Goal: Task Accomplishment & Management: Use online tool/utility

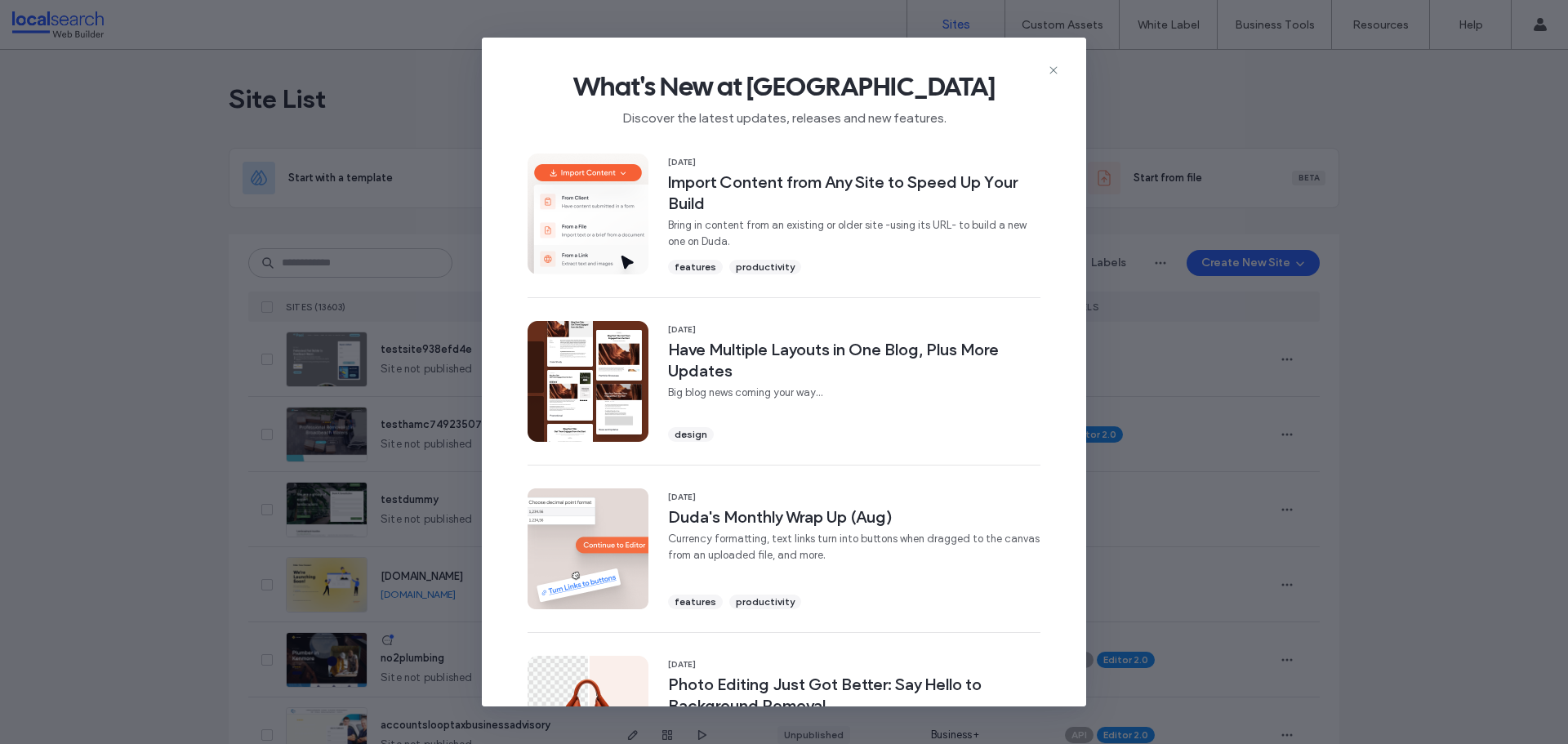
click at [326, 269] on div "What's New at Duda Discover the latest updates, releases and new features. 16 S…" at bounding box center [784, 372] width 1568 height 744
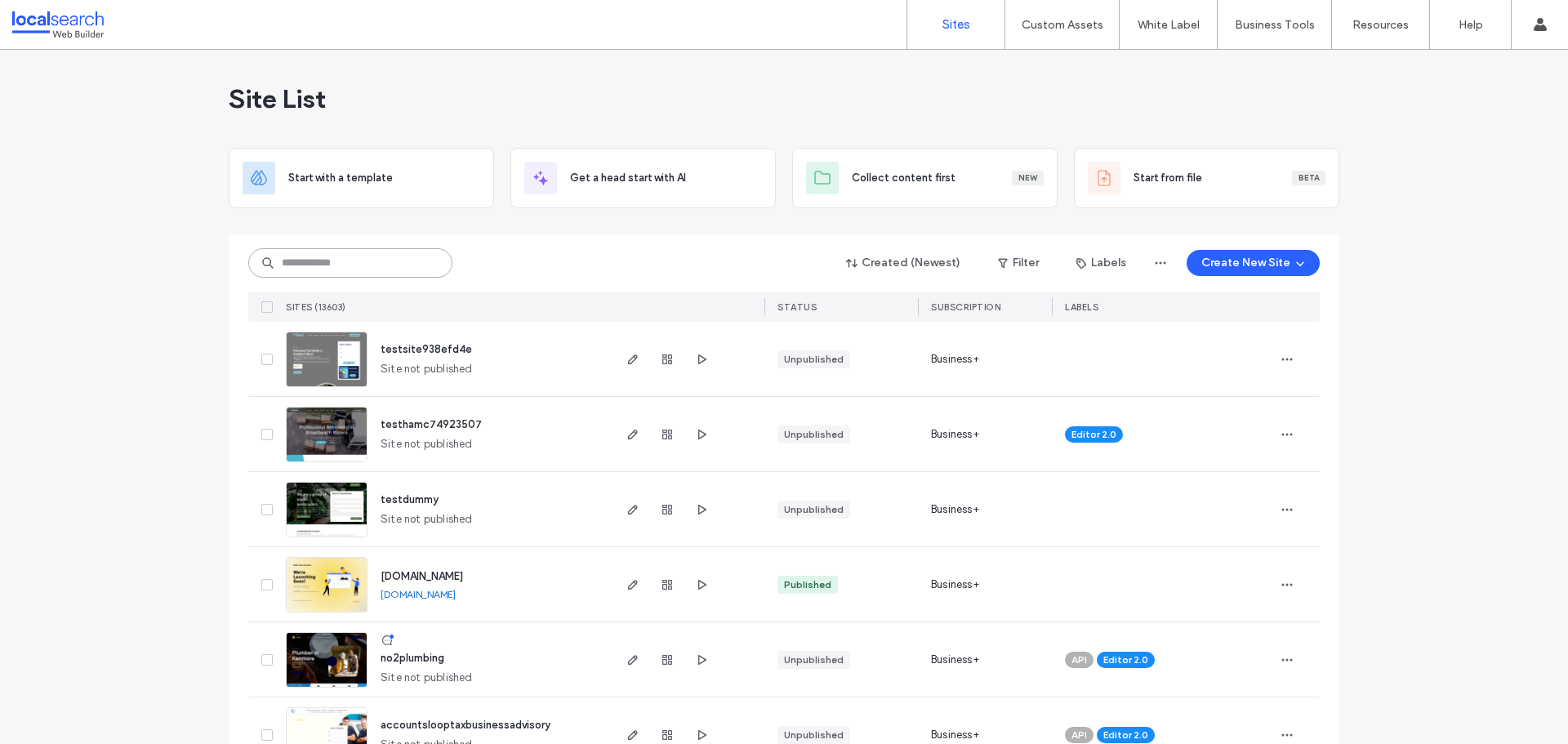
click at [319, 268] on input at bounding box center [350, 263] width 204 height 29
paste input "********"
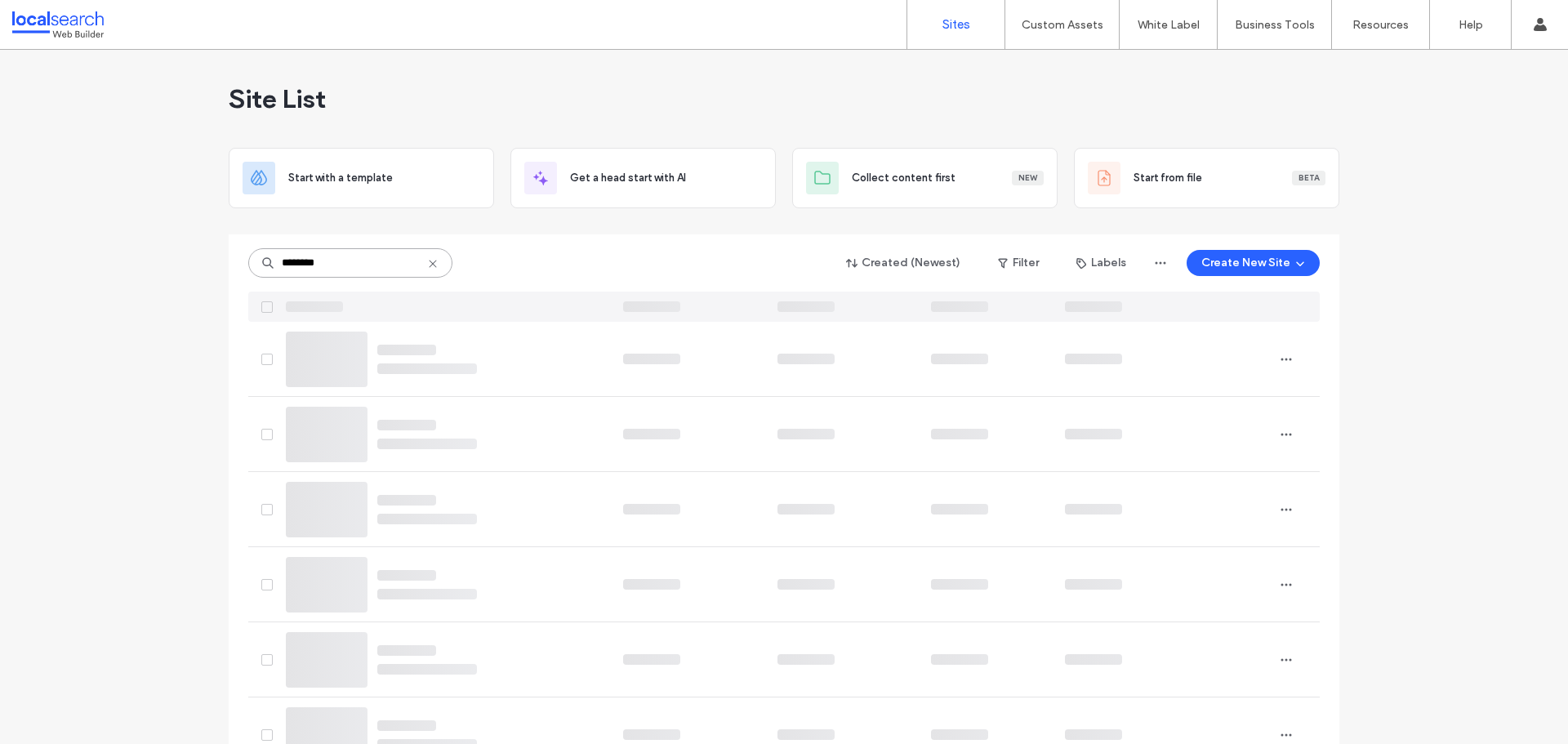
type input "********"
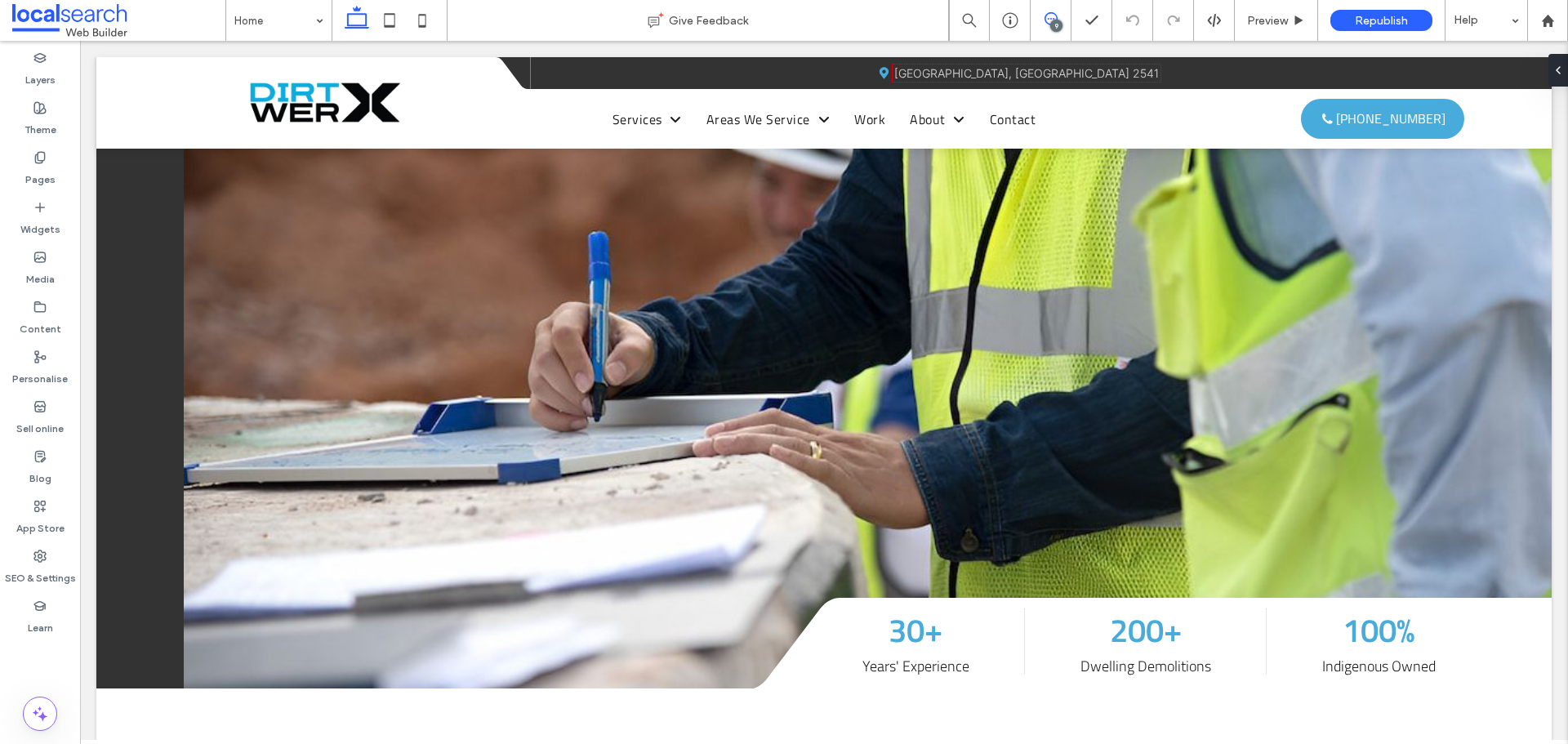
click at [1049, 25] on use at bounding box center [1051, 18] width 13 height 13
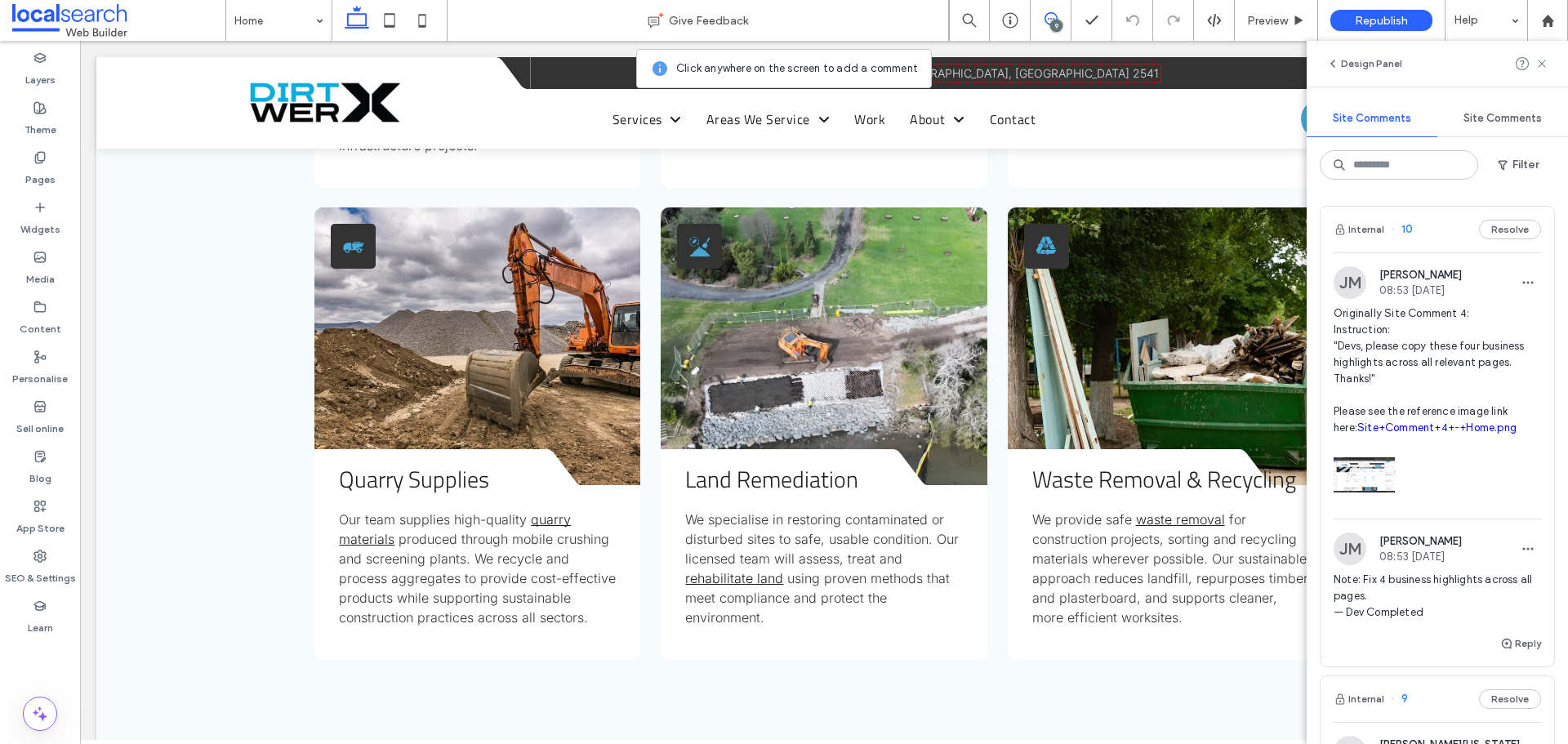
scroll to position [3021, 0]
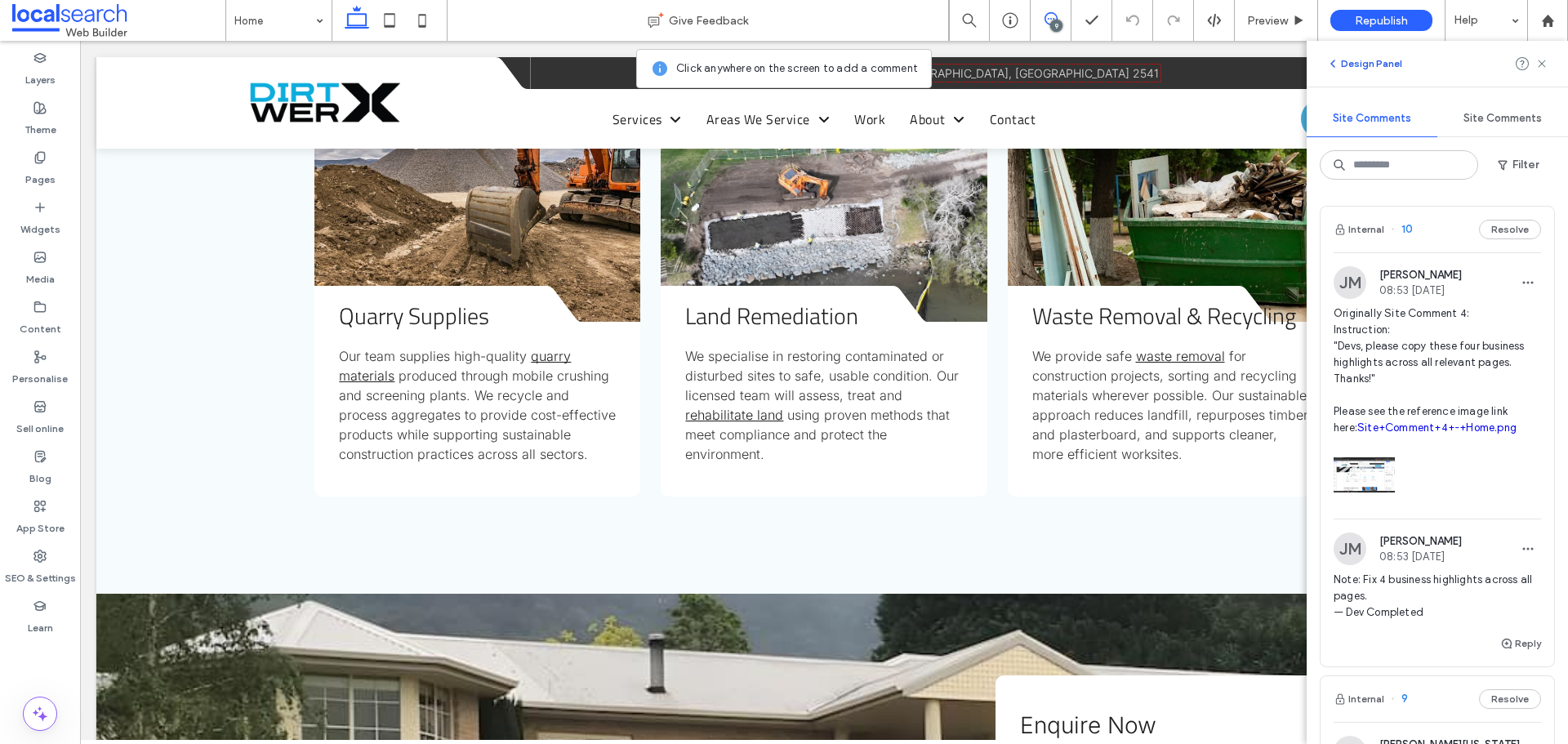
drag, startPoint x: 762, startPoint y: 200, endPoint x: 1343, endPoint y: 58, distance: 598.1
click at [1343, 58] on button "Design Panel" at bounding box center [1364, 63] width 76 height 19
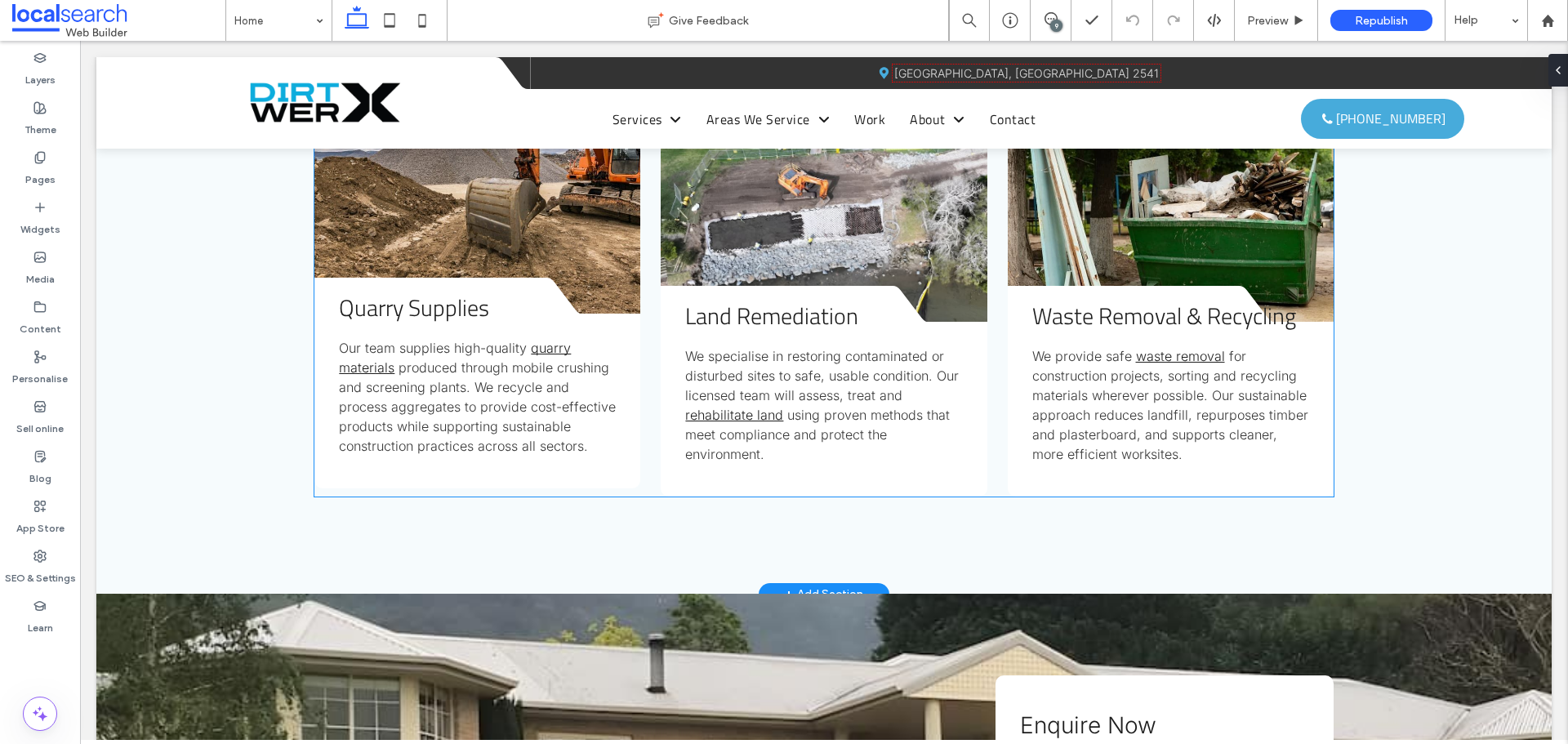
click at [618, 450] on div "Quarry Supplies Our team supplies high-quality quarry materials produced throug…" at bounding box center [478, 402] width 326 height 174
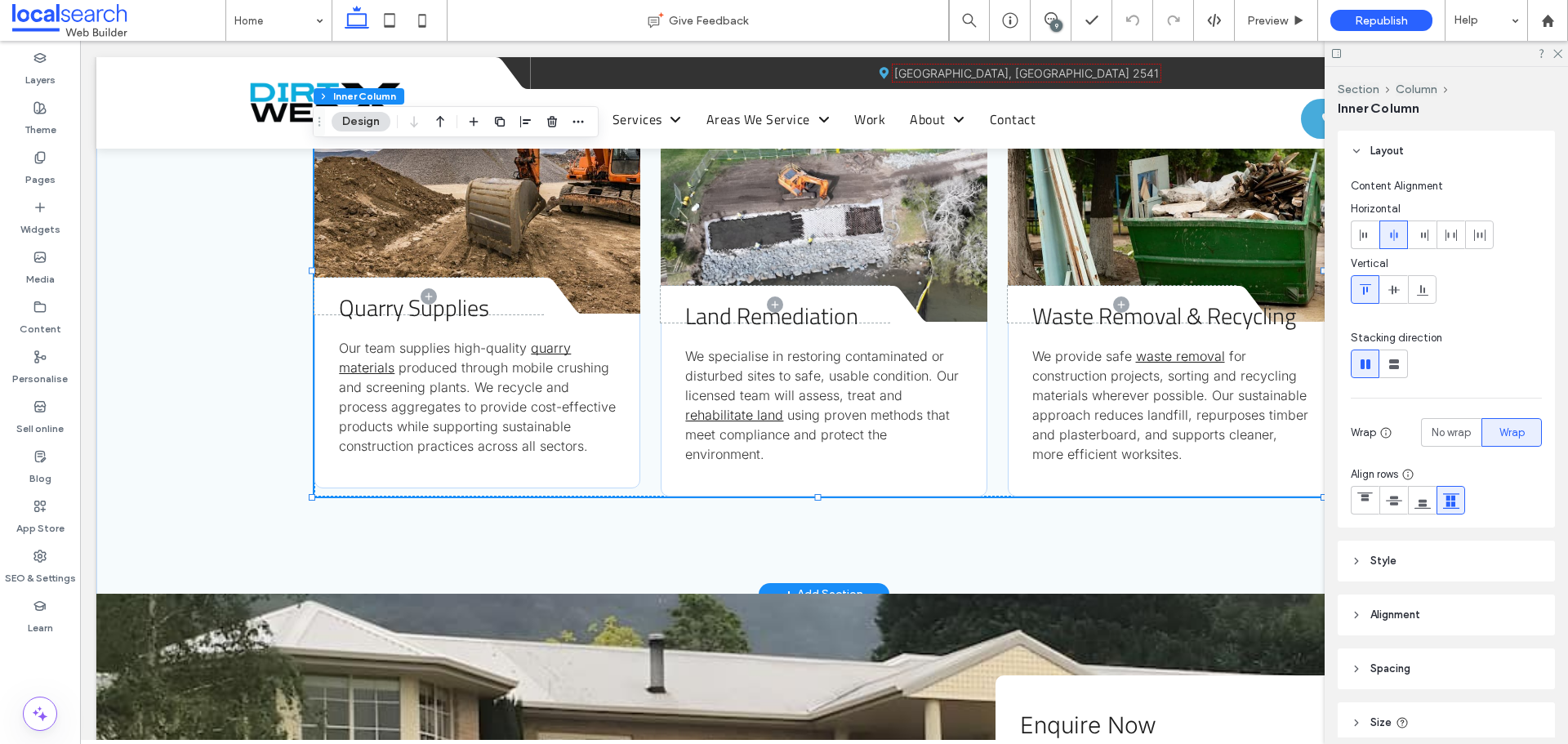
click at [618, 450] on div "Quarry Supplies Our team supplies high-quality quarry materials produced throug…" at bounding box center [478, 402] width 326 height 174
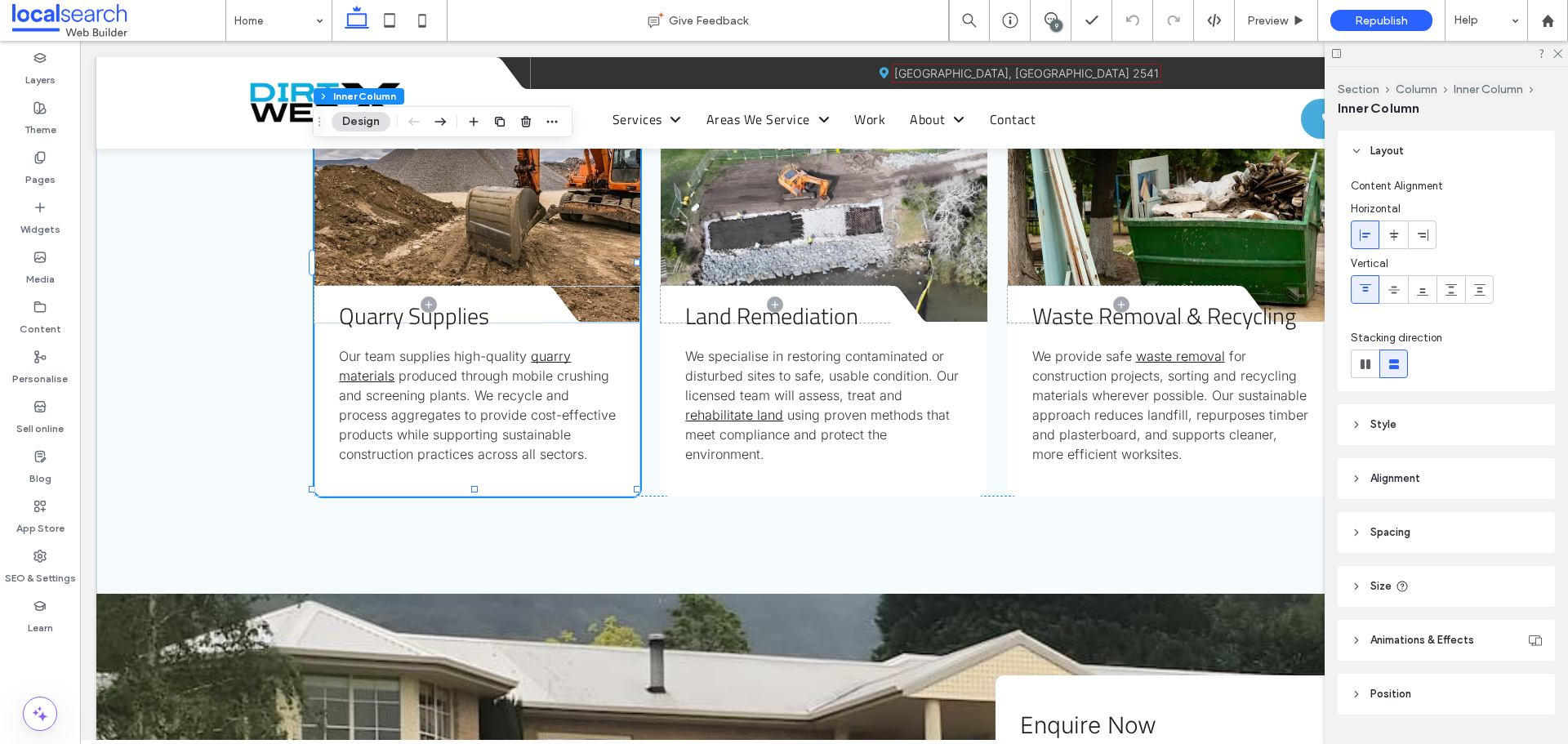
click at [1384, 474] on span "Alignment" at bounding box center [1395, 479] width 49 height 16
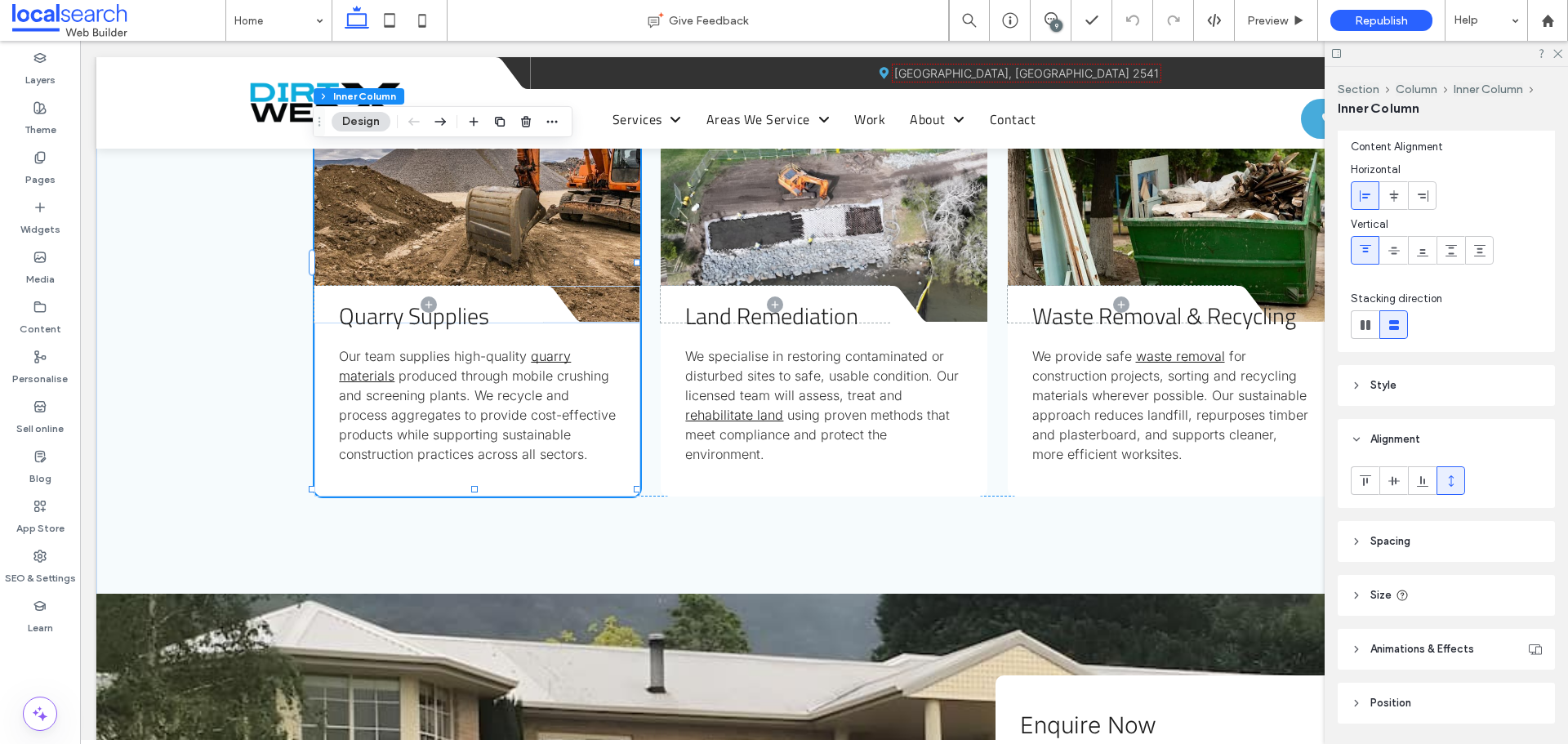
scroll to position [91, 0]
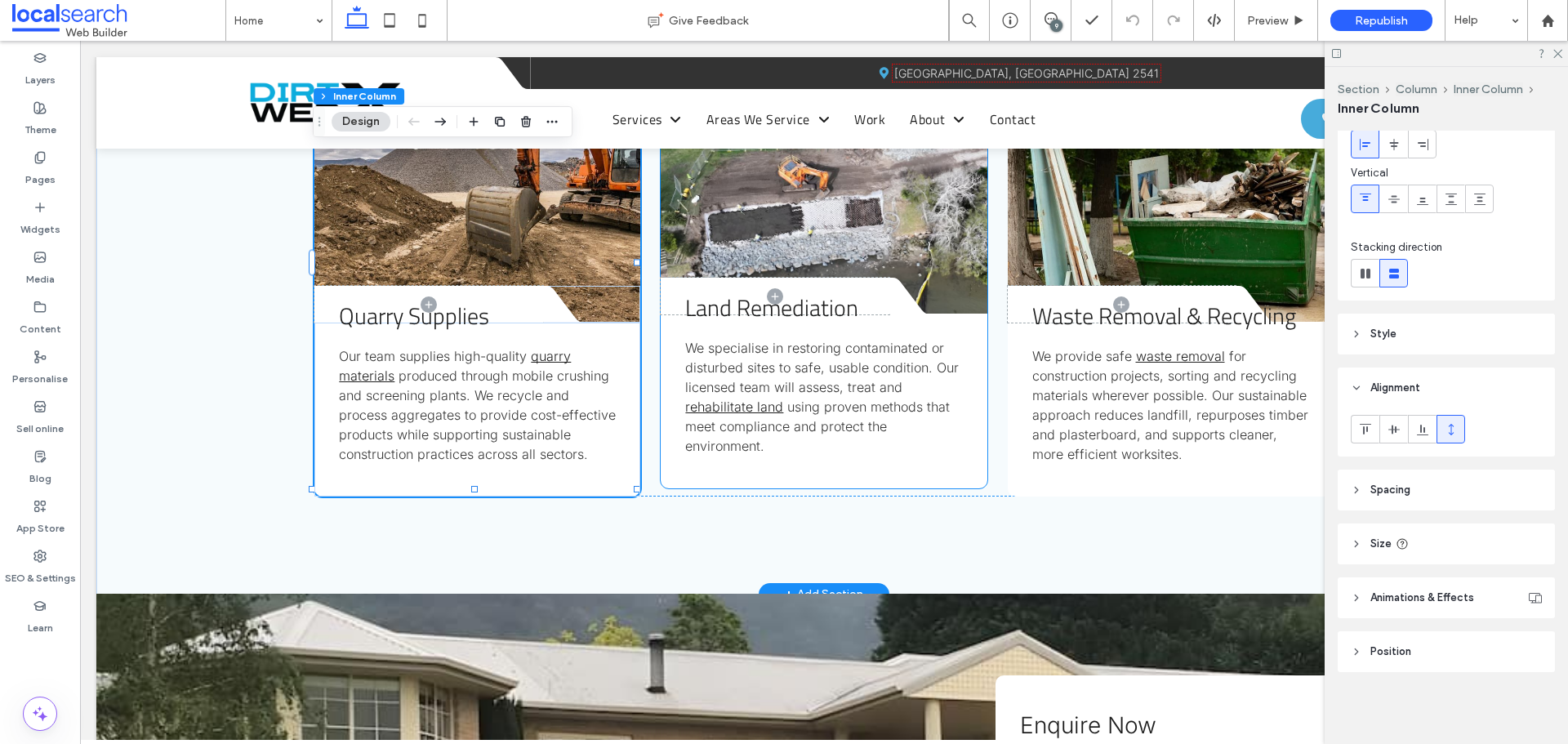
click at [733, 462] on div "Land Remediation We specialise in restoring contaminated or disturbed sites to …" at bounding box center [824, 402] width 326 height 174
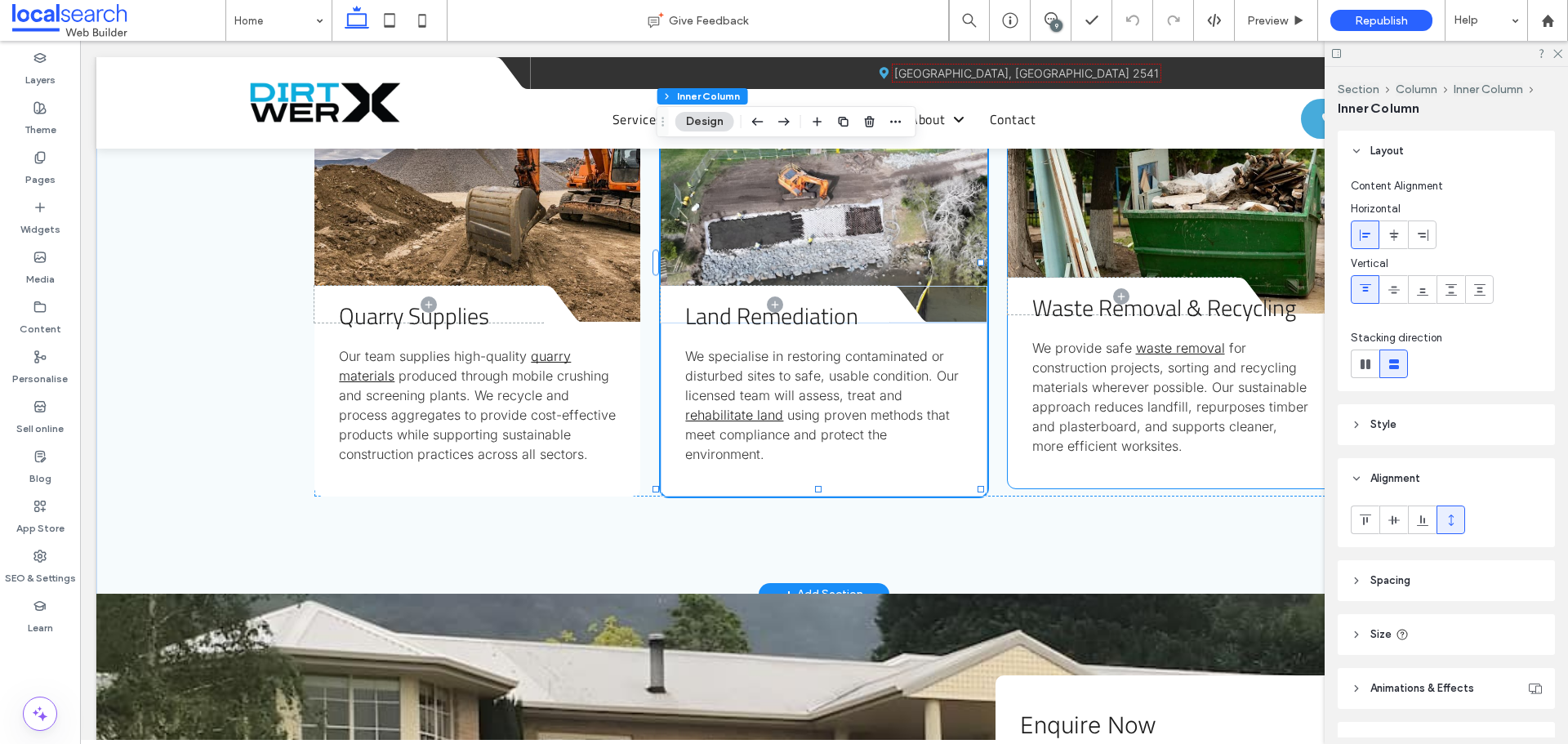
click at [1063, 451] on div "Waste Removal & Recycling We provide safe waste removal for construction projec…" at bounding box center [1171, 402] width 326 height 174
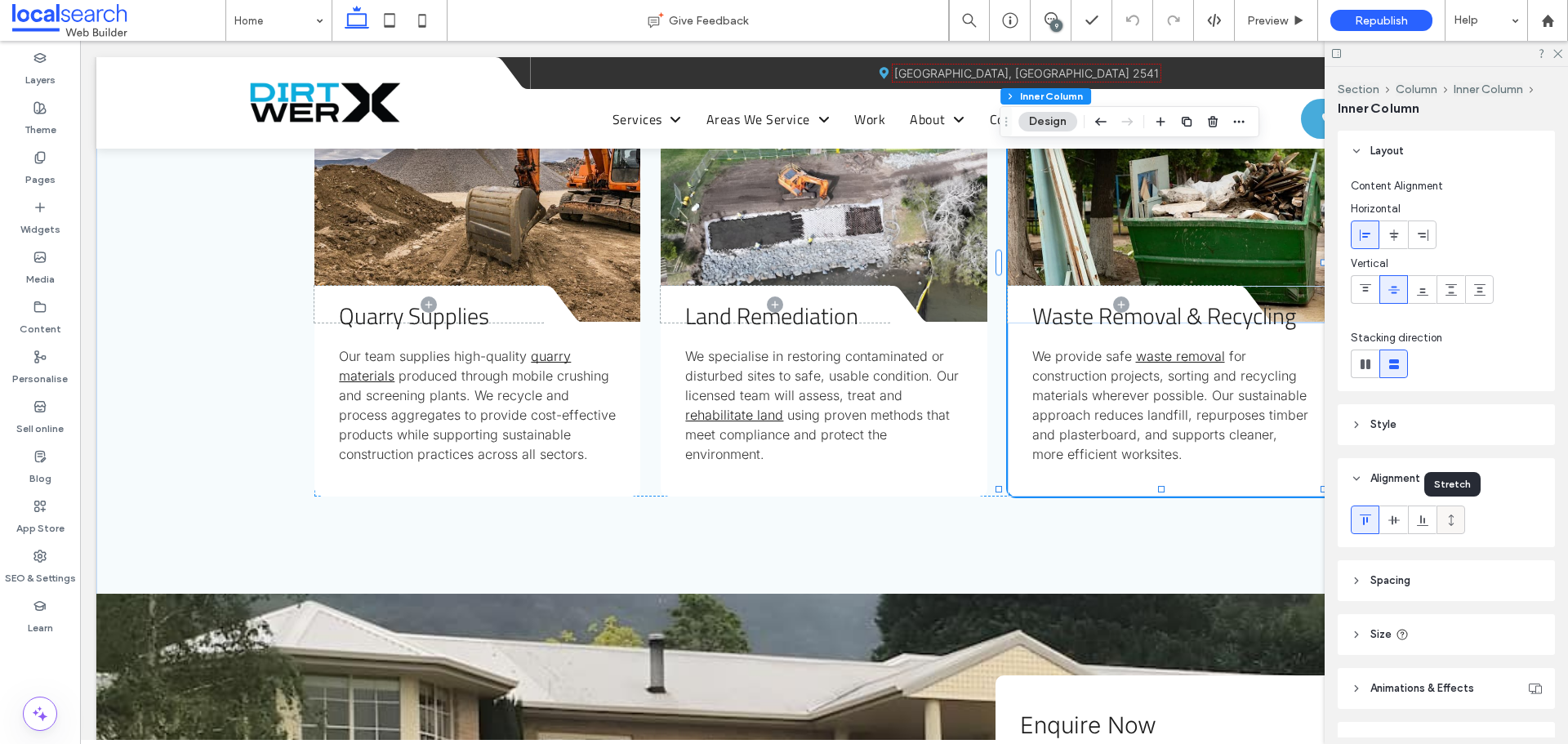
click at [1454, 520] on icon at bounding box center [1451, 520] width 13 height 13
type input "***"
click at [1362, 293] on icon at bounding box center [1366, 290] width 13 height 13
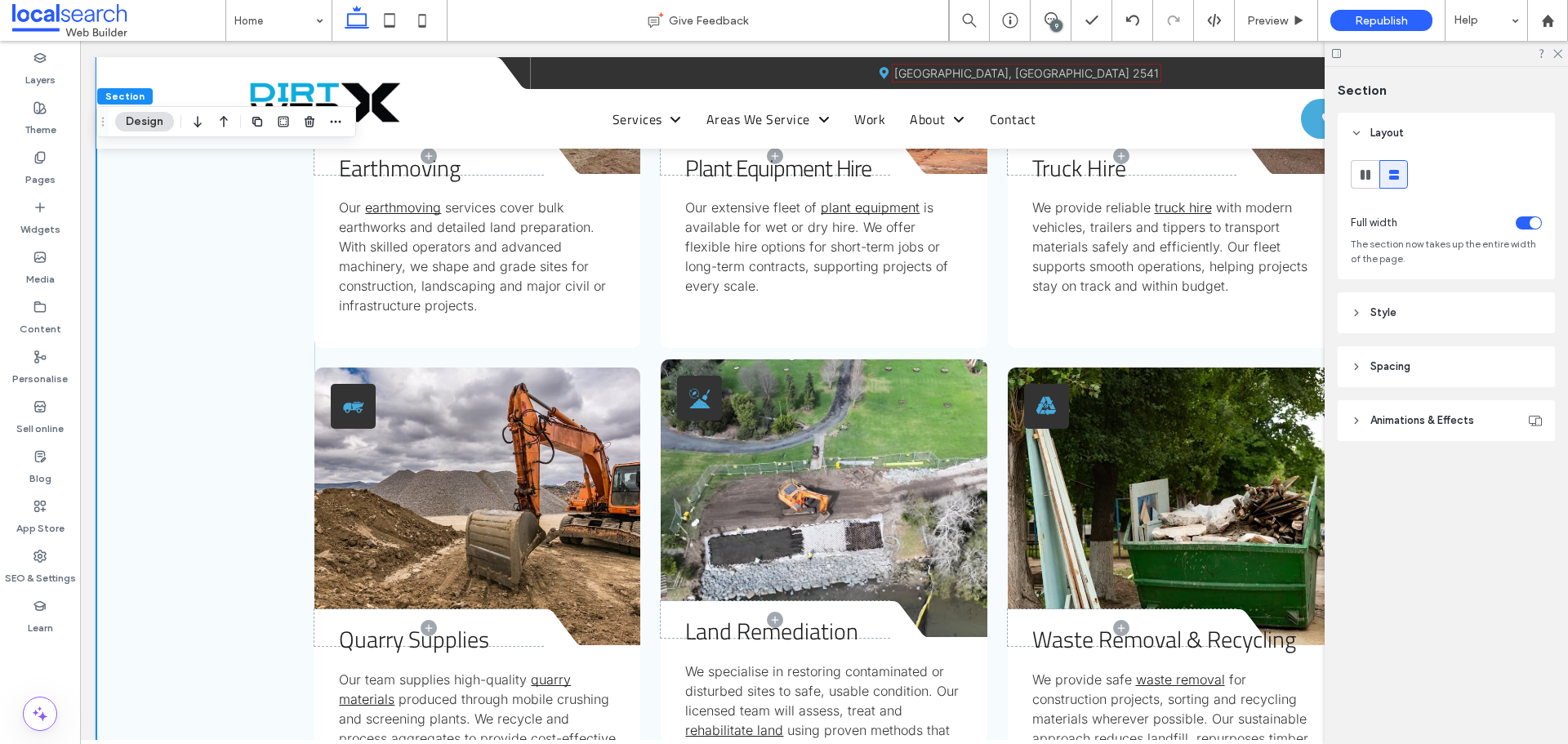
scroll to position [3075, 0]
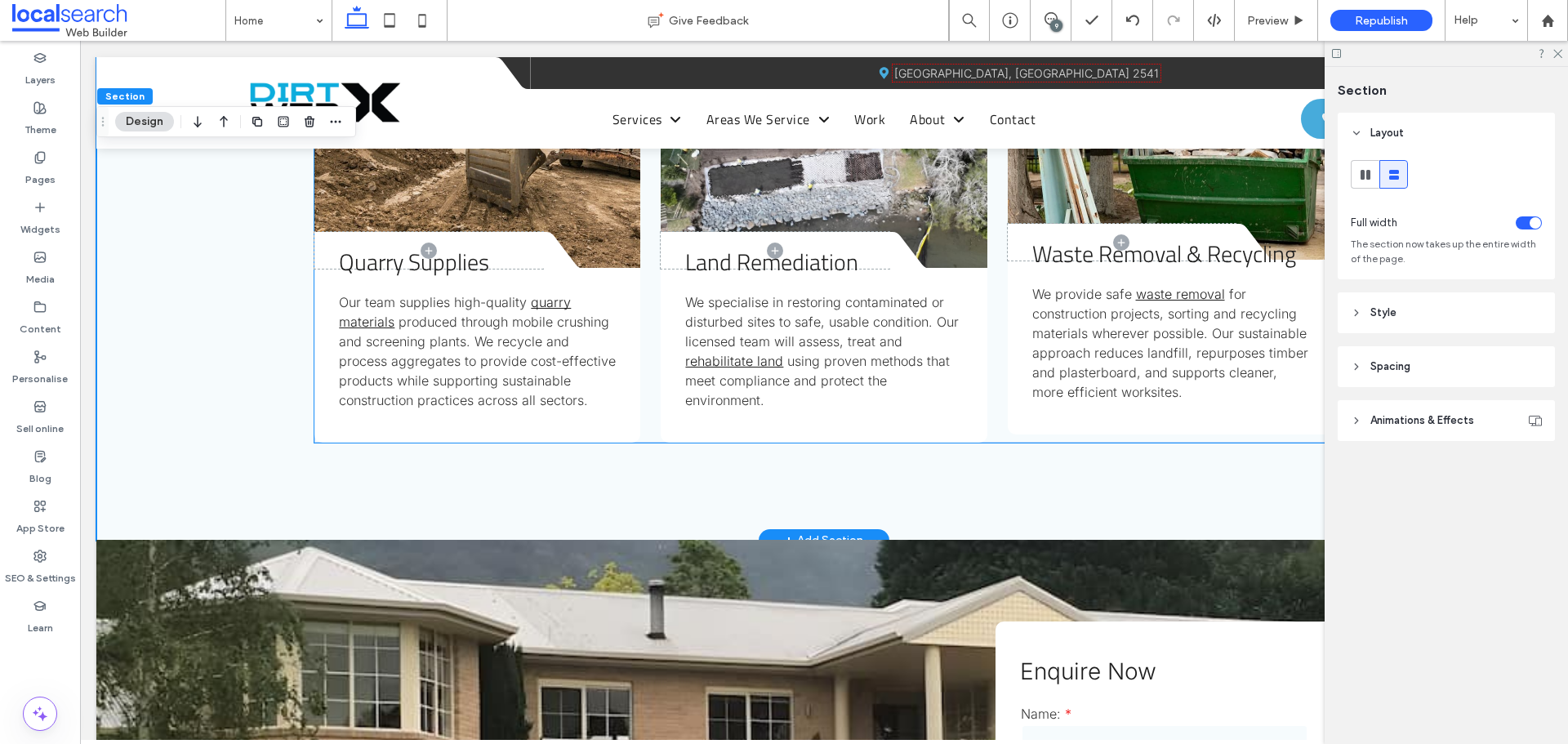
click at [1093, 237] on span "Waste Removal & Recycling" at bounding box center [1164, 253] width 264 height 35
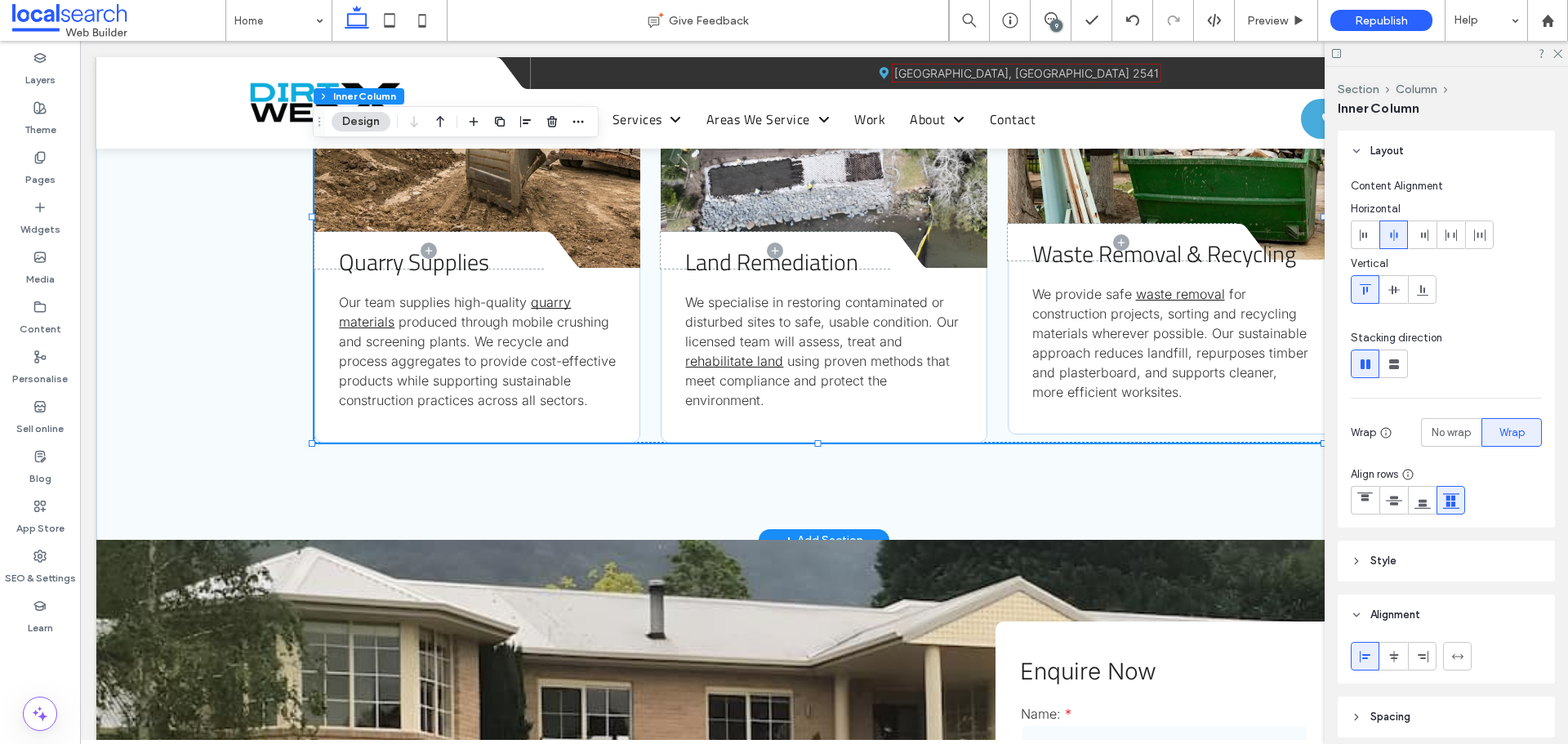
click at [1093, 237] on span "Waste Removal & Recycling" at bounding box center [1164, 253] width 264 height 35
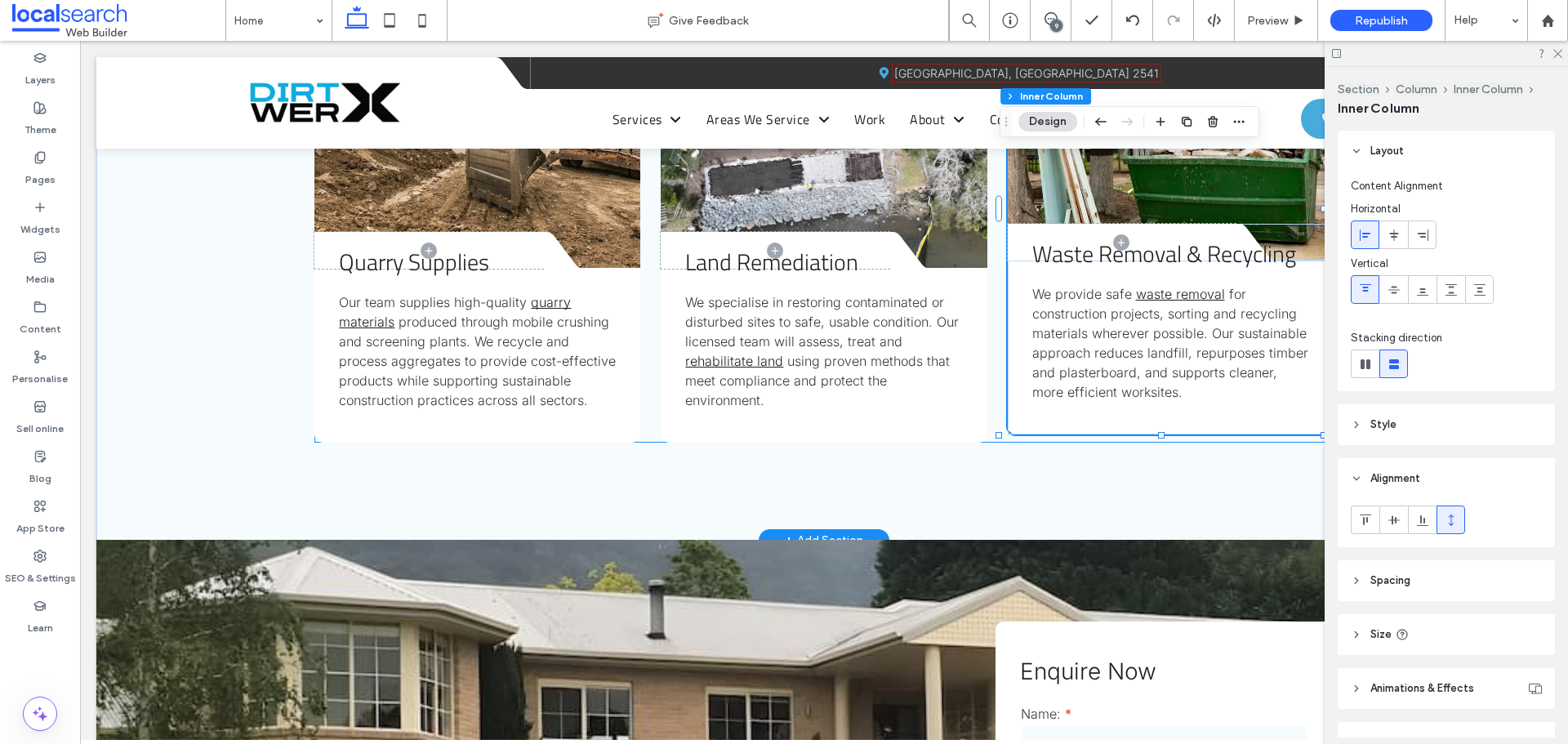
click at [1093, 237] on span "Waste Removal & Recycling" at bounding box center [1164, 253] width 264 height 35
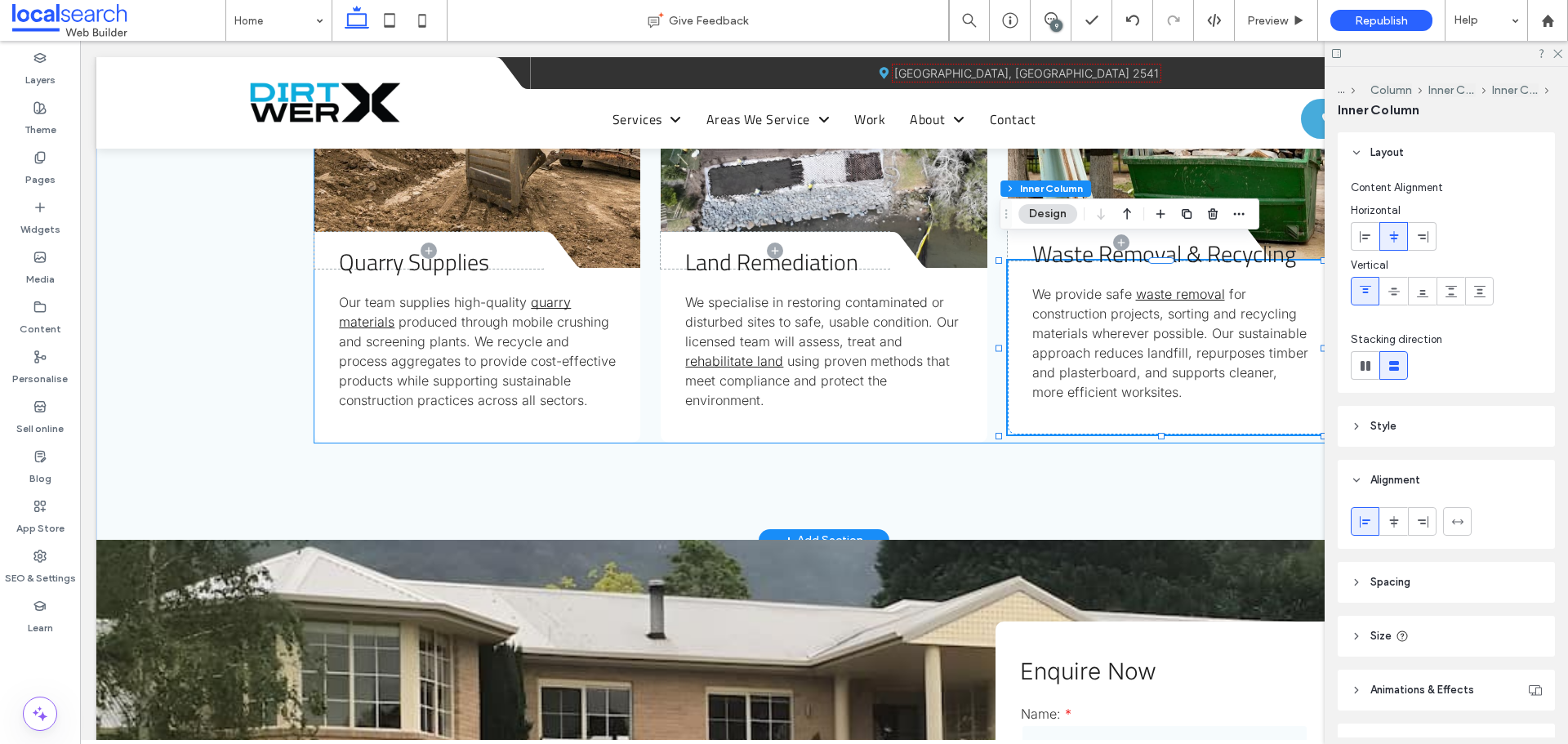
click at [1093, 237] on span "Waste Removal & Recycling" at bounding box center [1164, 253] width 264 height 35
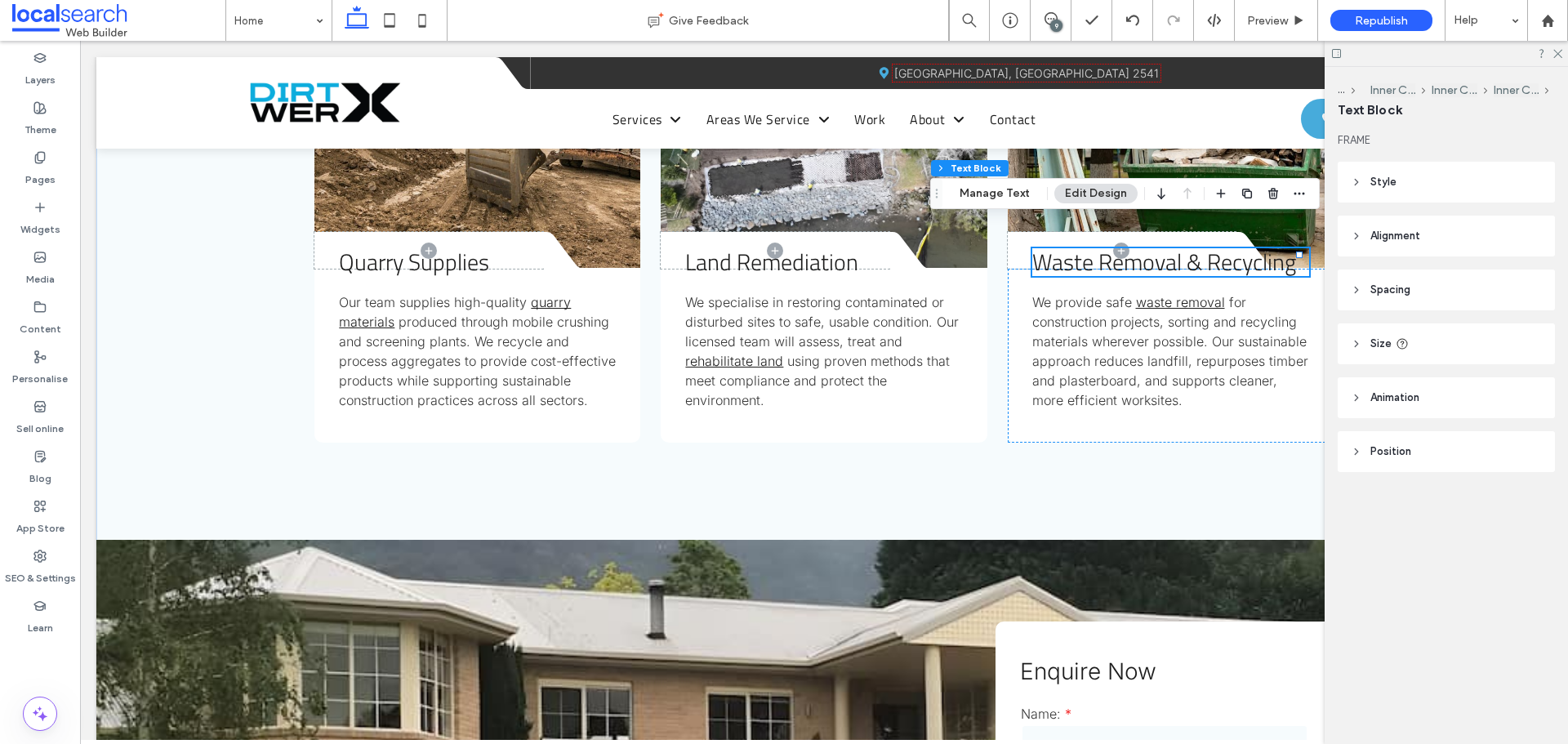
click at [1380, 342] on span "Size" at bounding box center [1380, 344] width 21 height 16
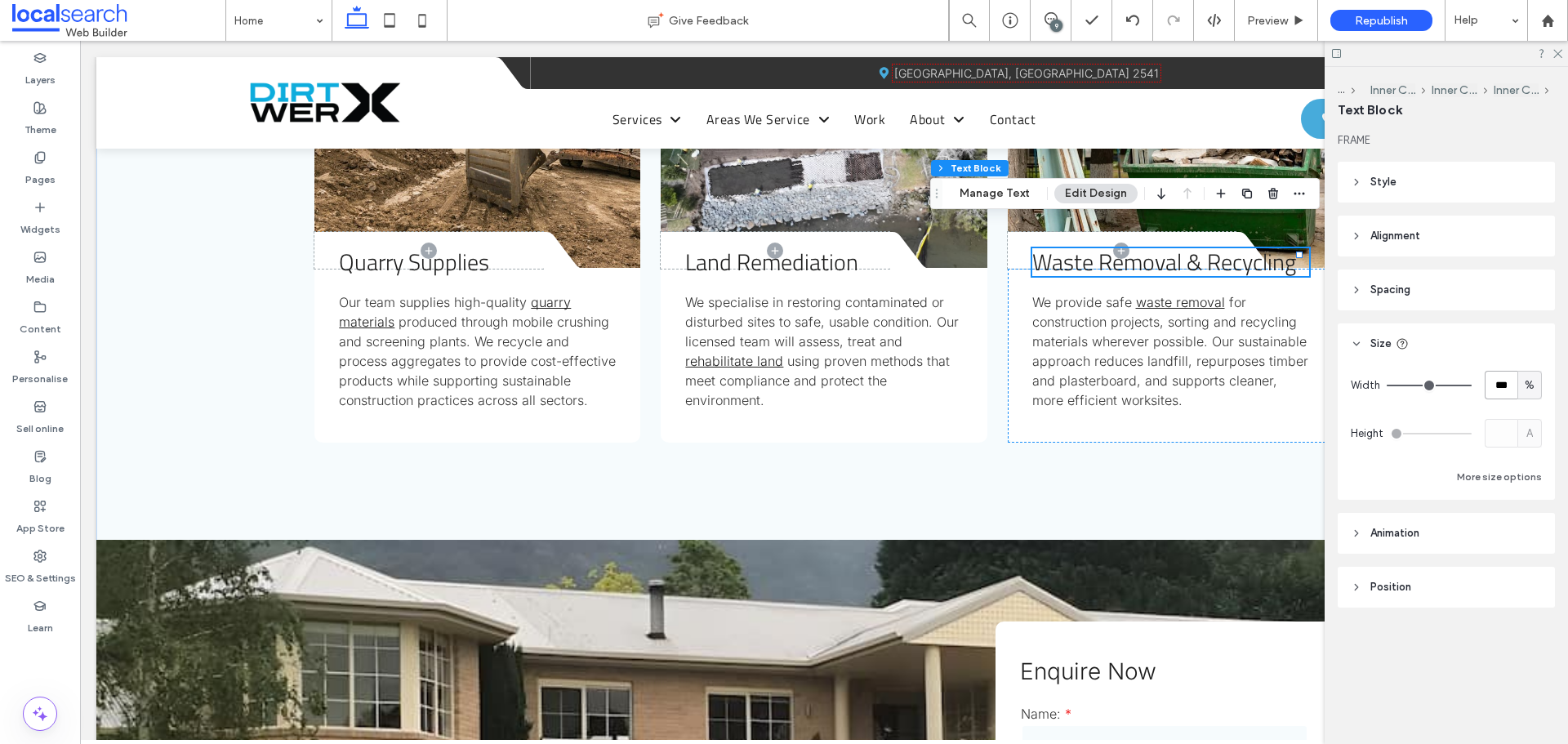
click at [1494, 392] on input "***" at bounding box center [1501, 384] width 33 height 28
type input "***"
type input "**"
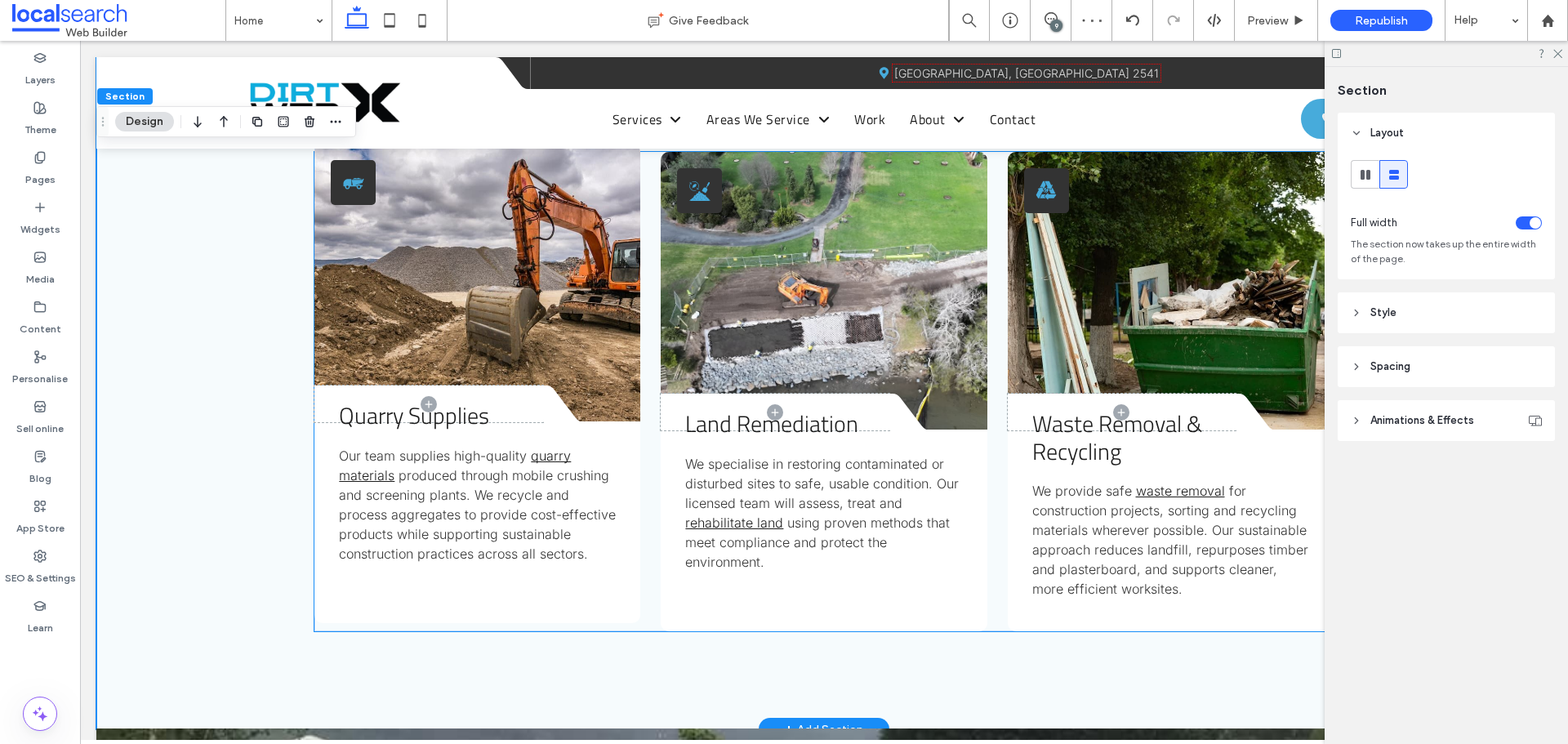
scroll to position [2912, 0]
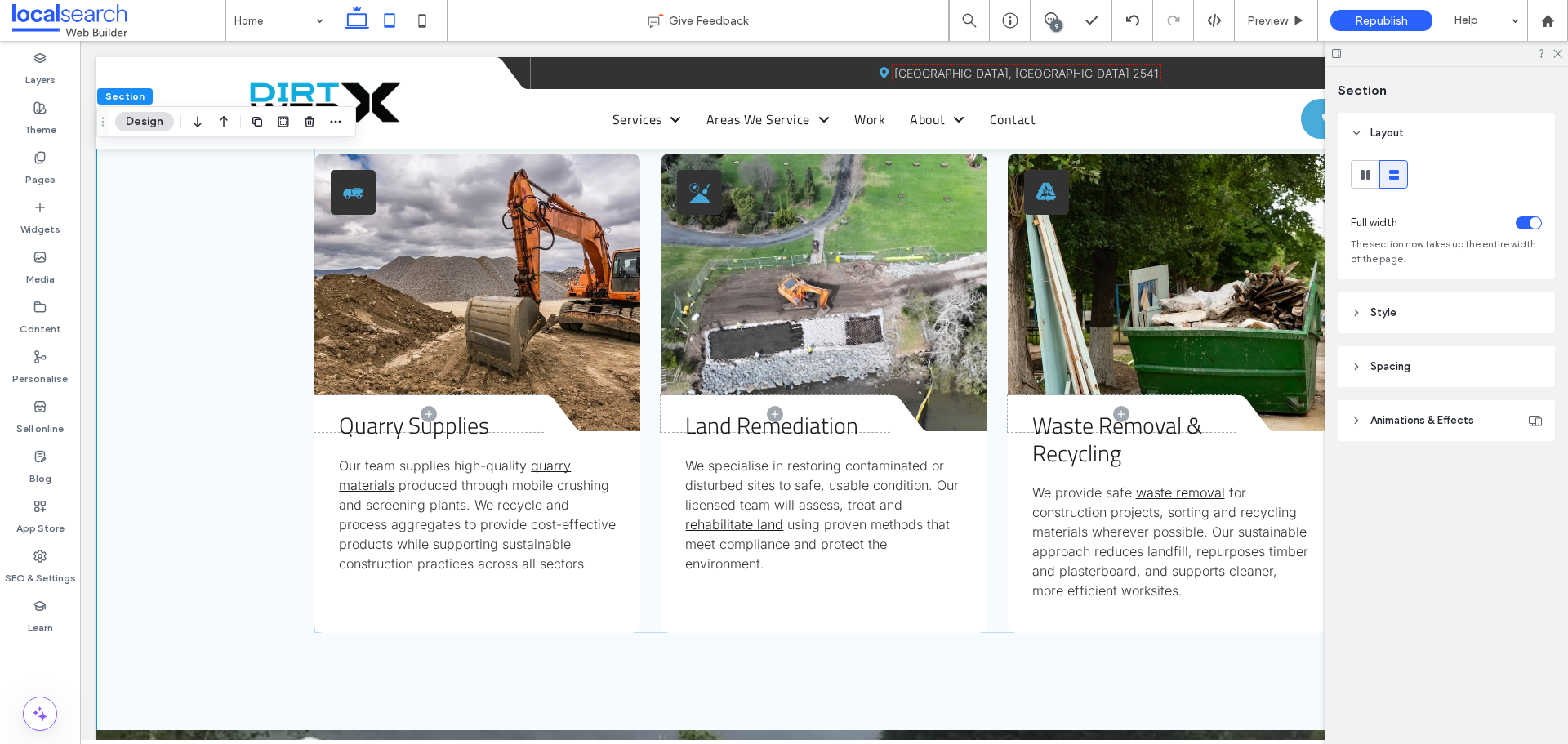
drag, startPoint x: 392, startPoint y: 18, endPoint x: 133, endPoint y: 163, distance: 296.8
click at [392, 18] on icon at bounding box center [390, 20] width 33 height 33
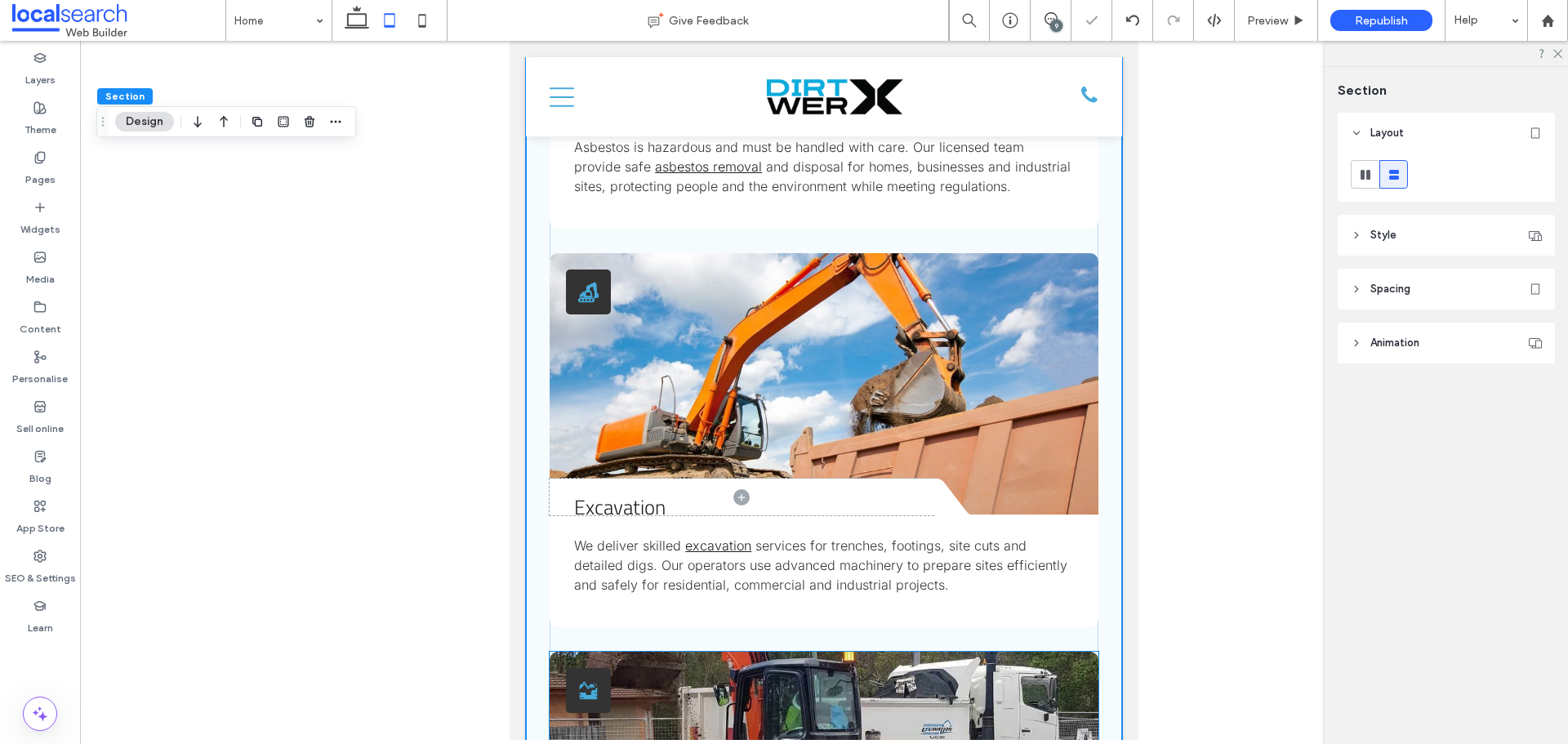
type input "**"
type input "****"
type input "**"
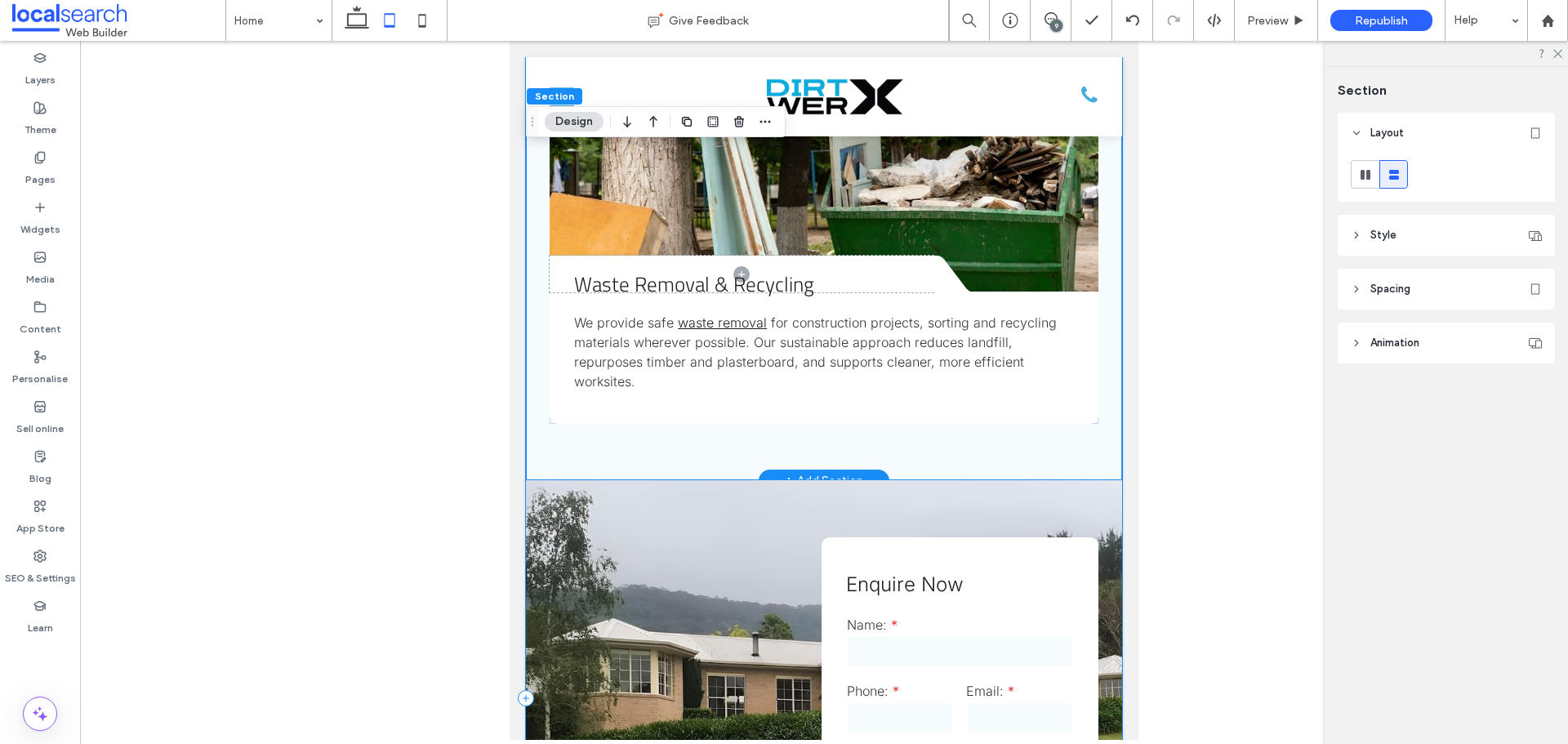
scroll to position [5515, 0]
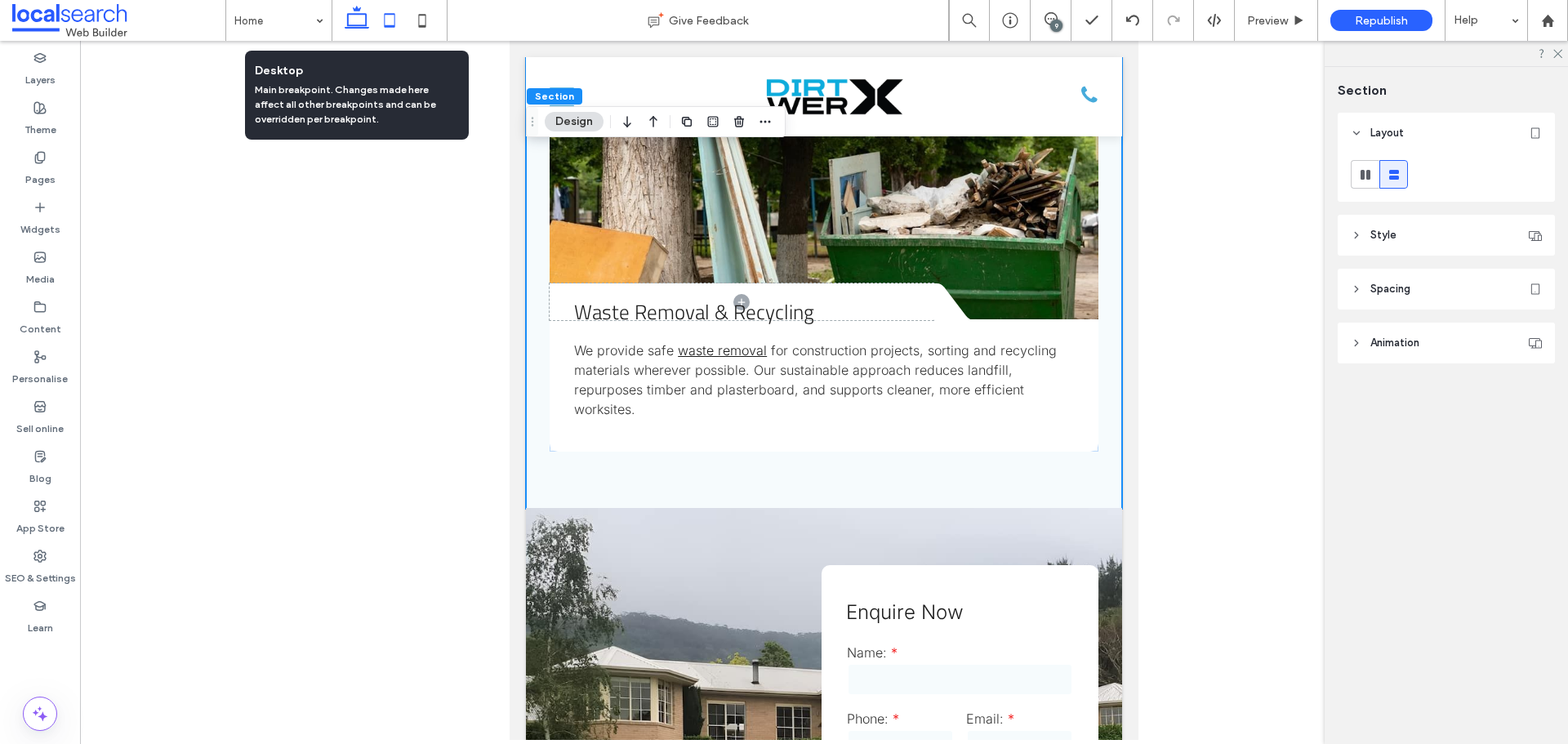
drag, startPoint x: 355, startPoint y: 26, endPoint x: 49, endPoint y: 48, distance: 306.8
click at [355, 26] on use at bounding box center [357, 16] width 25 height 23
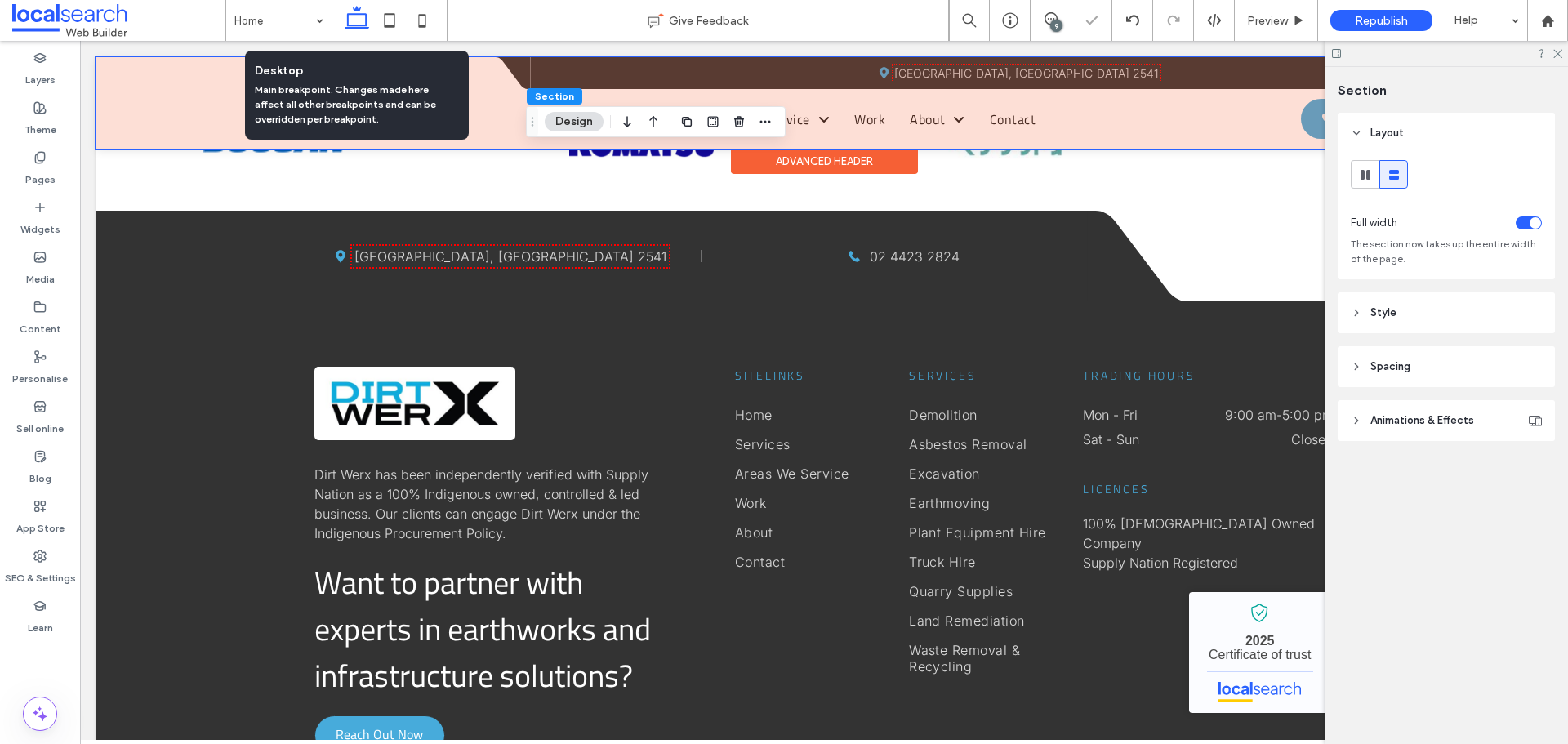
type input "**"
type input "****"
type input "***"
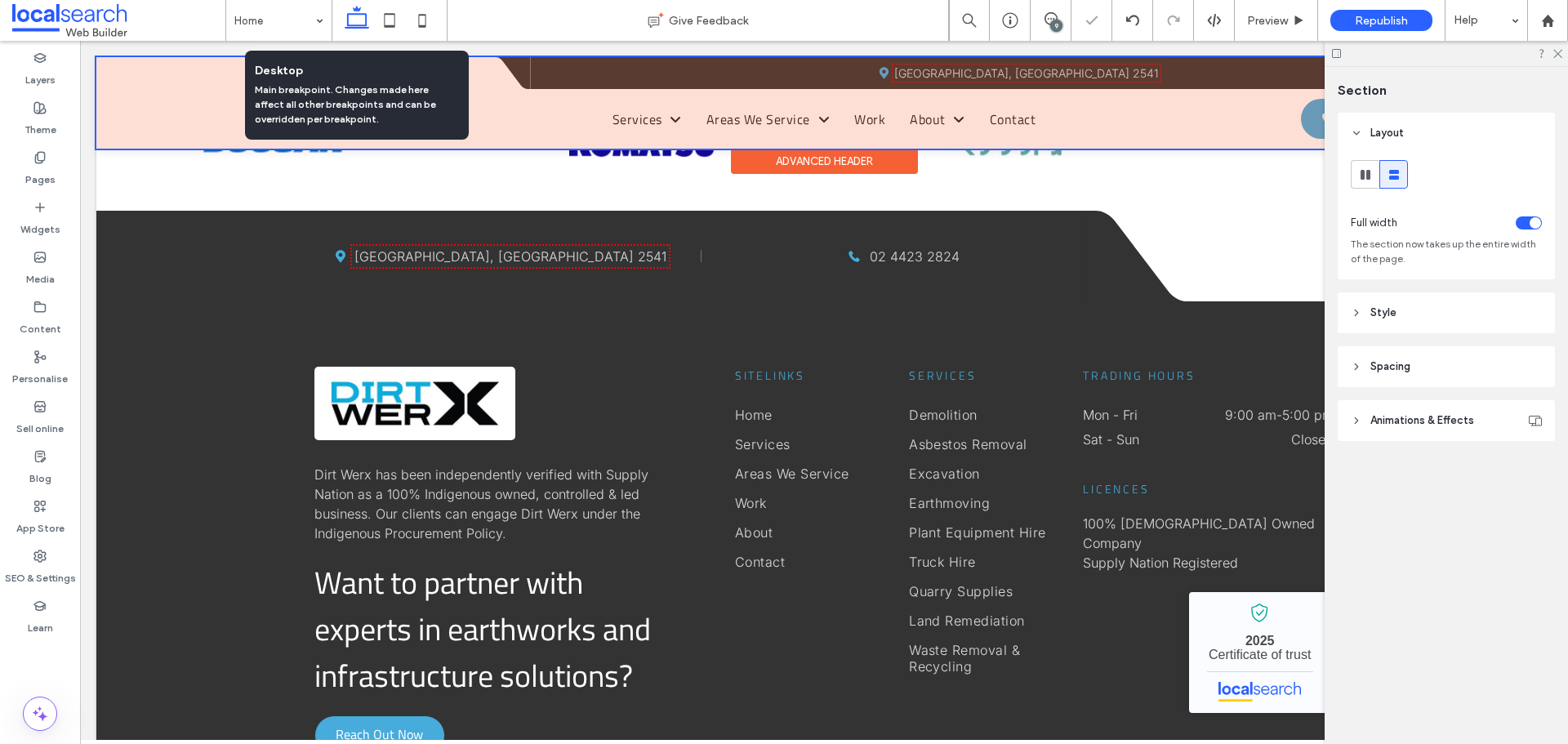
scroll to position [2377, 0]
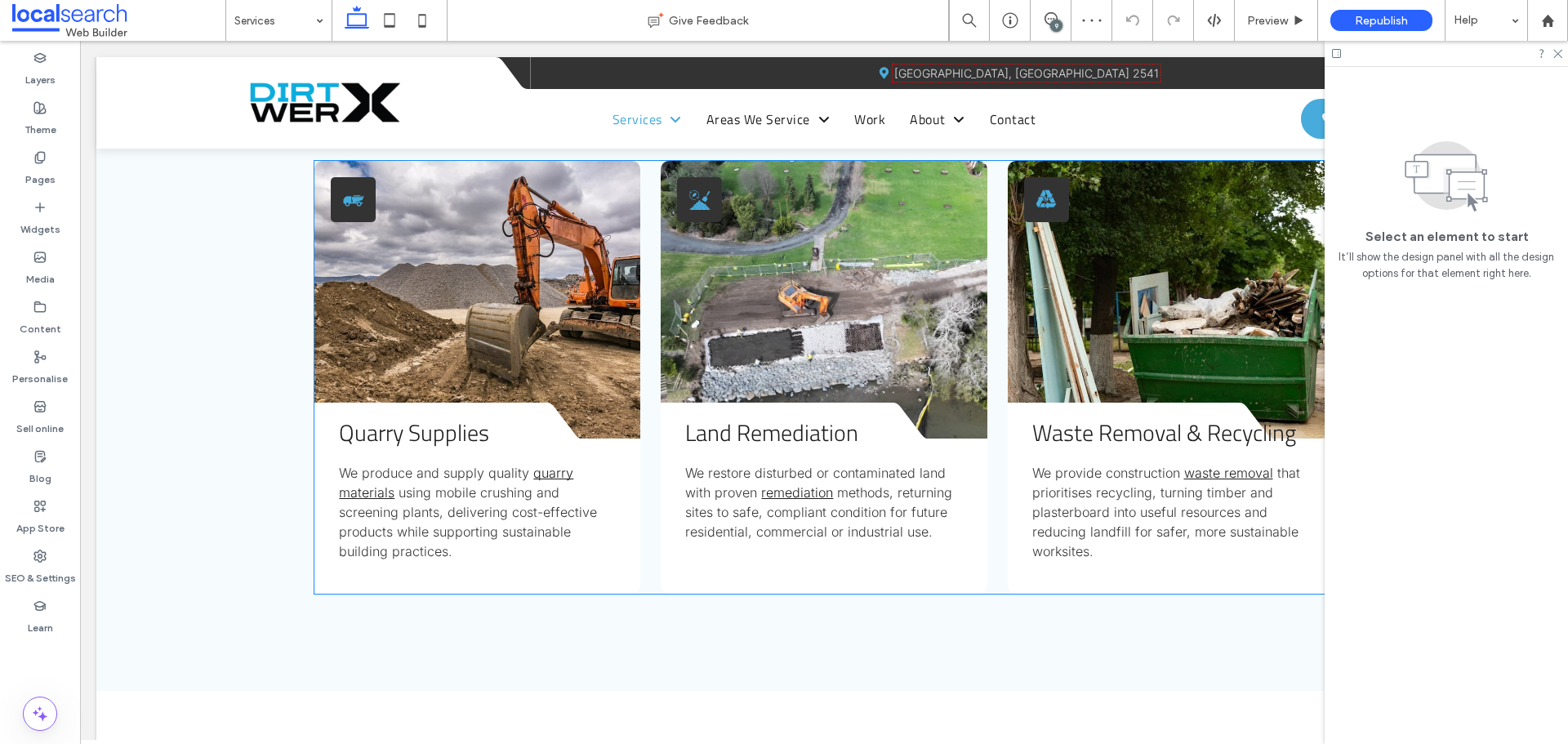
scroll to position [1470, 0]
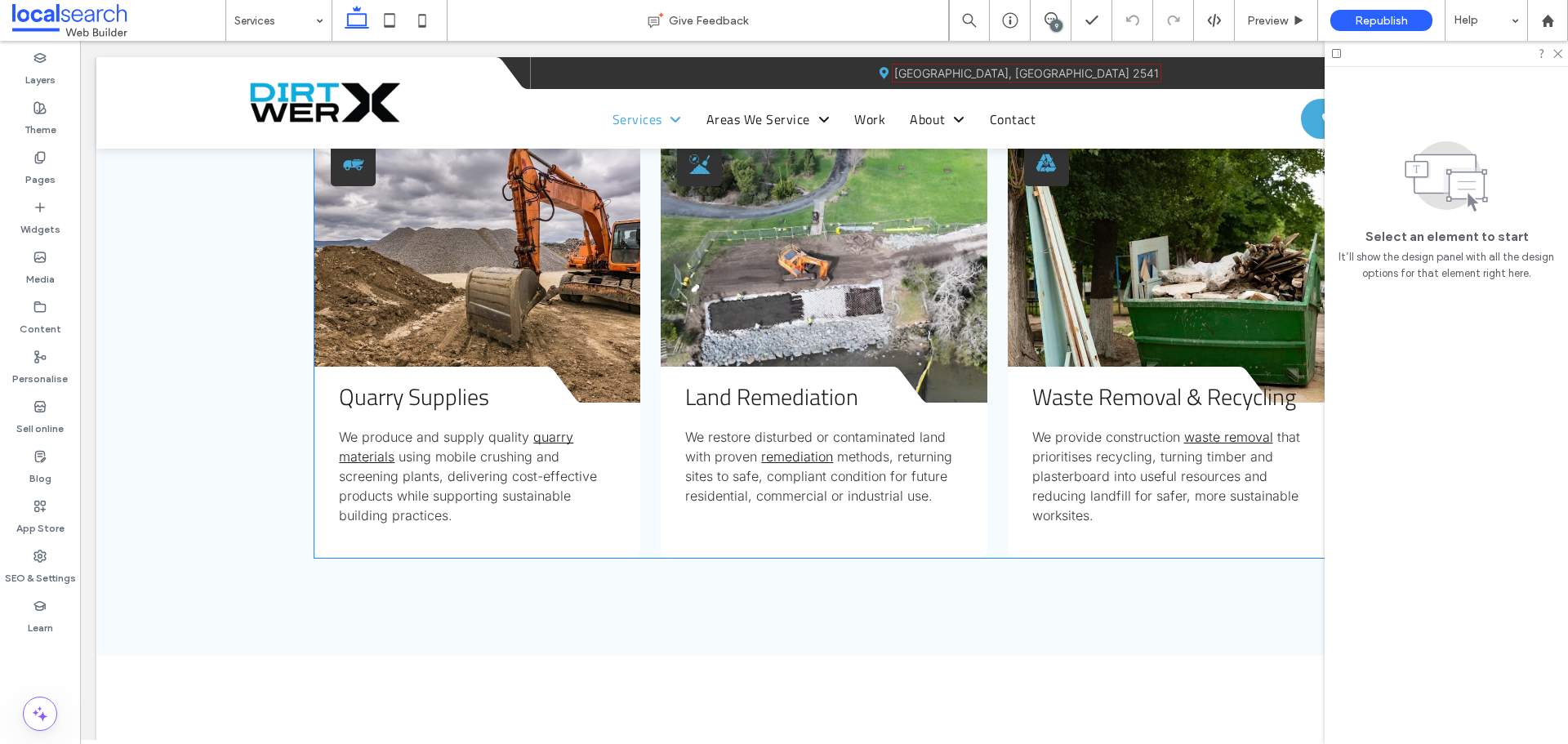
click at [603, 491] on p "We produce and supply quality quarry materials using mobile crushing and screen…" at bounding box center [477, 476] width 276 height 98
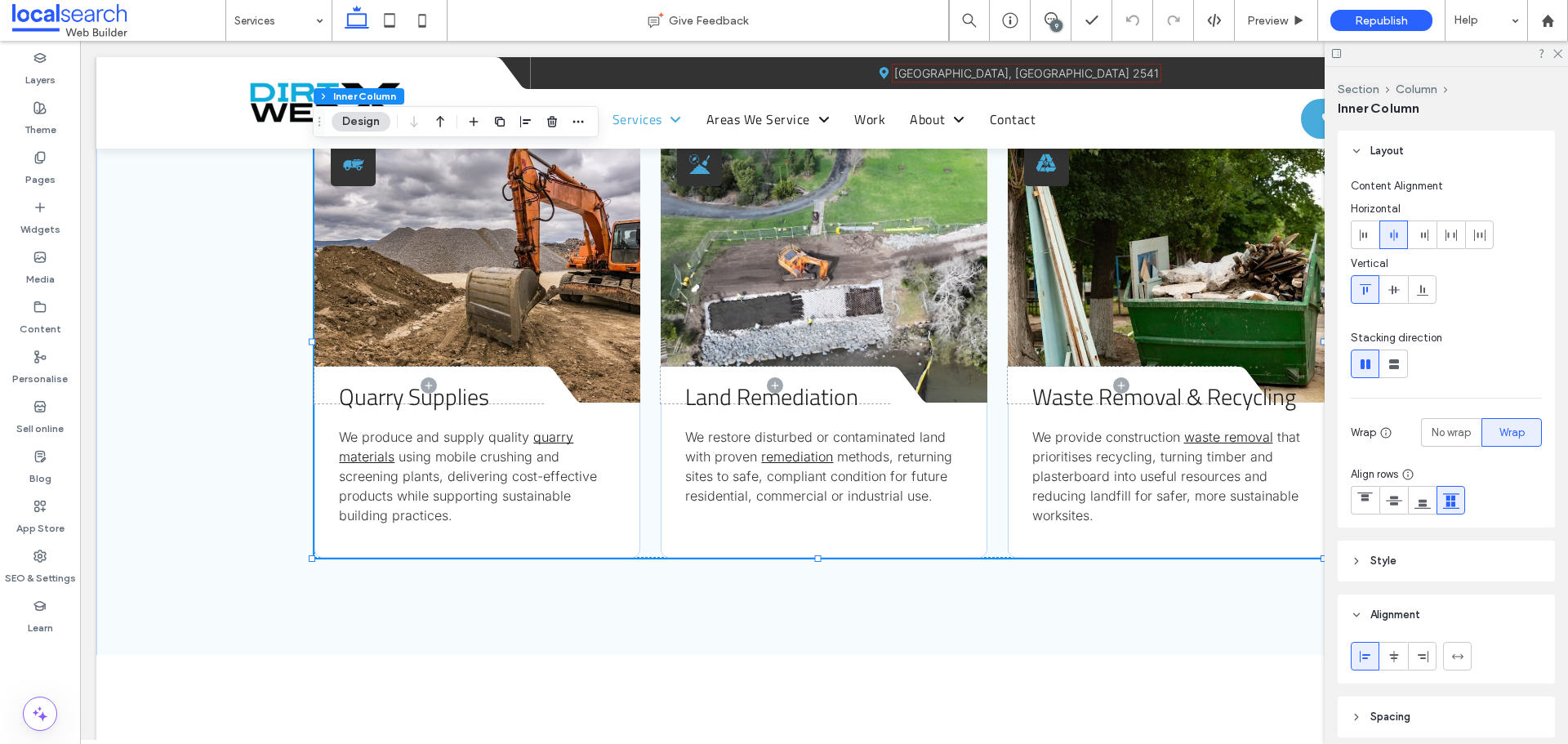
click at [603, 491] on p "We produce and supply quality quarry materials using mobile crushing and screen…" at bounding box center [477, 476] width 276 height 98
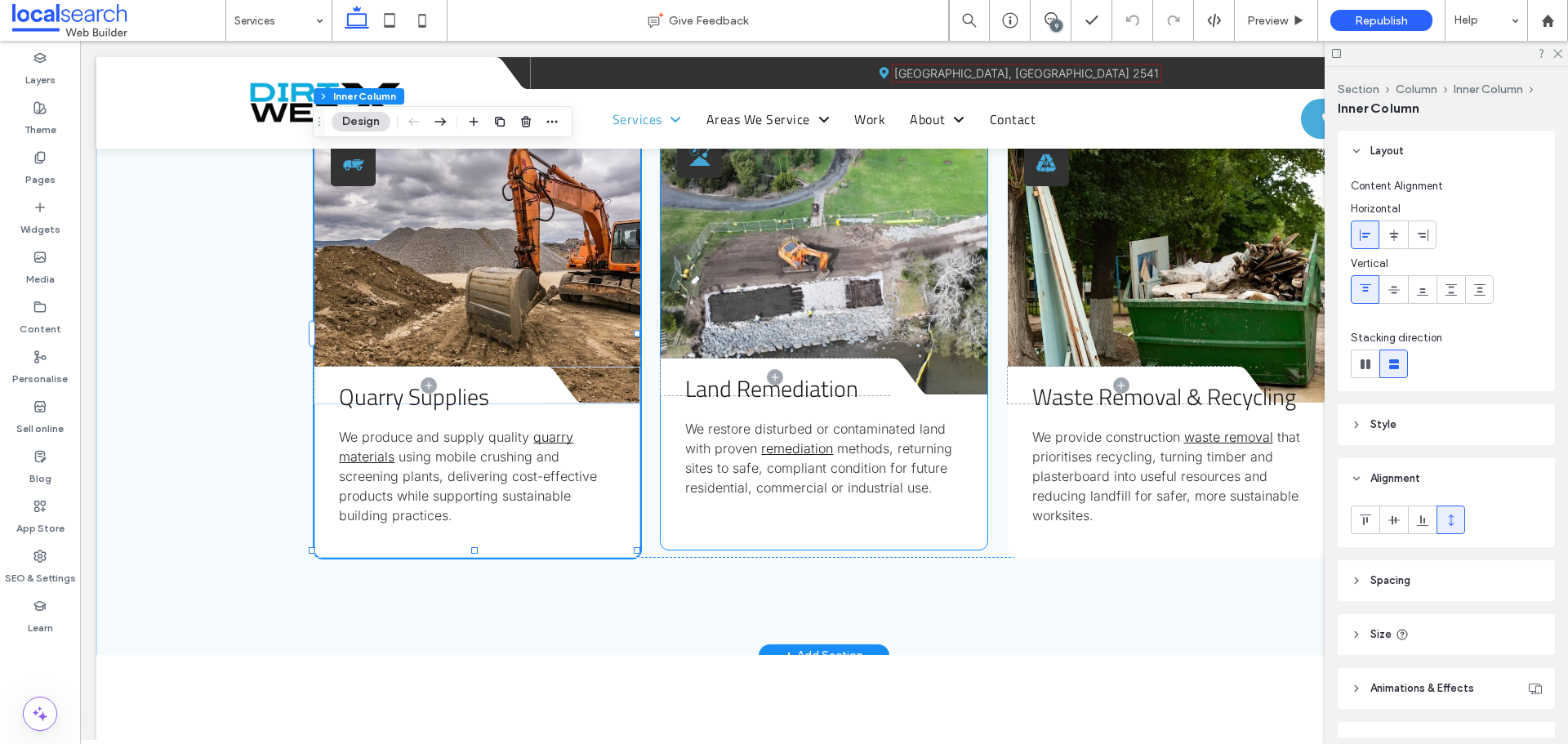
click at [849, 526] on div "Land Remediation We restore disturbed or contaminated land with proven remediat…" at bounding box center [824, 462] width 326 height 135
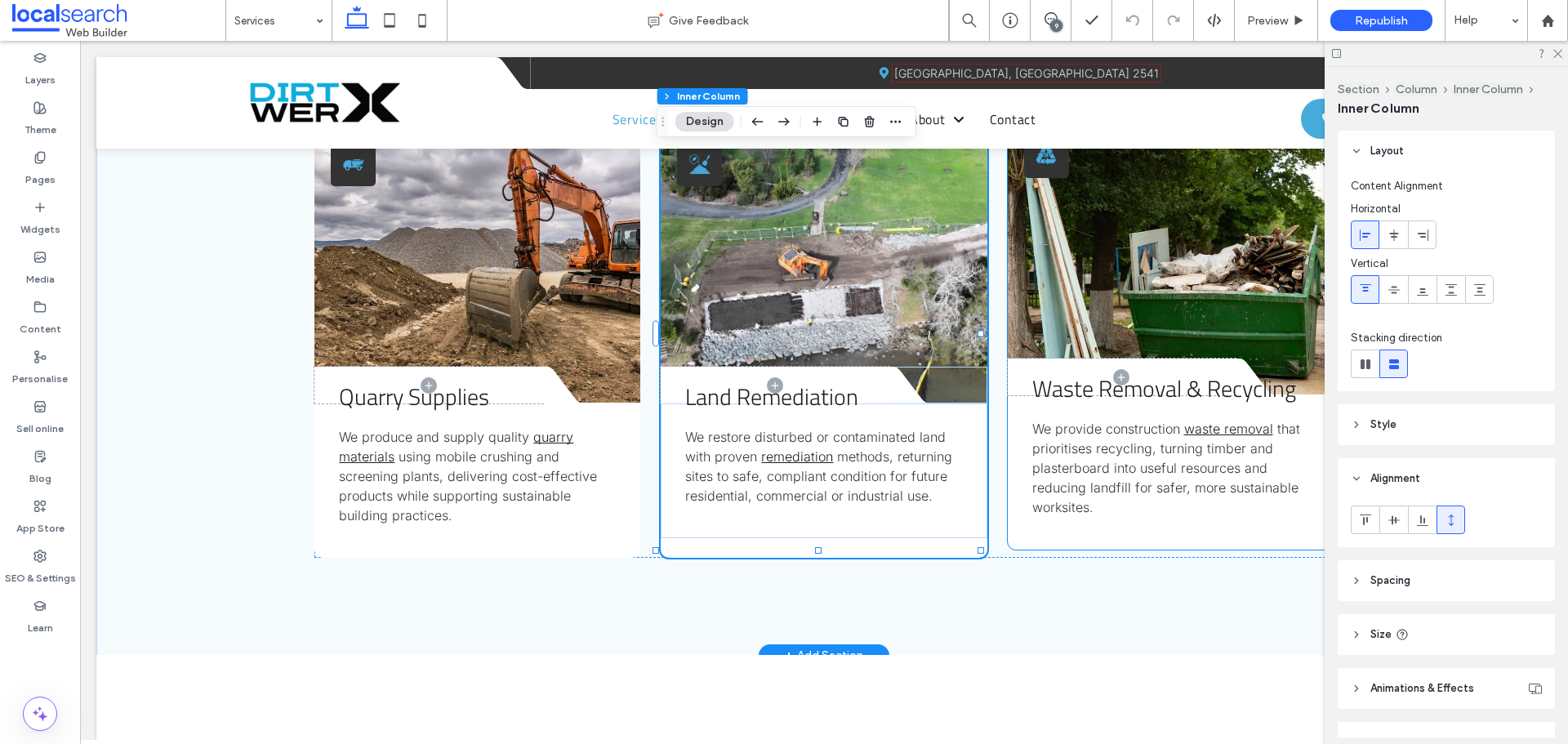
click at [1105, 530] on div "Waste Removal & Recycling We provide construction waste removal that prioritise…" at bounding box center [1171, 472] width 326 height 155
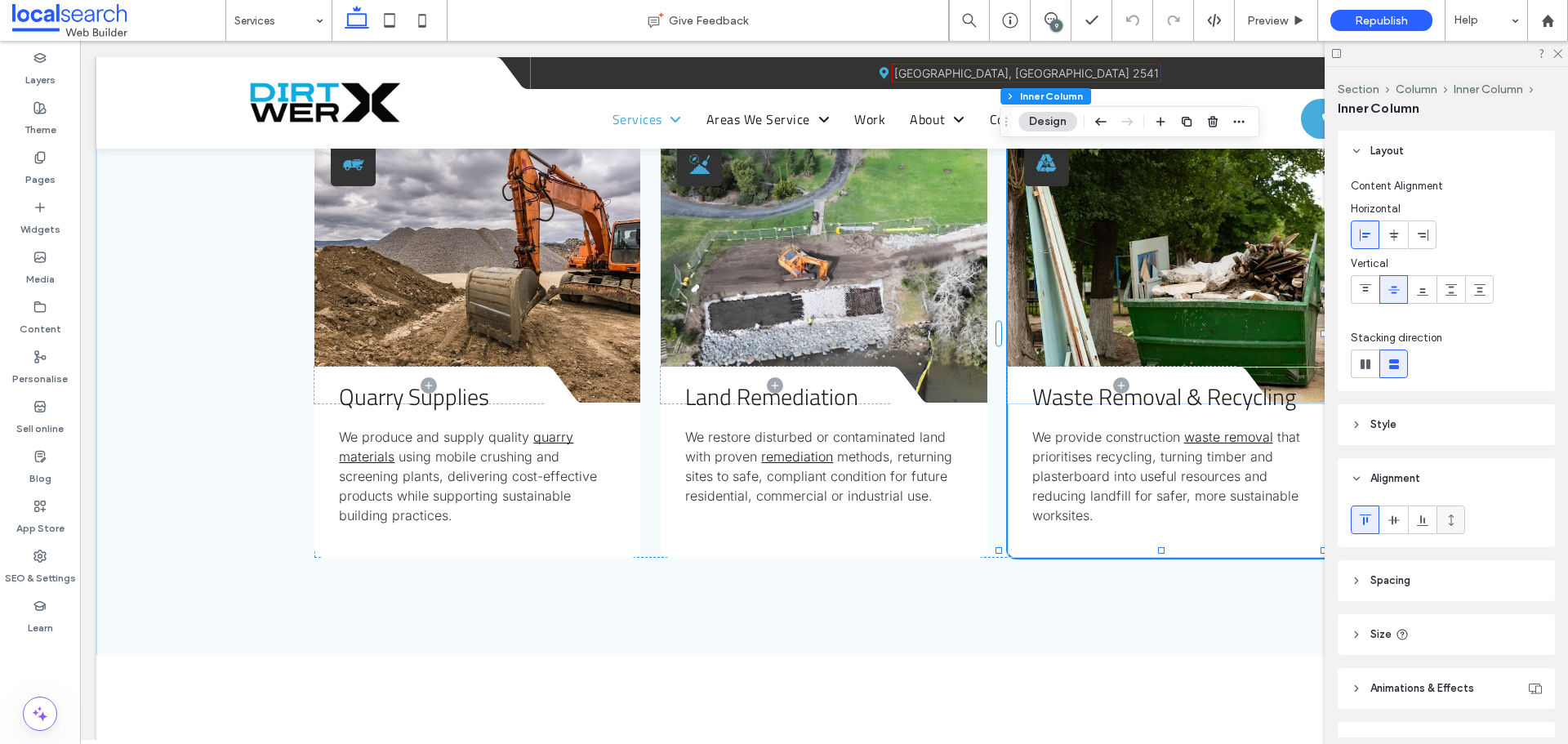
click at [1449, 511] on span at bounding box center [1451, 519] width 13 height 27
type input "***"
click at [1357, 282] on div at bounding box center [1365, 289] width 27 height 27
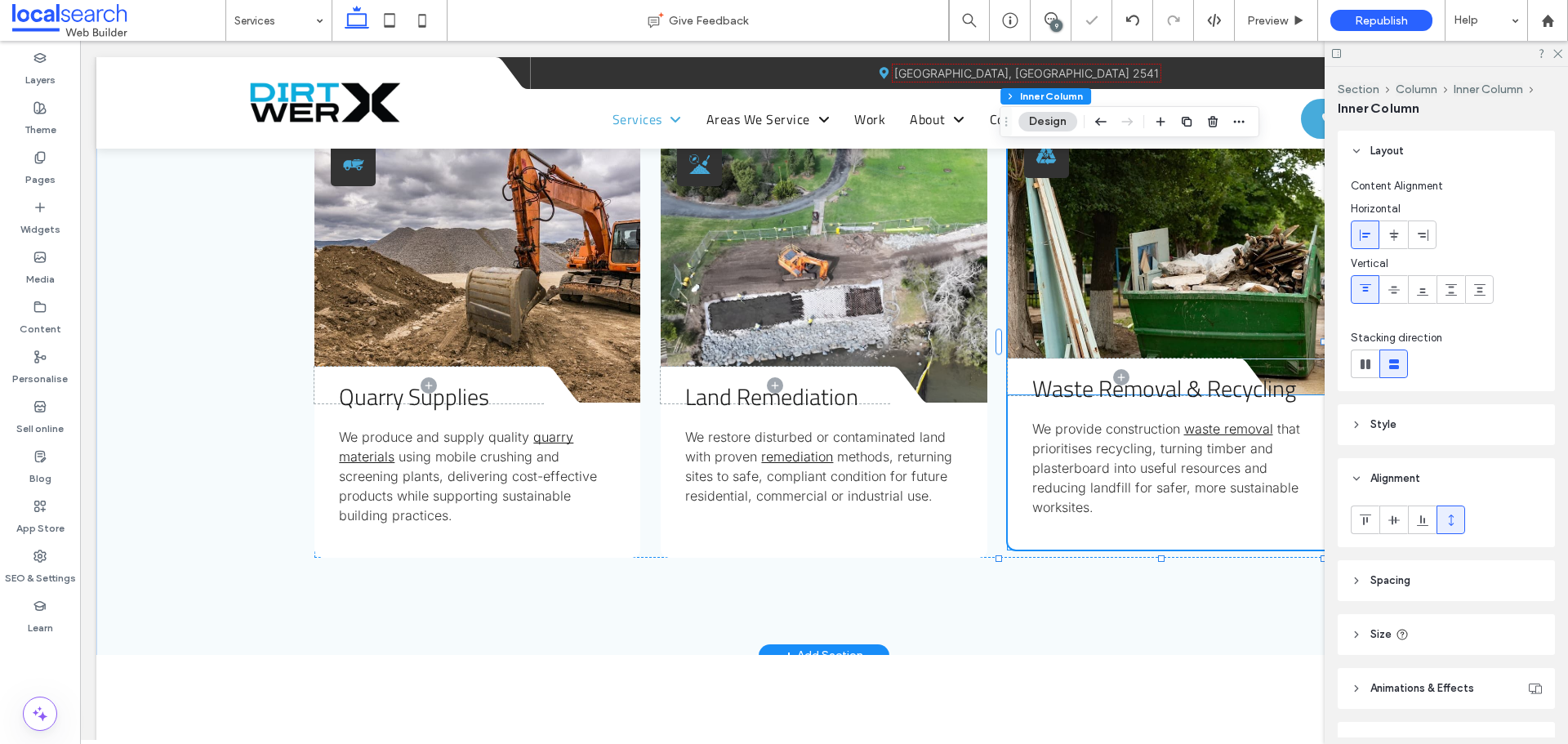
click at [1211, 389] on span "Waste Removal & Recycling" at bounding box center [1164, 388] width 264 height 35
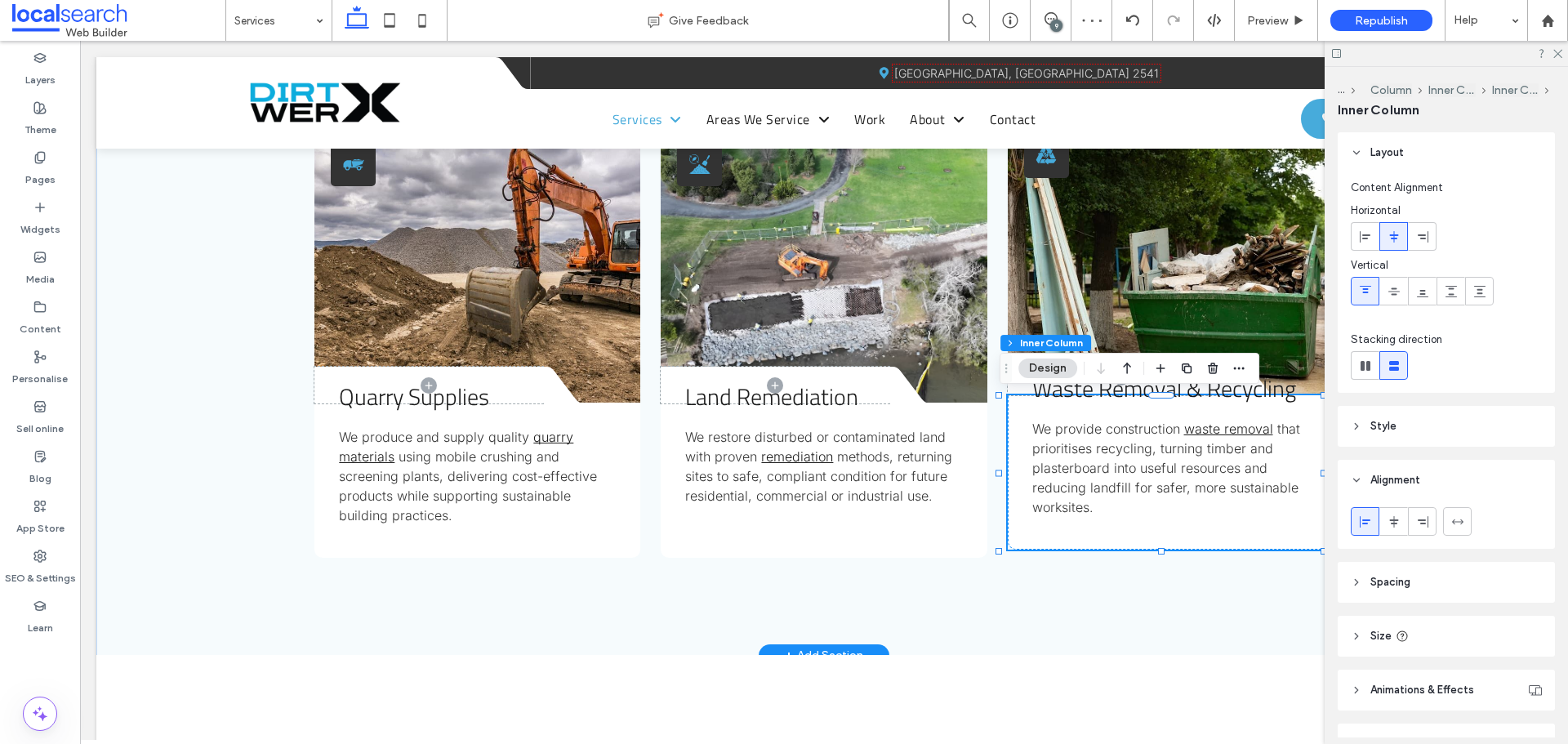
click at [1211, 389] on span "Waste Removal & Recycling" at bounding box center [1164, 388] width 264 height 35
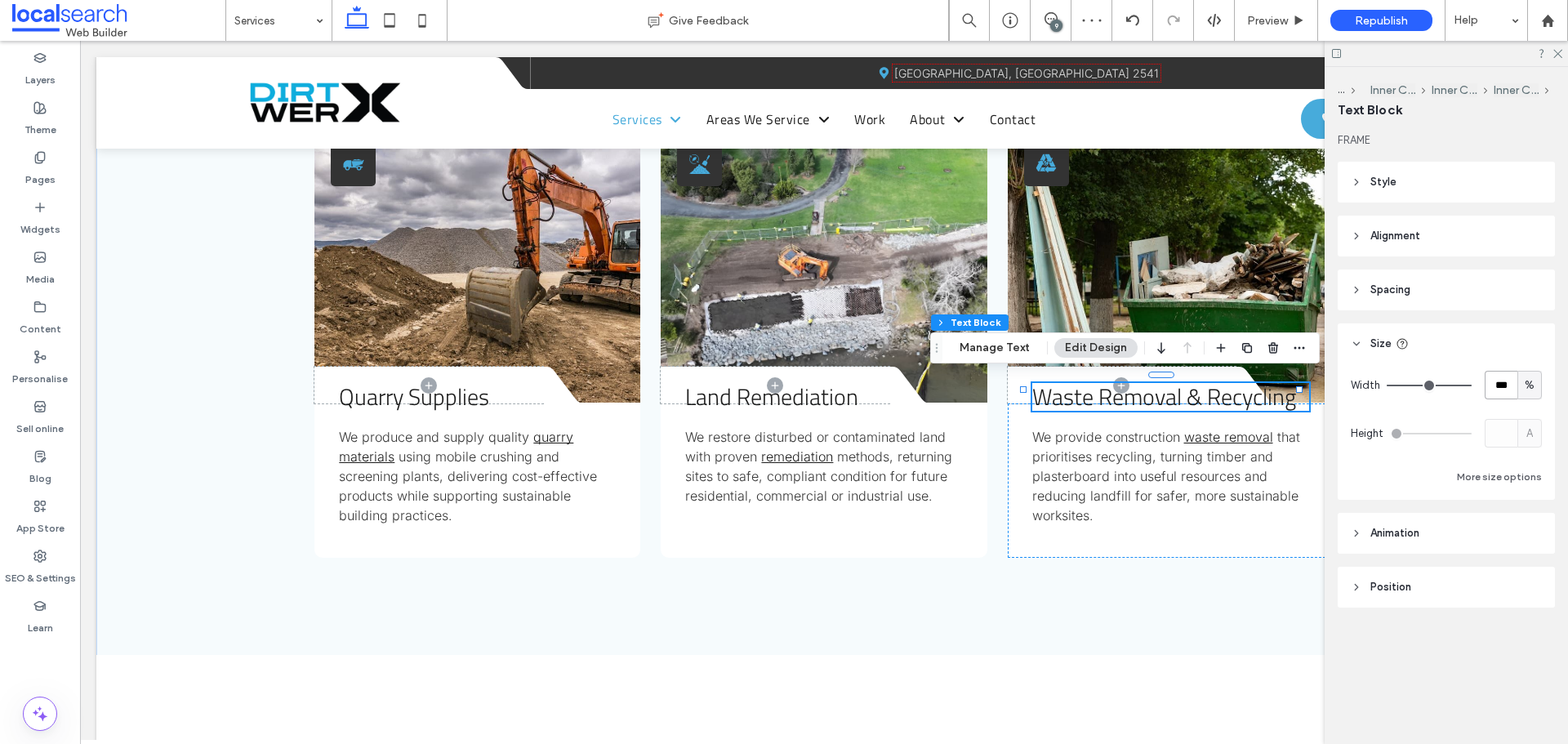
click at [1497, 384] on input "***" at bounding box center [1501, 384] width 33 height 28
type input "**"
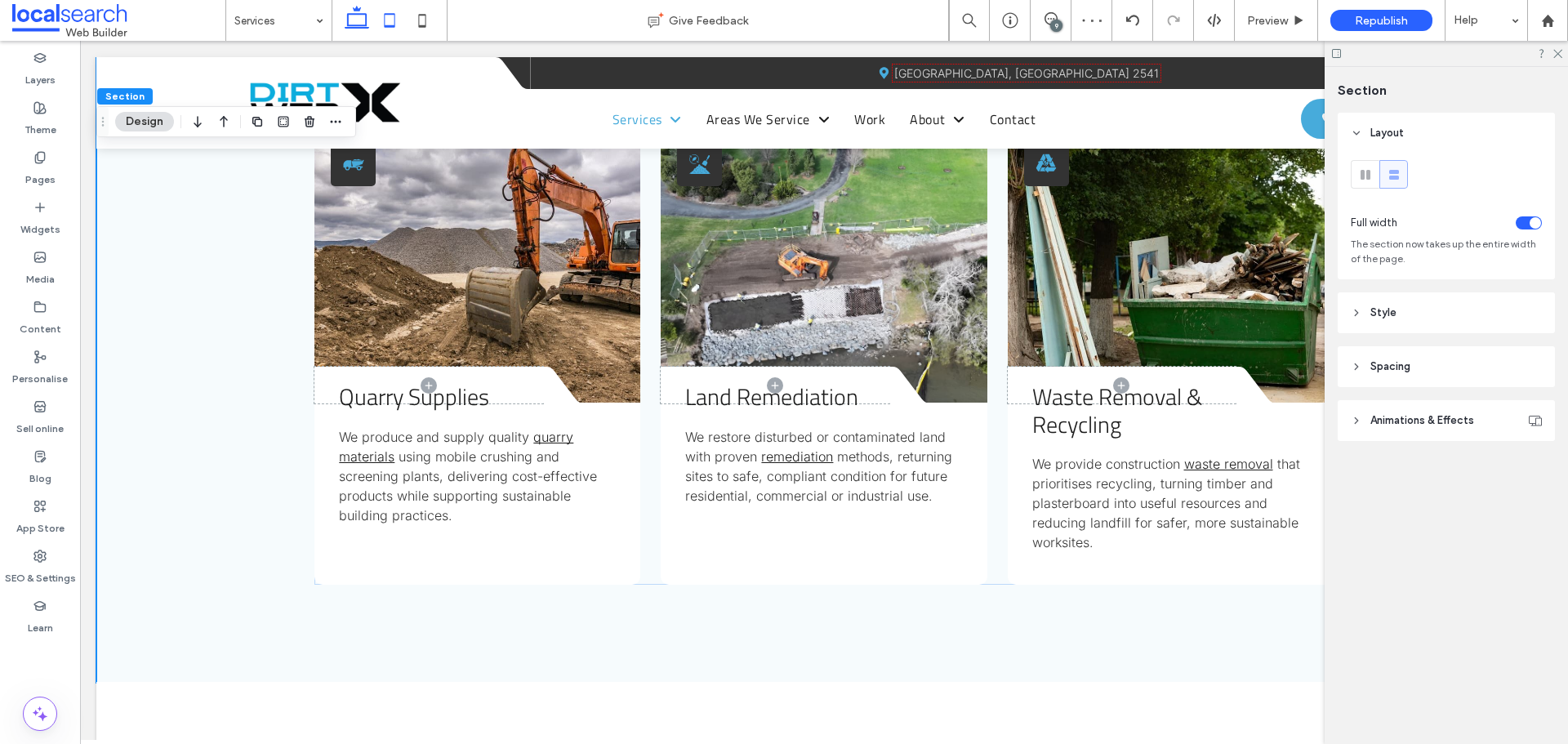
drag, startPoint x: 32, startPoint y: 102, endPoint x: 395, endPoint y: 20, distance: 372.1
click at [395, 20] on use at bounding box center [390, 19] width 11 height 14
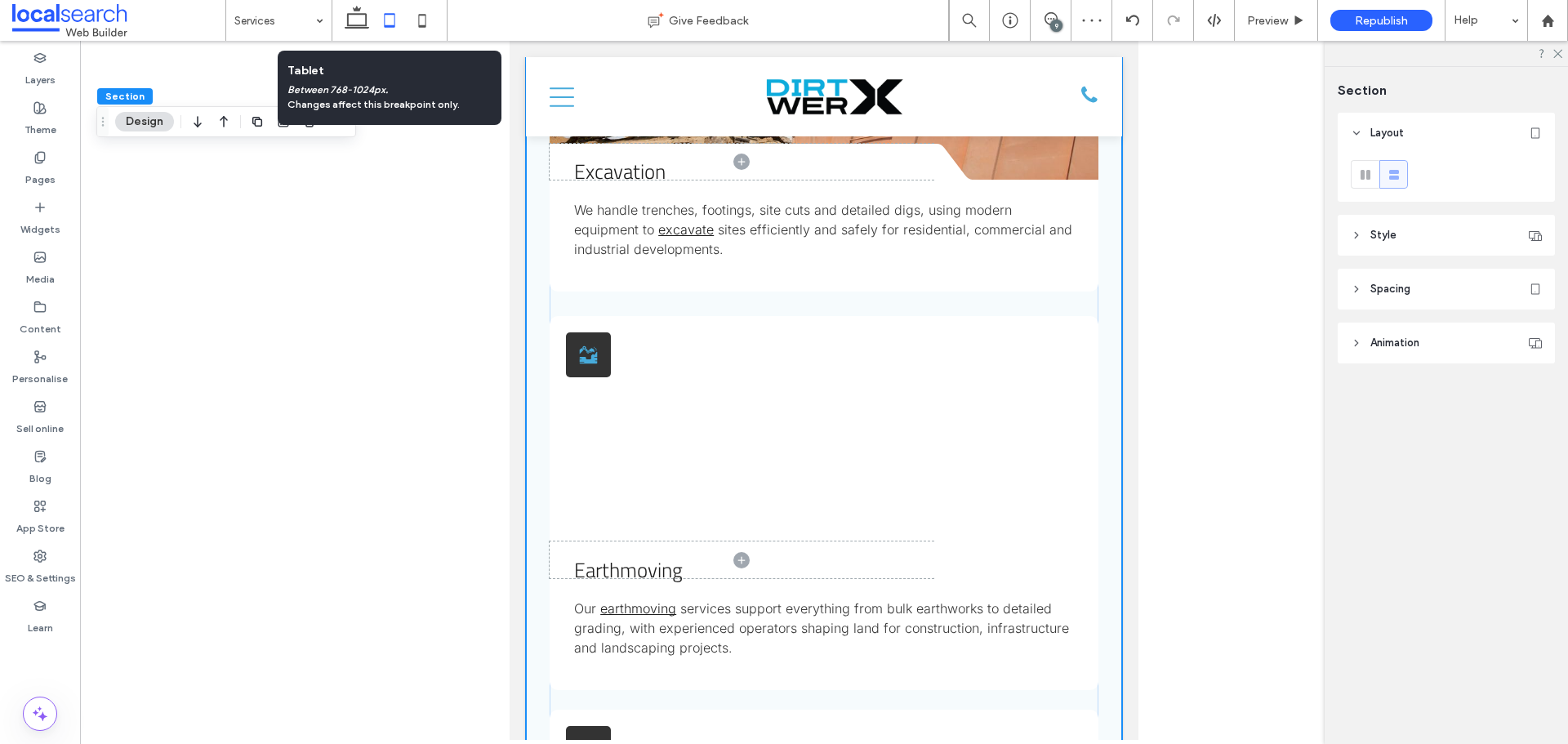
type input "**"
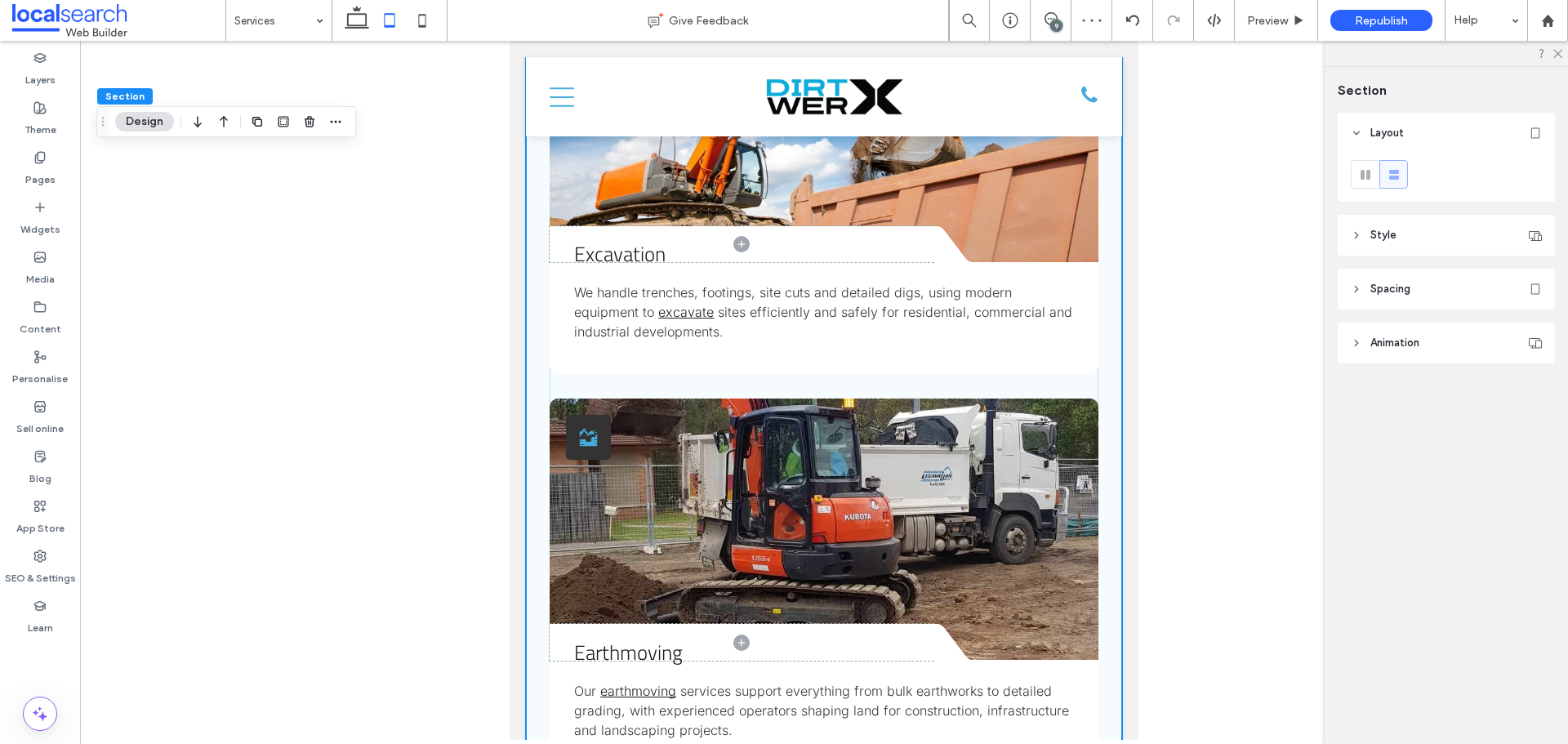
scroll to position [1633, 0]
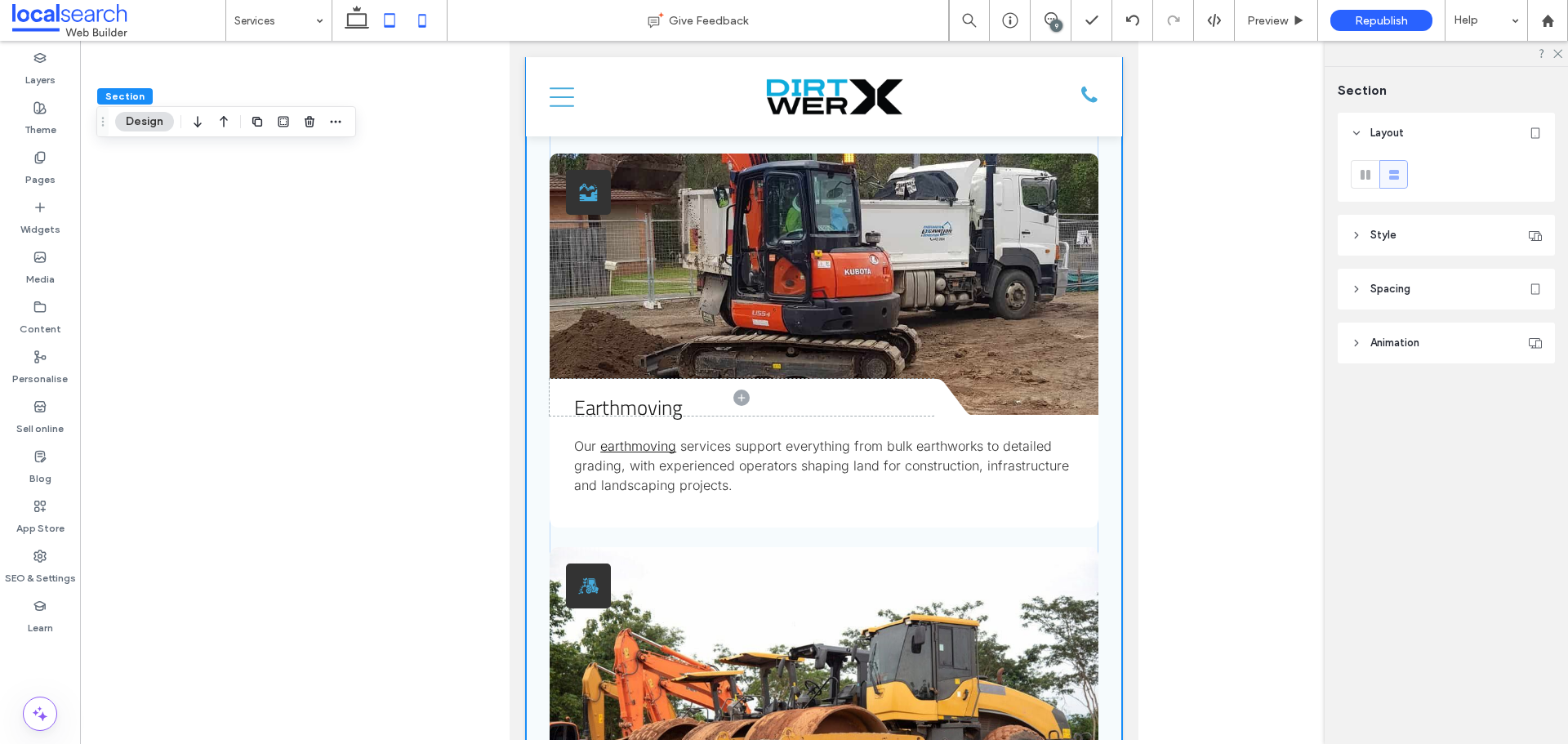
click at [421, 19] on icon at bounding box center [422, 20] width 33 height 33
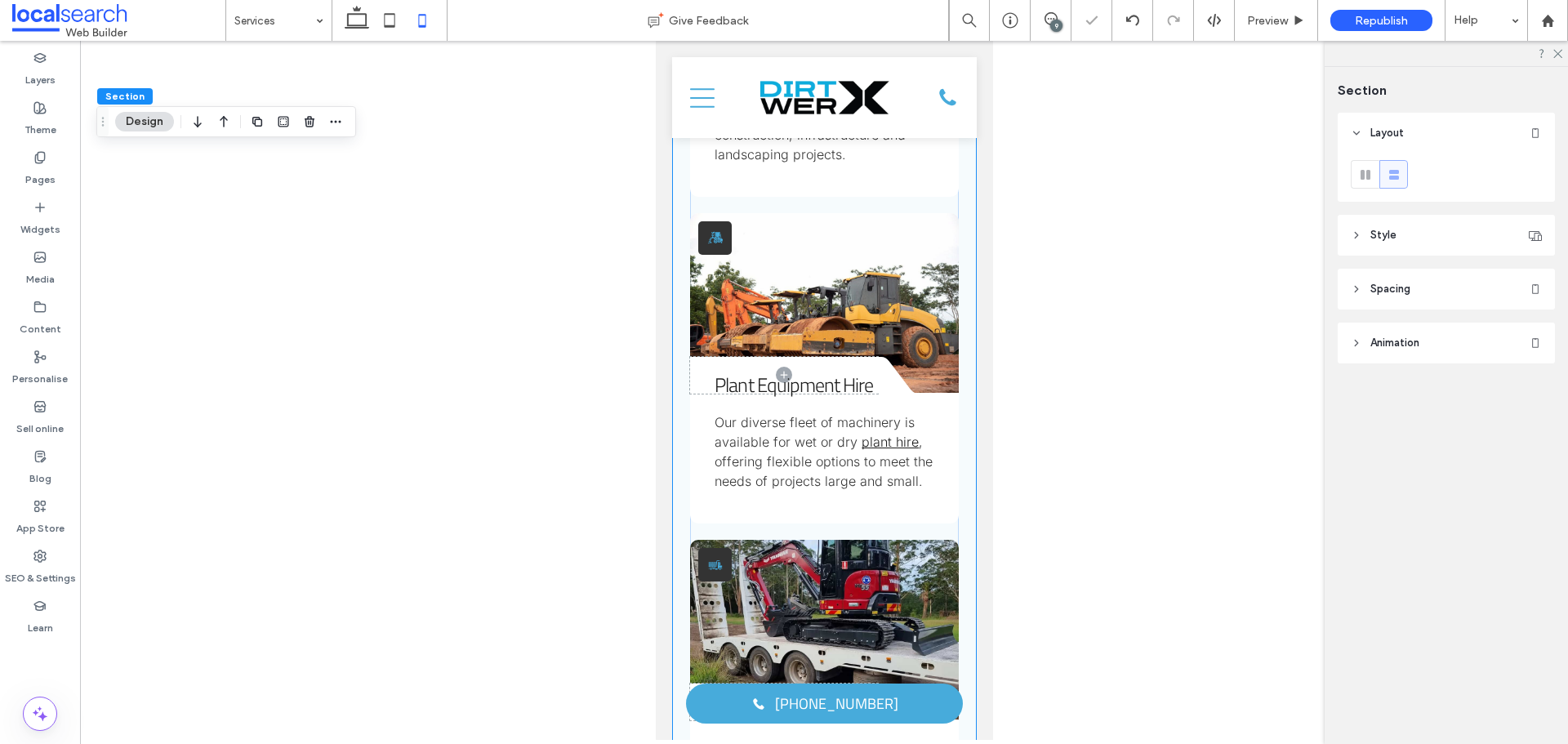
type input "**"
type input "****"
type input "**"
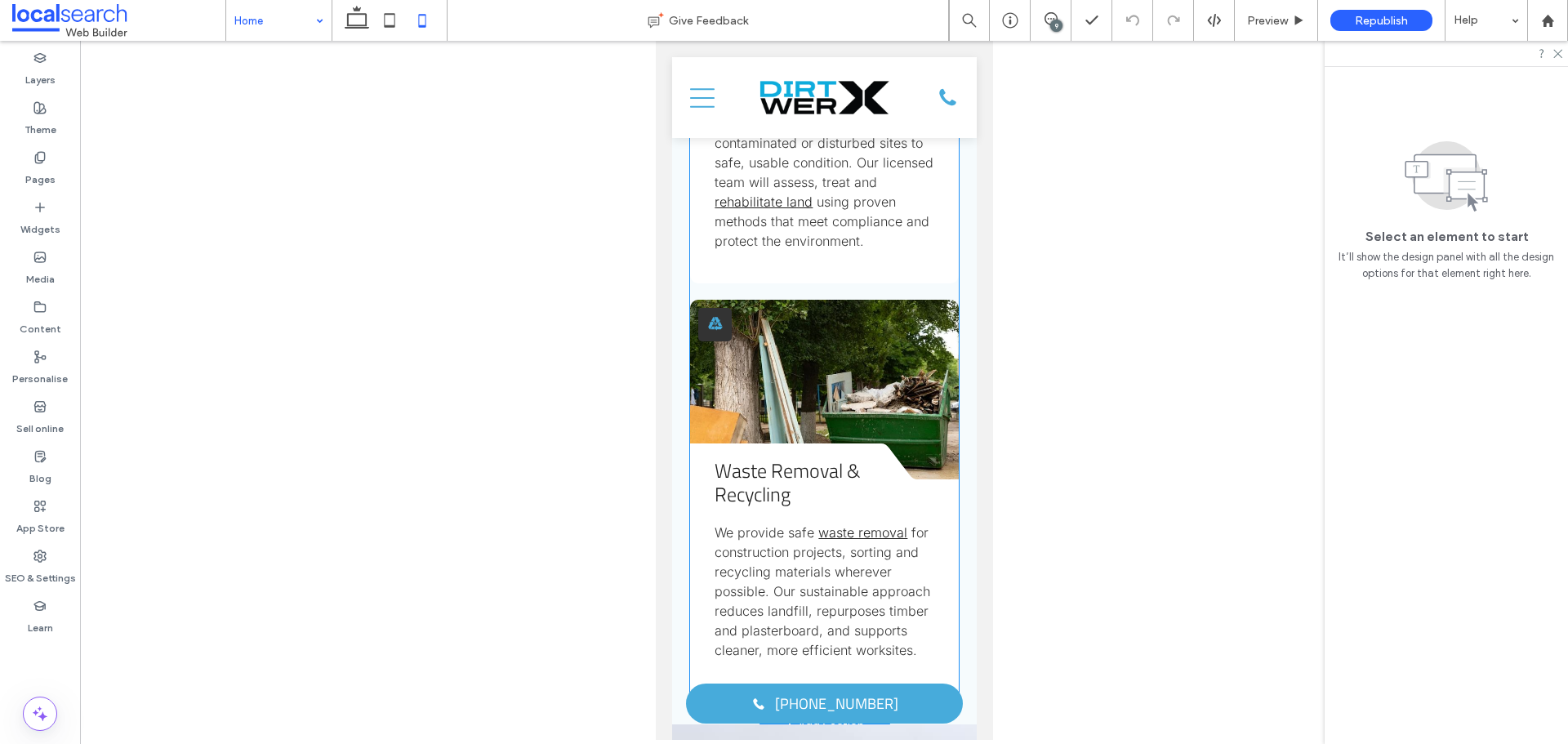
scroll to position [5553, 0]
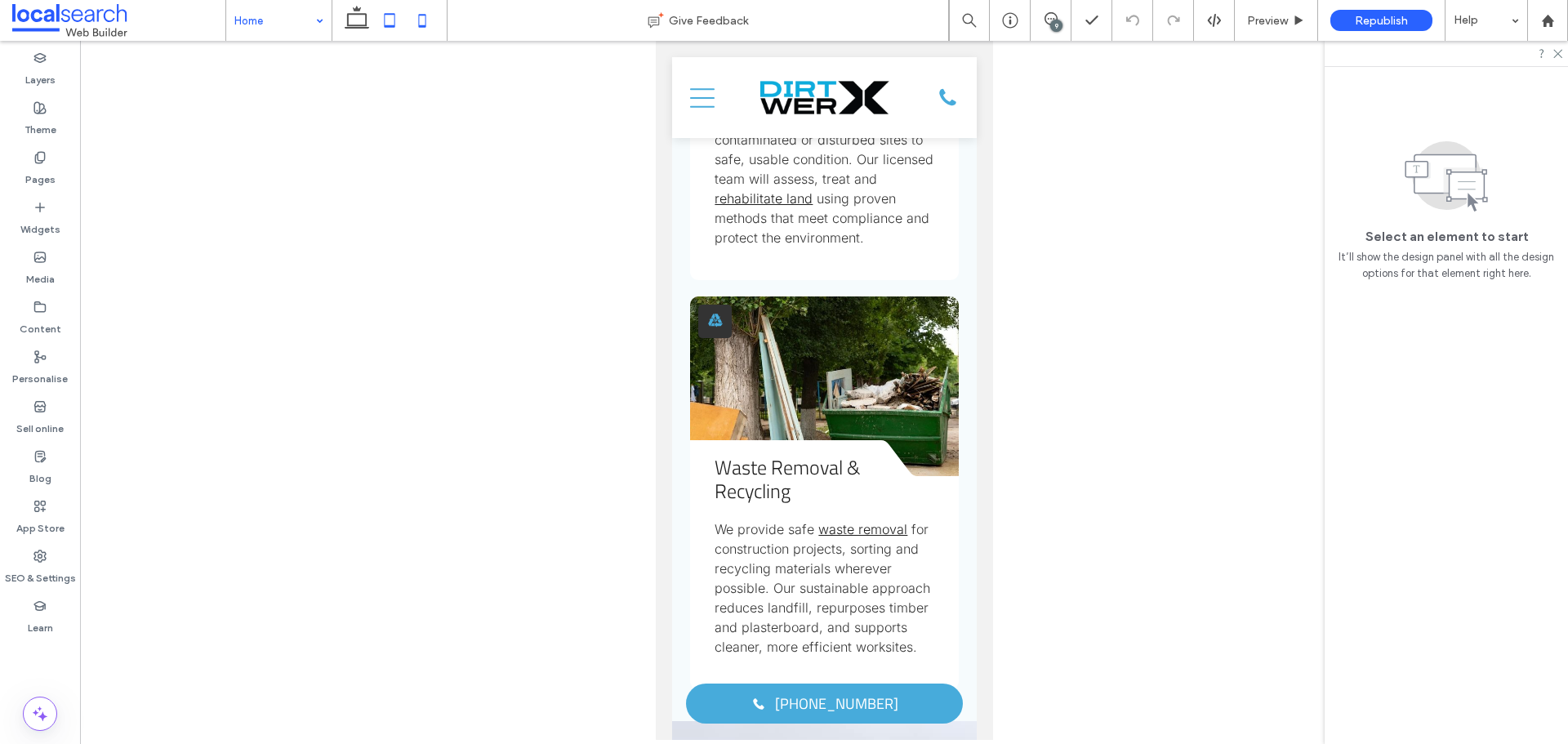
click at [382, 20] on icon at bounding box center [390, 20] width 33 height 33
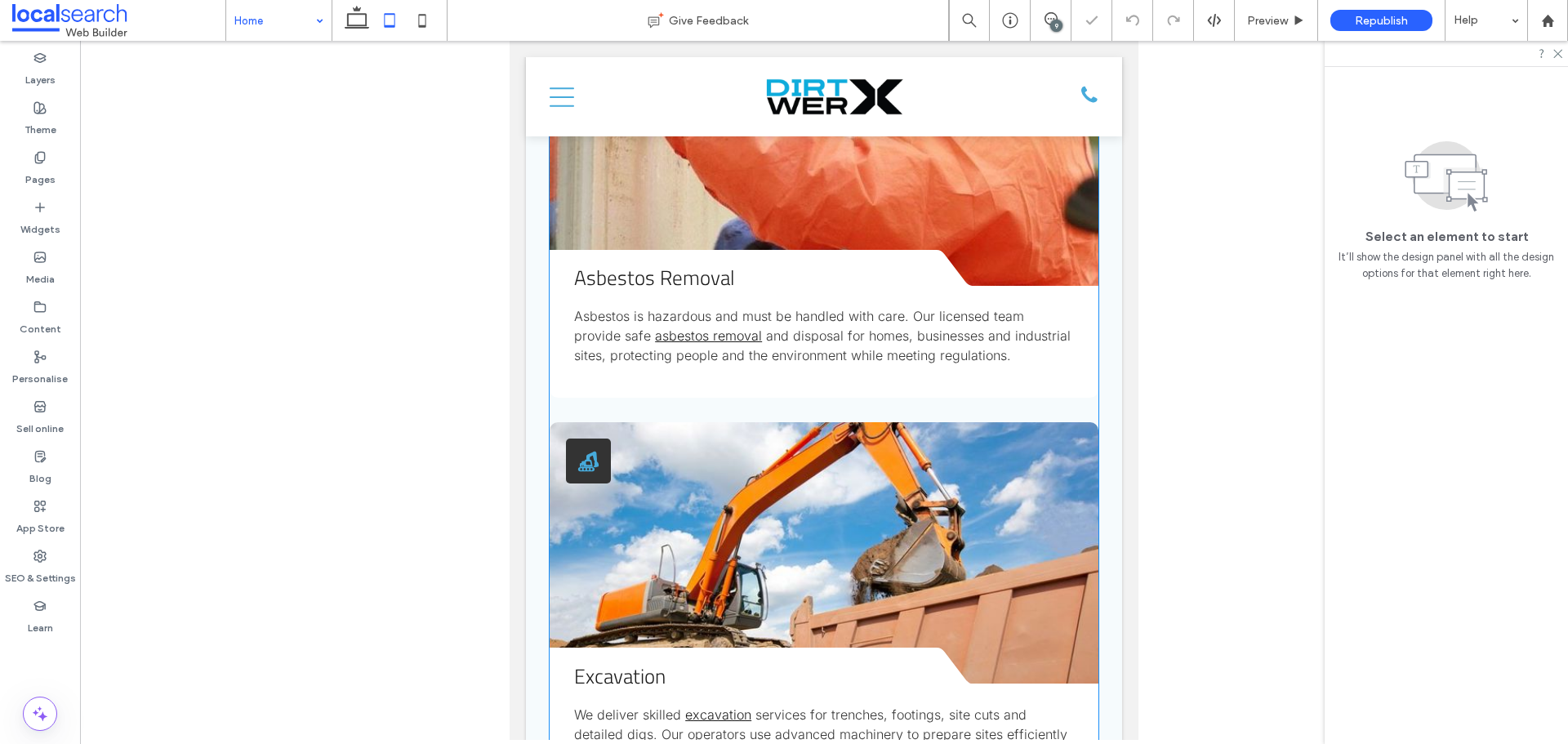
scroll to position [2796, 0]
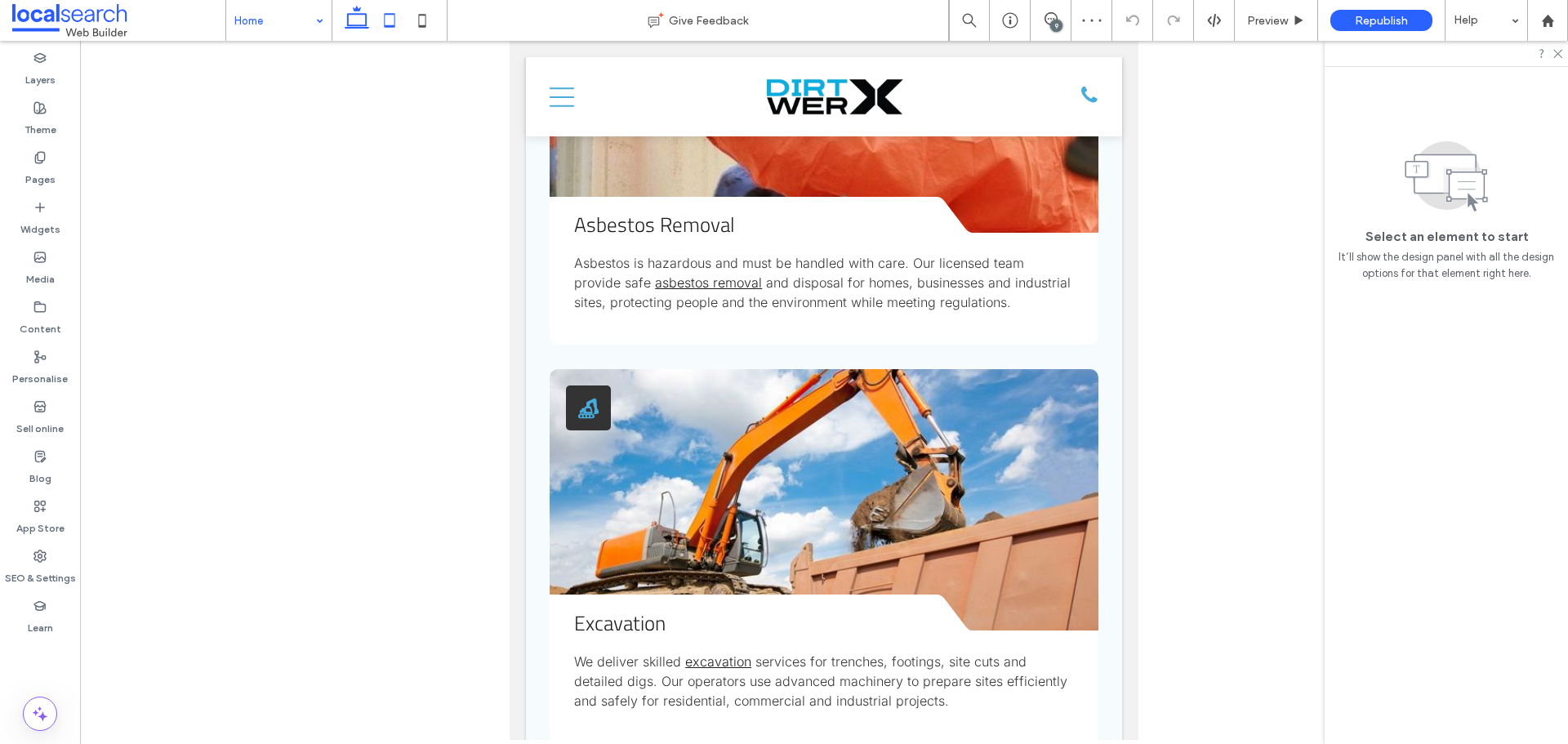
drag, startPoint x: 357, startPoint y: 19, endPoint x: 468, endPoint y: 84, distance: 128.6
click at [357, 19] on icon at bounding box center [357, 20] width 33 height 33
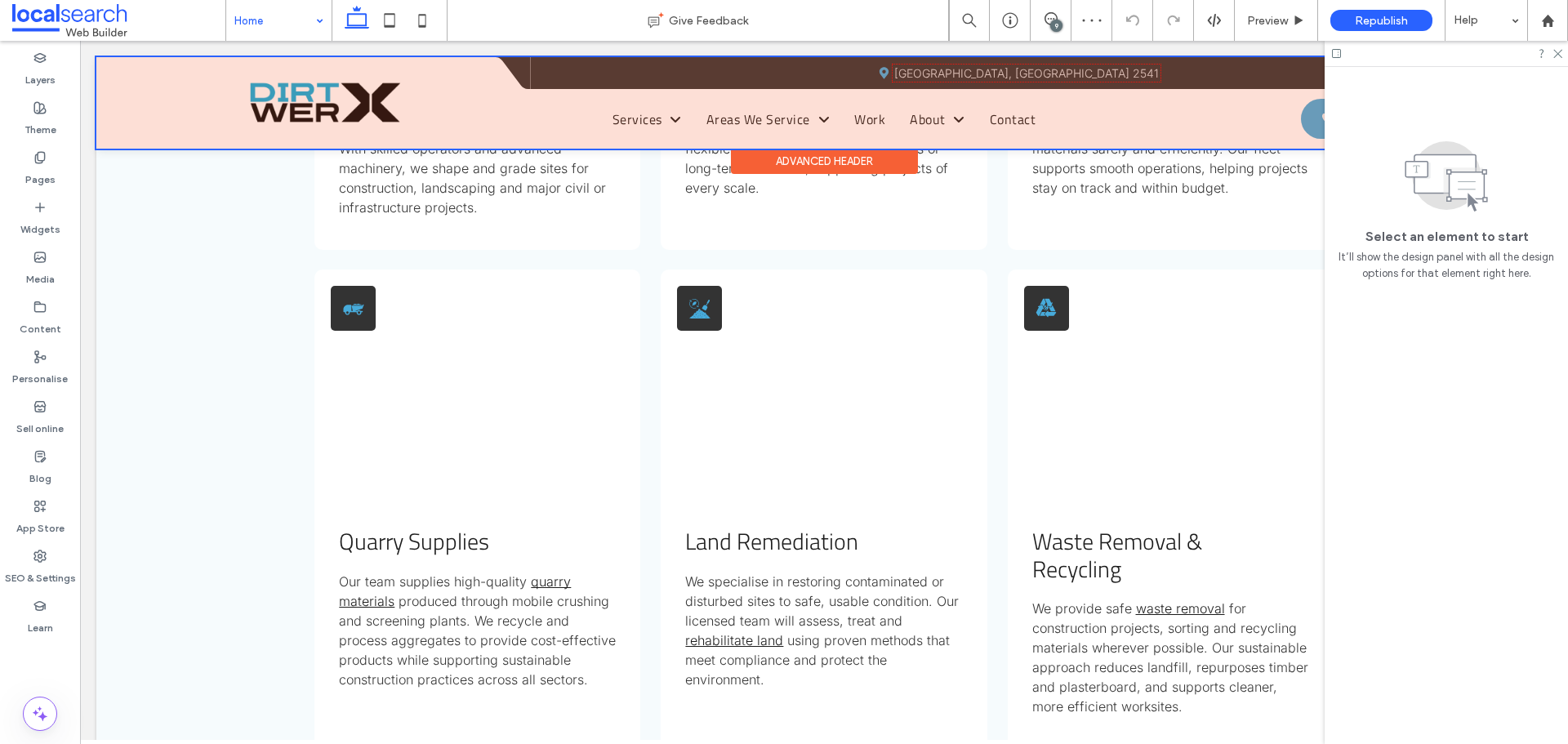
scroll to position [1751, 0]
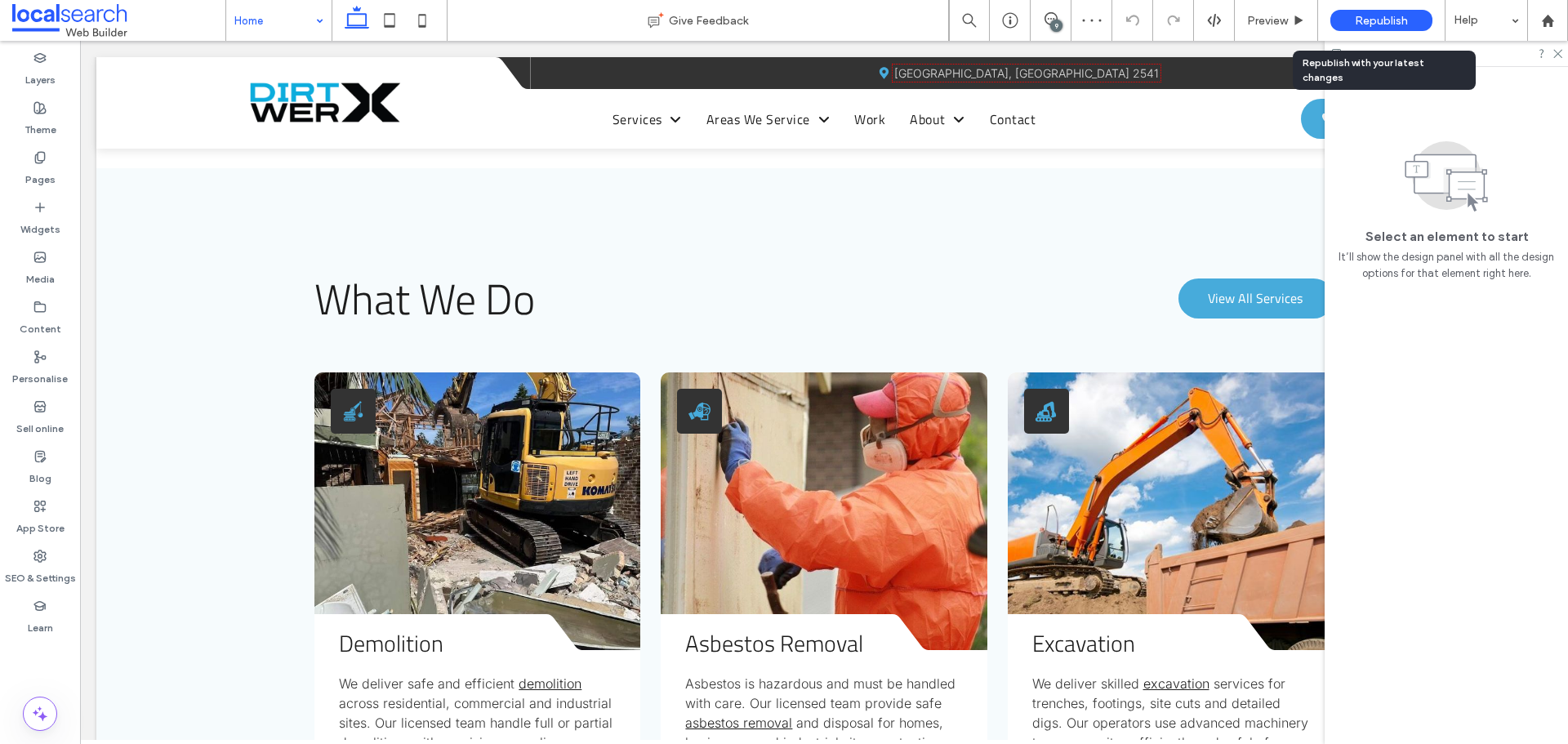
click at [1342, 16] on div "Republish" at bounding box center [1382, 20] width 103 height 21
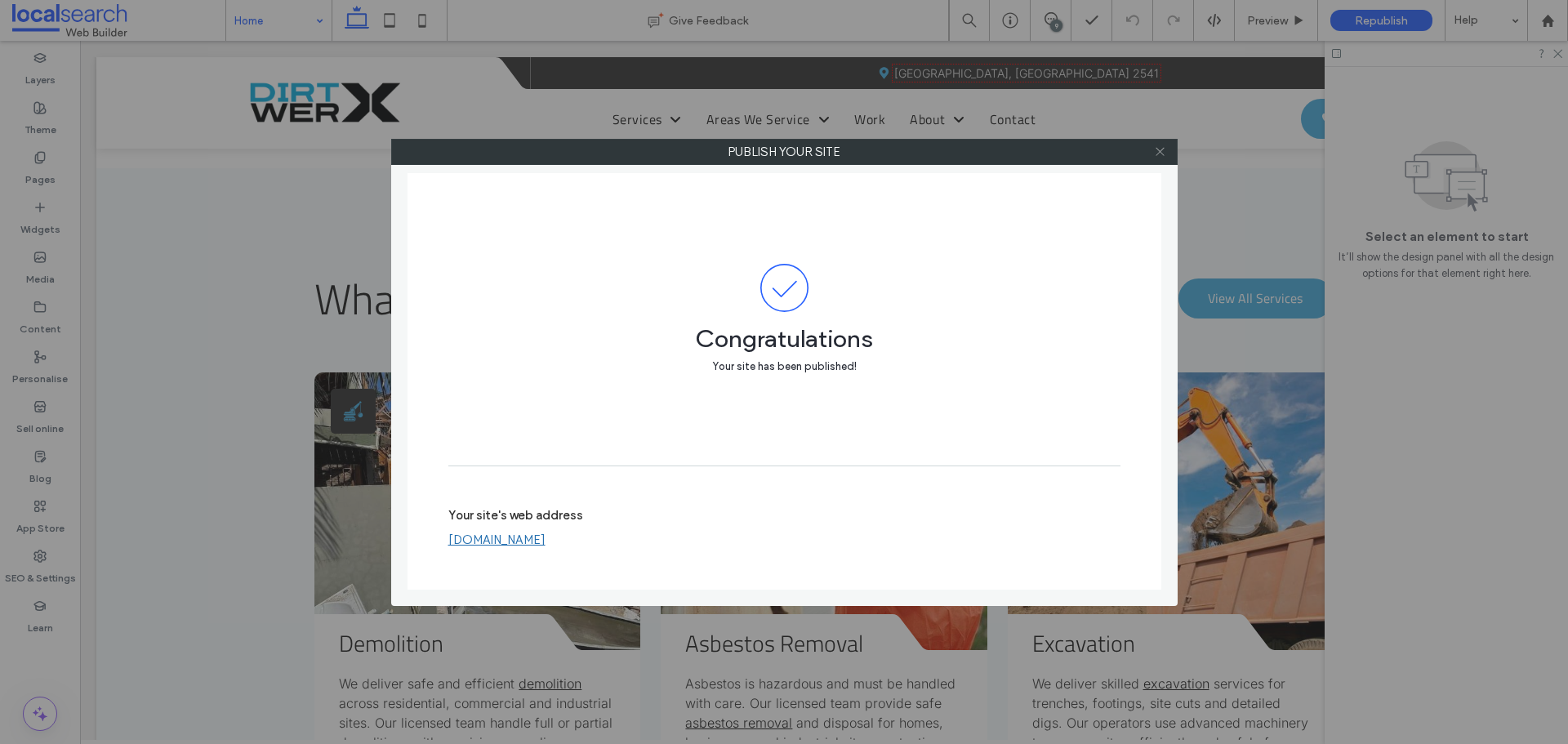
click at [1160, 146] on icon at bounding box center [1160, 151] width 12 height 12
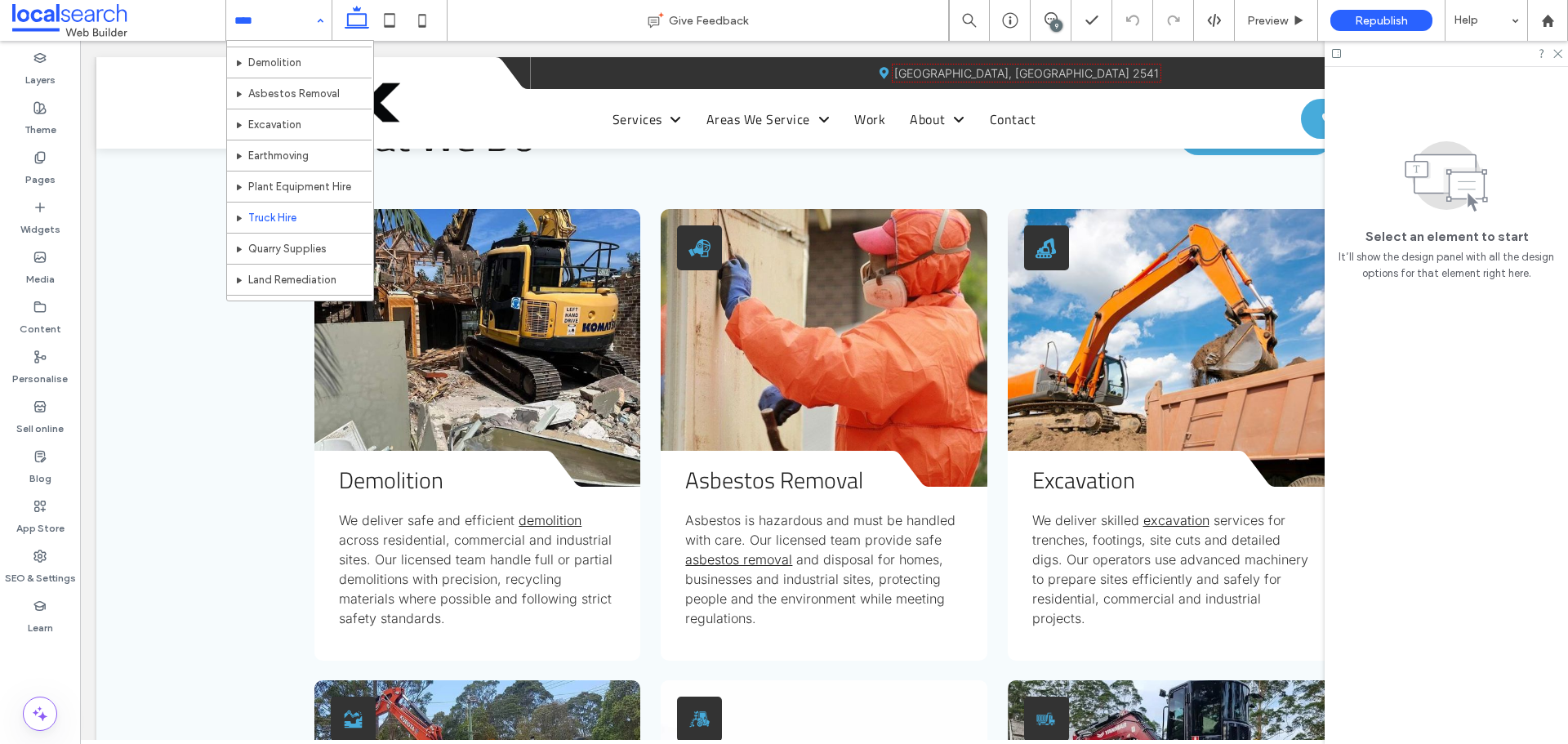
scroll to position [81, 0]
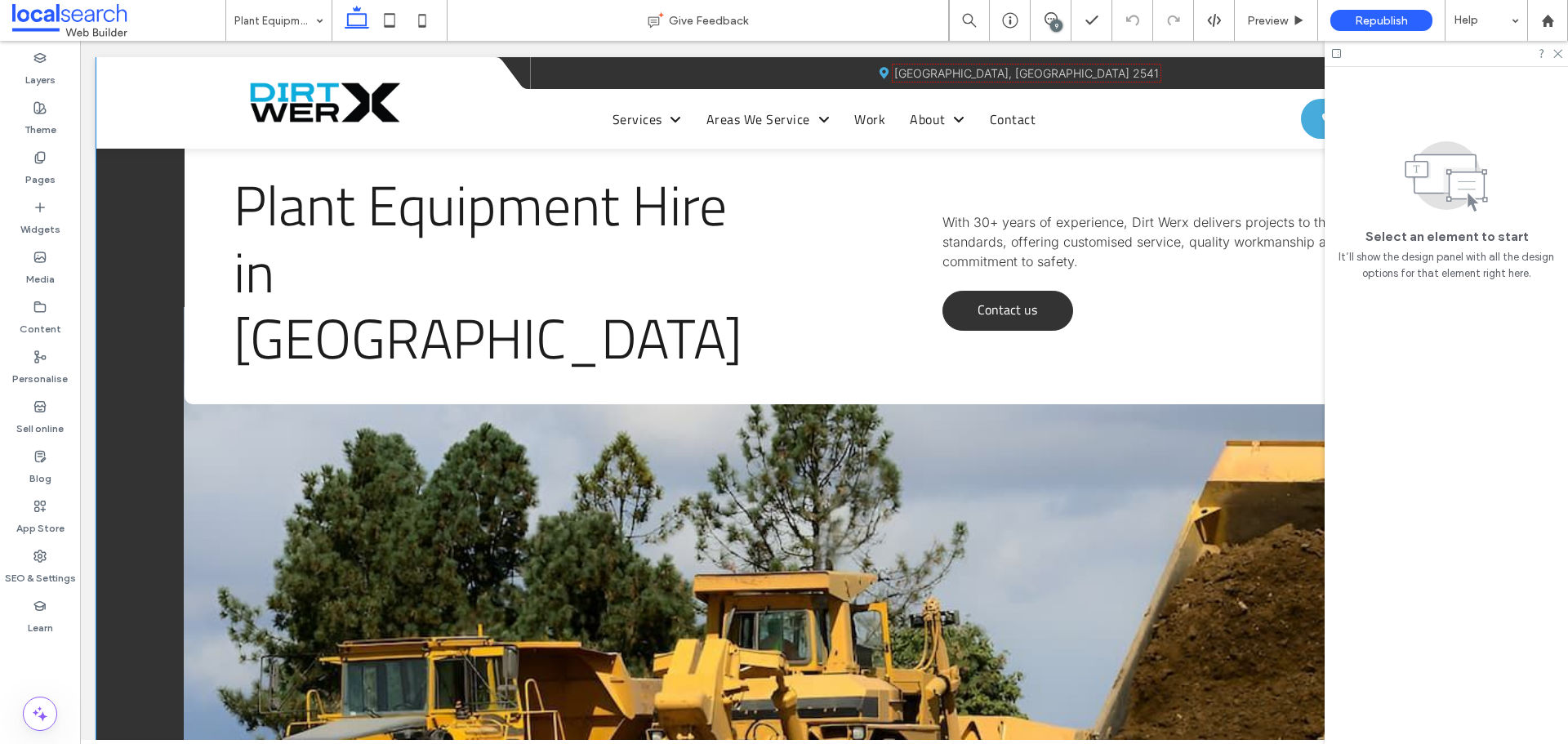
click at [994, 292] on span "Contact us" at bounding box center [1007, 309] width 59 height 36
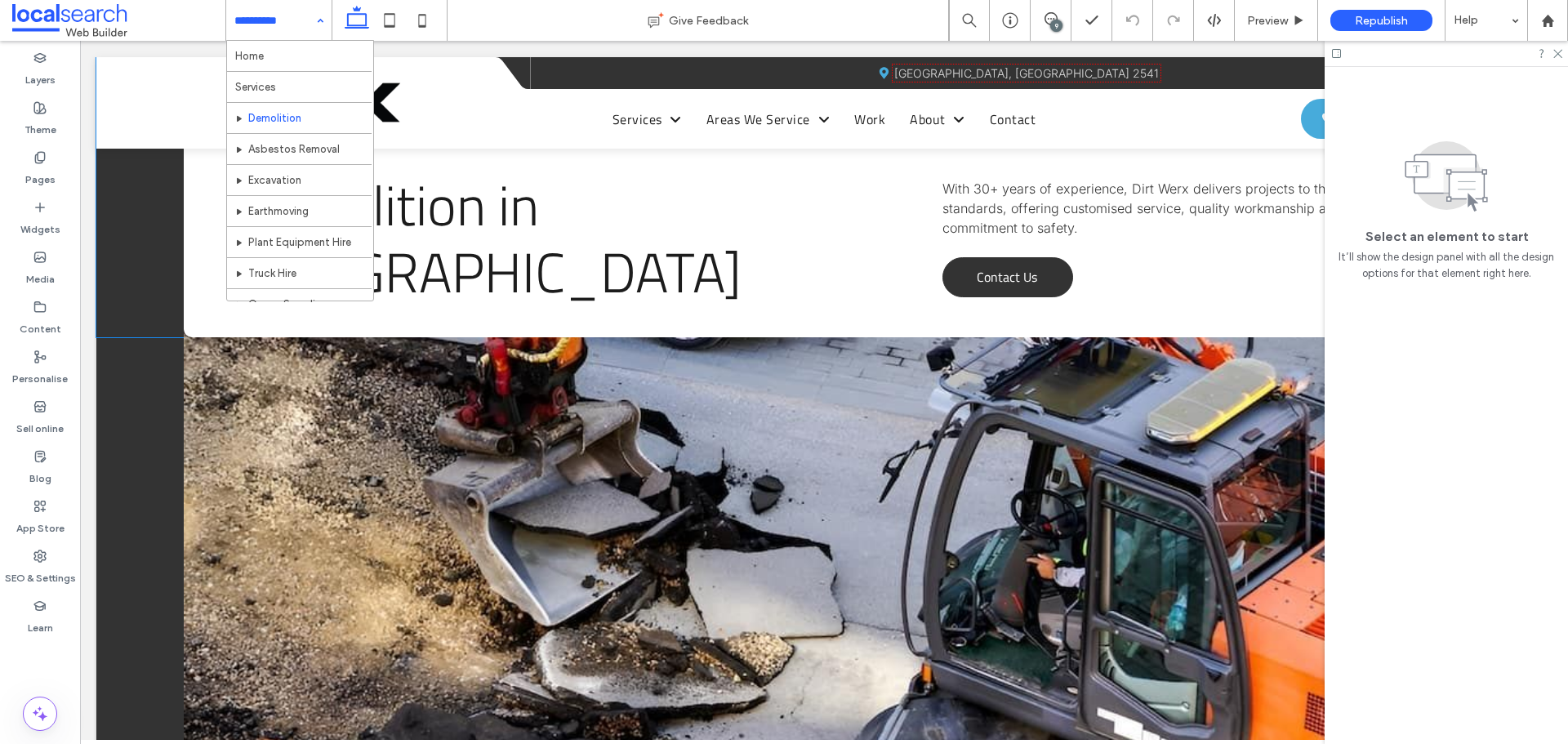
click at [967, 286] on link "Contact Us" at bounding box center [1008, 277] width 131 height 40
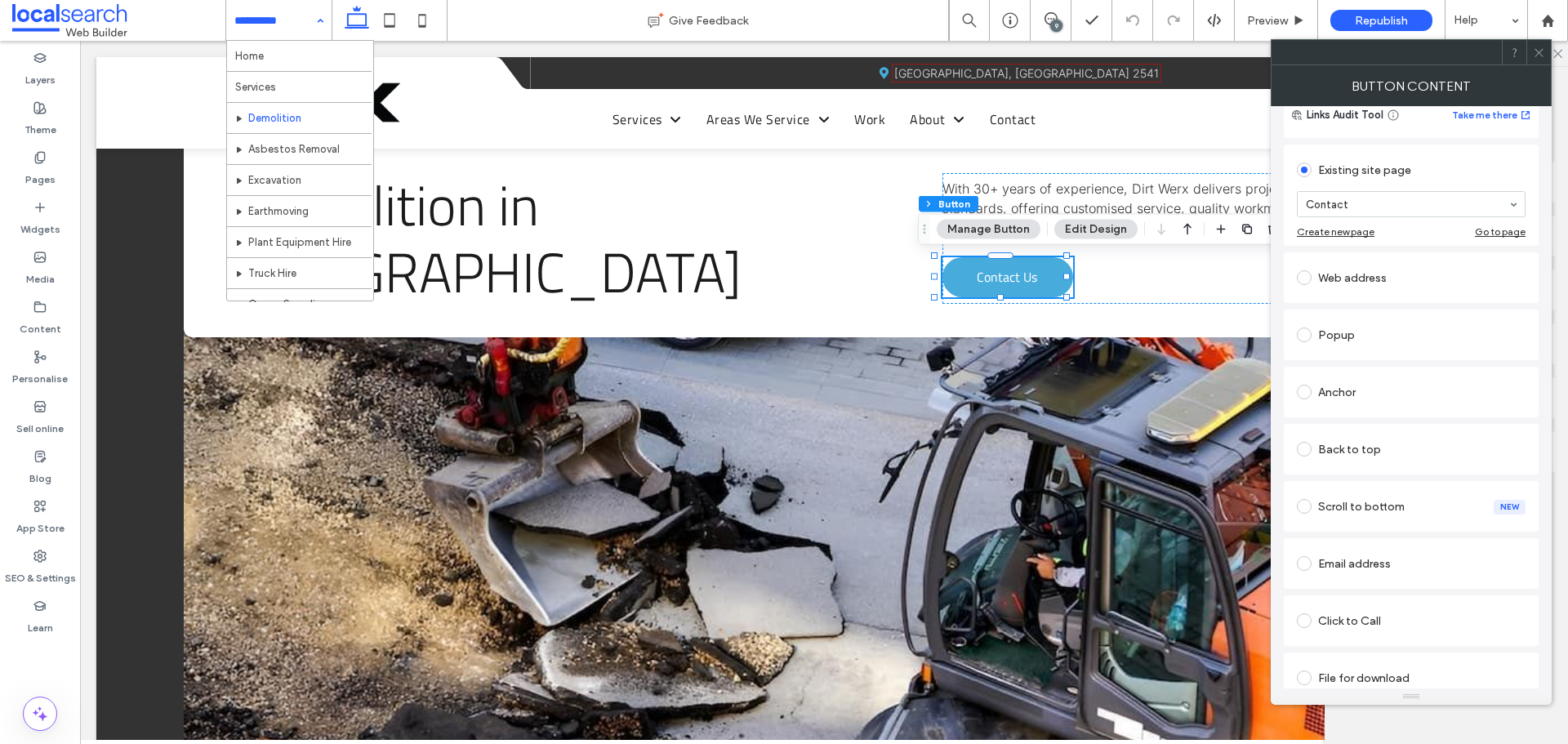
scroll to position [149, 0]
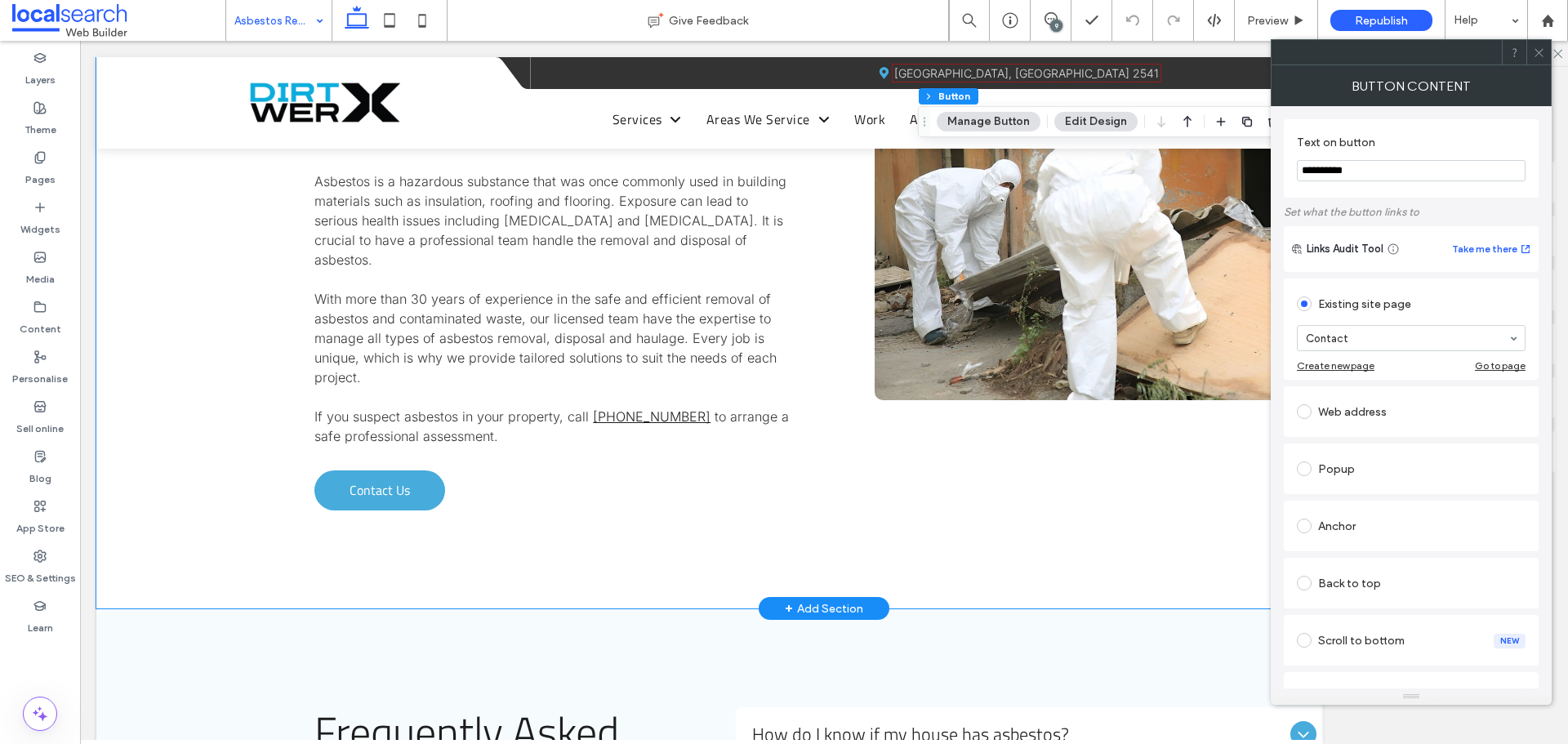
scroll to position [1388, 0]
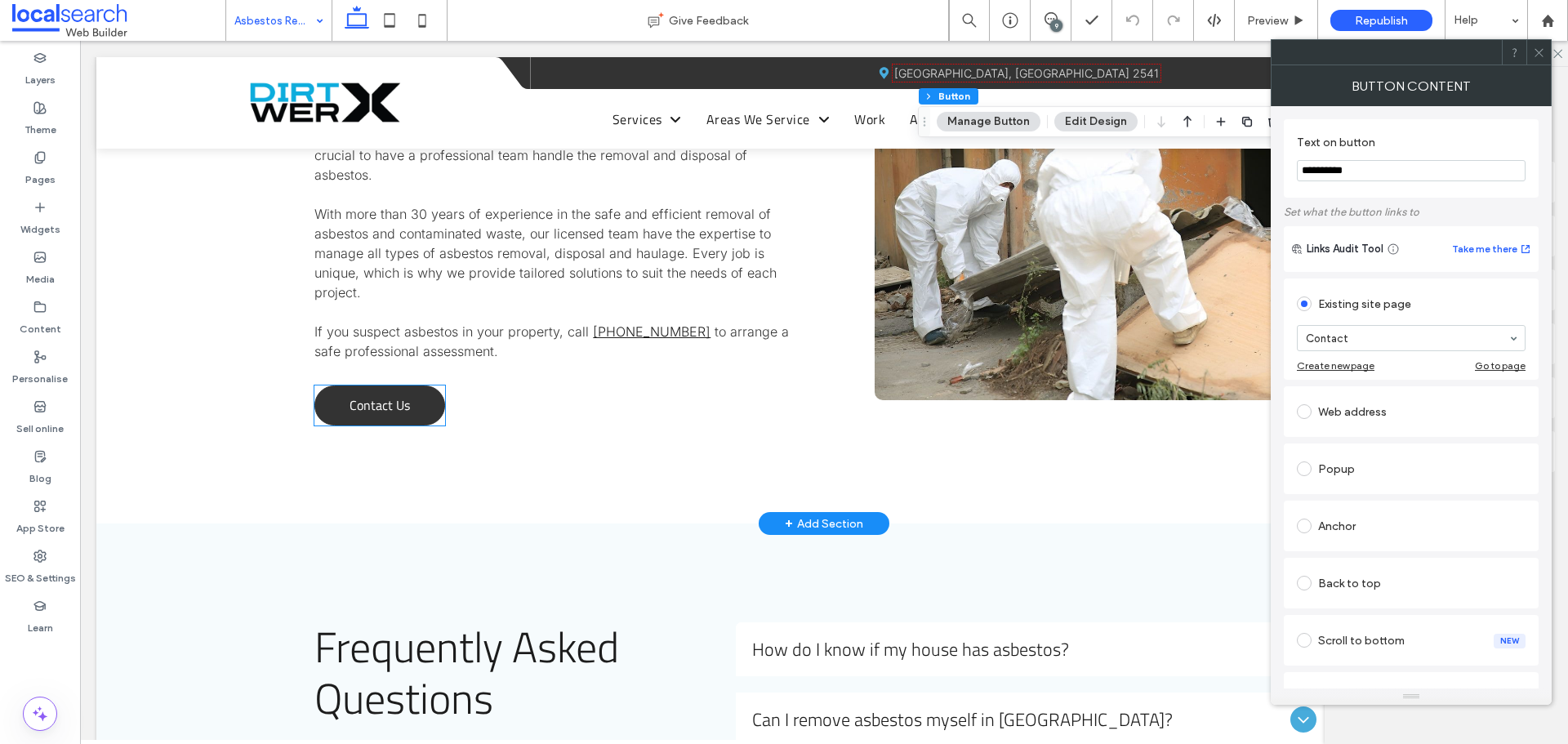
click at [422, 385] on link "Contact Us" at bounding box center [380, 405] width 131 height 40
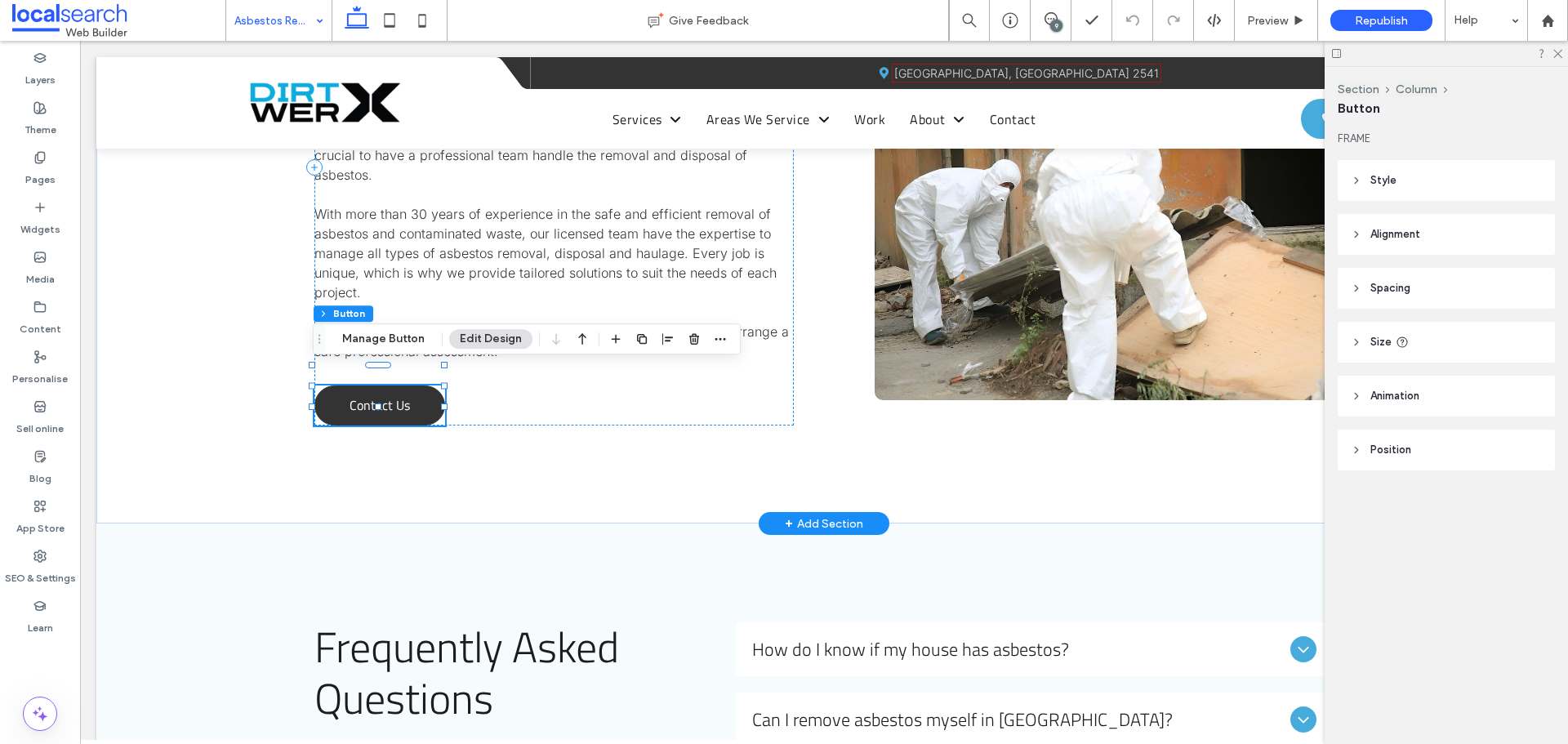
click at [422, 385] on link "Contact Us" at bounding box center [380, 405] width 131 height 40
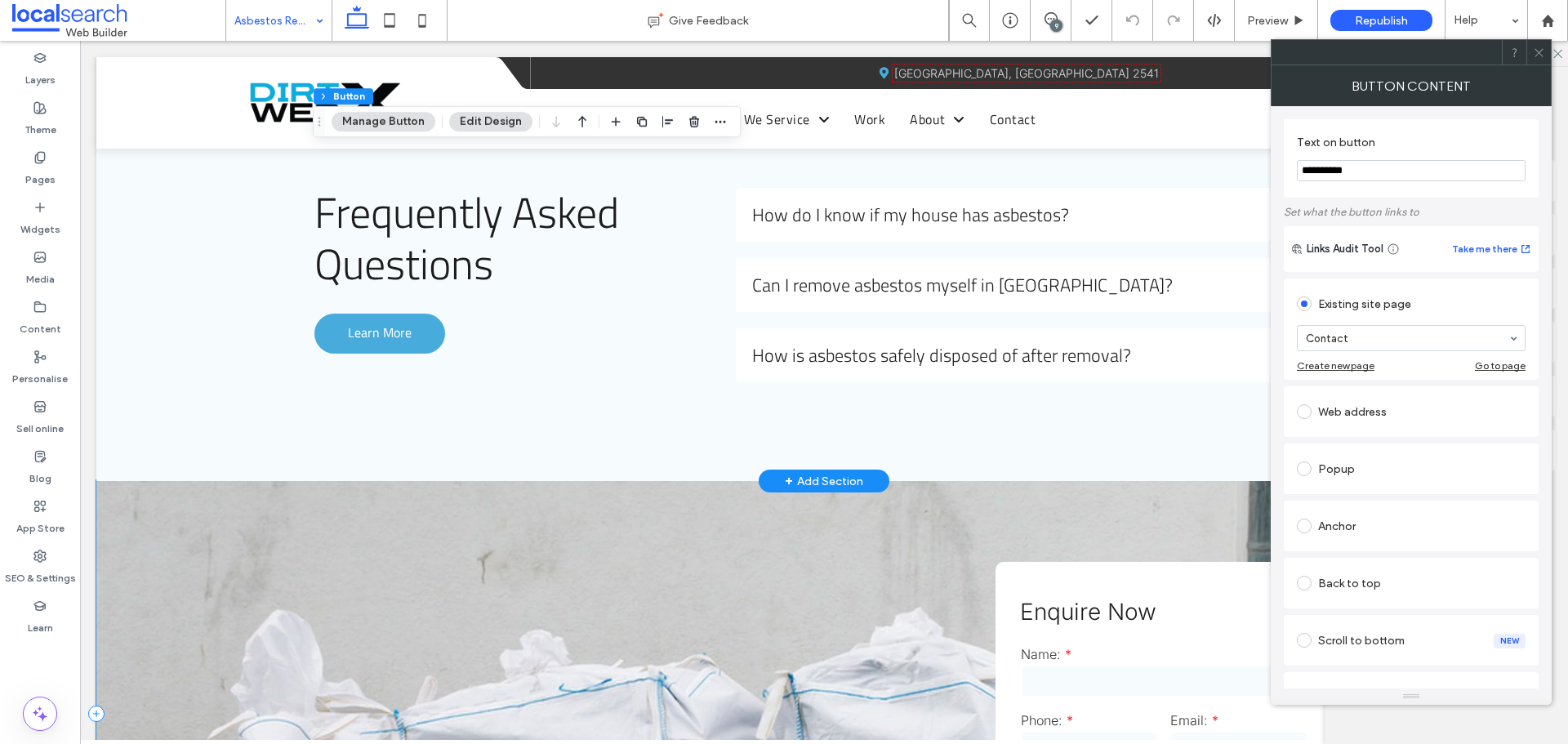
scroll to position [1878, 0]
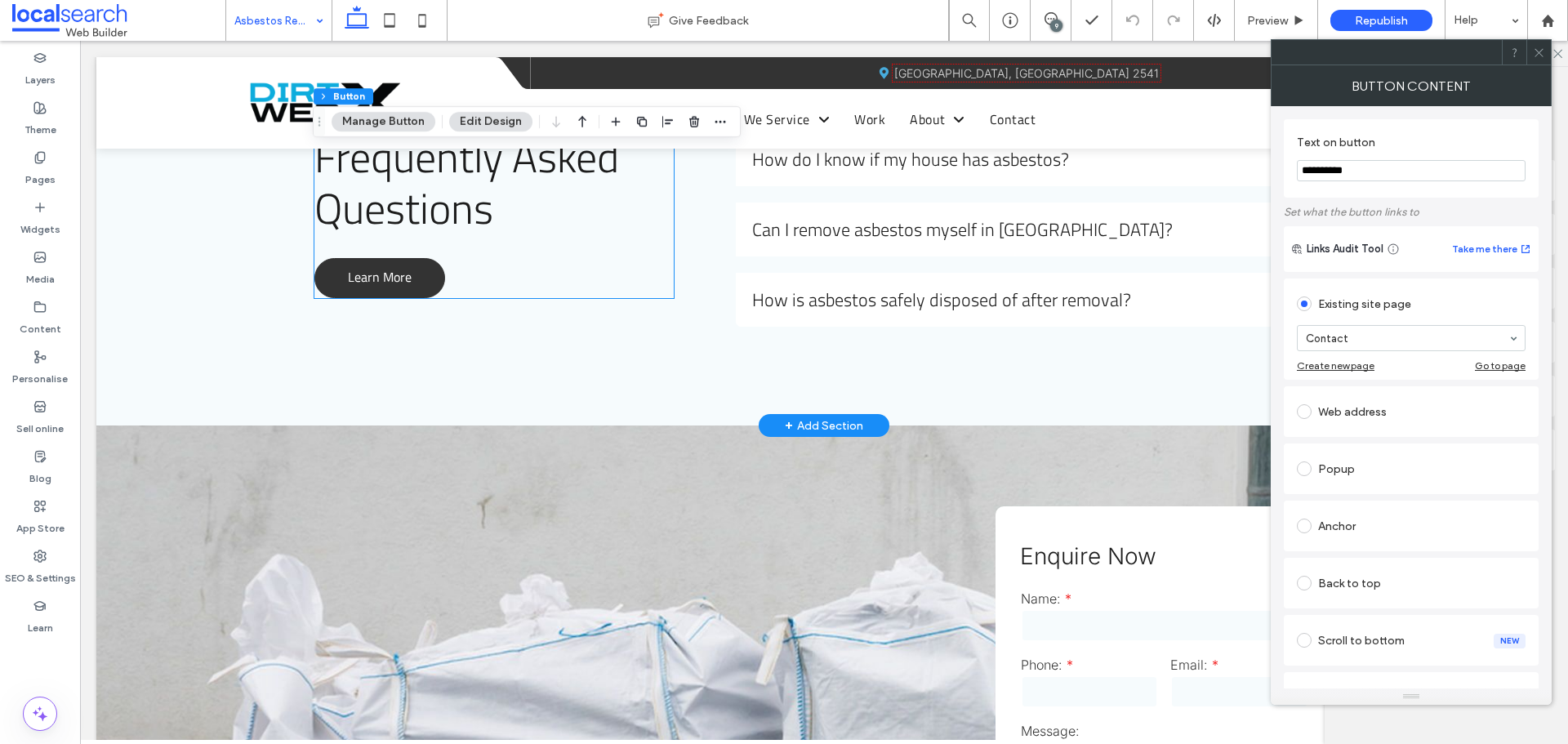
click at [366, 263] on span "Learn More" at bounding box center [380, 276] width 64 height 36
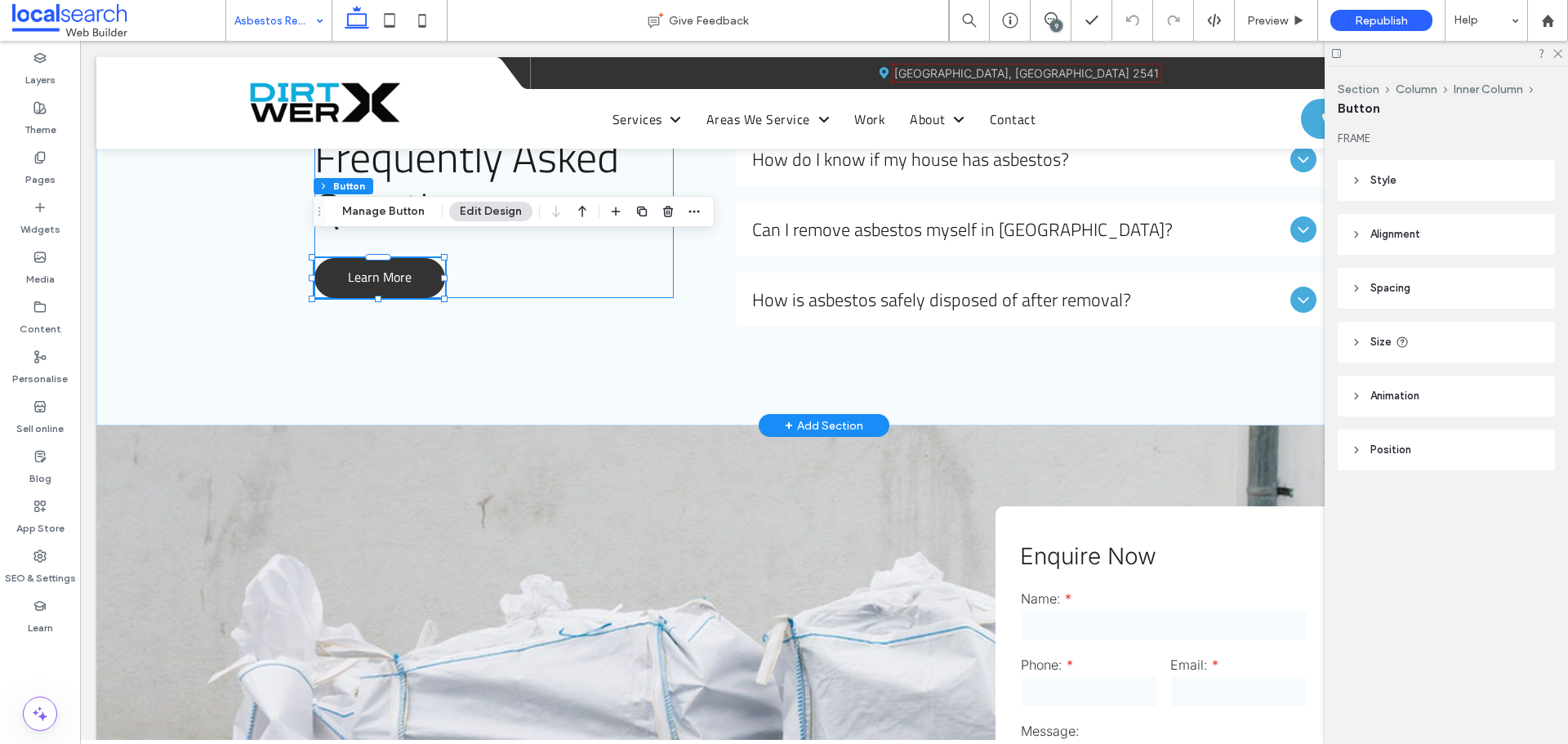
click at [366, 263] on span "Learn More" at bounding box center [380, 276] width 64 height 36
drag, startPoint x: 366, startPoint y: 263, endPoint x: 90, endPoint y: 308, distance: 279.6
click at [366, 263] on span "Learn More" at bounding box center [380, 276] width 64 height 36
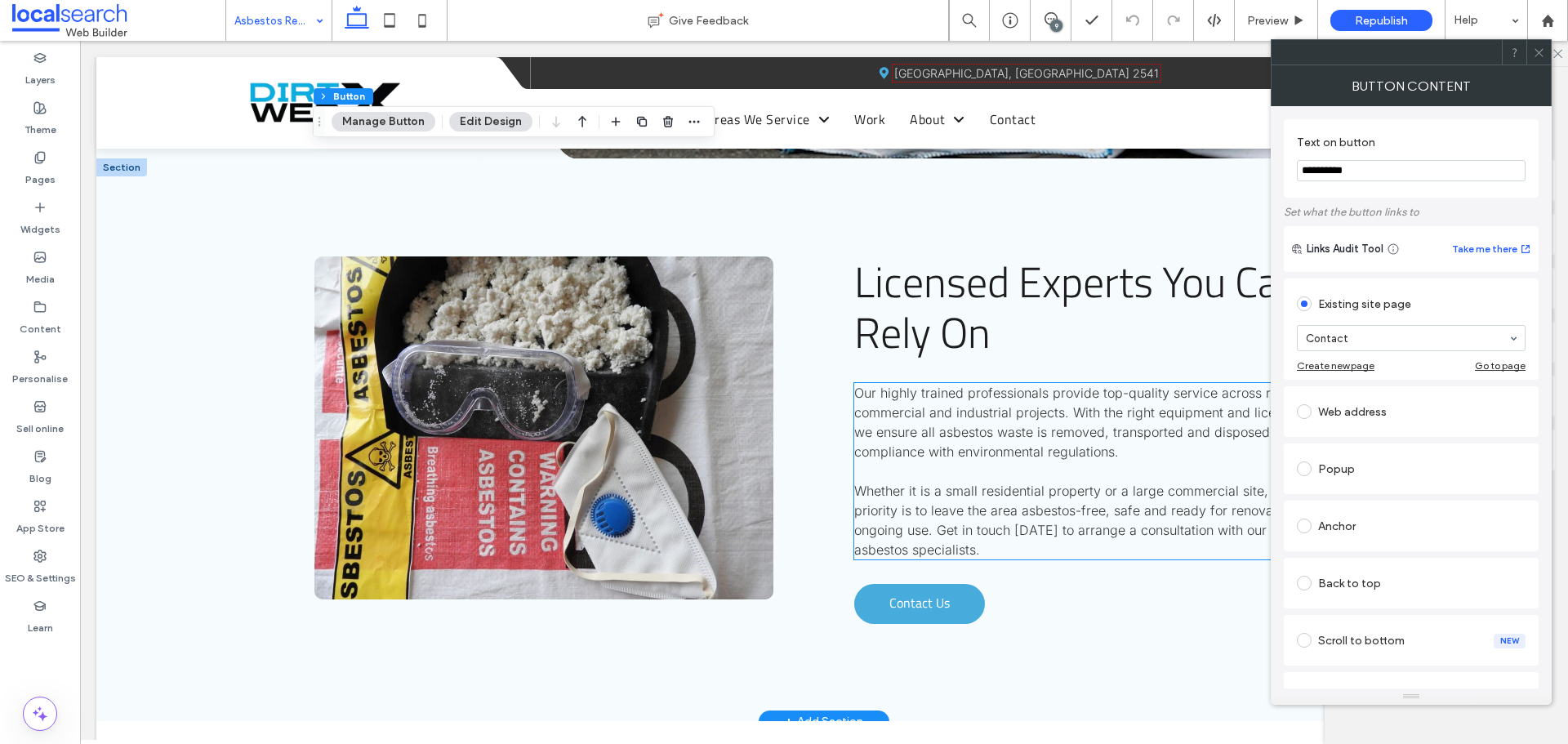
scroll to position [2695, 0]
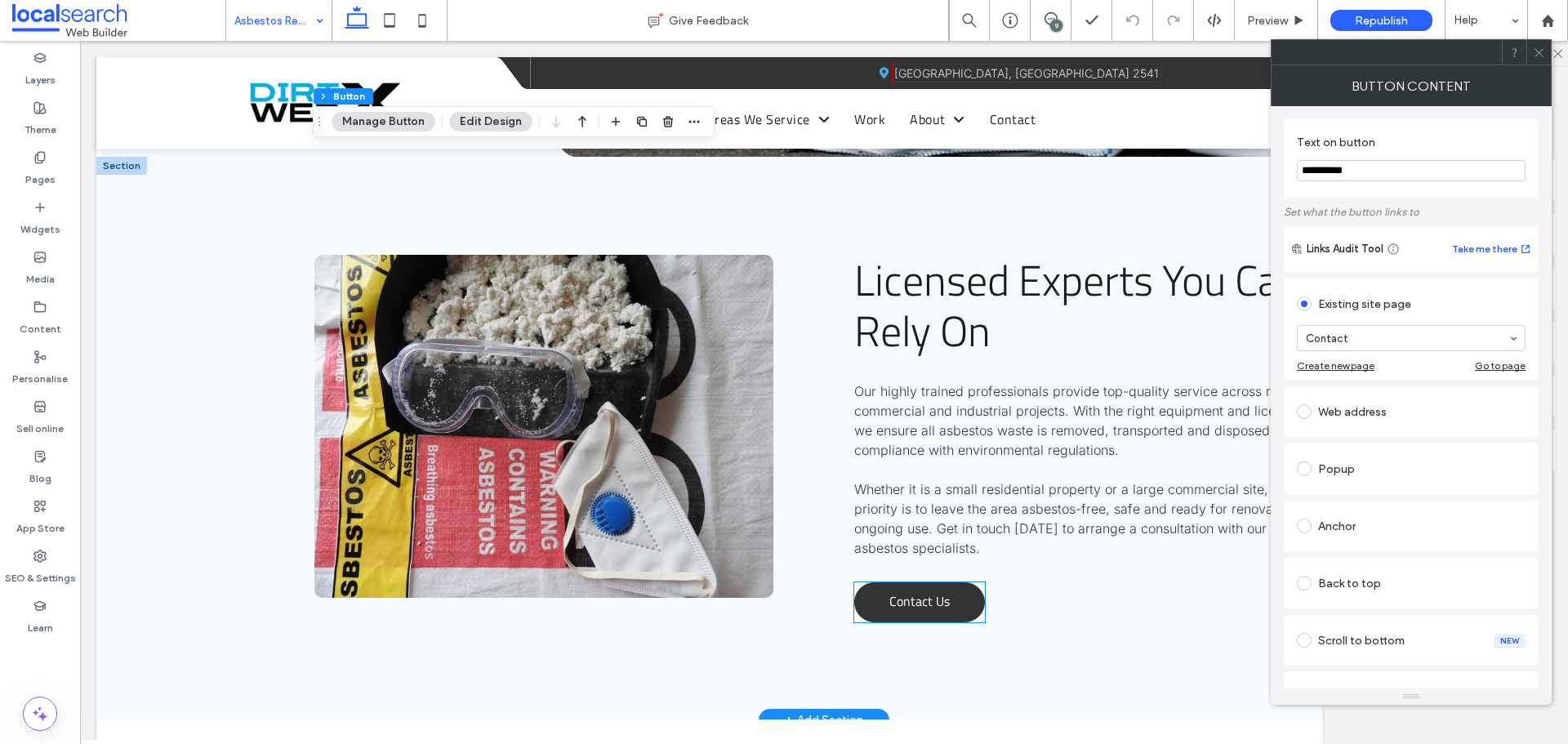
click at [910, 589] on span "Contact Us" at bounding box center [920, 600] width 60 height 36
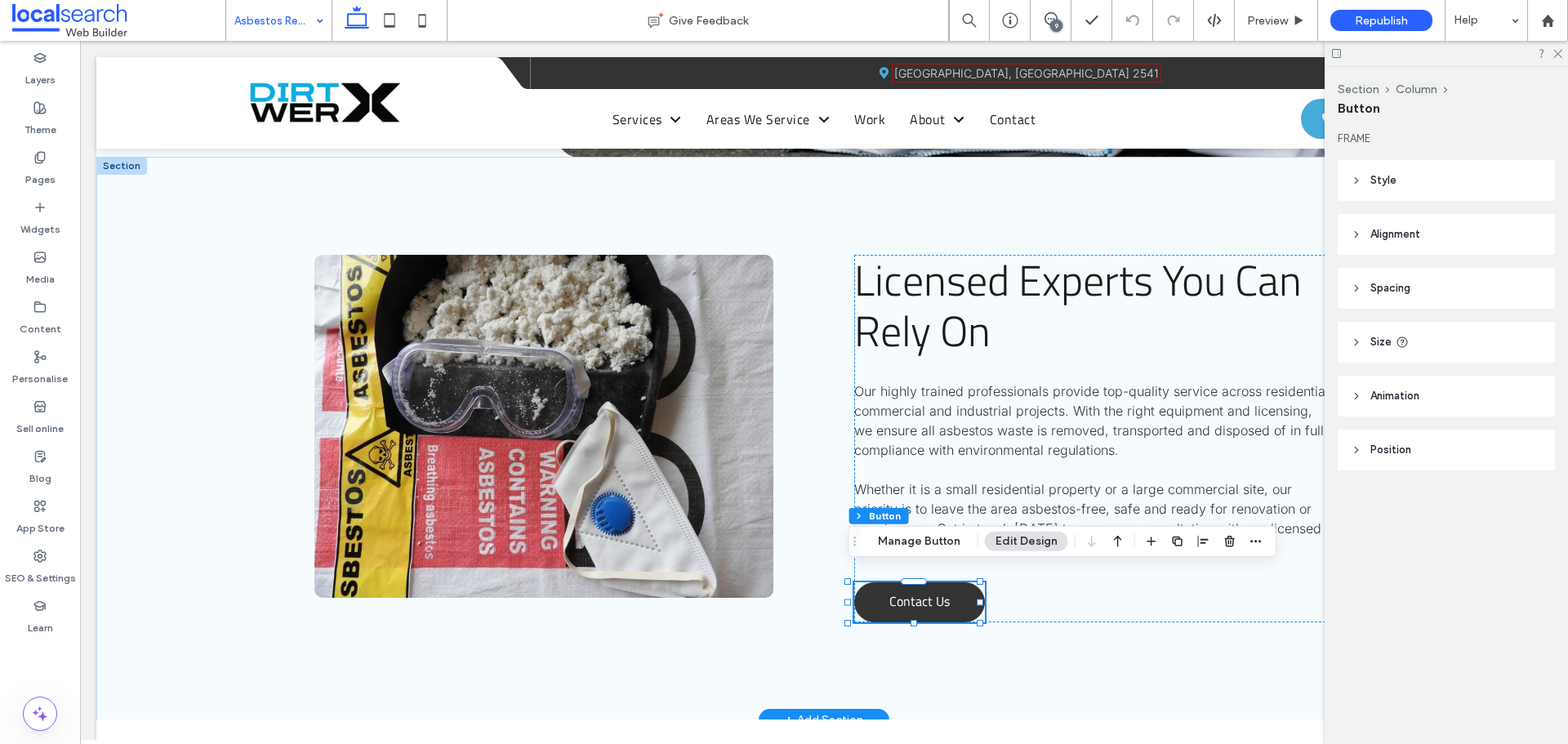
click at [910, 589] on span "Contact Us" at bounding box center [920, 600] width 60 height 36
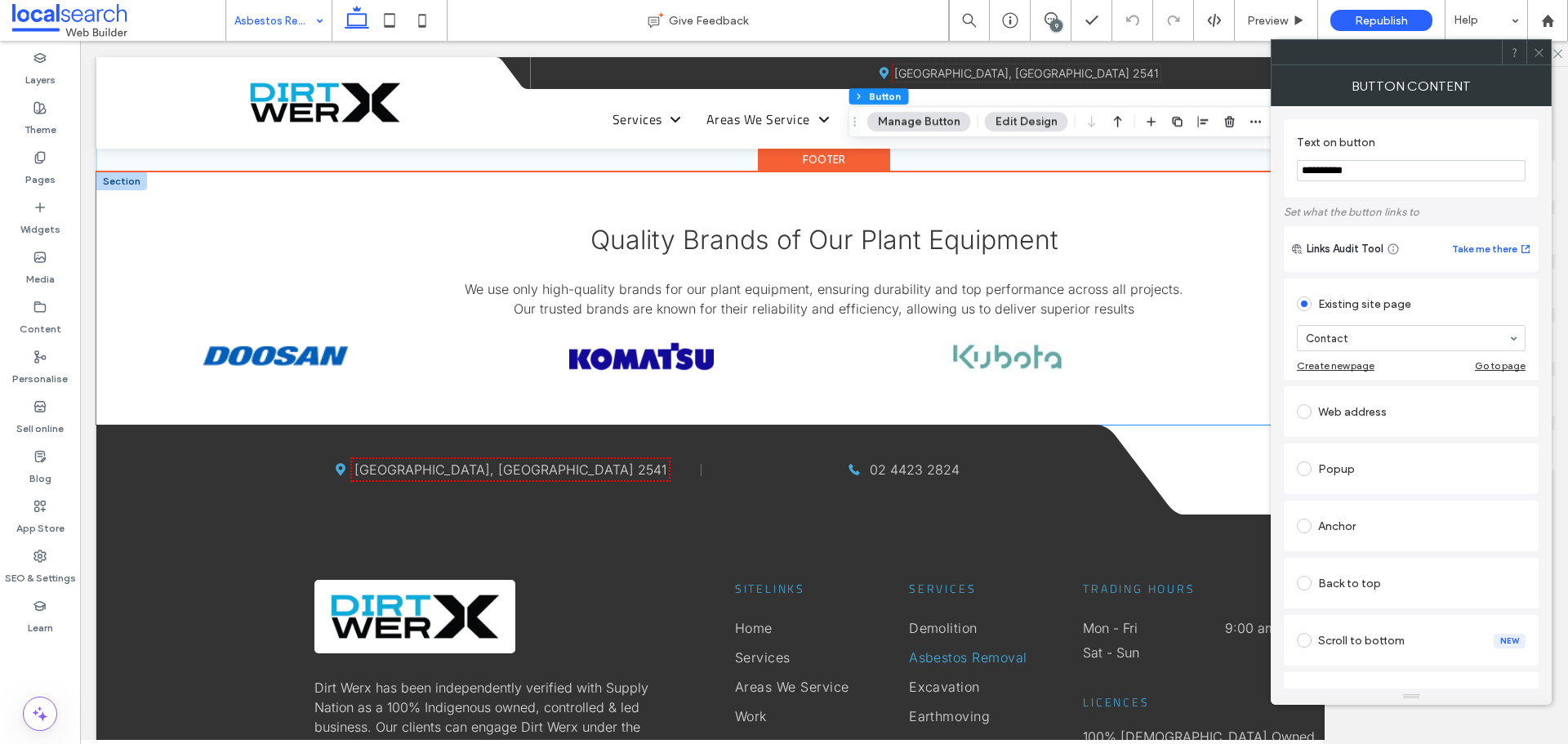
scroll to position [3266, 0]
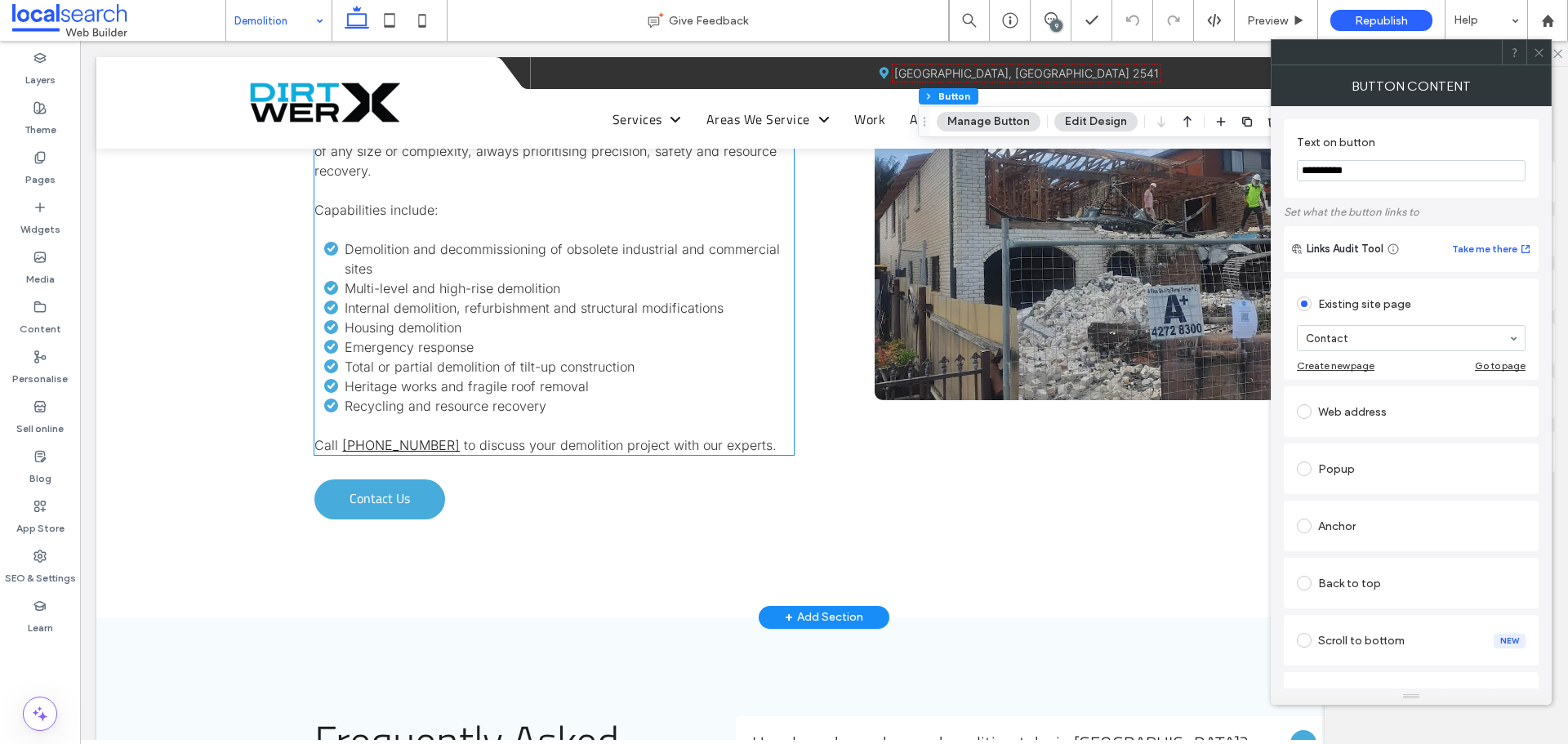
scroll to position [1388, 0]
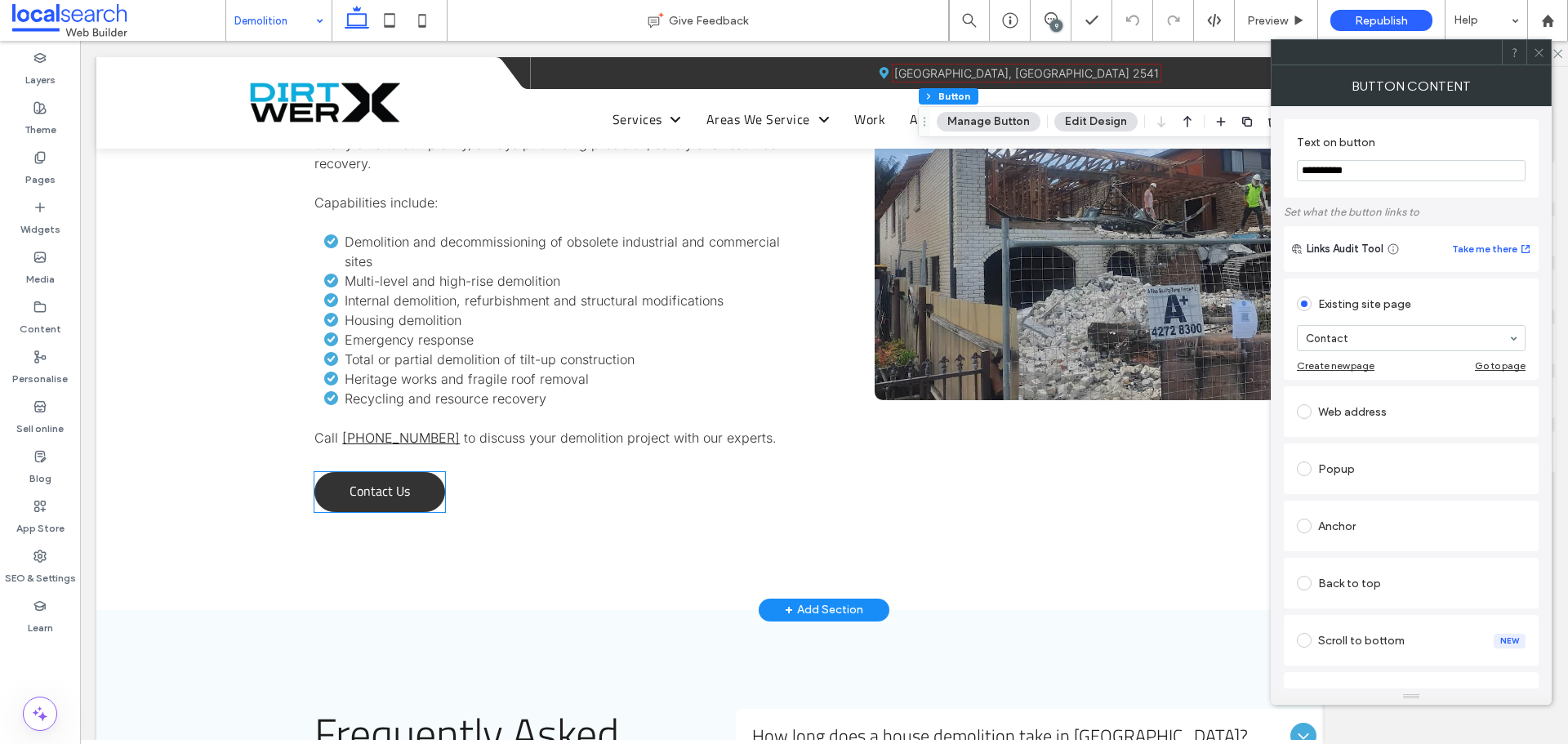
click at [394, 489] on span "Contact Us" at bounding box center [380, 491] width 60 height 36
click at [394, 489] on div "Contact Us" at bounding box center [380, 492] width 131 height 40
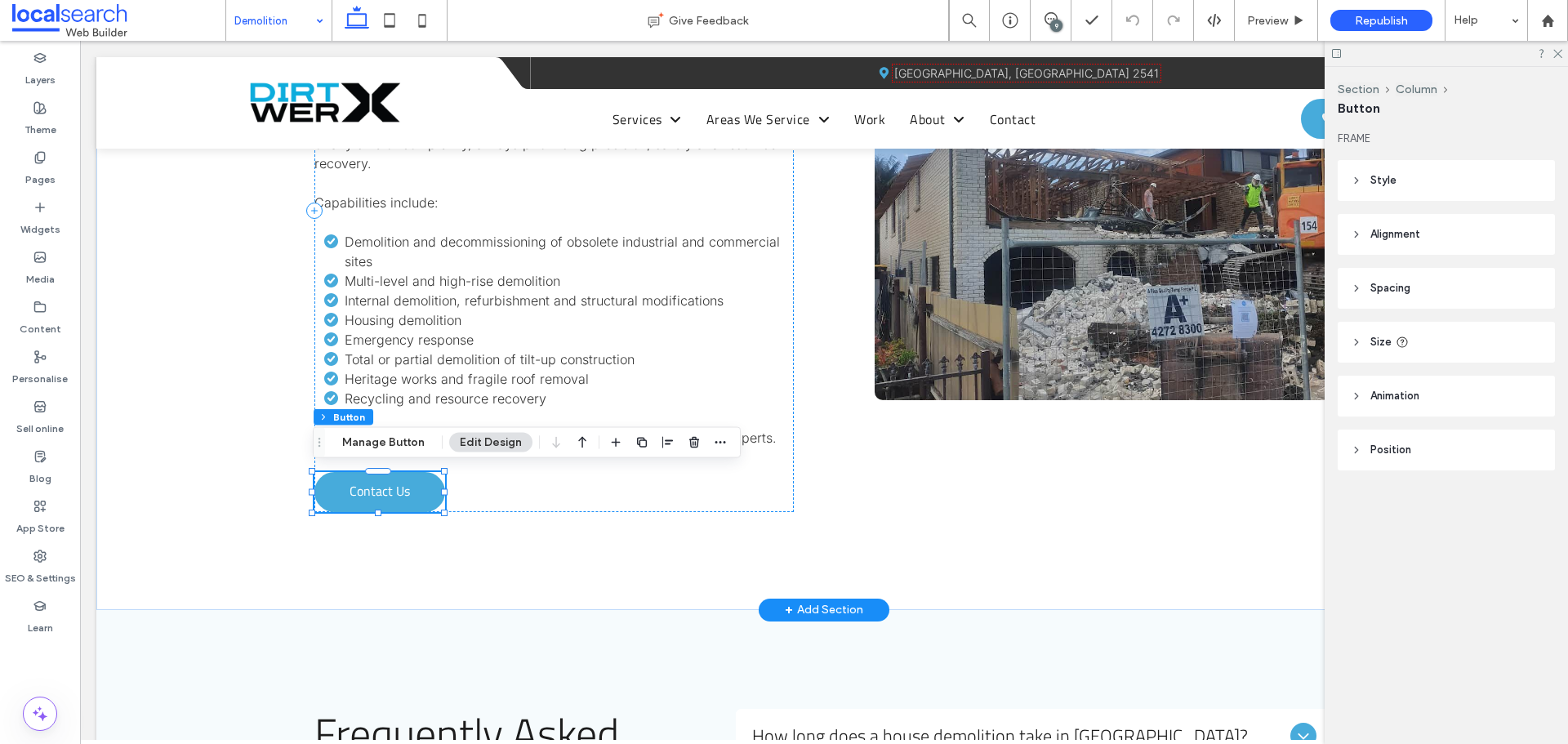
click at [393, 489] on span "Contact Us" at bounding box center [380, 491] width 60 height 36
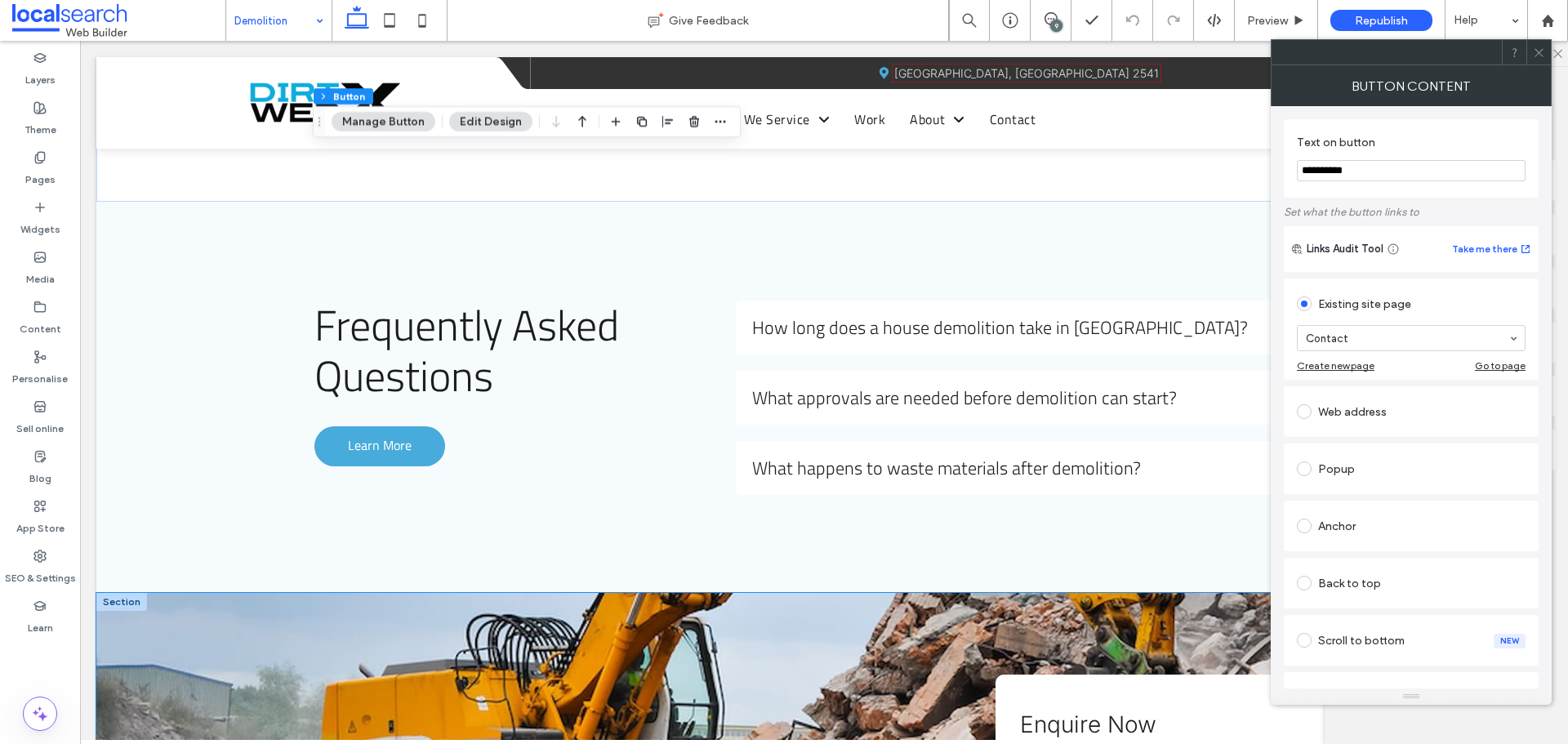
scroll to position [2042, 0]
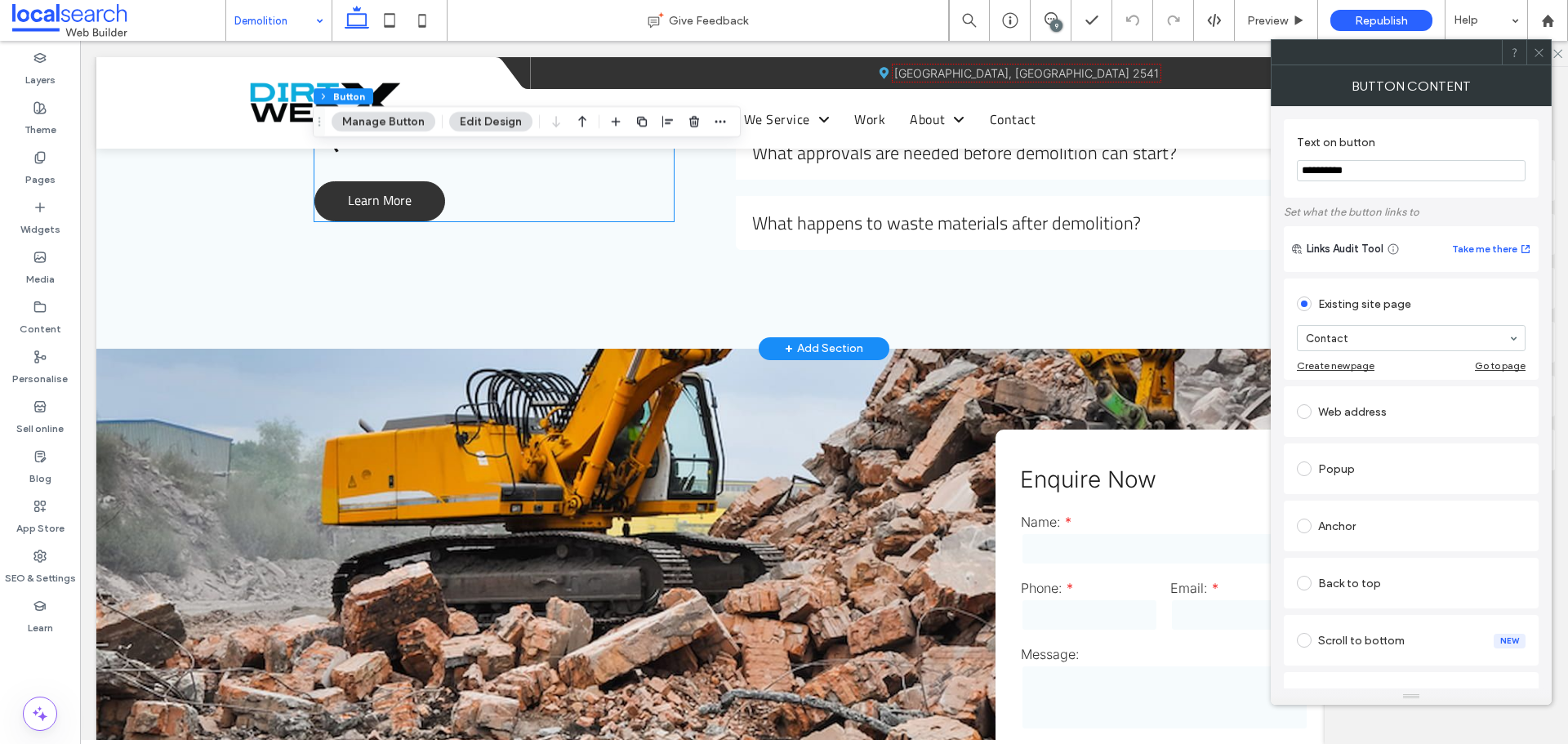
click at [403, 204] on span "Learn More" at bounding box center [380, 199] width 64 height 36
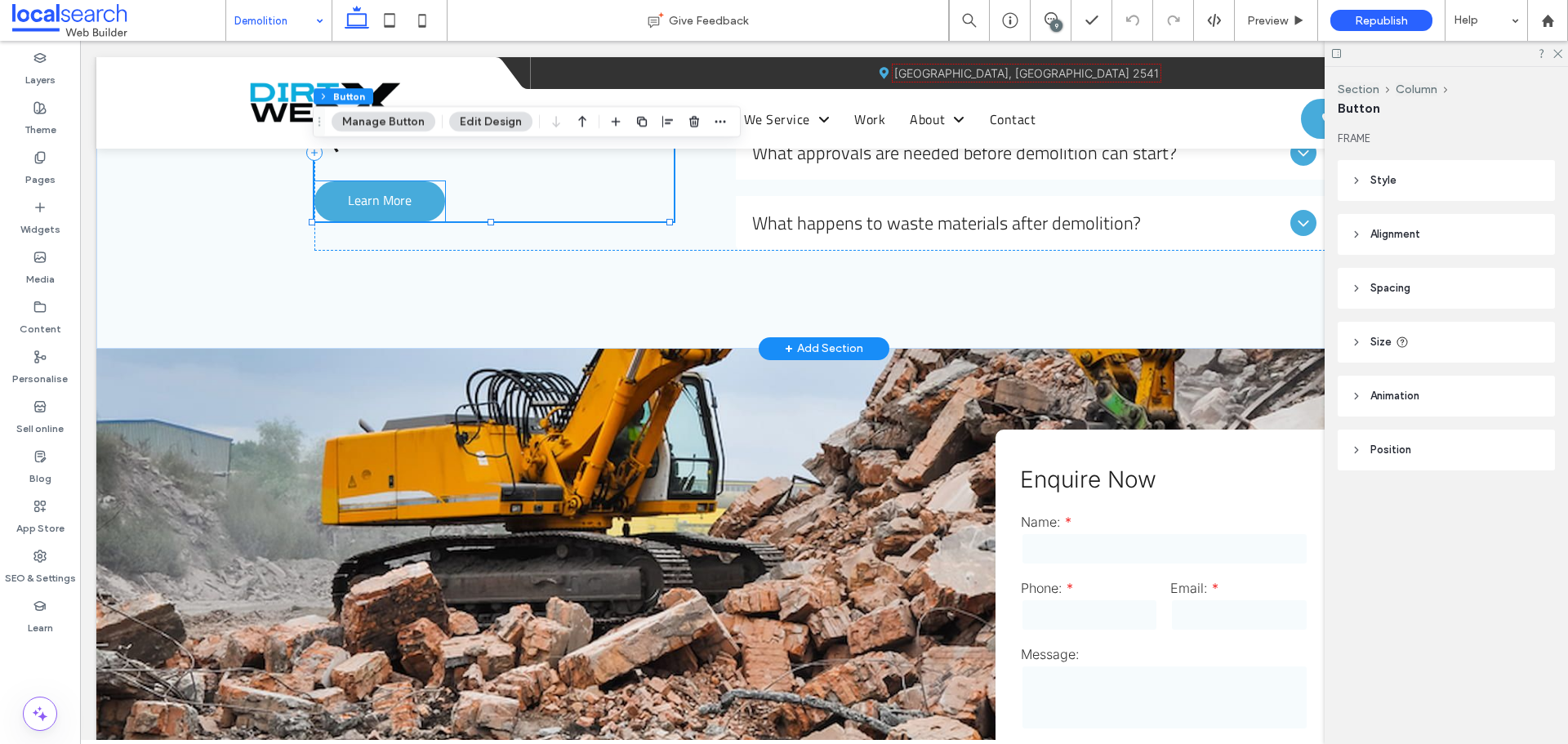
click at [402, 203] on span "Learn More" at bounding box center [380, 199] width 64 height 36
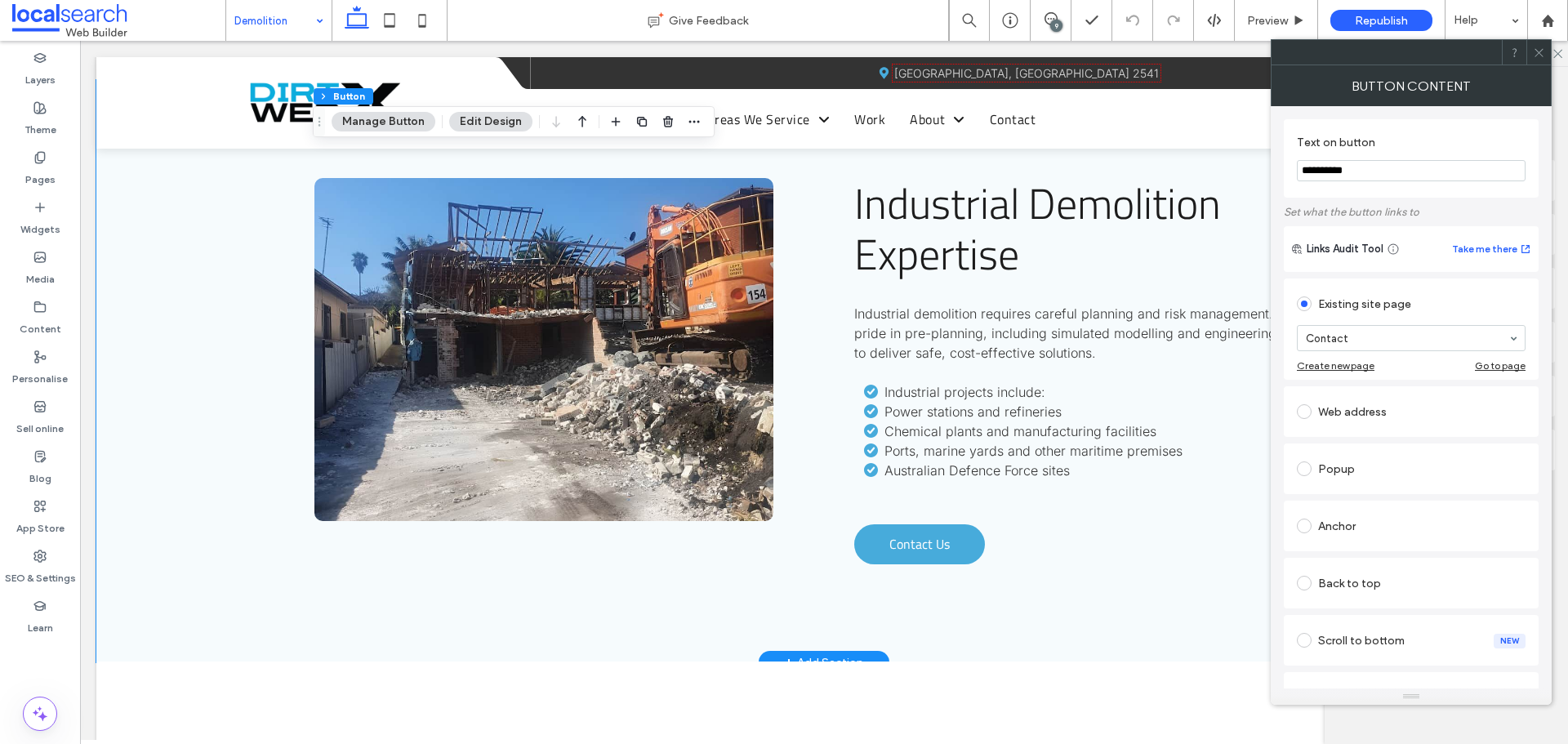
scroll to position [3021, 0]
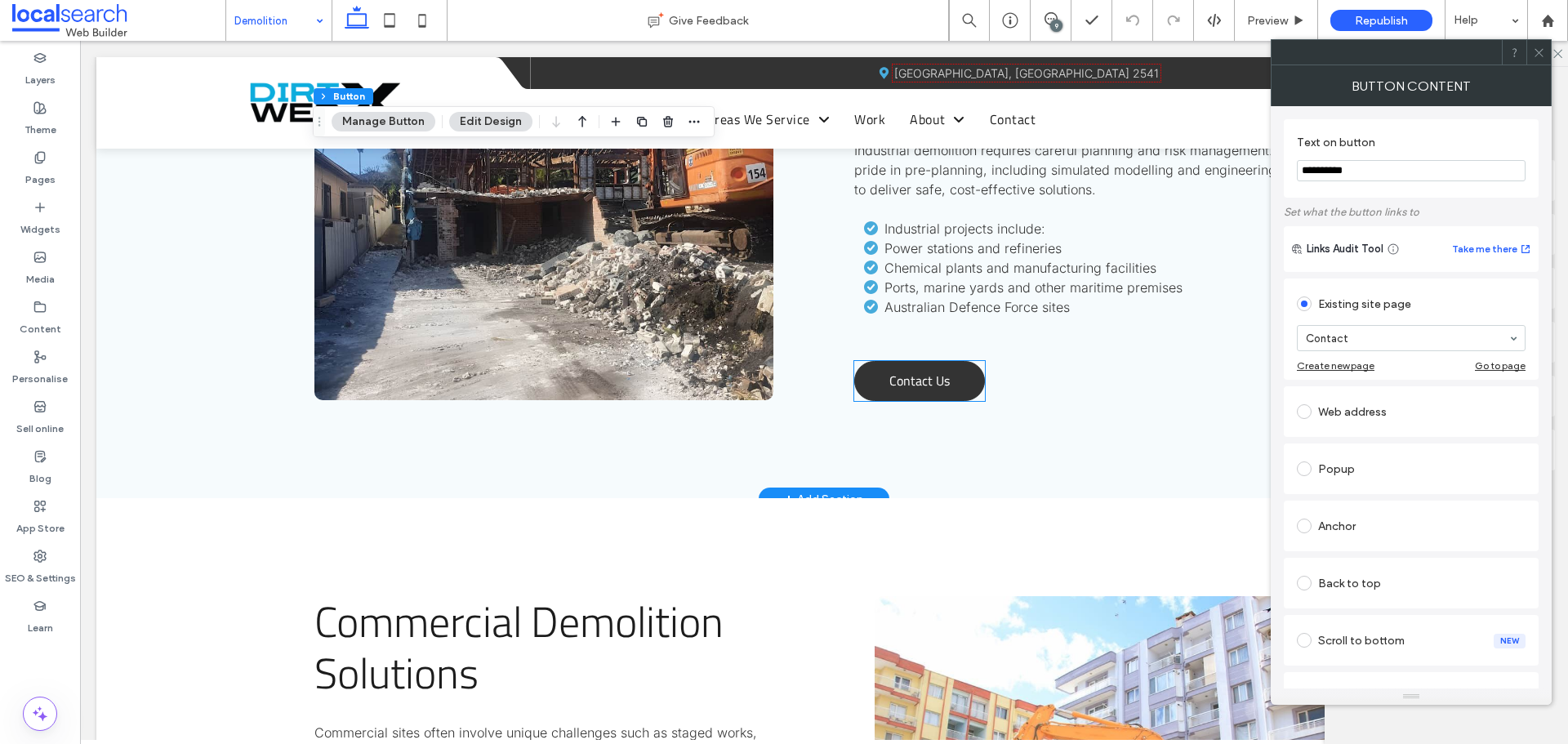
click at [865, 391] on link "Contact Us" at bounding box center [919, 381] width 131 height 40
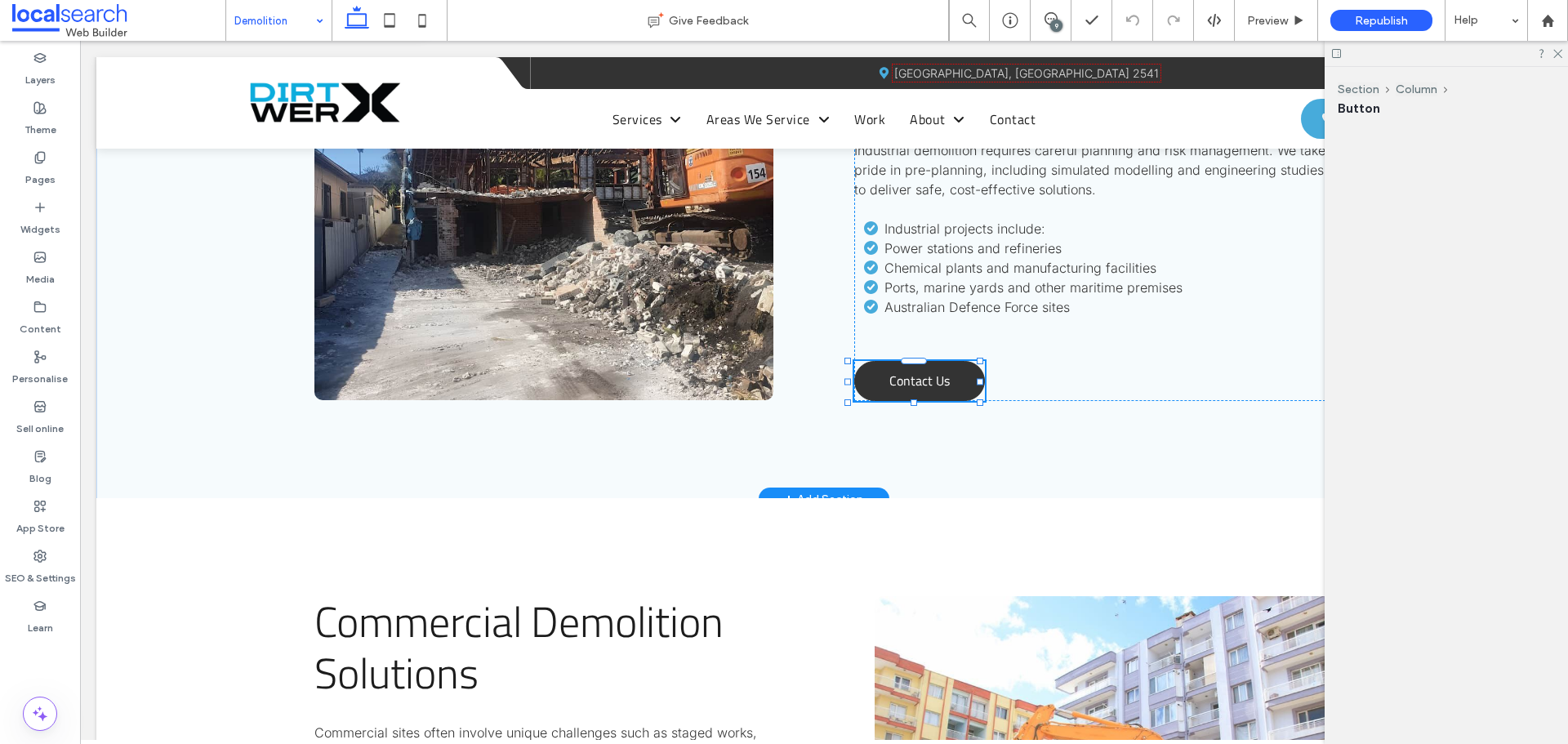
click at [865, 391] on link "Contact Us" at bounding box center [919, 381] width 131 height 40
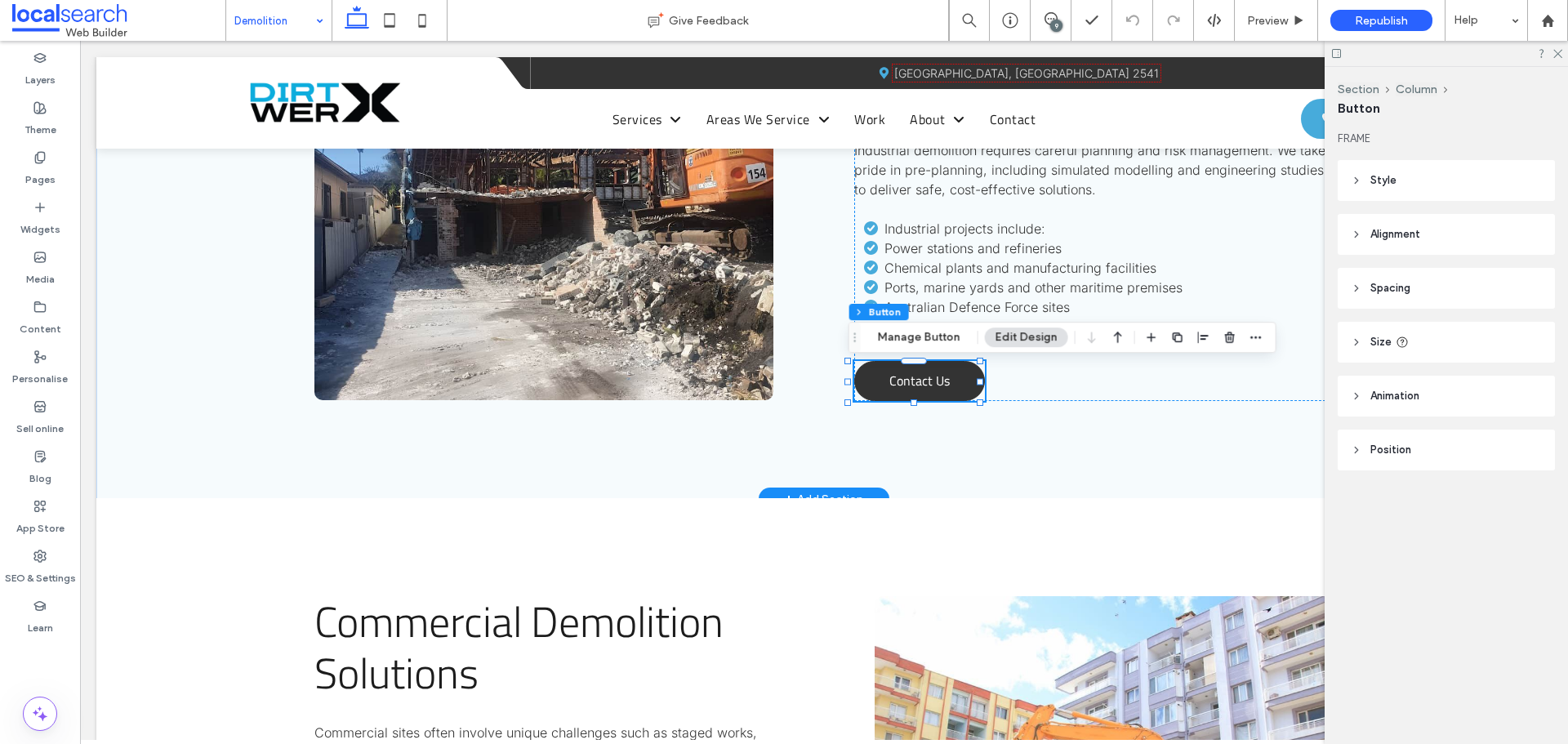
click at [865, 391] on link "Contact Us" at bounding box center [919, 381] width 131 height 40
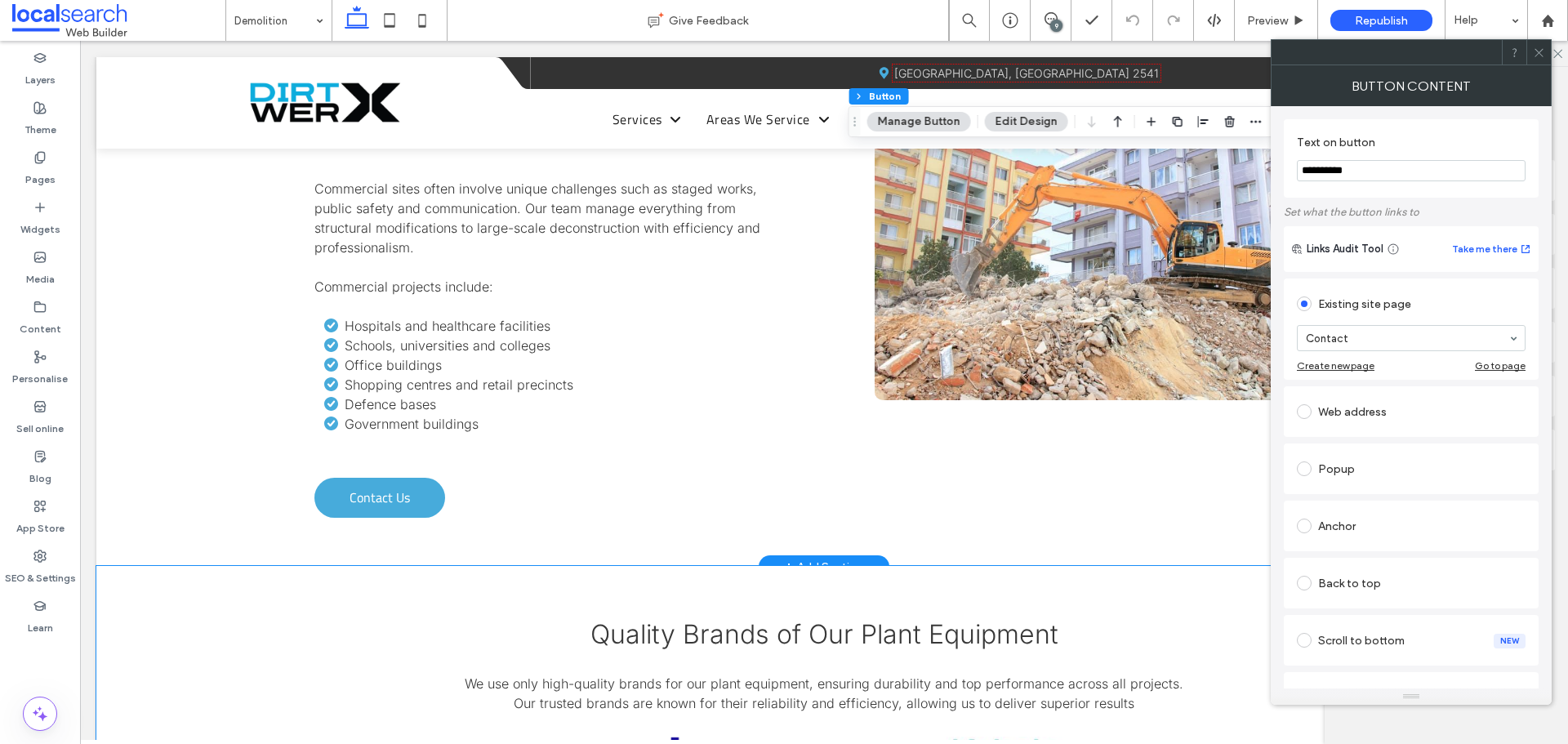
scroll to position [3674, 0]
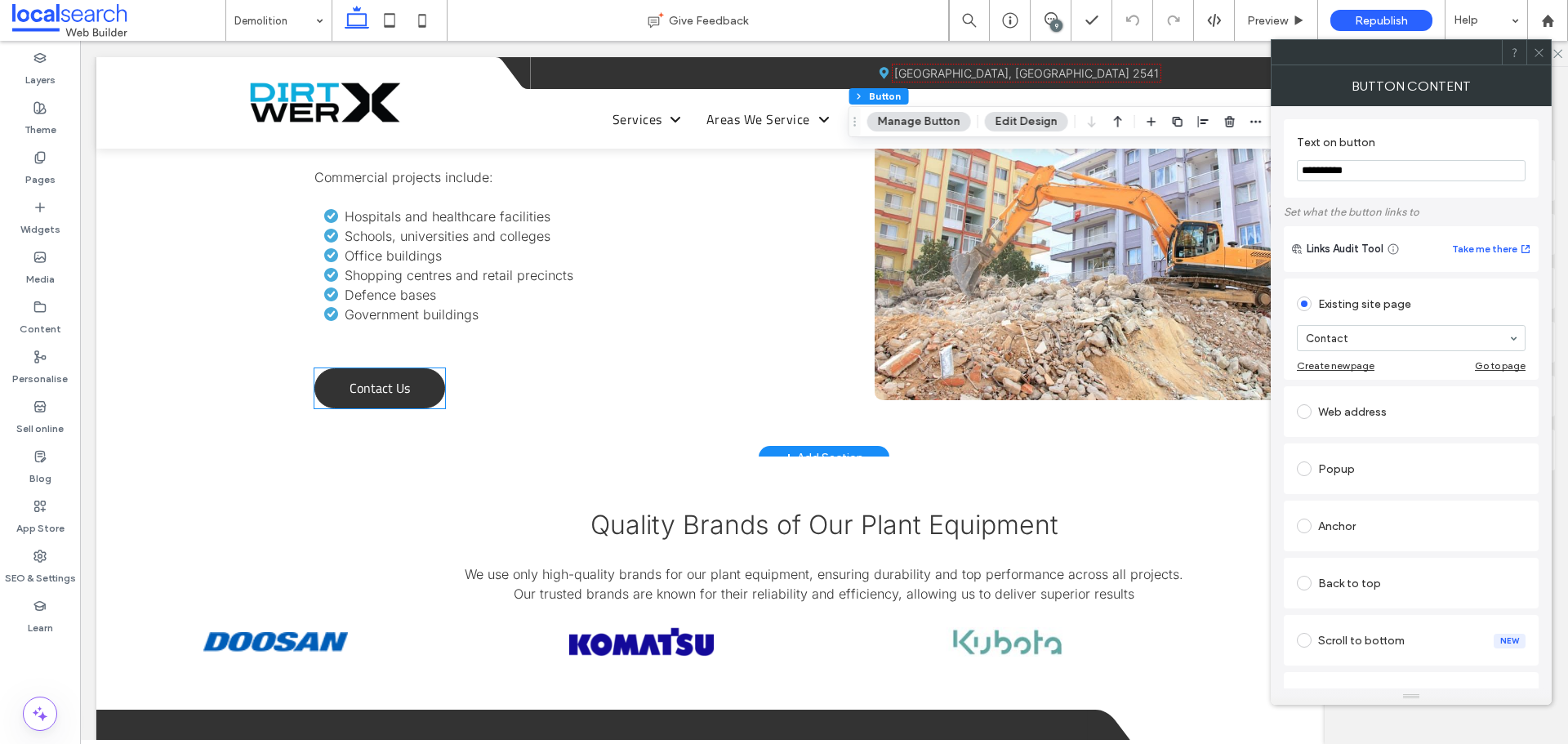
click at [398, 386] on span "Contact Us" at bounding box center [380, 387] width 60 height 36
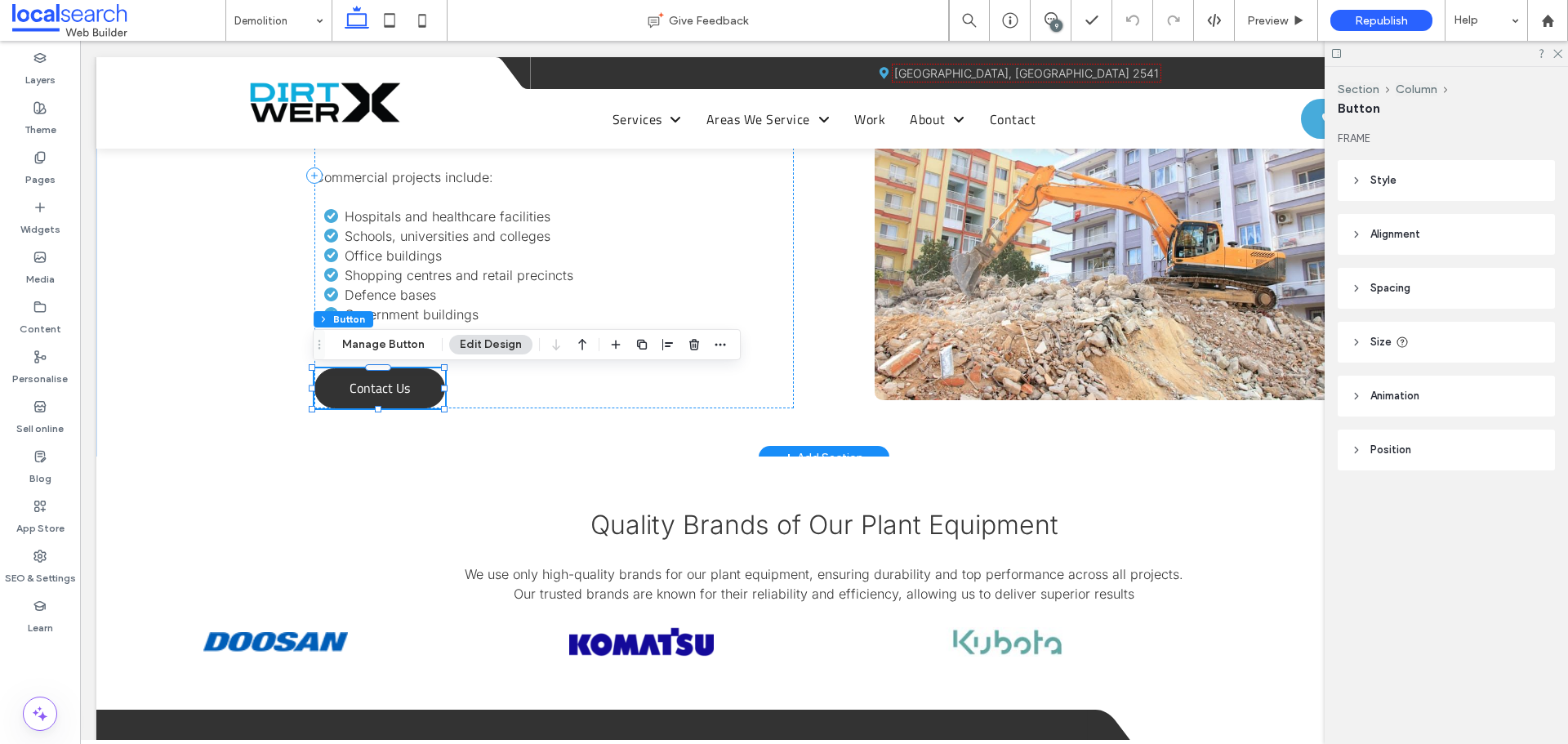
click at [398, 386] on span "Contact Us" at bounding box center [380, 387] width 60 height 36
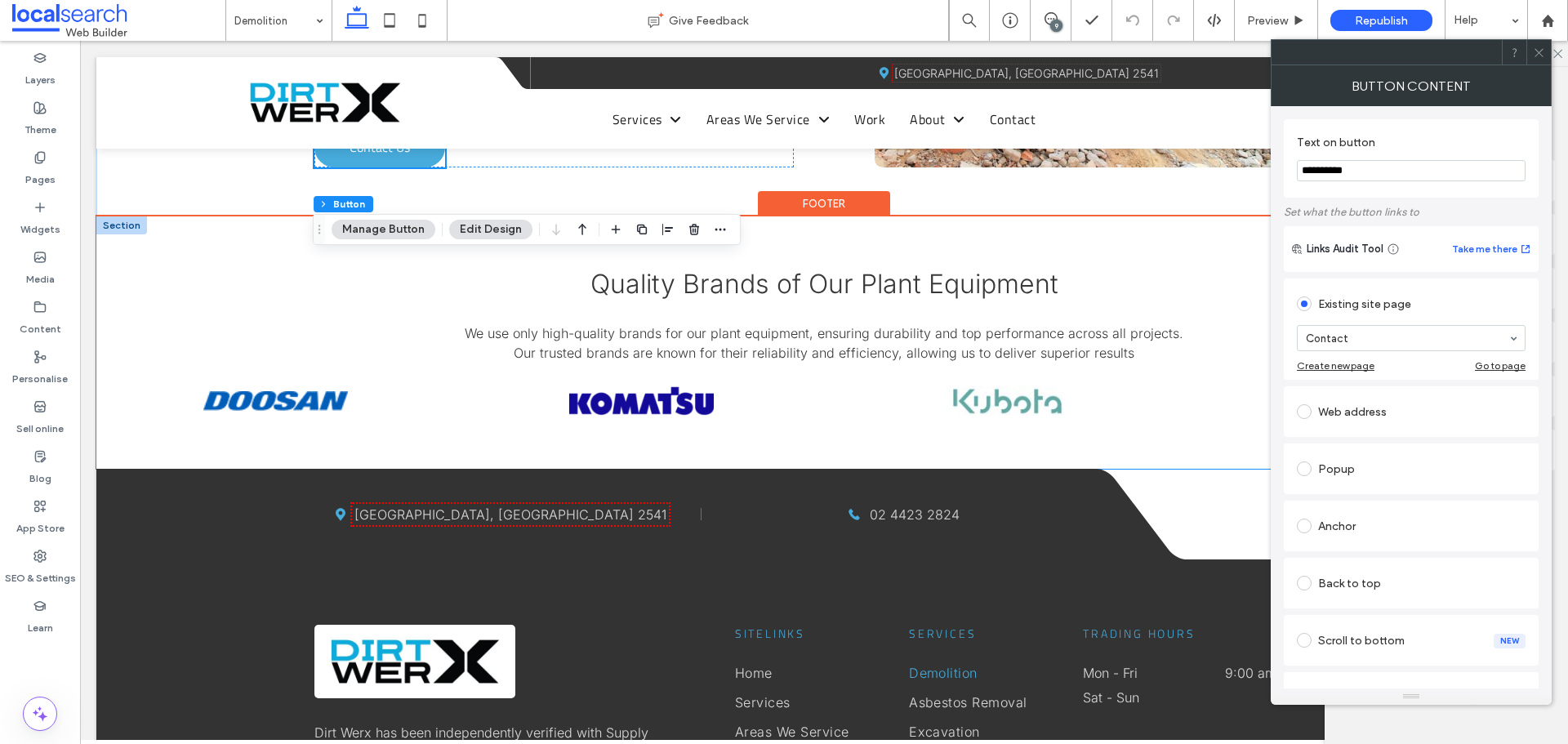
scroll to position [3919, 0]
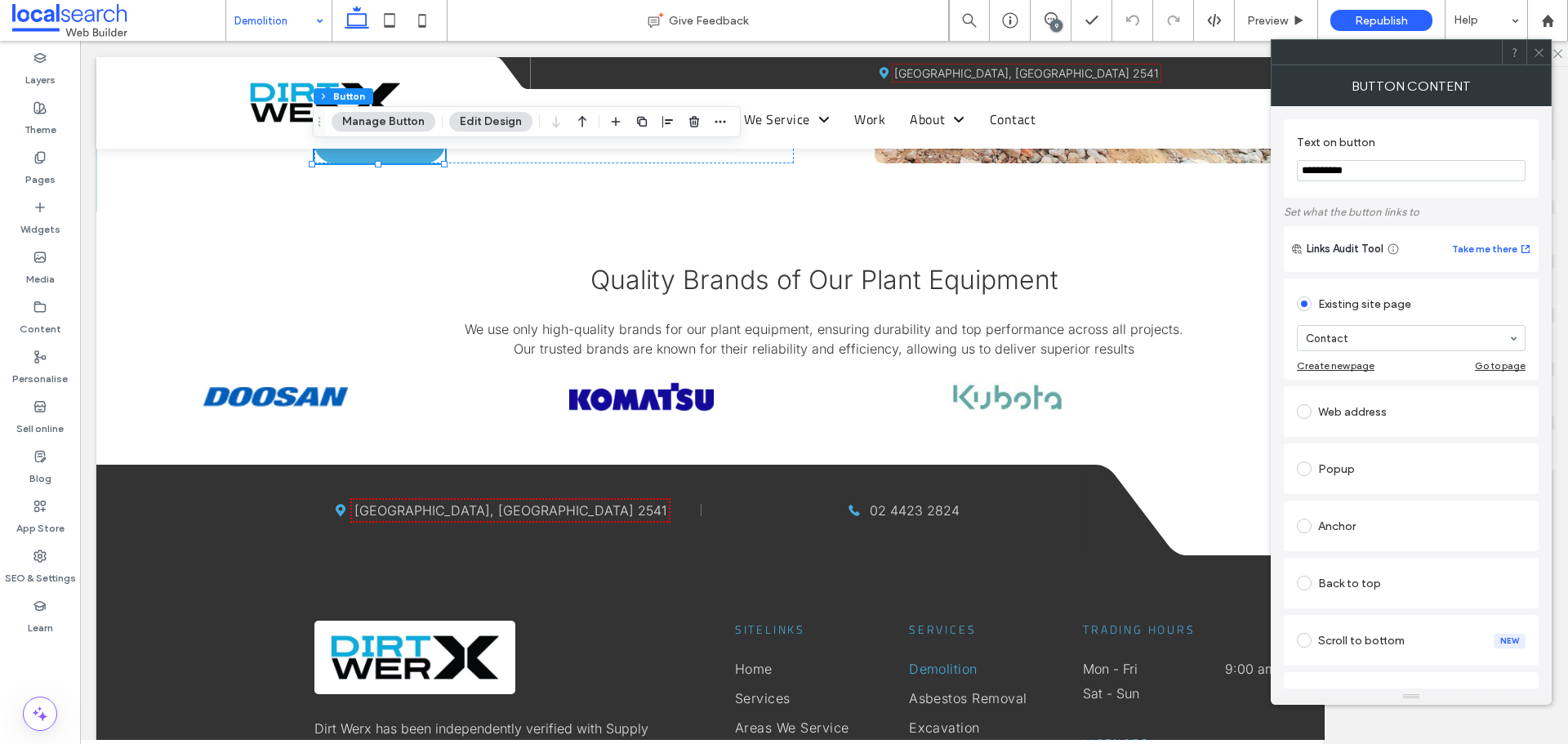
click at [262, 19] on input at bounding box center [275, 20] width 81 height 41
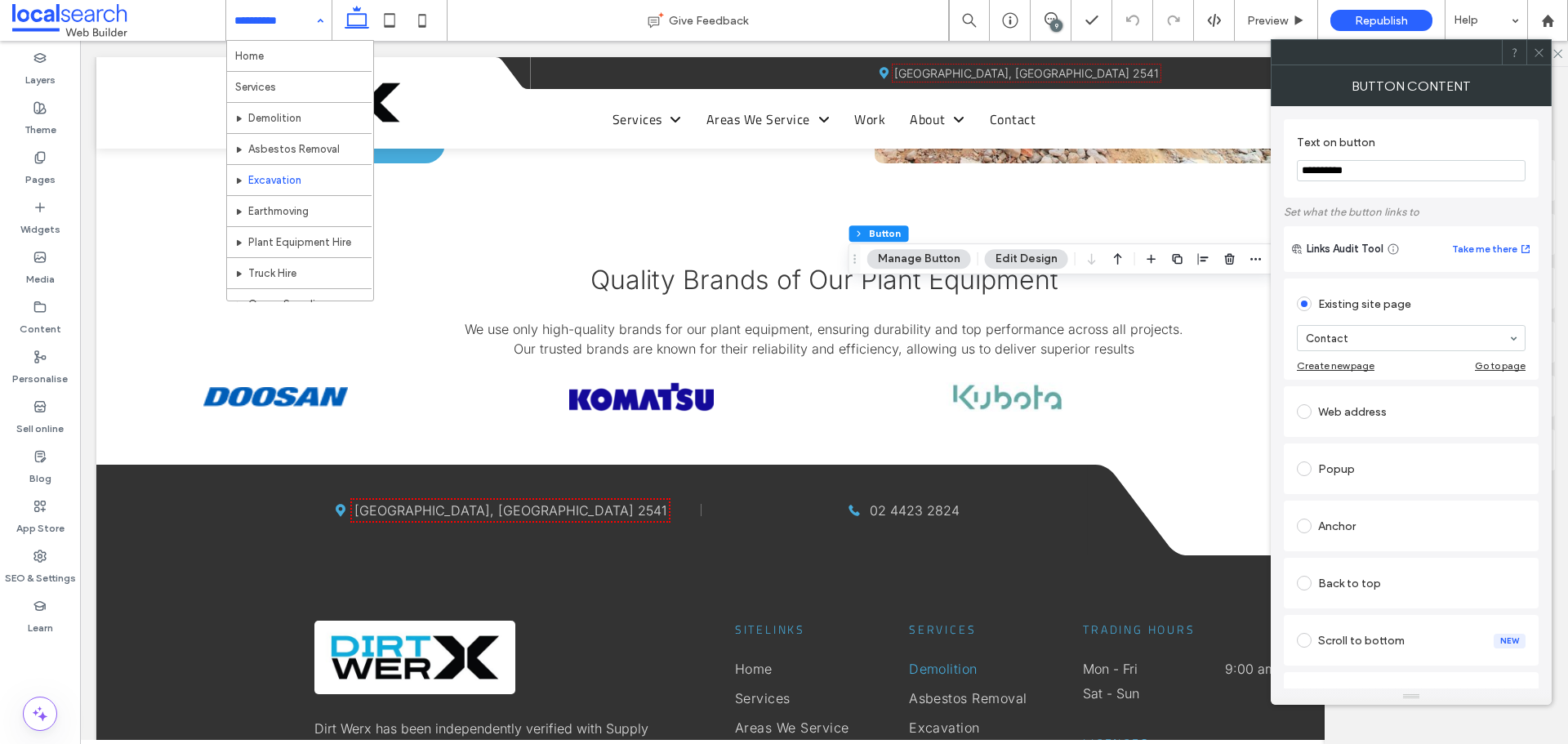
click at [292, 21] on input at bounding box center [275, 20] width 81 height 41
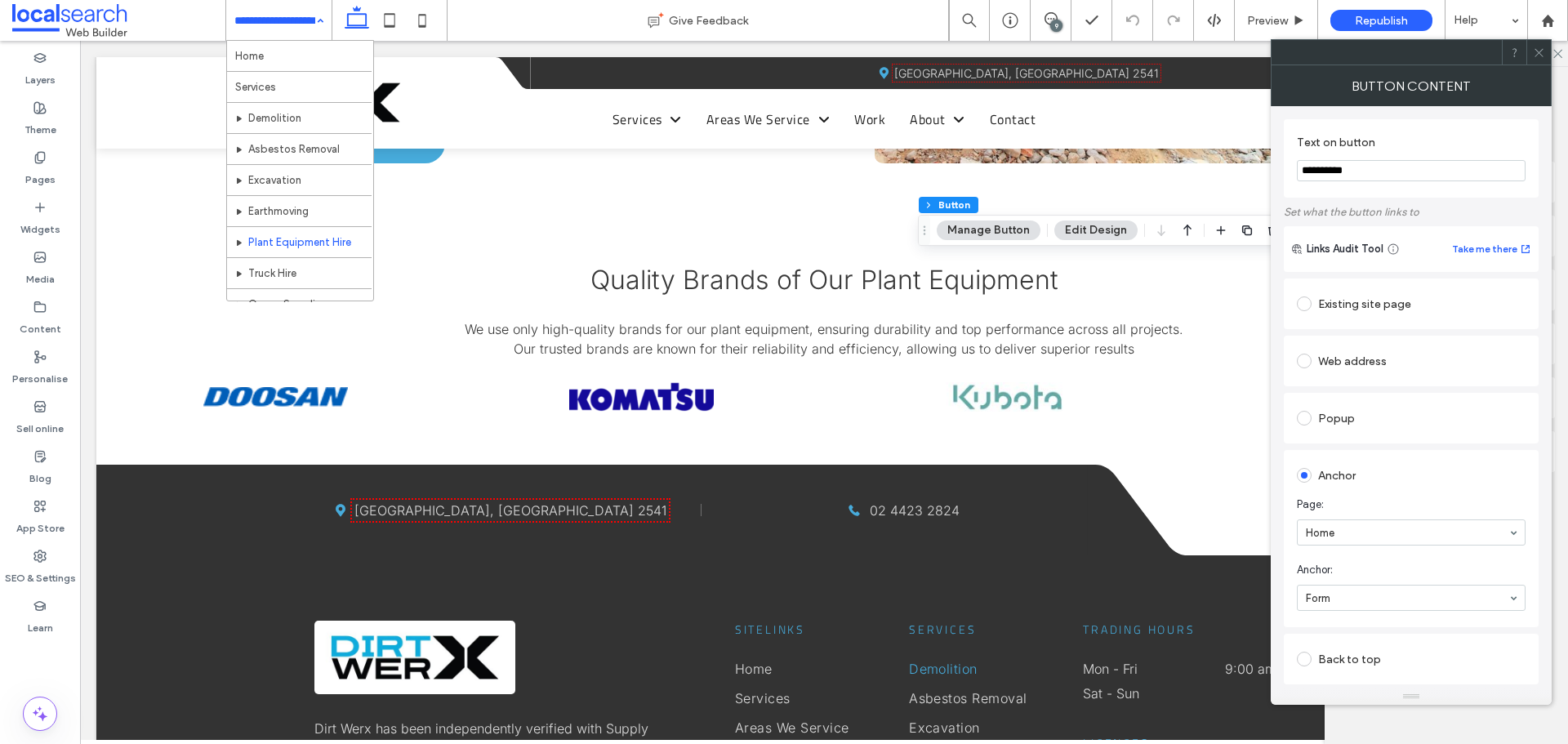
click at [1304, 303] on span at bounding box center [1304, 304] width 15 height 15
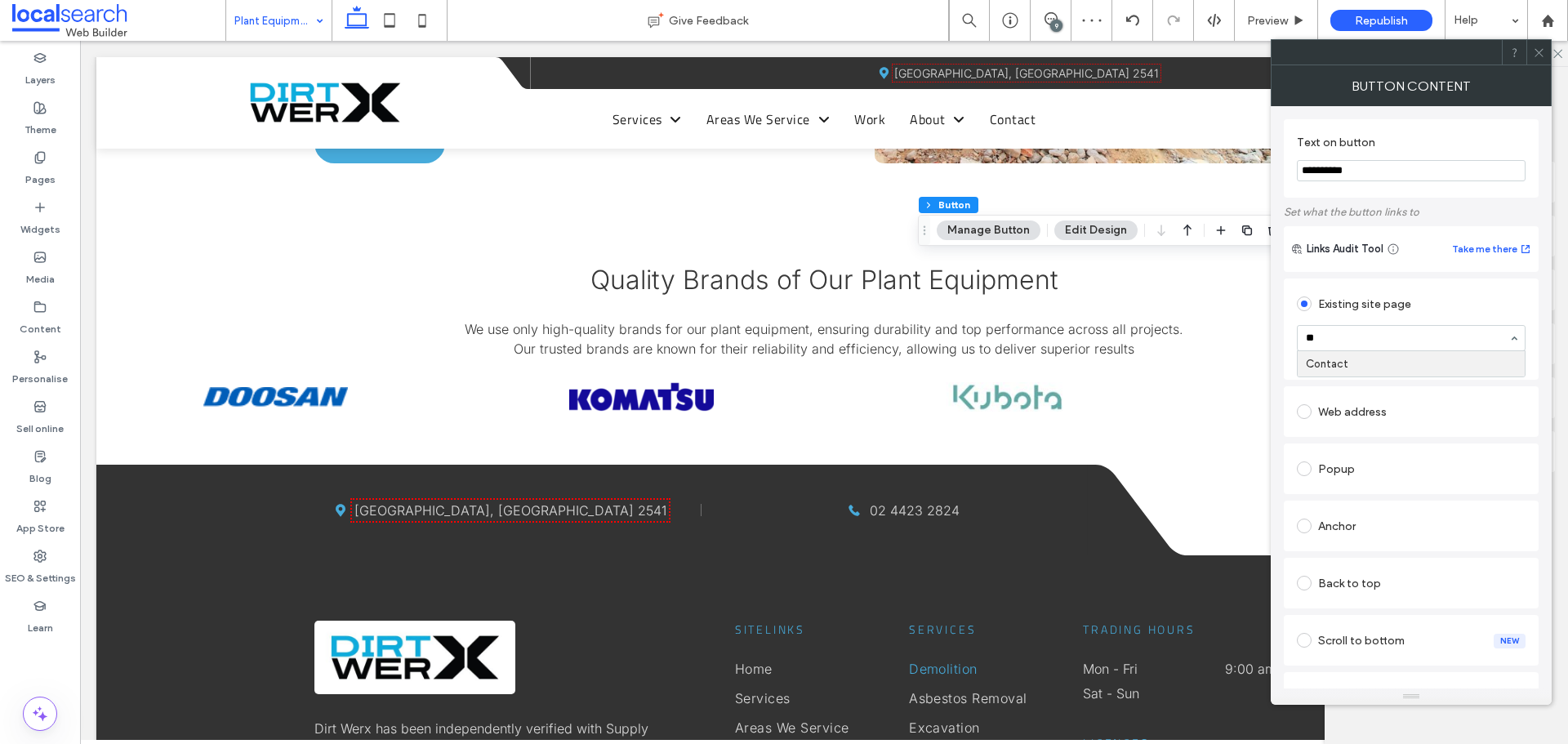
type input "***"
click at [1423, 272] on div "Links Audit Tool Take me there" at bounding box center [1411, 249] width 254 height 46
click at [1537, 49] on icon at bounding box center [1539, 52] width 12 height 12
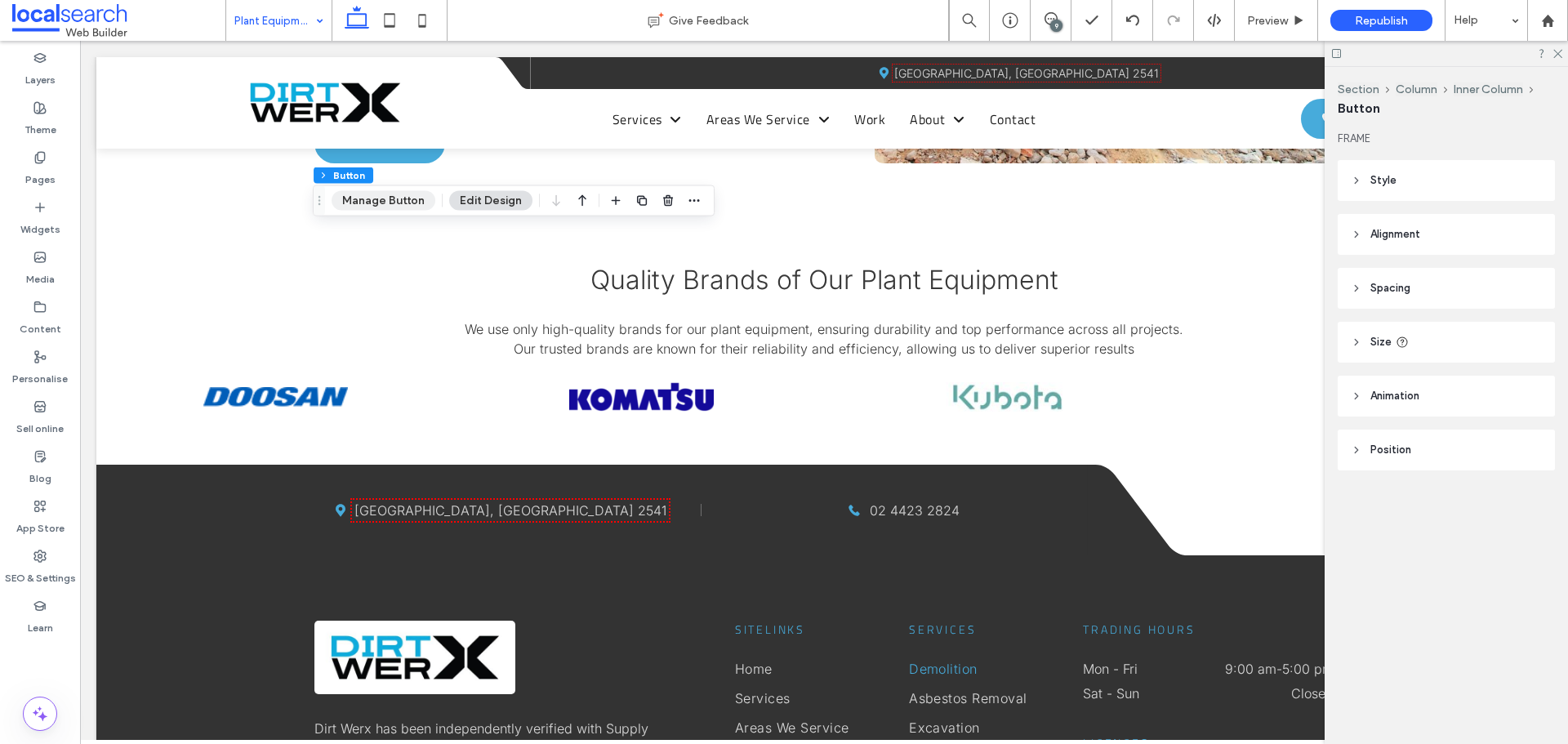
click at [397, 200] on button "Manage Button" at bounding box center [383, 200] width 103 height 19
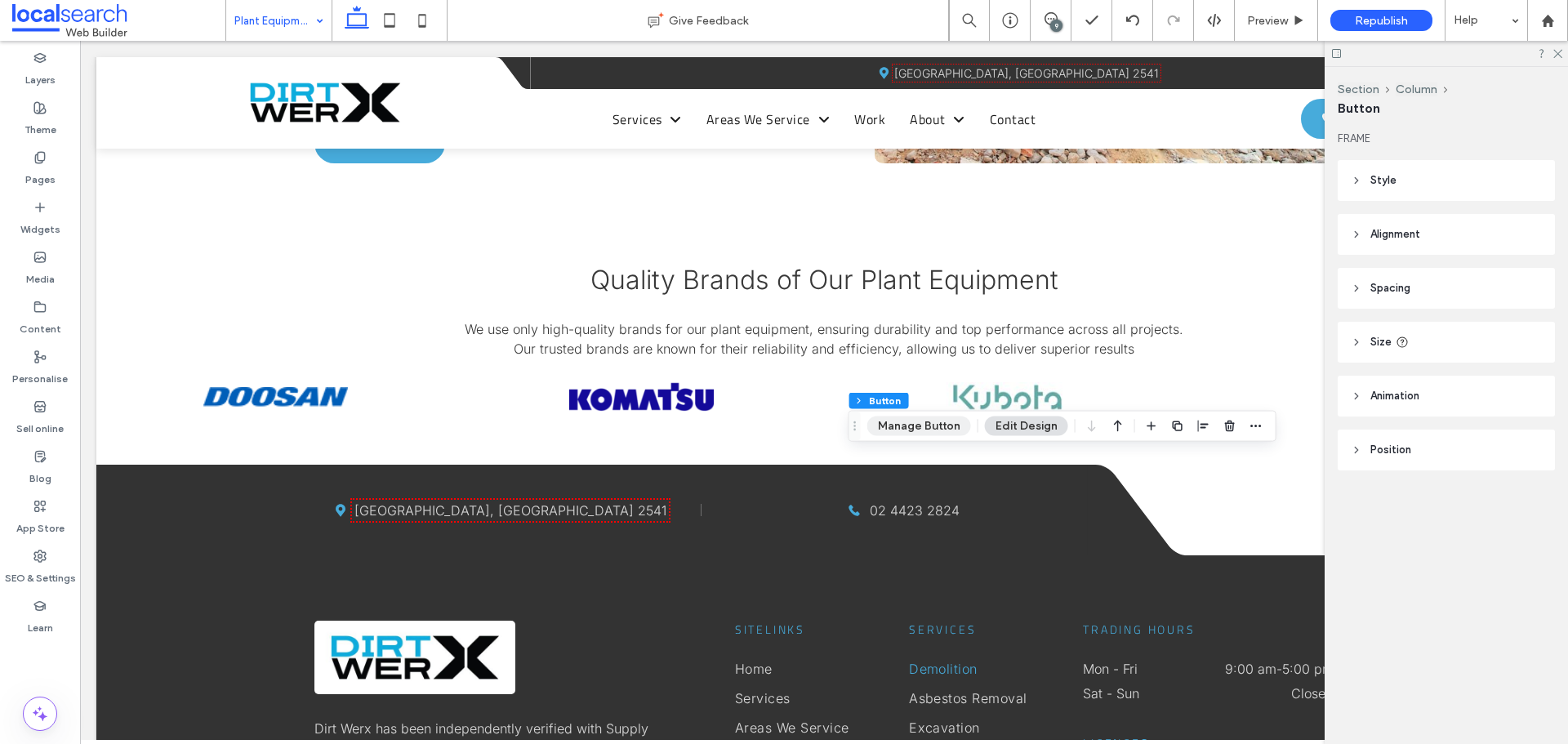
click at [903, 433] on button "Manage Button" at bounding box center [919, 426] width 103 height 19
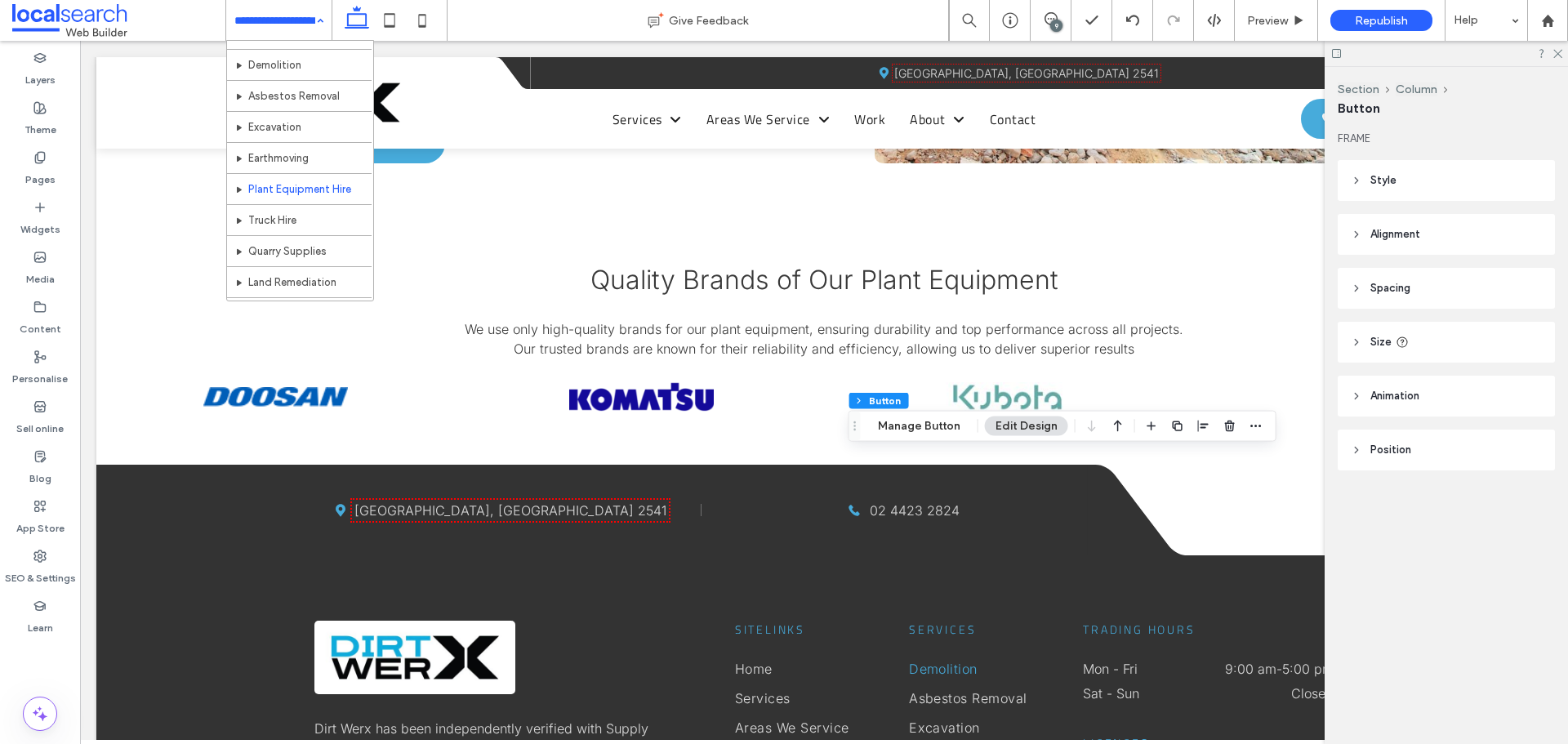
scroll to position [163, 0]
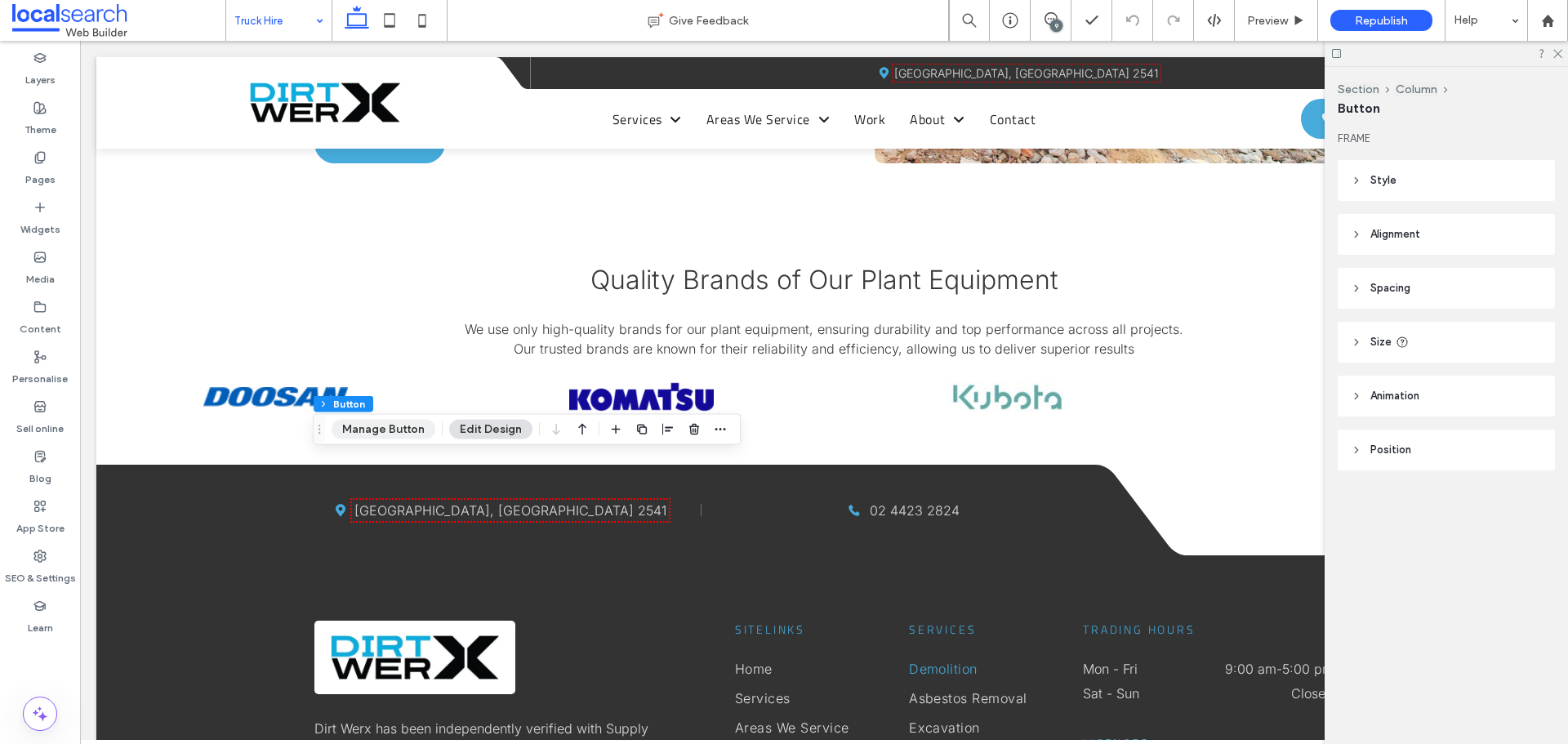
click at [402, 431] on button "Manage Button" at bounding box center [383, 429] width 103 height 19
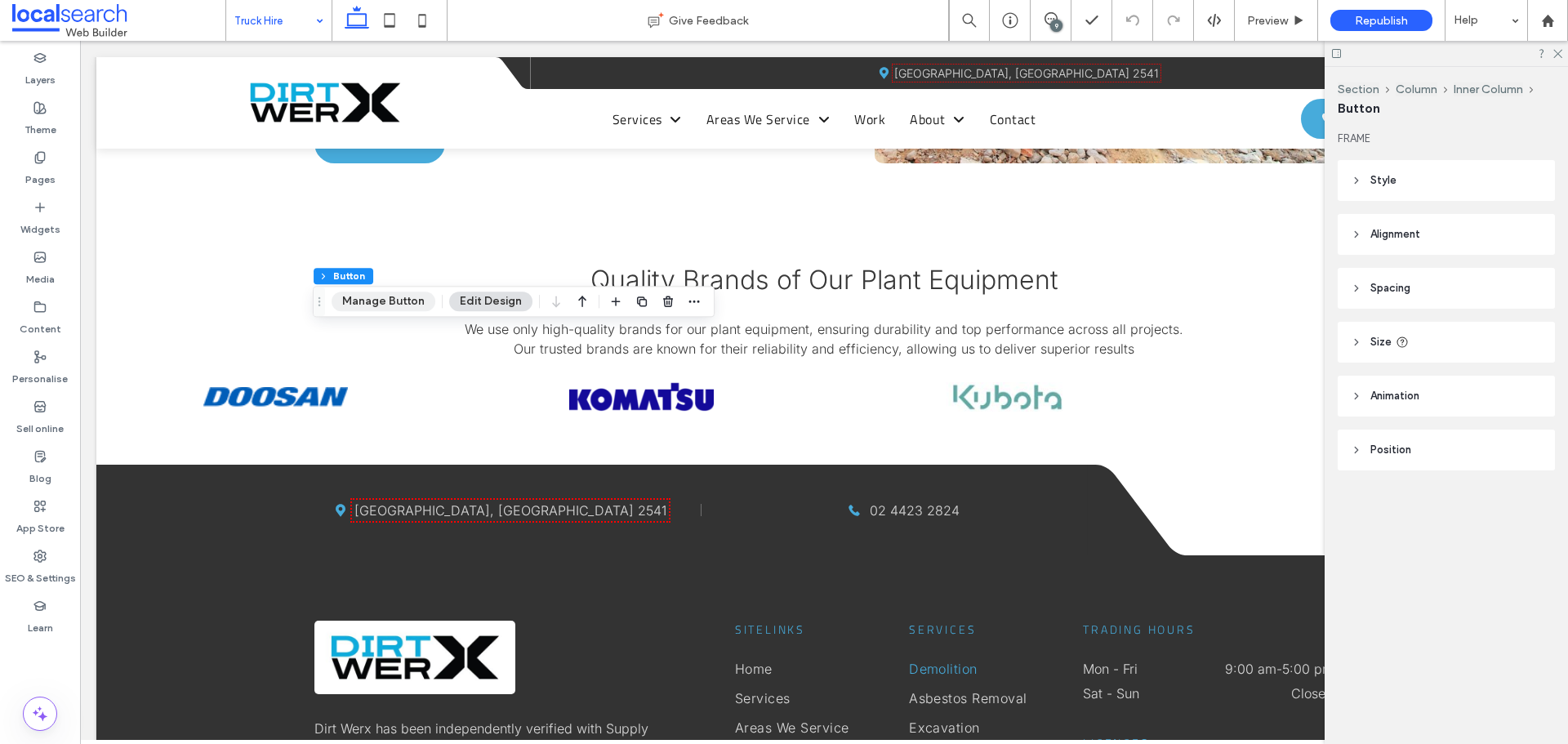
click at [384, 306] on button "Manage Button" at bounding box center [383, 301] width 103 height 19
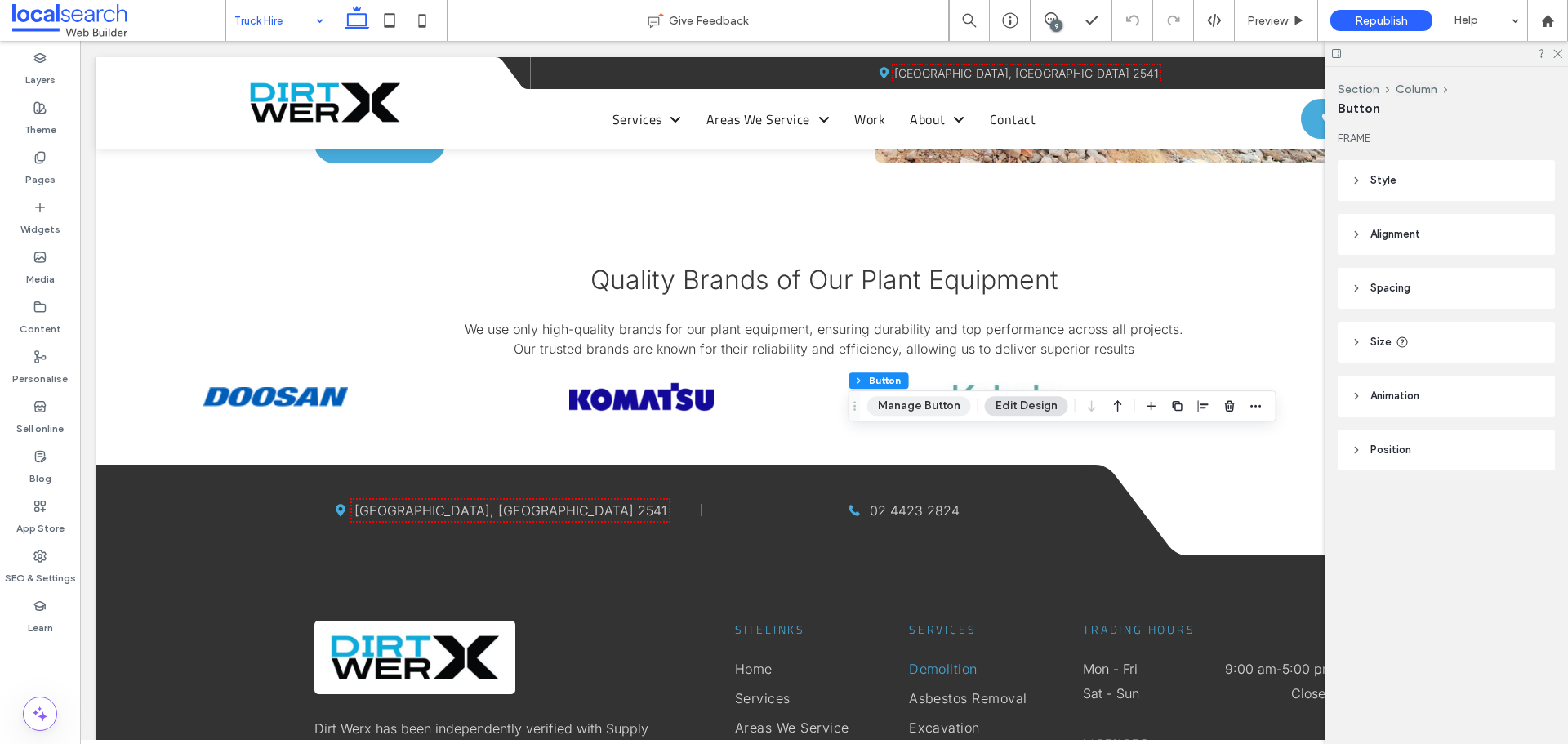
click at [898, 408] on button "Manage Button" at bounding box center [919, 405] width 103 height 19
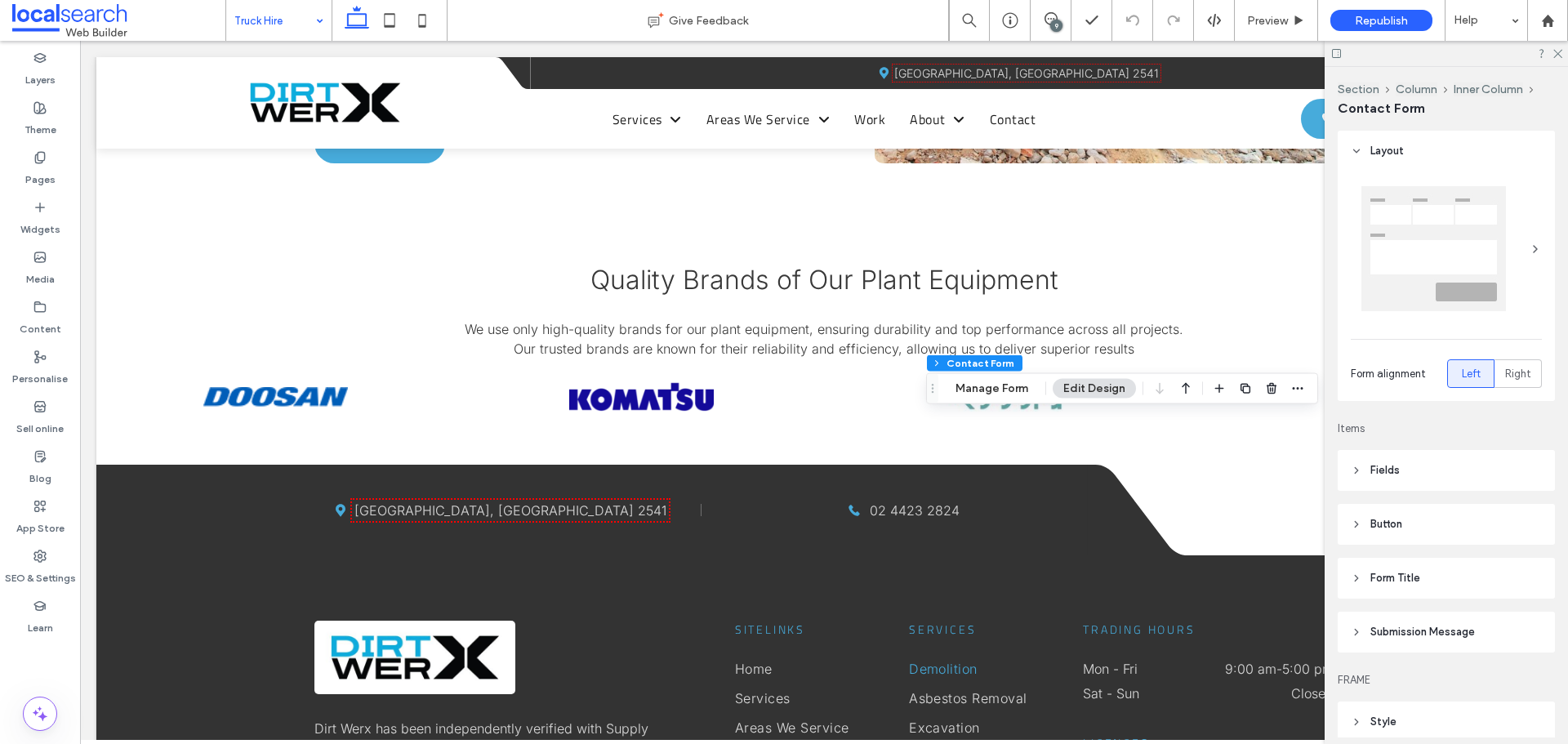
type input "*"
type input "***"
type input "*"
type input "***"
type input "*"
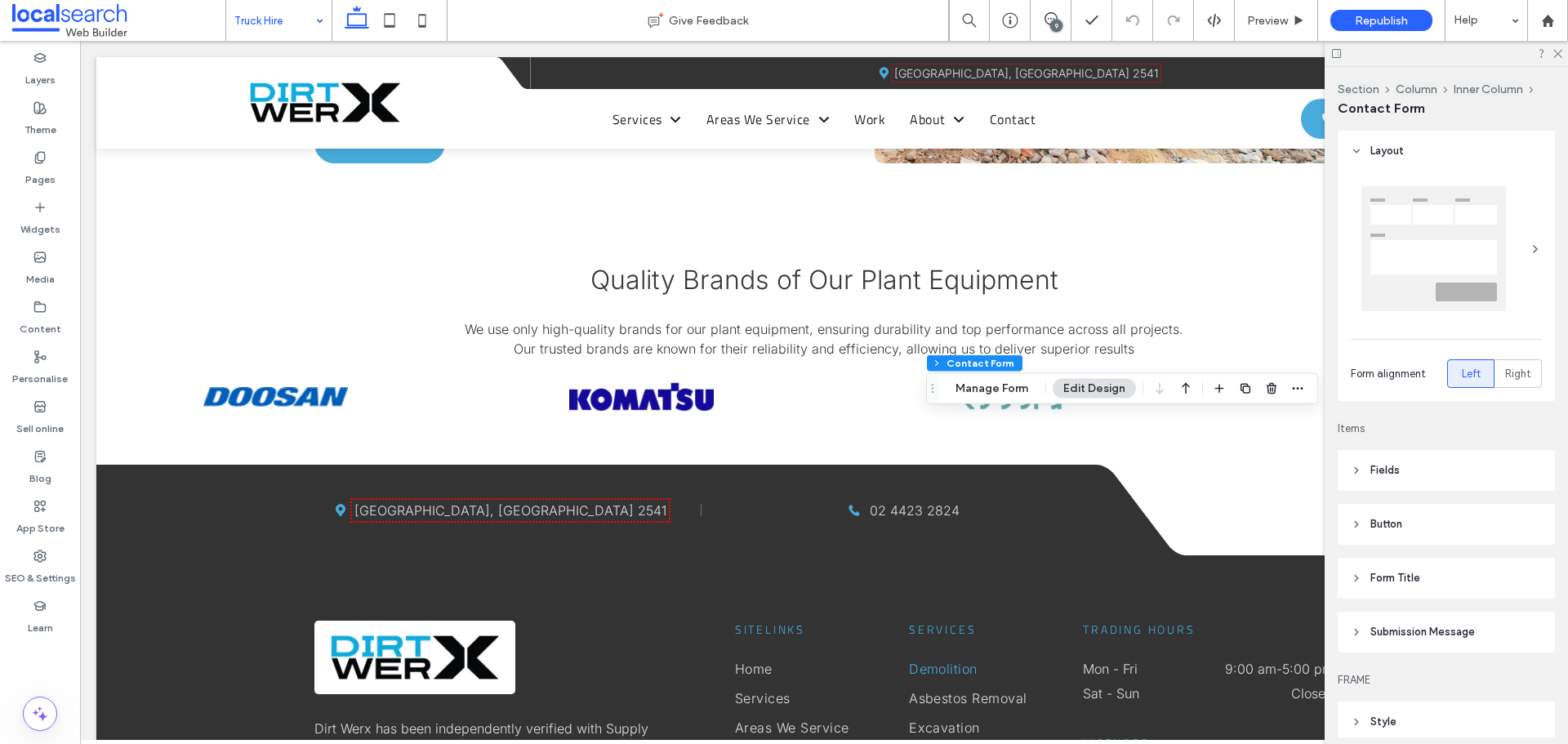
type input "*"
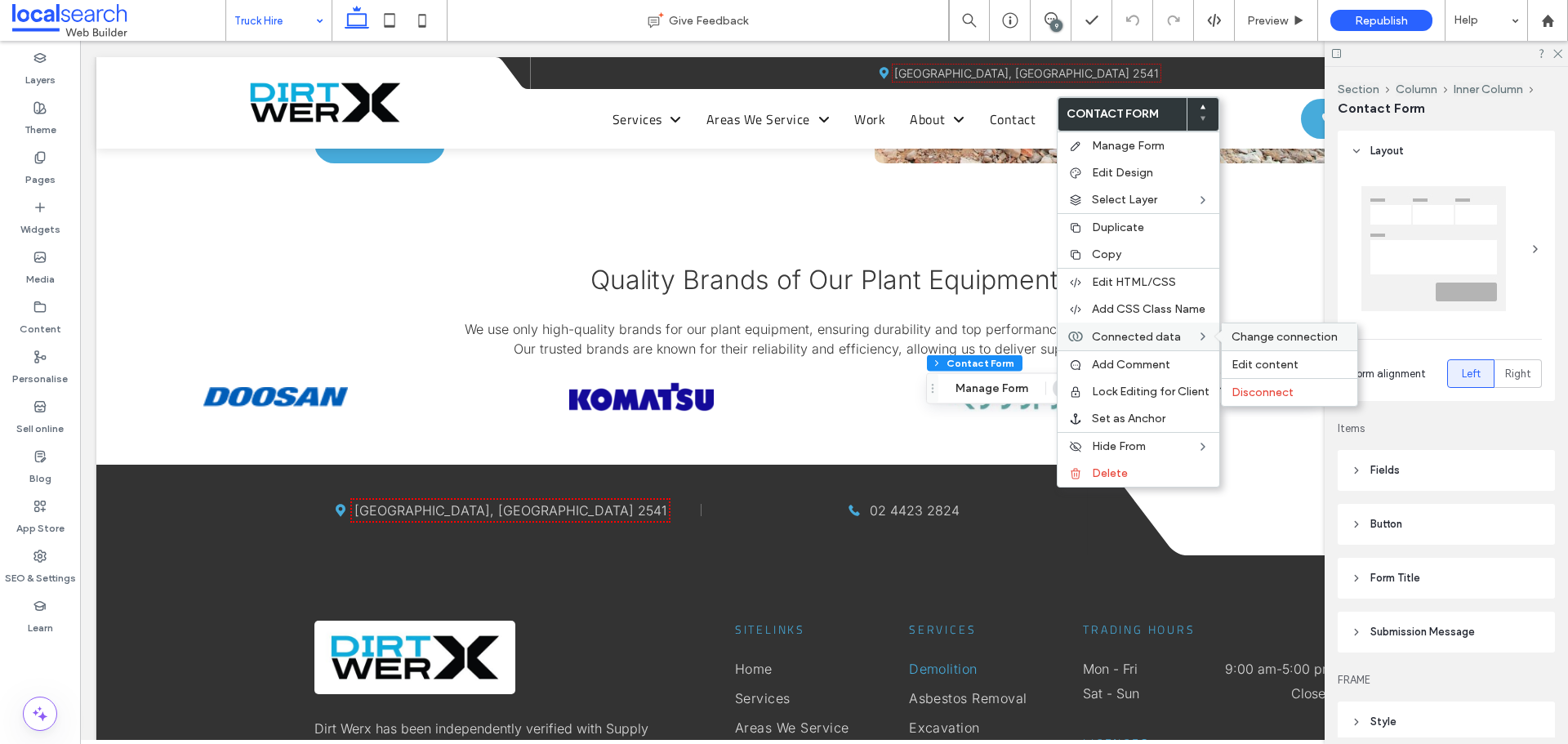
click at [1230, 332] on div "Change connection" at bounding box center [1290, 336] width 135 height 27
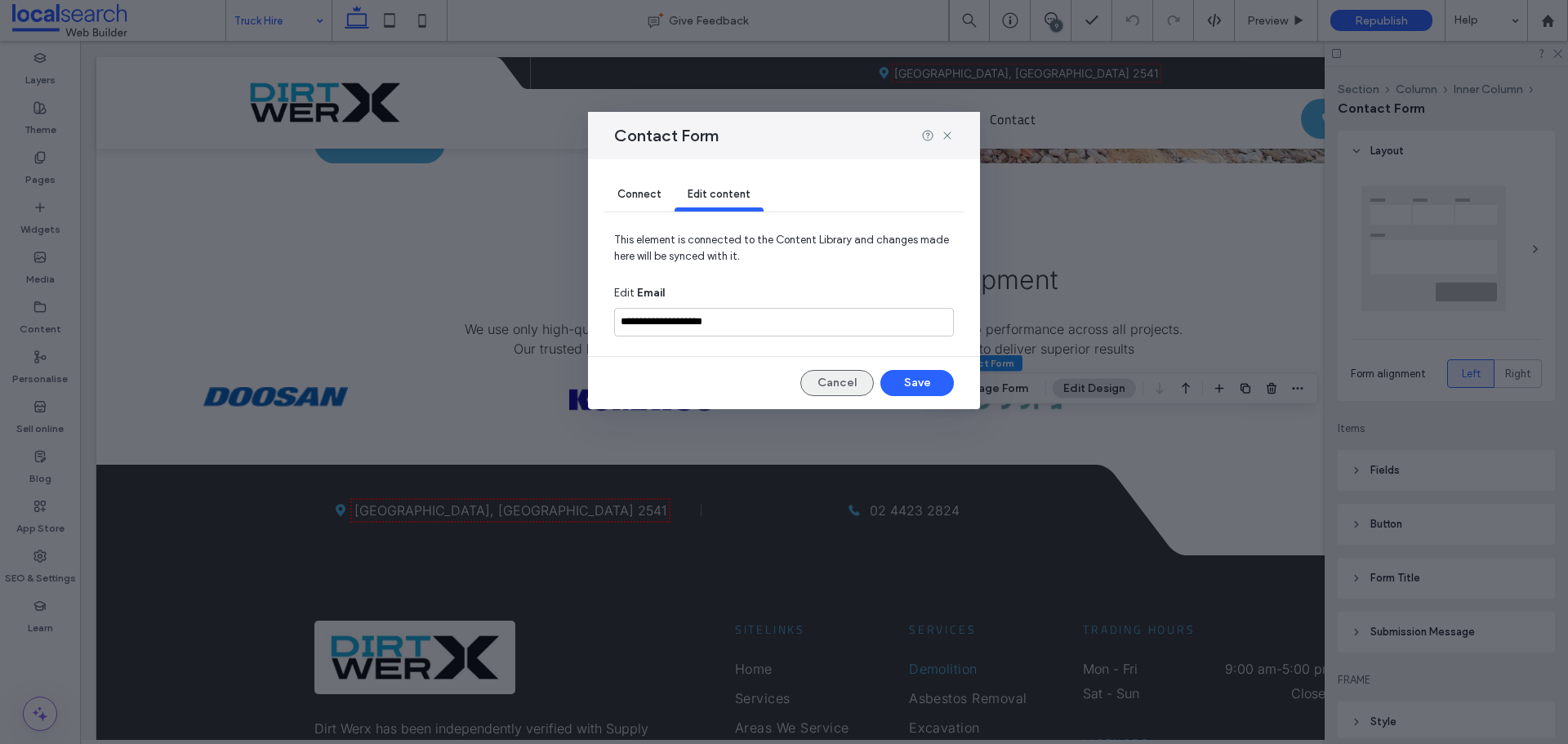
click at [815, 378] on button "Cancel" at bounding box center [837, 383] width 73 height 27
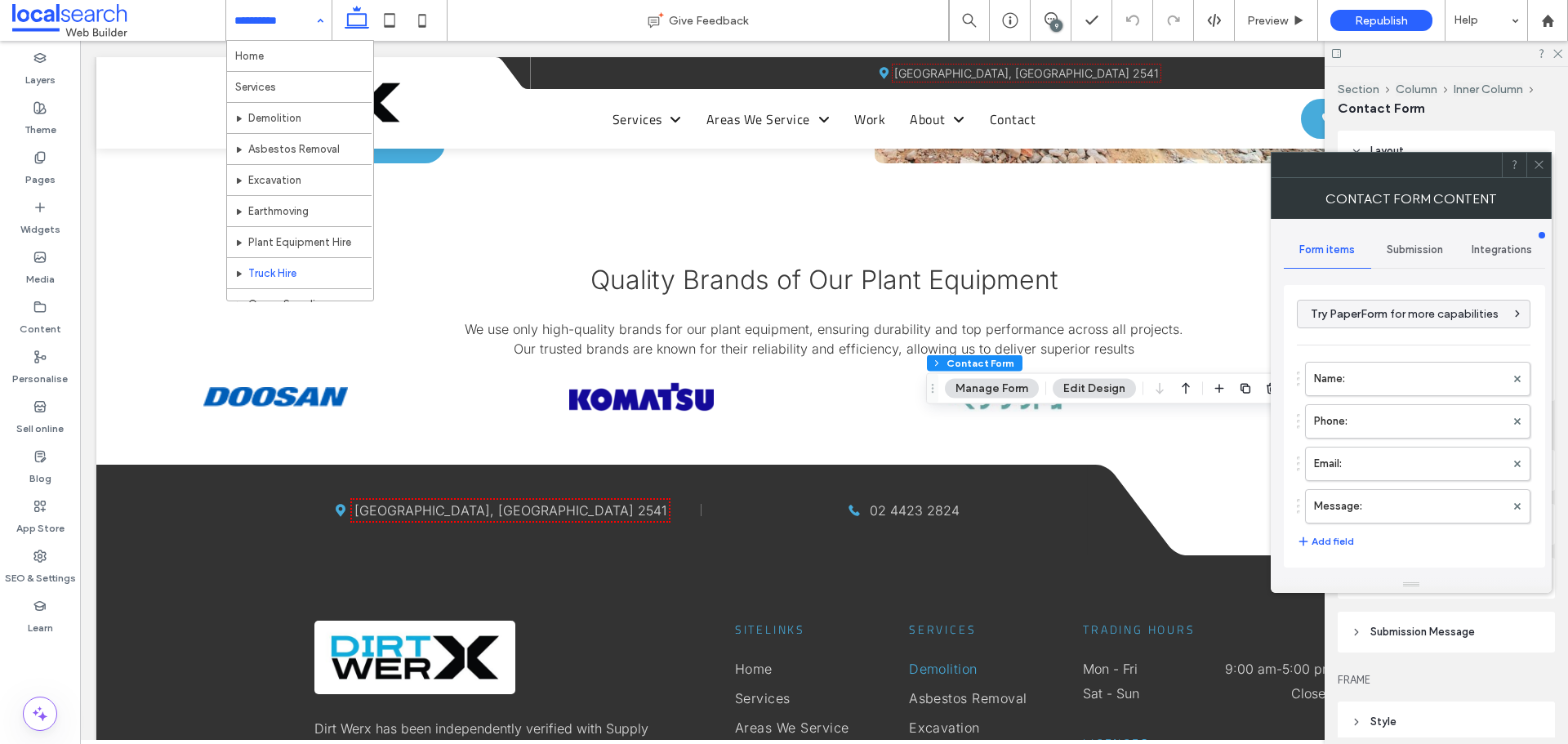
click at [1399, 246] on span "Submission" at bounding box center [1415, 250] width 57 height 13
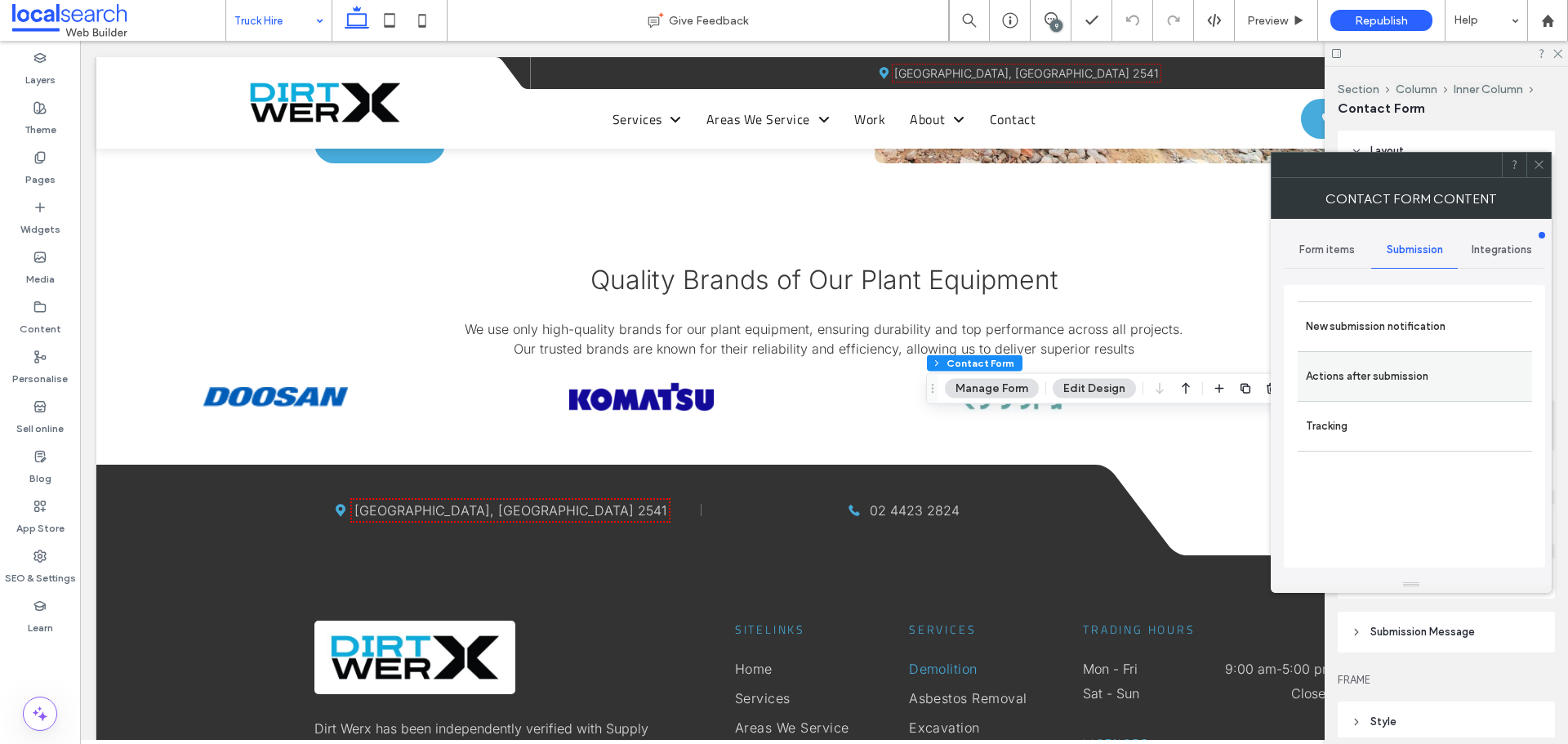
click at [1349, 378] on label "Actions after submission" at bounding box center [1415, 376] width 218 height 33
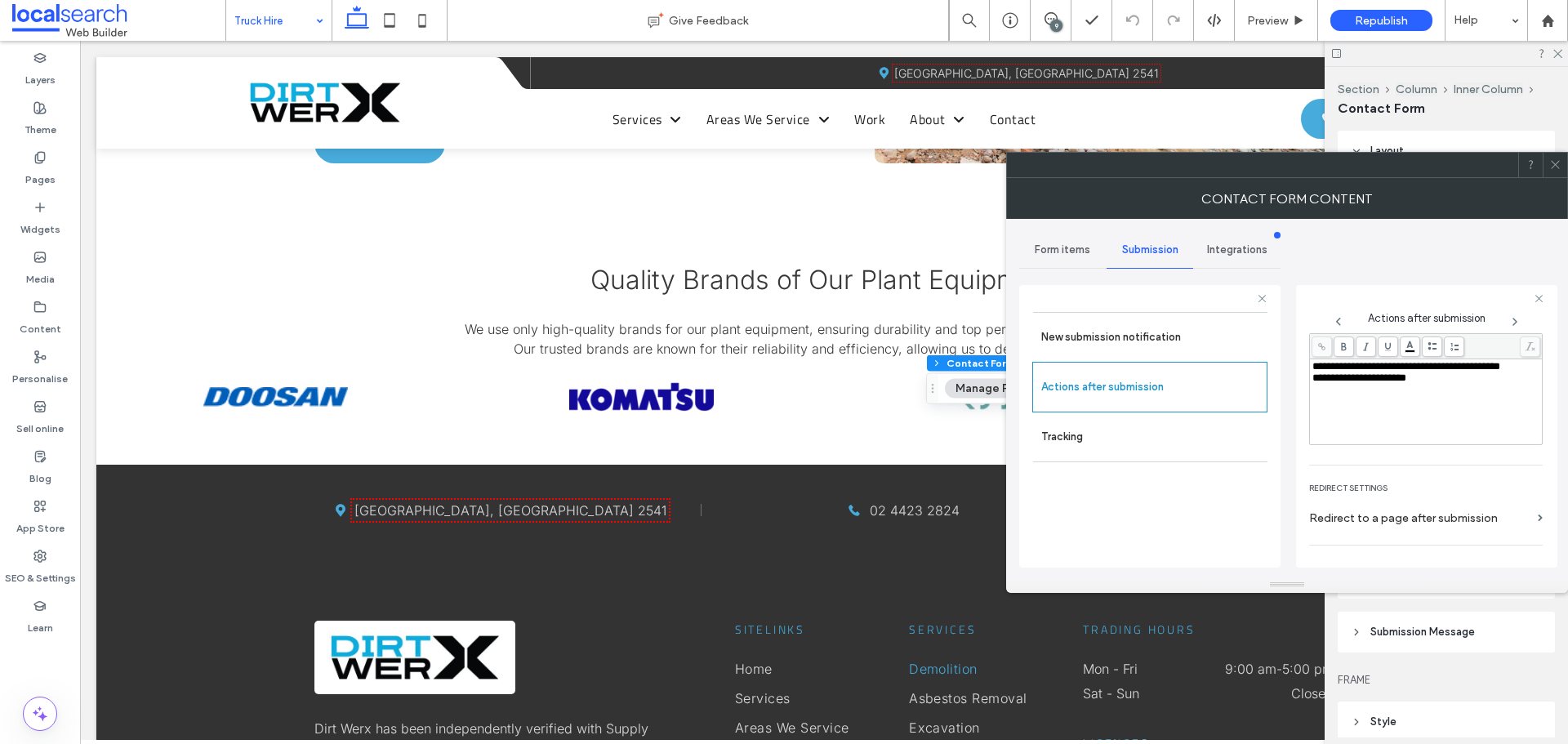
scroll to position [282, 0]
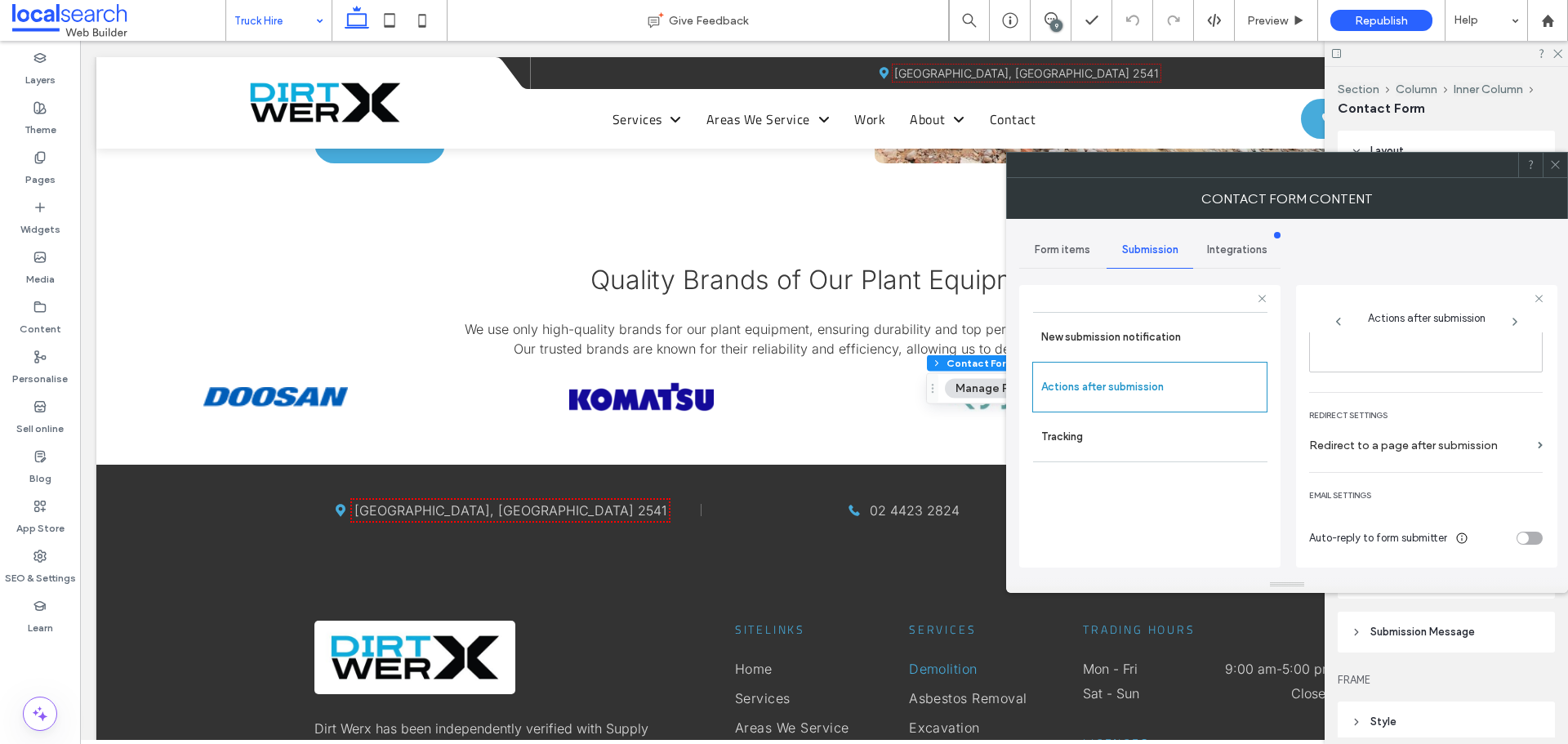
click at [1554, 161] on icon at bounding box center [1555, 164] width 12 height 12
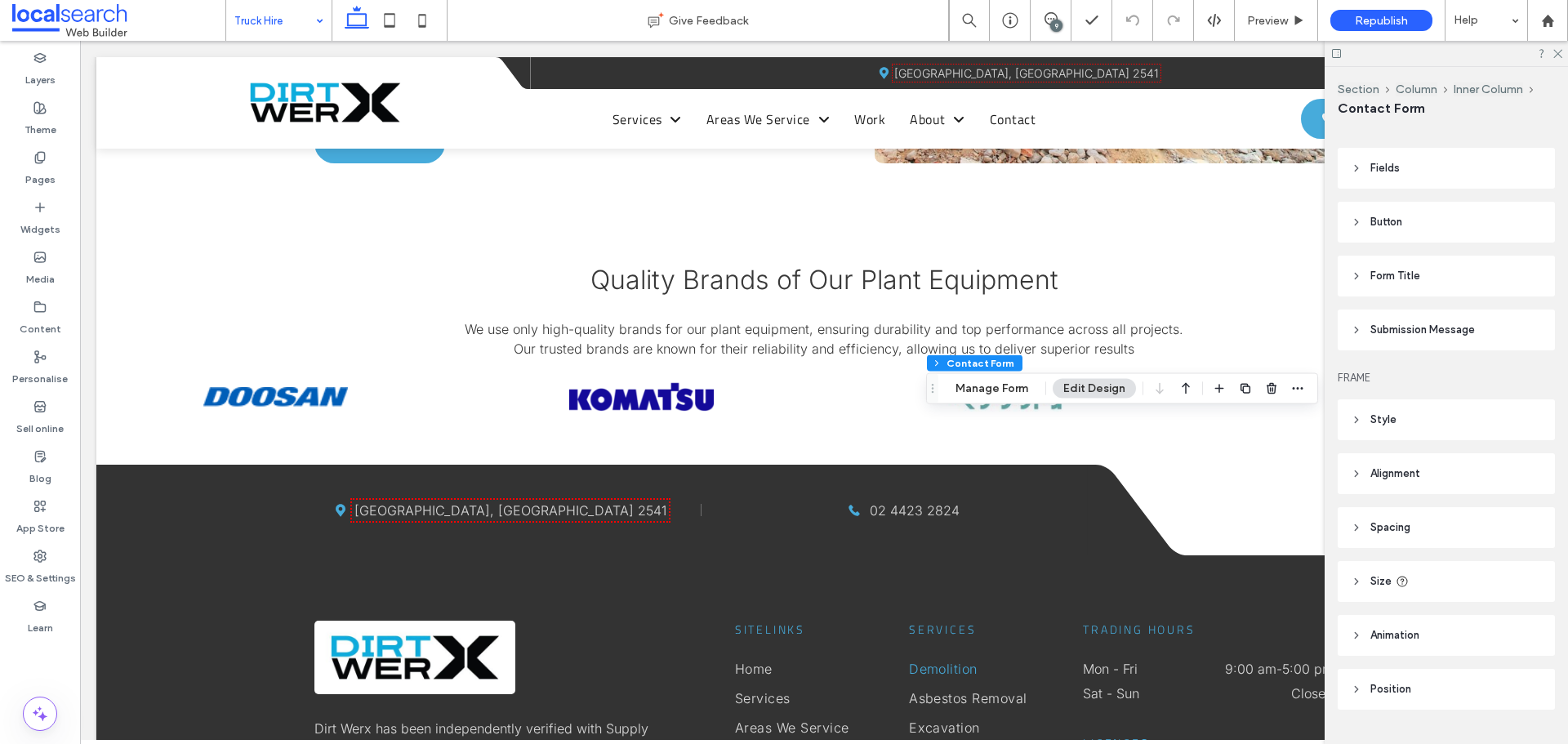
scroll to position [340, 0]
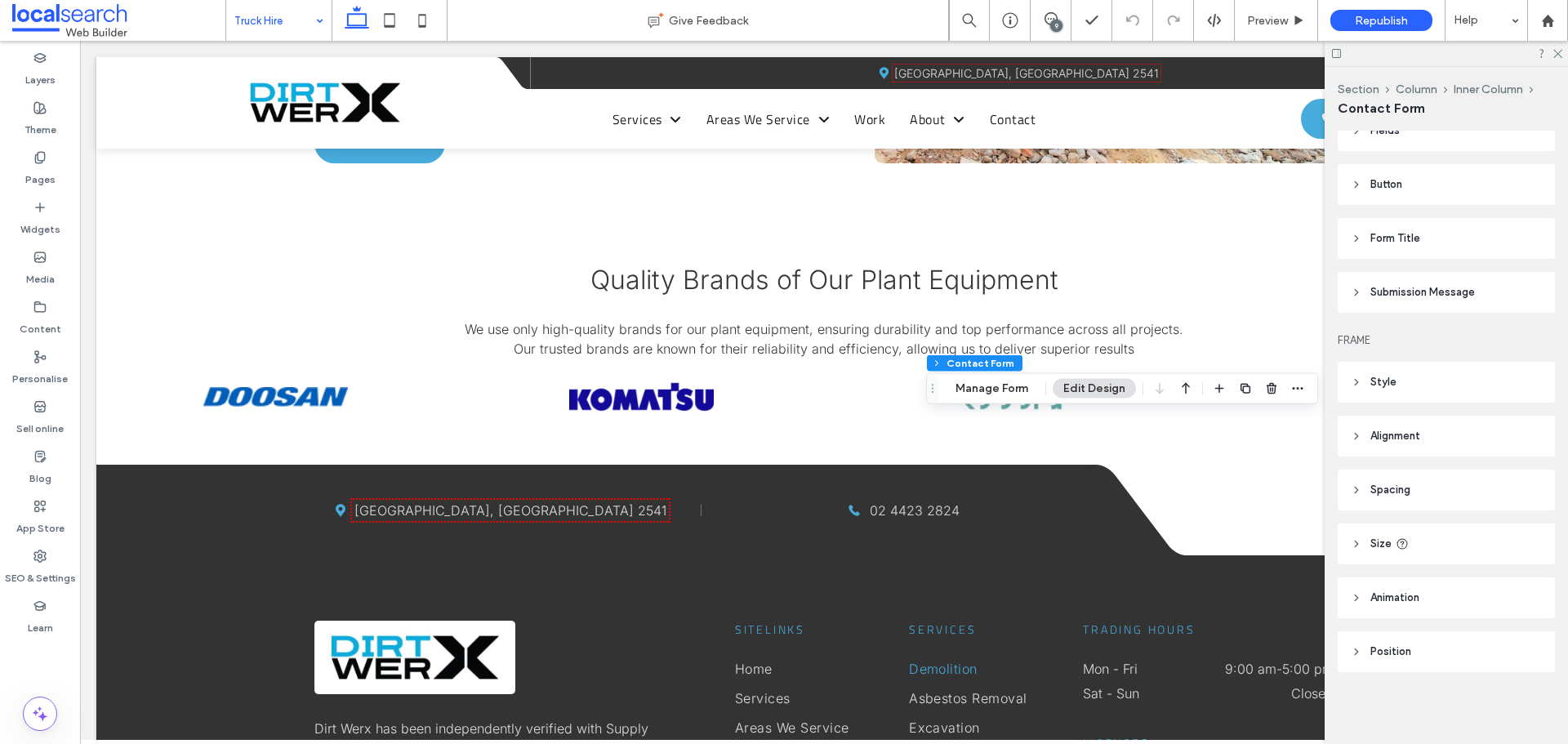
click at [1389, 297] on span "Submission Message" at bounding box center [1422, 293] width 104 height 16
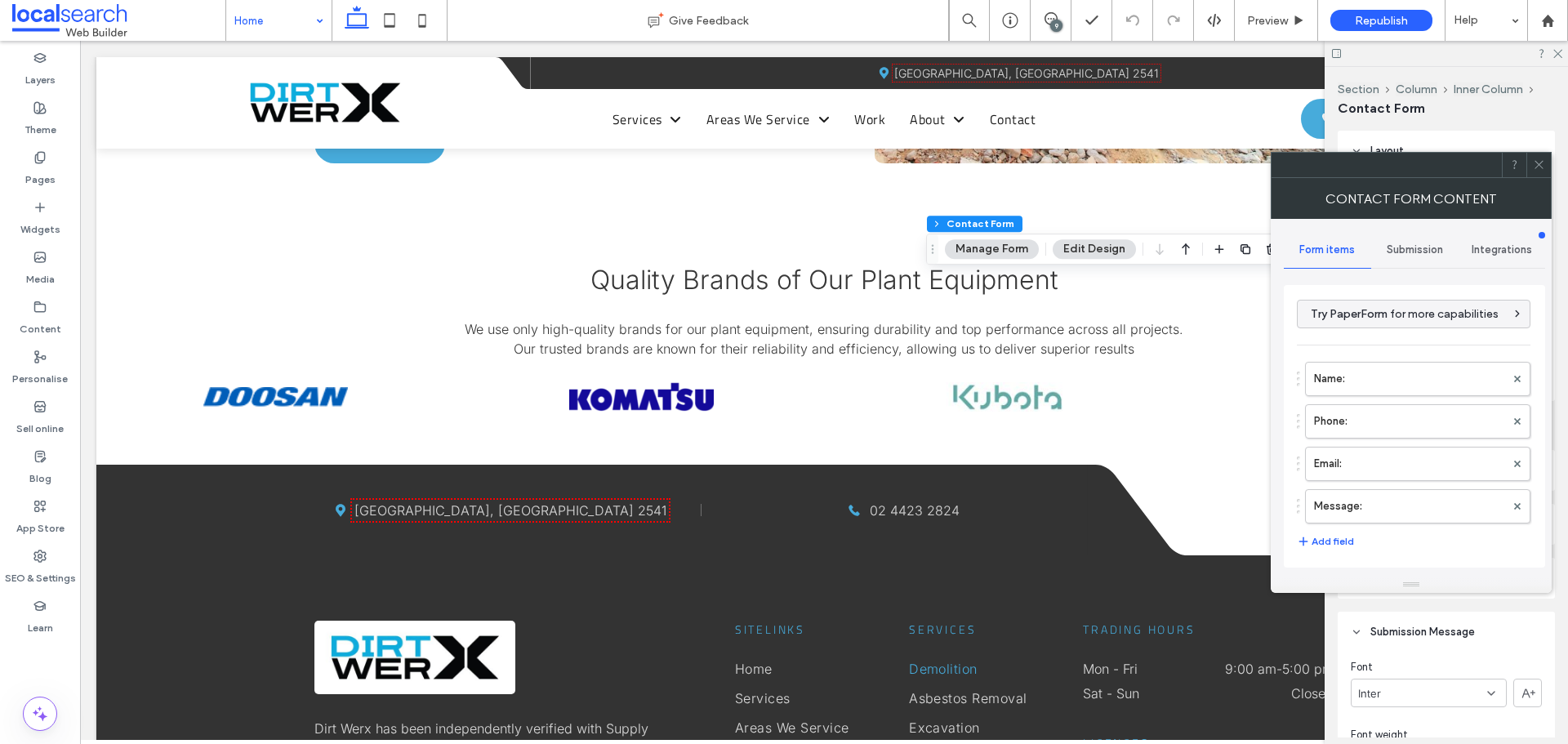
type input "*"
type input "***"
type input "*"
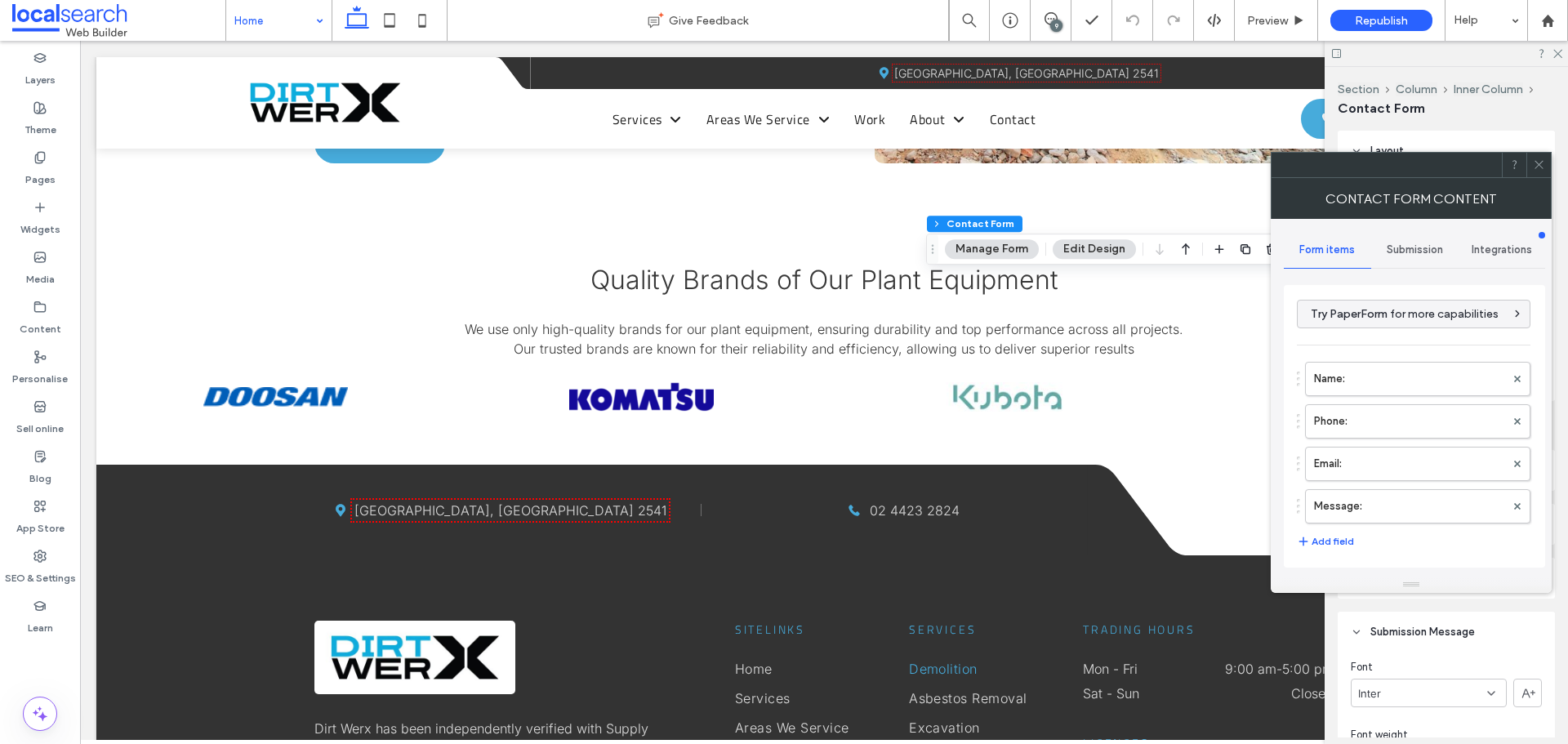
type input "***"
click at [1537, 163] on icon at bounding box center [1539, 164] width 12 height 12
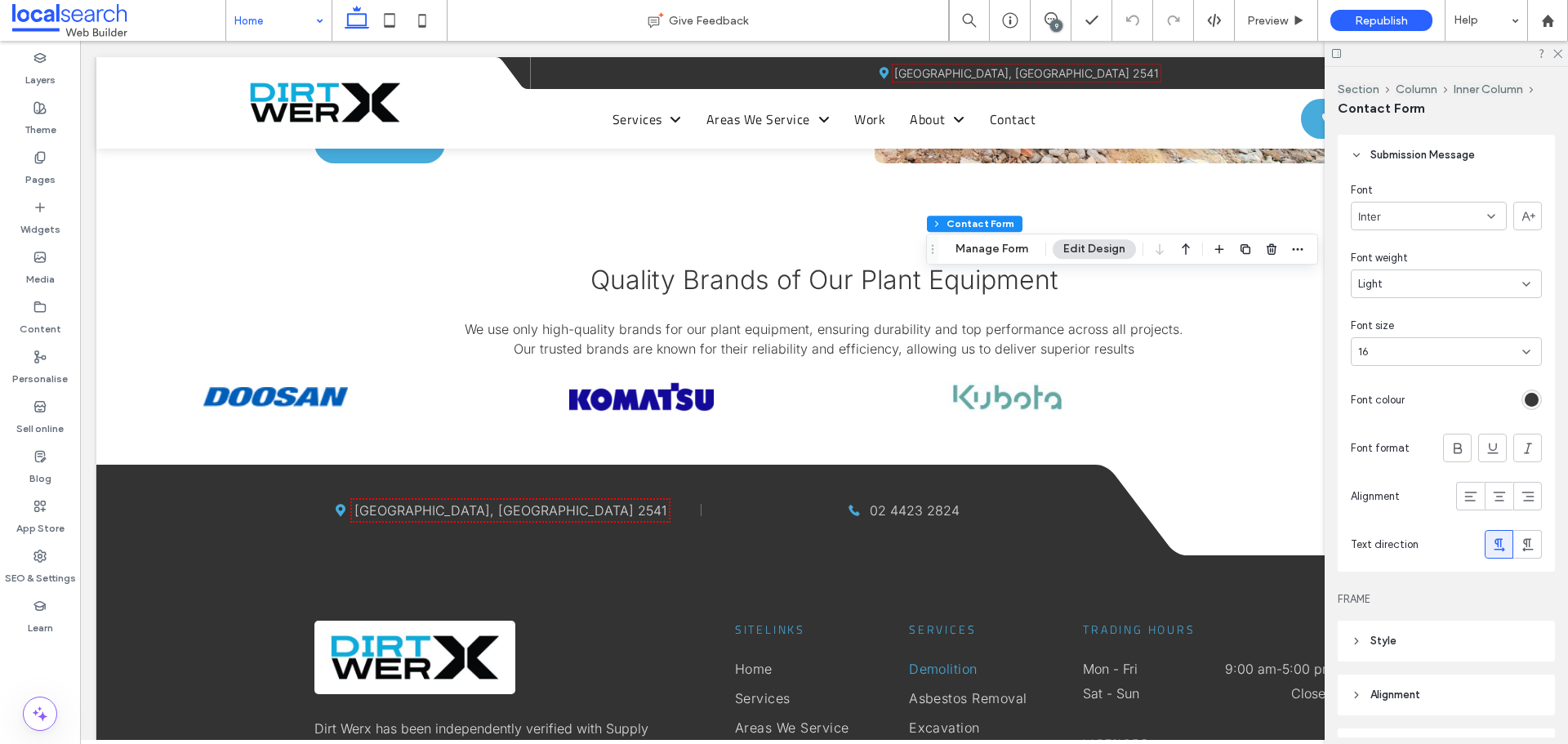
scroll to position [490, 0]
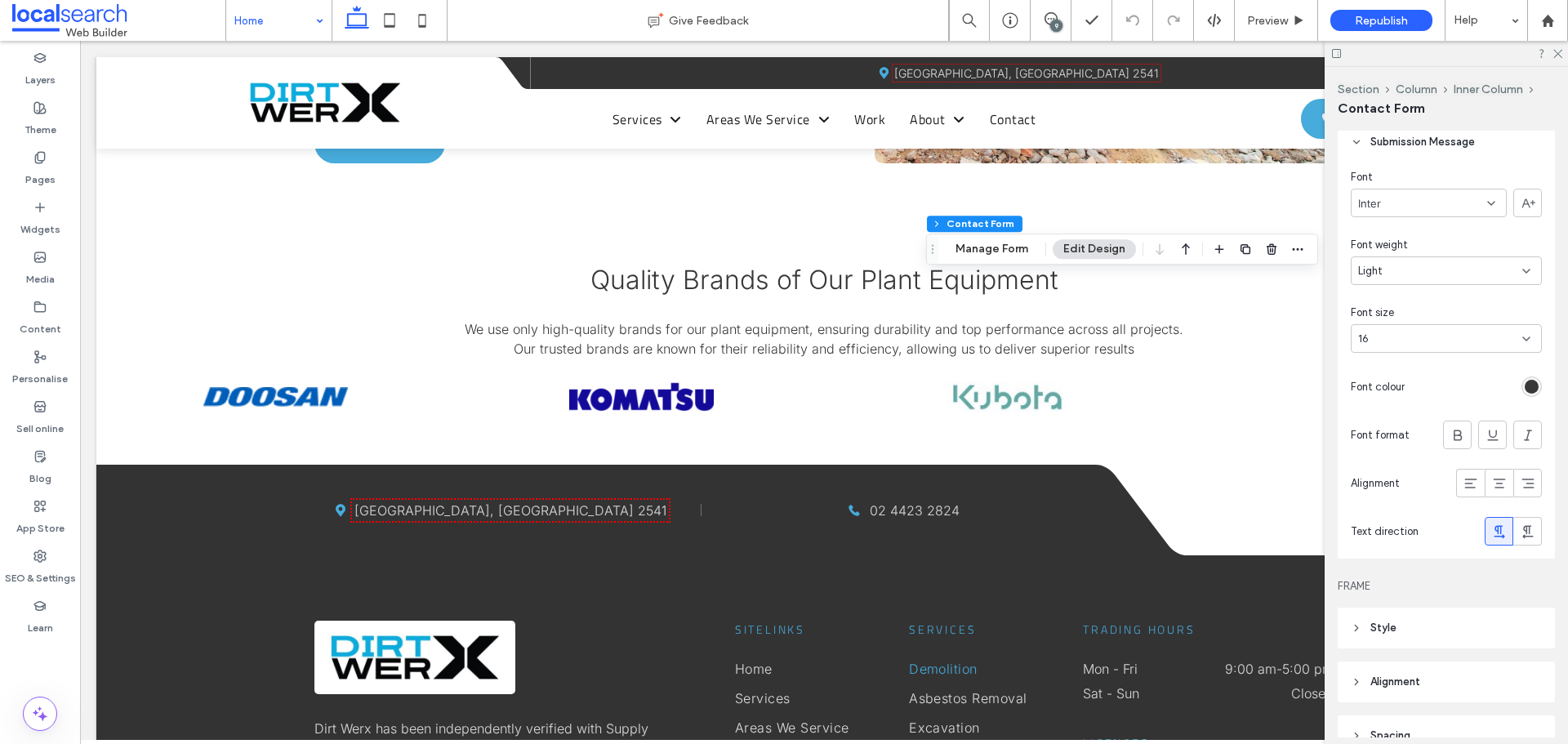
click at [1525, 389] on div "rgb(56, 56, 56)" at bounding box center [1531, 386] width 14 height 14
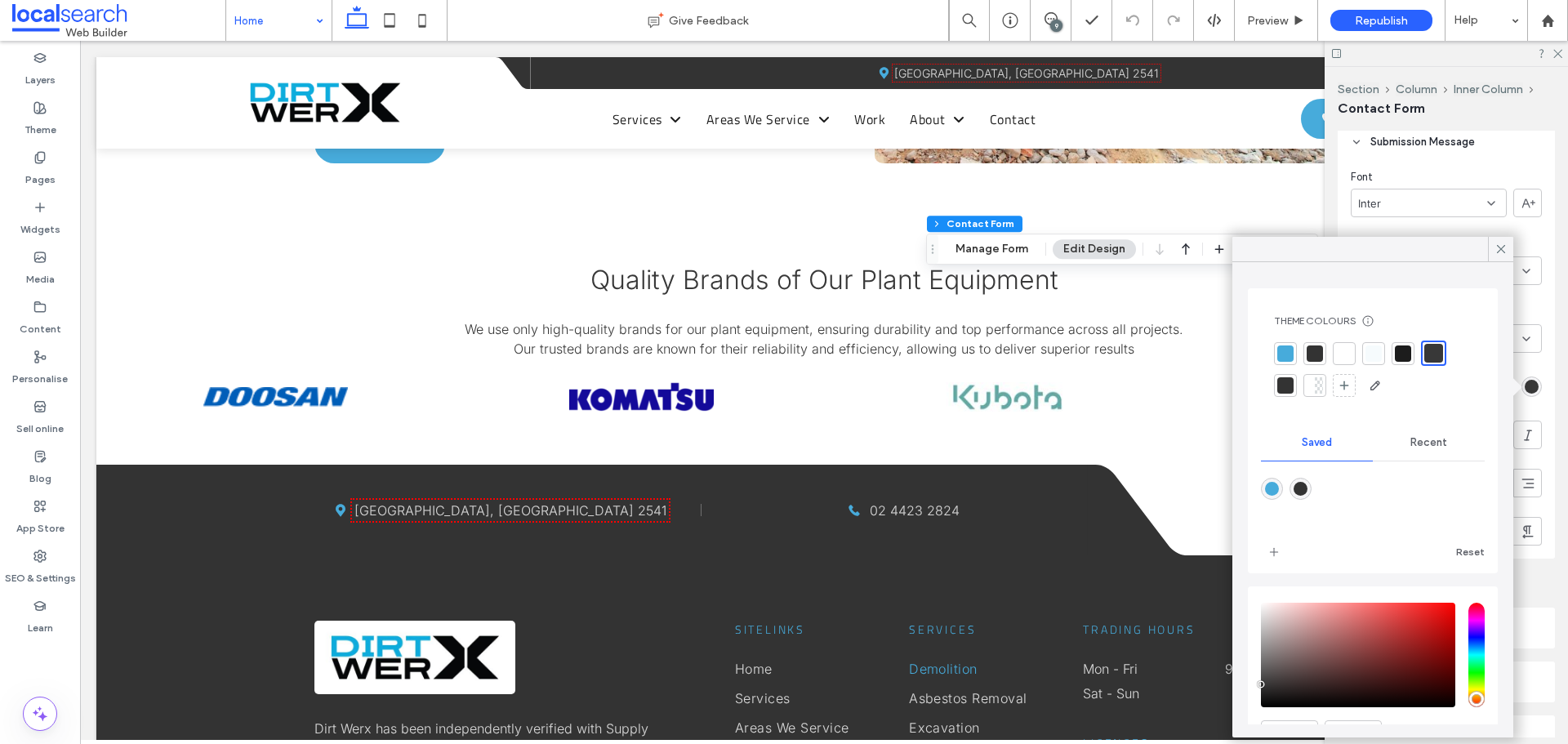
click at [1432, 359] on div at bounding box center [1433, 353] width 19 height 19
click at [1432, 355] on div at bounding box center [1433, 353] width 19 height 19
click at [1503, 246] on icon at bounding box center [1501, 249] width 15 height 15
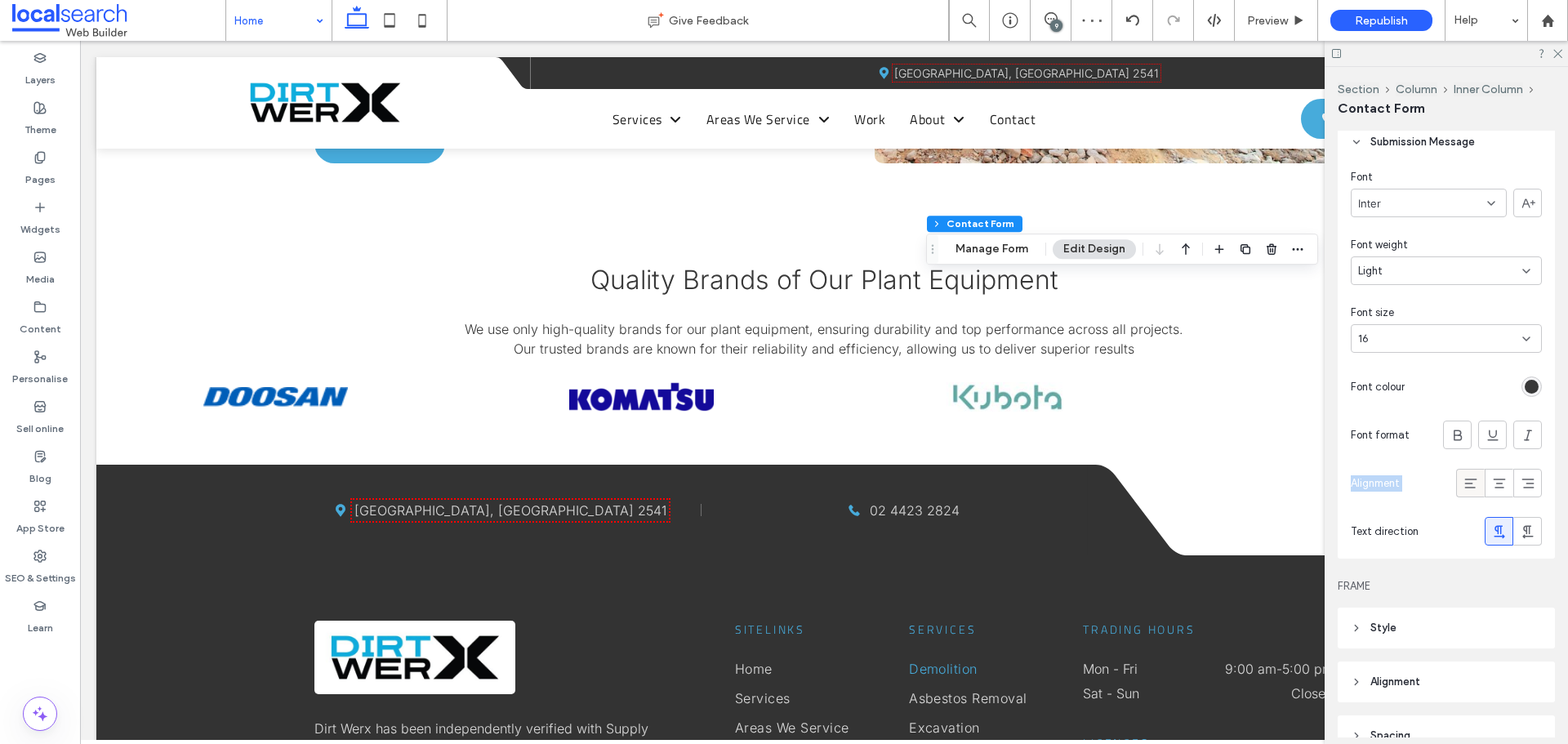
drag, startPoint x: 1456, startPoint y: 434, endPoint x: 1460, endPoint y: 481, distance: 47.2
click at [1460, 481] on div "Font Inter Font weight Light Font size 16 Font colour Font format Alignment Tex…" at bounding box center [1446, 361] width 217 height 396
click at [1463, 481] on icon at bounding box center [1471, 483] width 16 height 16
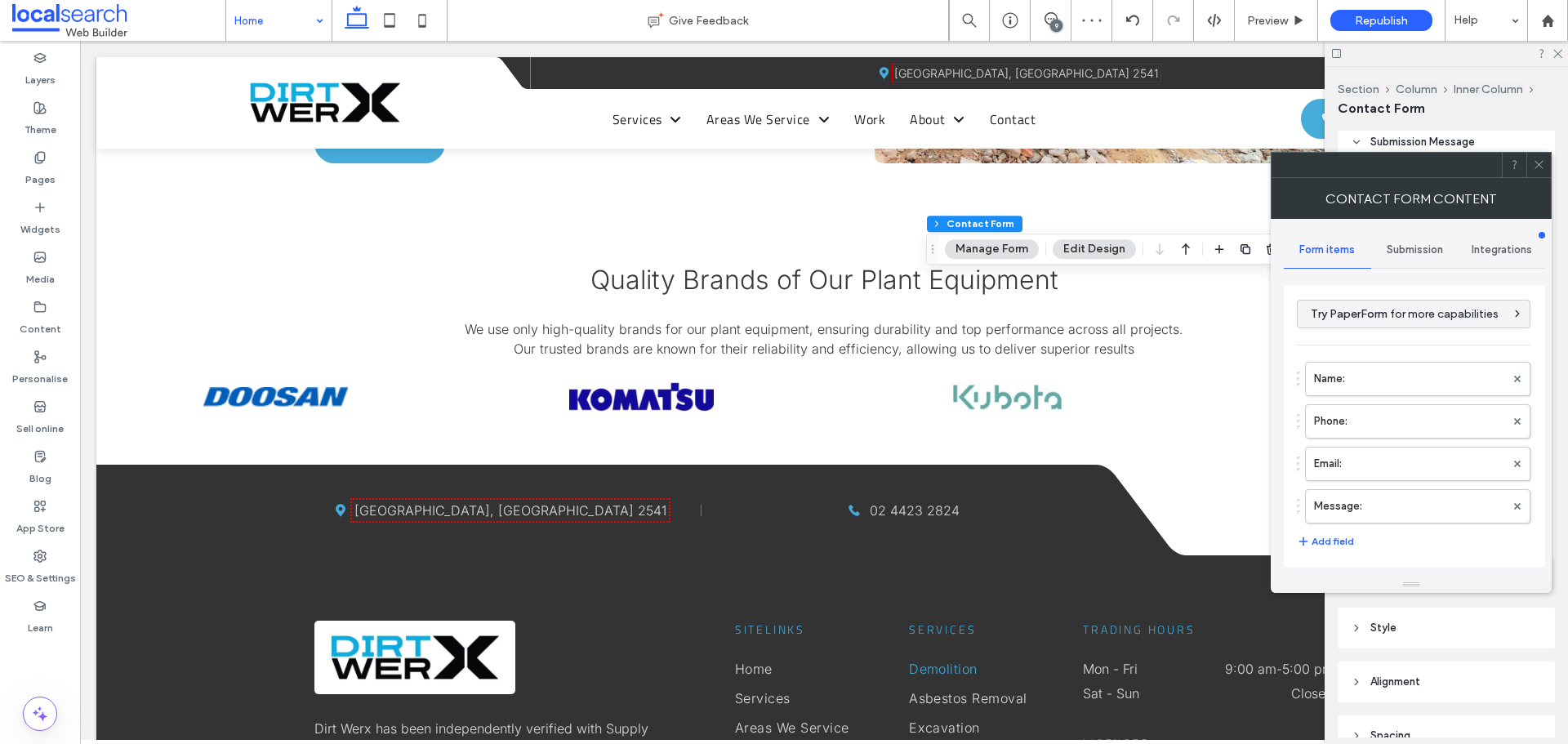
click at [1416, 247] on span "Submission" at bounding box center [1415, 250] width 57 height 13
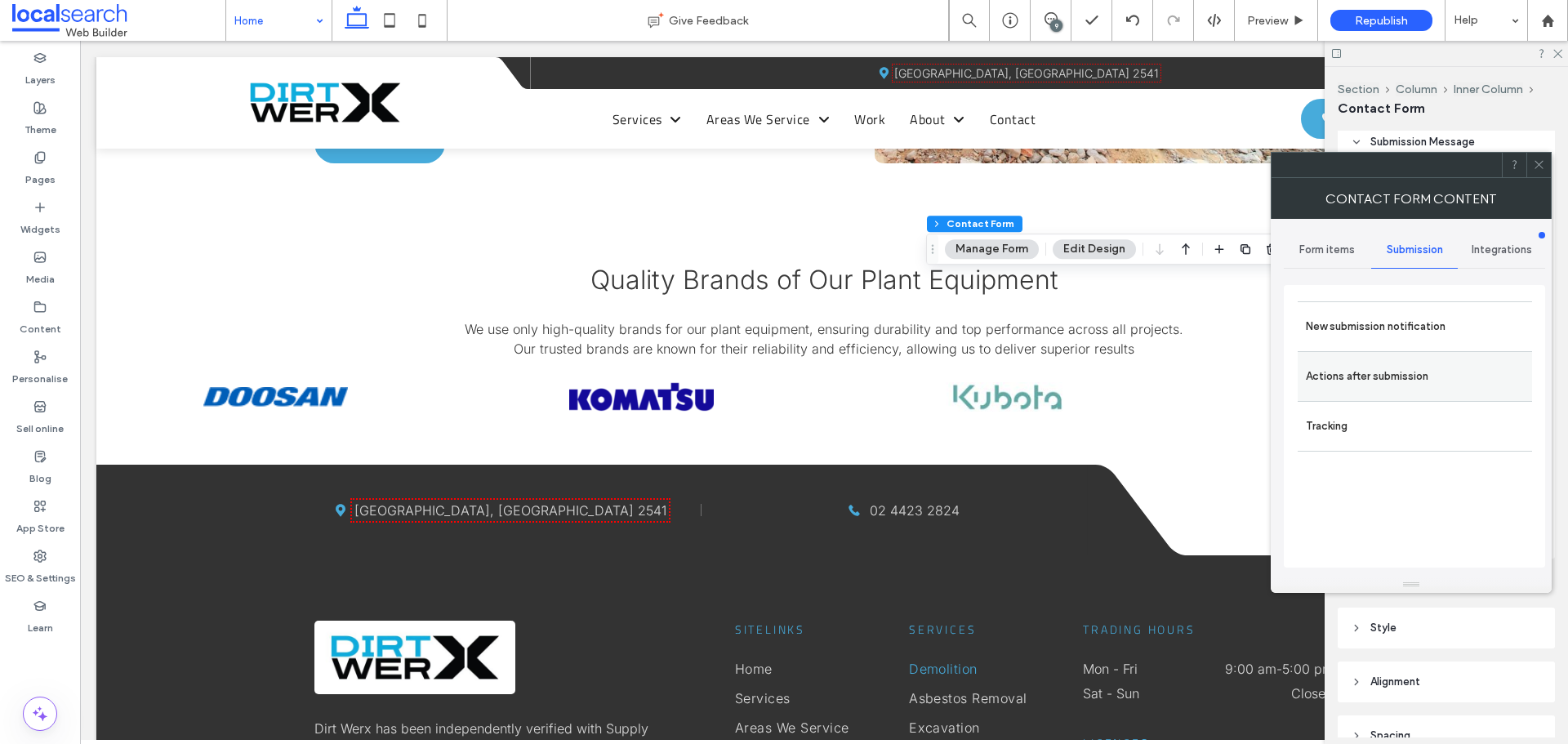
click at [1352, 373] on label "Actions after submission" at bounding box center [1415, 376] width 218 height 33
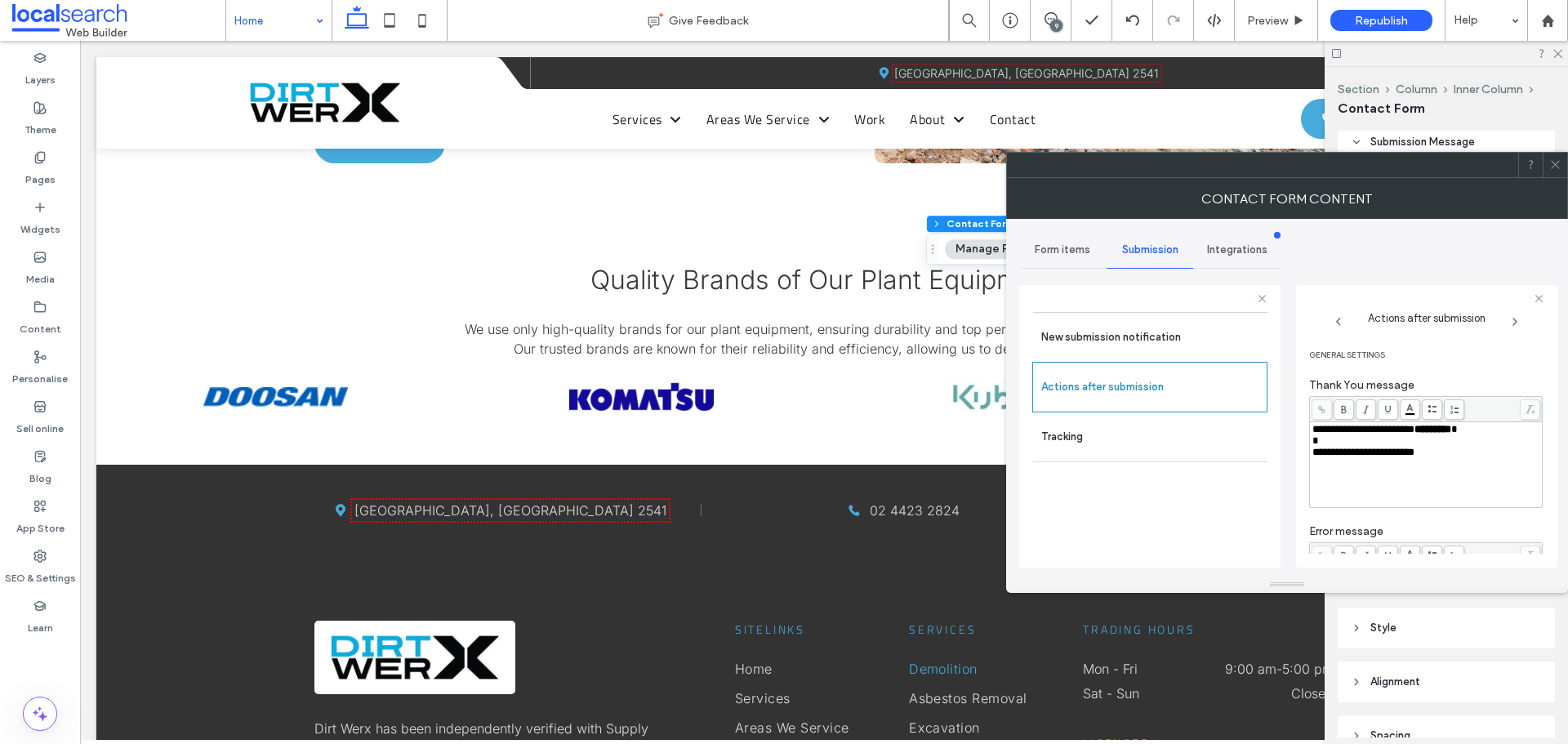
click at [1460, 356] on span "General Settings" at bounding box center [1425, 354] width 233 height 19
click at [1552, 166] on icon at bounding box center [1555, 164] width 12 height 12
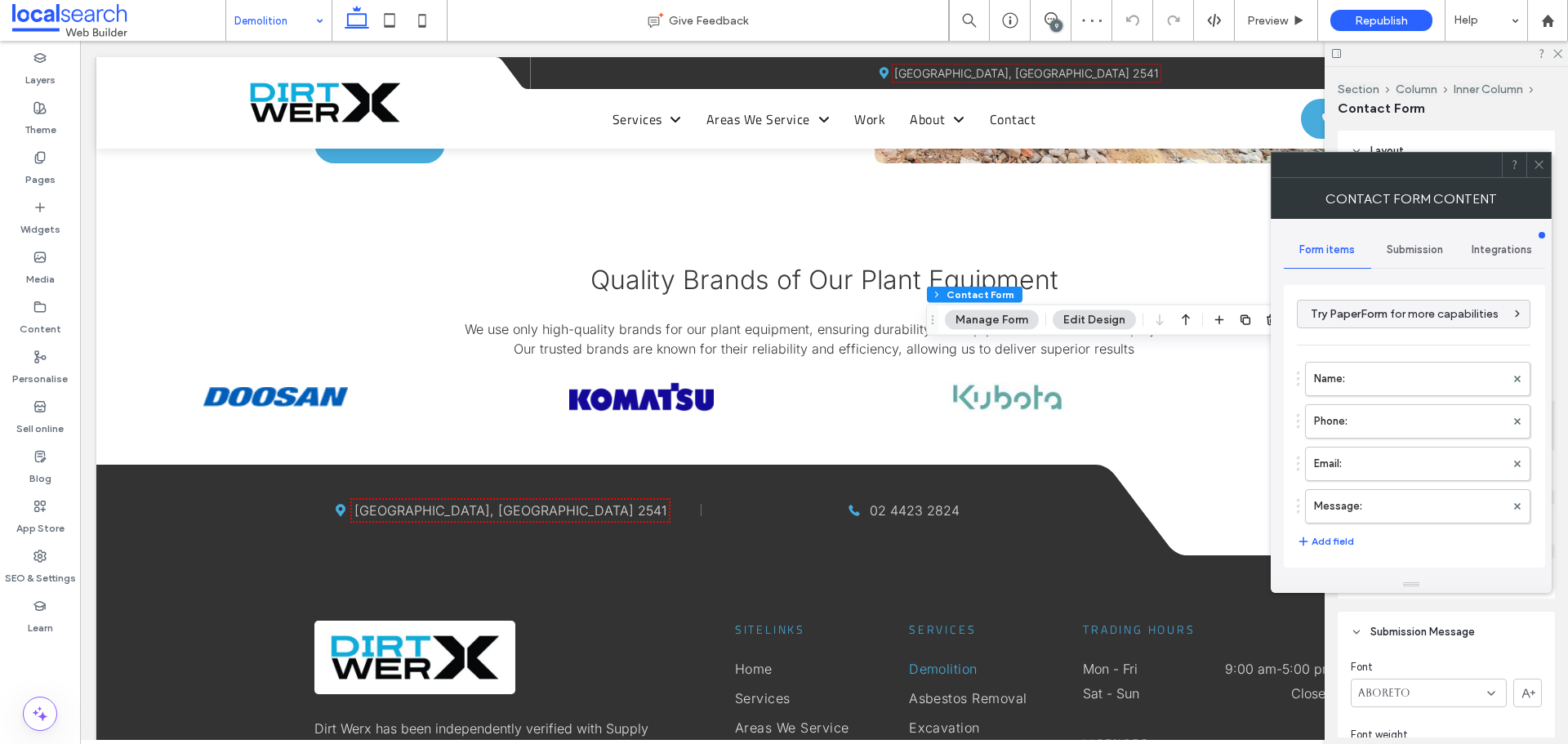
type input "****"
type input "*"
type input "***"
type input "*"
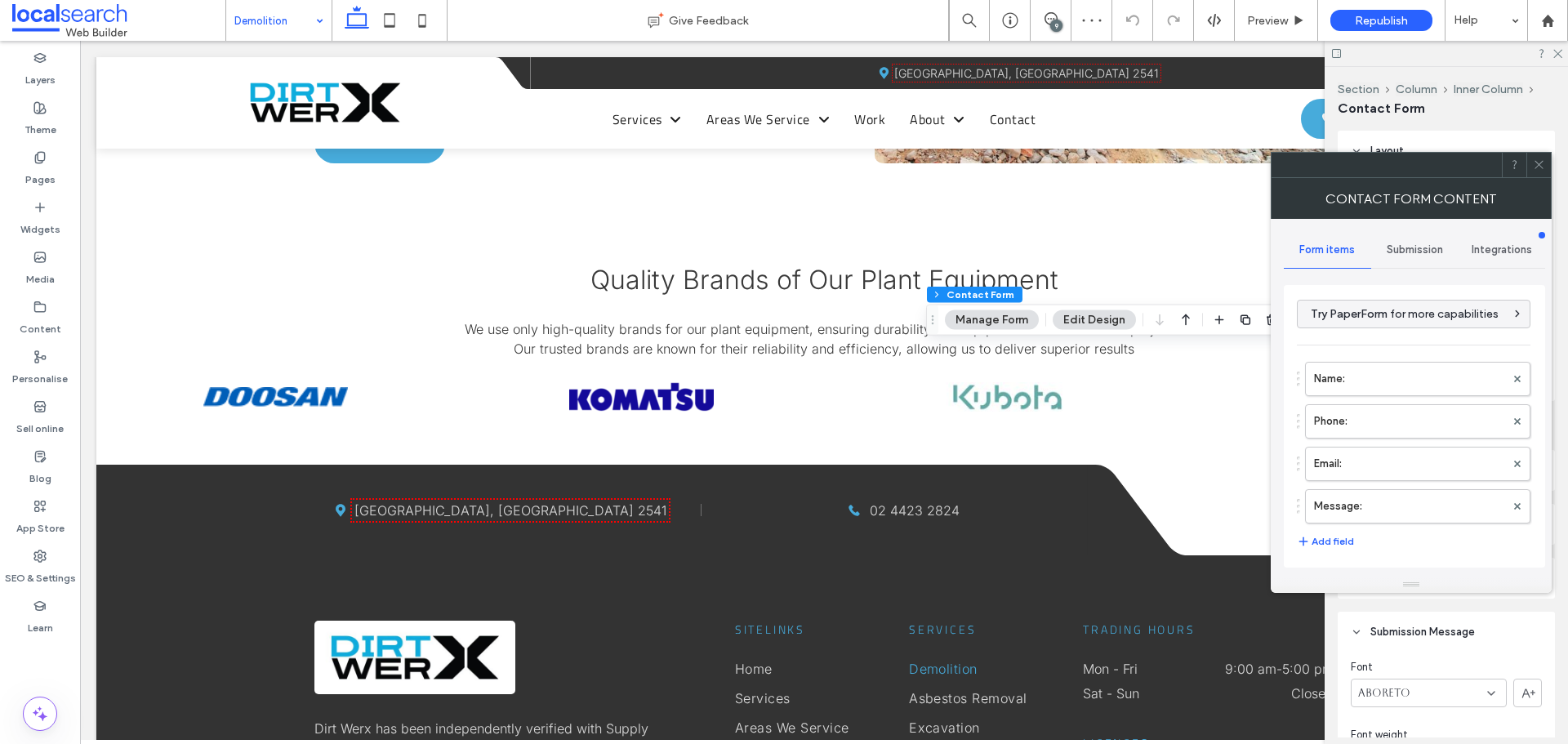
type input "*"
type input "***"
click at [1532, 159] on div at bounding box center [1539, 165] width 25 height 25
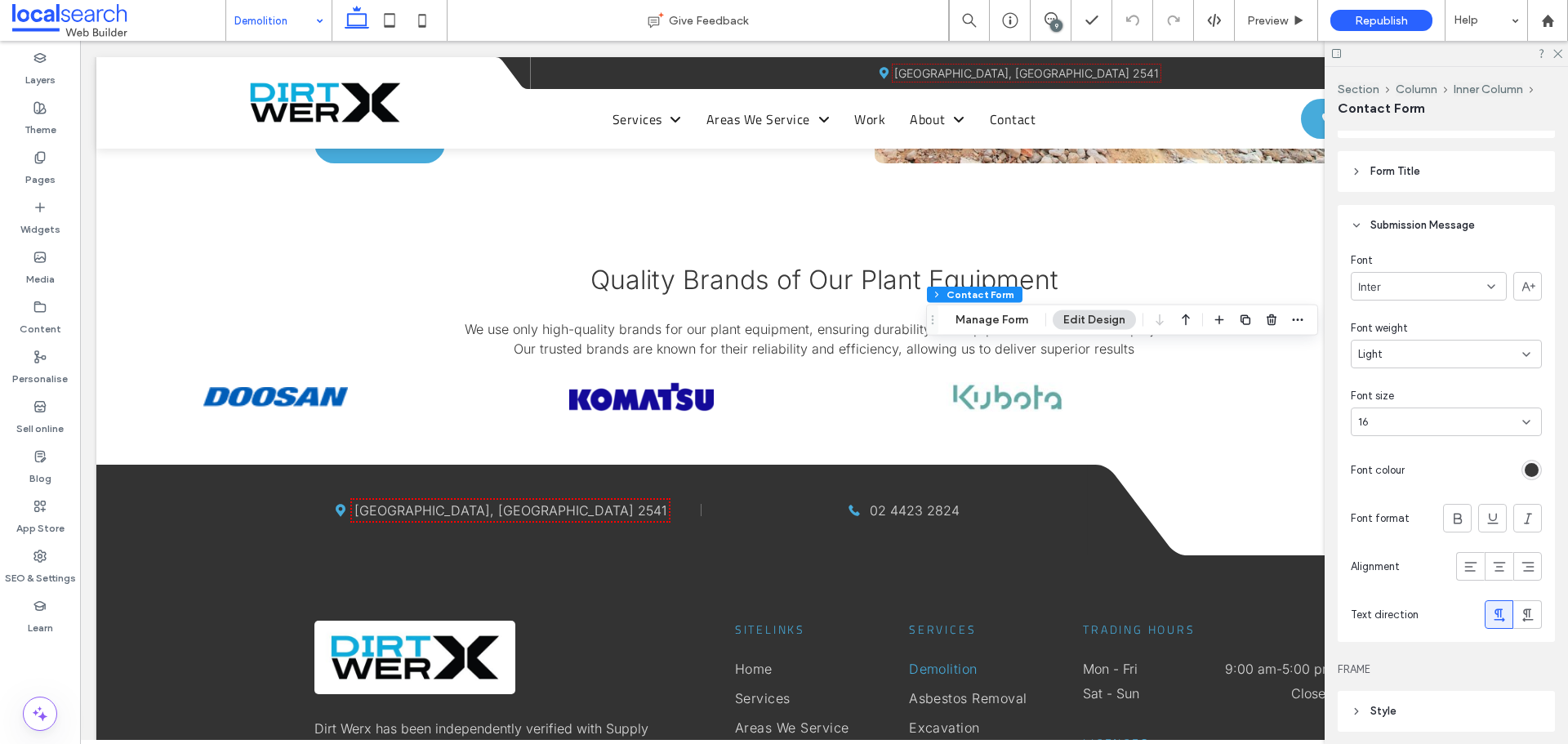
scroll to position [408, 0]
click at [1526, 468] on div "rgb(56, 56, 56)" at bounding box center [1531, 468] width 14 height 14
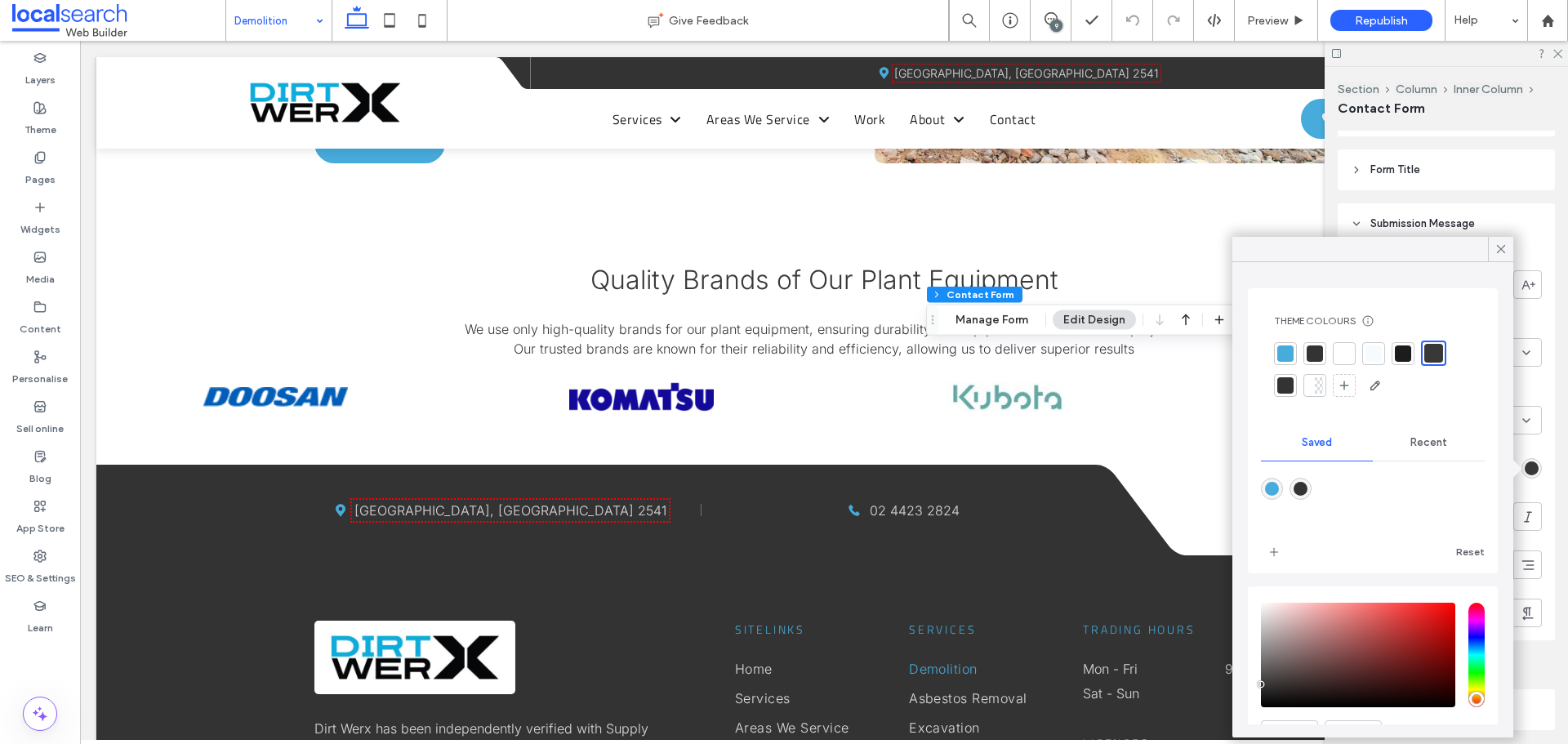
click at [1431, 351] on div at bounding box center [1433, 353] width 19 height 19
click at [1498, 248] on icon at bounding box center [1501, 249] width 15 height 15
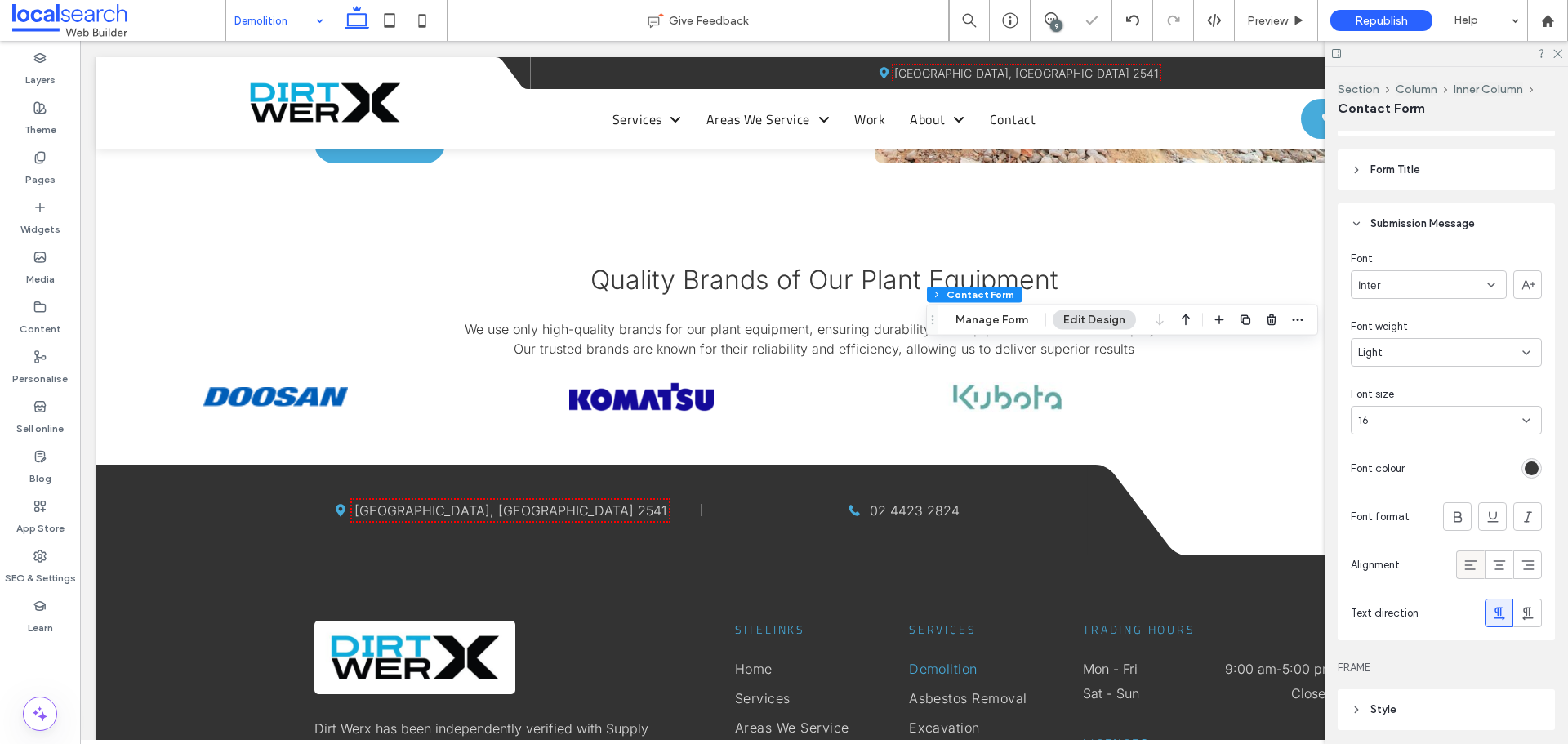
click at [1457, 564] on div at bounding box center [1470, 564] width 27 height 27
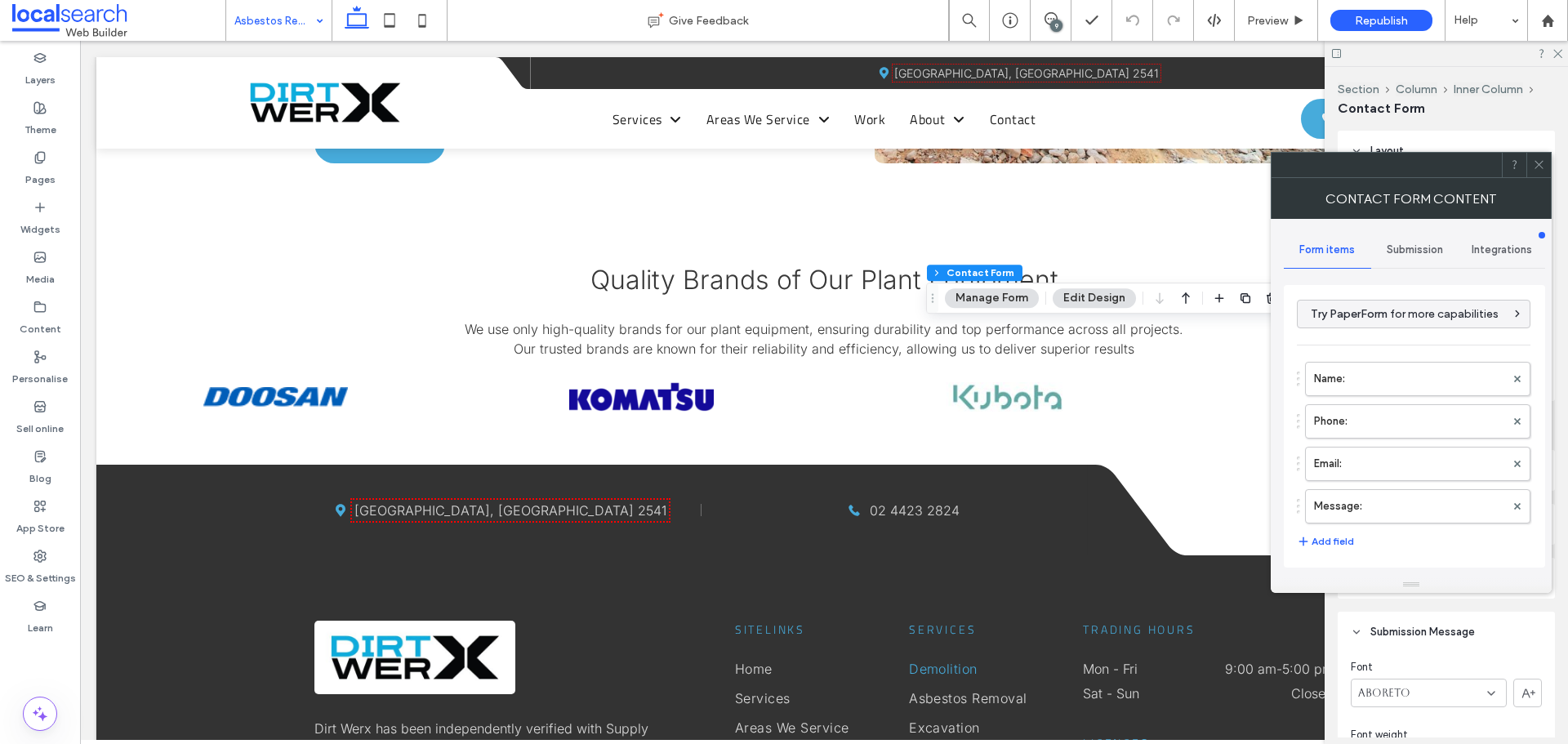
type input "****"
type input "*"
type input "***"
type input "*"
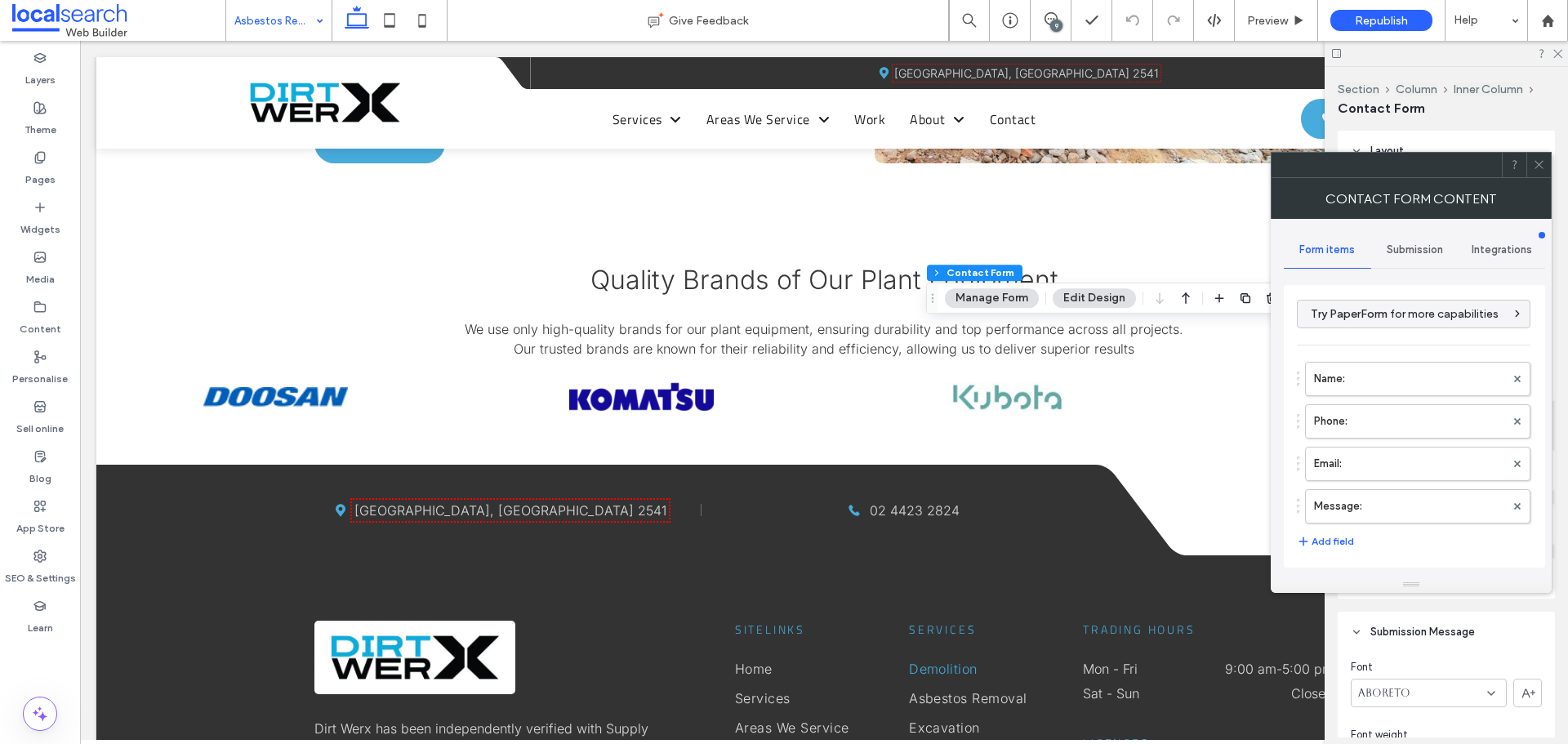
type input "*"
type input "***"
click at [1403, 254] on span "Submission" at bounding box center [1415, 250] width 57 height 13
click at [1357, 322] on label "New submission notification" at bounding box center [1415, 327] width 218 height 33
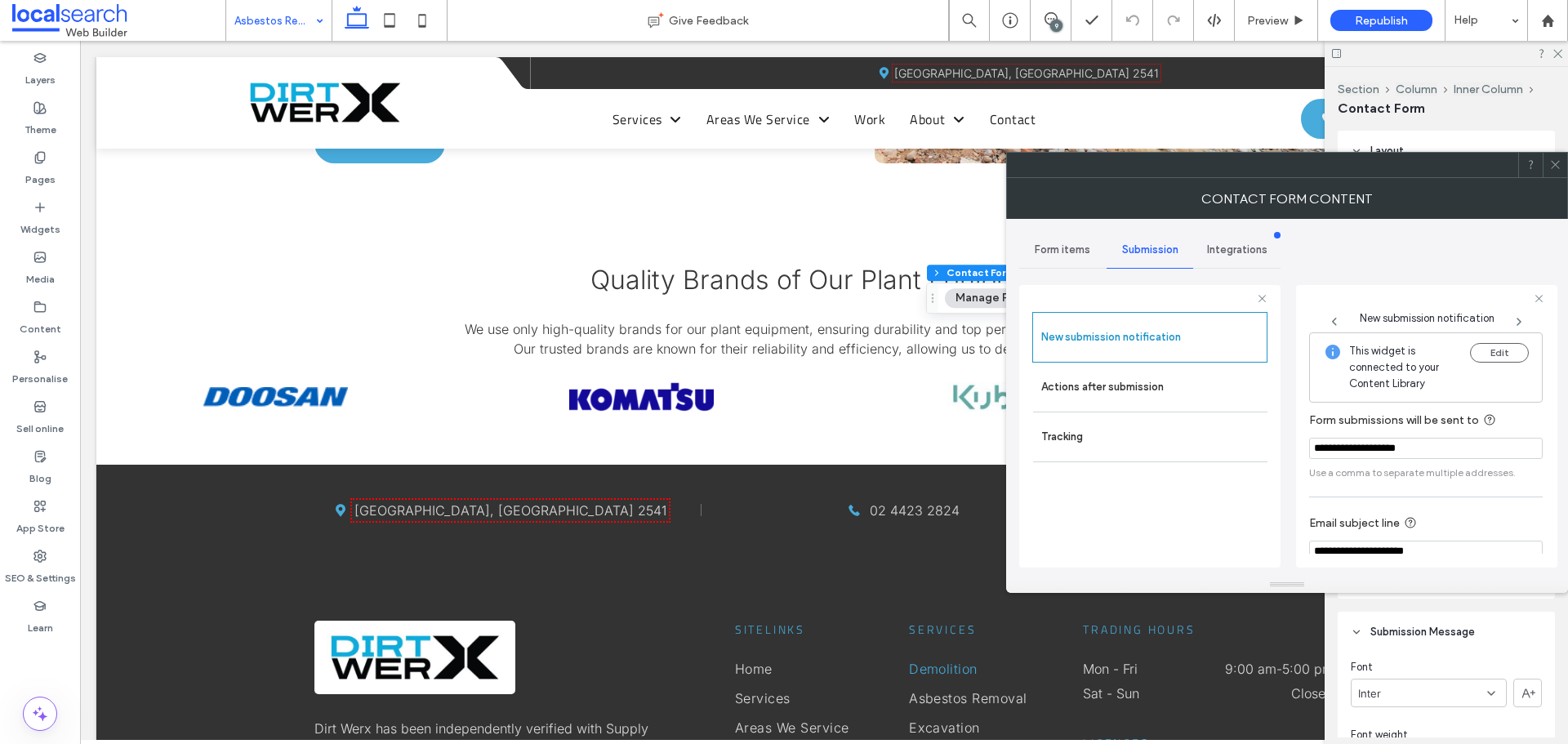
click at [1552, 160] on icon at bounding box center [1555, 164] width 12 height 12
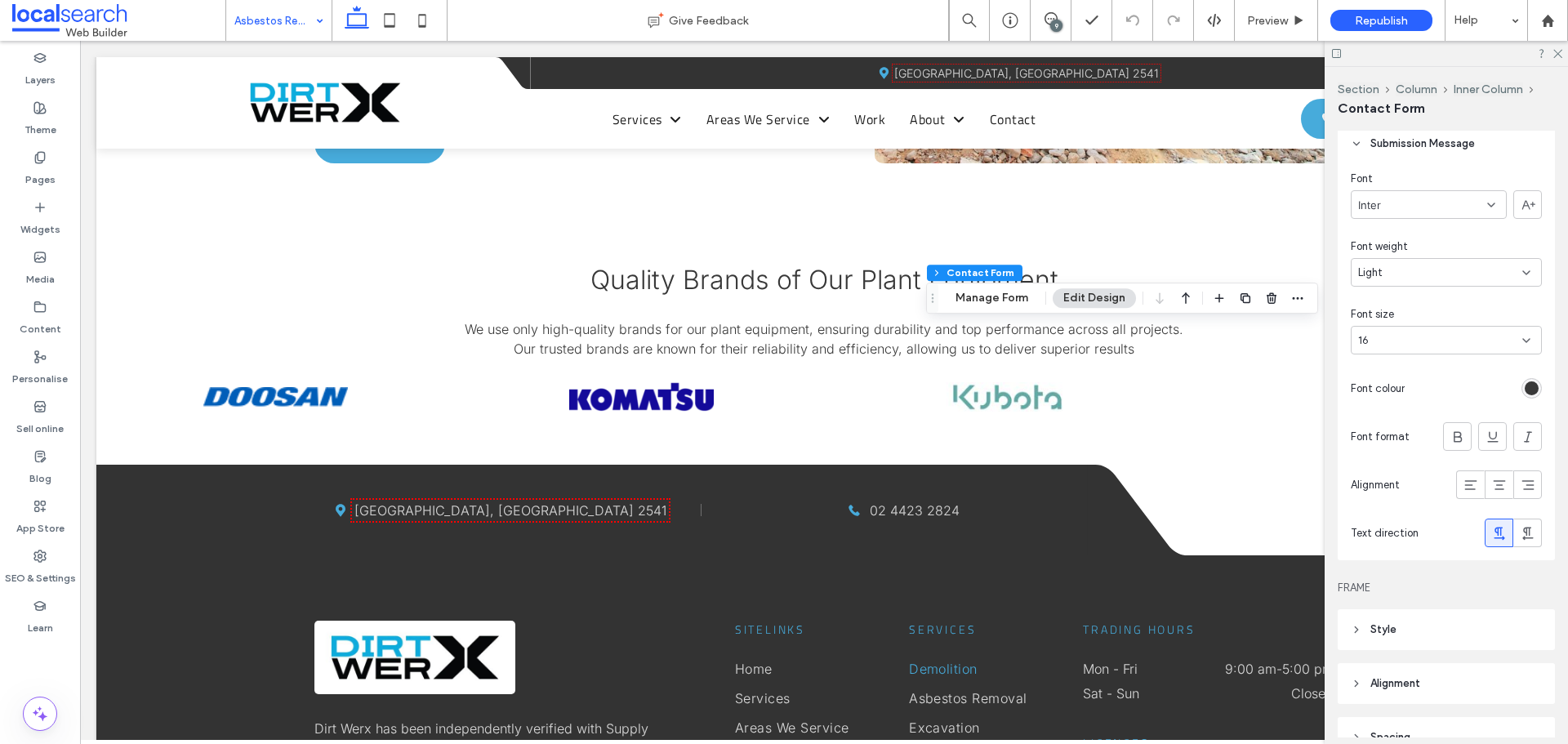
scroll to position [490, 0]
click at [1525, 386] on div "rgb(56, 56, 56)" at bounding box center [1531, 386] width 14 height 14
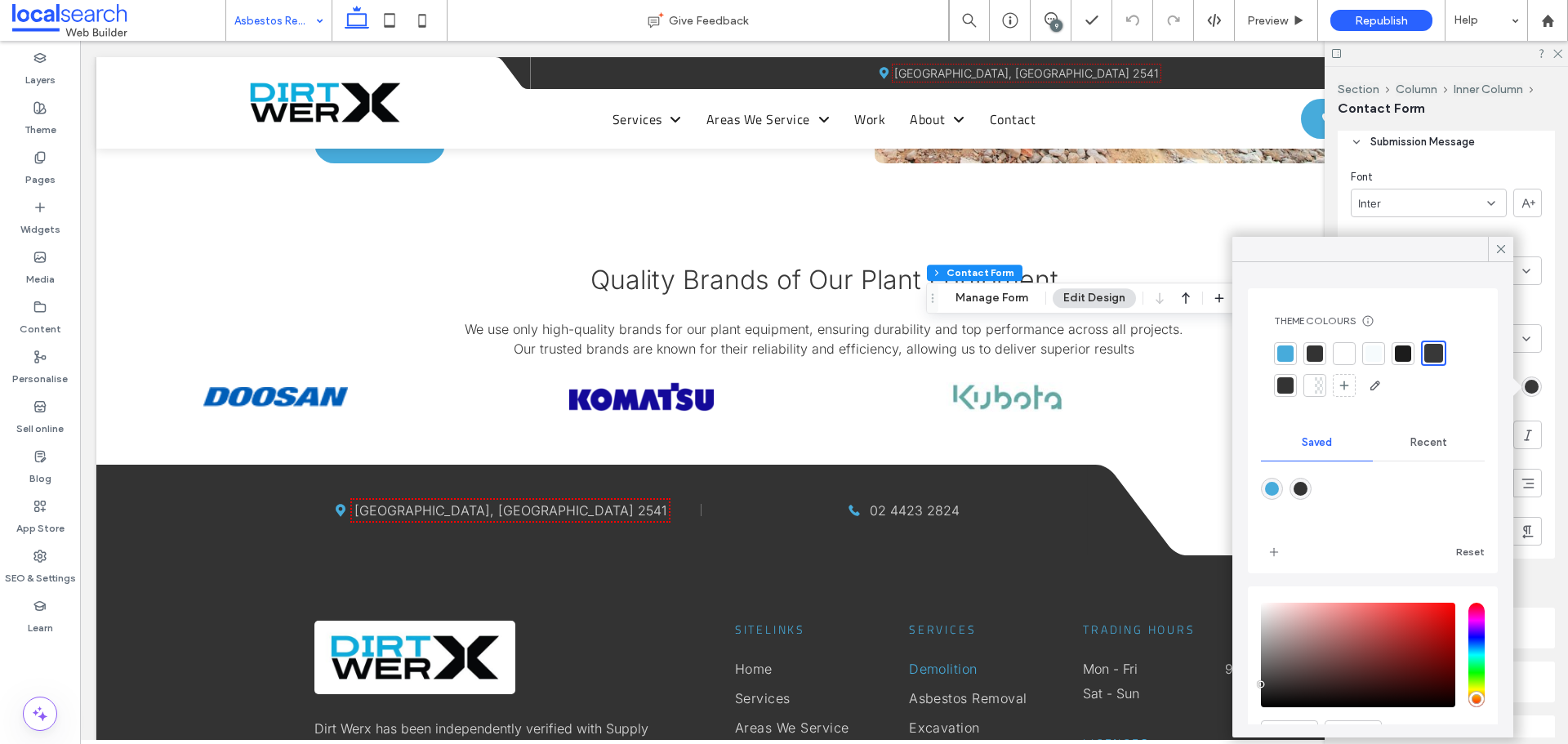
click at [1433, 348] on div at bounding box center [1433, 353] width 19 height 19
click at [1502, 241] on span at bounding box center [1501, 249] width 15 height 25
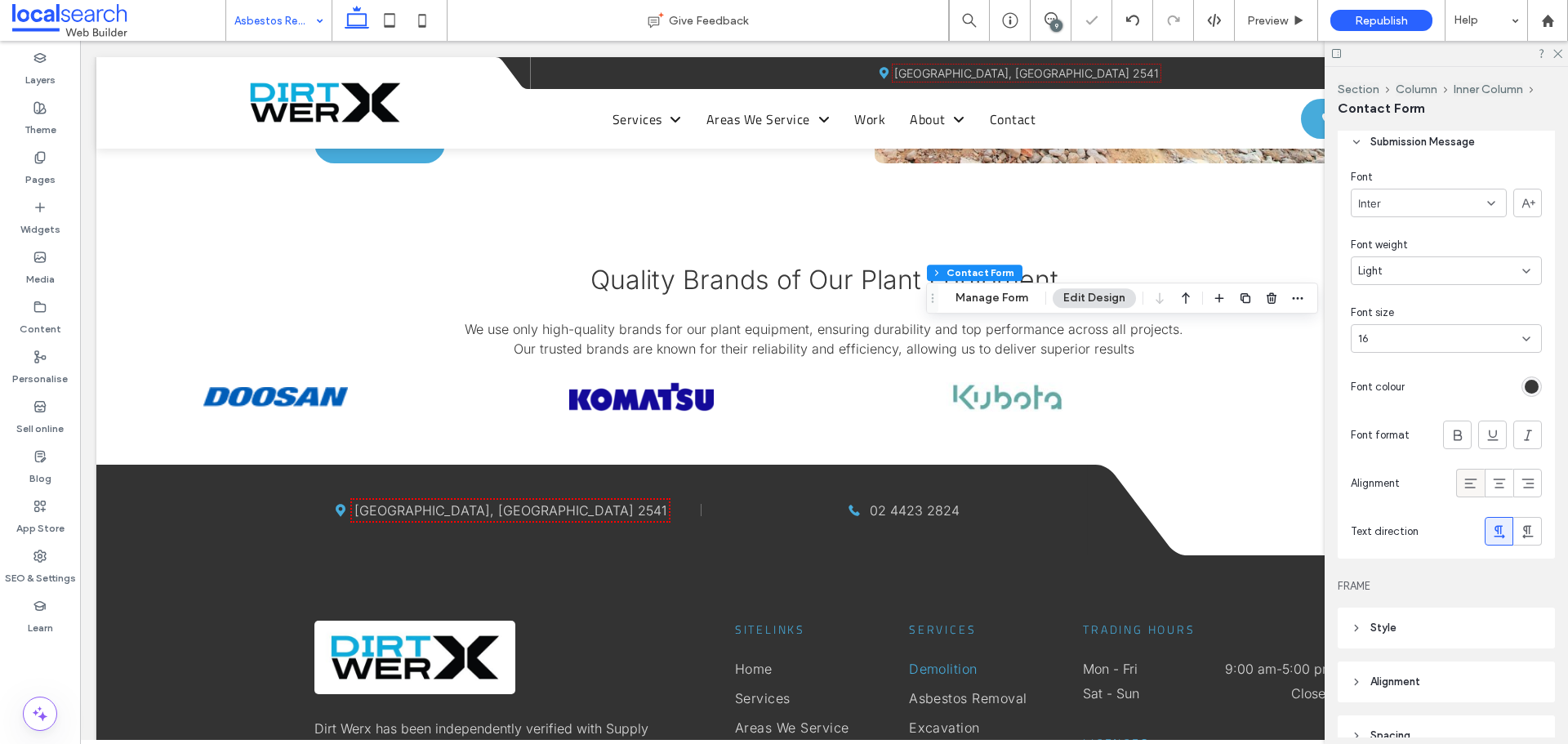
click at [1463, 485] on icon at bounding box center [1471, 483] width 16 height 16
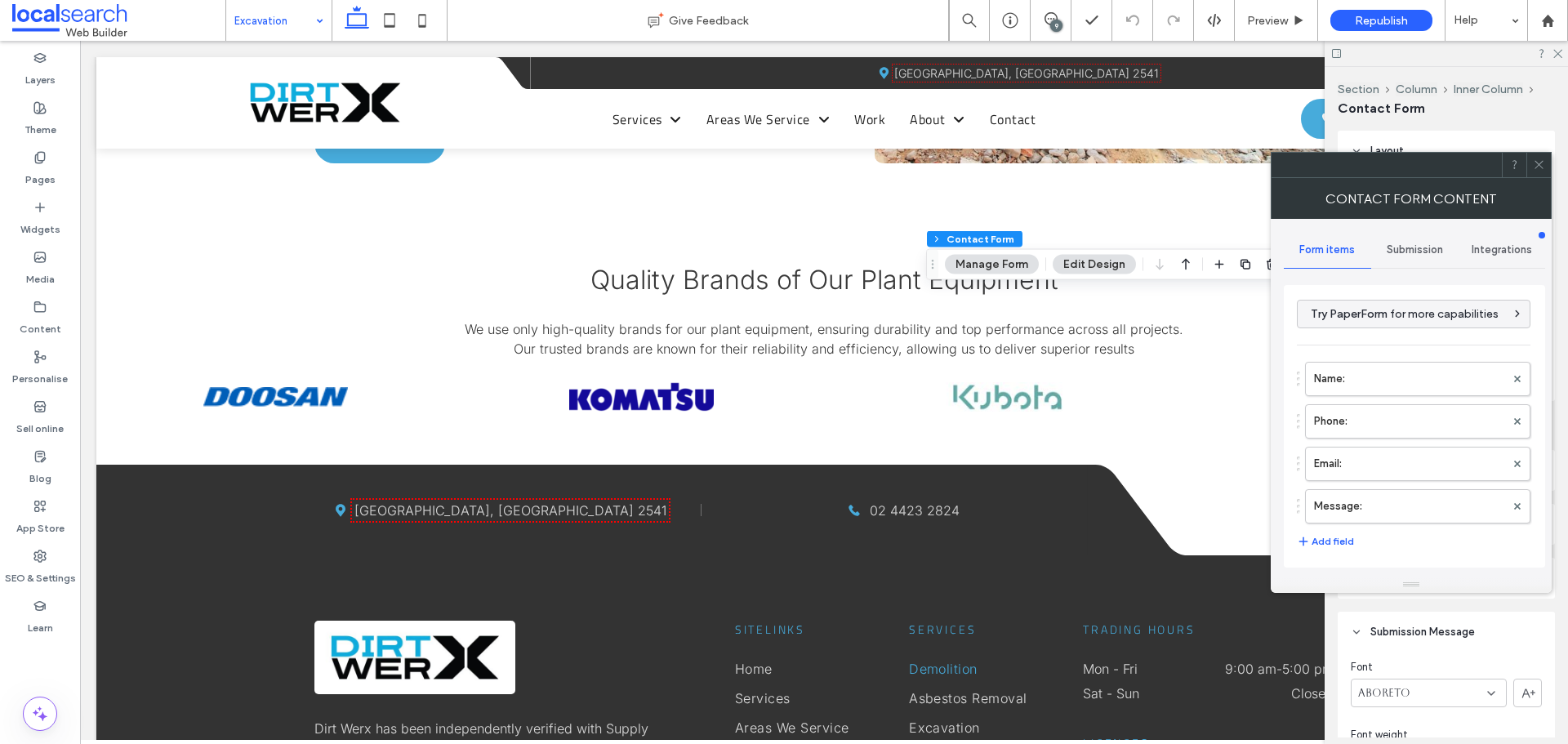
type input "****"
type input "*"
type input "***"
type input "*"
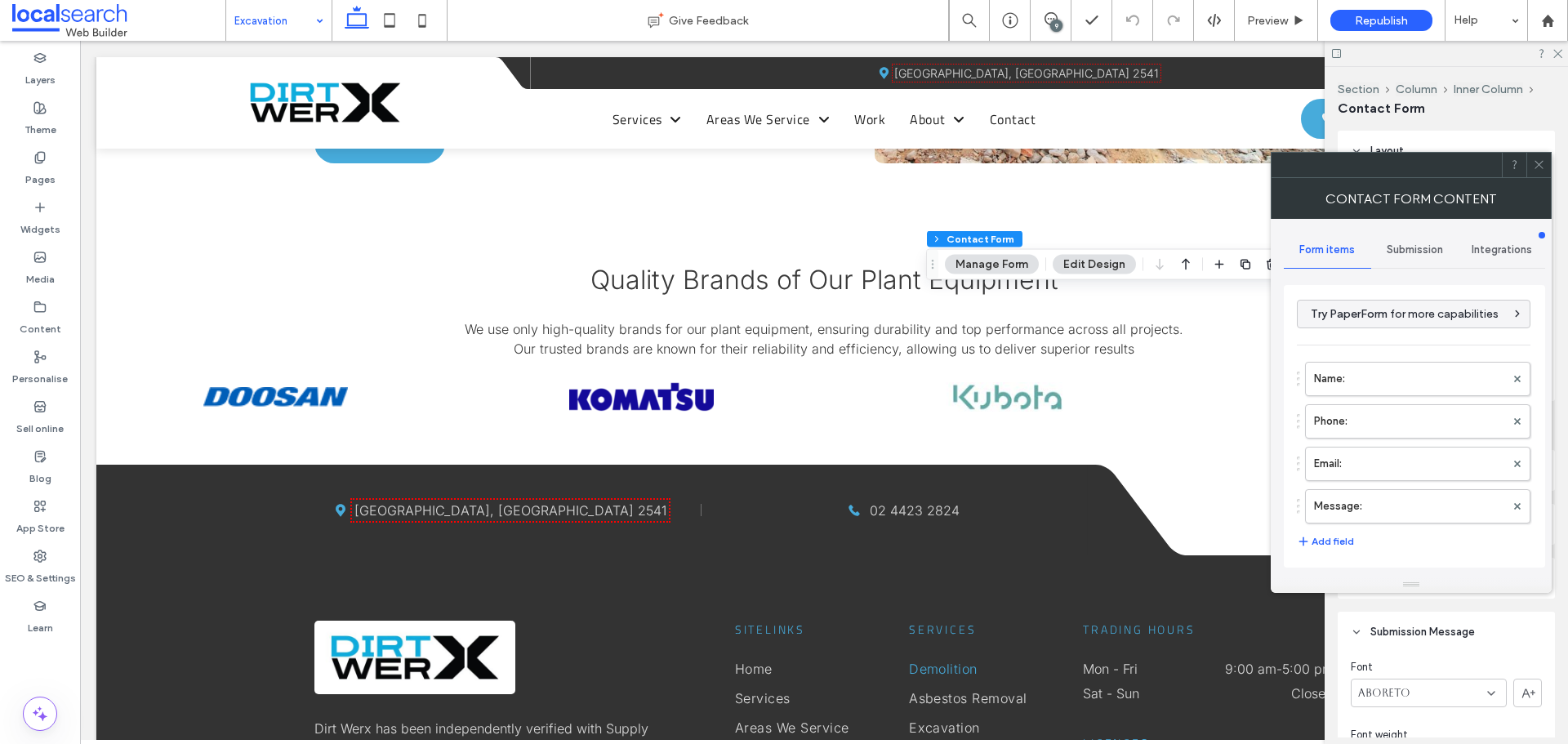
type input "*"
type input "***"
click at [1533, 167] on icon at bounding box center [1539, 164] width 12 height 12
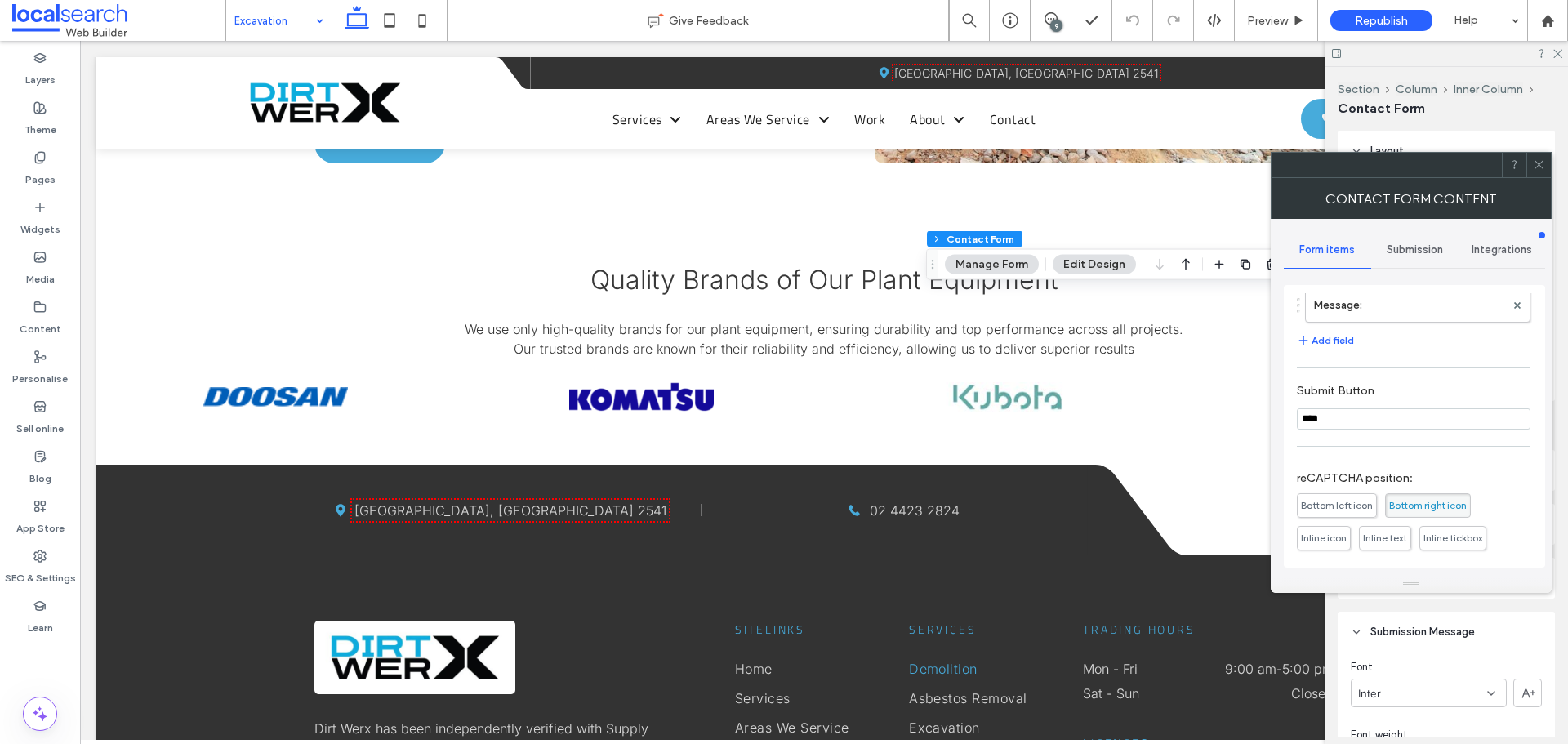
scroll to position [245, 0]
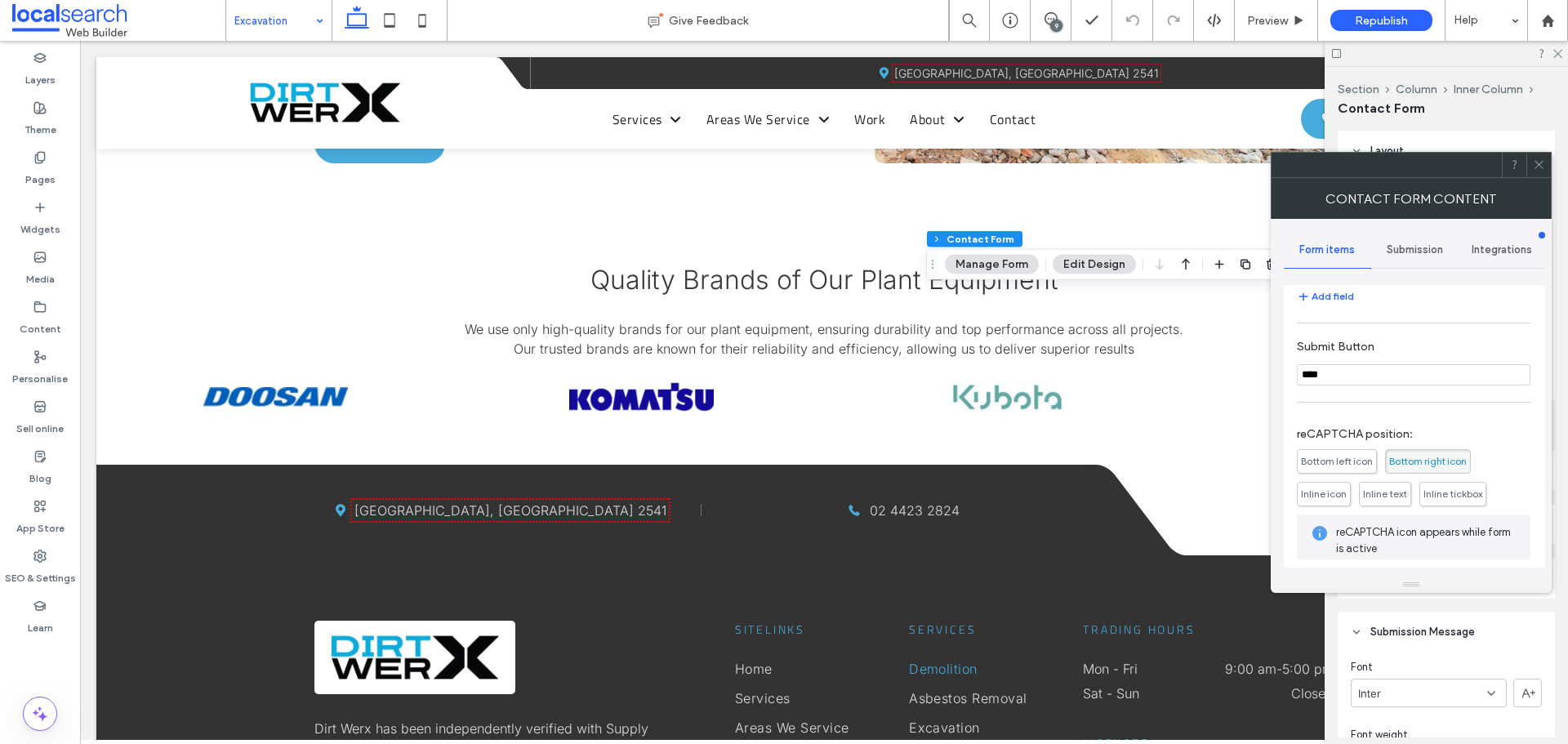
click at [1544, 161] on icon at bounding box center [1539, 164] width 12 height 12
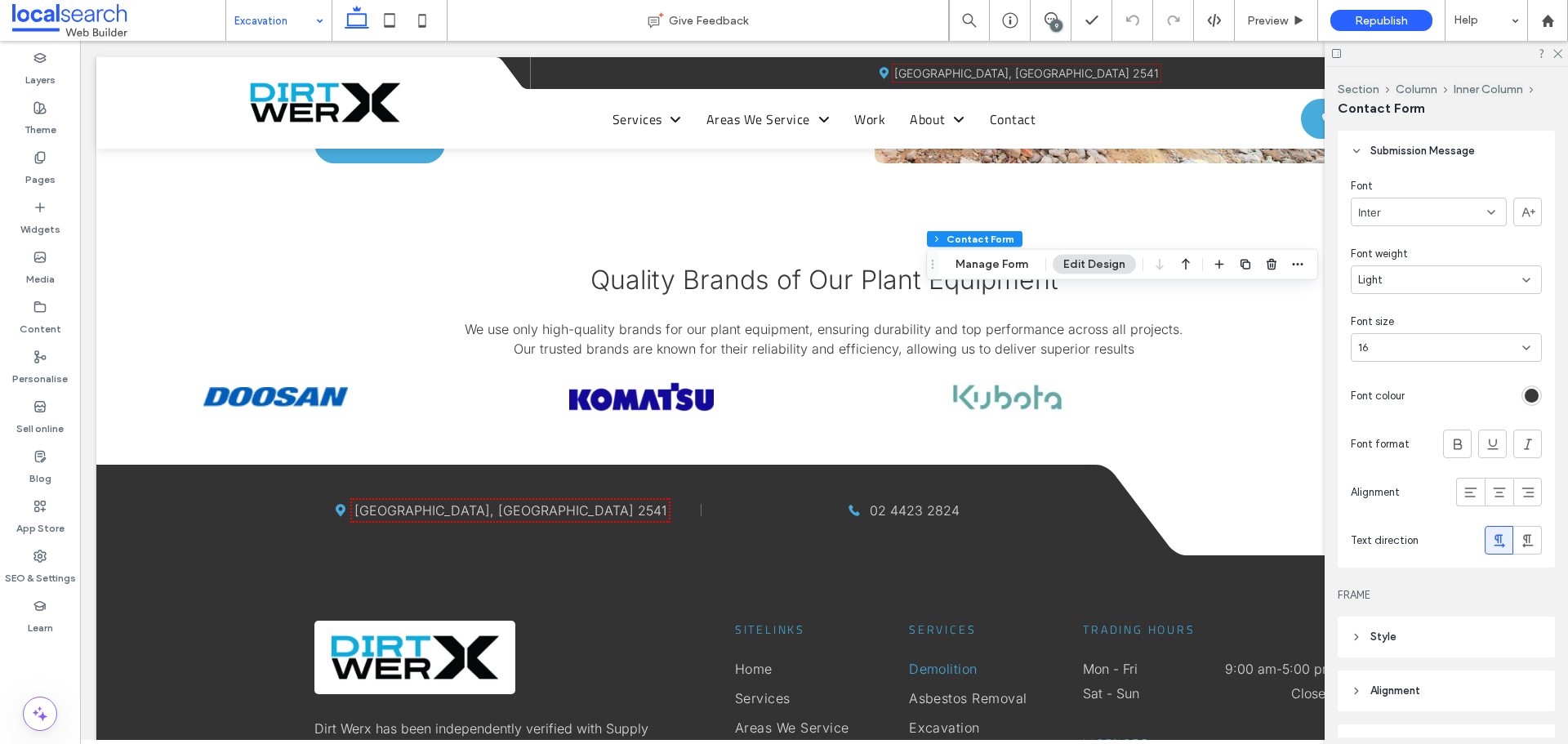
scroll to position [490, 0]
click at [1525, 385] on div "rgb(56, 56, 56)" at bounding box center [1531, 386] width 14 height 14
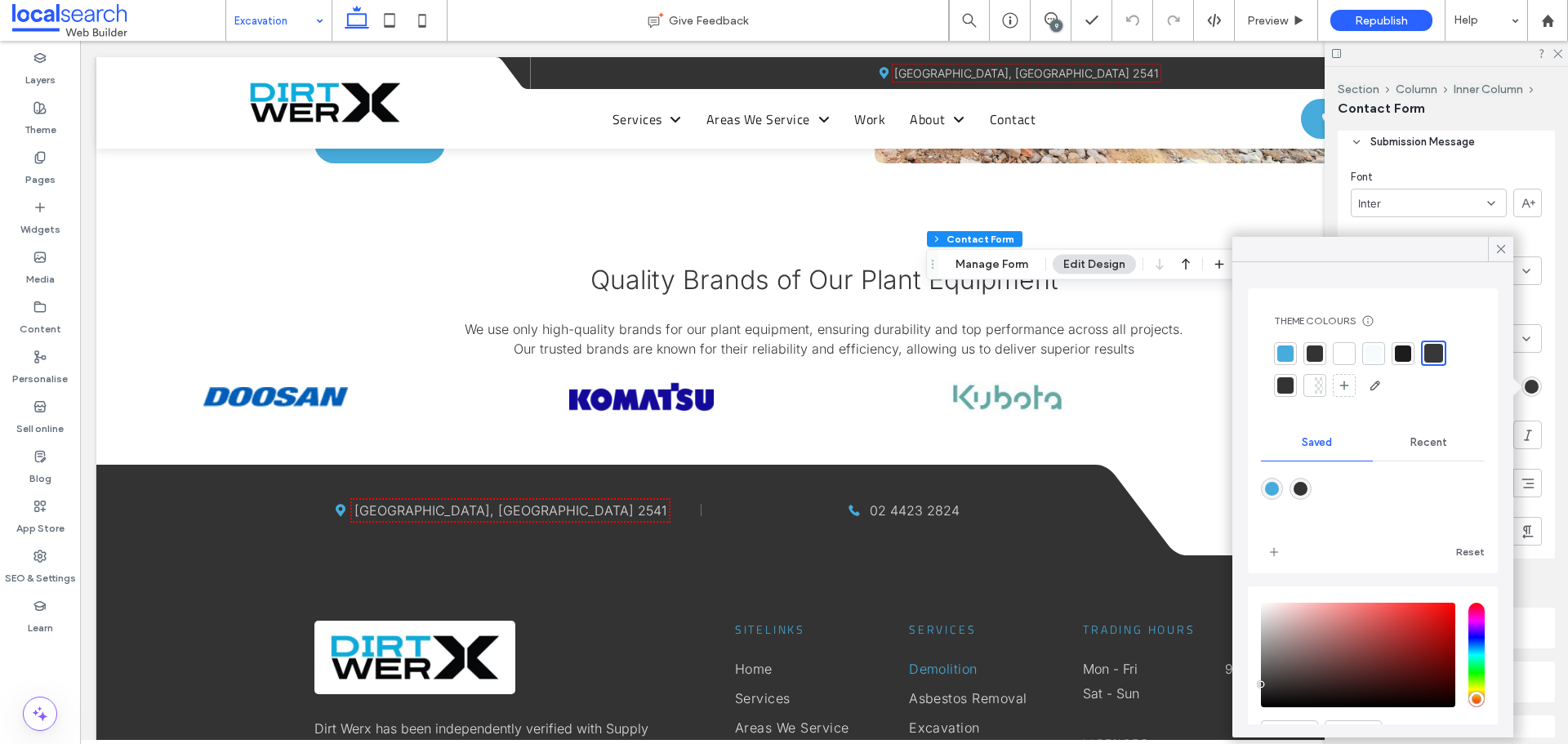
click at [1436, 348] on div at bounding box center [1433, 353] width 19 height 19
click at [1426, 352] on div at bounding box center [1433, 353] width 19 height 19
click at [1498, 246] on icon at bounding box center [1501, 249] width 15 height 15
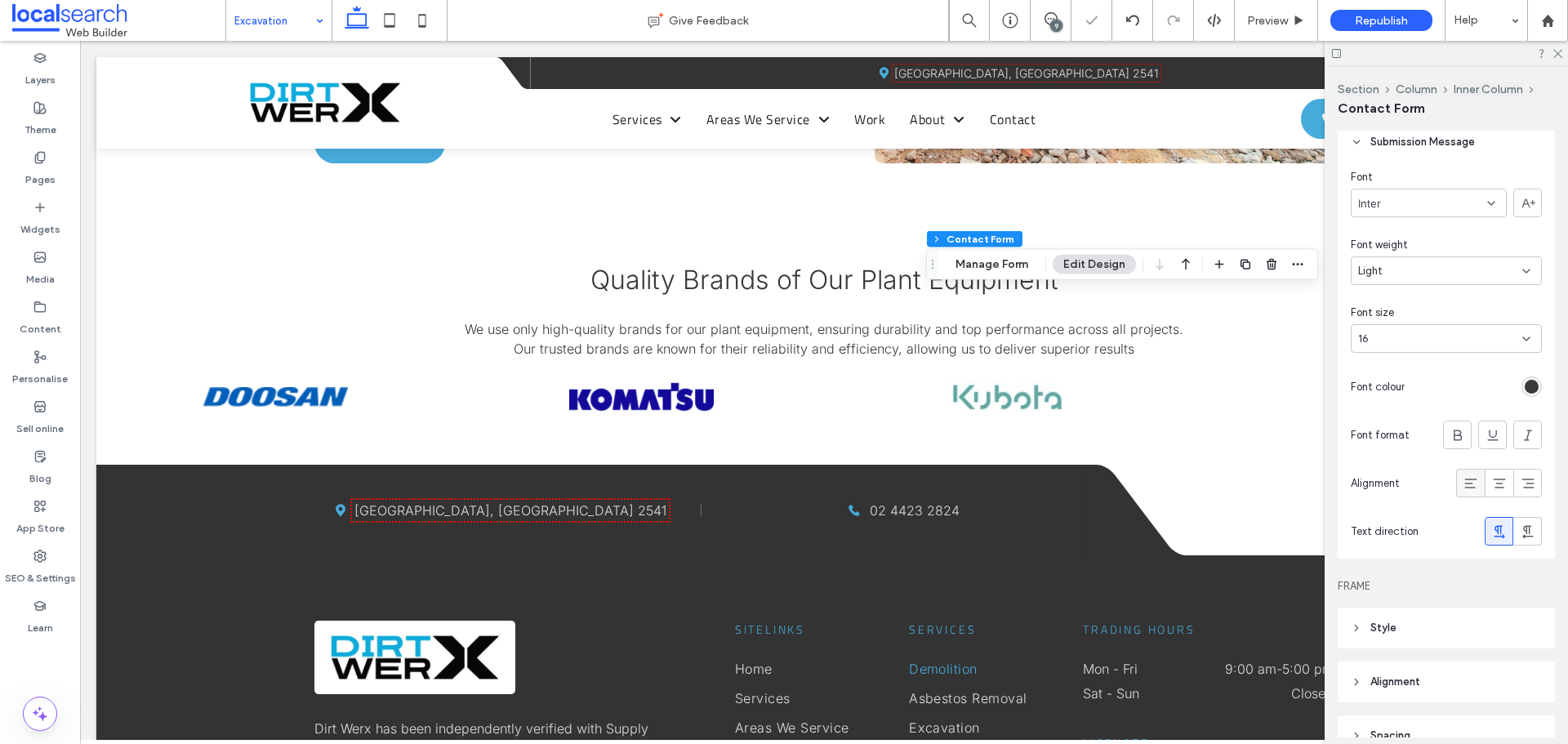
click at [1465, 479] on use at bounding box center [1470, 483] width 12 height 10
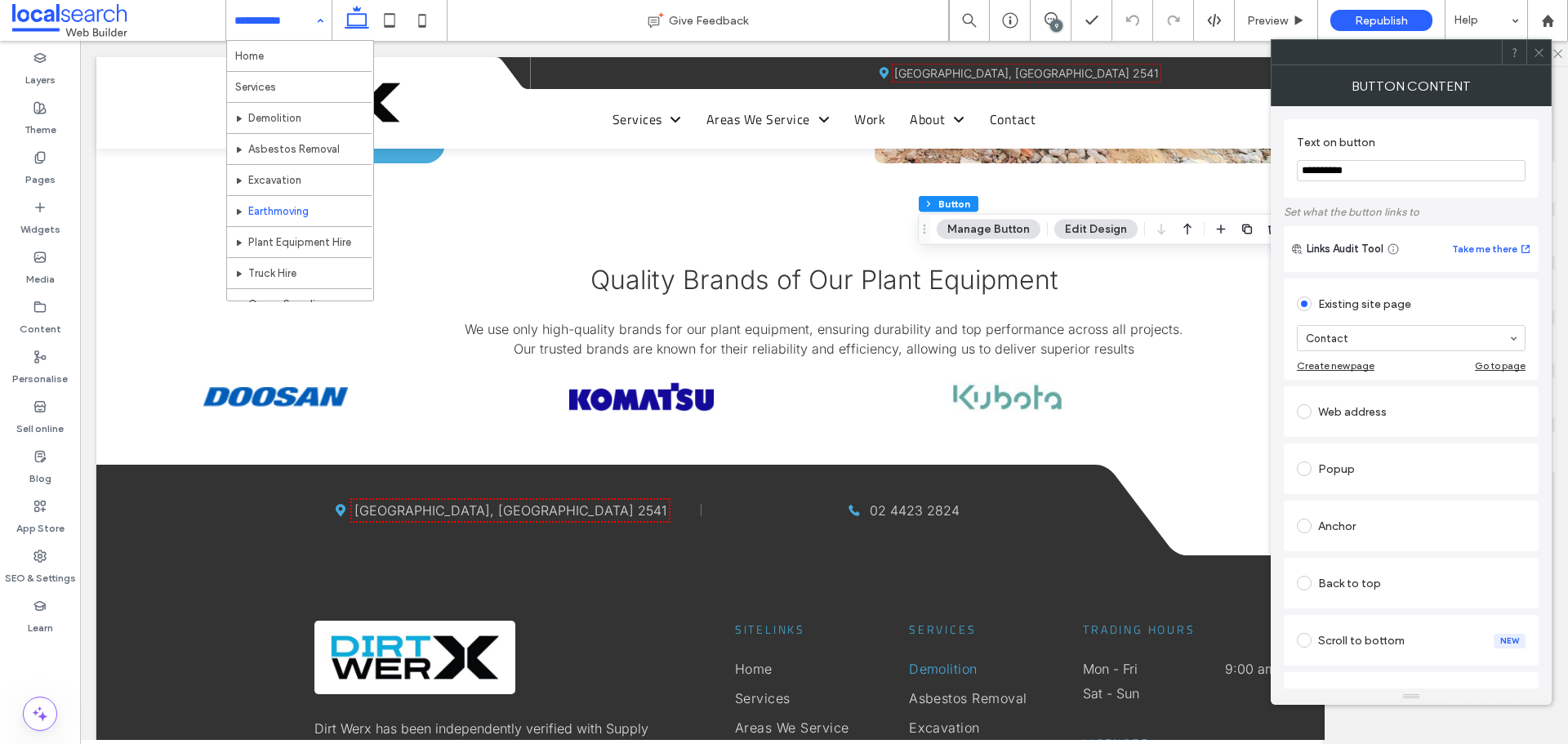
click at [292, 15] on input at bounding box center [275, 20] width 81 height 41
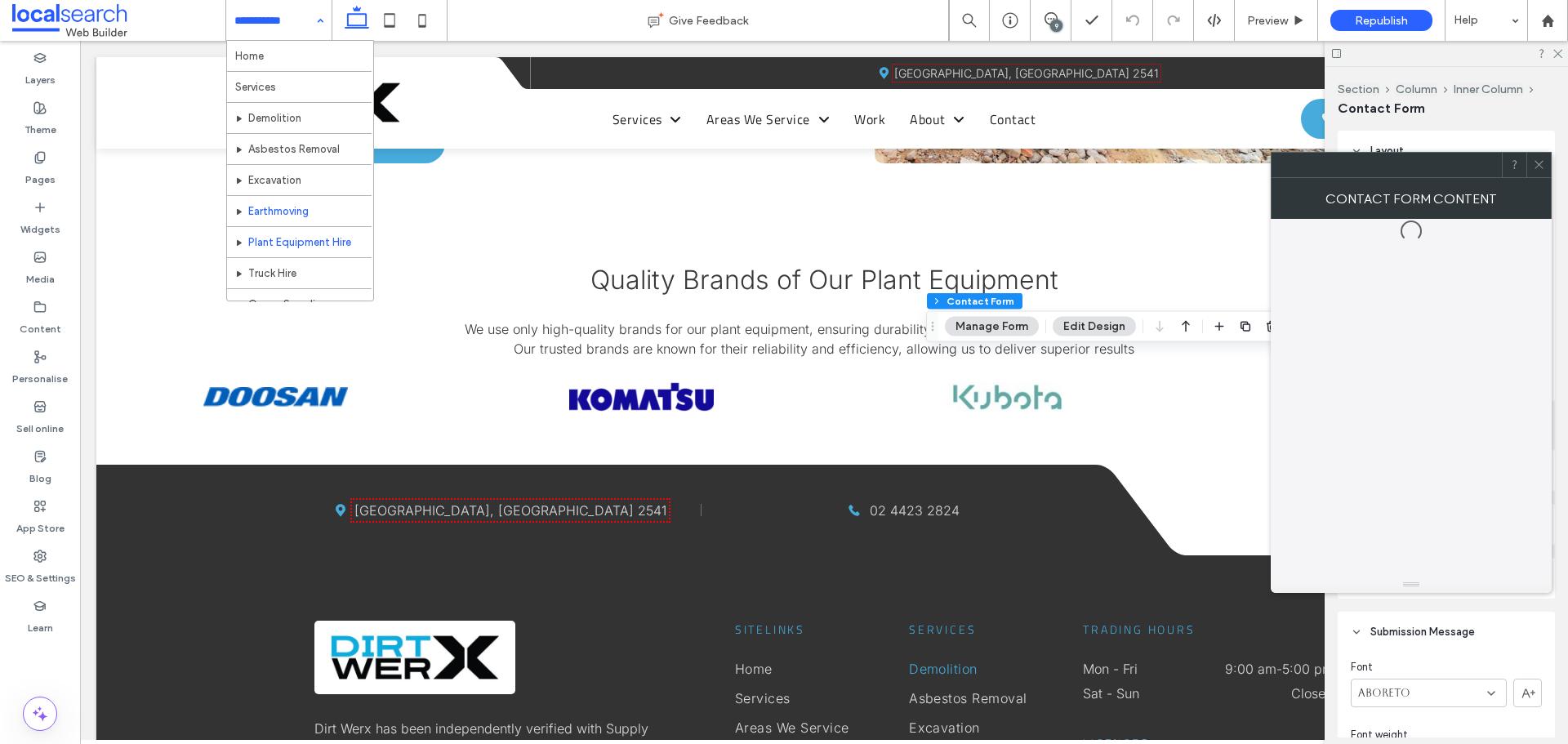
type input "*"
type input "***"
type input "*"
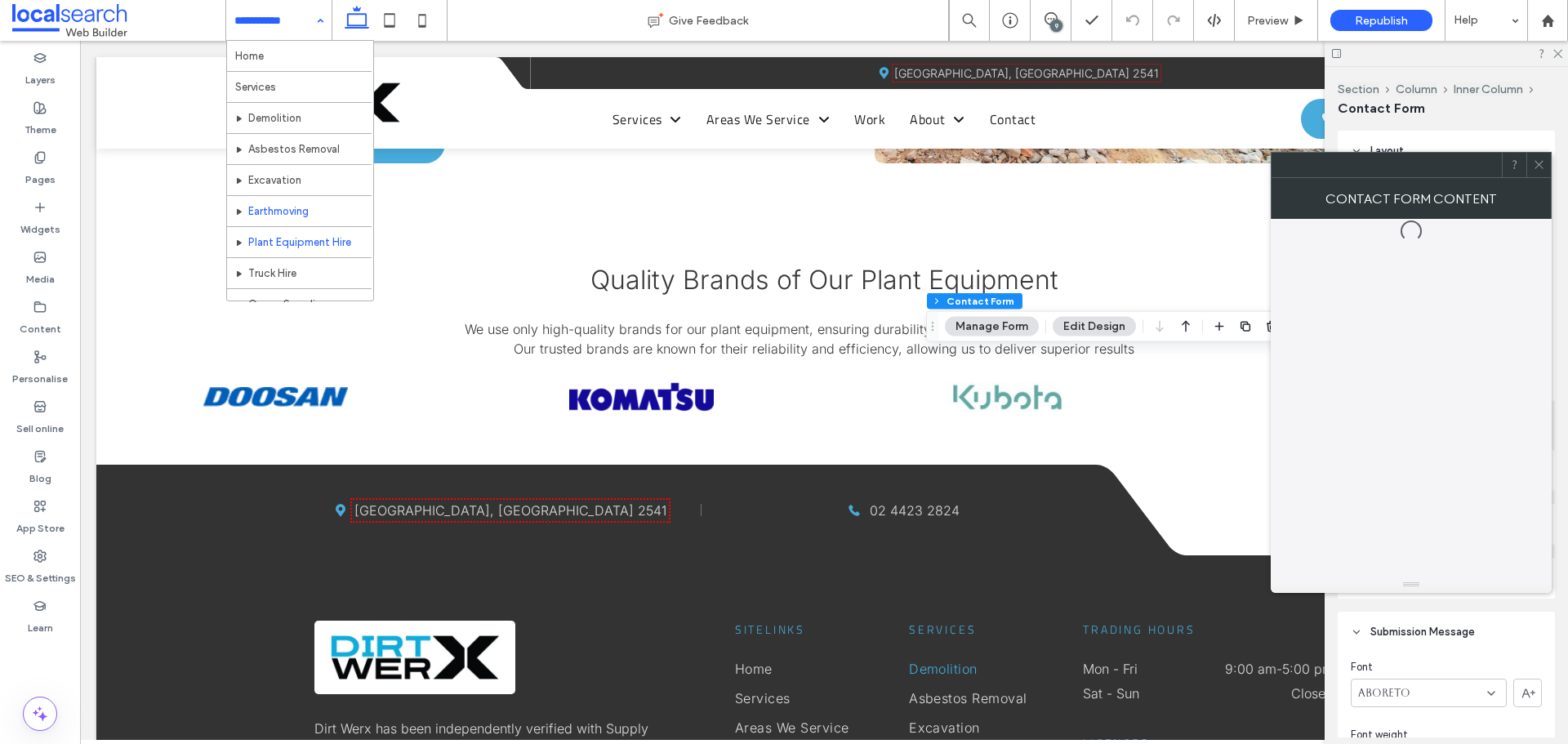
type input "***"
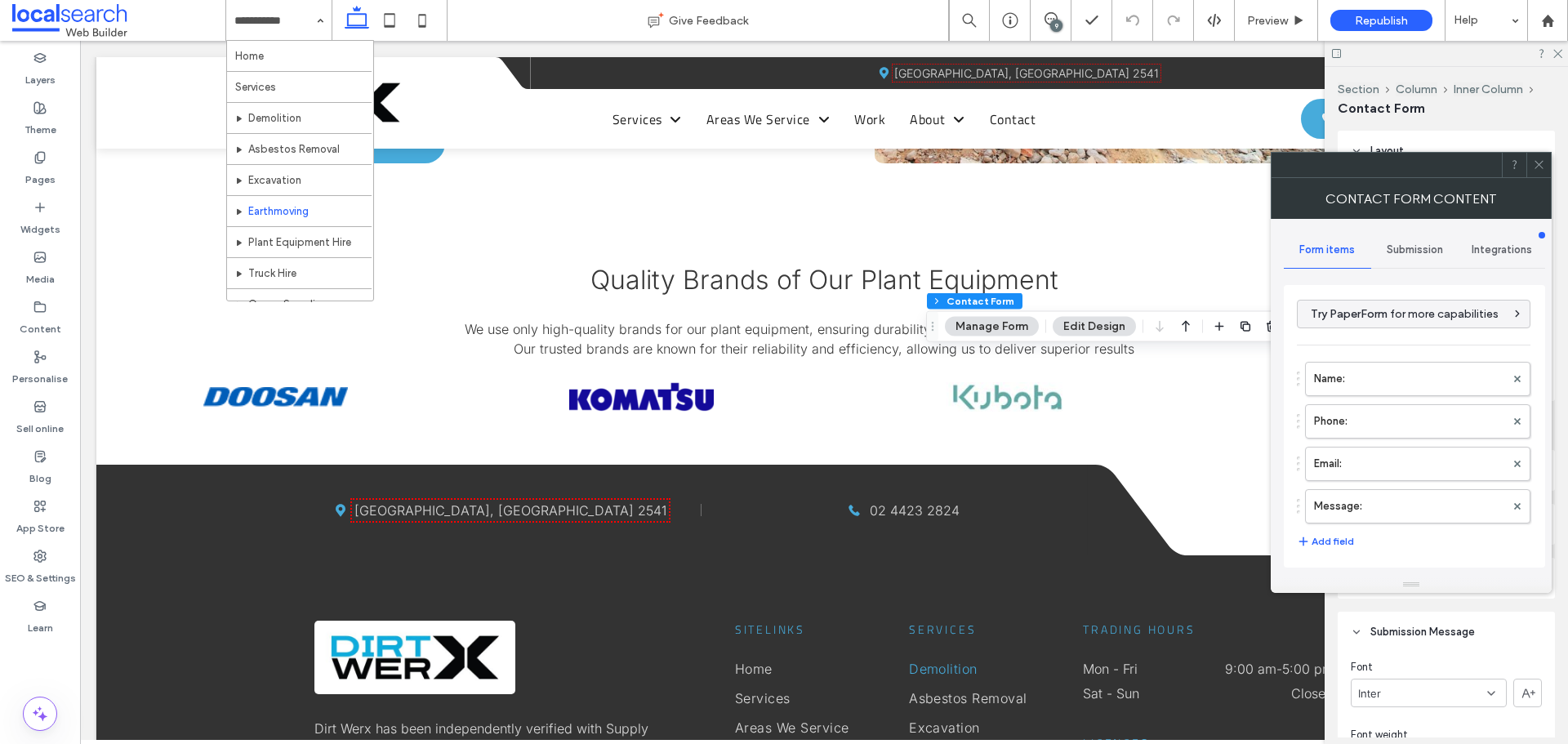
click at [1534, 163] on icon at bounding box center [1539, 164] width 12 height 12
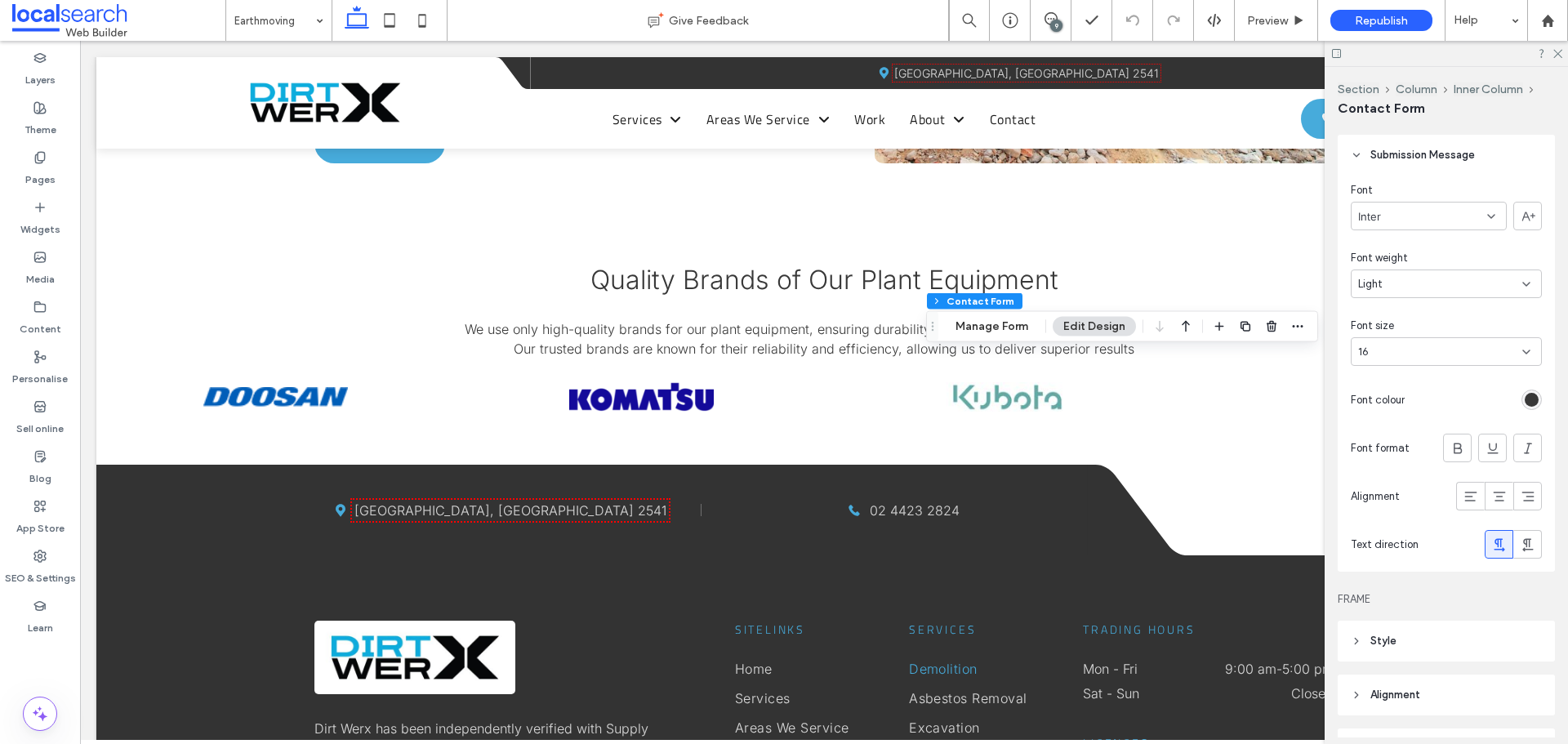
scroll to position [490, 0]
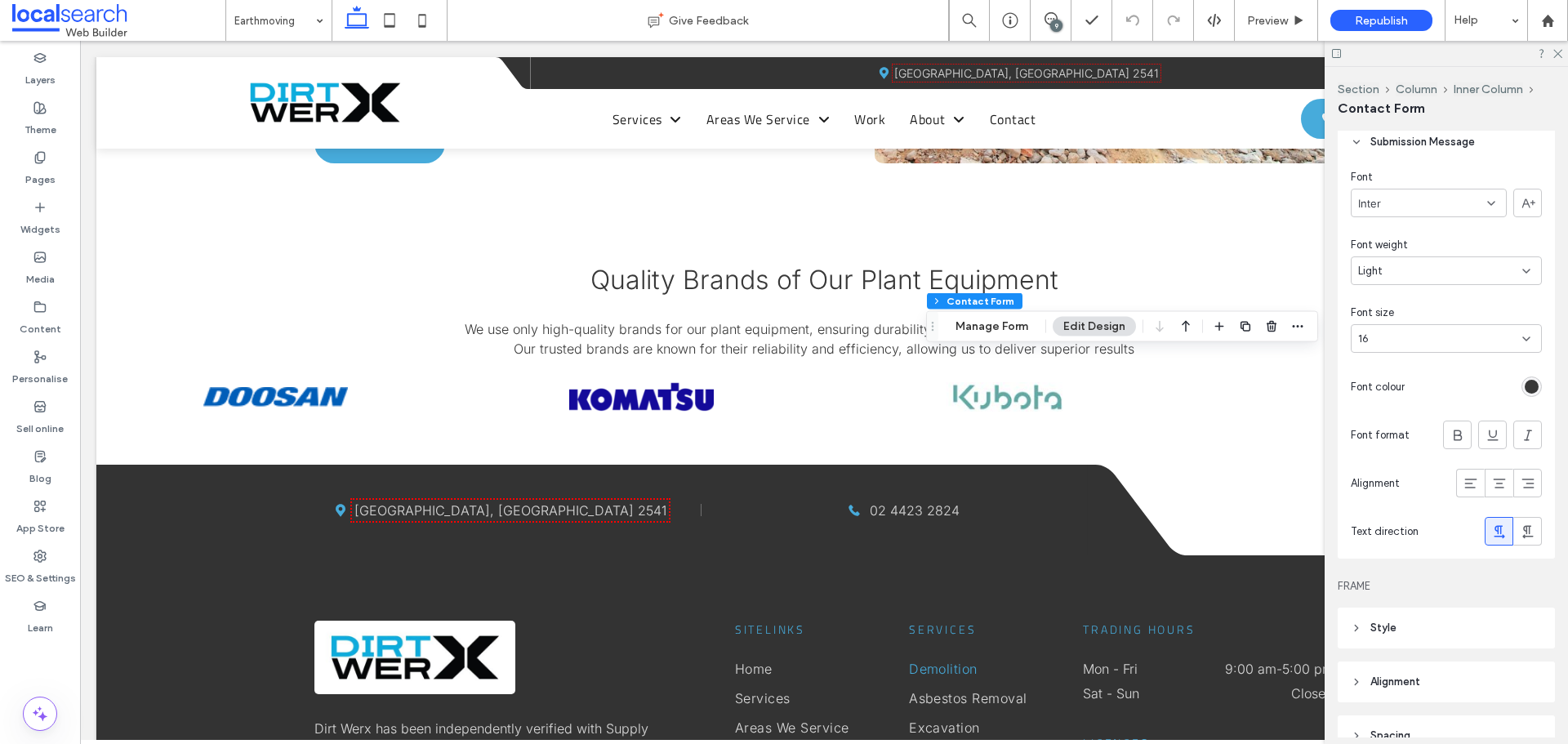
click at [1525, 391] on div "rgb(56, 56, 56)" at bounding box center [1531, 386] width 14 height 14
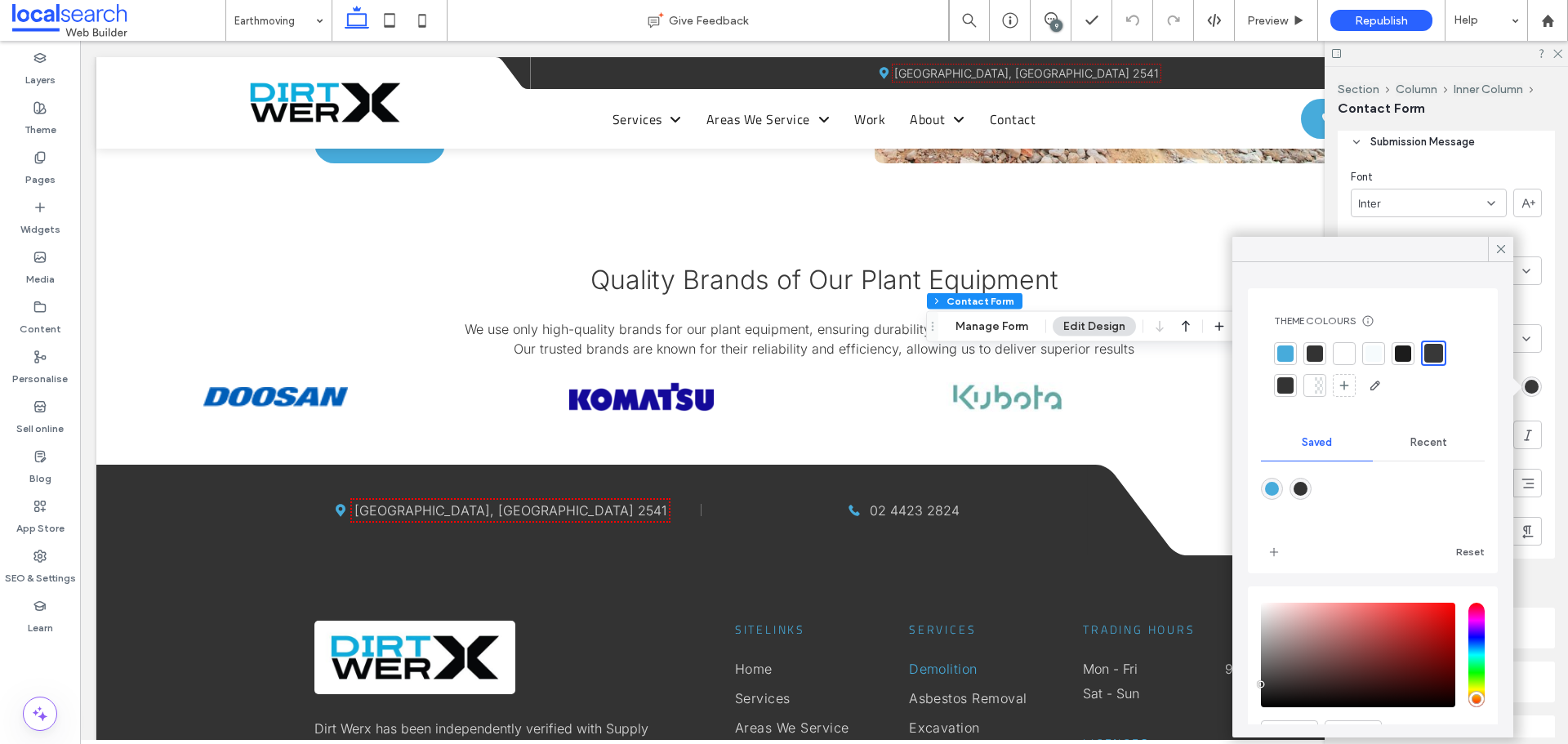
click at [1429, 353] on div at bounding box center [1433, 353] width 19 height 19
drag, startPoint x: 1493, startPoint y: 247, endPoint x: 1486, endPoint y: 275, distance: 28.9
click at [1494, 246] on div at bounding box center [1501, 249] width 26 height 25
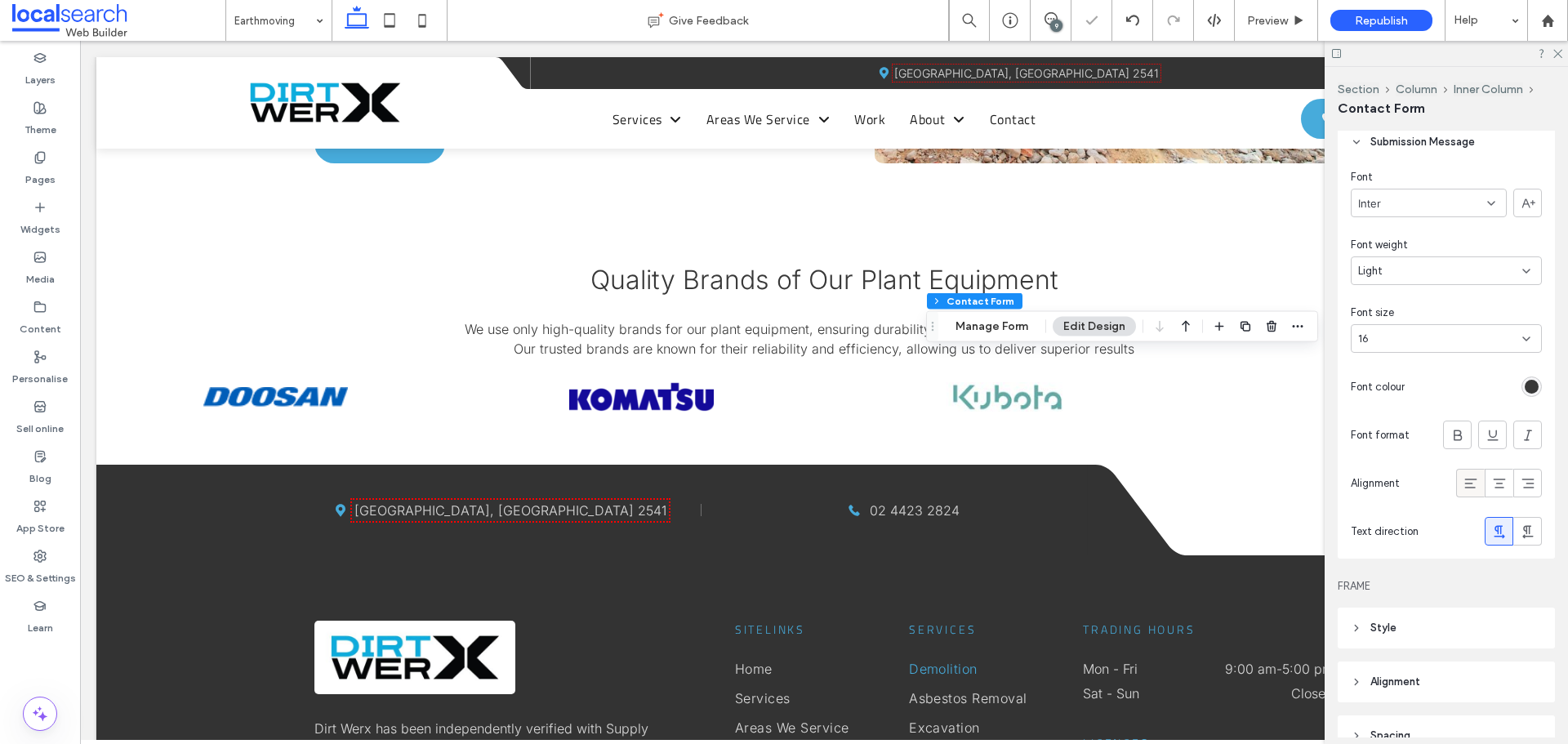
click at [1463, 480] on icon at bounding box center [1471, 483] width 16 height 16
click at [1410, 372] on div "Font Inter Font weight Light Font size 16 Font colour Font format Alignment Tex…" at bounding box center [1446, 361] width 217 height 396
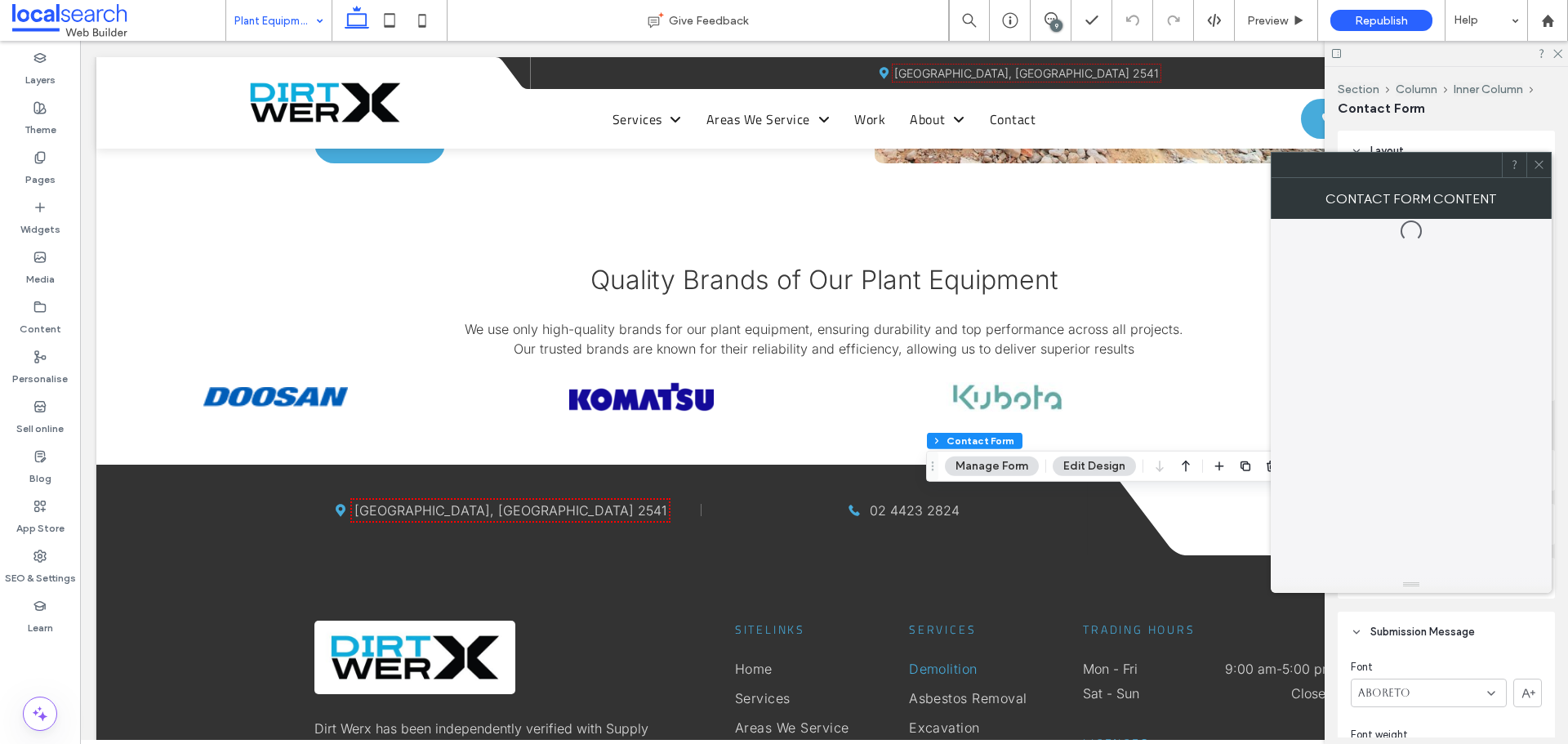
type input "*"
type input "***"
type input "*"
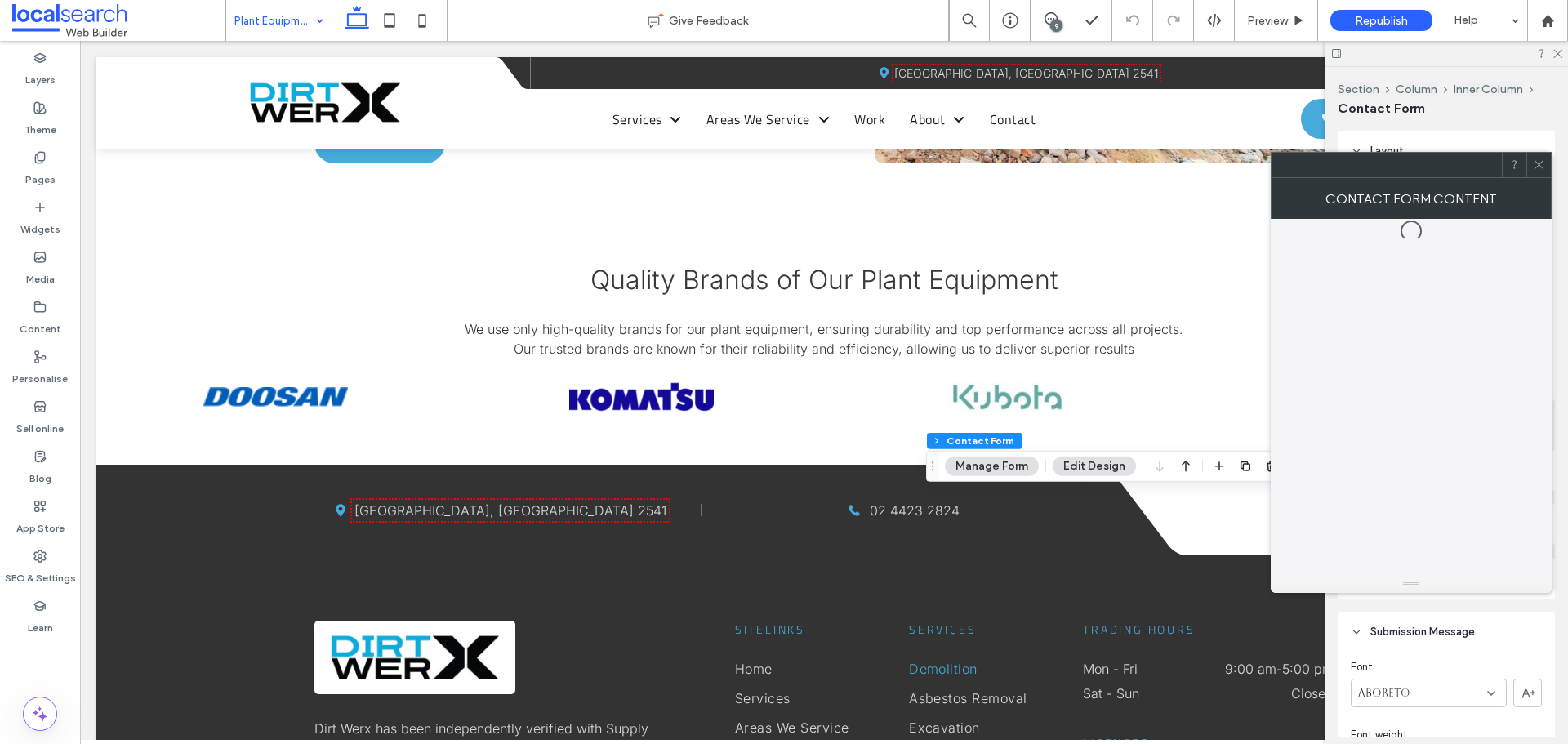
type input "***"
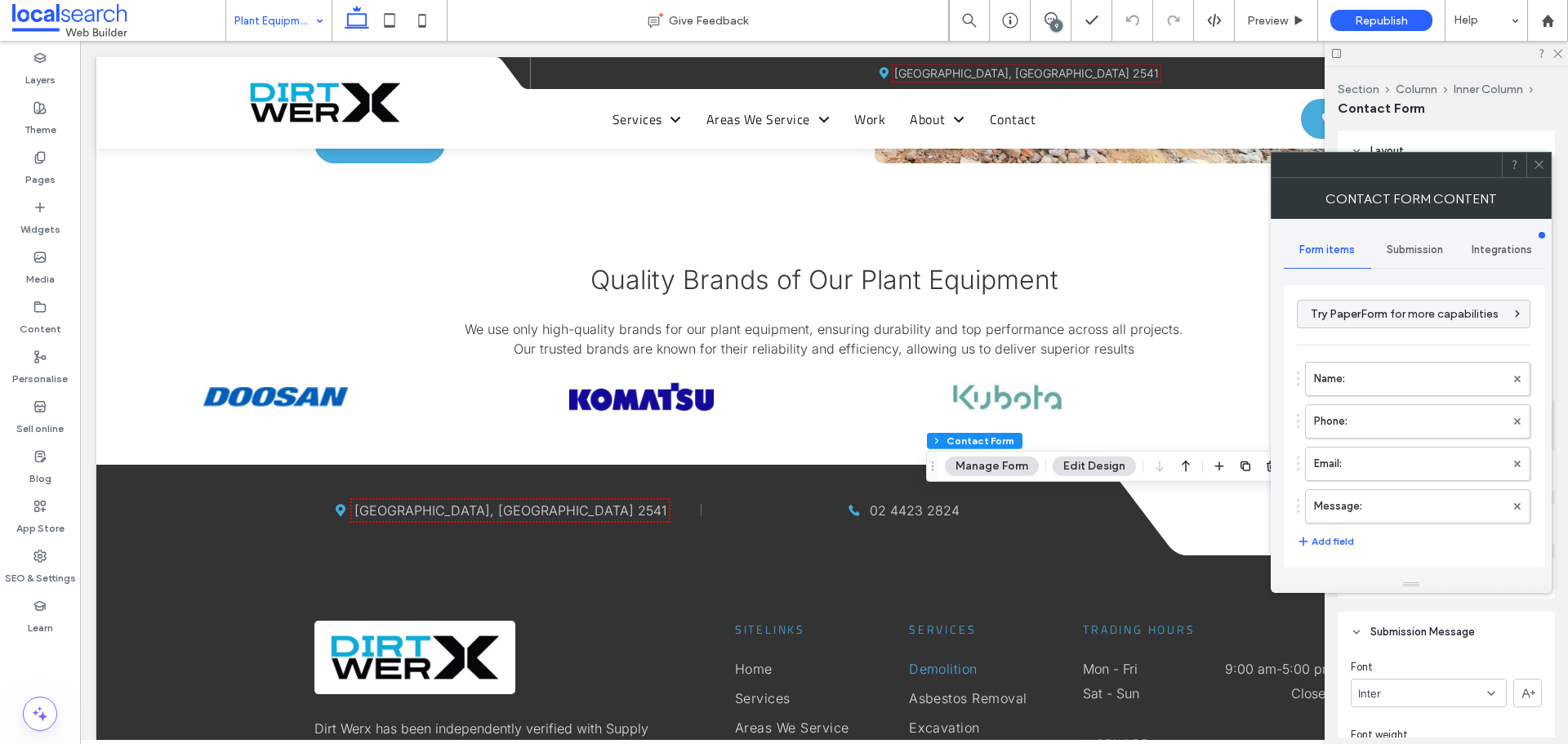
click at [1542, 168] on icon at bounding box center [1539, 164] width 12 height 12
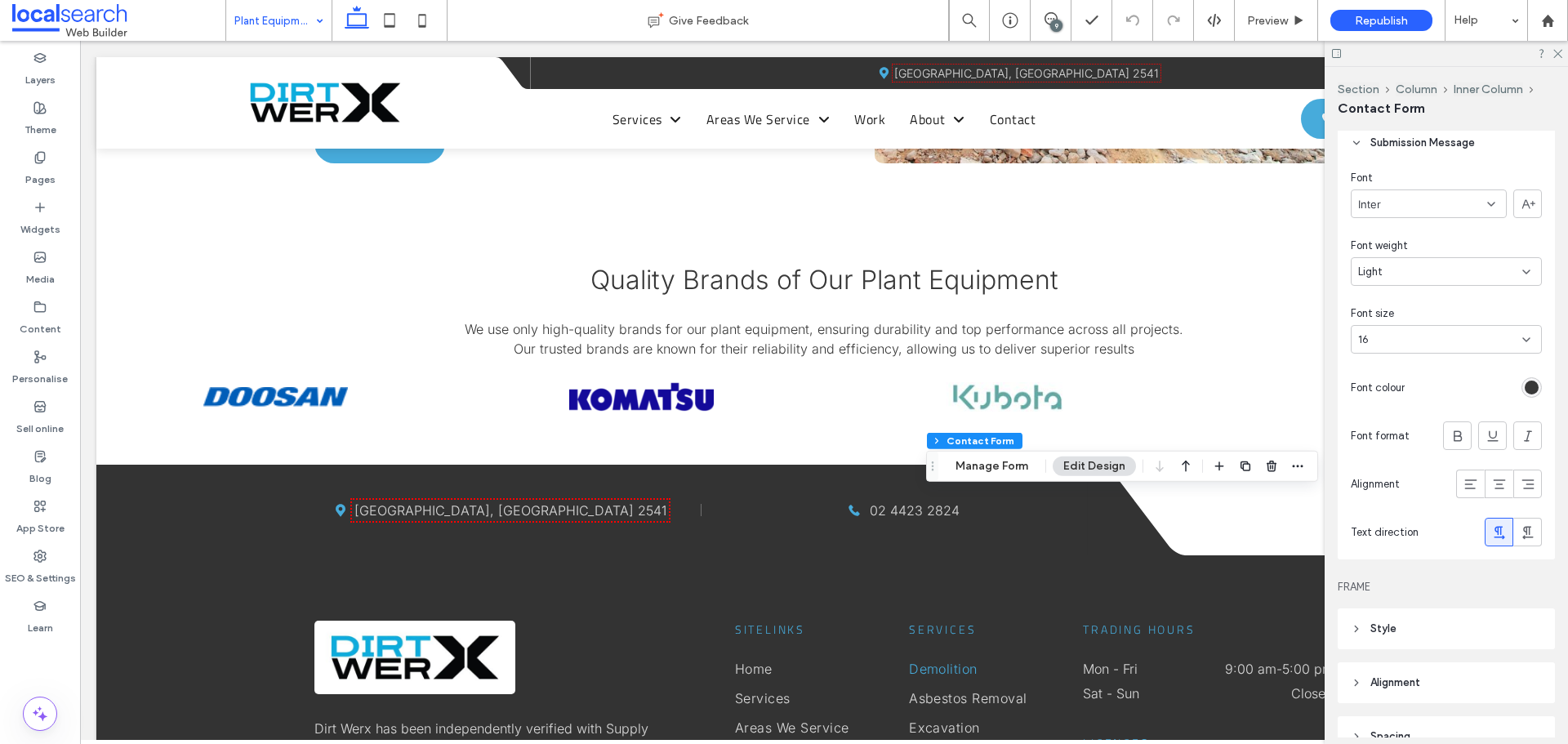
scroll to position [490, 0]
click at [1525, 389] on div "rgb(56, 56, 56)" at bounding box center [1531, 386] width 14 height 14
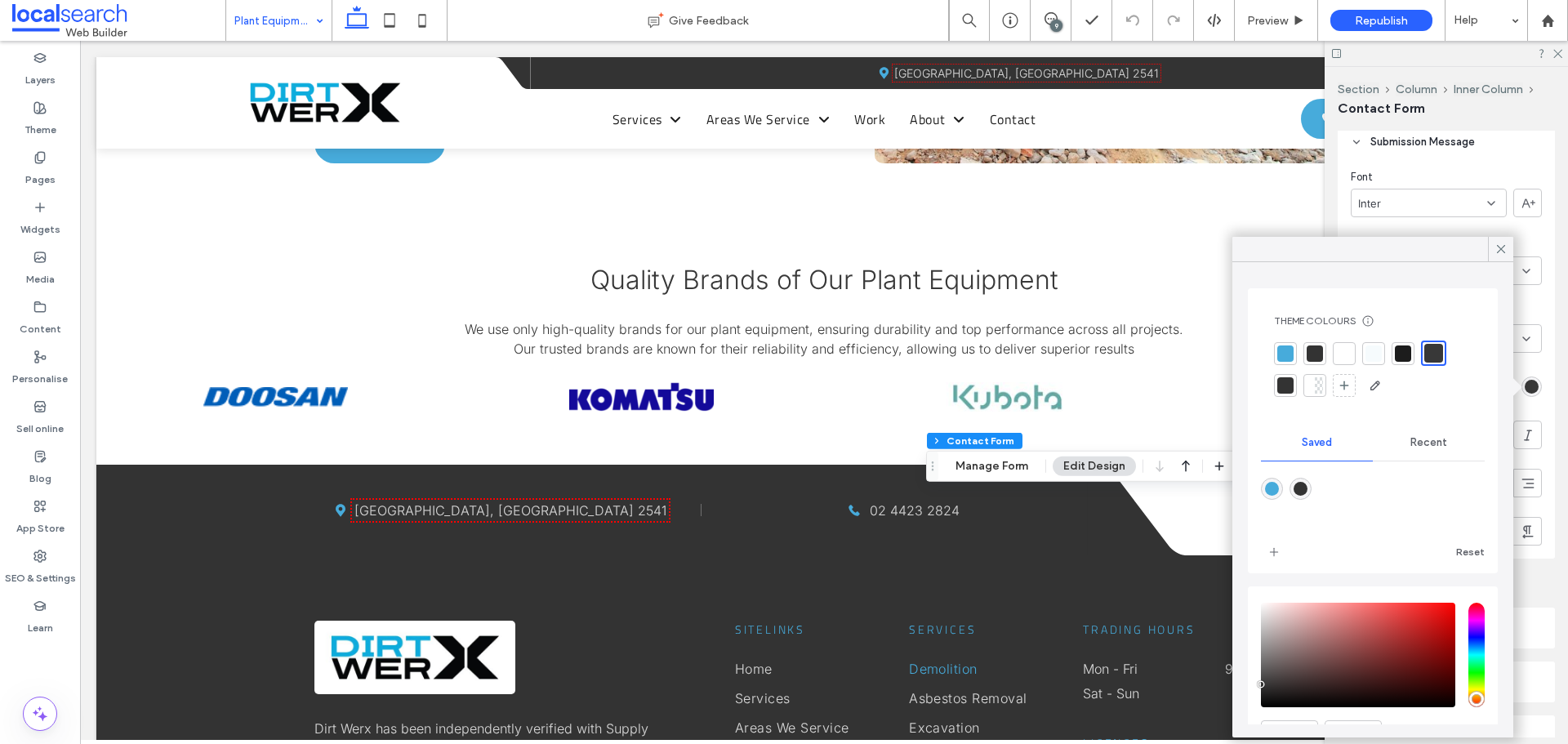
click at [1426, 346] on div at bounding box center [1433, 353] width 19 height 19
click at [1437, 352] on div at bounding box center [1433, 353] width 19 height 19
click at [1500, 245] on icon at bounding box center [1501, 249] width 15 height 15
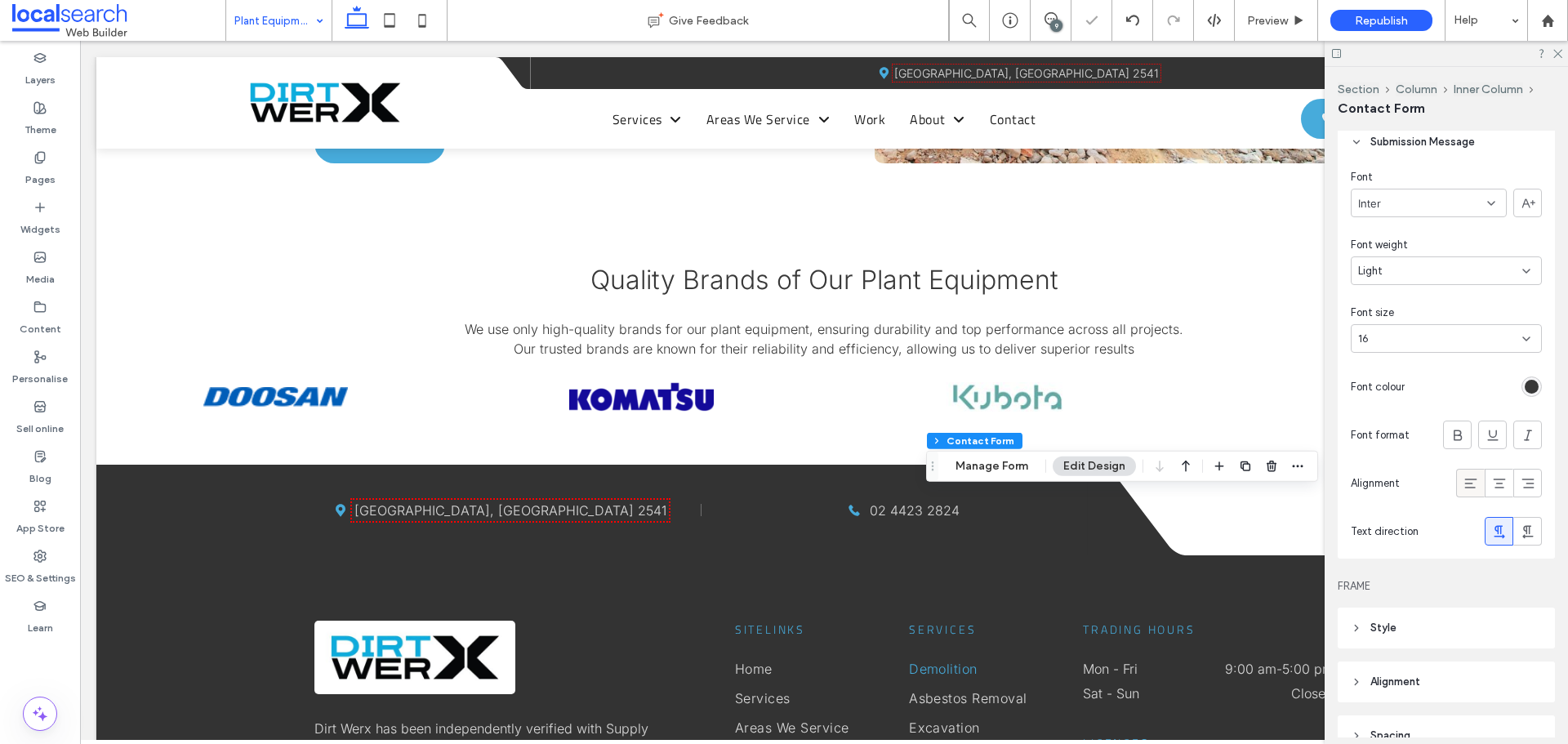
click at [1463, 484] on icon at bounding box center [1471, 483] width 16 height 16
click at [1394, 389] on span "Font colour" at bounding box center [1378, 387] width 54 height 16
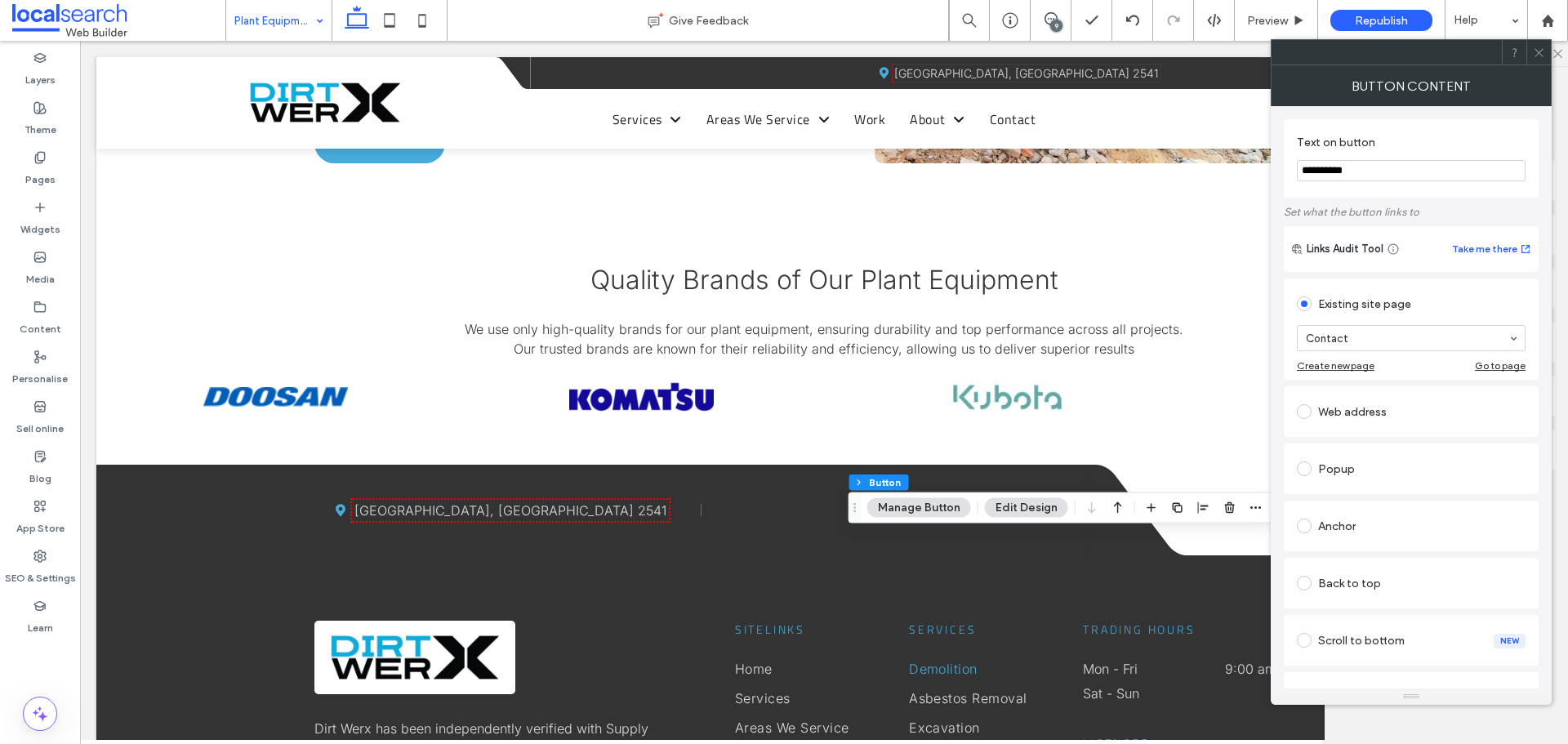
drag, startPoint x: 1536, startPoint y: 48, endPoint x: 1283, endPoint y: 88, distance: 256.1
click at [1537, 49] on icon at bounding box center [1539, 52] width 12 height 12
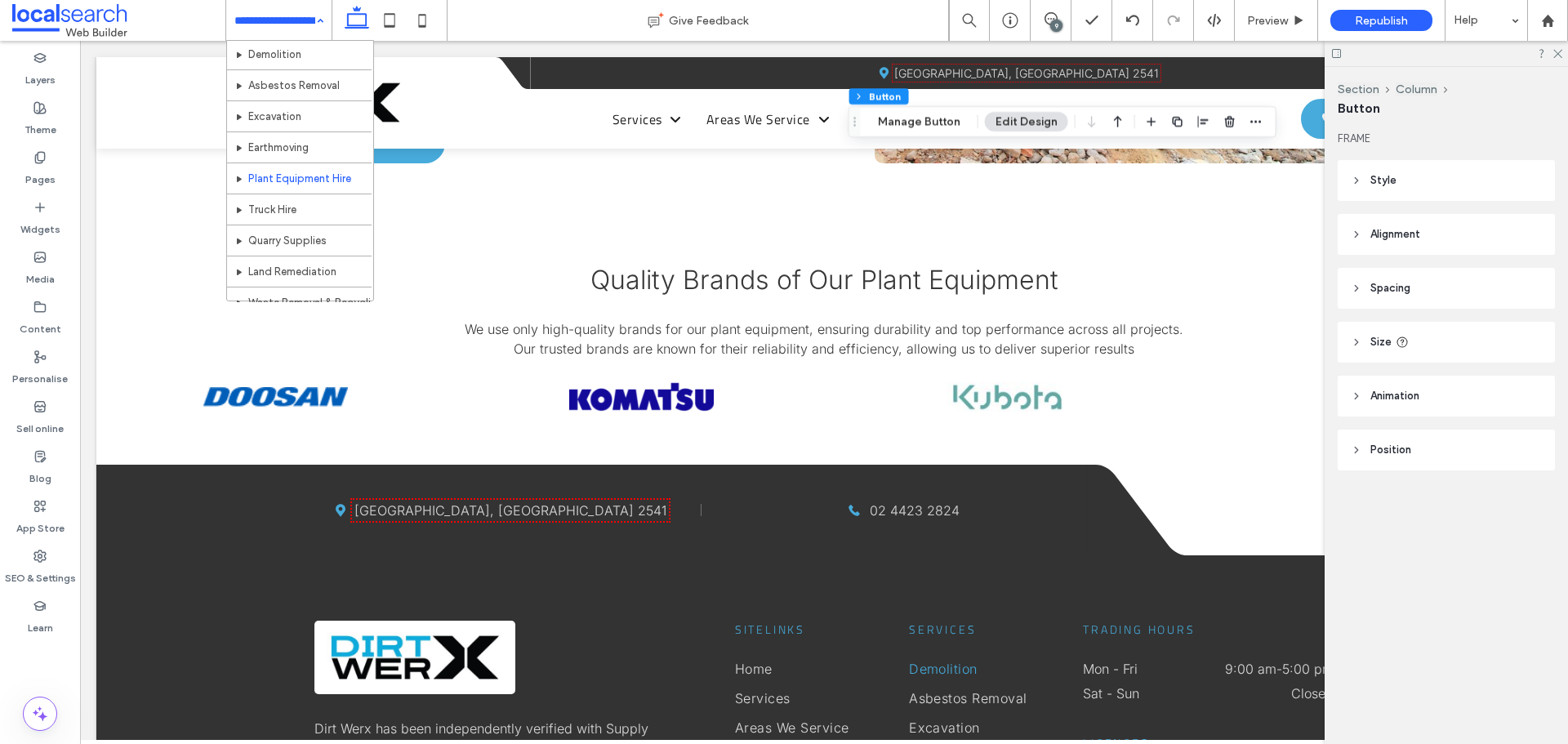
scroll to position [81, 0]
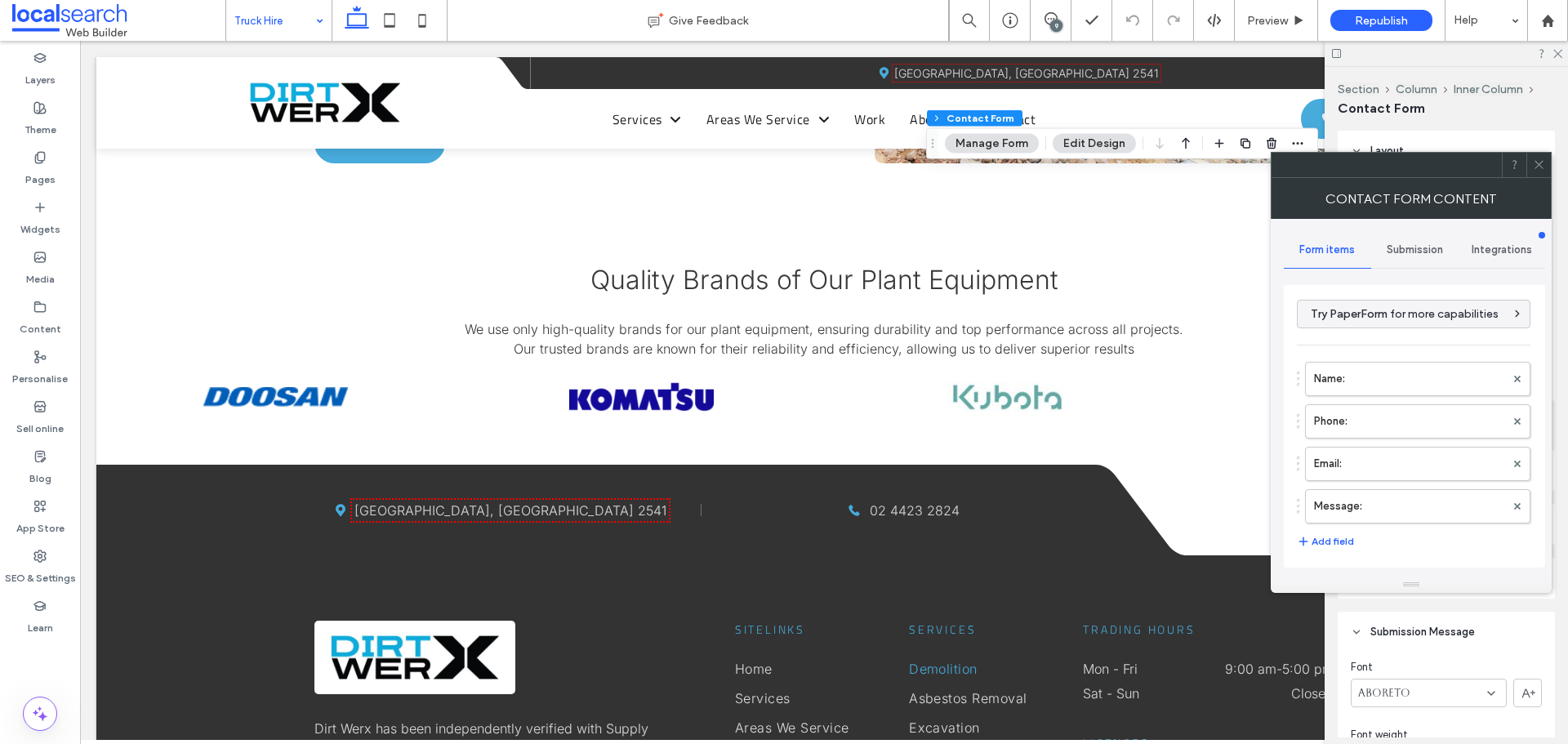
type input "****"
type input "*"
type input "***"
type input "*"
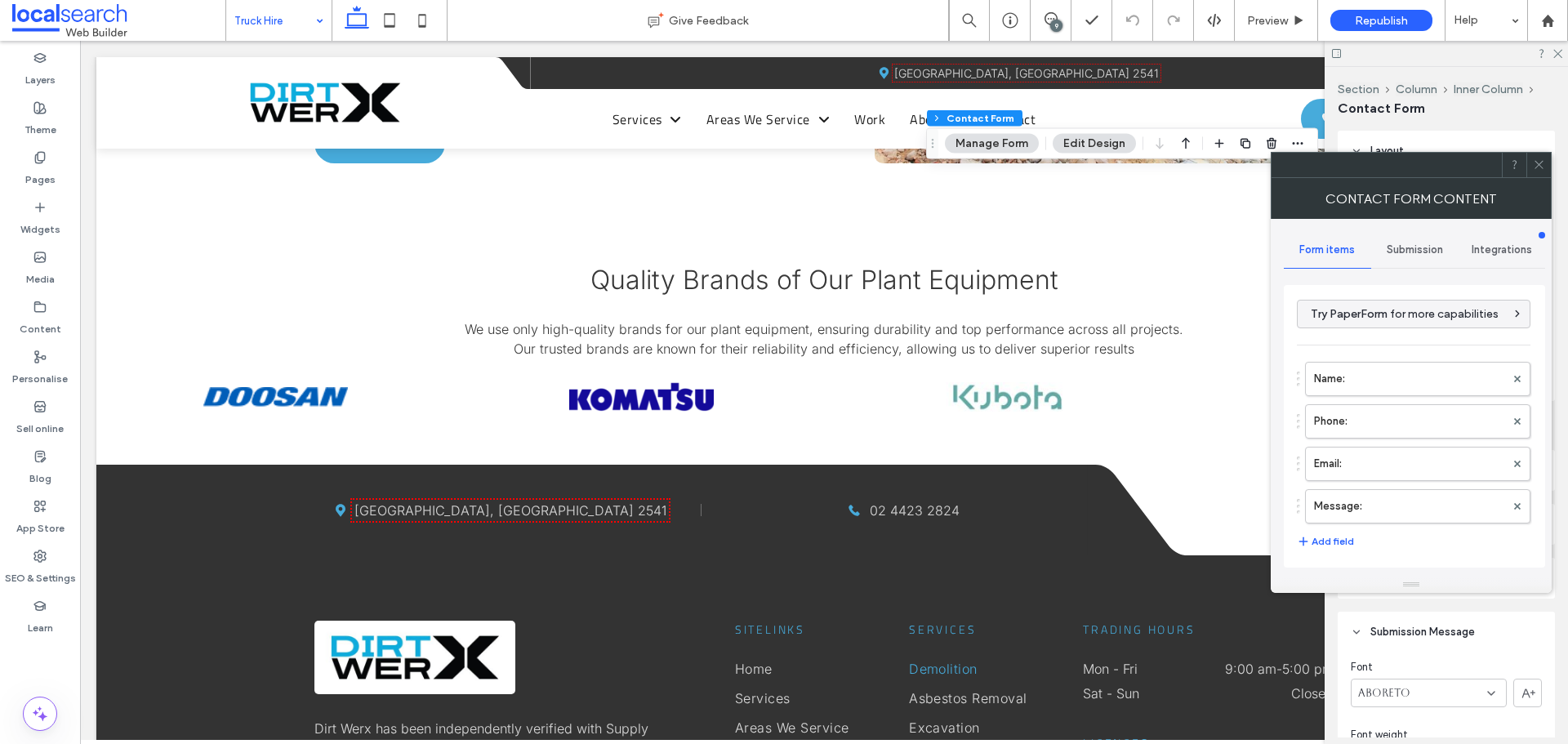
type input "*"
type input "***"
click at [1535, 159] on icon at bounding box center [1539, 164] width 12 height 12
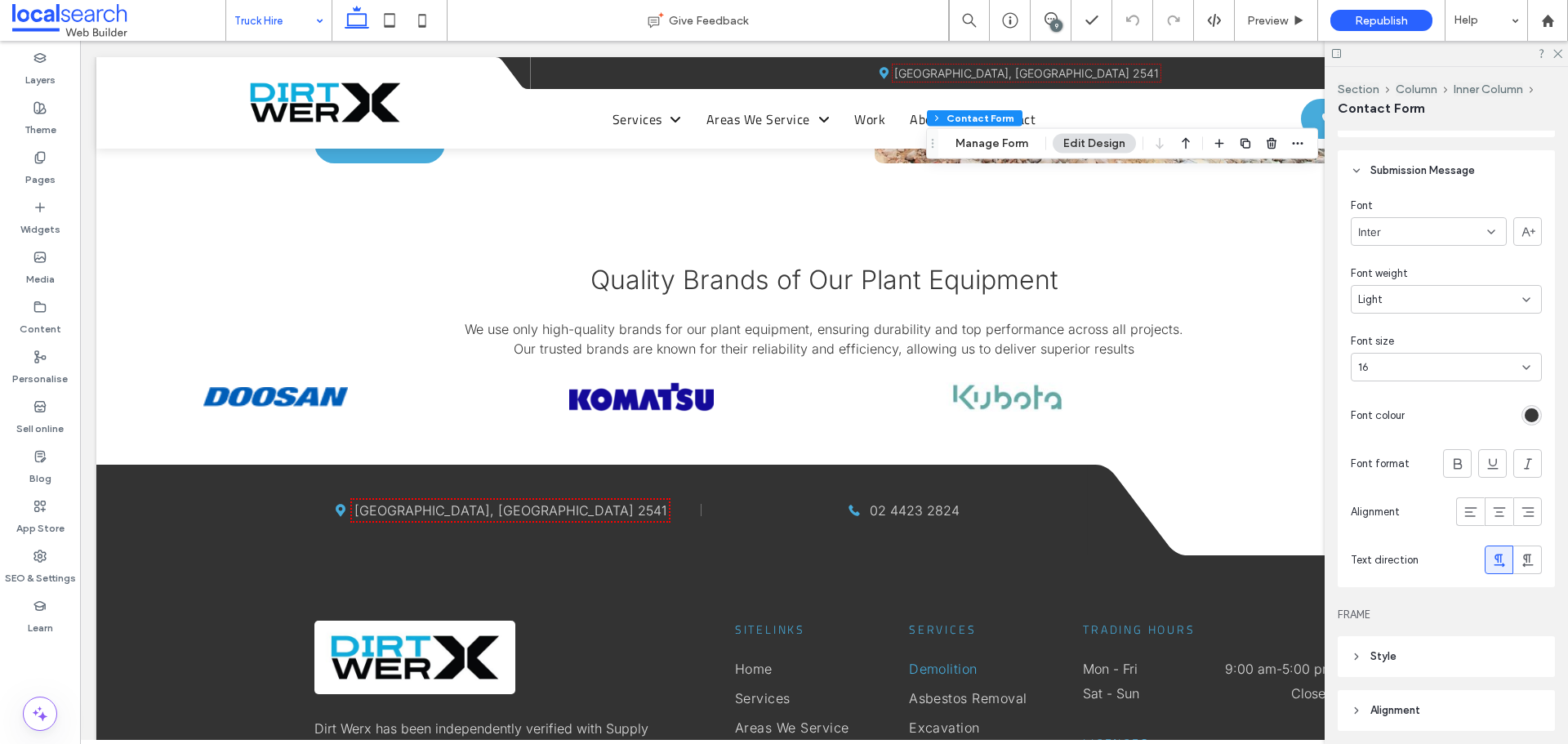
scroll to position [490, 0]
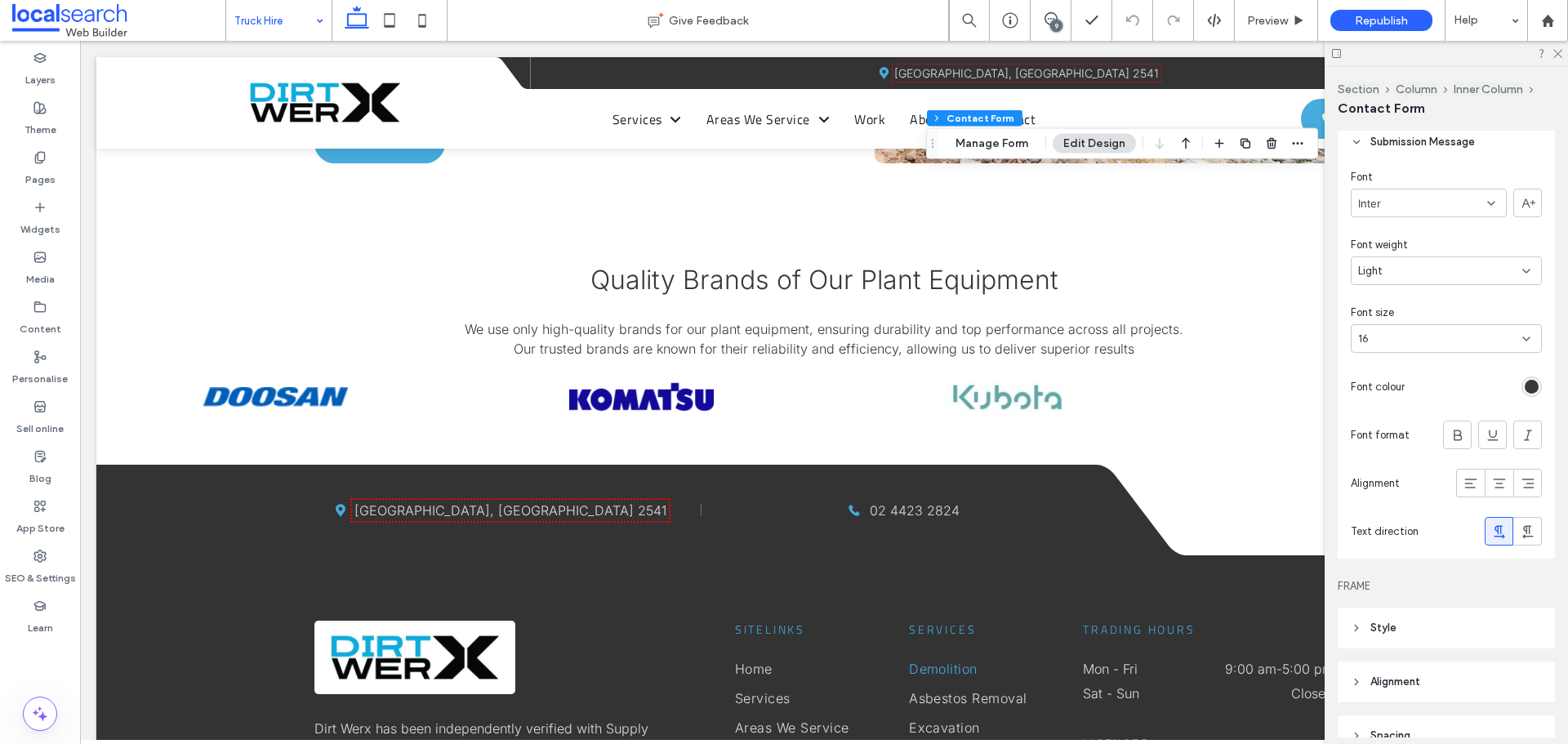
click at [1525, 388] on div "rgb(56, 56, 56)" at bounding box center [1531, 386] width 14 height 14
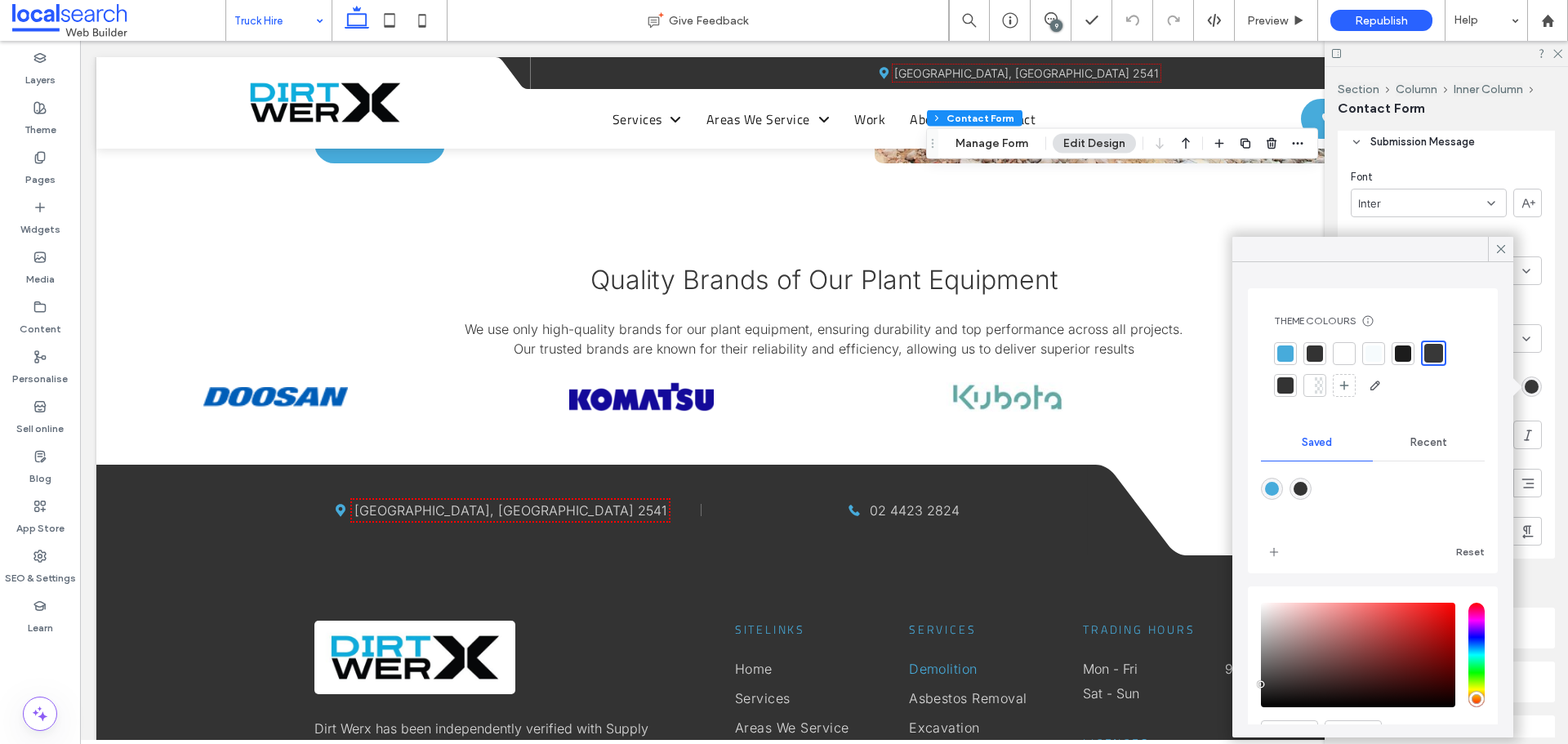
click at [1428, 349] on div at bounding box center [1433, 353] width 19 height 19
click at [1498, 245] on icon at bounding box center [1501, 249] width 15 height 15
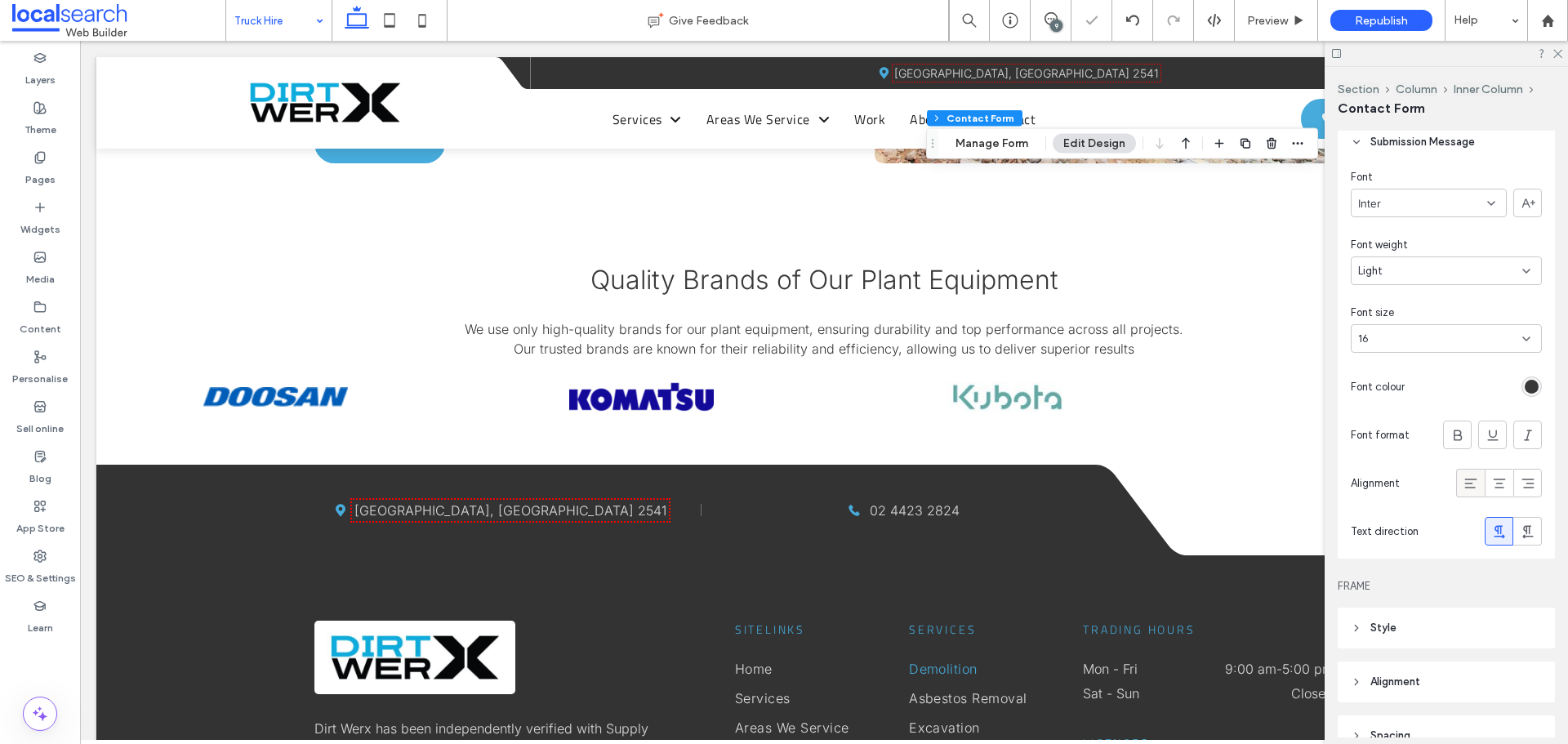
click at [1463, 489] on icon at bounding box center [1471, 483] width 16 height 16
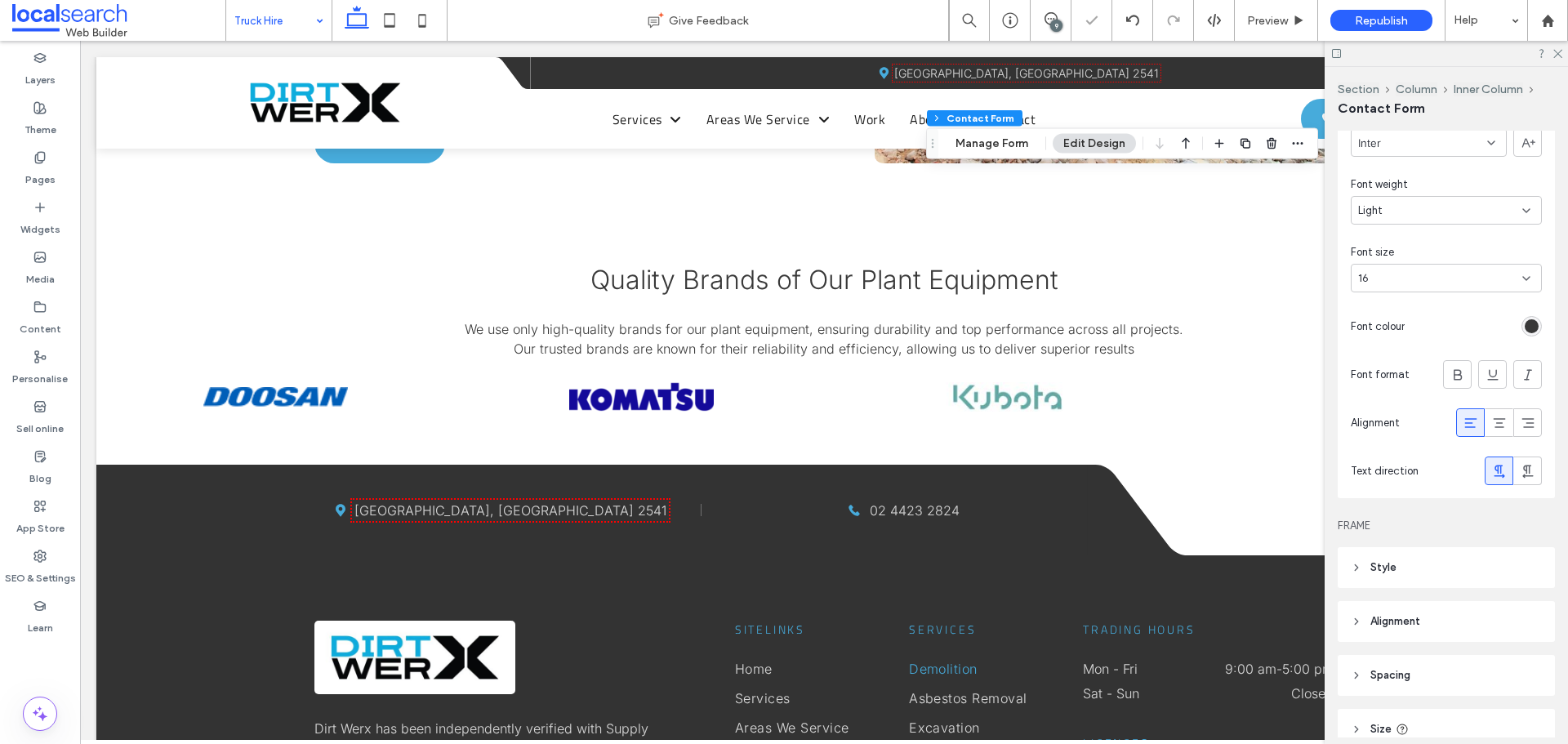
scroll to position [653, 0]
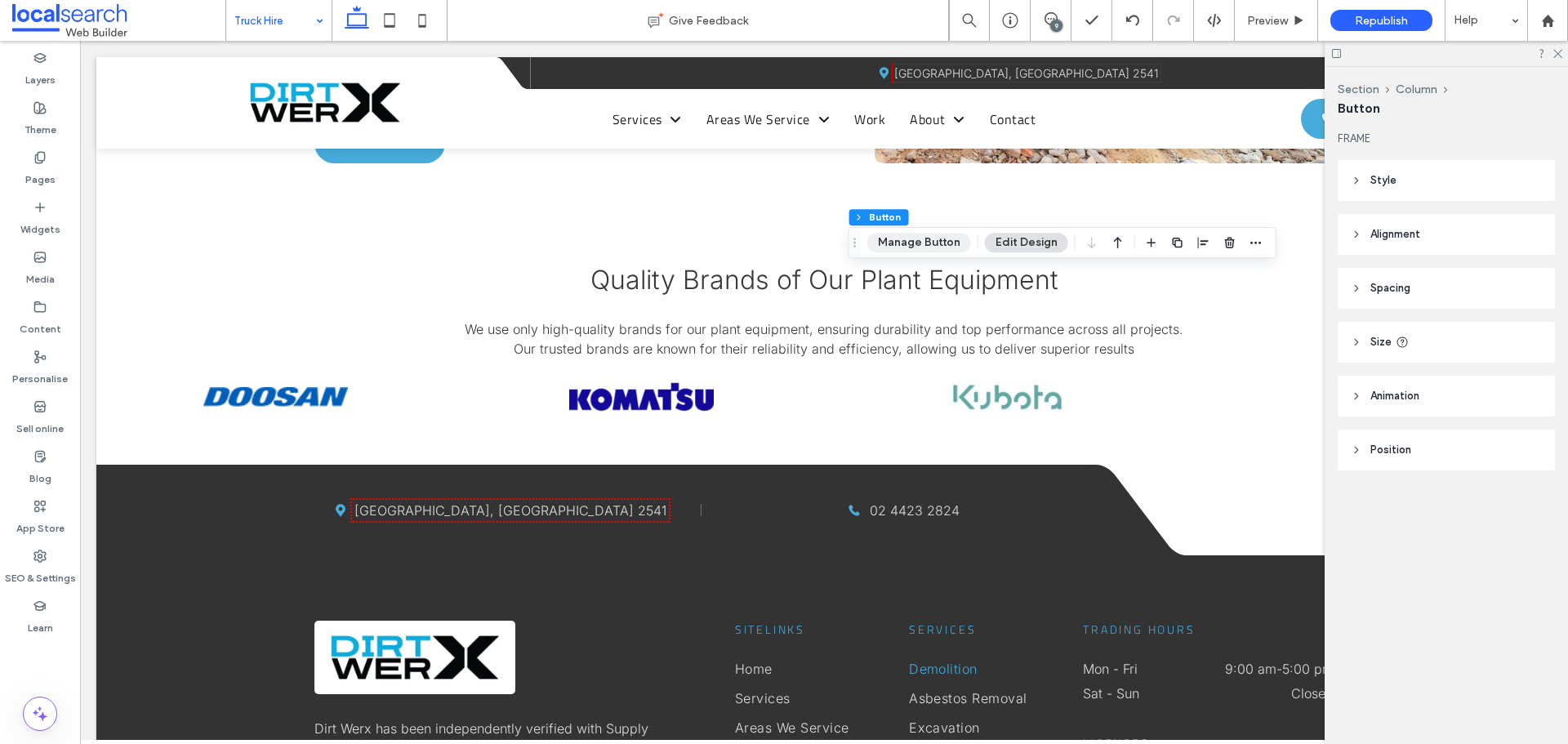
click at [908, 244] on button "Manage Button" at bounding box center [919, 242] width 103 height 19
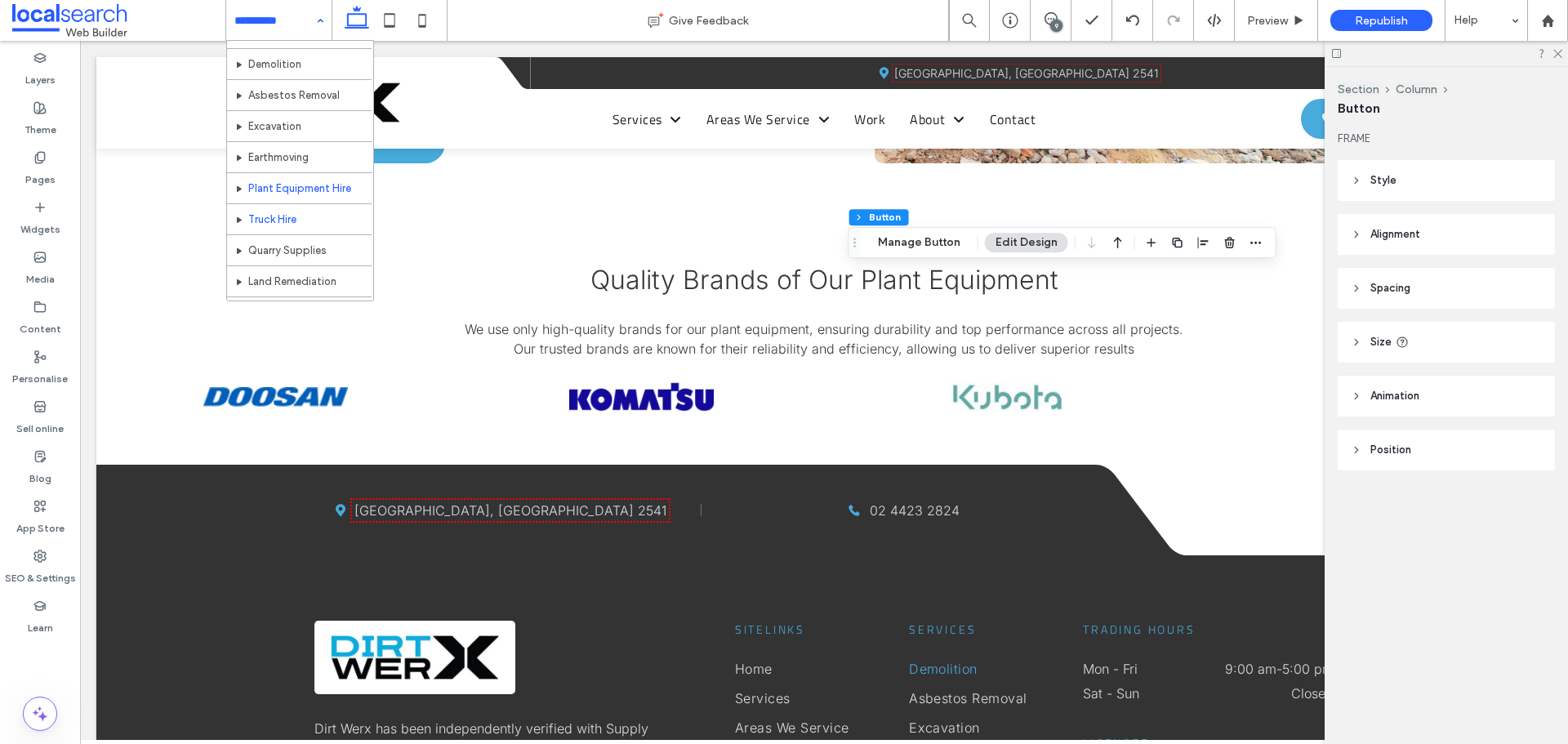
scroll to position [81, 0]
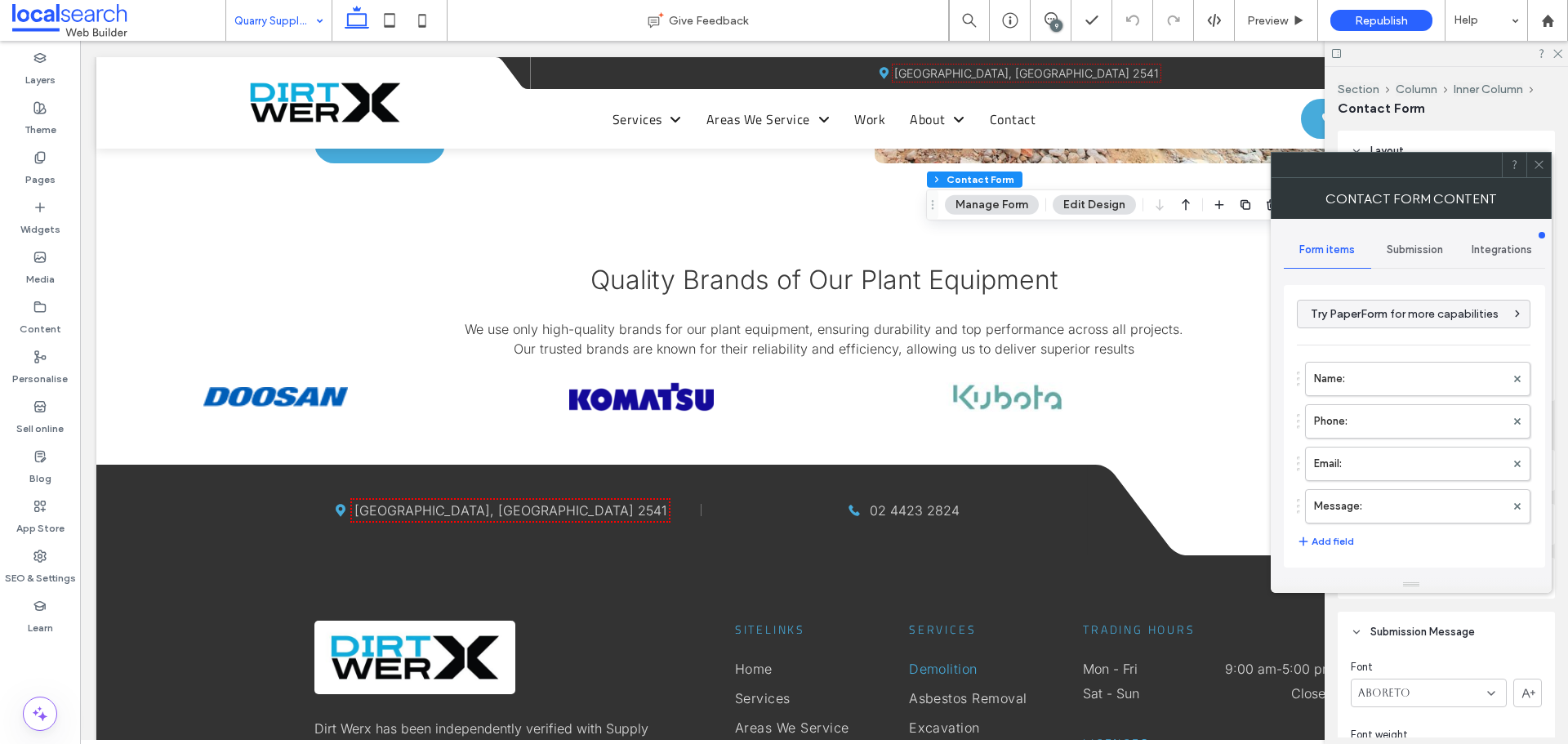
type input "****"
type input "*"
type input "***"
type input "*"
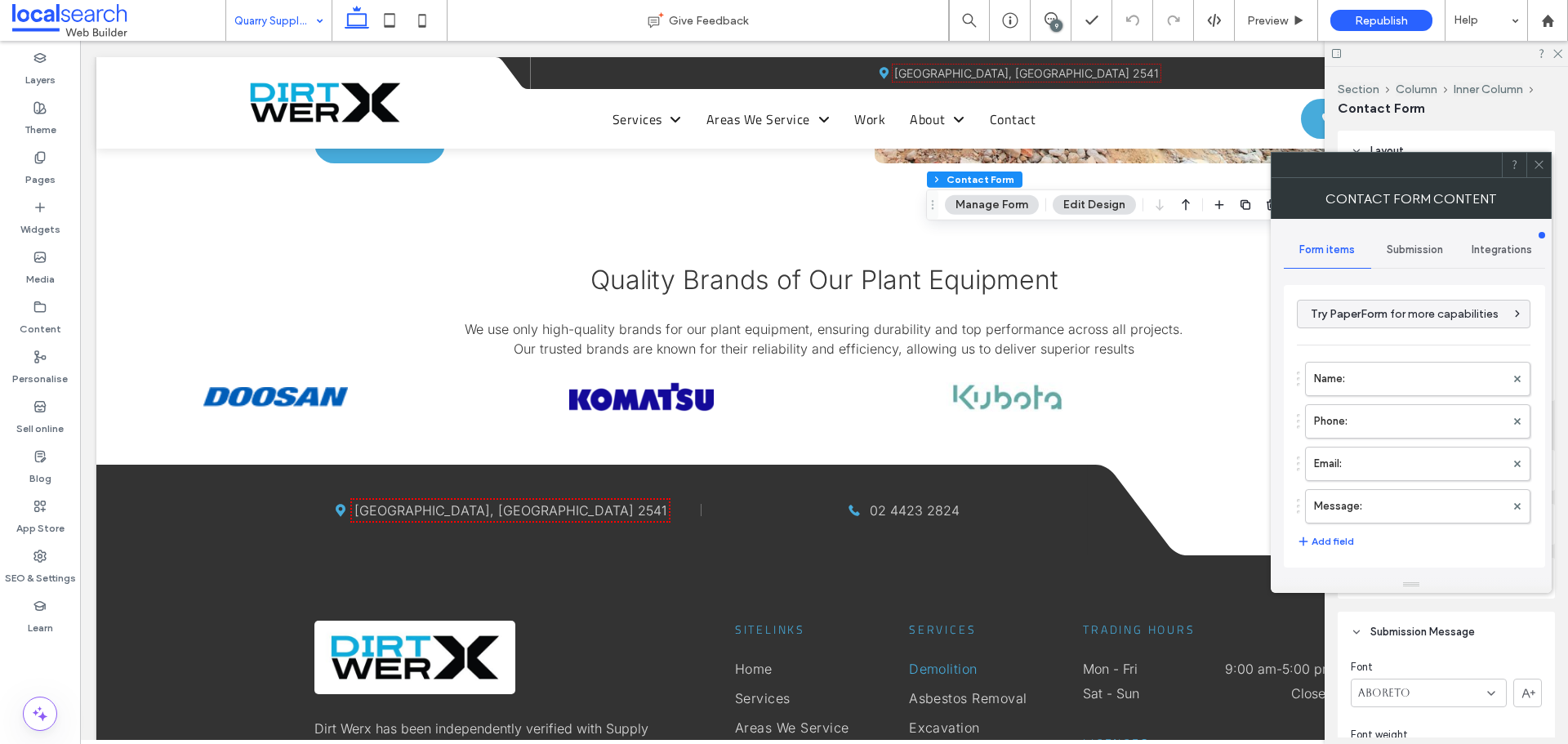
type input "*"
type input "***"
click at [1537, 161] on icon at bounding box center [1539, 164] width 12 height 12
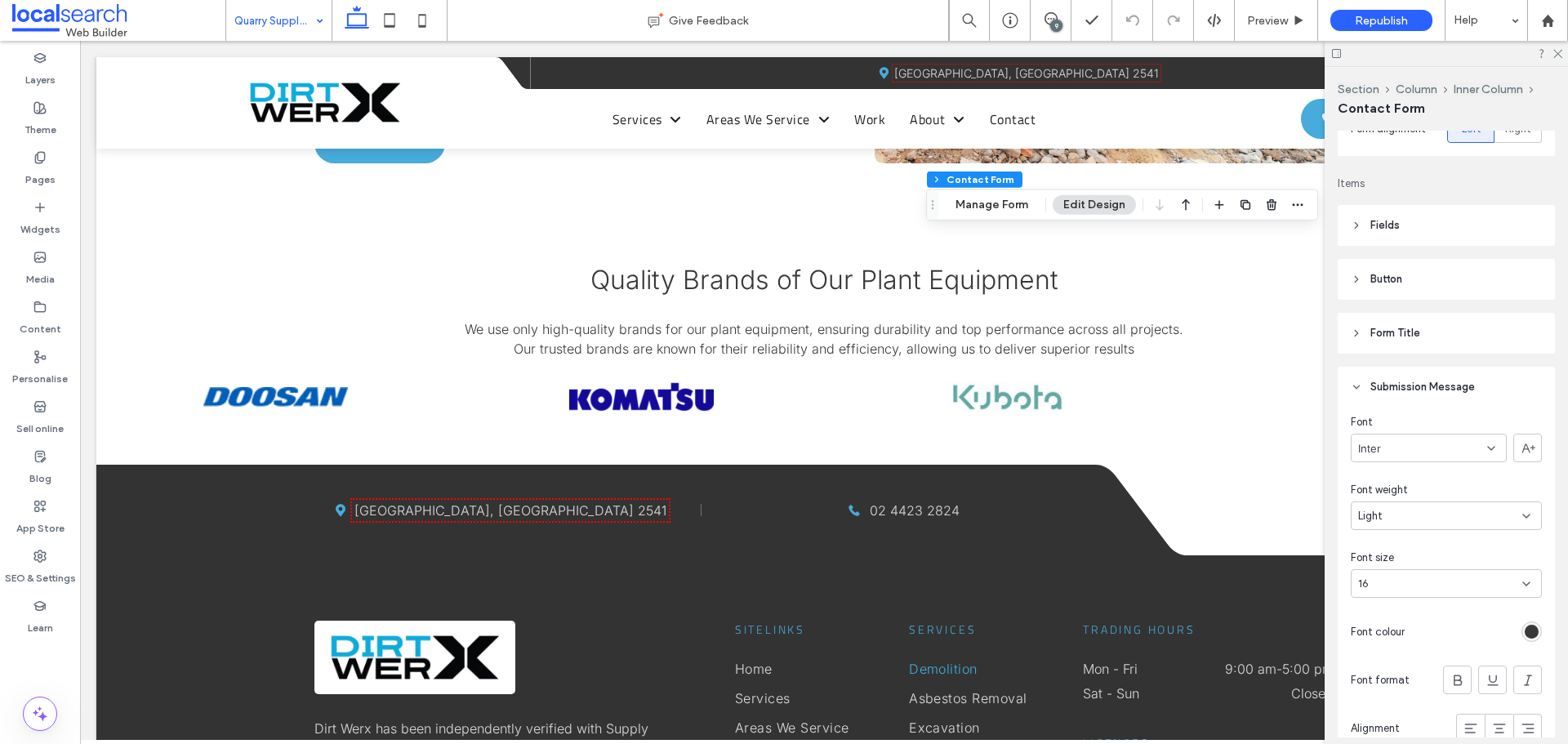
scroll to position [490, 0]
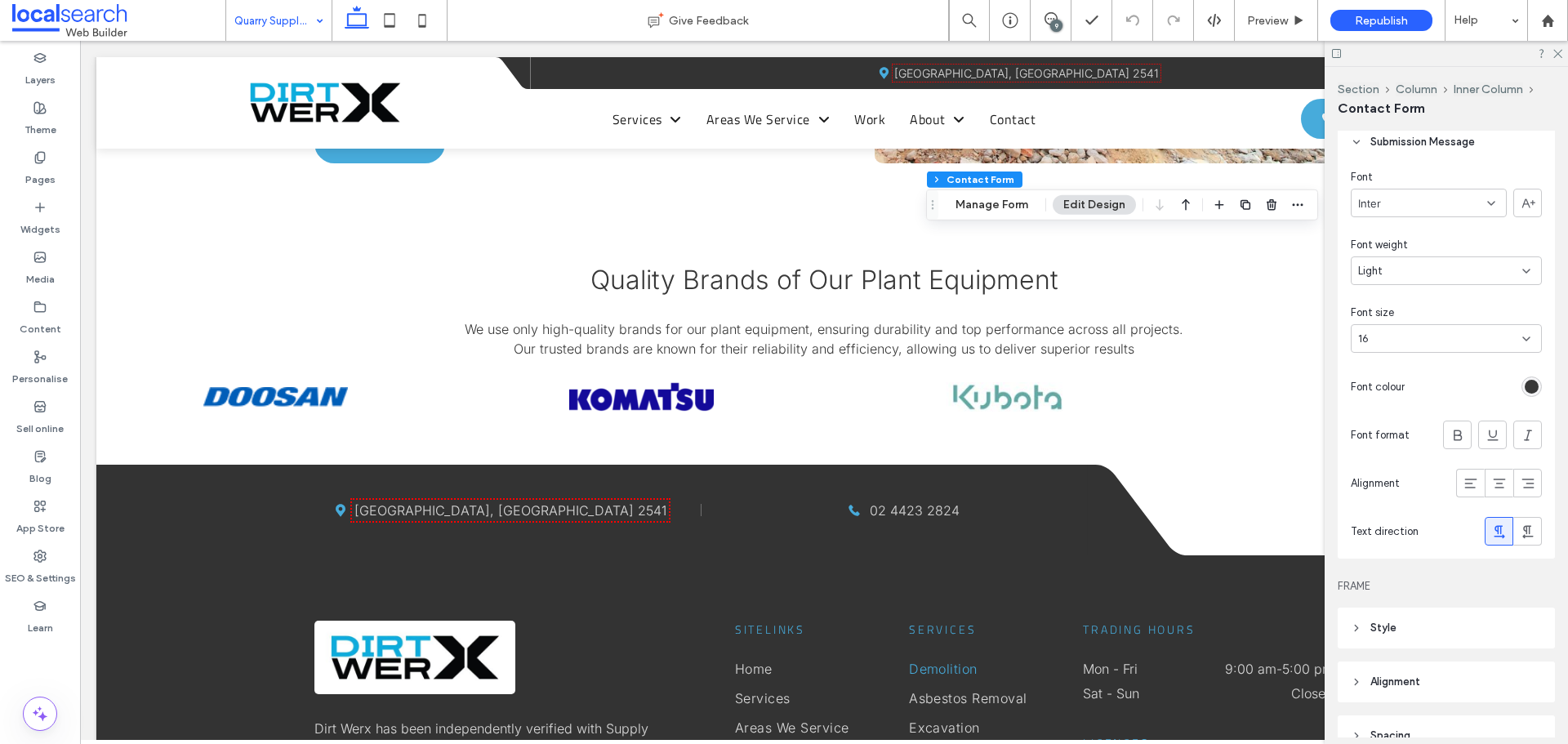
click at [1521, 389] on div "rgb(56, 56, 56)" at bounding box center [1531, 386] width 20 height 20
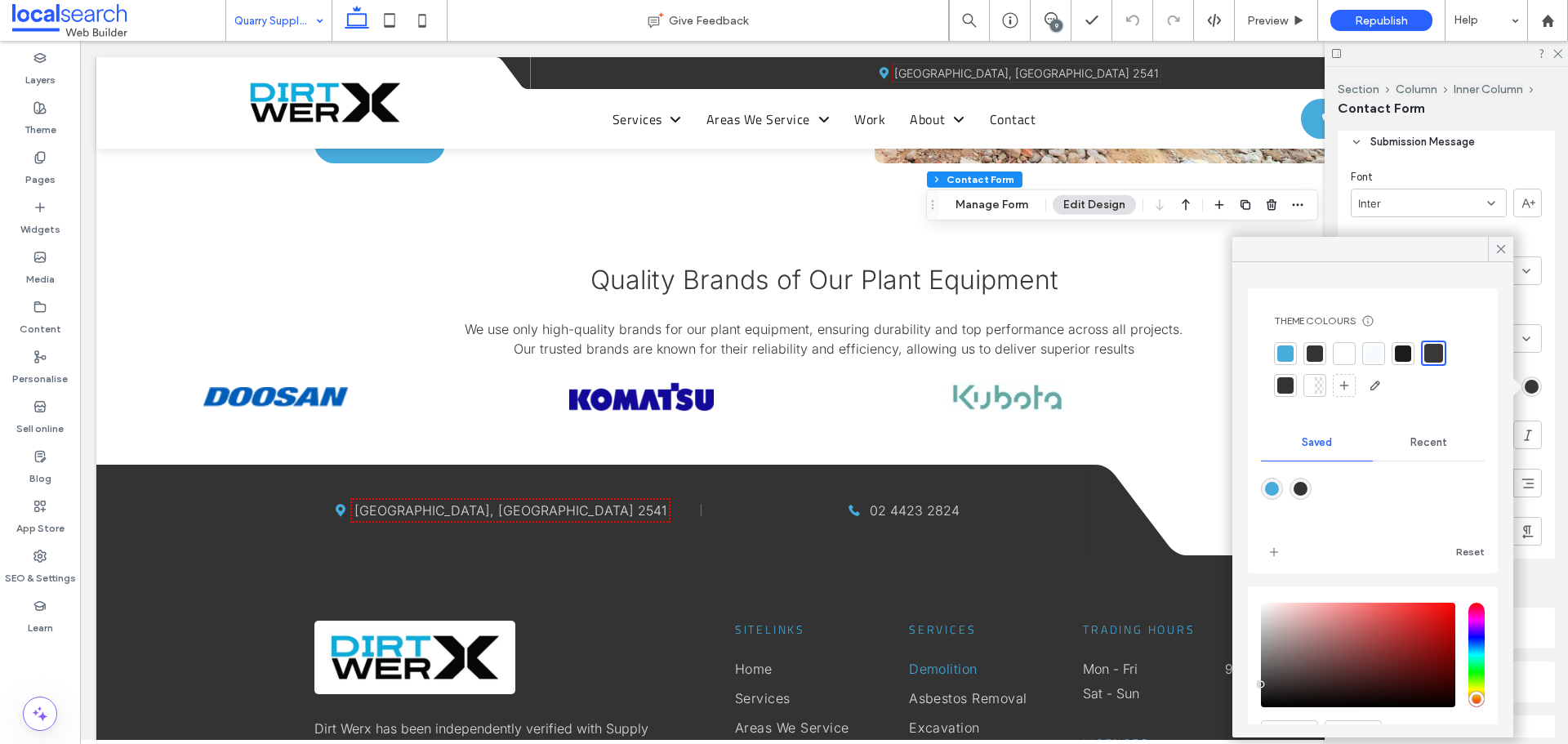
click at [1429, 354] on div at bounding box center [1433, 353] width 19 height 19
click at [1499, 249] on icon at bounding box center [1501, 249] width 15 height 15
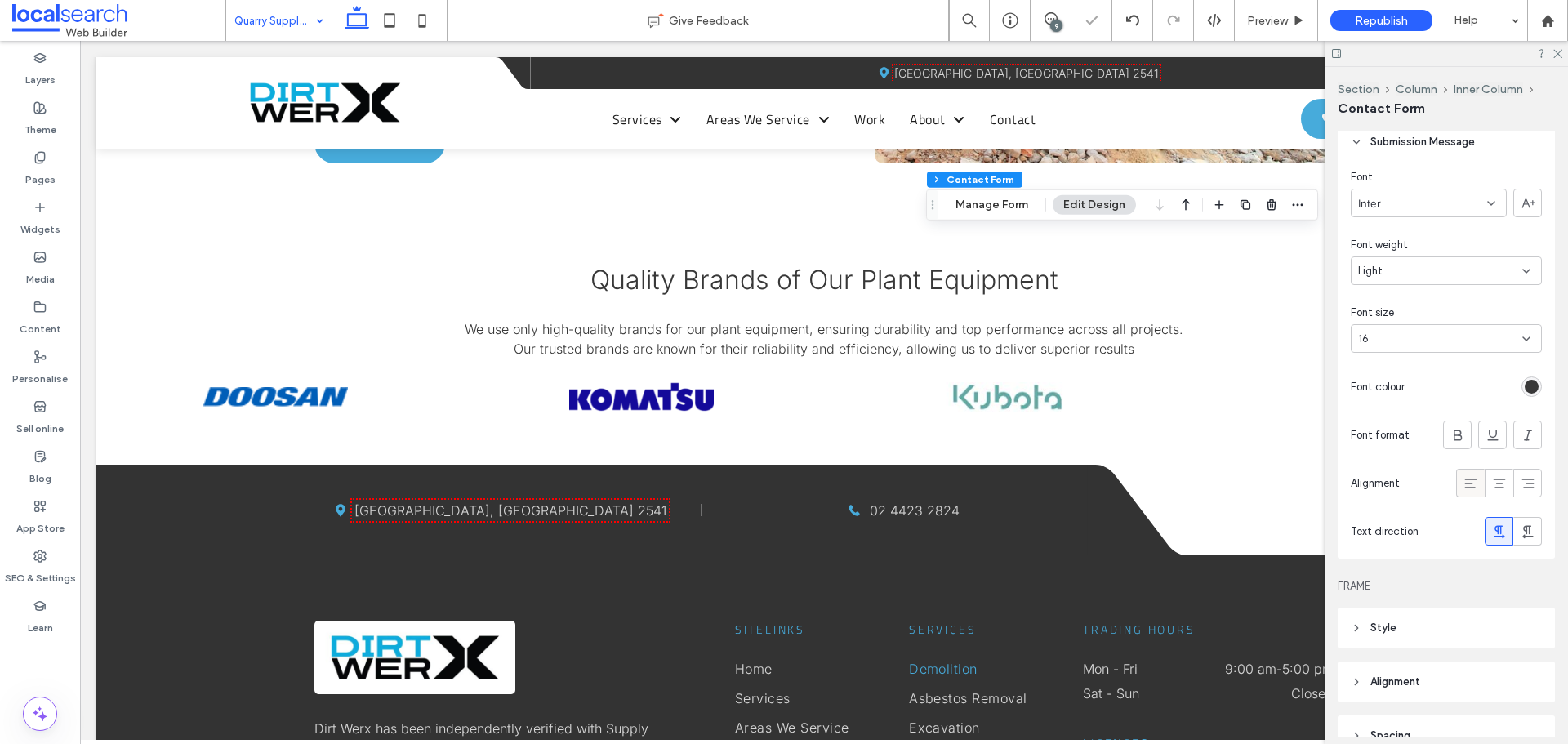
click at [1463, 481] on icon at bounding box center [1471, 483] width 16 height 16
click at [1400, 458] on div "Font Inter Font weight Light Font size 16 Font colour Font format Alignment Tex…" at bounding box center [1446, 361] width 217 height 396
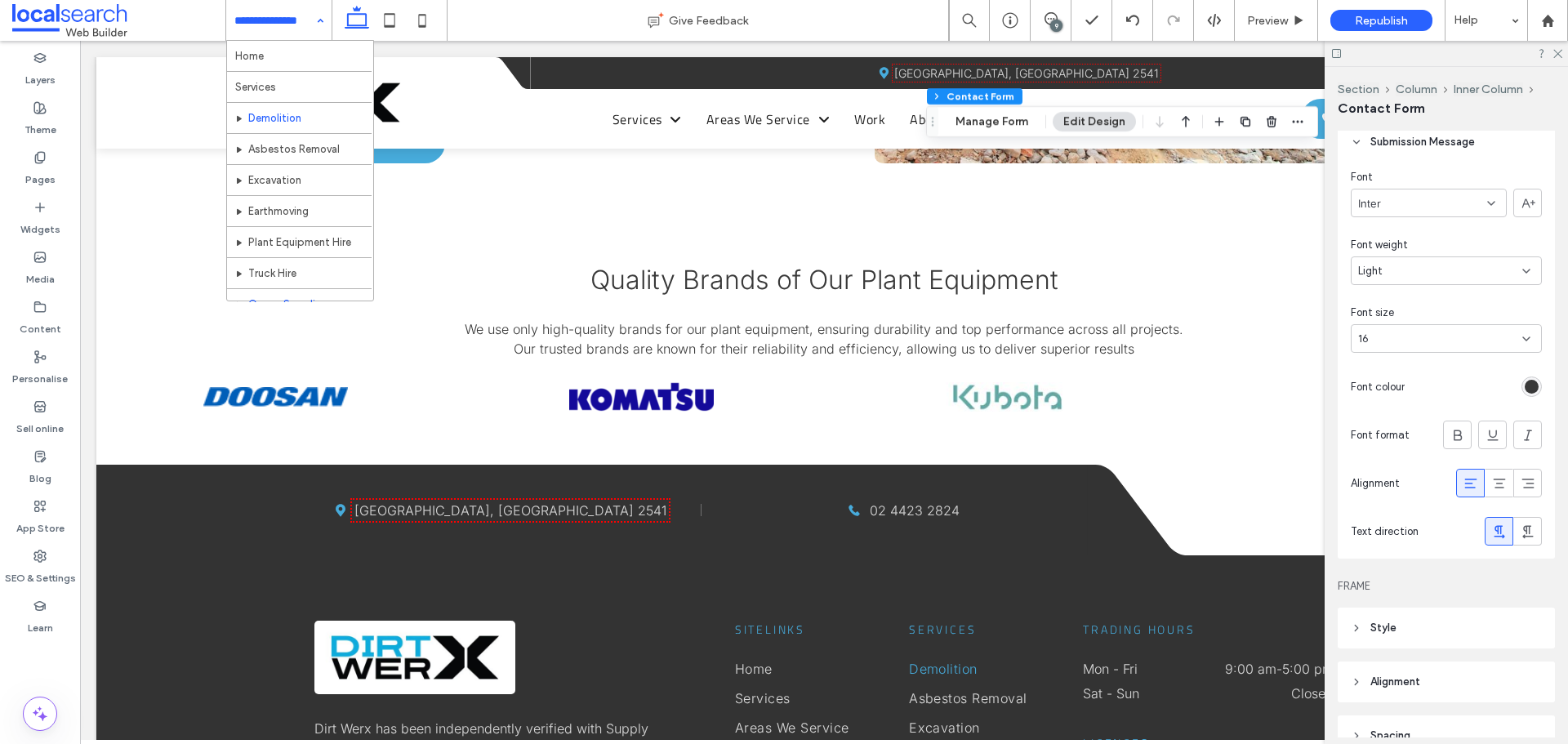
scroll to position [81, 0]
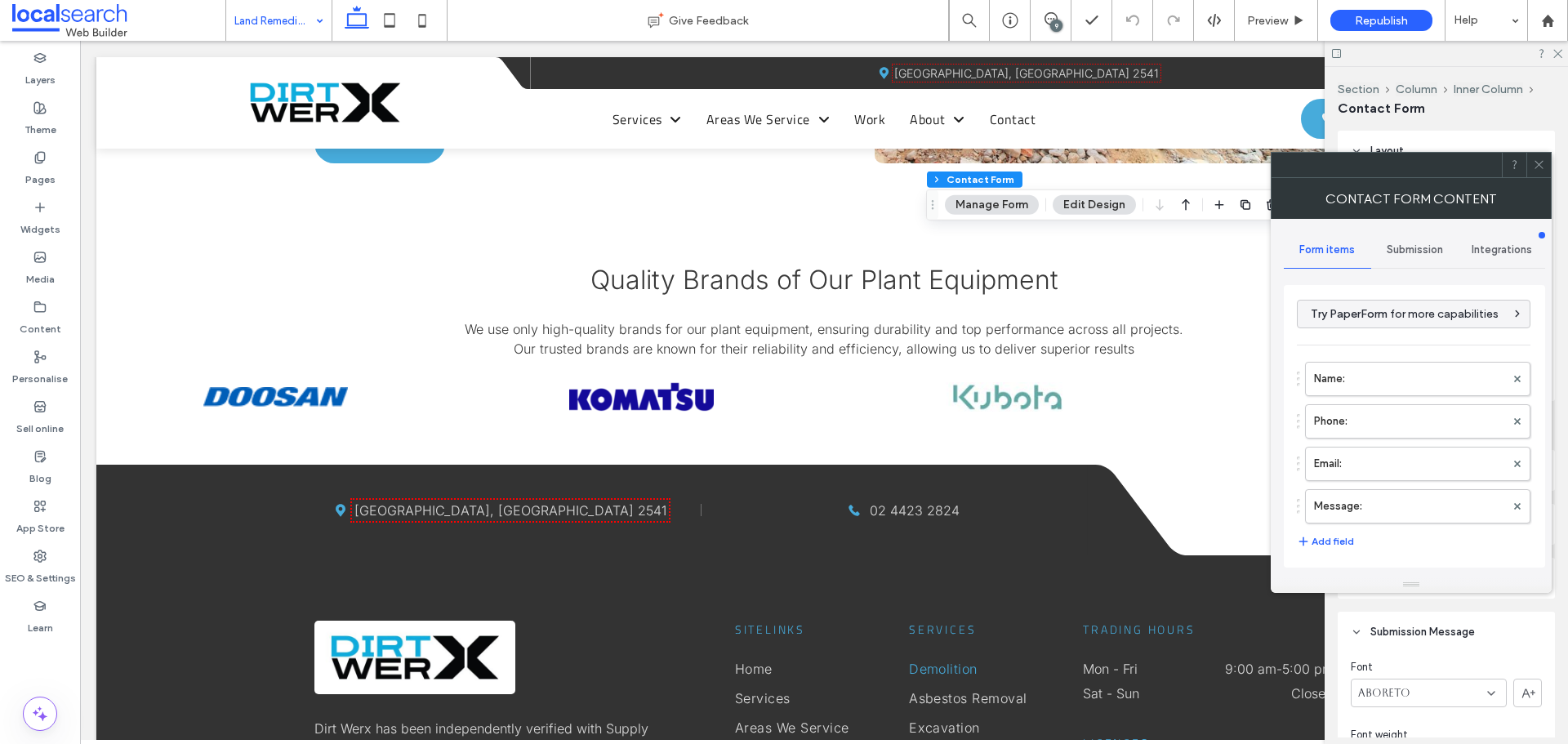
type input "****"
type input "*"
type input "***"
type input "*"
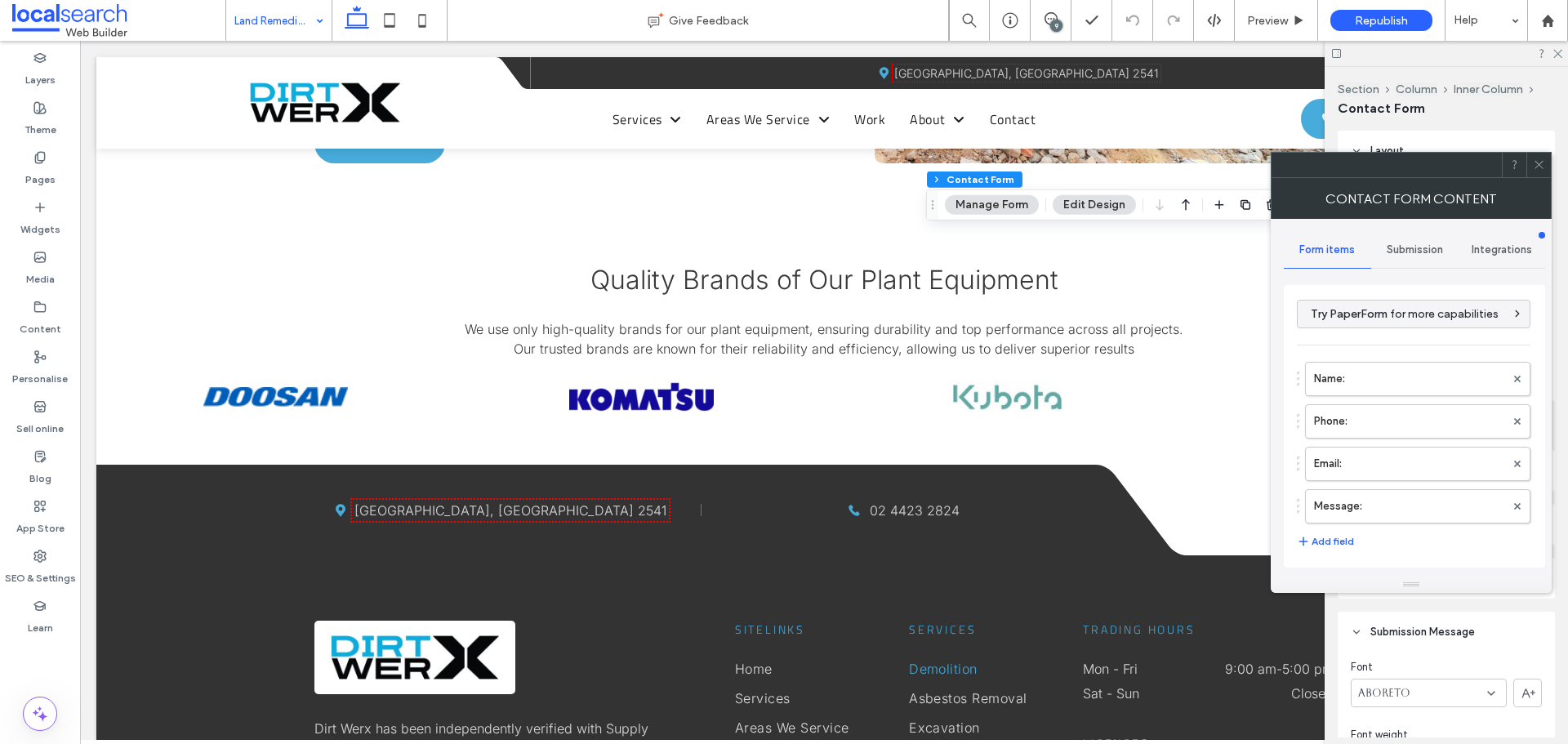
type input "*"
type input "***"
click at [1540, 166] on icon at bounding box center [1539, 164] width 12 height 12
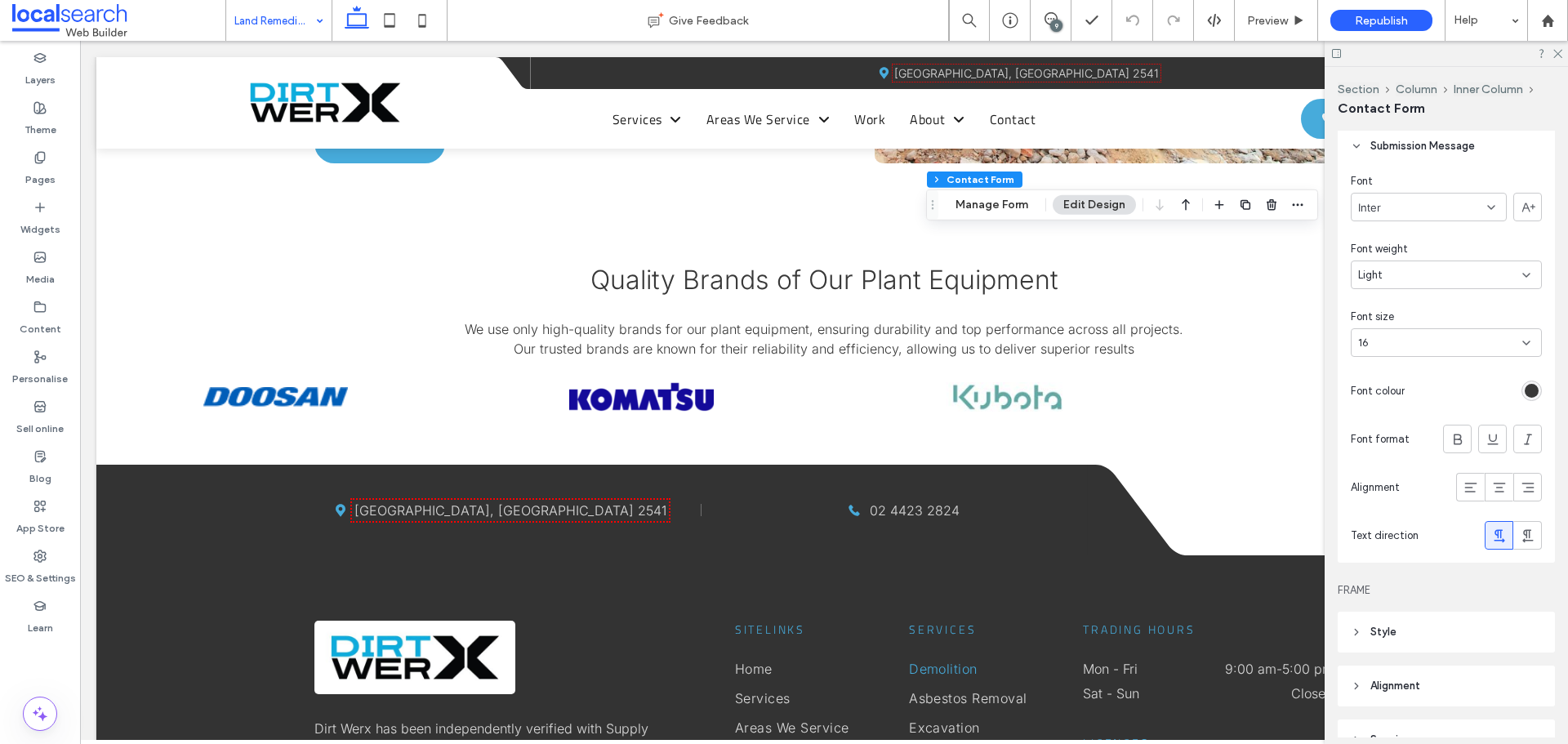
scroll to position [490, 0]
click at [1525, 391] on div "rgb(56, 56, 56)" at bounding box center [1531, 386] width 14 height 14
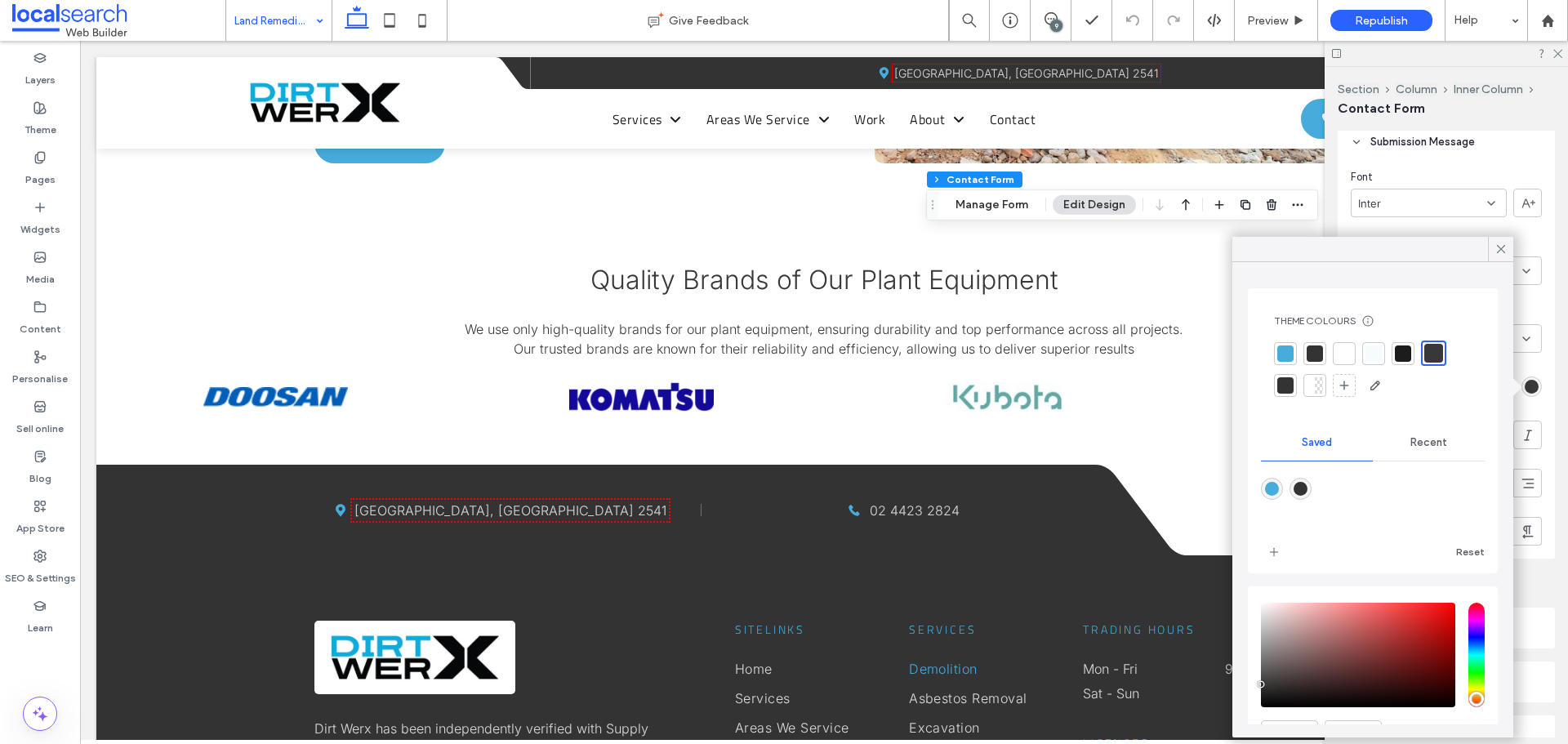
click at [1439, 356] on div at bounding box center [1433, 353] width 19 height 19
click at [1436, 351] on div at bounding box center [1433, 353] width 19 height 19
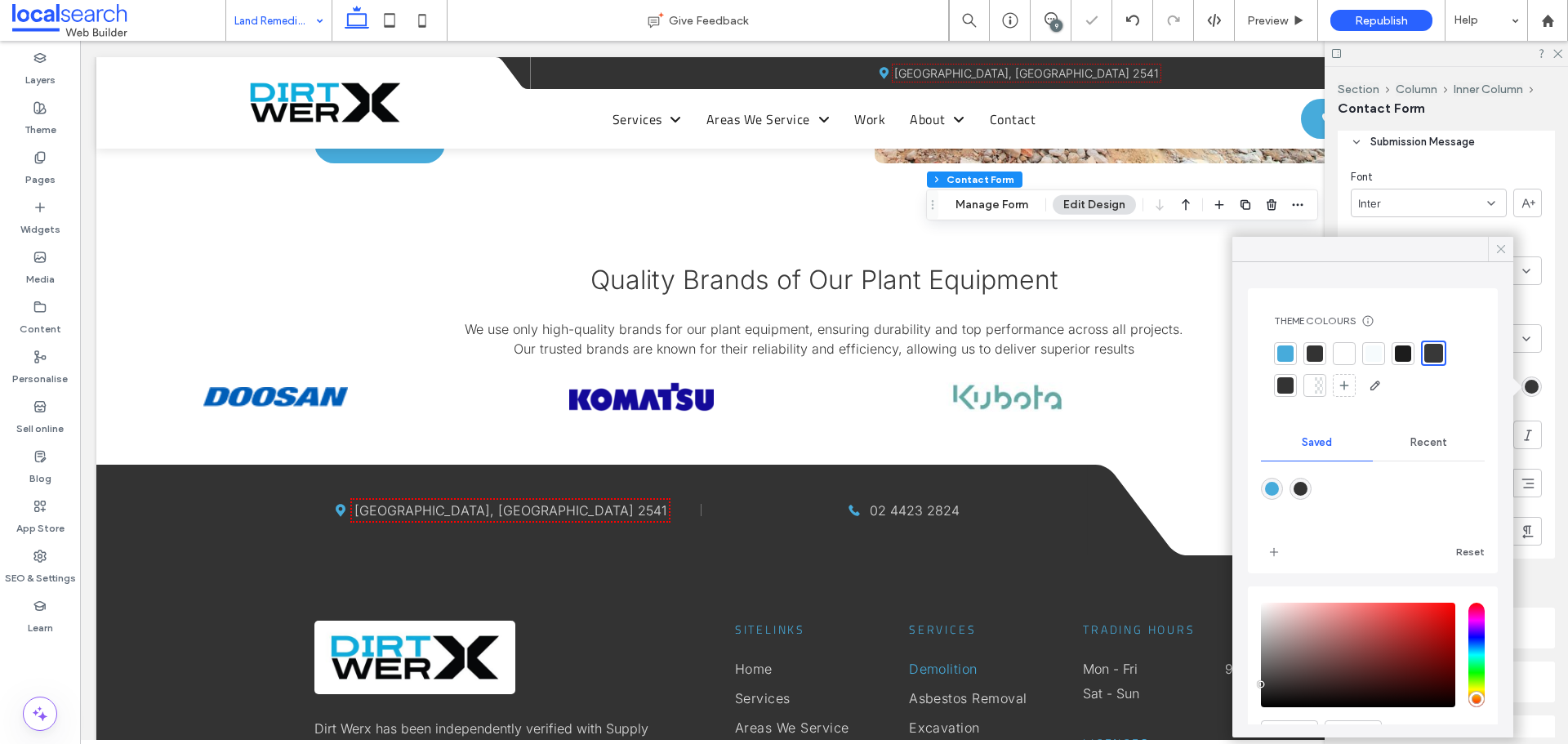
click at [1500, 246] on icon at bounding box center [1501, 249] width 15 height 15
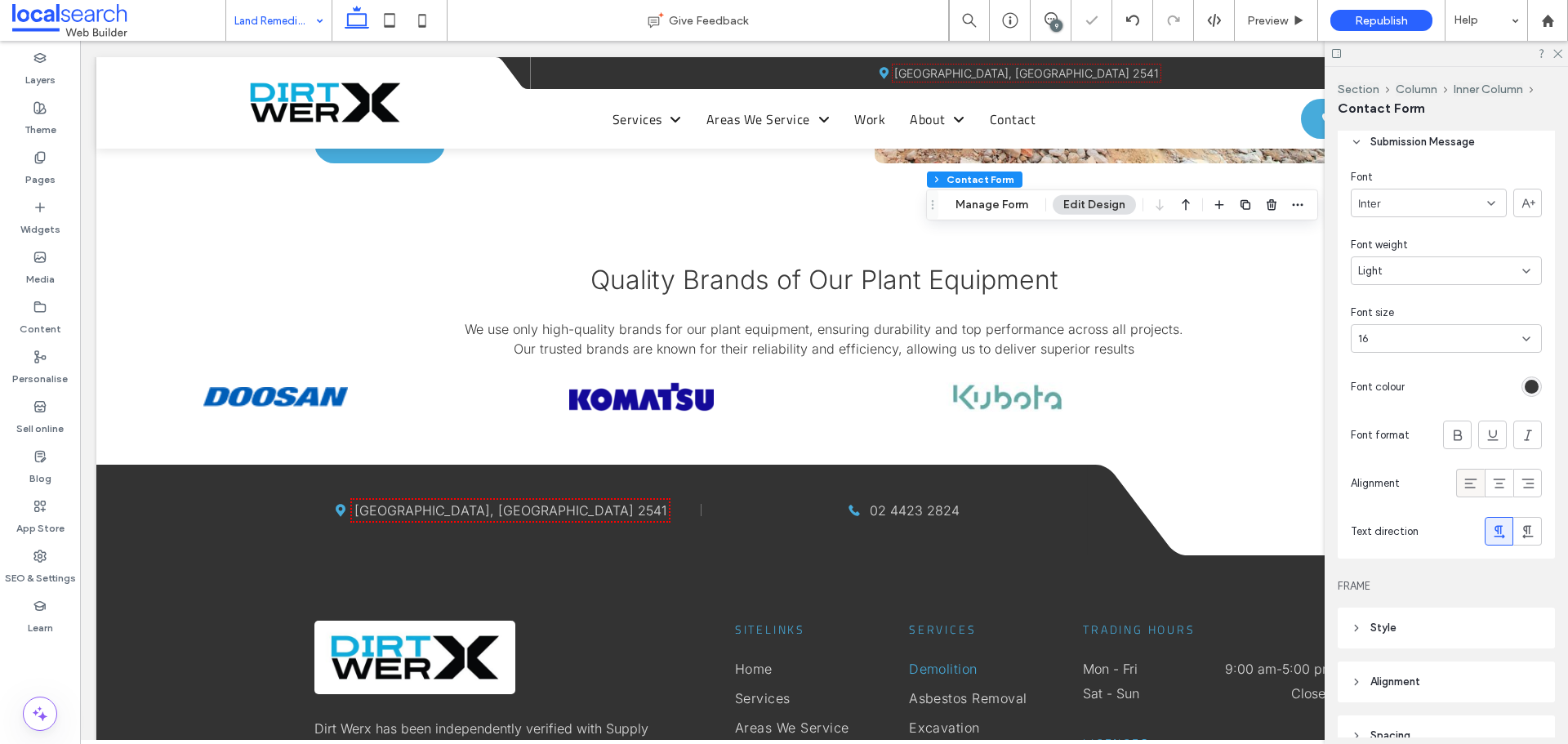
click at [1463, 475] on icon at bounding box center [1471, 483] width 16 height 16
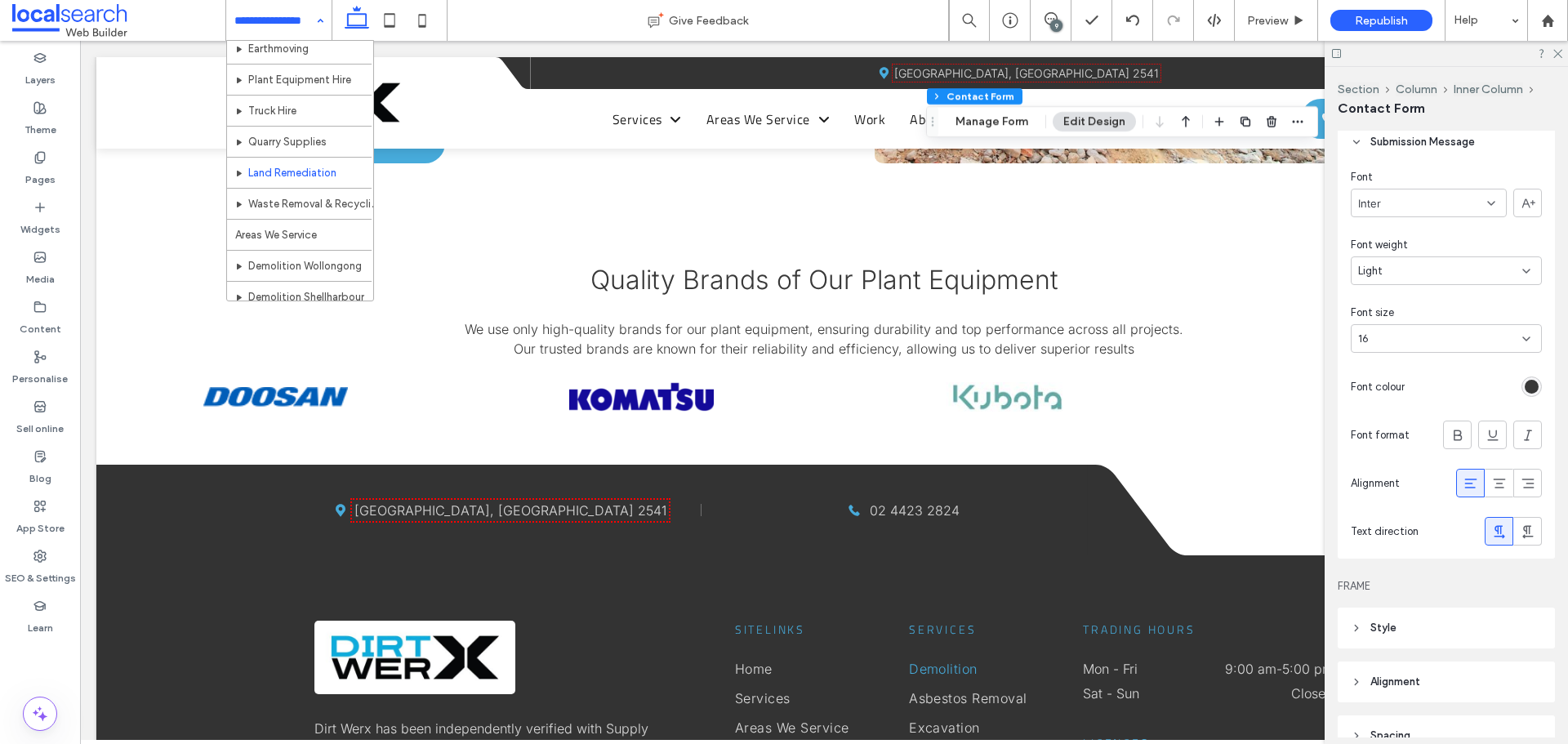
scroll to position [163, 0]
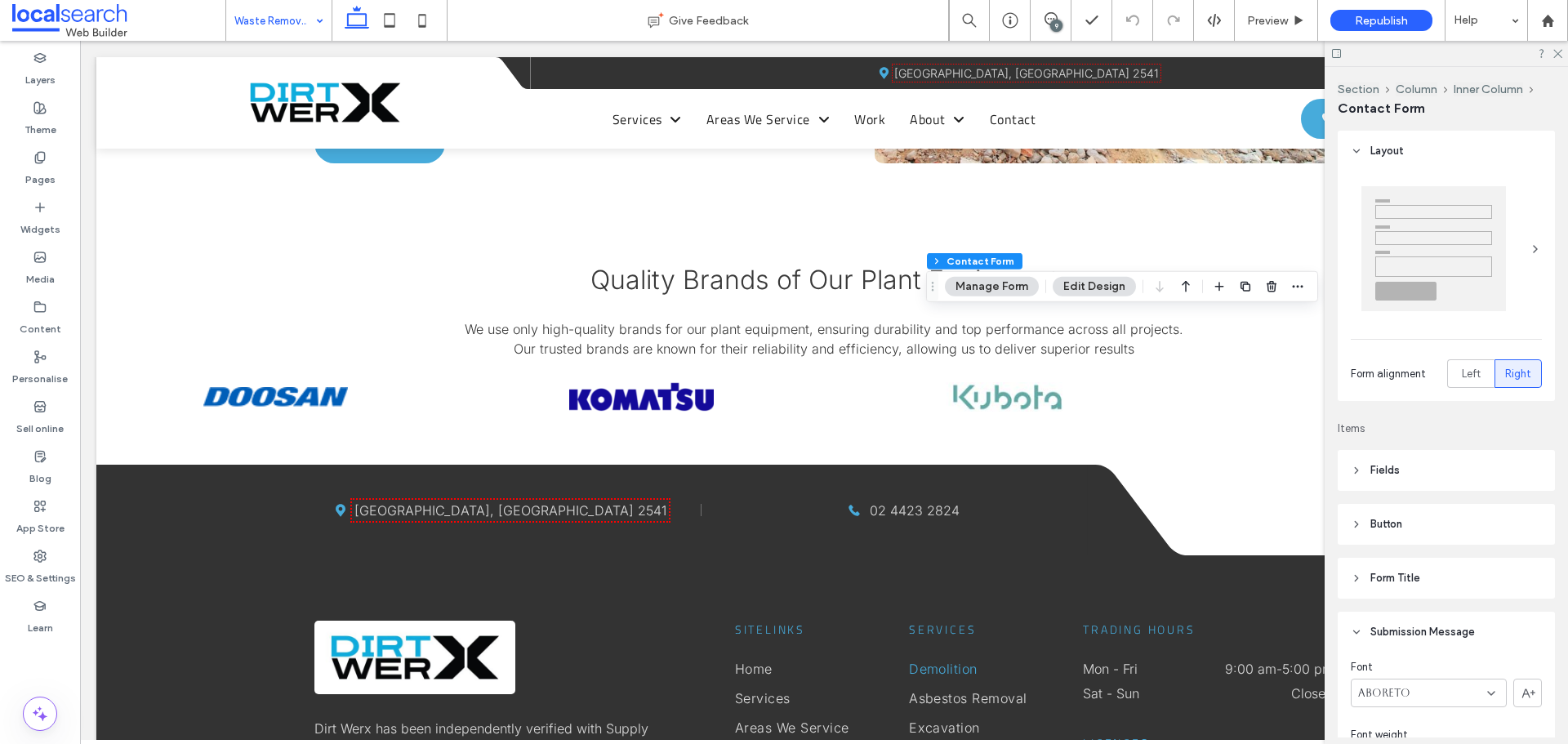
type input "****"
type input "*"
type input "***"
type input "*"
type input "***"
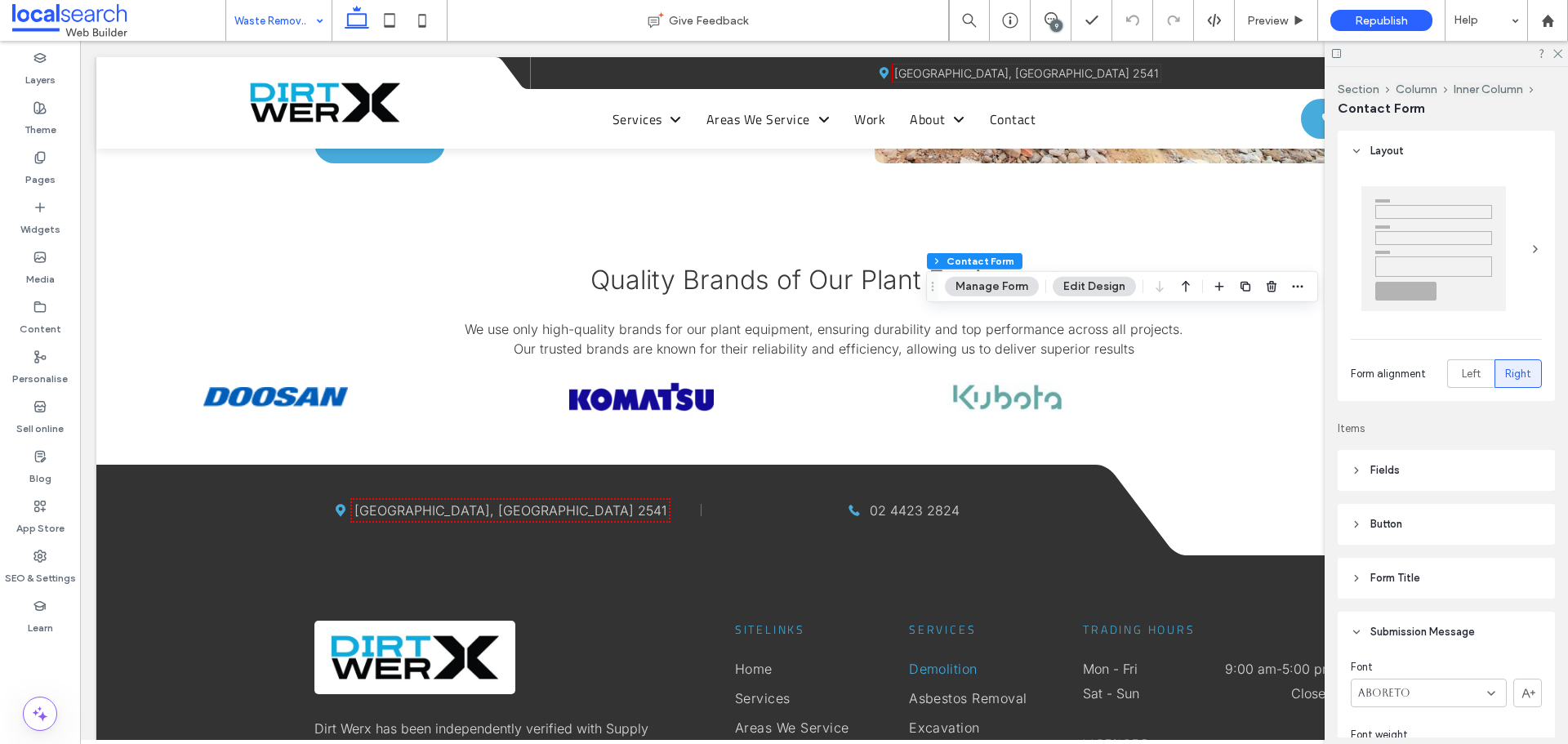
type input "*"
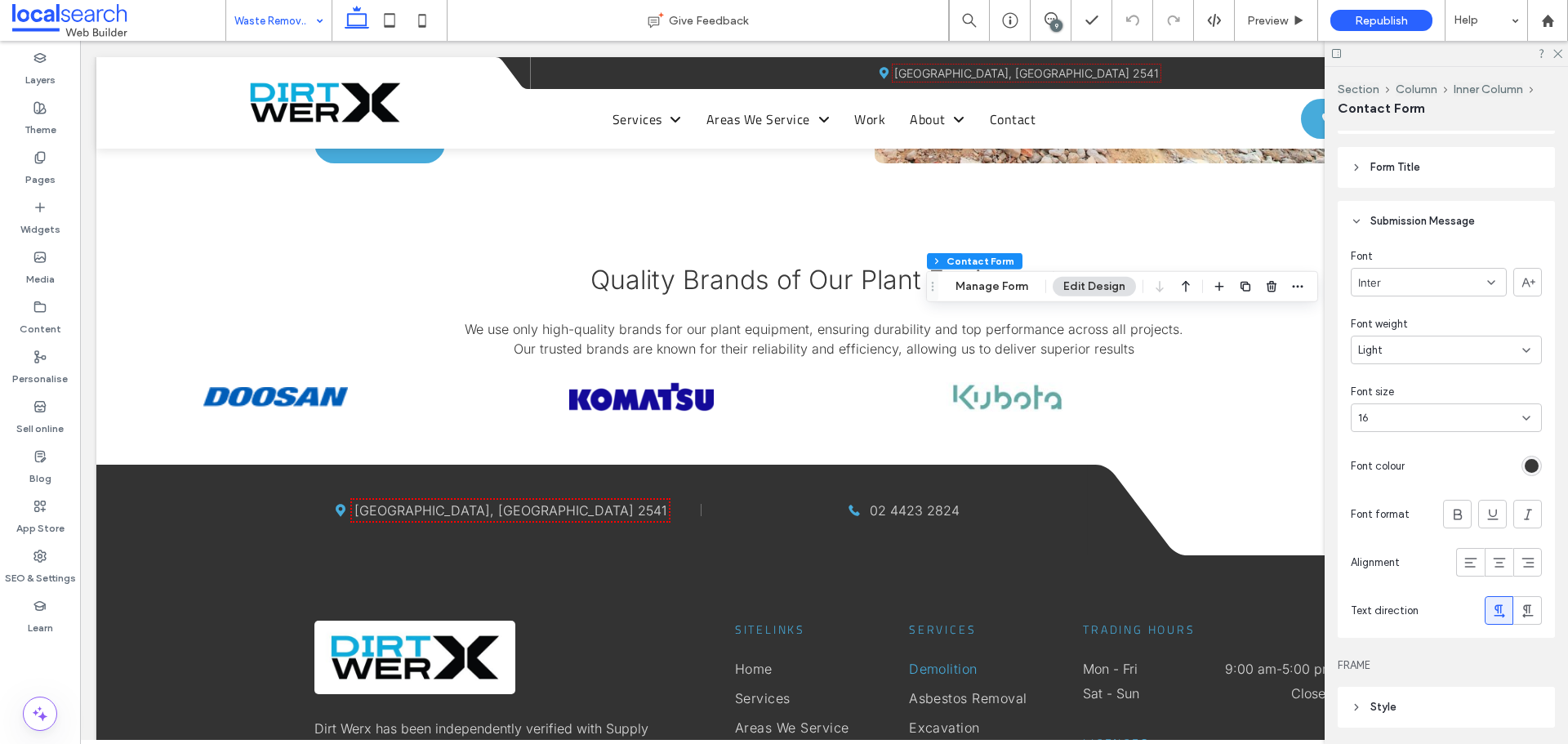
scroll to position [490, 0]
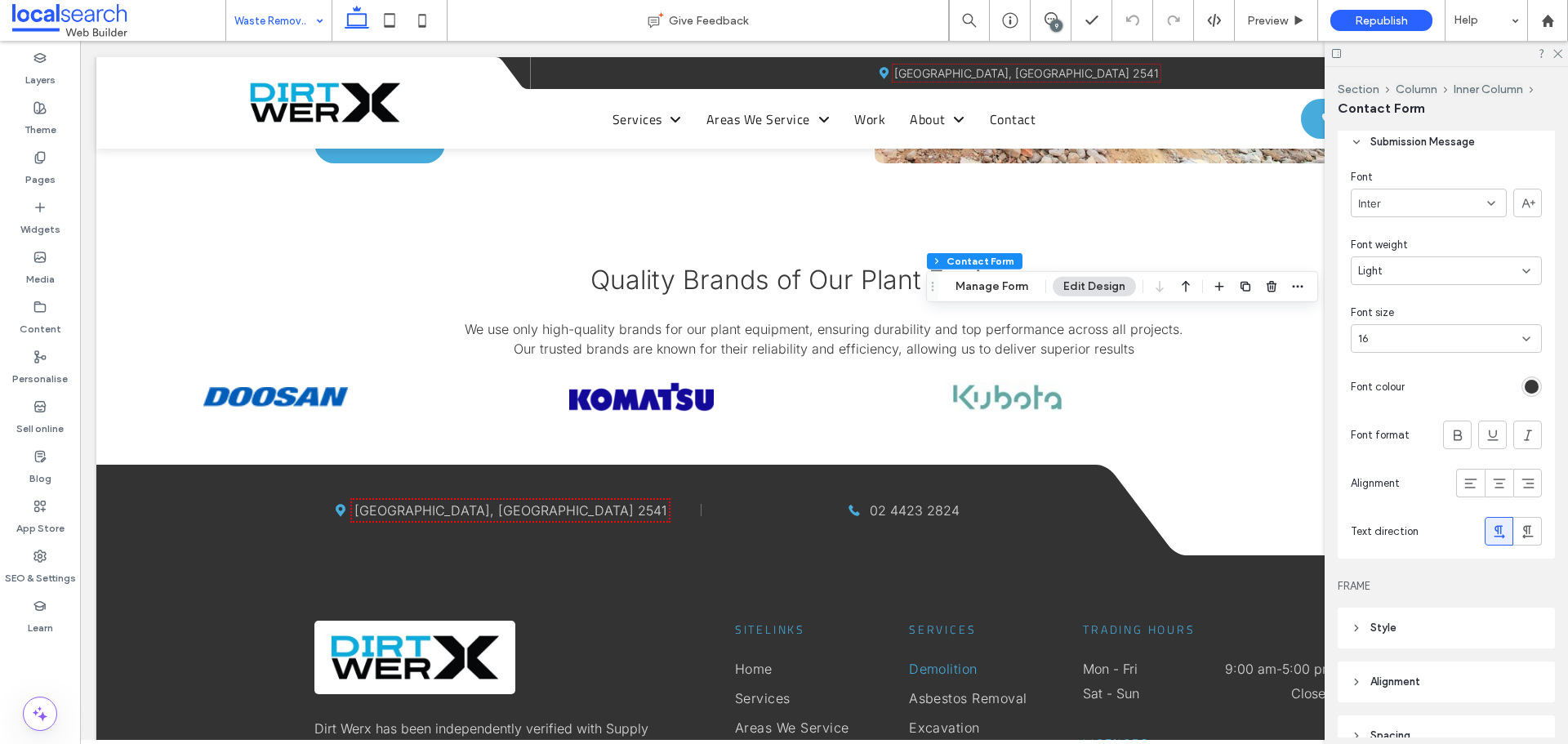
click at [1525, 386] on div "rgb(56, 56, 56)" at bounding box center [1531, 386] width 14 height 14
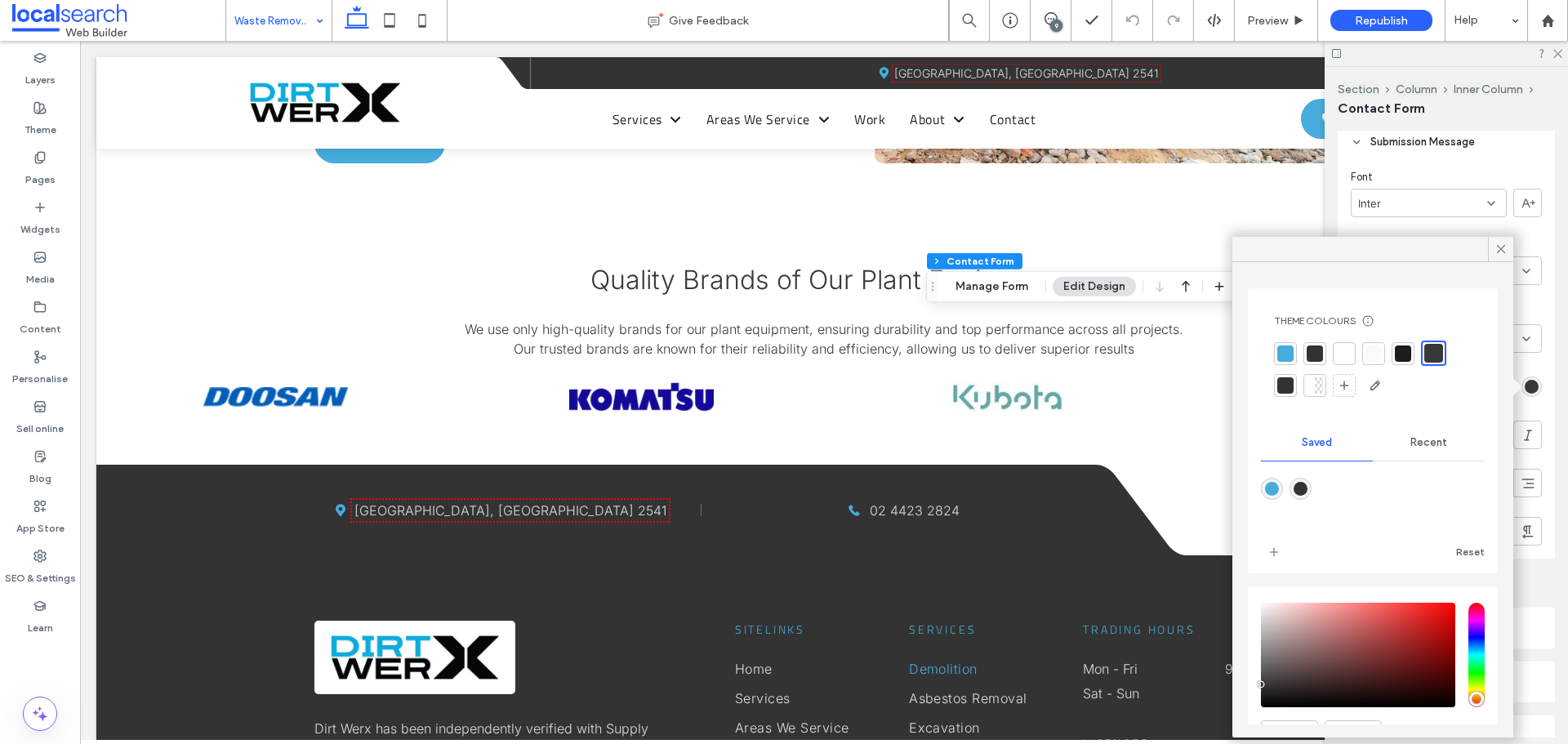
click at [1431, 353] on div at bounding box center [1433, 353] width 19 height 19
click at [1502, 248] on use at bounding box center [1501, 249] width 8 height 8
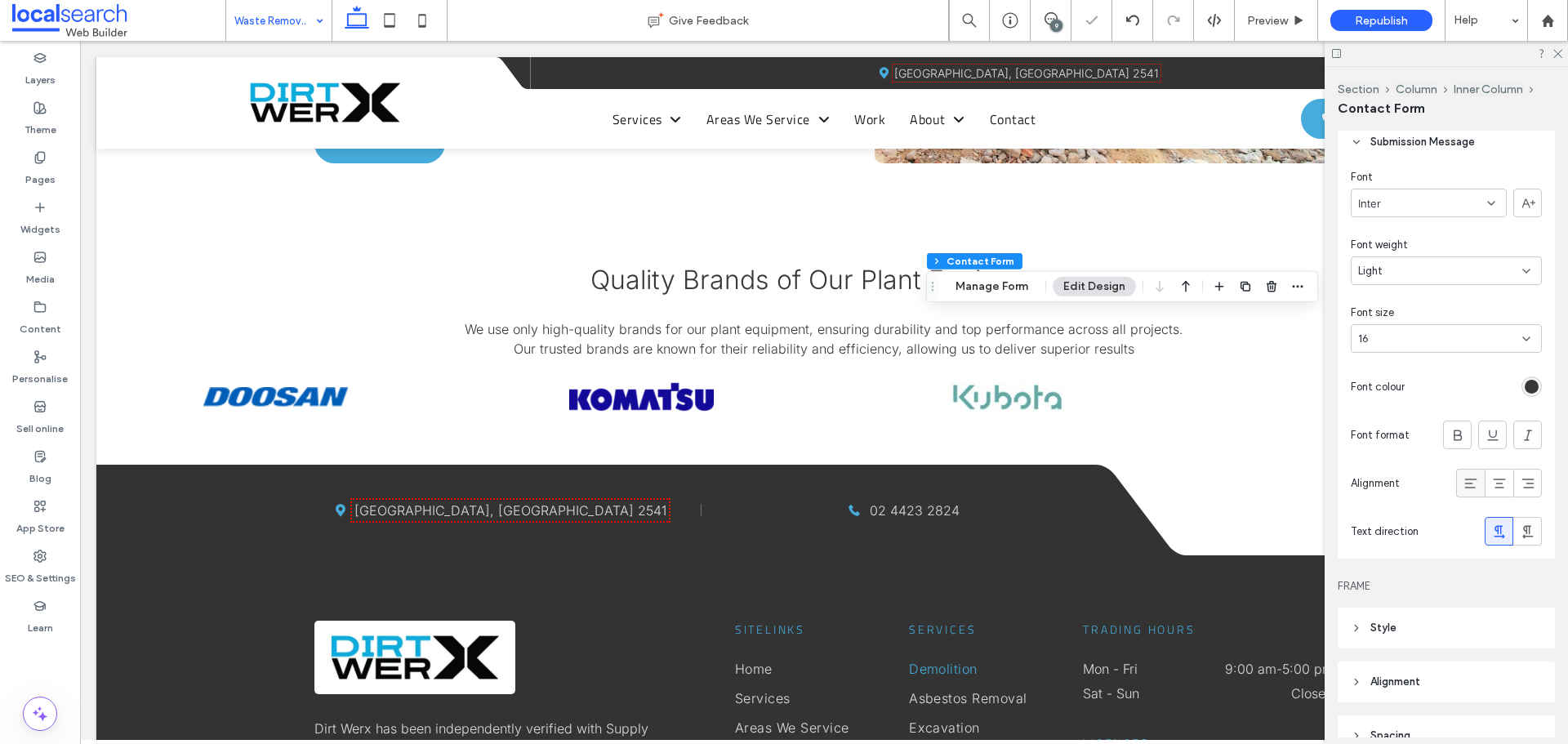
click at [1465, 482] on use at bounding box center [1470, 483] width 12 height 10
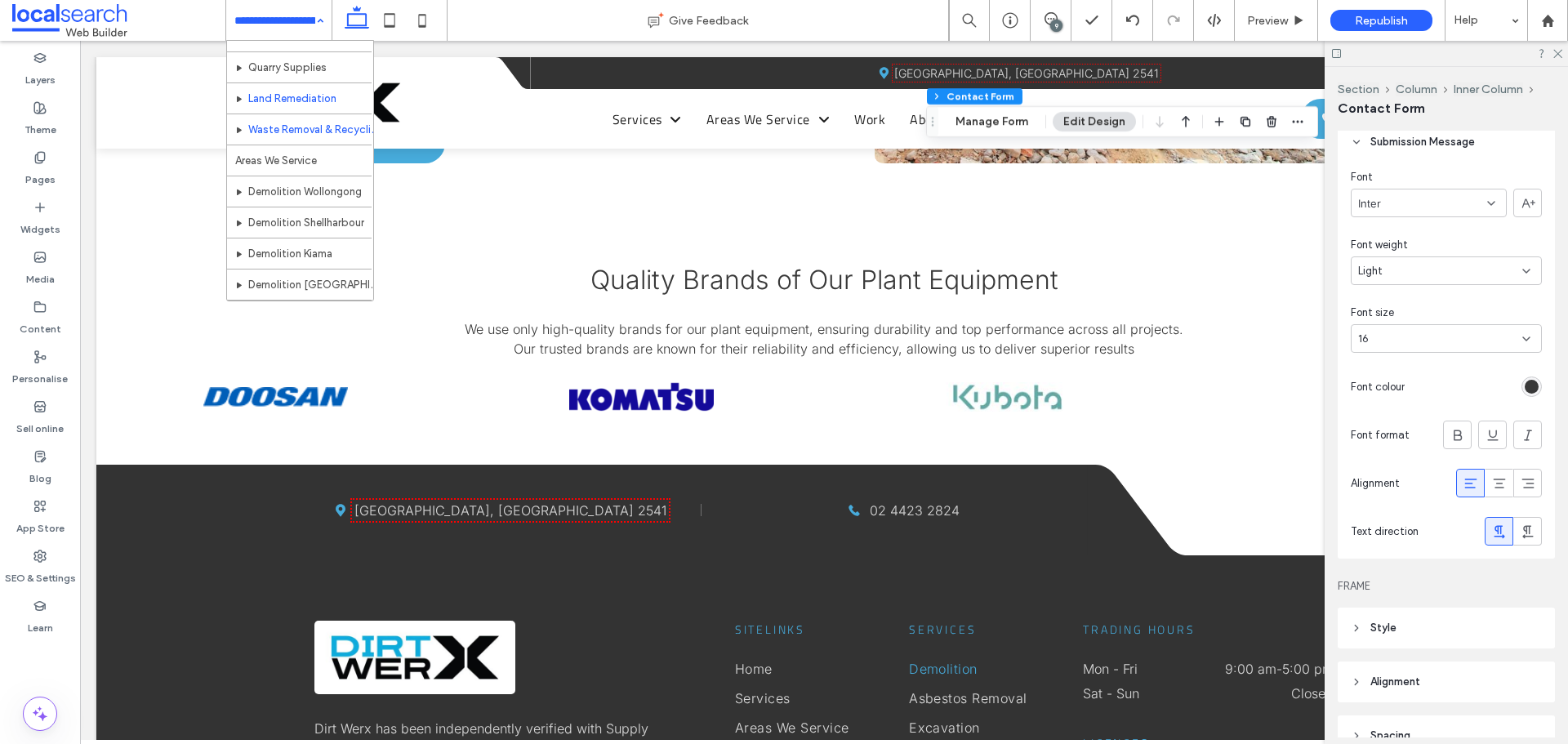
scroll to position [245, 0]
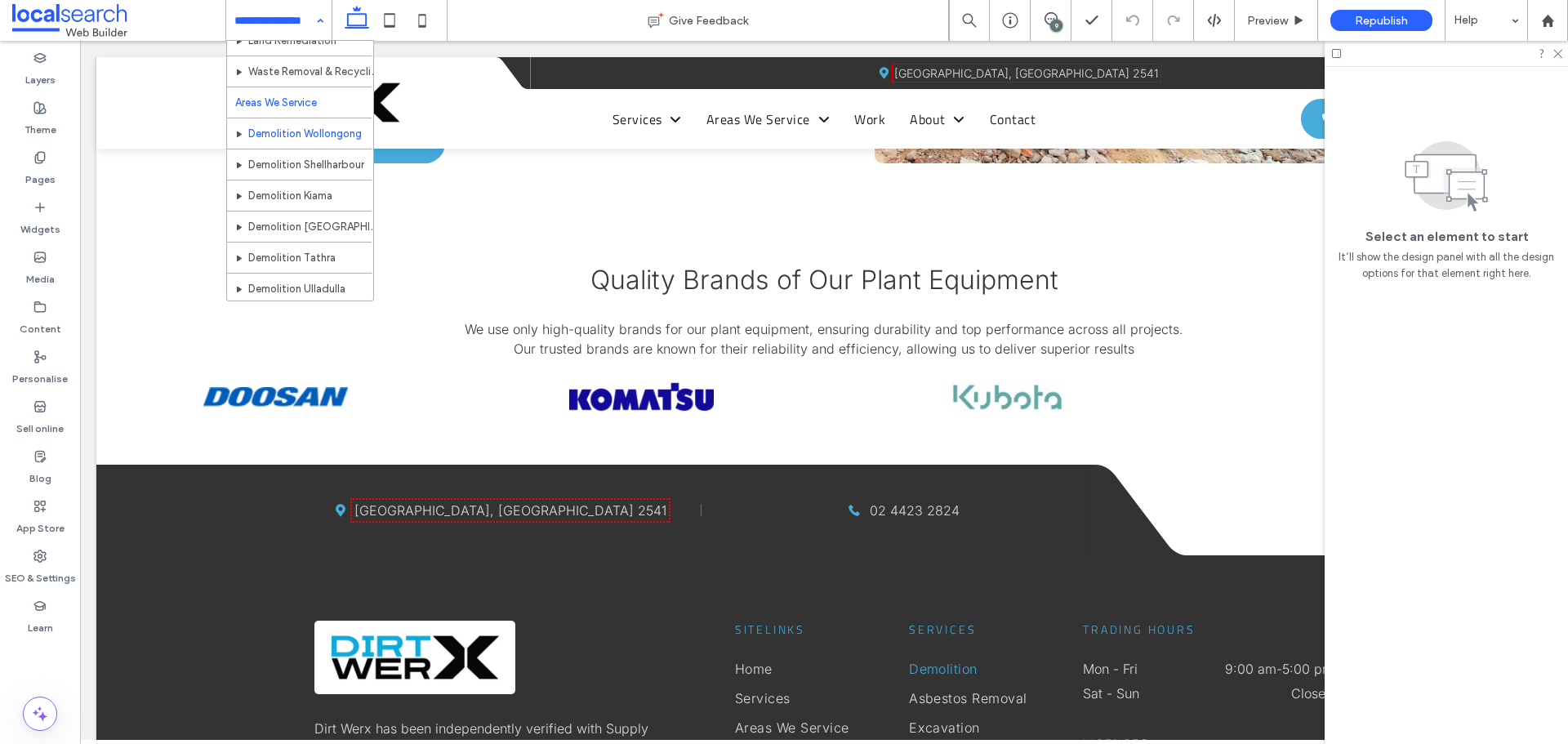
scroll to position [327, 0]
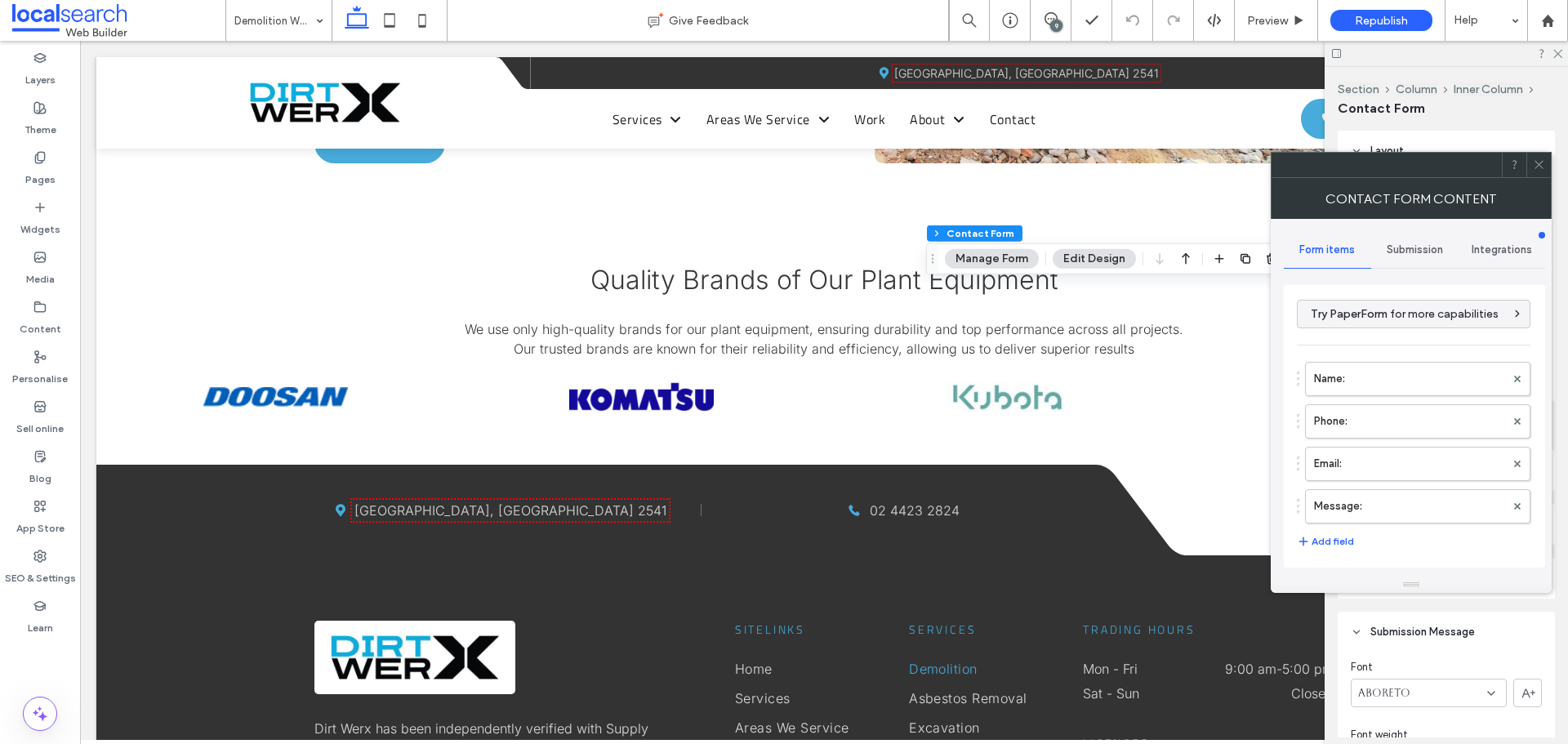
type input "*"
type input "***"
type input "*"
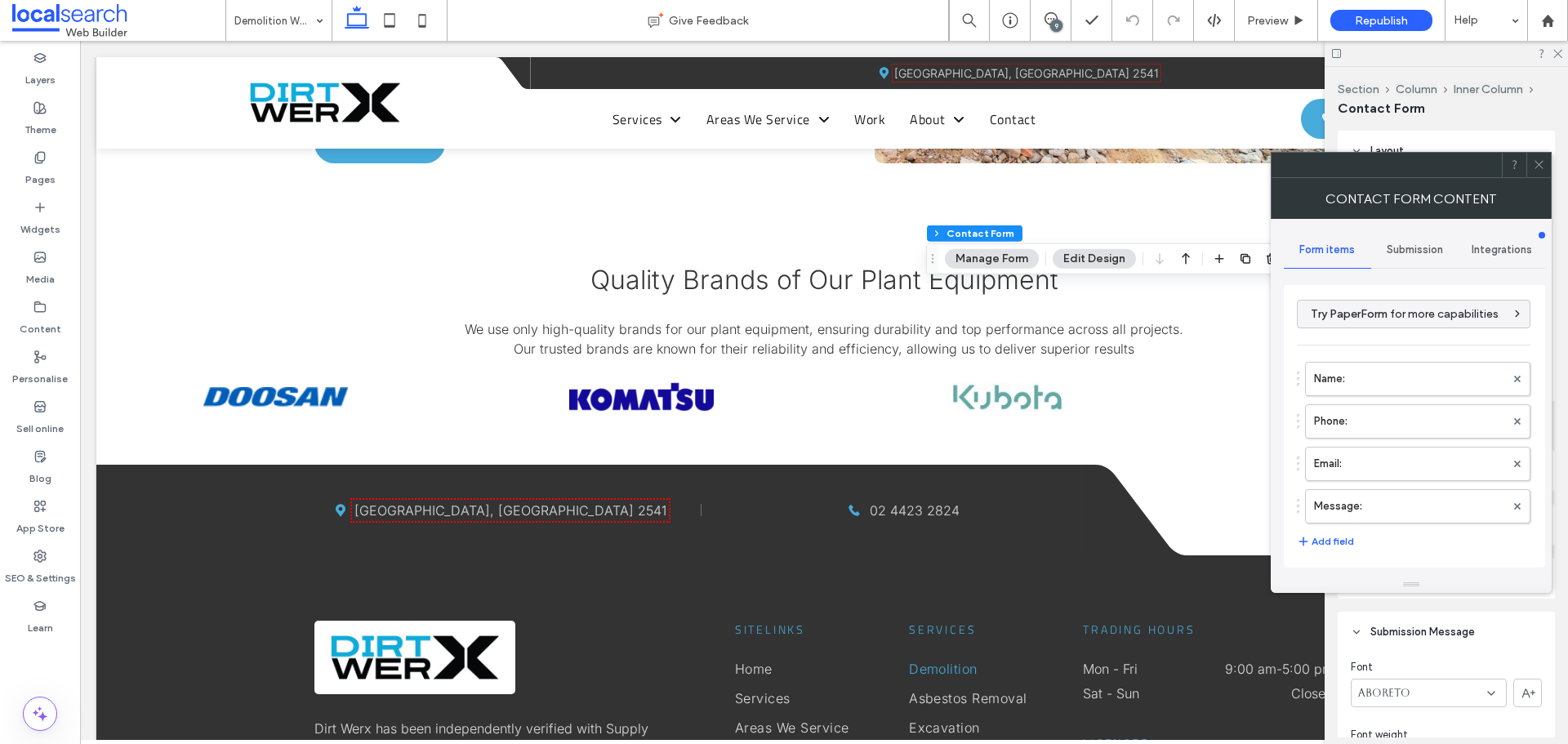
type input "***"
click at [1539, 167] on icon at bounding box center [1539, 164] width 12 height 12
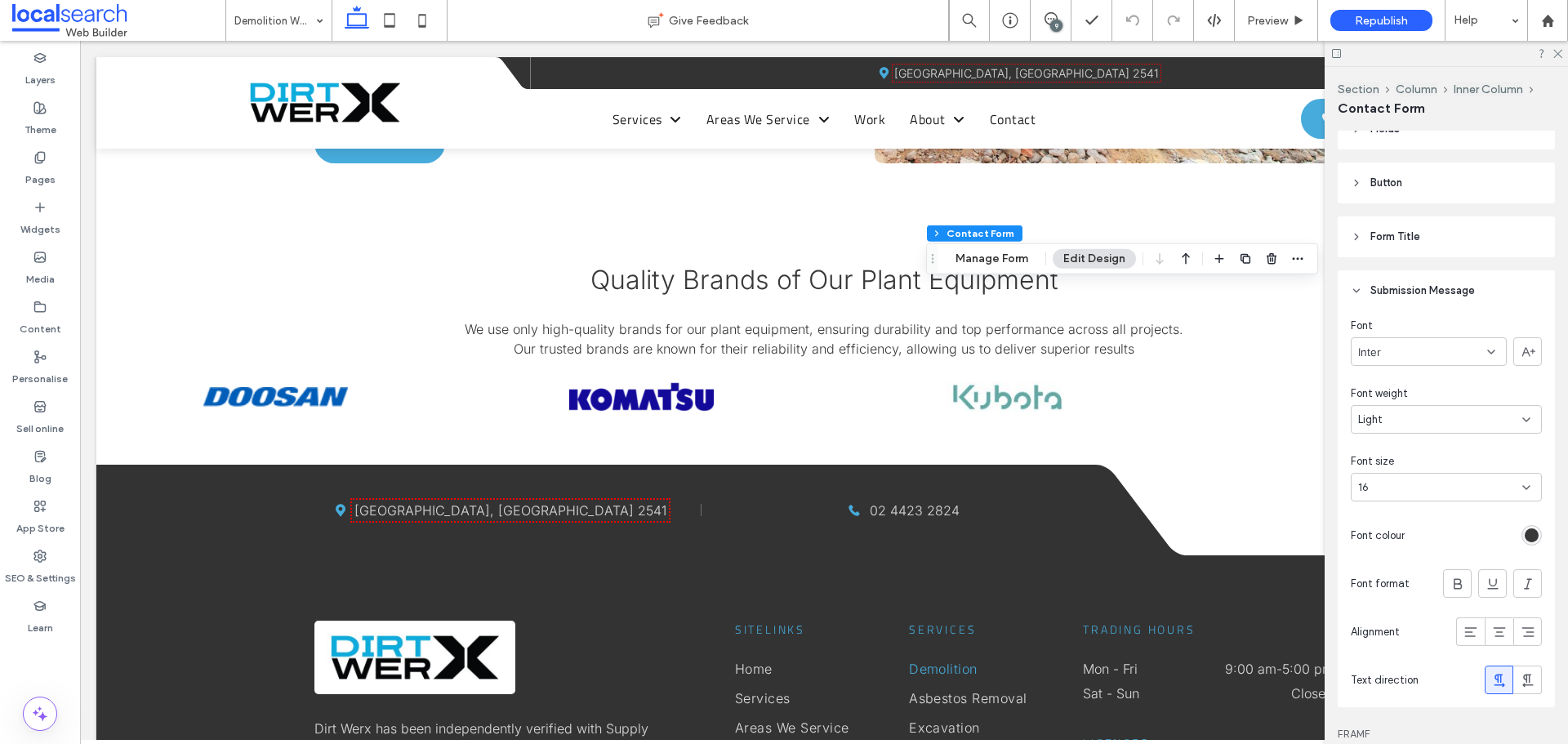
scroll to position [490, 0]
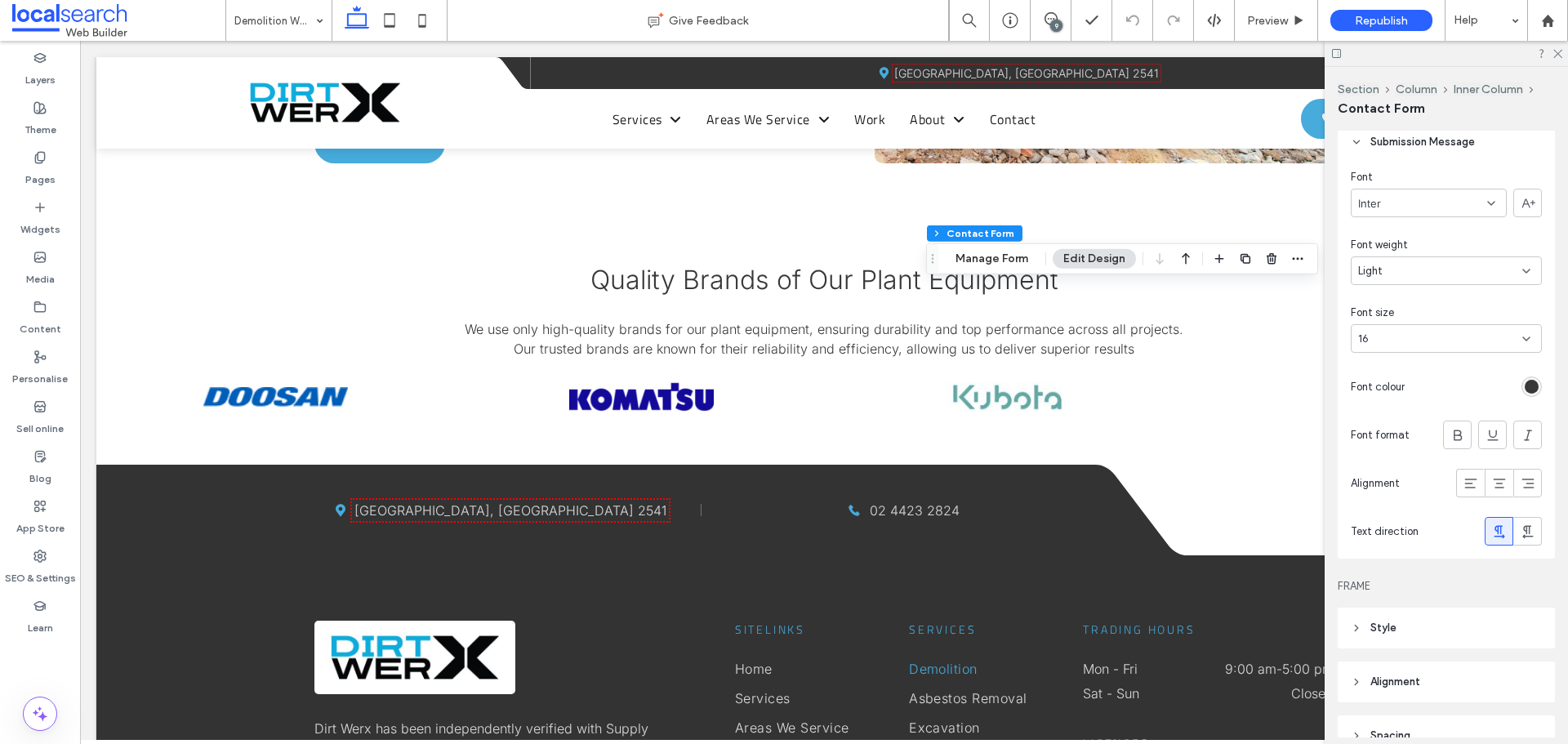
click at [1525, 387] on div "rgb(56, 56, 56)" at bounding box center [1531, 386] width 14 height 14
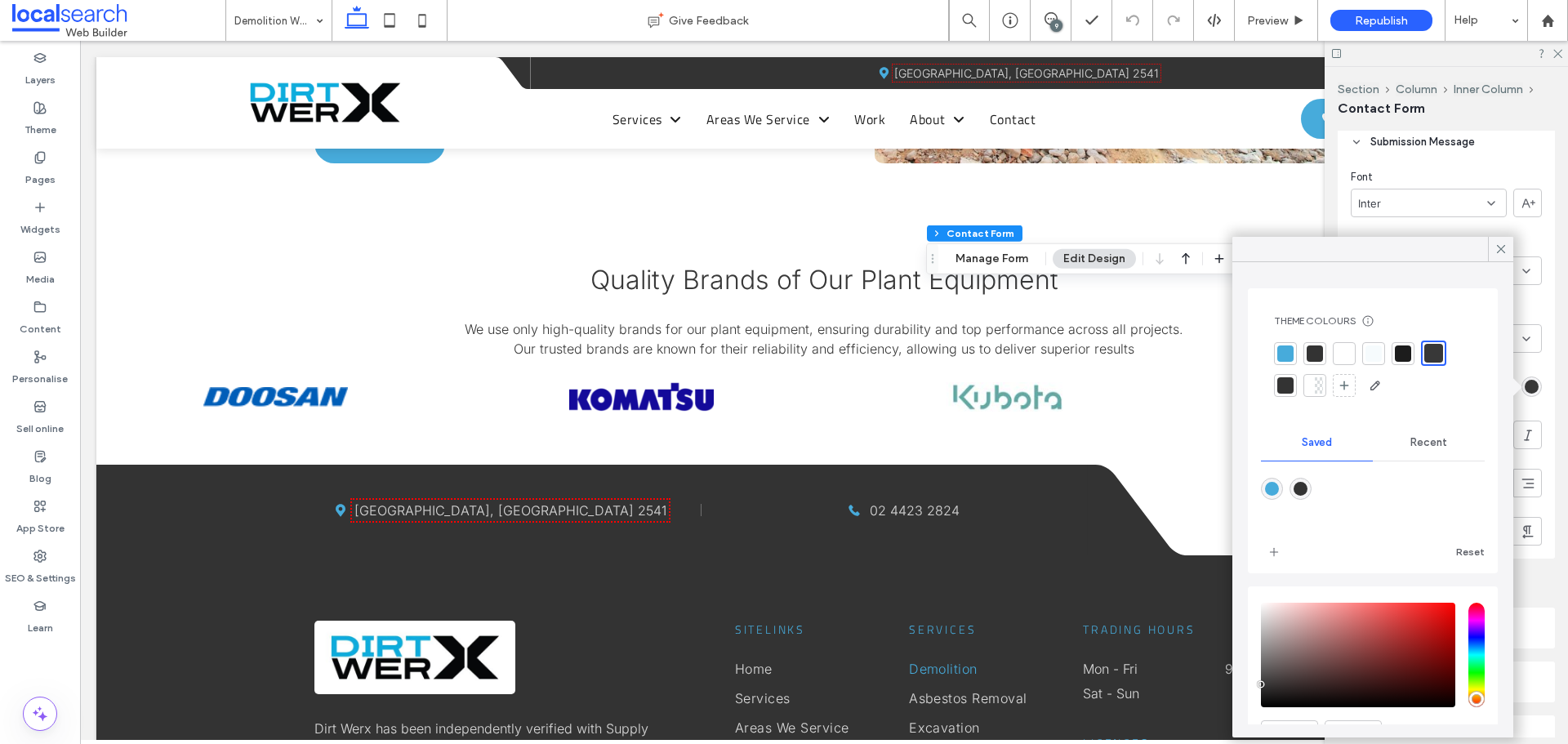
click at [1431, 355] on div at bounding box center [1433, 353] width 19 height 19
drag, startPoint x: 1504, startPoint y: 244, endPoint x: 1492, endPoint y: 266, distance: 25.1
click at [1502, 243] on icon at bounding box center [1501, 249] width 15 height 15
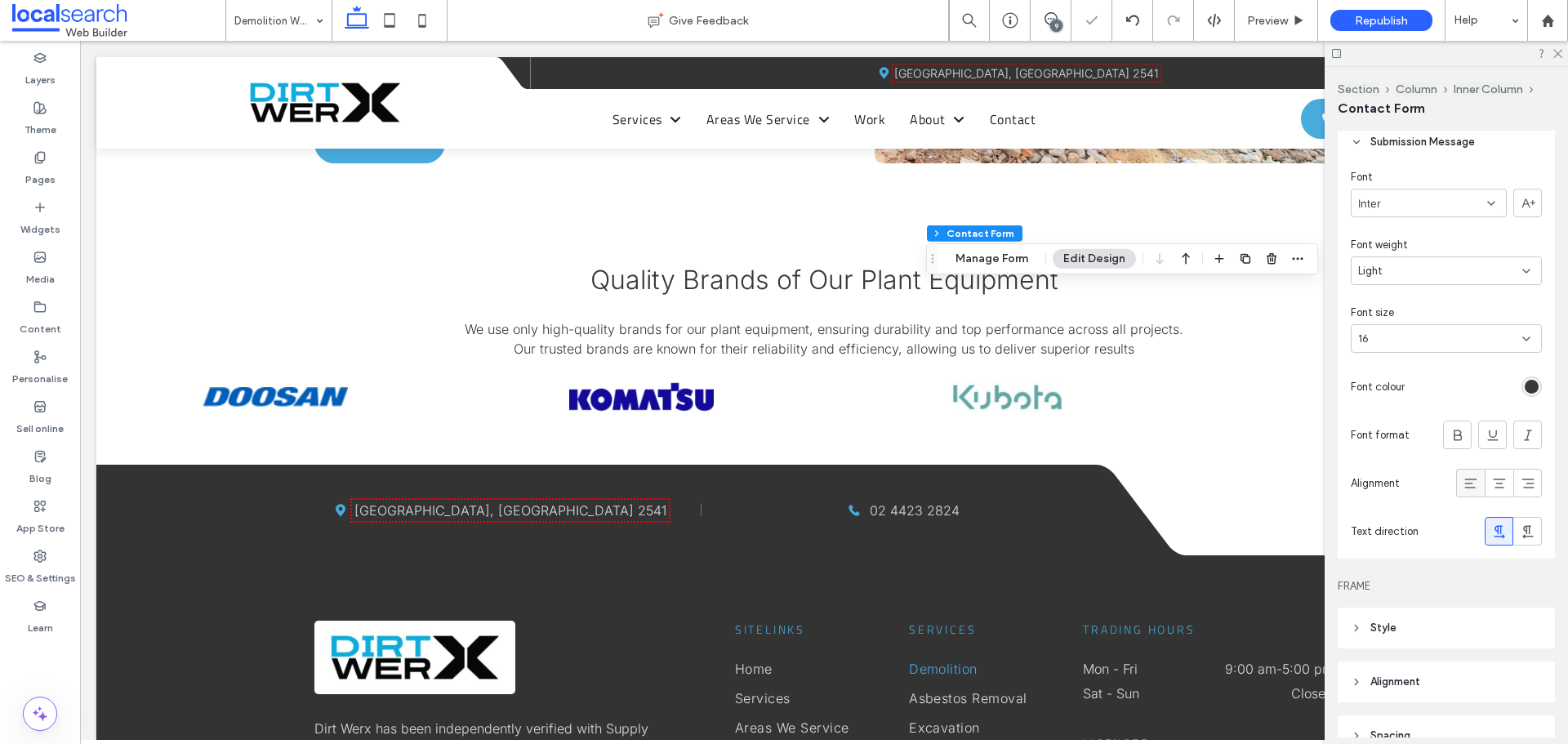
click at [1463, 485] on icon at bounding box center [1471, 483] width 16 height 16
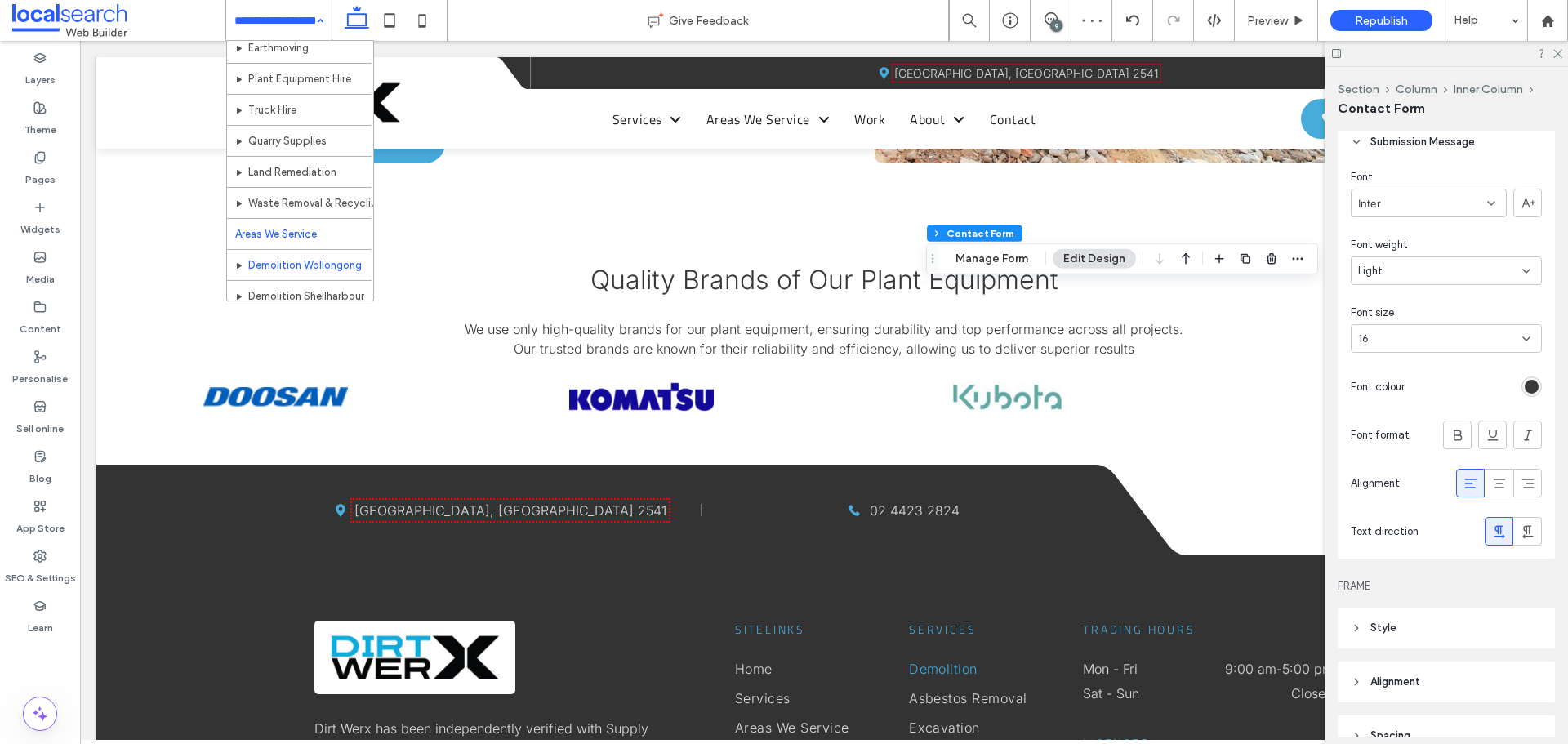
scroll to position [245, 0]
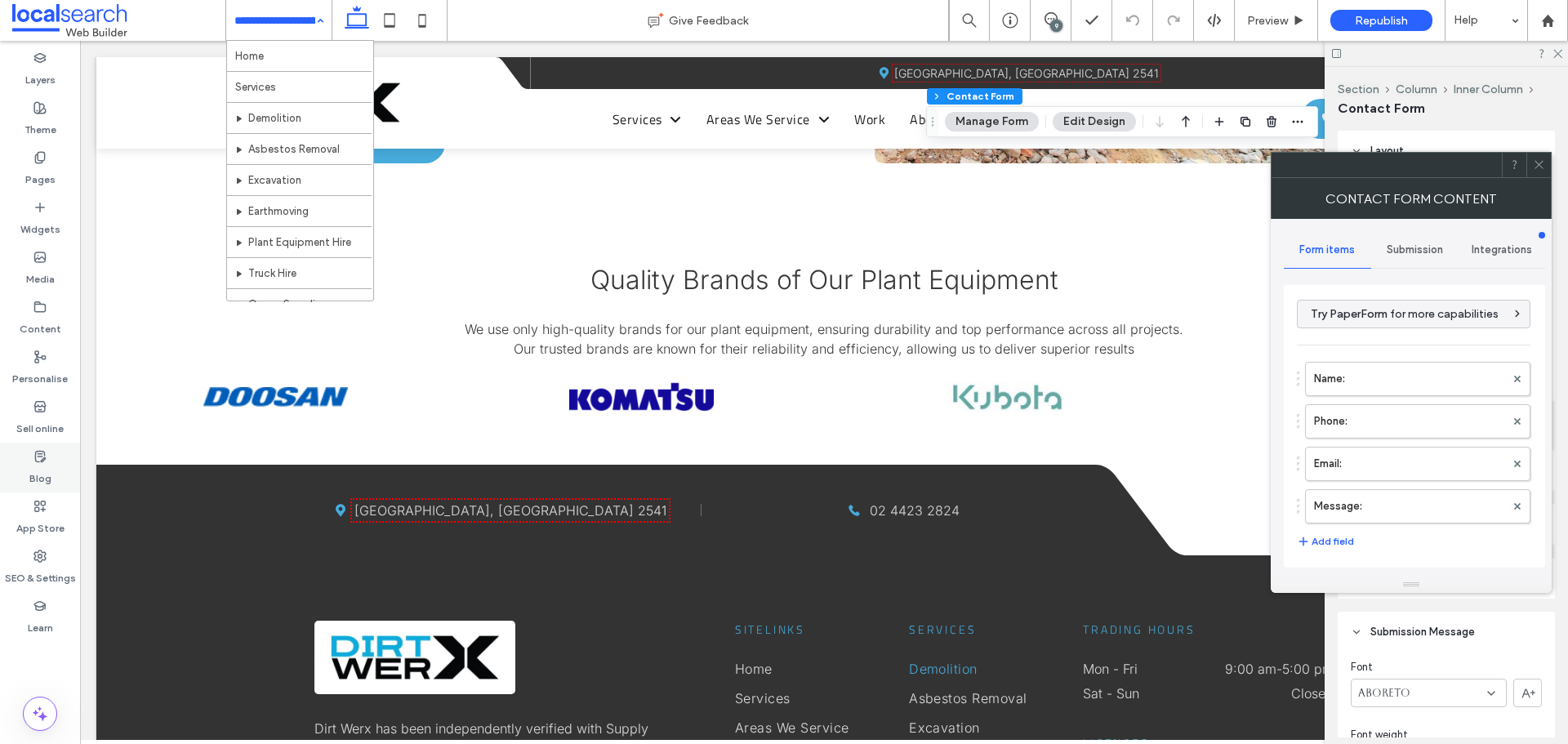
type input "****"
type input "*"
type input "***"
type input "*"
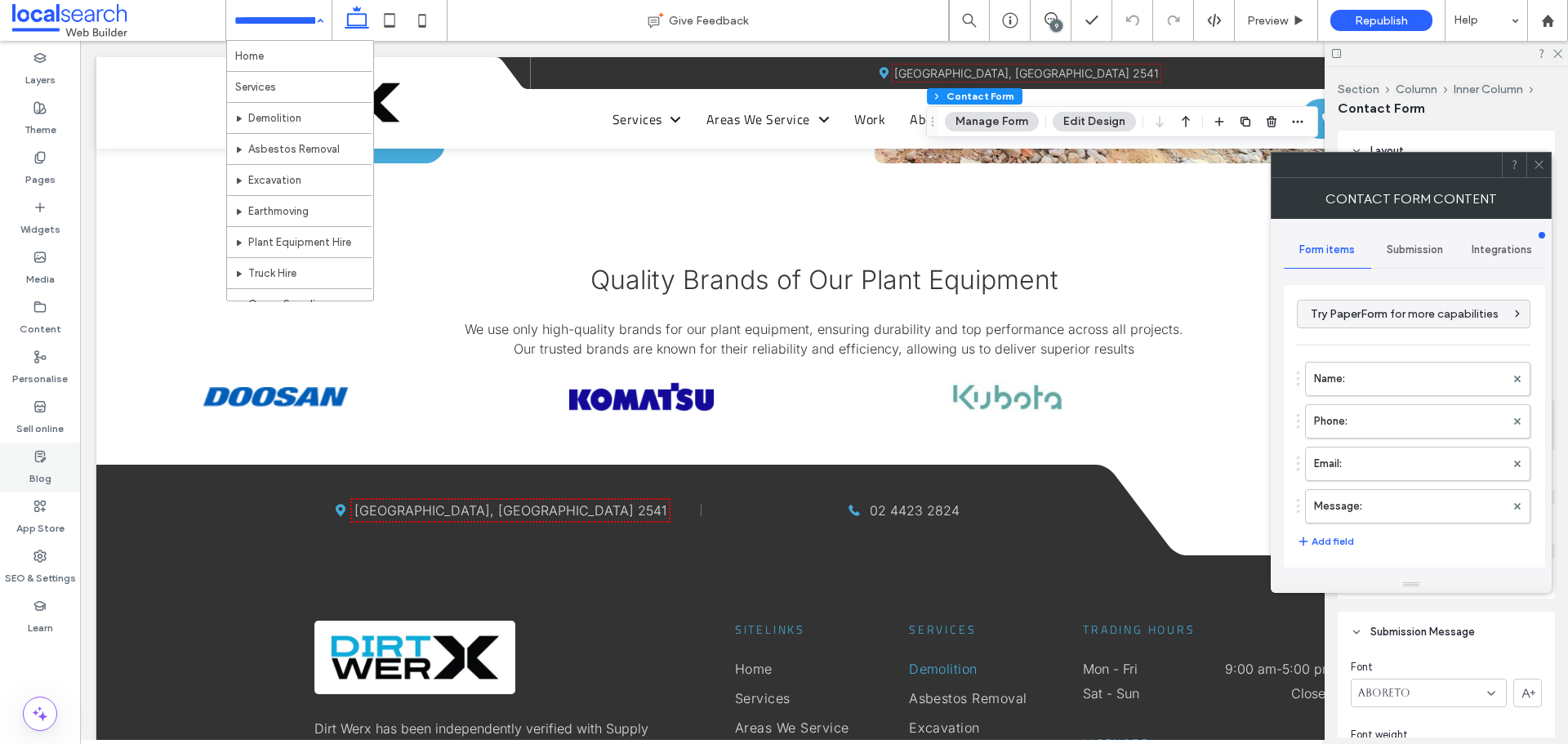
type input "*"
type input "***"
click at [1536, 164] on icon at bounding box center [1539, 164] width 12 height 12
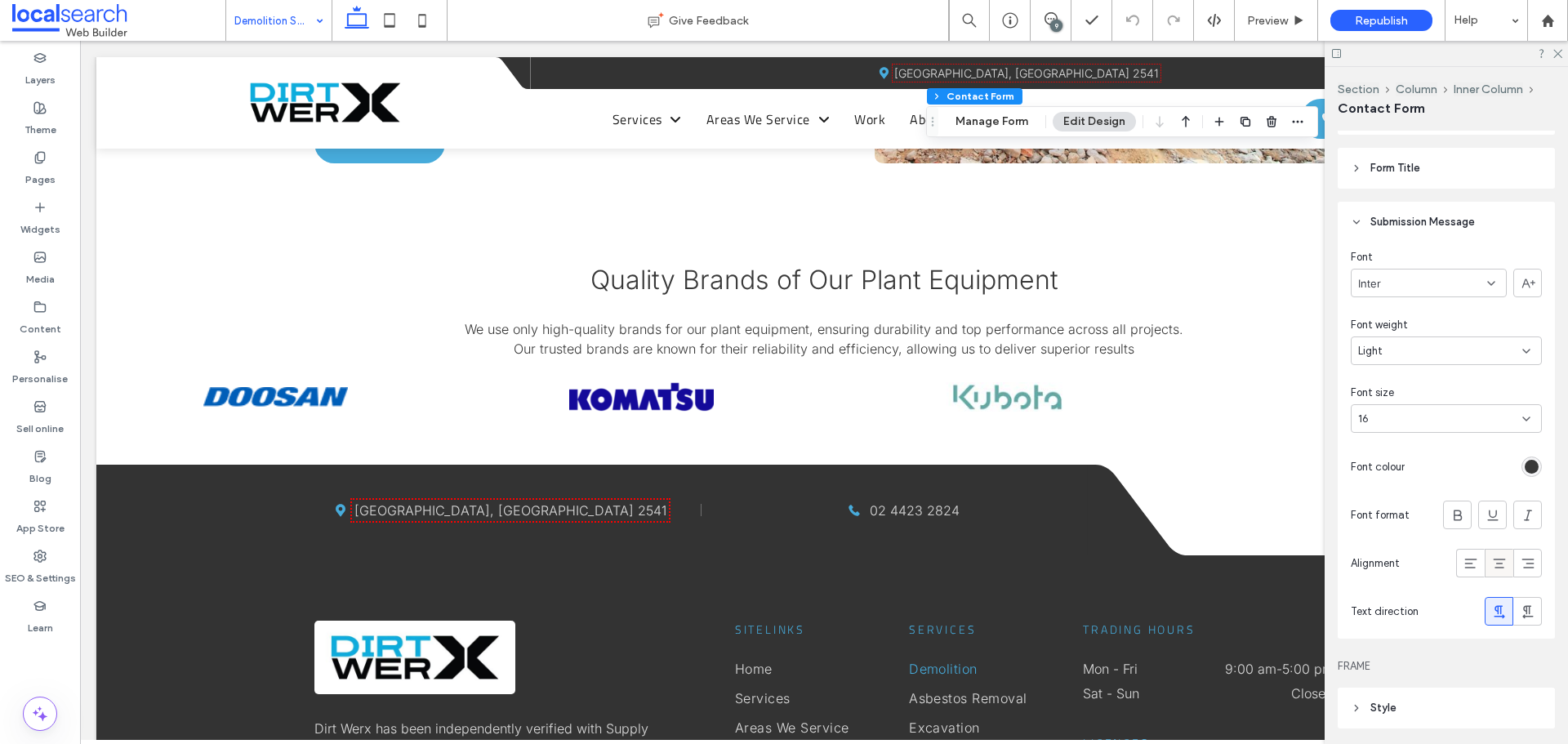
scroll to position [490, 0]
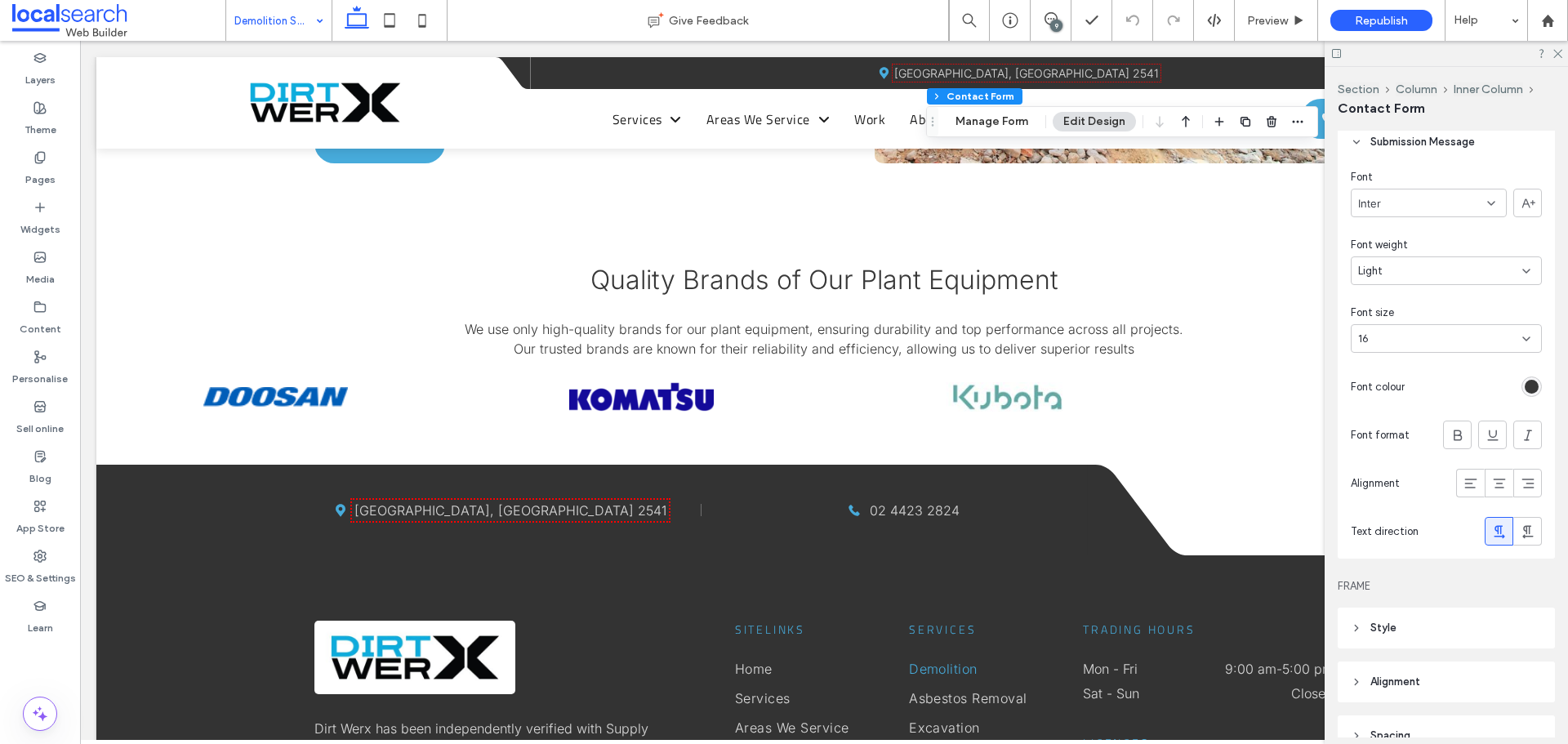
click at [1521, 394] on div "rgb(56, 56, 56)" at bounding box center [1531, 386] width 20 height 20
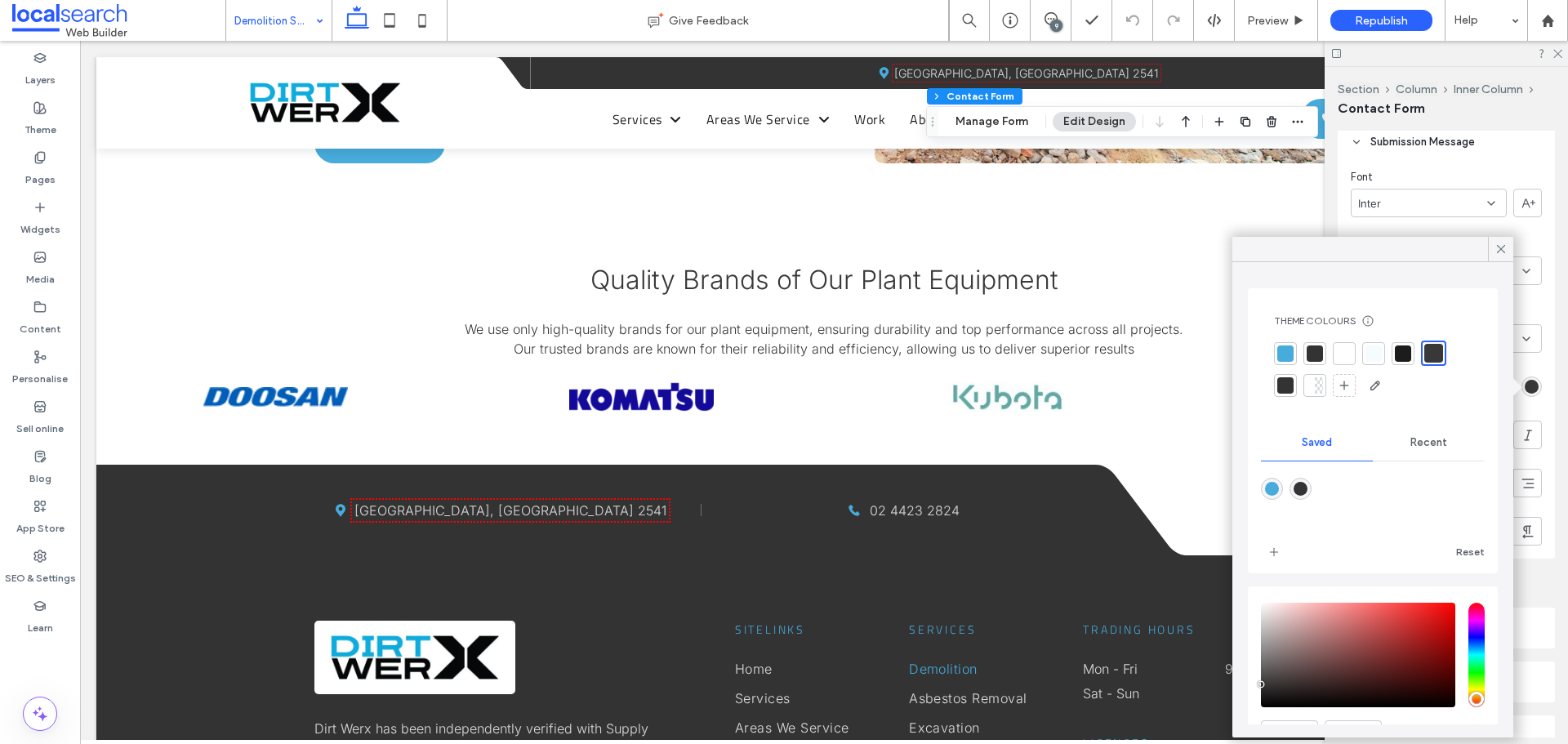
click at [1429, 351] on div at bounding box center [1433, 353] width 19 height 19
click at [1498, 250] on icon at bounding box center [1501, 249] width 15 height 15
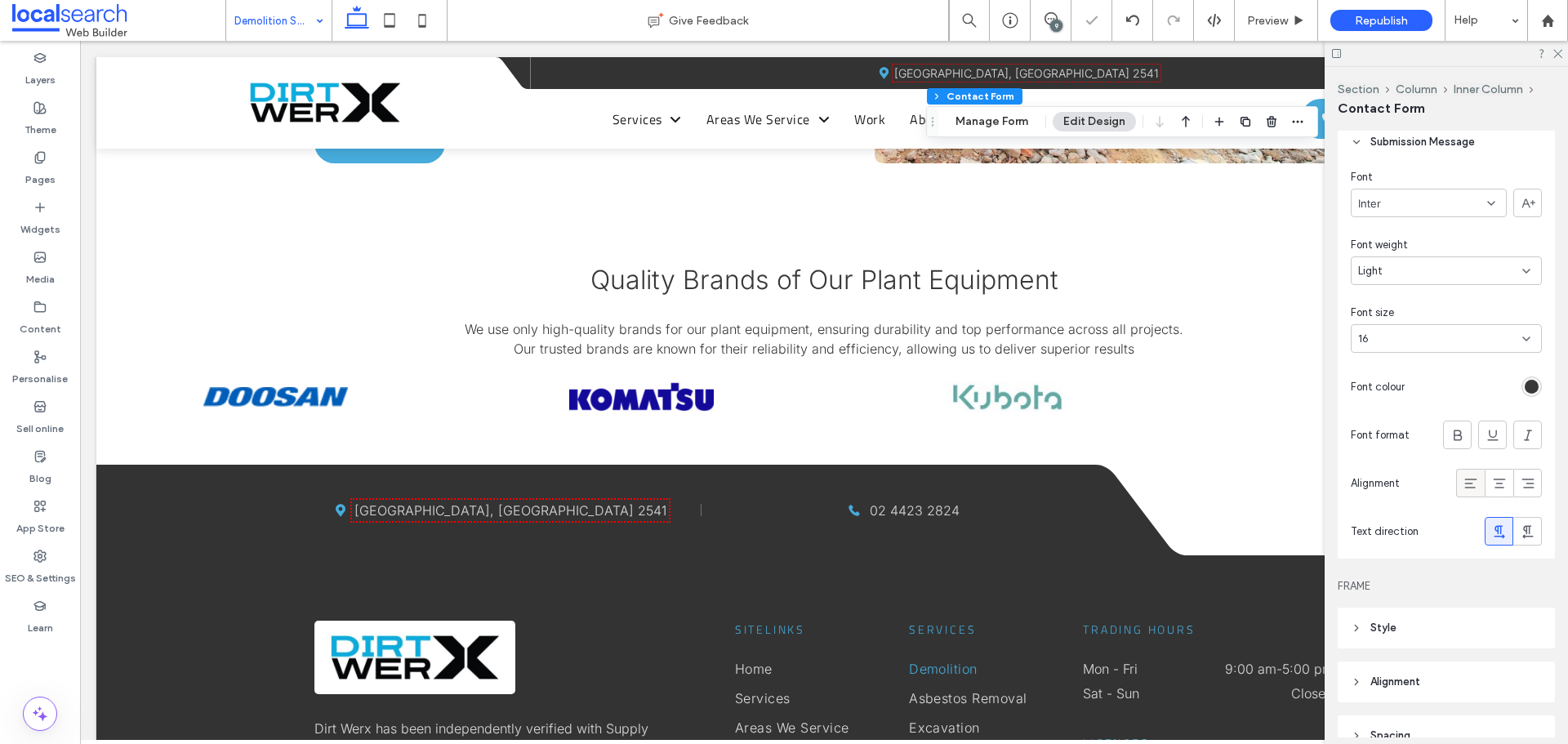
click at [1463, 475] on icon at bounding box center [1471, 483] width 16 height 16
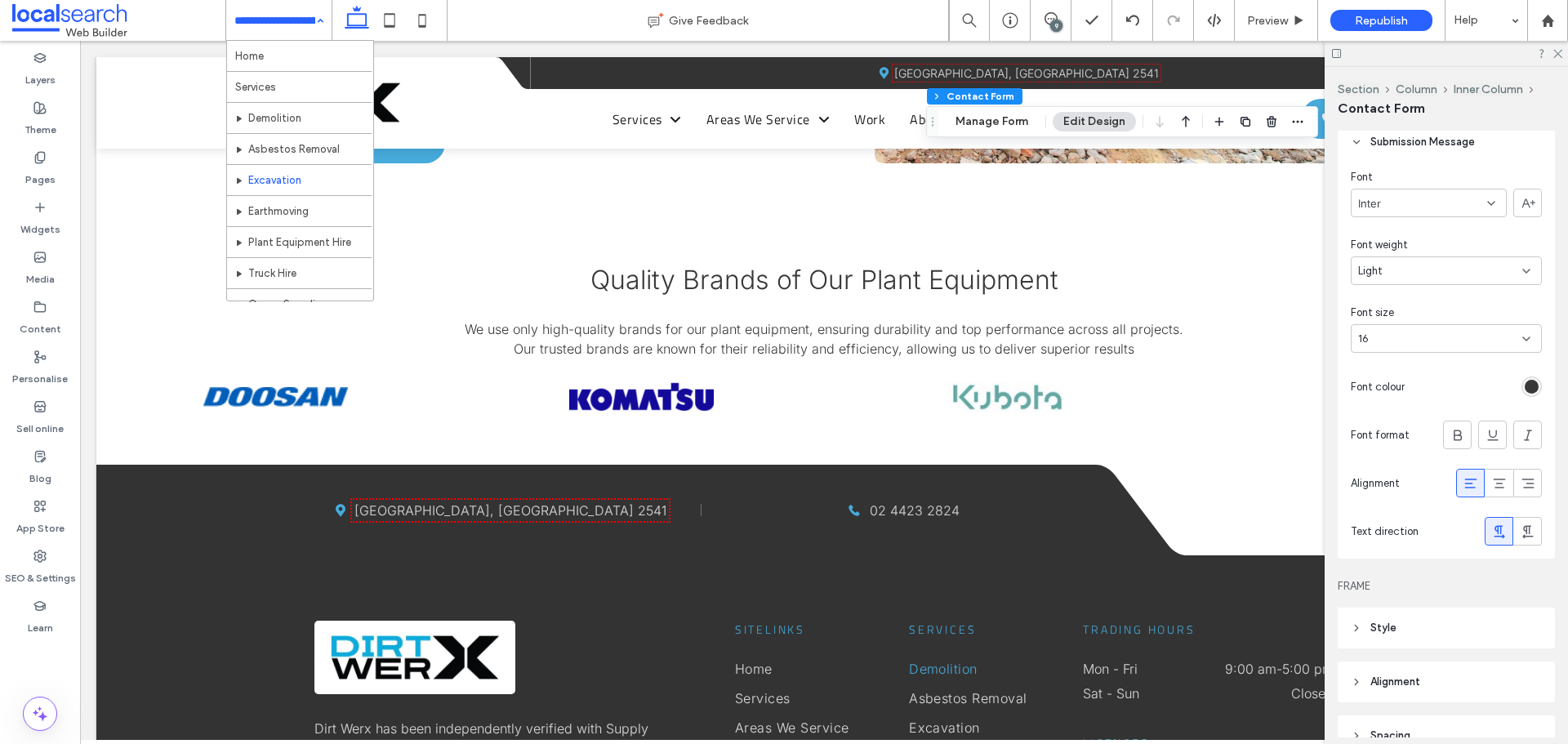
scroll to position [163, 0]
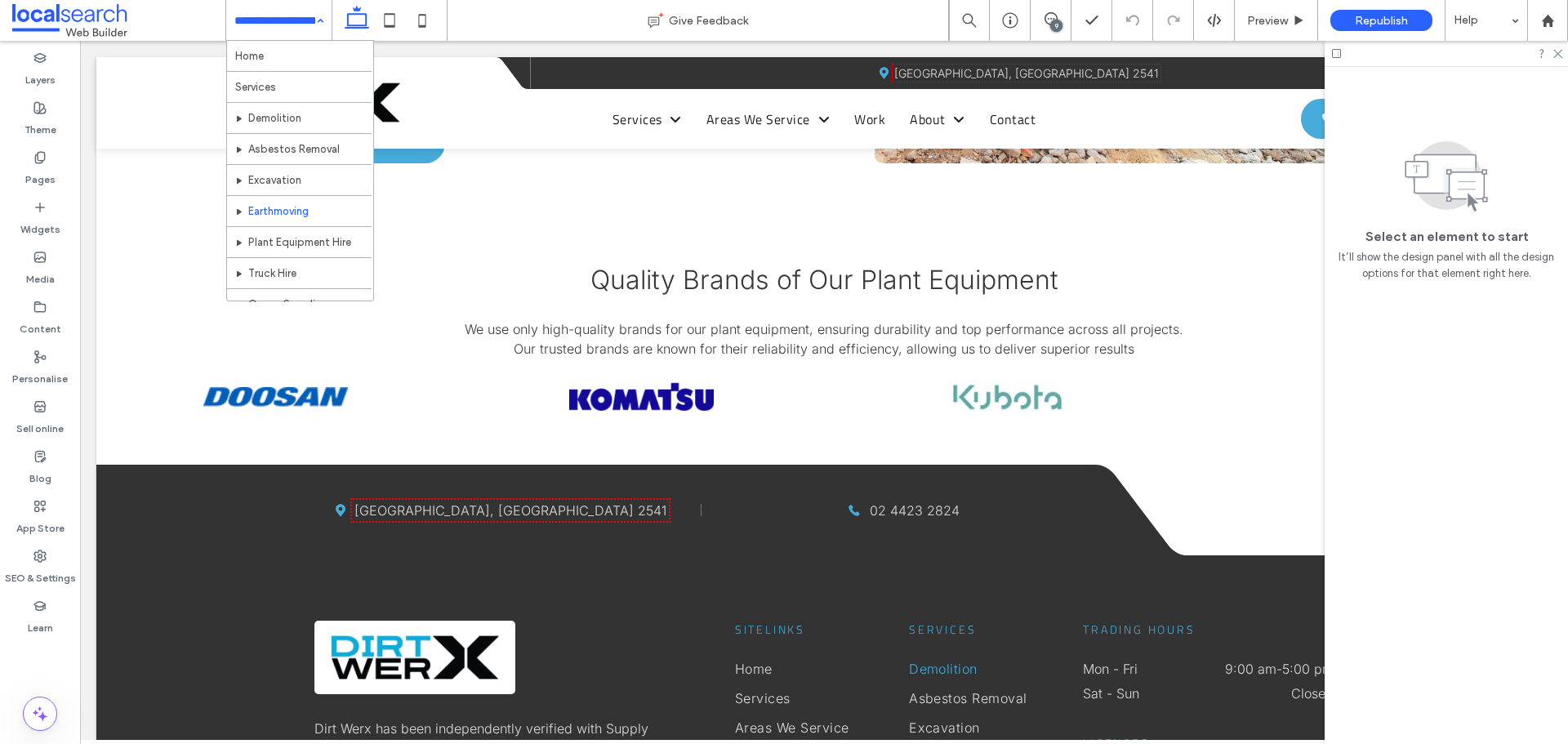
scroll to position [245, 0]
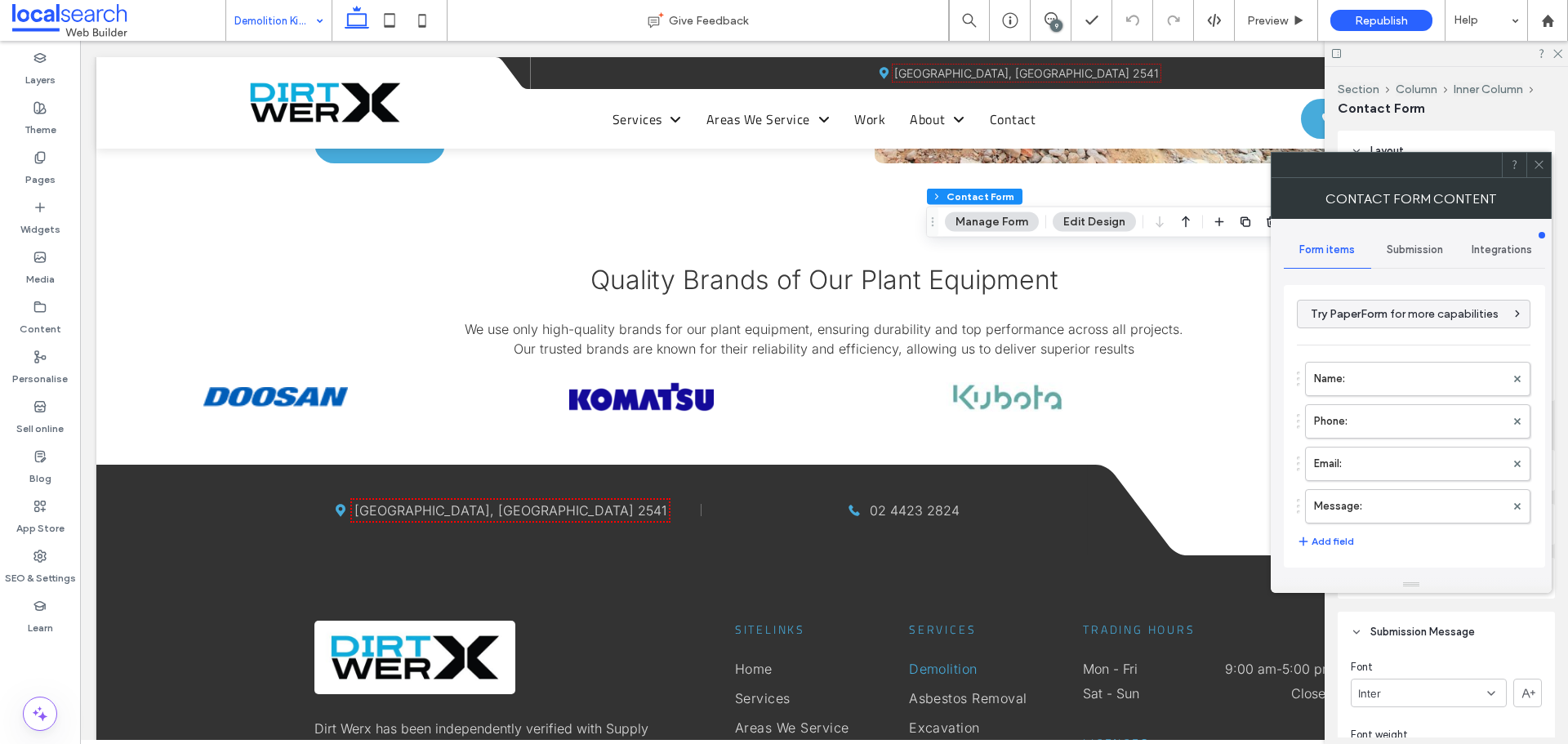
type input "*"
type input "***"
type input "*"
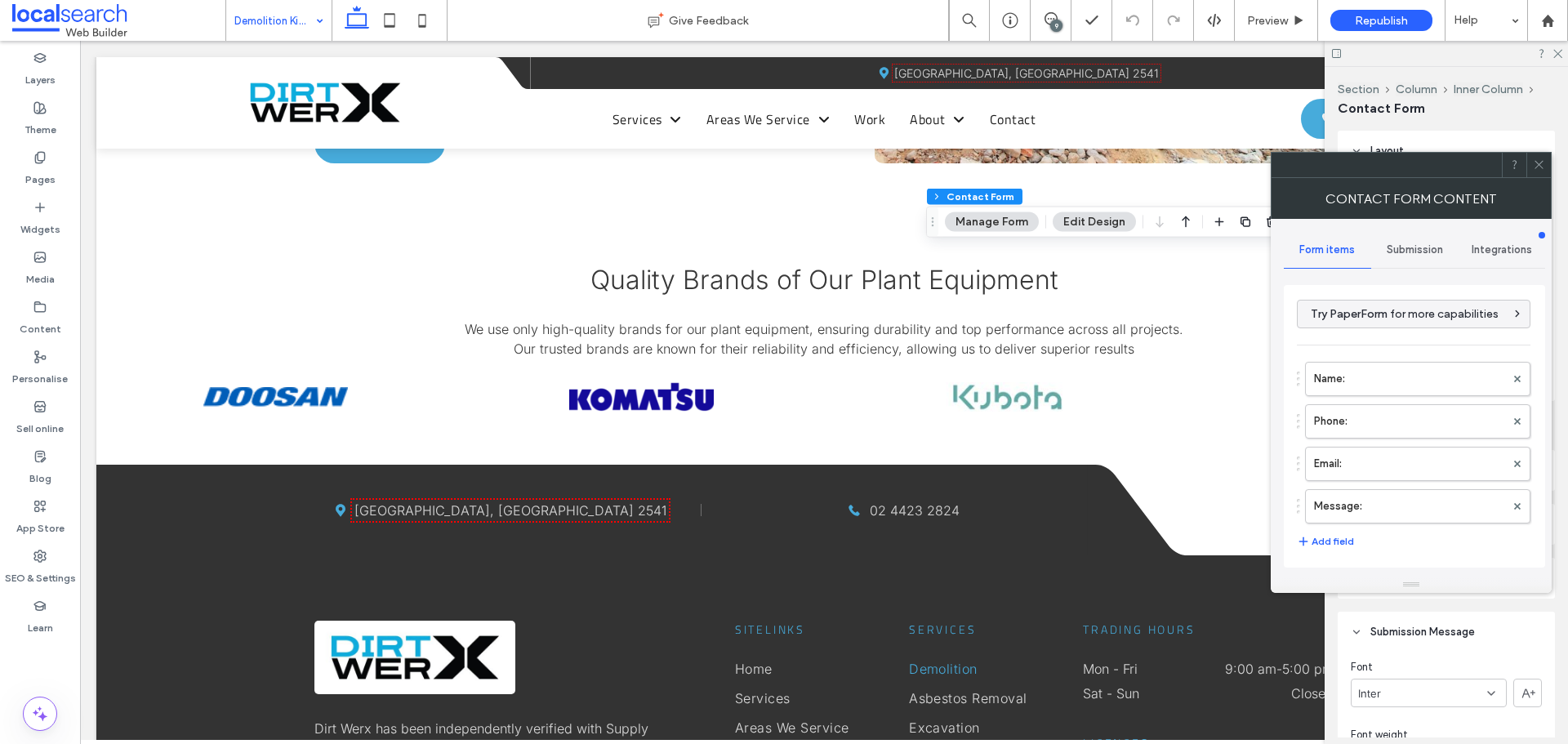
type input "***"
click at [1537, 161] on icon at bounding box center [1539, 164] width 12 height 12
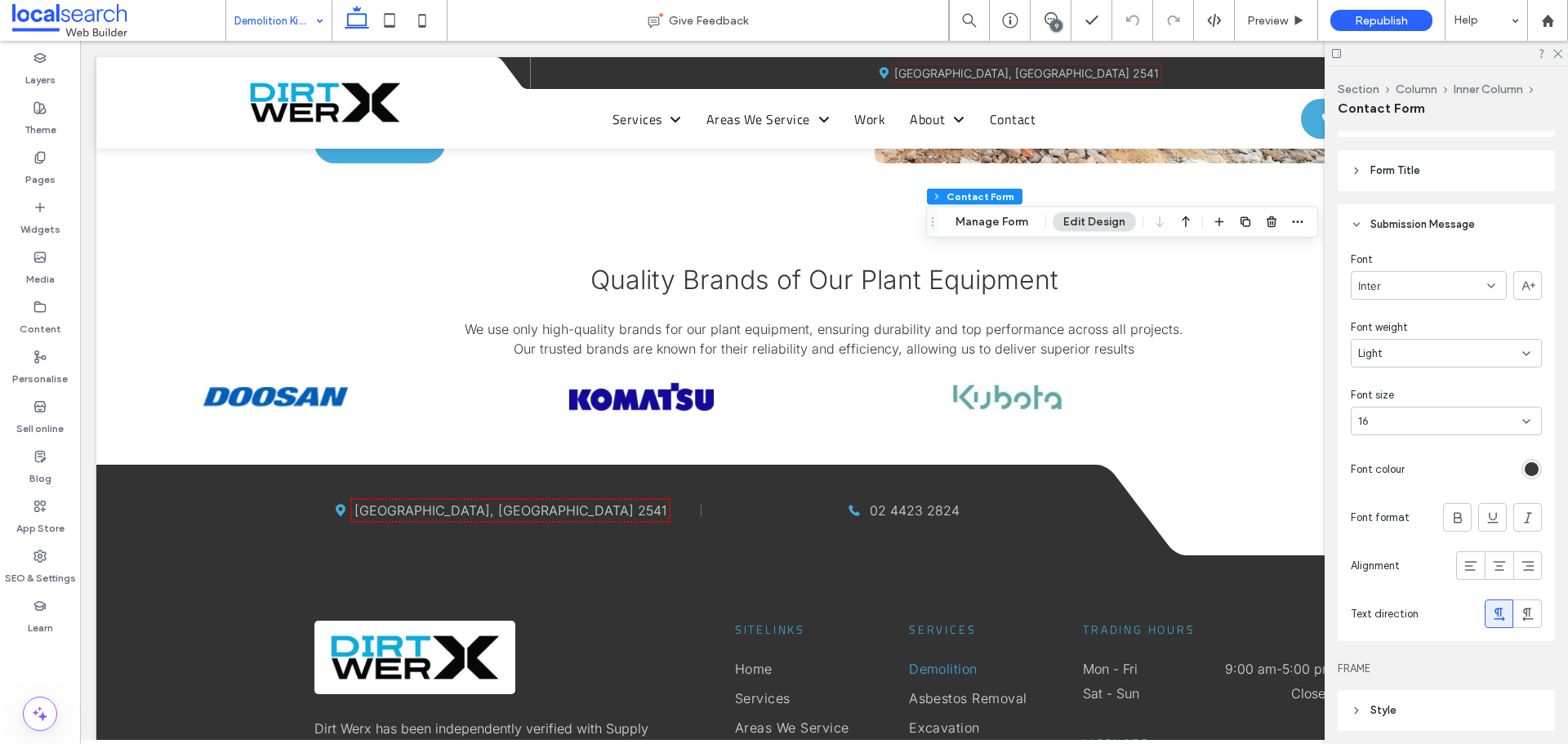
scroll to position [408, 0]
click at [1535, 463] on div "Font Inter Font weight Light Font size 16 Font colour Font format Alignment Tex…" at bounding box center [1446, 442] width 217 height 396
click at [1529, 463] on div "rgb(56, 56, 56)" at bounding box center [1531, 468] width 14 height 14
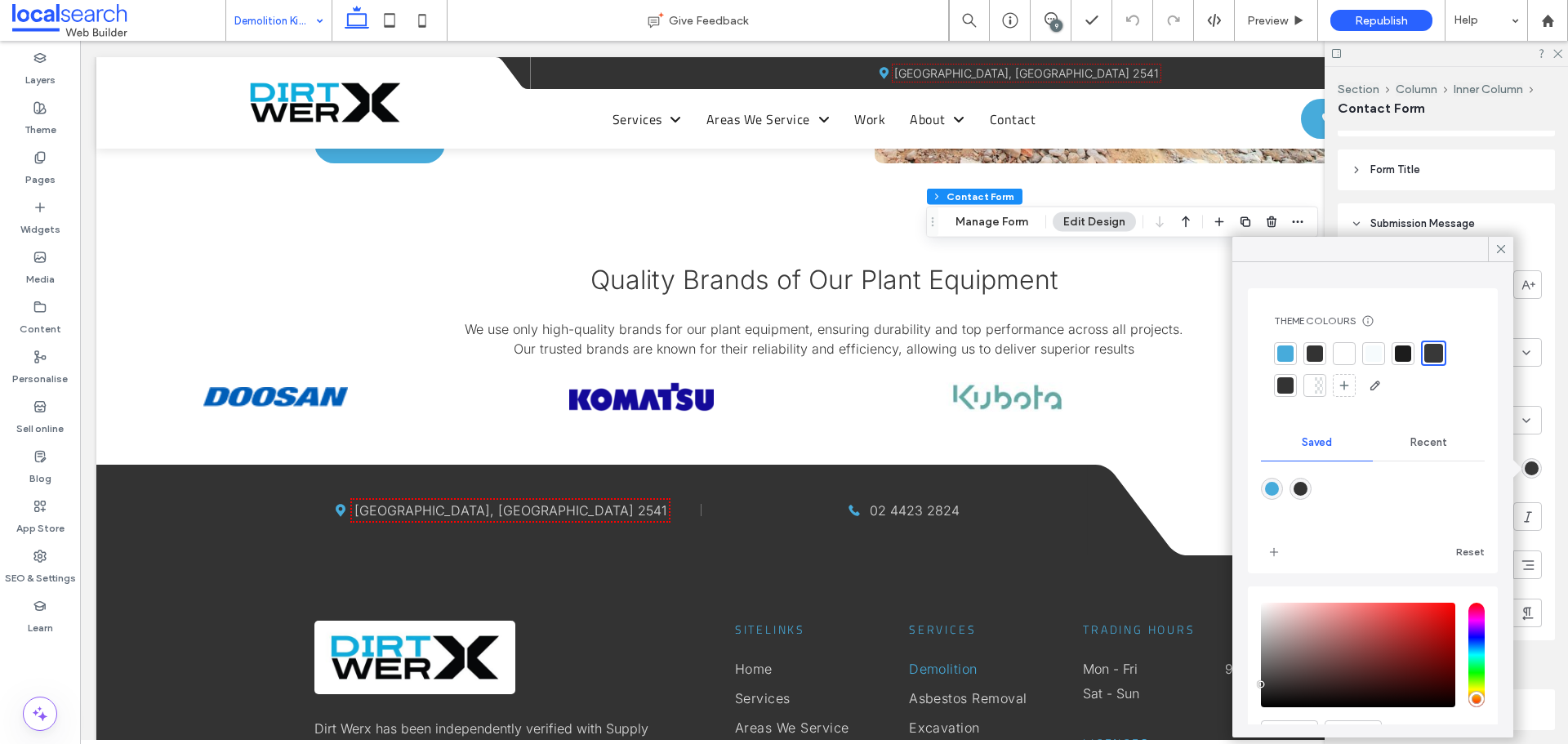
click at [1433, 351] on div at bounding box center [1433, 353] width 19 height 19
click at [1499, 246] on icon at bounding box center [1501, 249] width 15 height 15
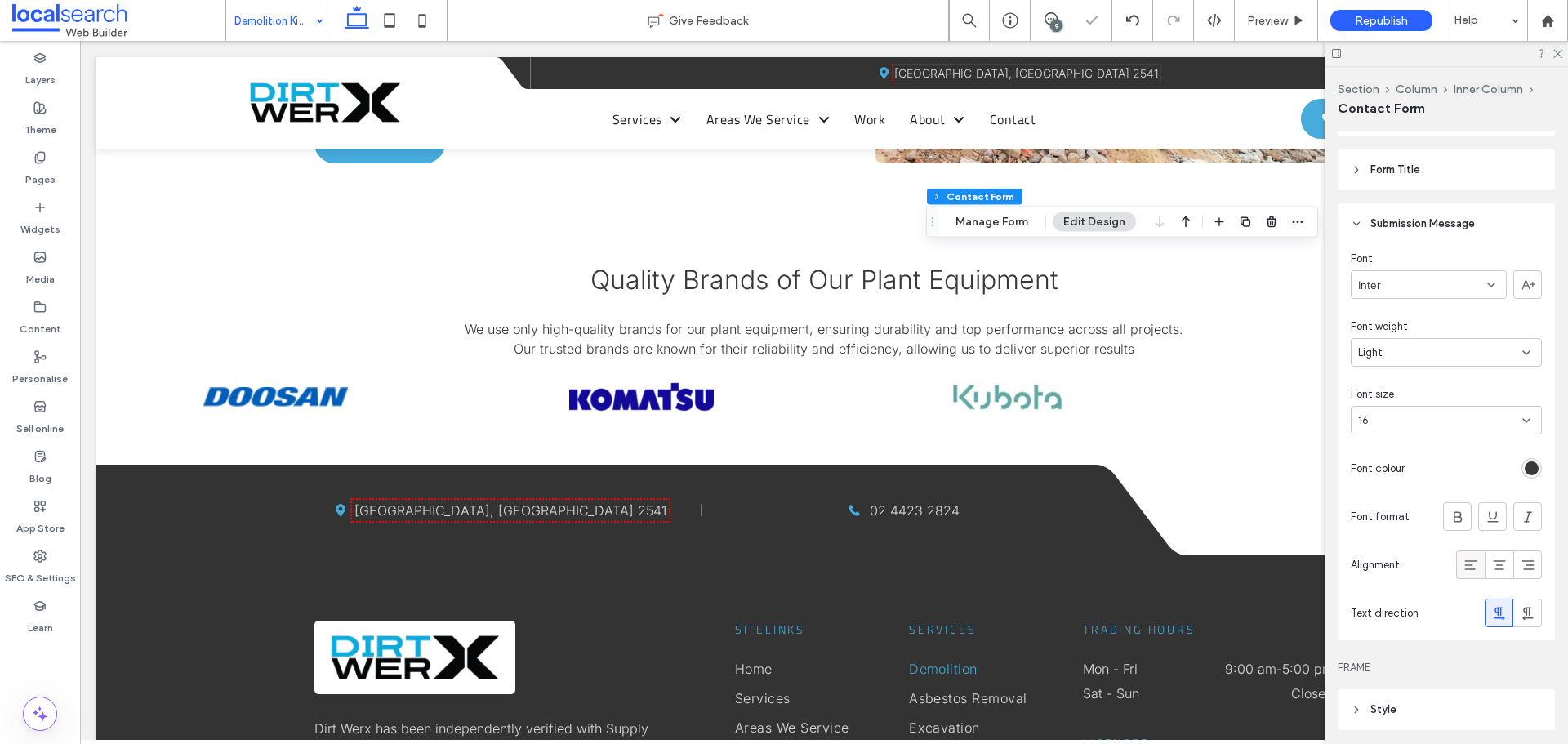
click at [1463, 559] on icon at bounding box center [1471, 566] width 16 height 16
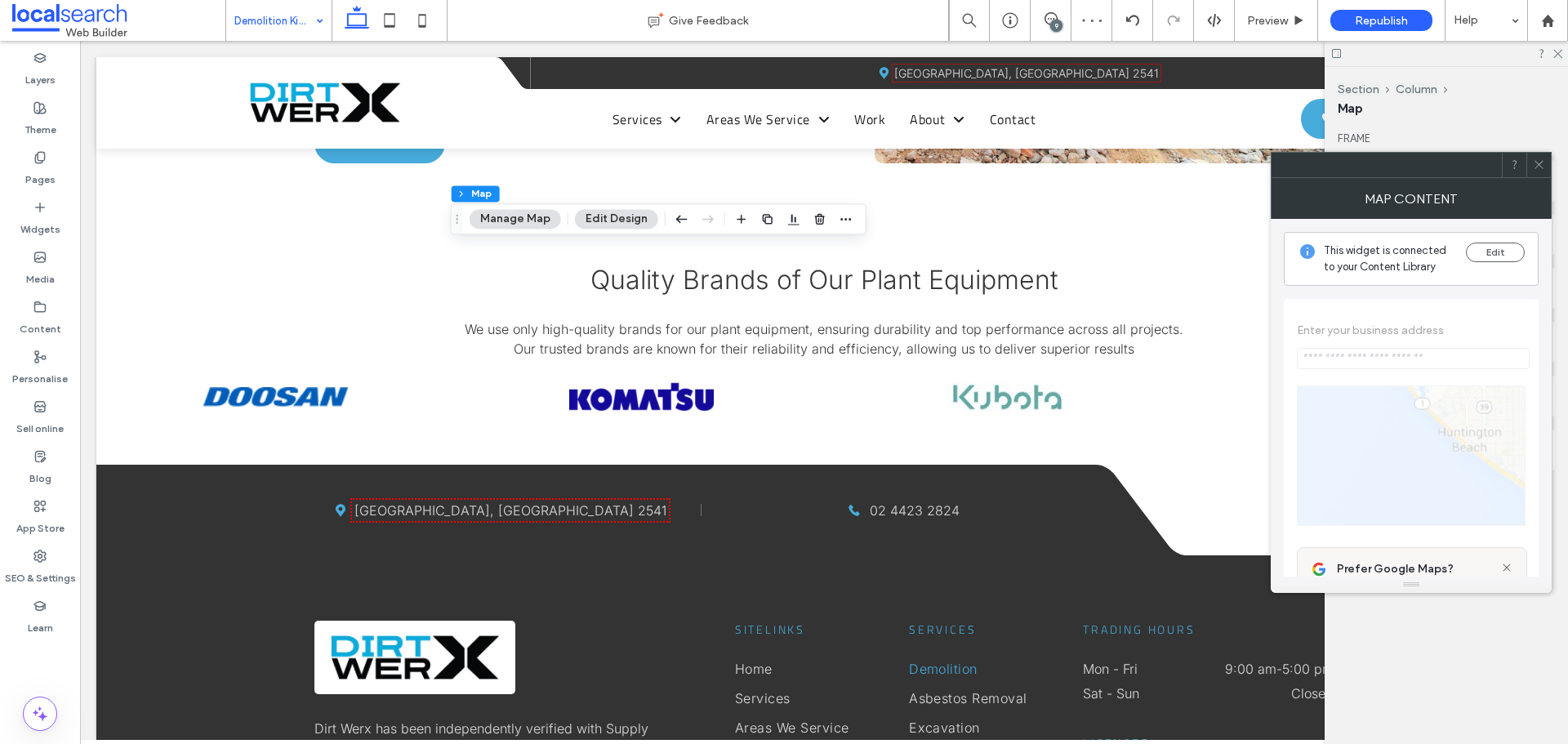
type input "**********"
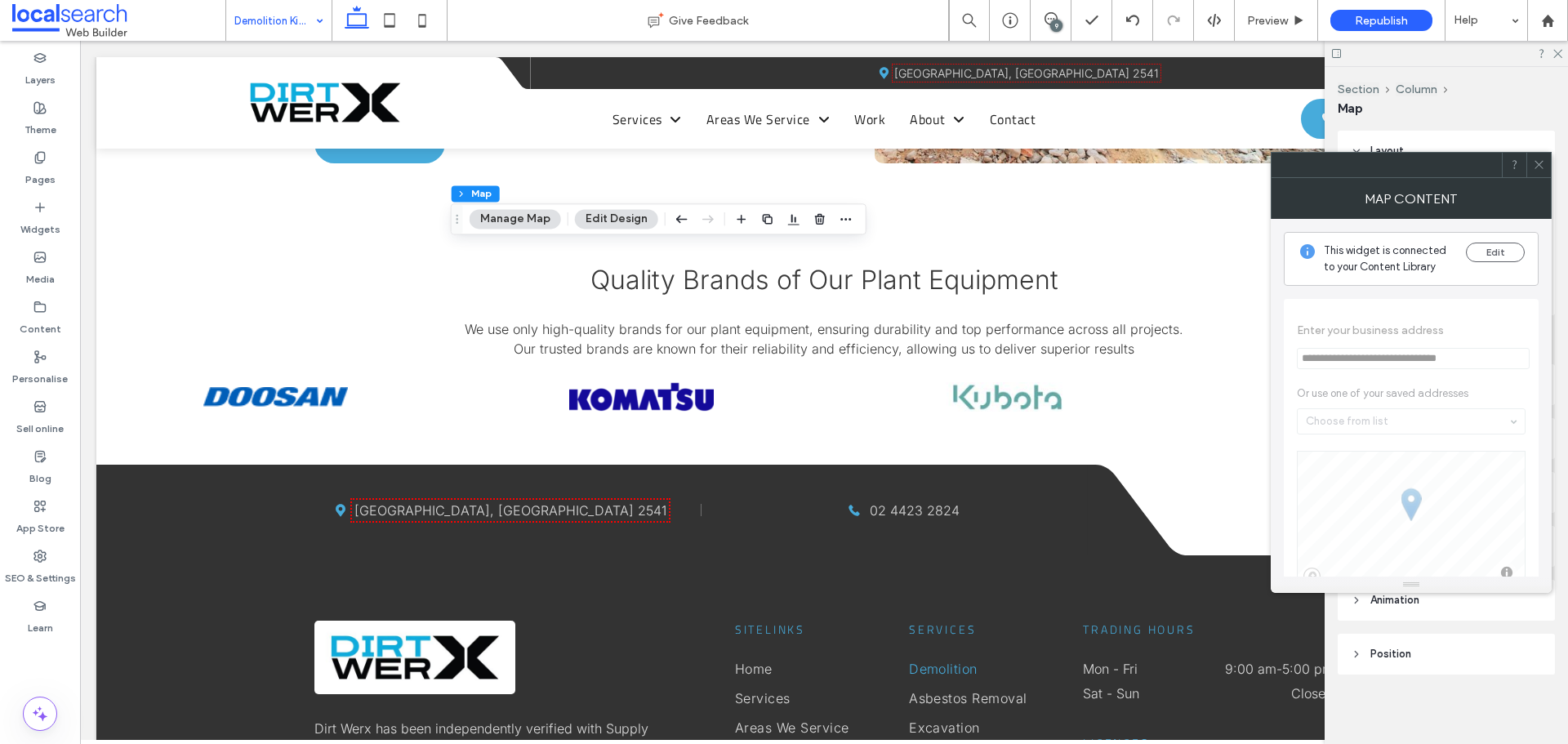
click at [1533, 157] on span at bounding box center [1539, 165] width 12 height 25
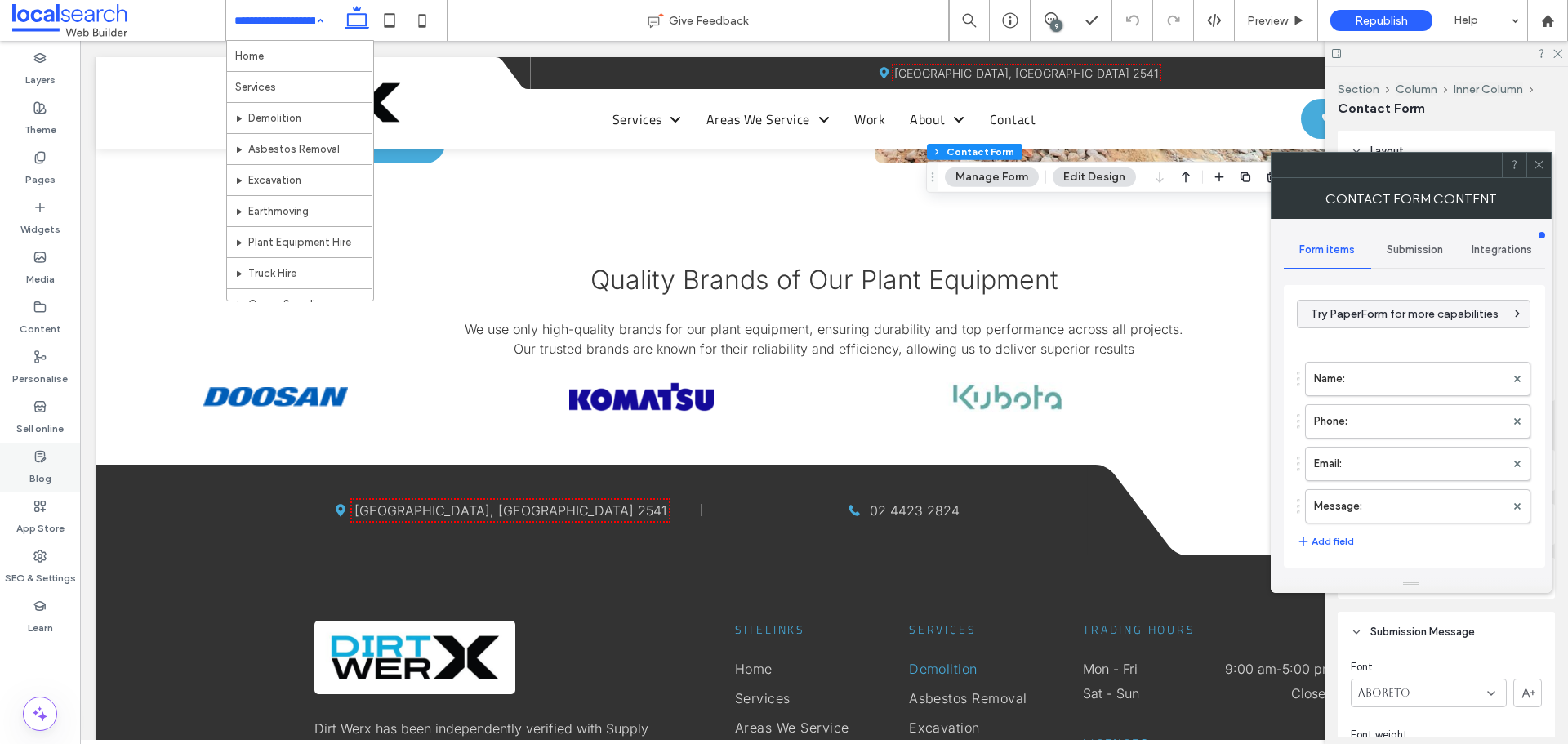
type input "*"
type input "***"
type input "*"
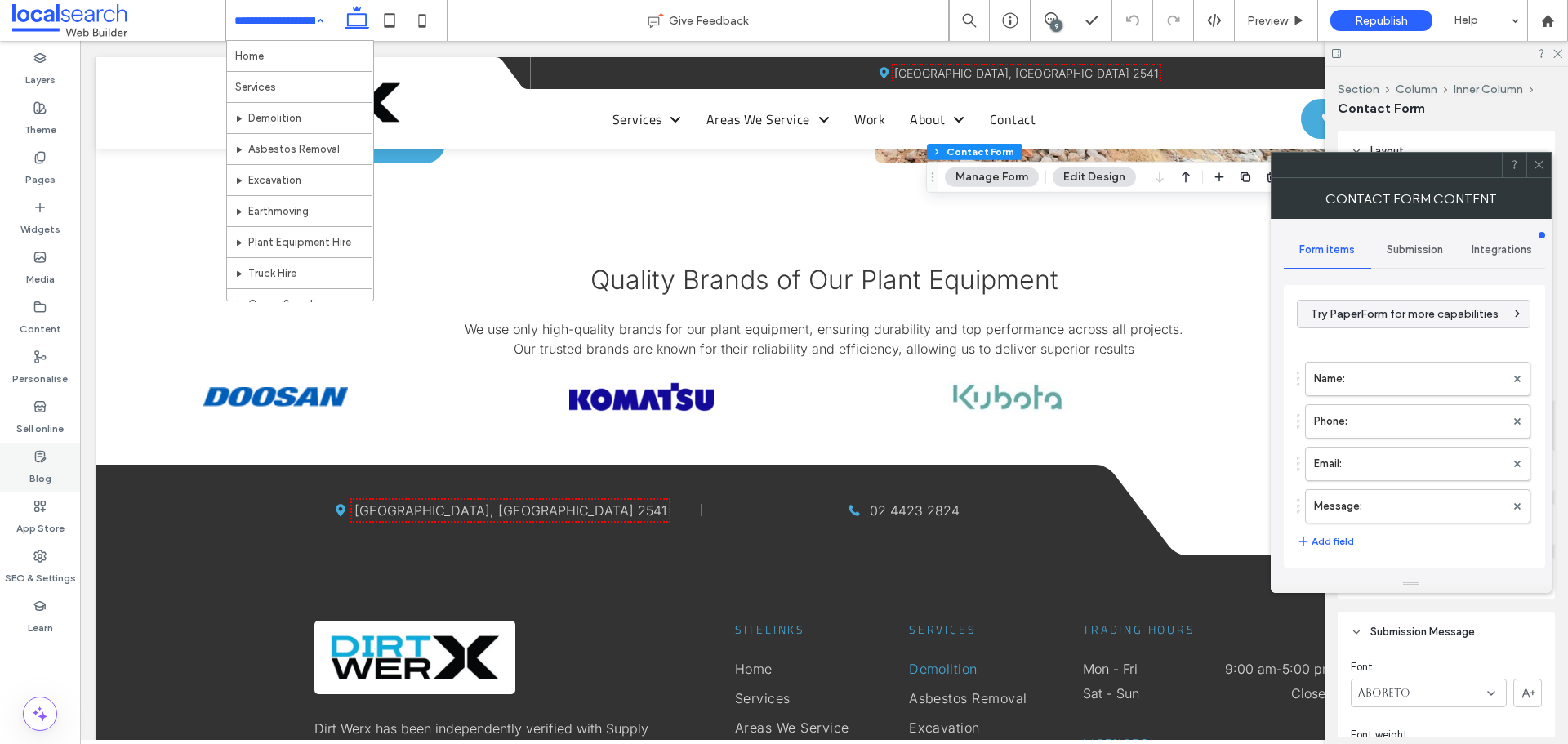
type input "***"
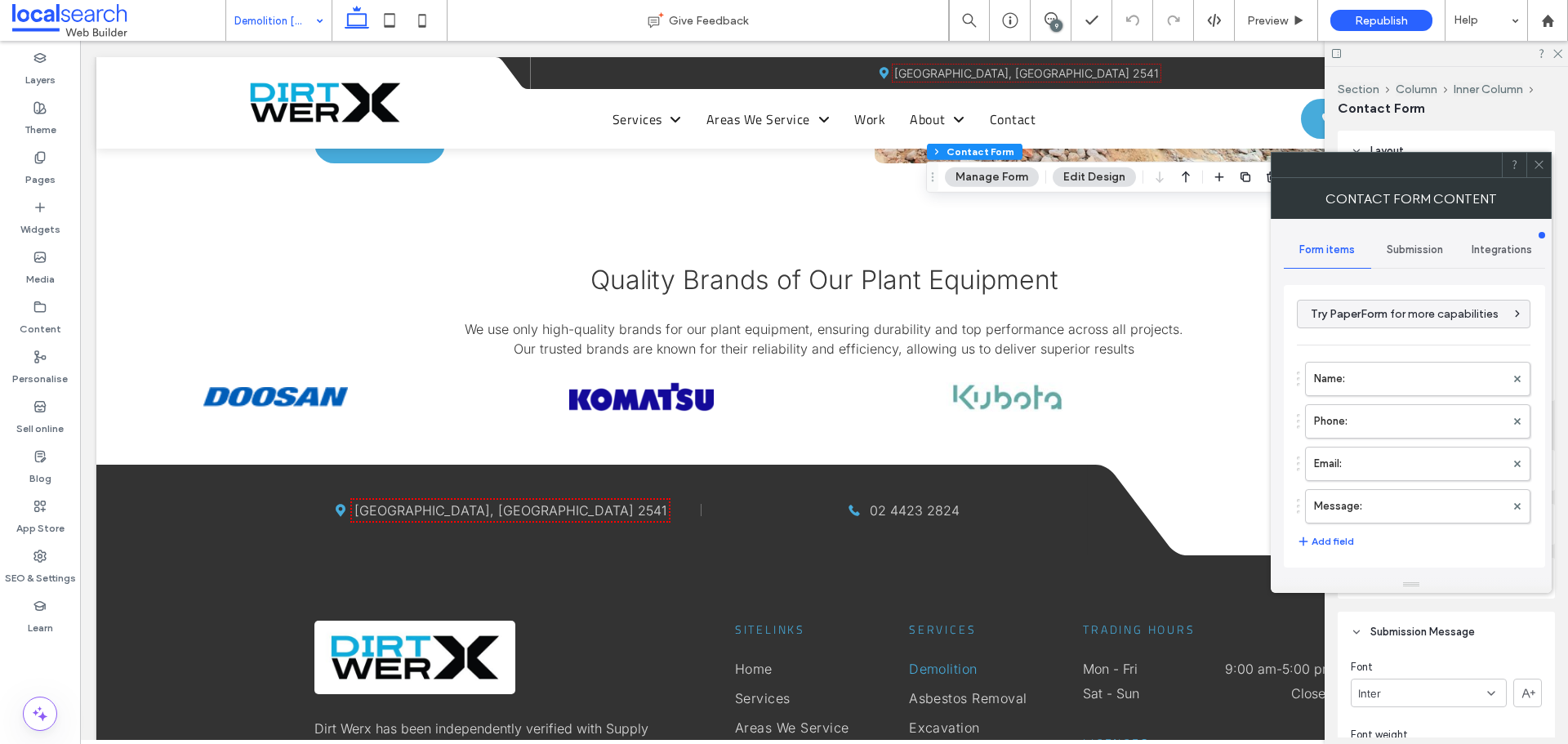
click at [1539, 177] on span at bounding box center [1539, 165] width 12 height 25
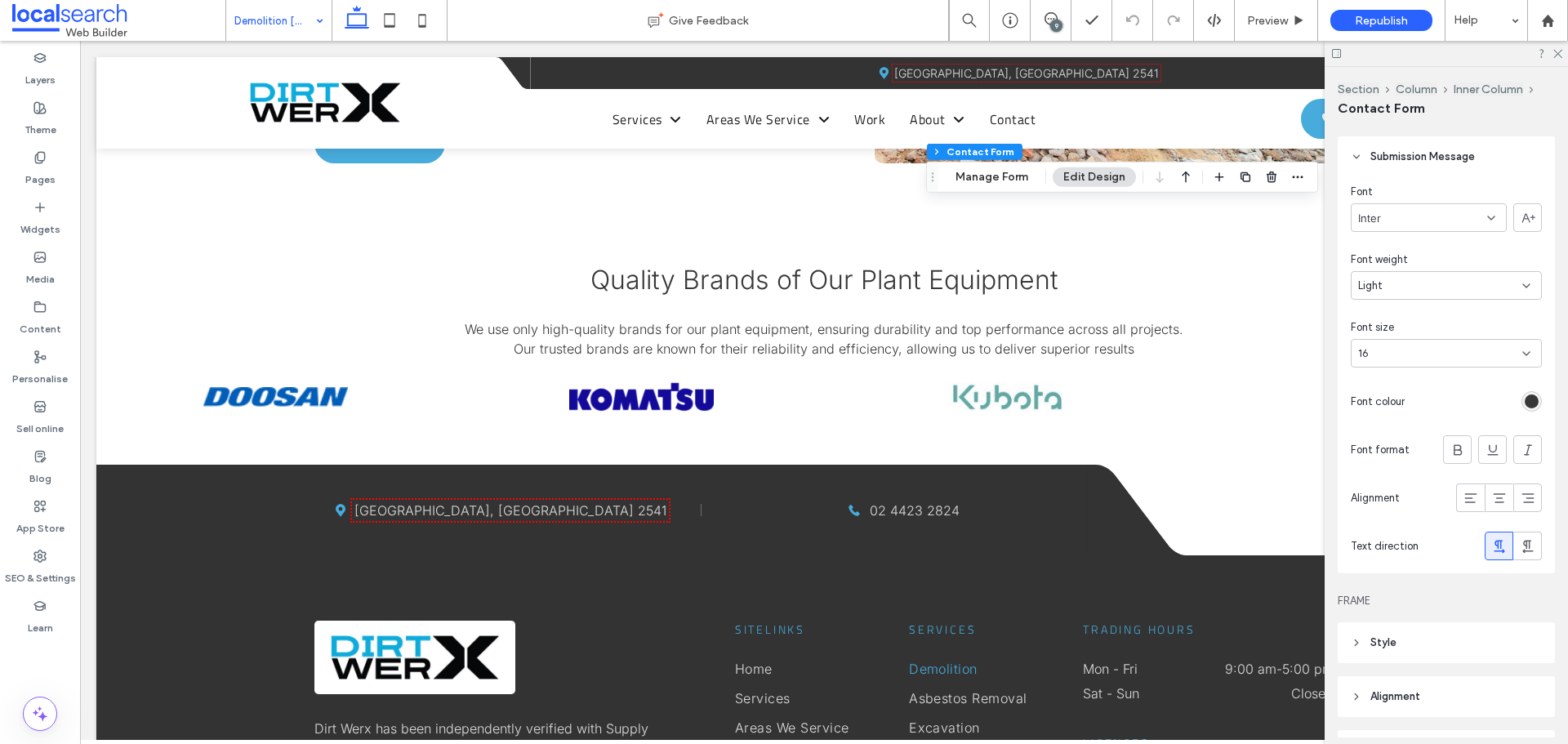
scroll to position [490, 0]
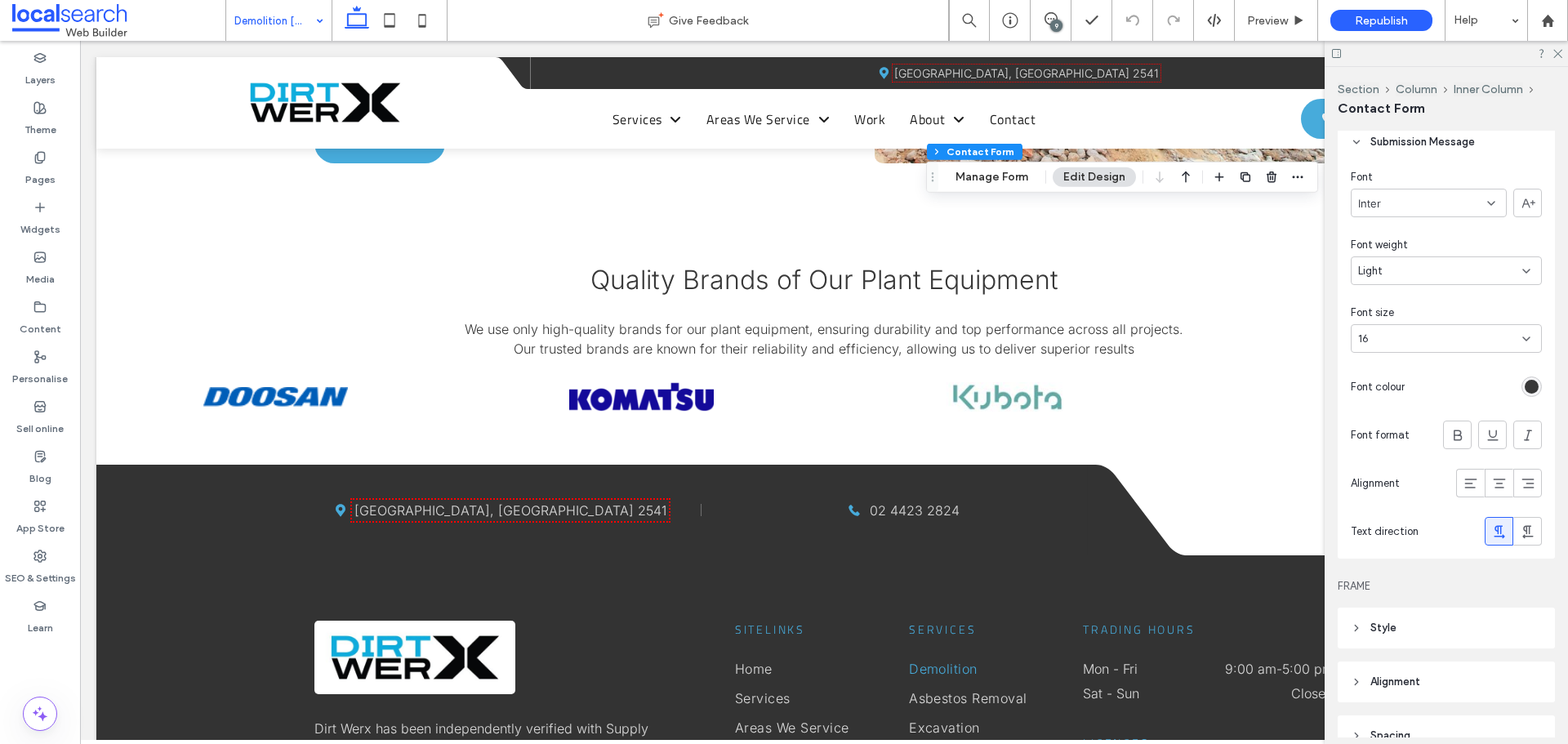
click at [1525, 389] on div "rgb(56, 56, 56)" at bounding box center [1531, 386] width 14 height 14
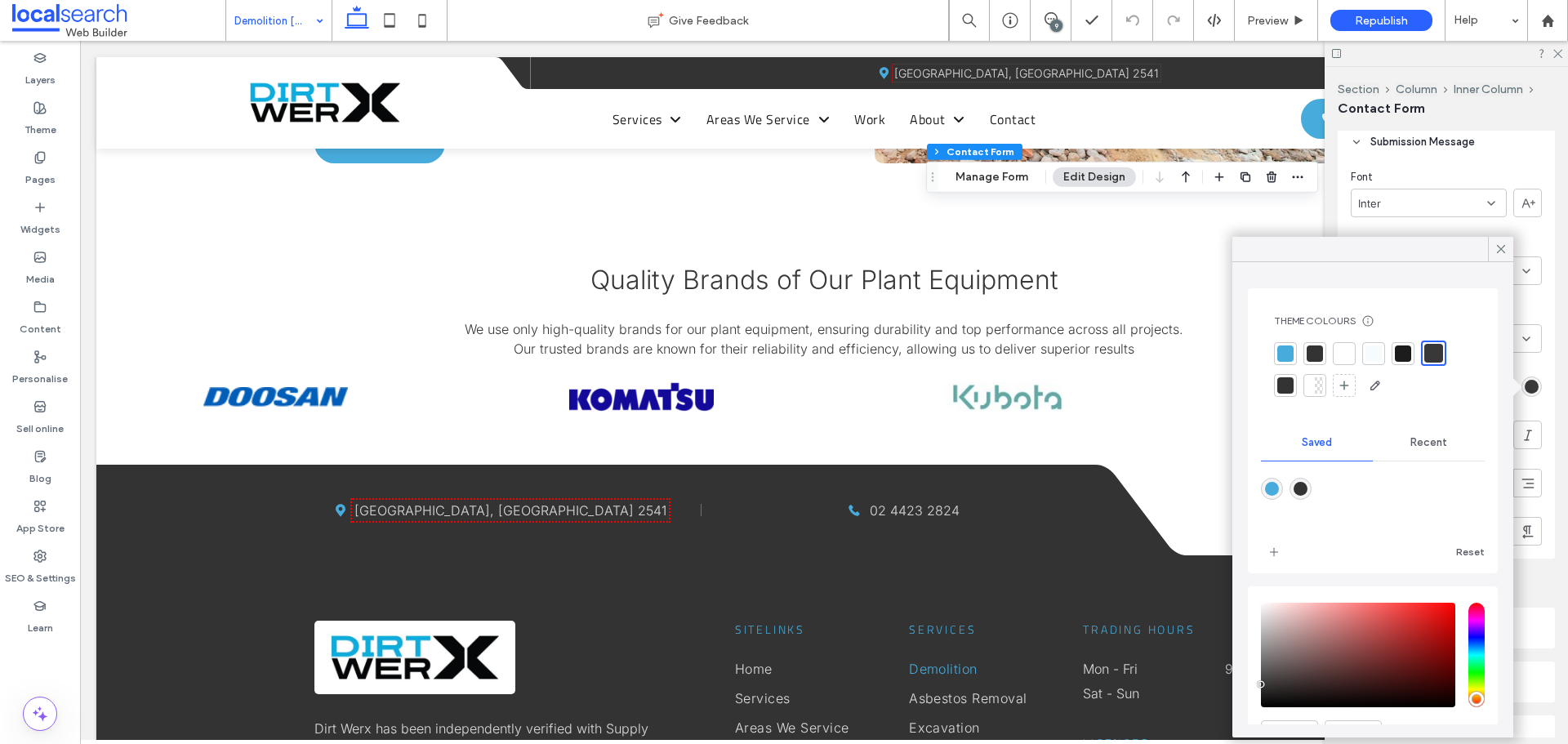
click at [1429, 353] on div at bounding box center [1433, 353] width 19 height 19
click at [1494, 247] on icon at bounding box center [1501, 249] width 15 height 15
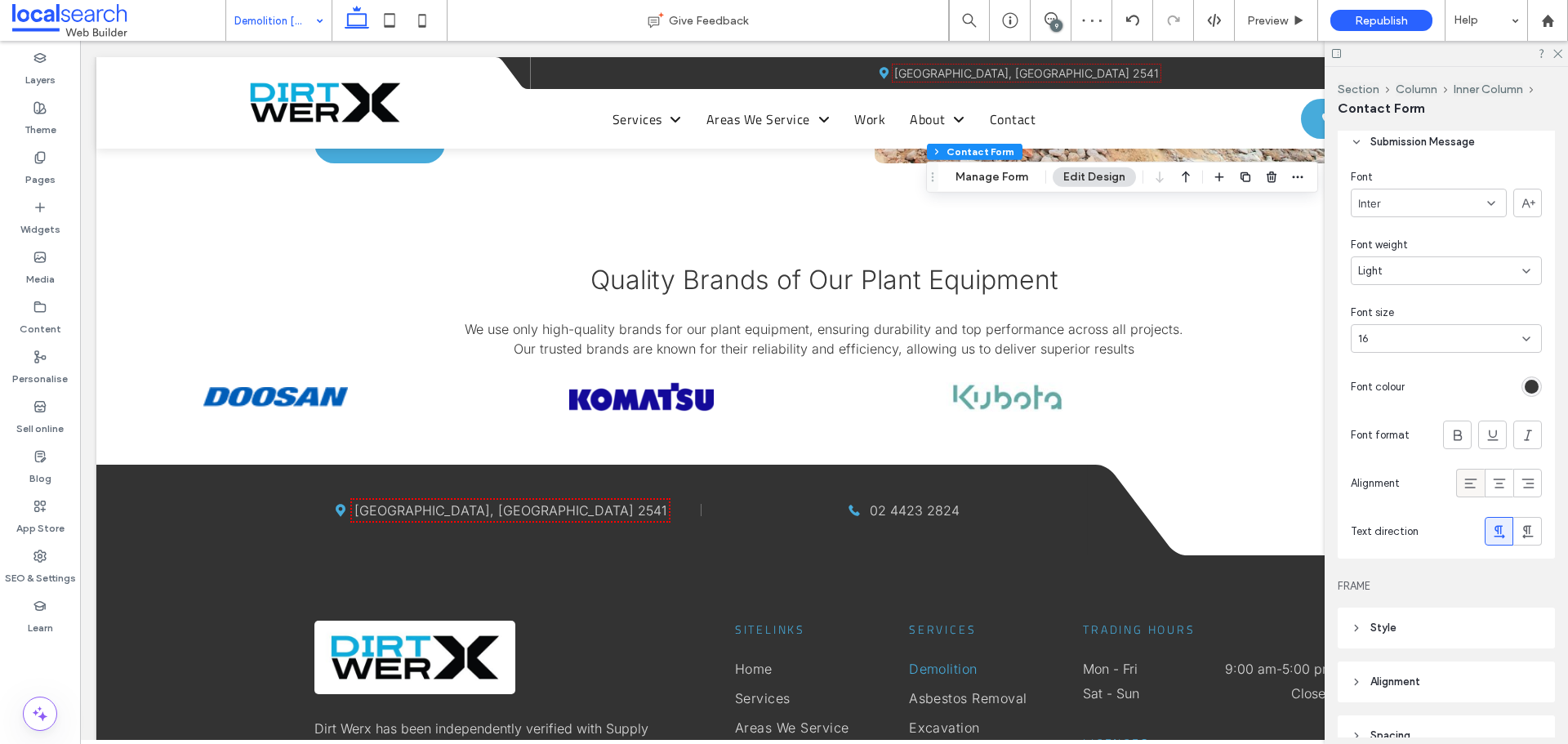
click at [1463, 477] on icon at bounding box center [1471, 483] width 16 height 16
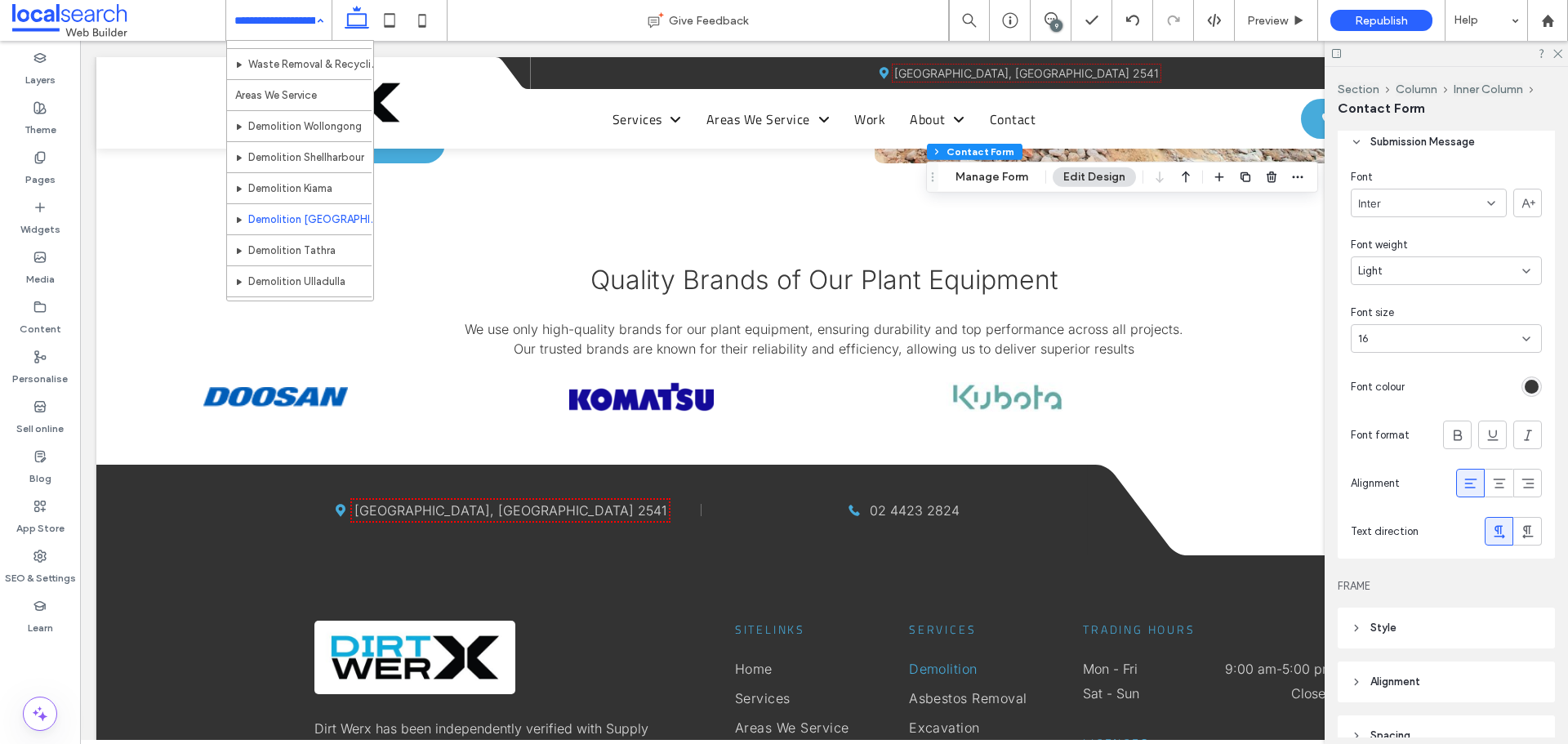
scroll to position [327, 0]
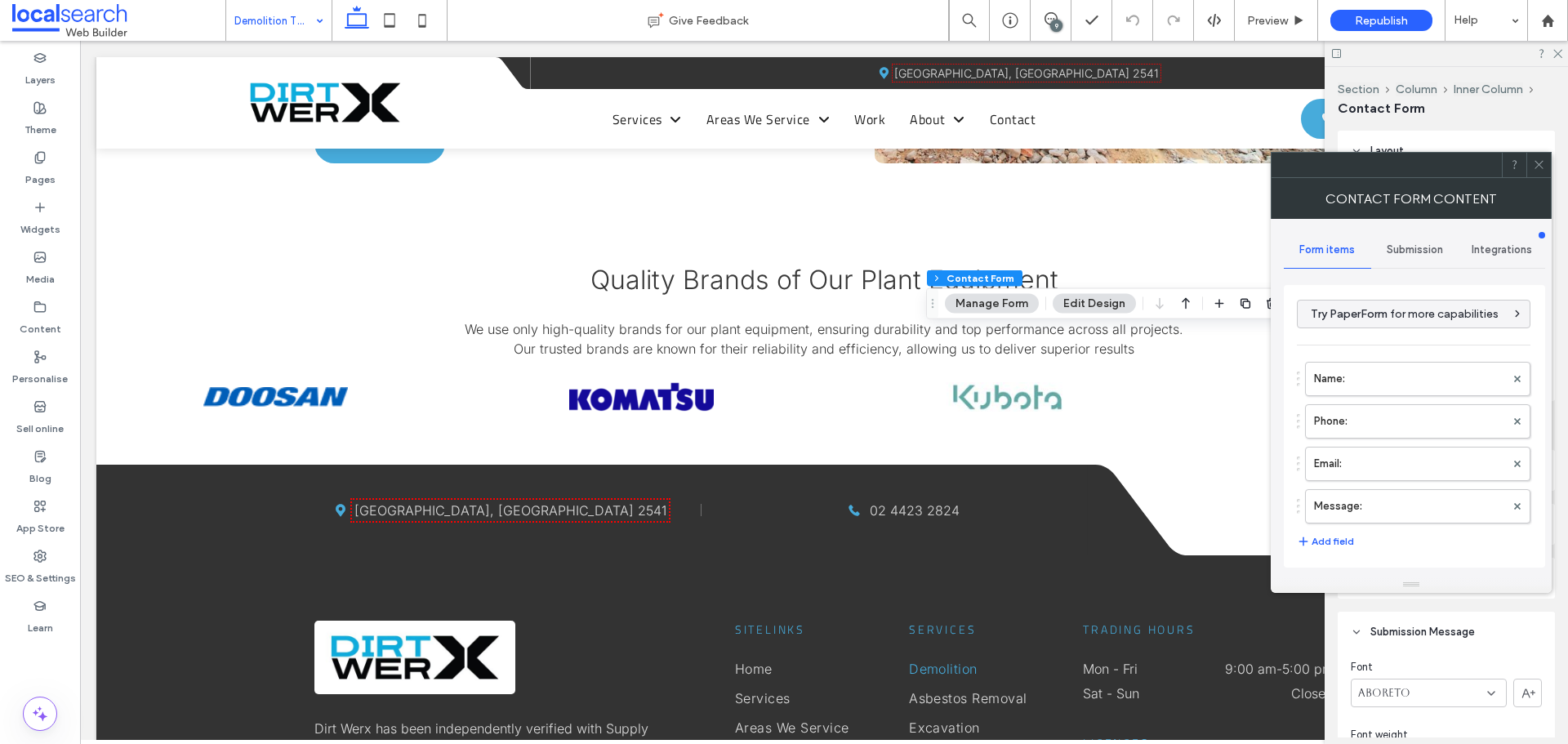
type input "****"
type input "*"
type input "***"
type input "*"
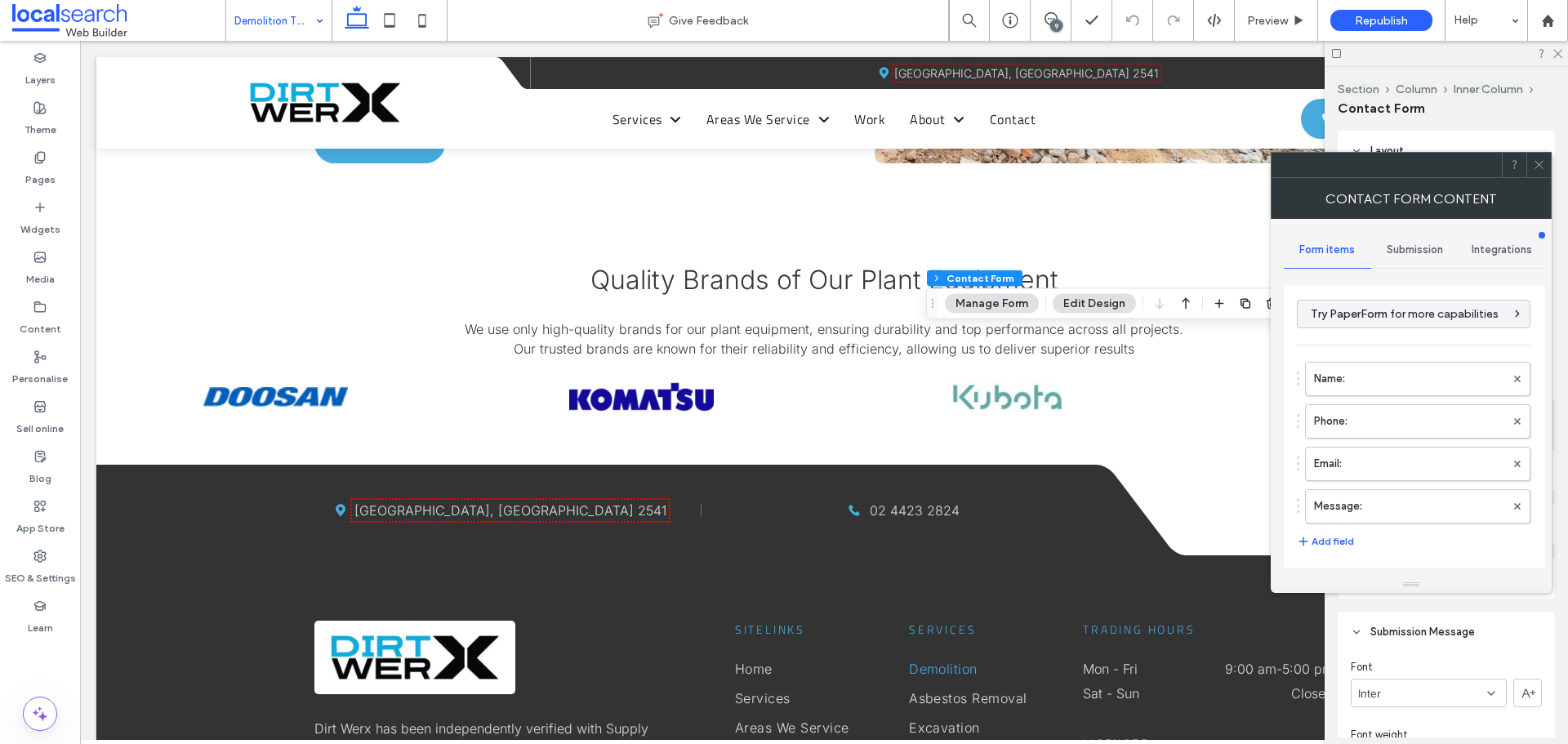
type input "*"
type input "***"
click at [1539, 163] on icon at bounding box center [1539, 164] width 12 height 12
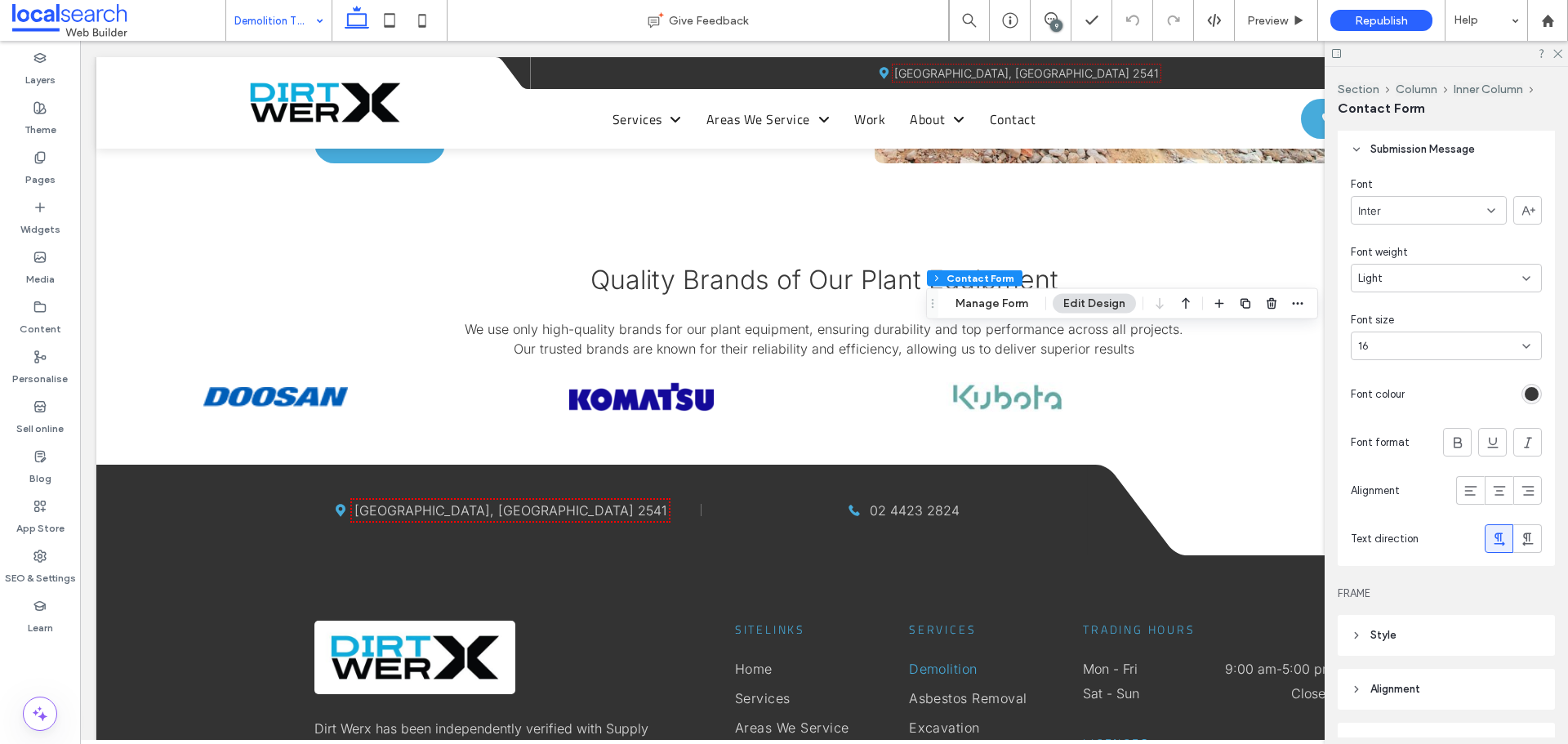
scroll to position [572, 0]
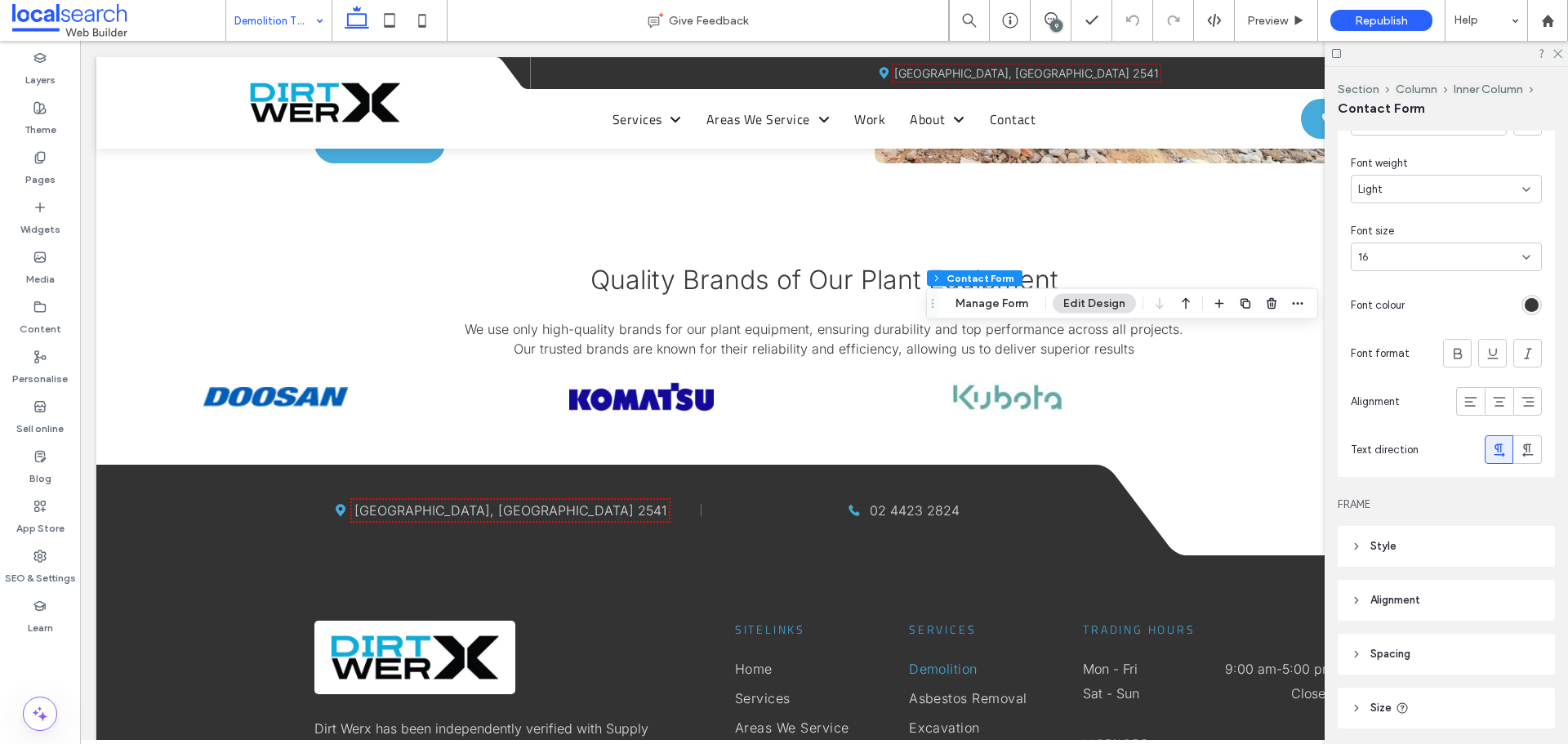
click at [1525, 308] on div "rgb(56, 56, 56)" at bounding box center [1531, 305] width 14 height 14
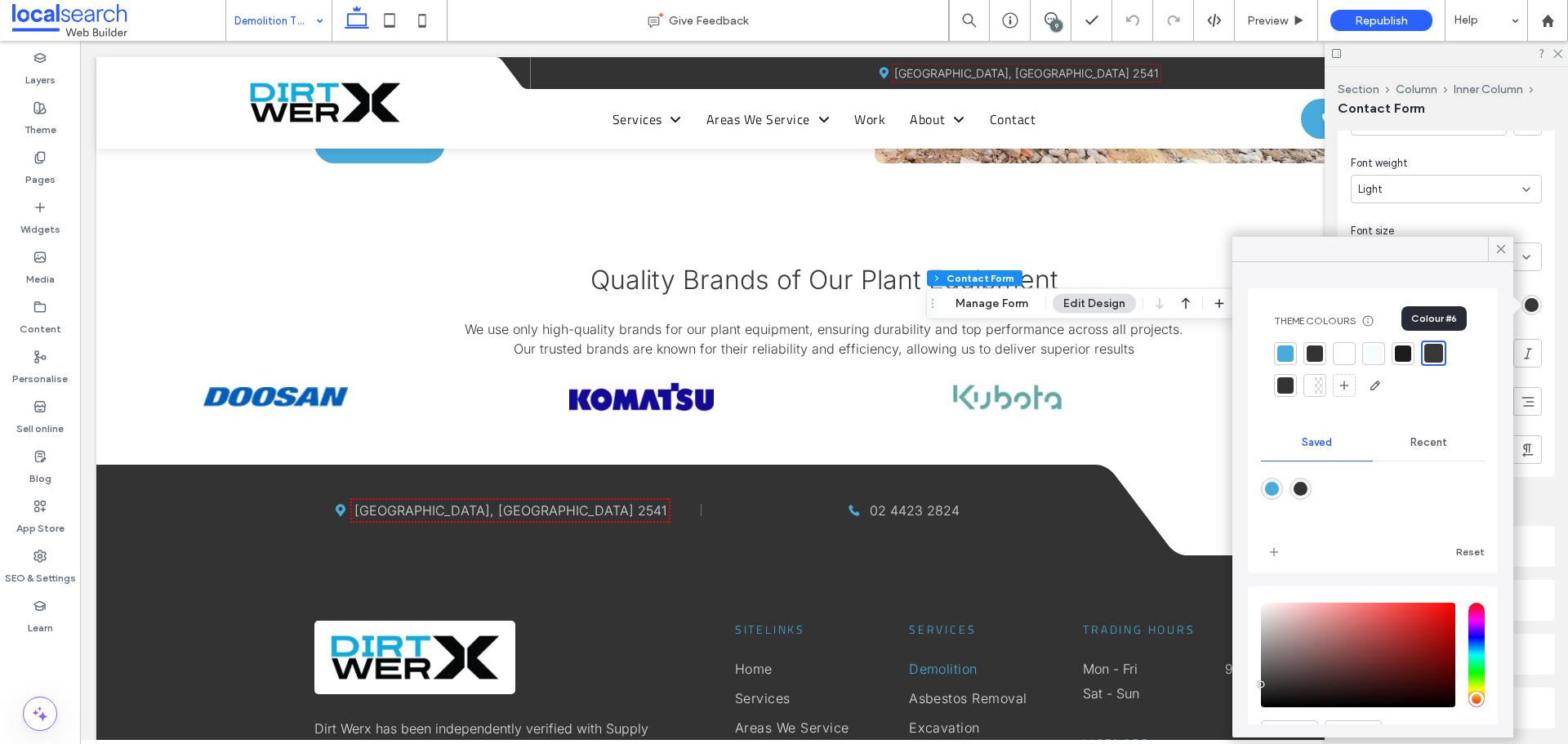
click at [1433, 352] on div at bounding box center [1433, 353] width 19 height 19
click at [1505, 248] on icon at bounding box center [1501, 249] width 15 height 15
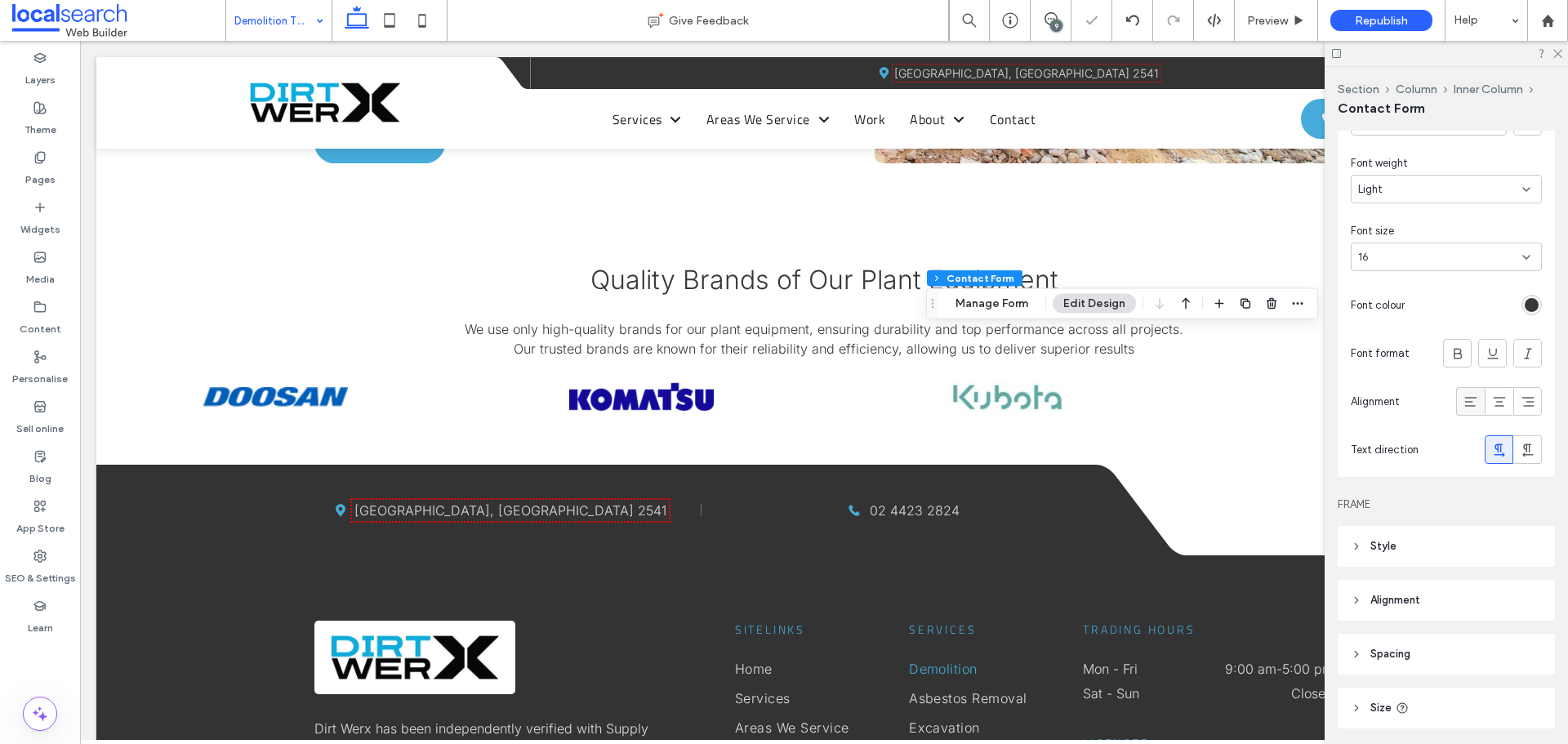
click at [1465, 402] on use at bounding box center [1470, 402] width 12 height 10
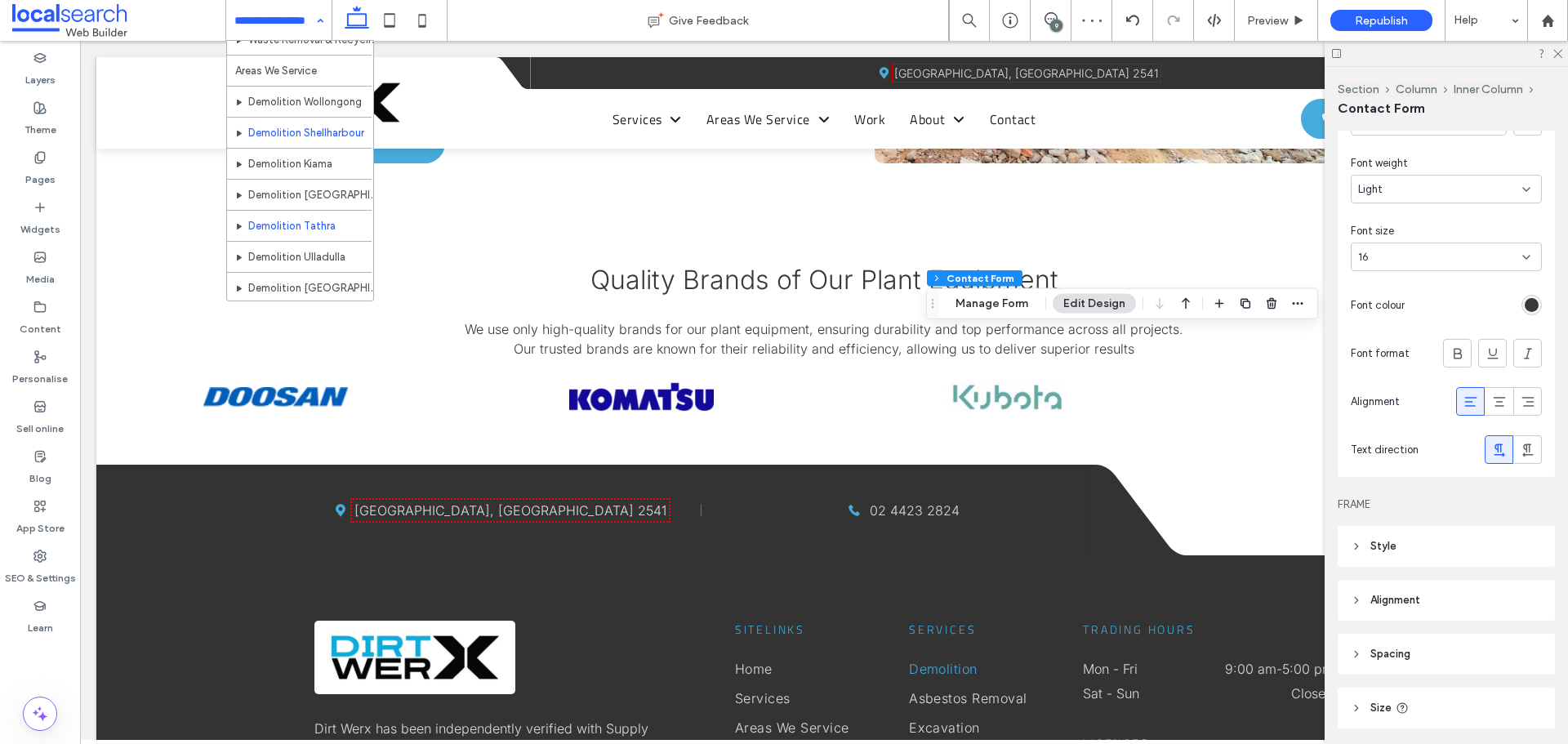
scroll to position [408, 0]
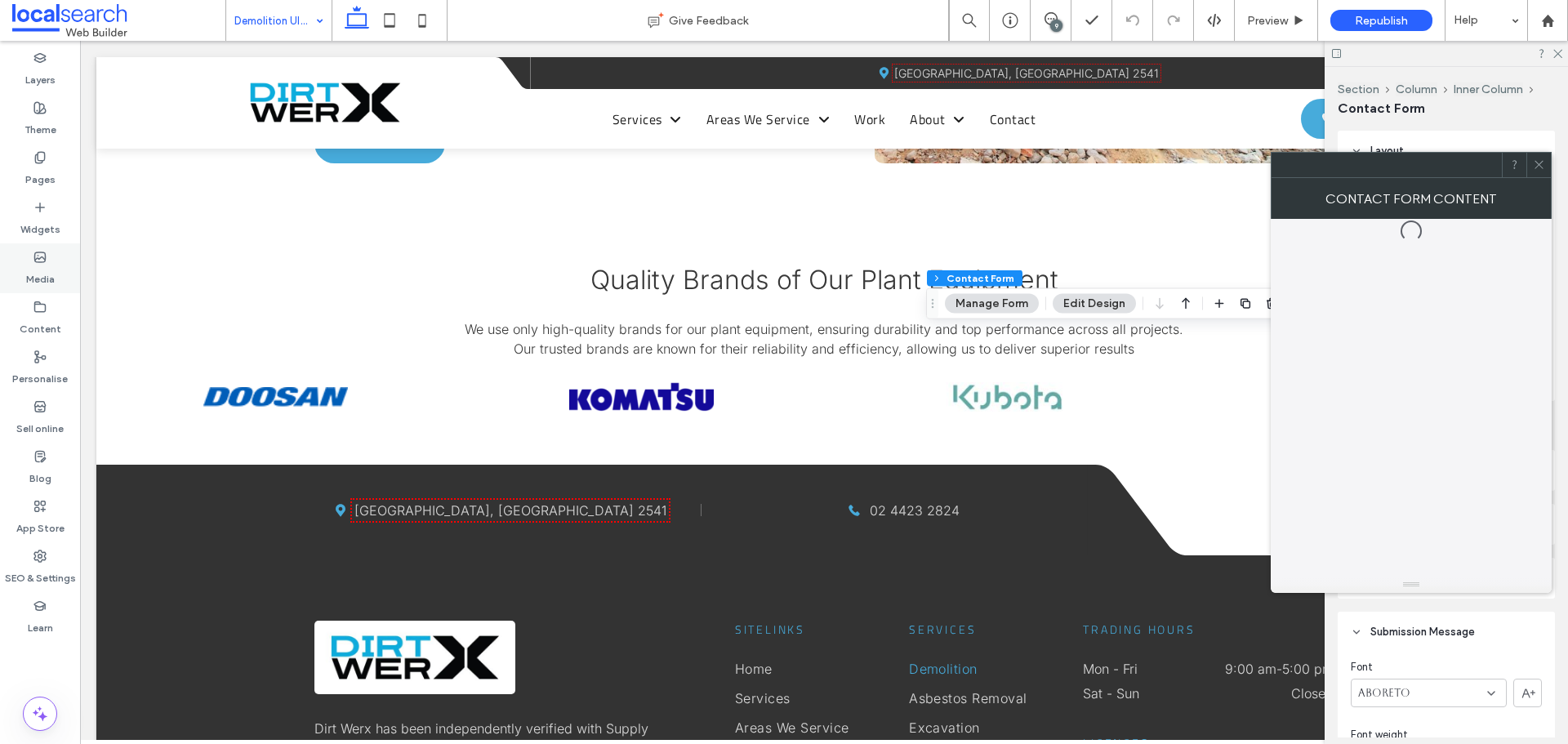
type input "*"
type input "***"
type input "*"
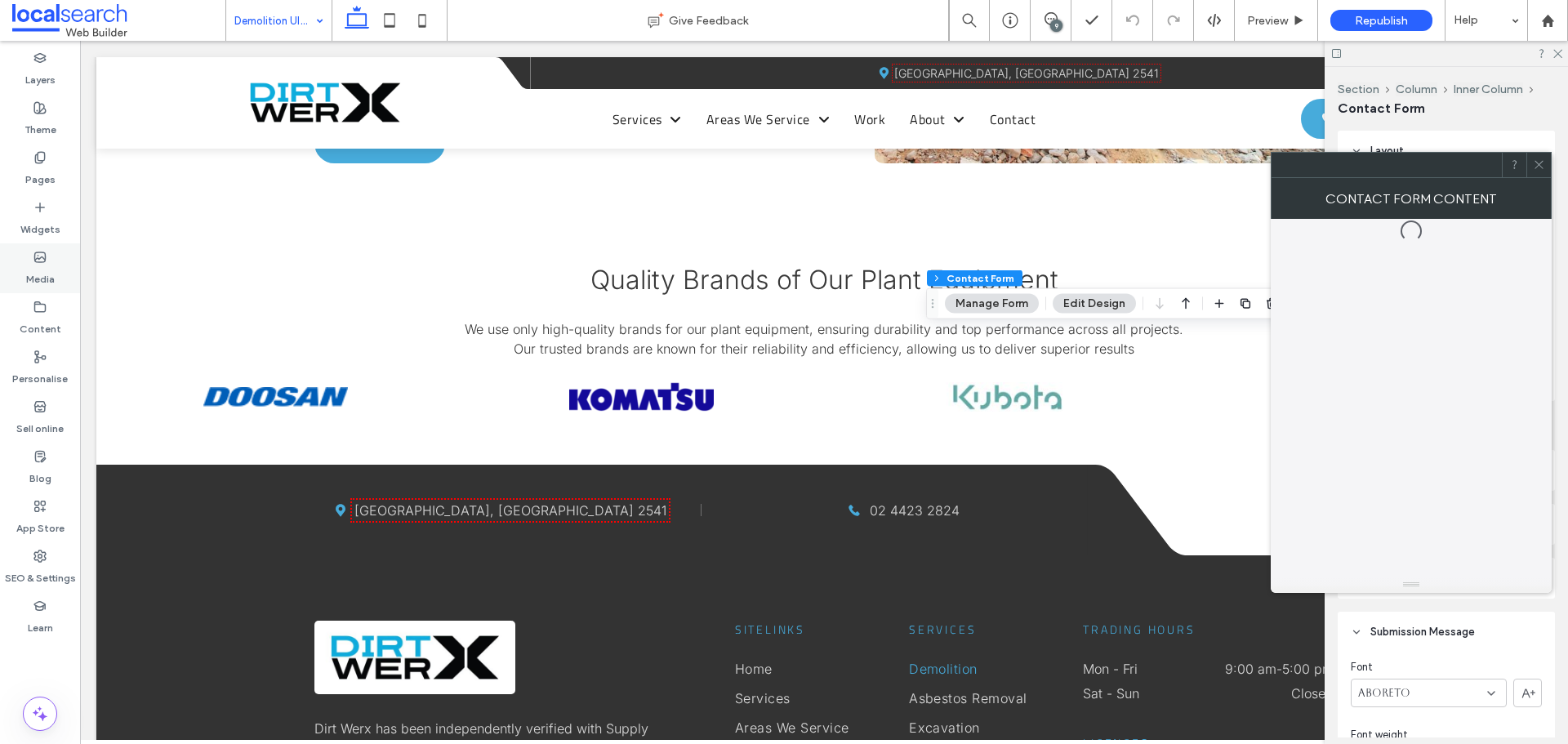
type input "***"
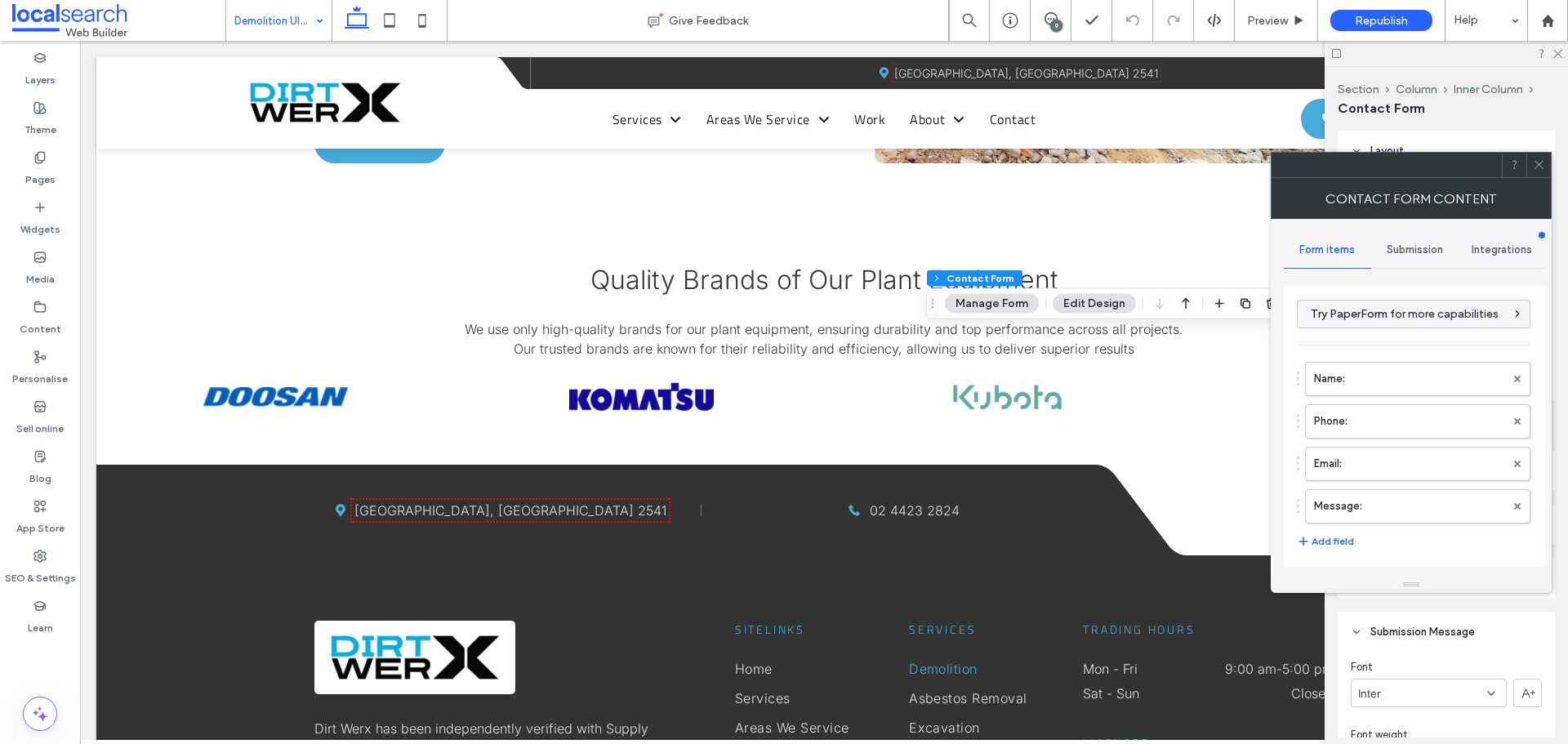
click at [1535, 156] on span at bounding box center [1539, 165] width 12 height 25
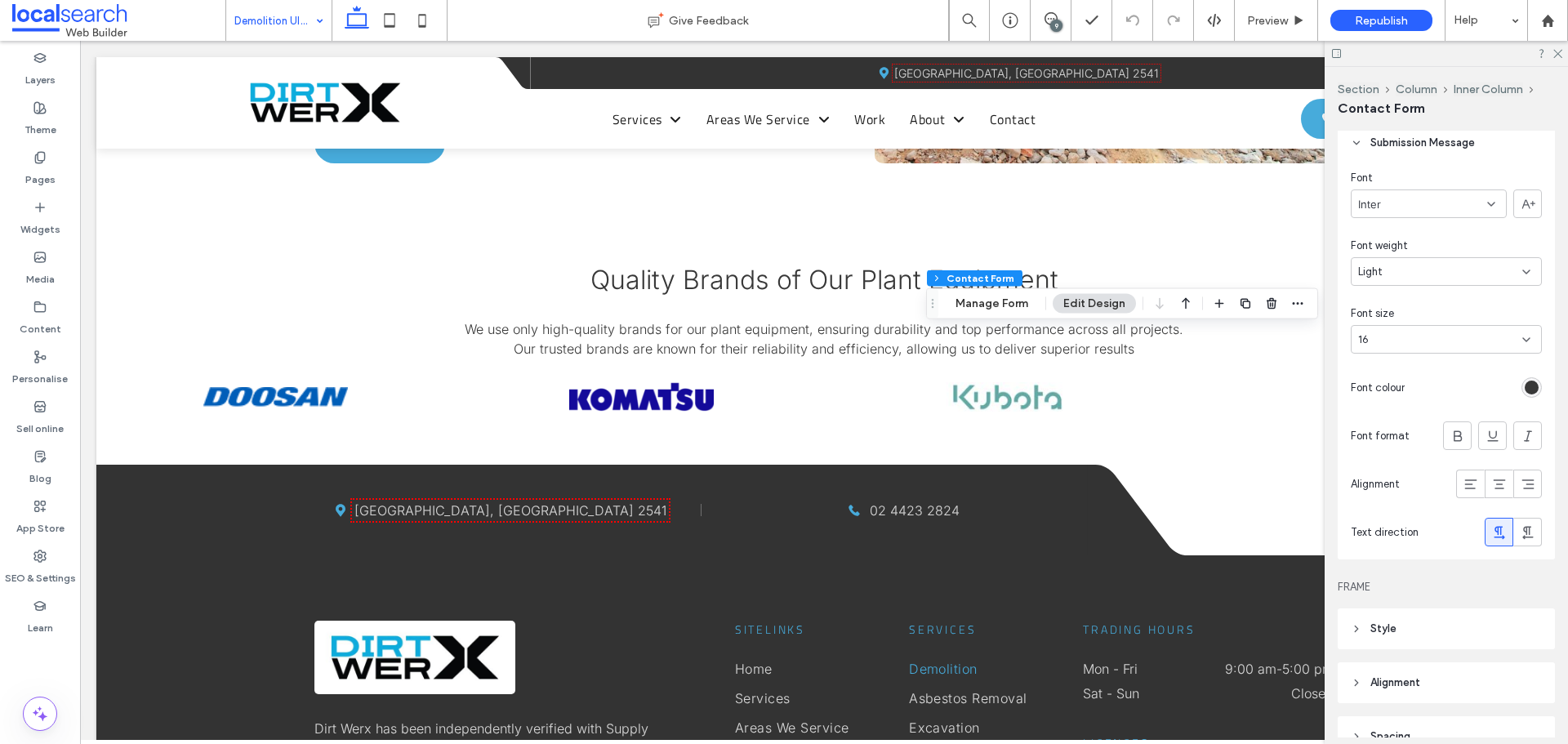
scroll to position [490, 0]
click at [1464, 476] on icon at bounding box center [1471, 483] width 16 height 16
click at [1525, 383] on div "rgb(56, 56, 56)" at bounding box center [1531, 386] width 14 height 14
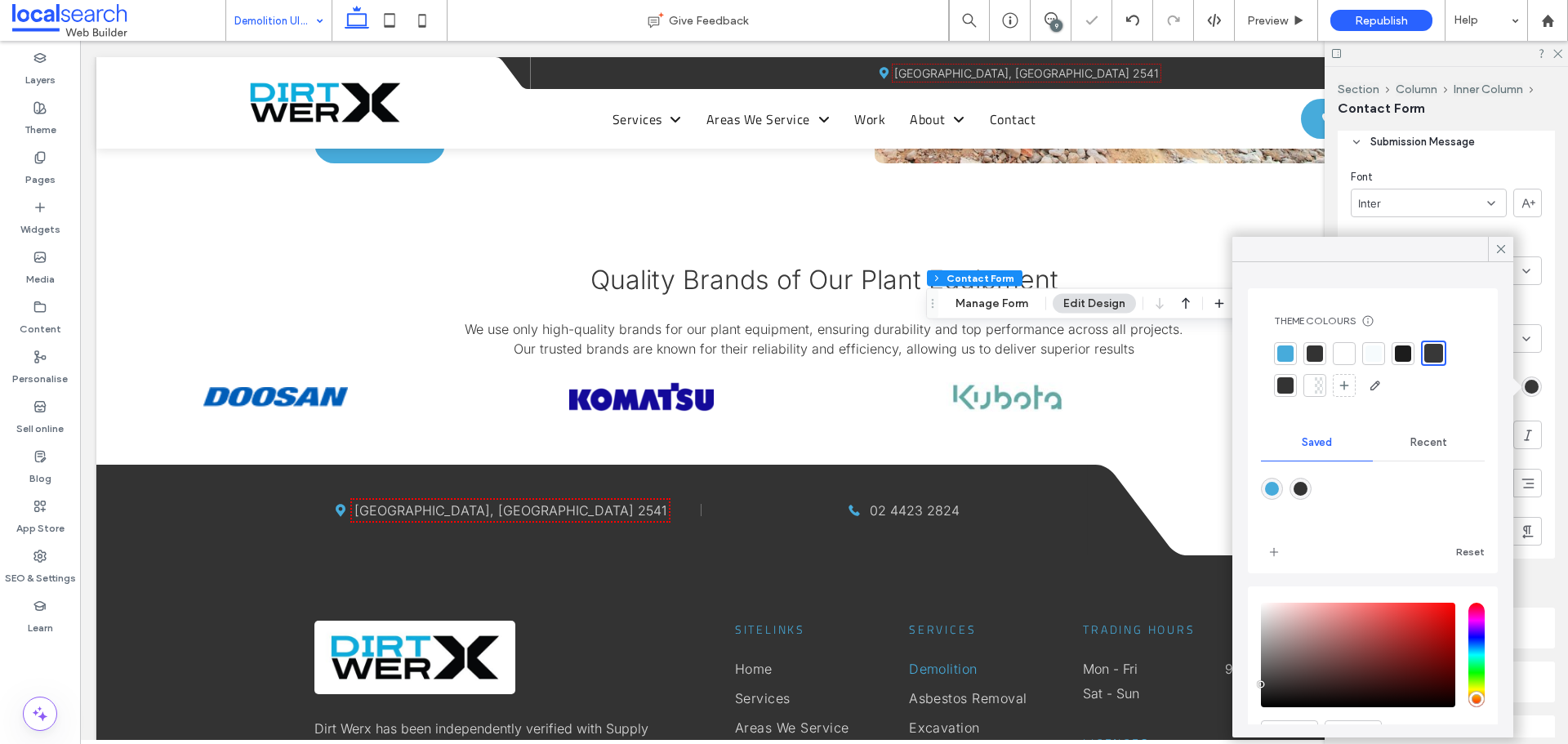
click at [1432, 351] on div at bounding box center [1433, 353] width 19 height 19
click at [1431, 351] on div at bounding box center [1433, 353] width 19 height 19
click at [1500, 248] on use at bounding box center [1501, 249] width 8 height 8
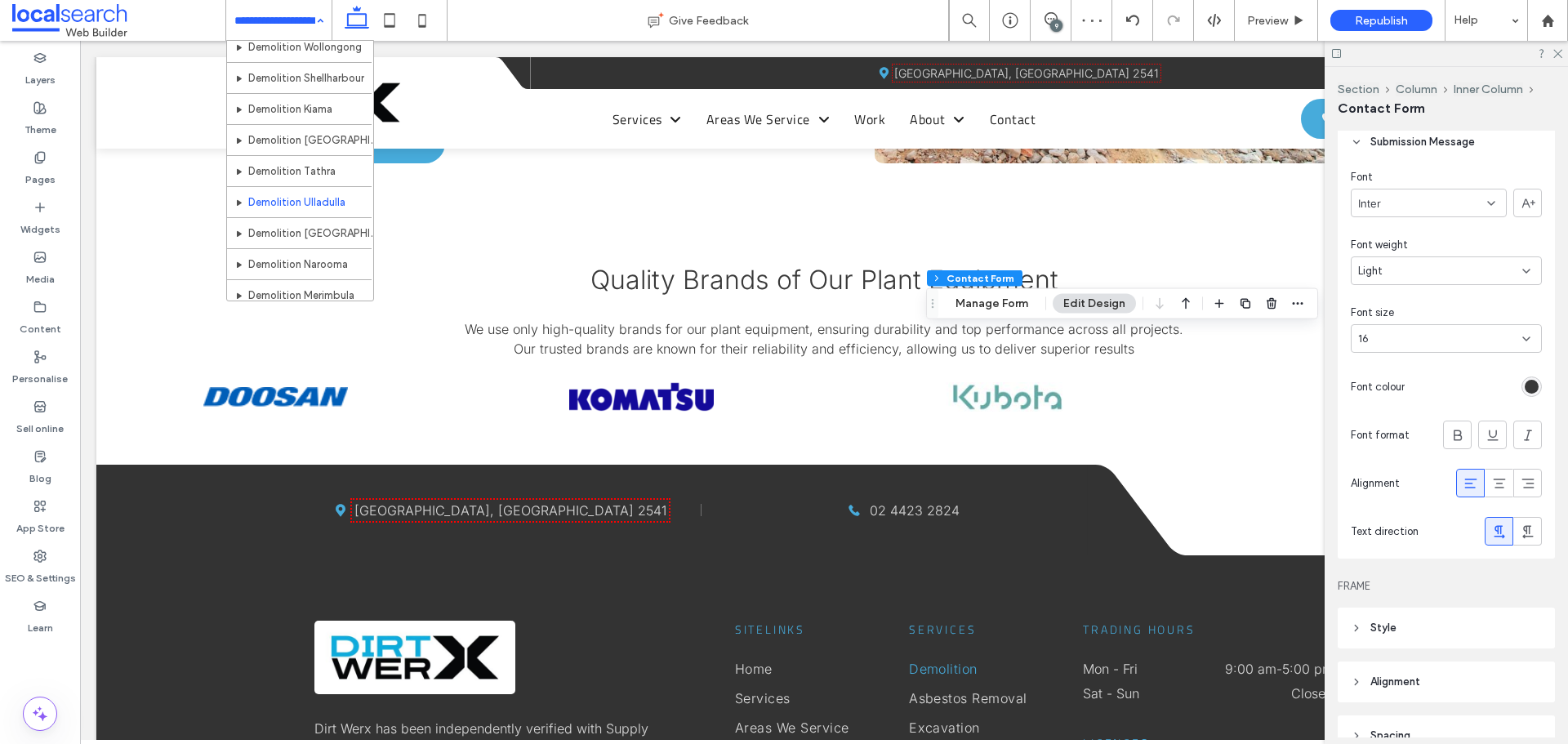
scroll to position [408, 0]
drag, startPoint x: 276, startPoint y: 204, endPoint x: 265, endPoint y: 206, distance: 11.2
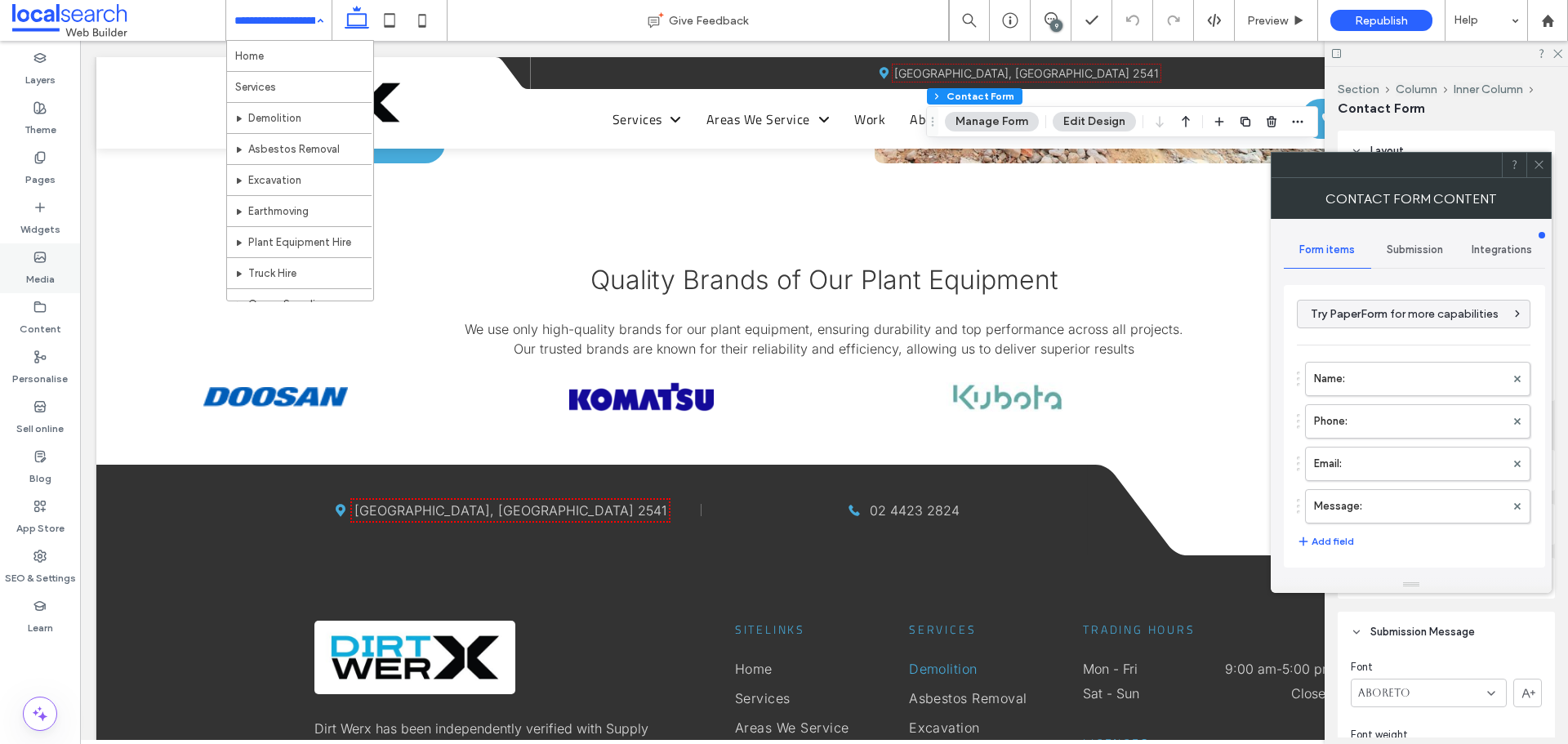
type input "****"
type input "*"
type input "***"
type input "*"
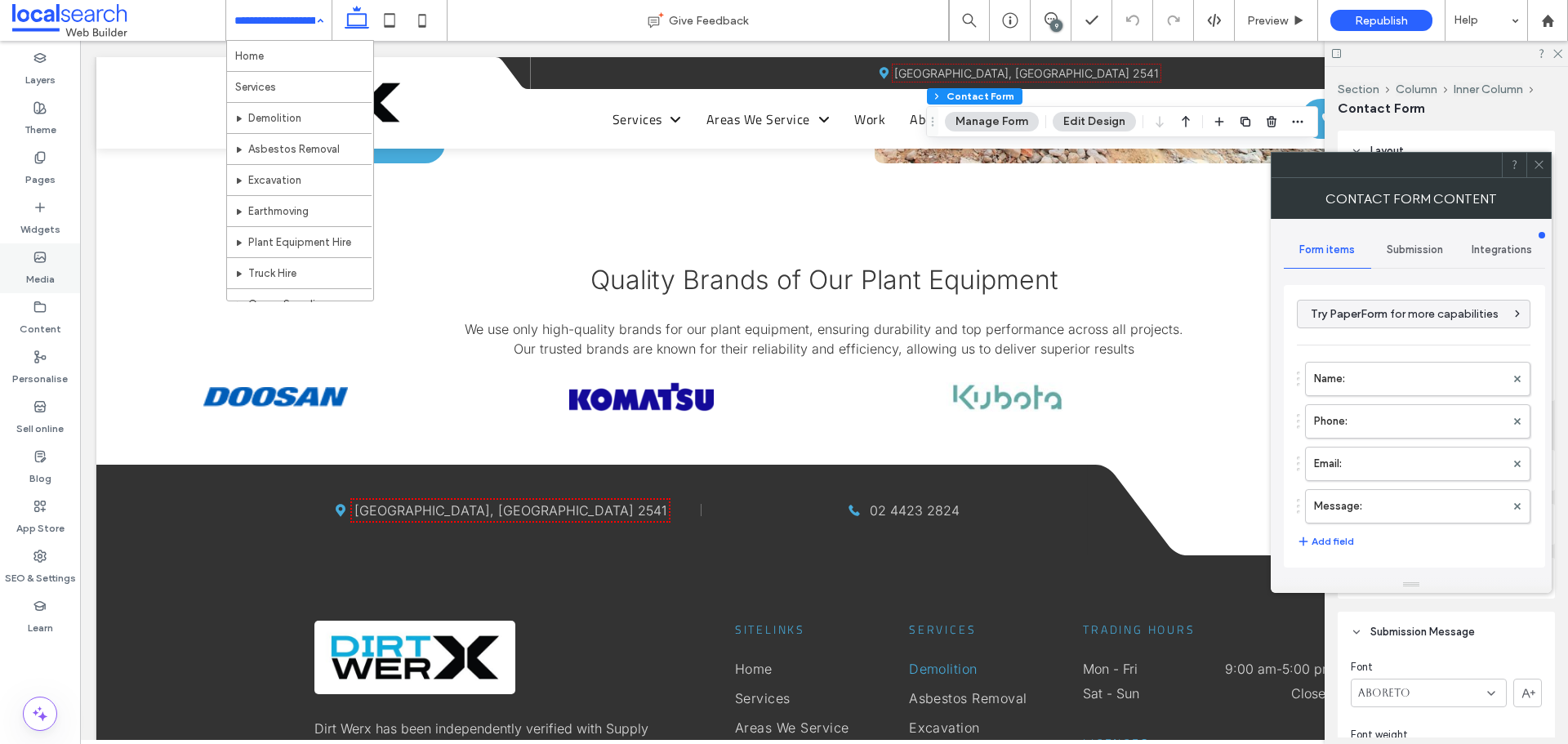
type input "*"
type input "***"
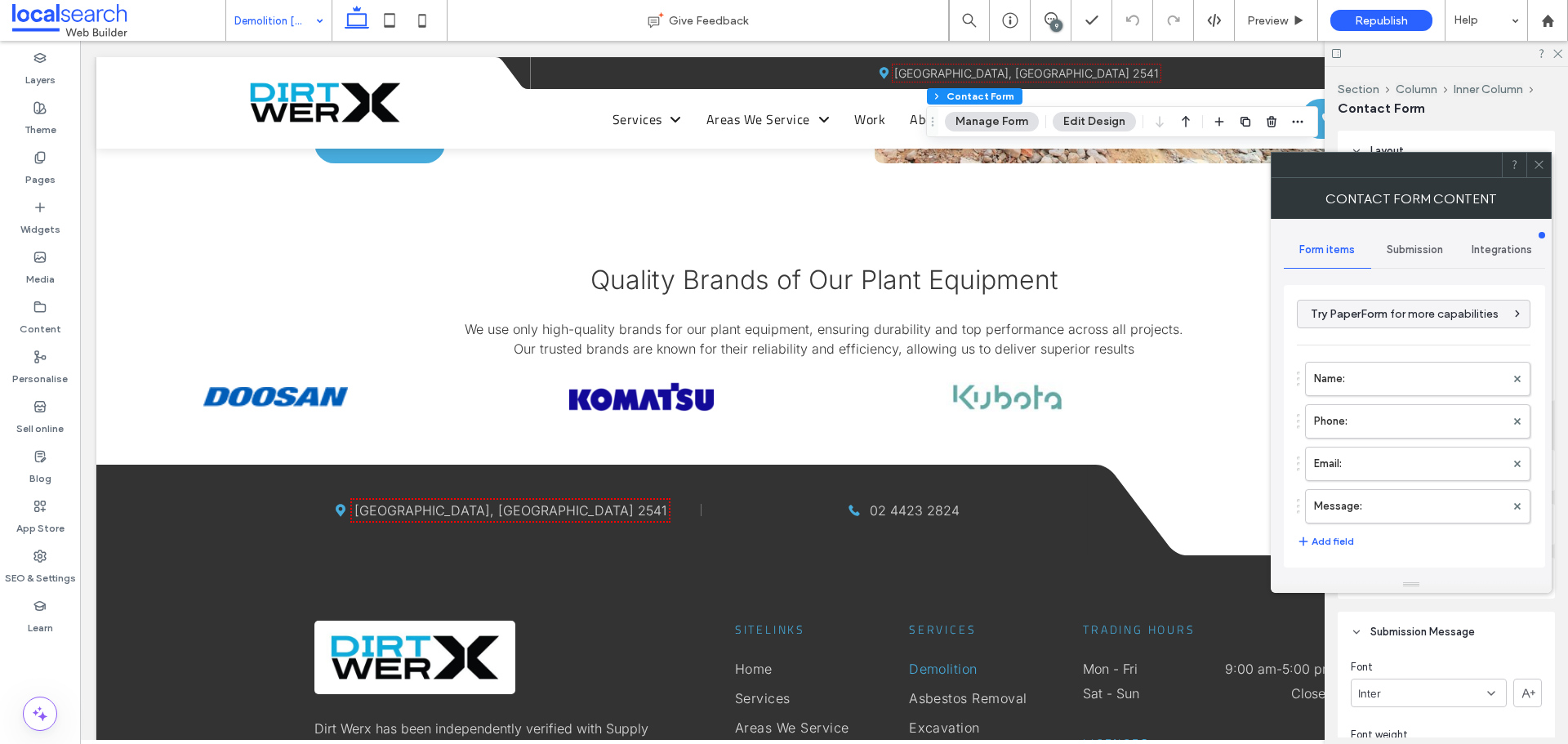
click at [1536, 167] on icon at bounding box center [1539, 164] width 12 height 12
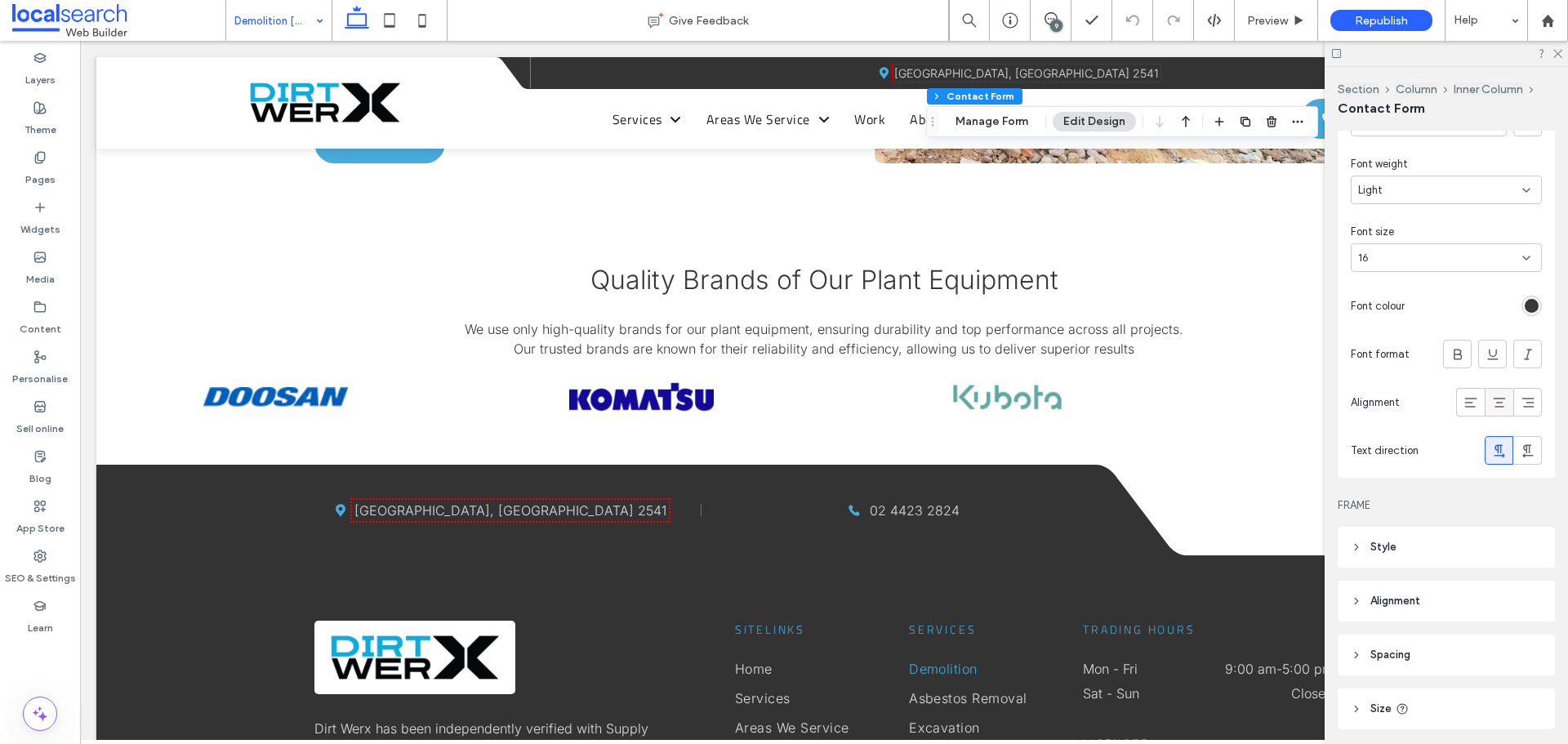
scroll to position [572, 0]
click at [1525, 308] on div "rgb(56, 56, 56)" at bounding box center [1531, 305] width 14 height 14
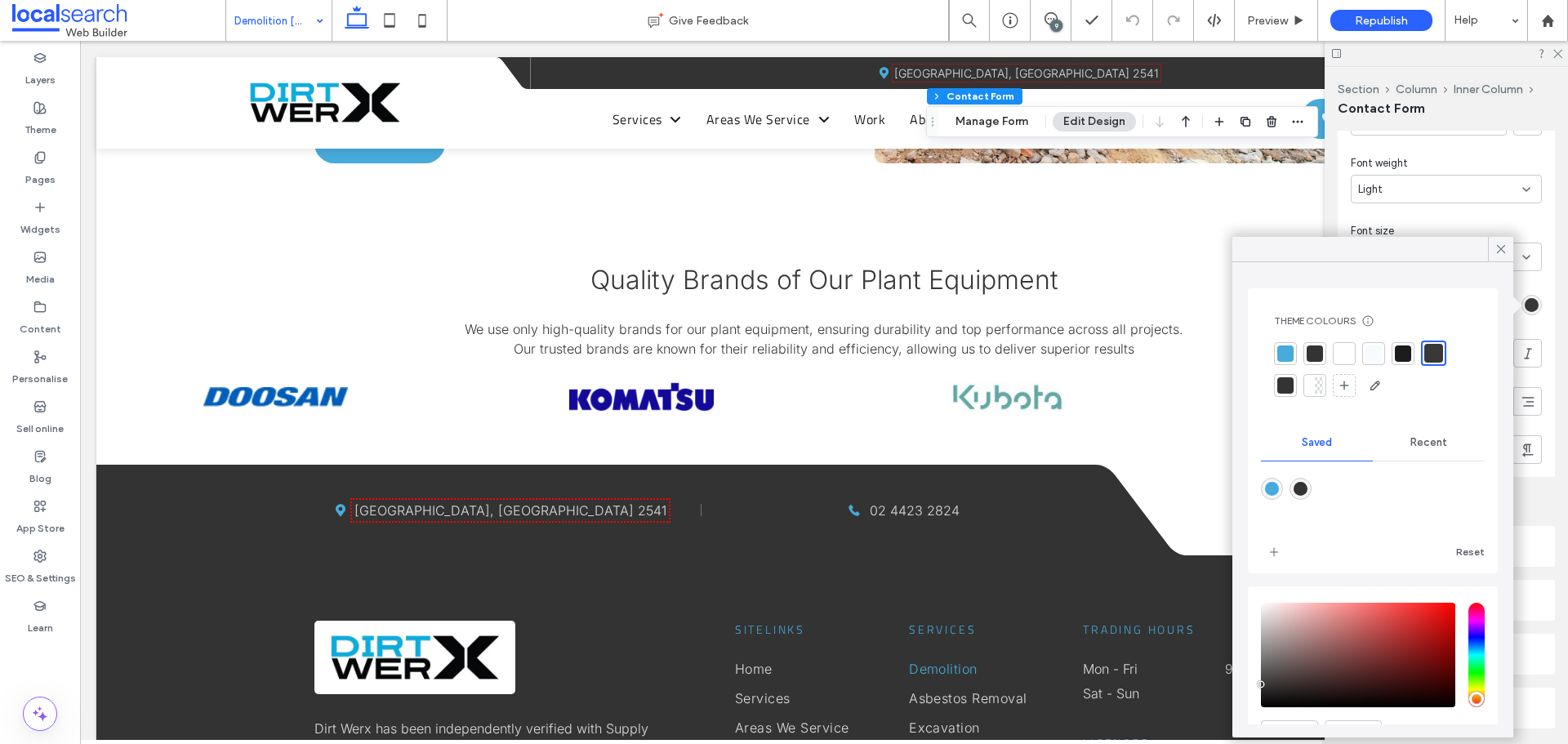
click at [1435, 347] on div at bounding box center [1433, 353] width 19 height 19
drag, startPoint x: 1499, startPoint y: 255, endPoint x: 1475, endPoint y: 294, distance: 45.8
click at [1499, 254] on icon at bounding box center [1501, 249] width 15 height 15
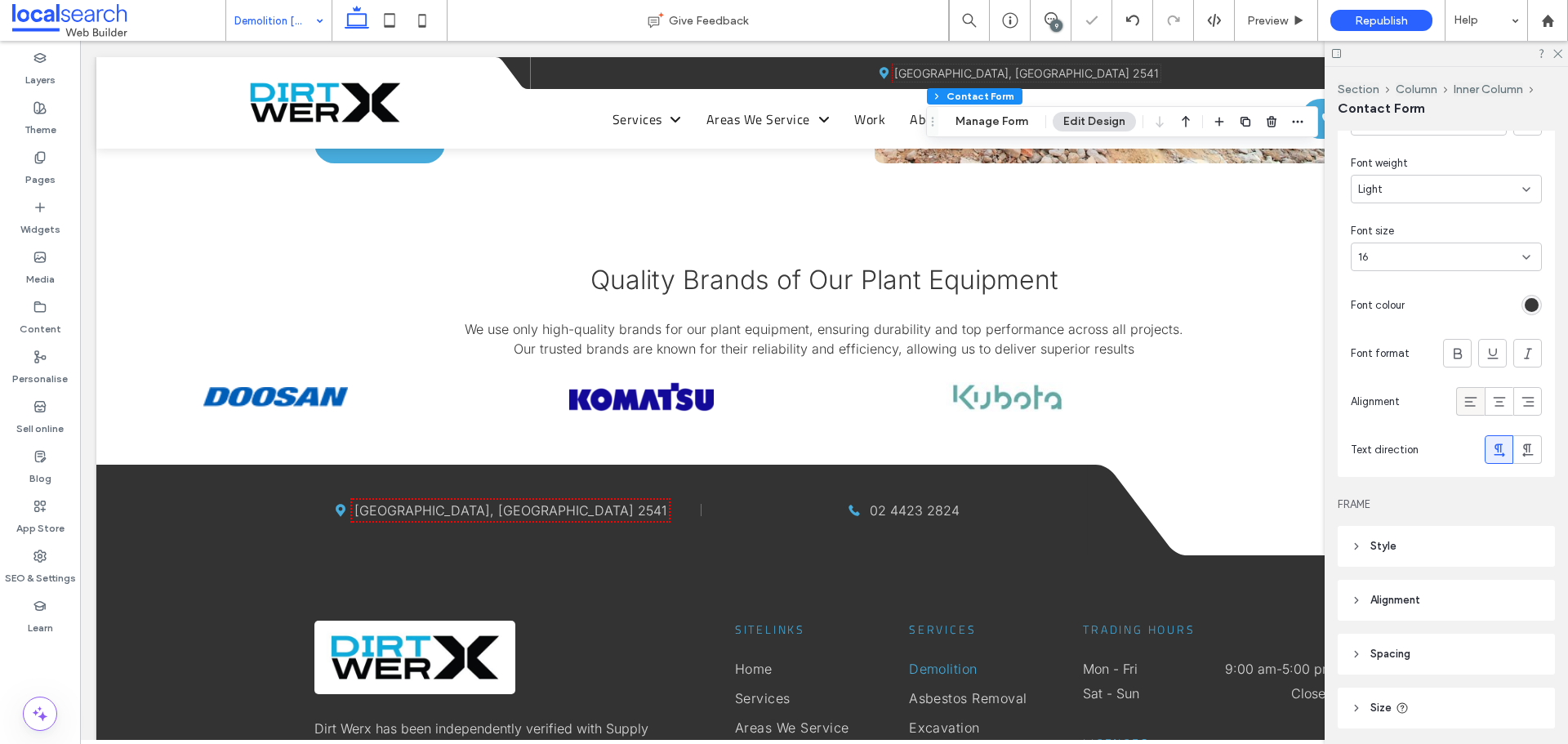
click at [1467, 399] on icon at bounding box center [1471, 402] width 16 height 16
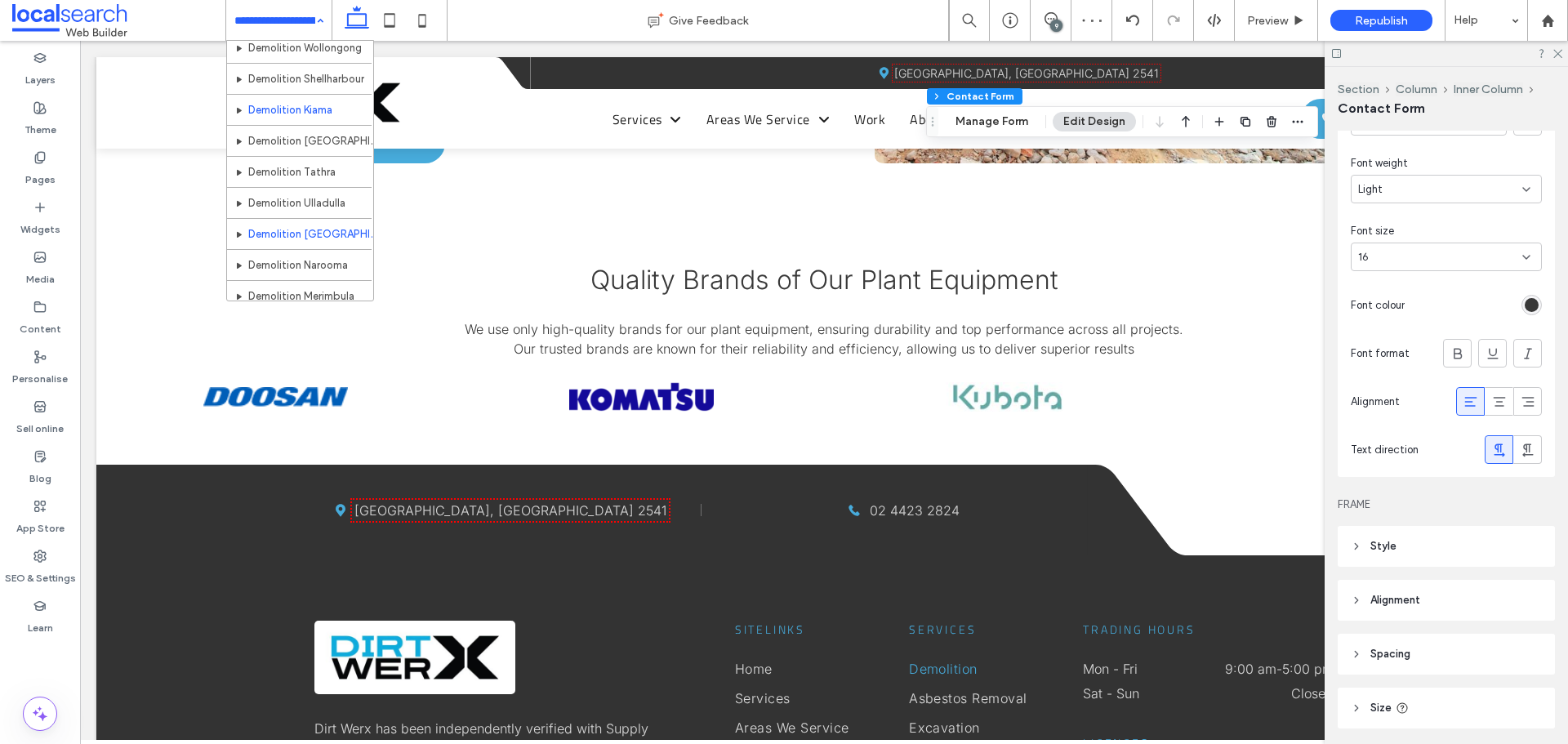
scroll to position [408, 0]
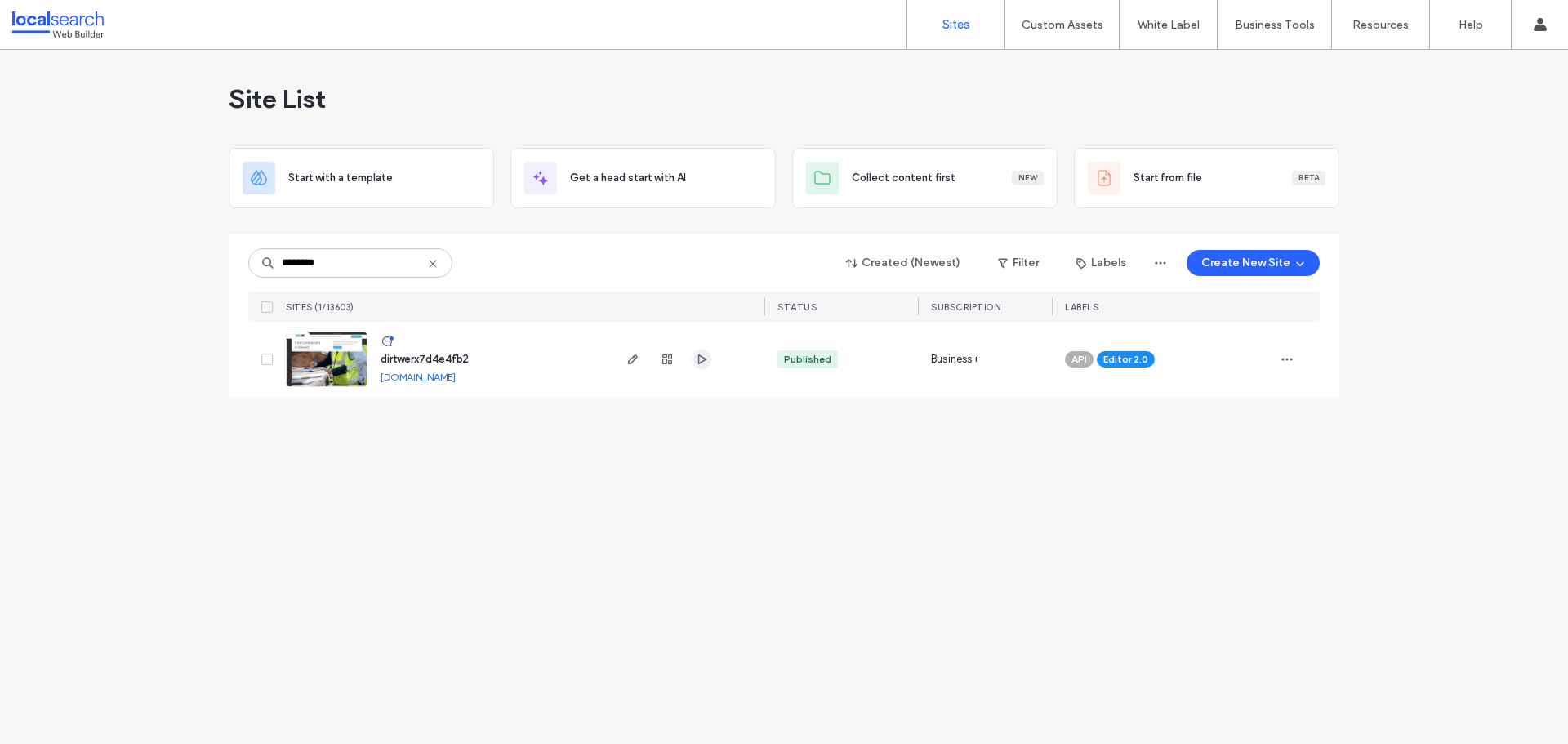
click at [709, 360] on span "button" at bounding box center [701, 359] width 19 height 19
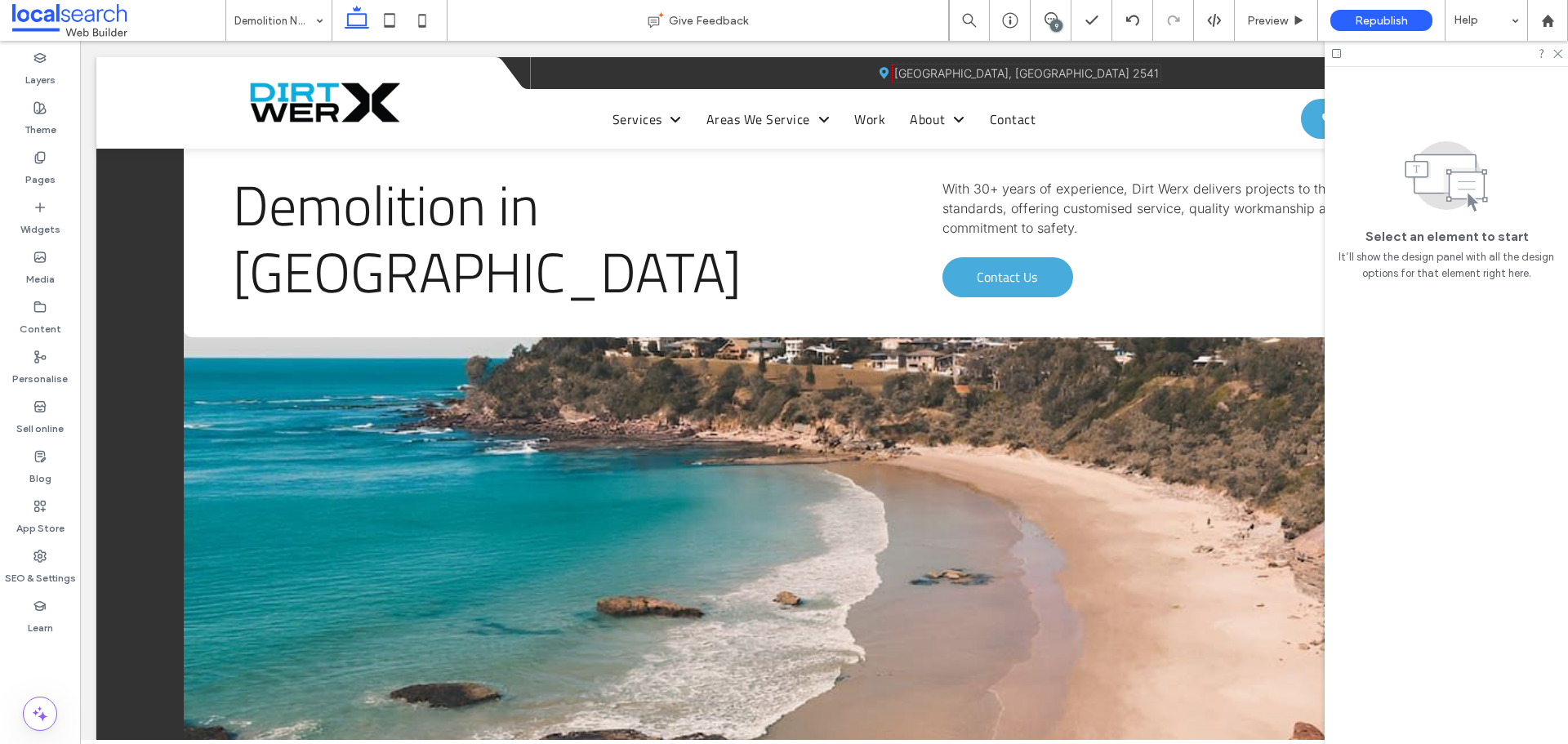
scroll to position [1959, 0]
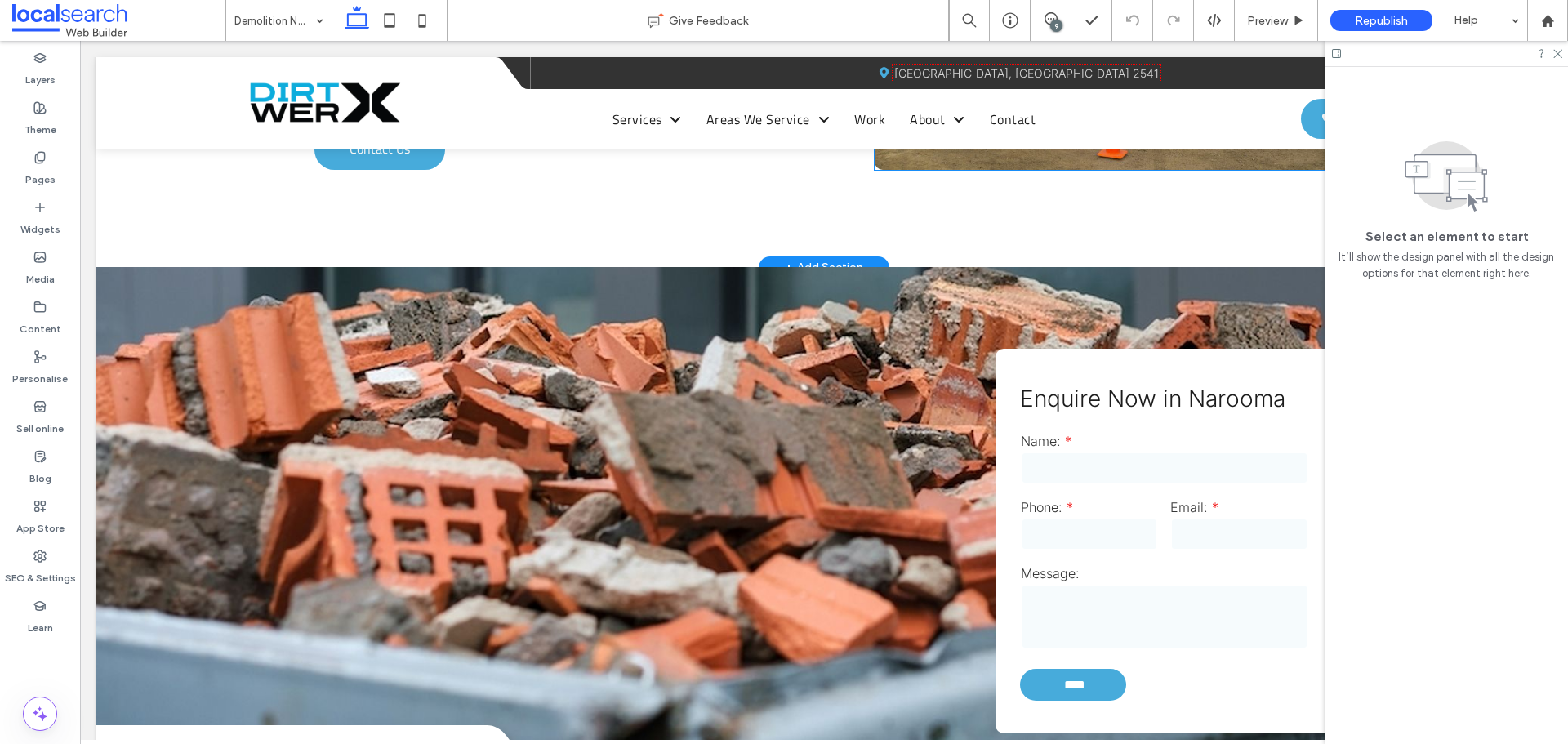
scroll to position [1715, 0]
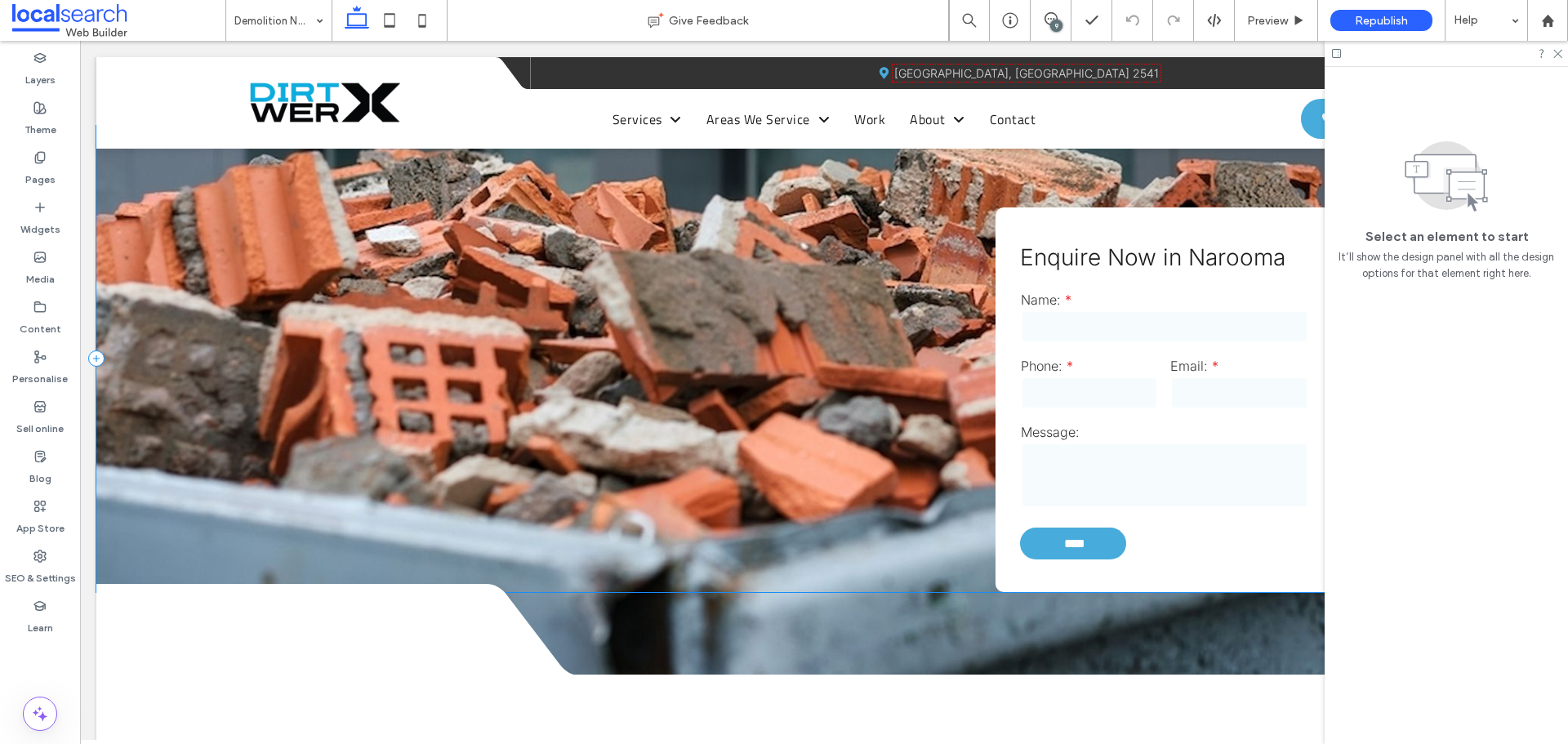
click at [1104, 329] on div "Name:" at bounding box center [1163, 318] width 299 height 66
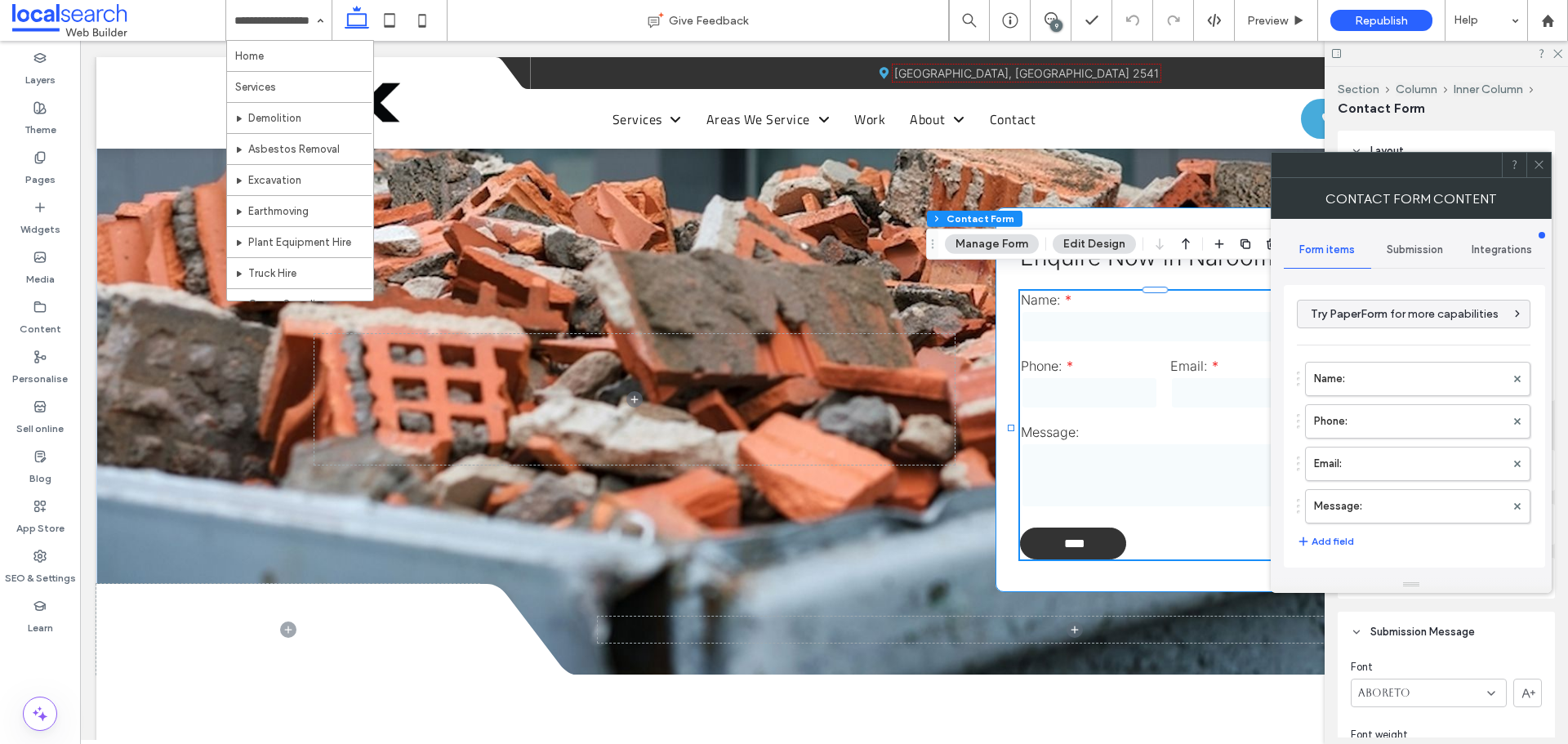
type input "****"
type input "*"
type input "***"
type input "*"
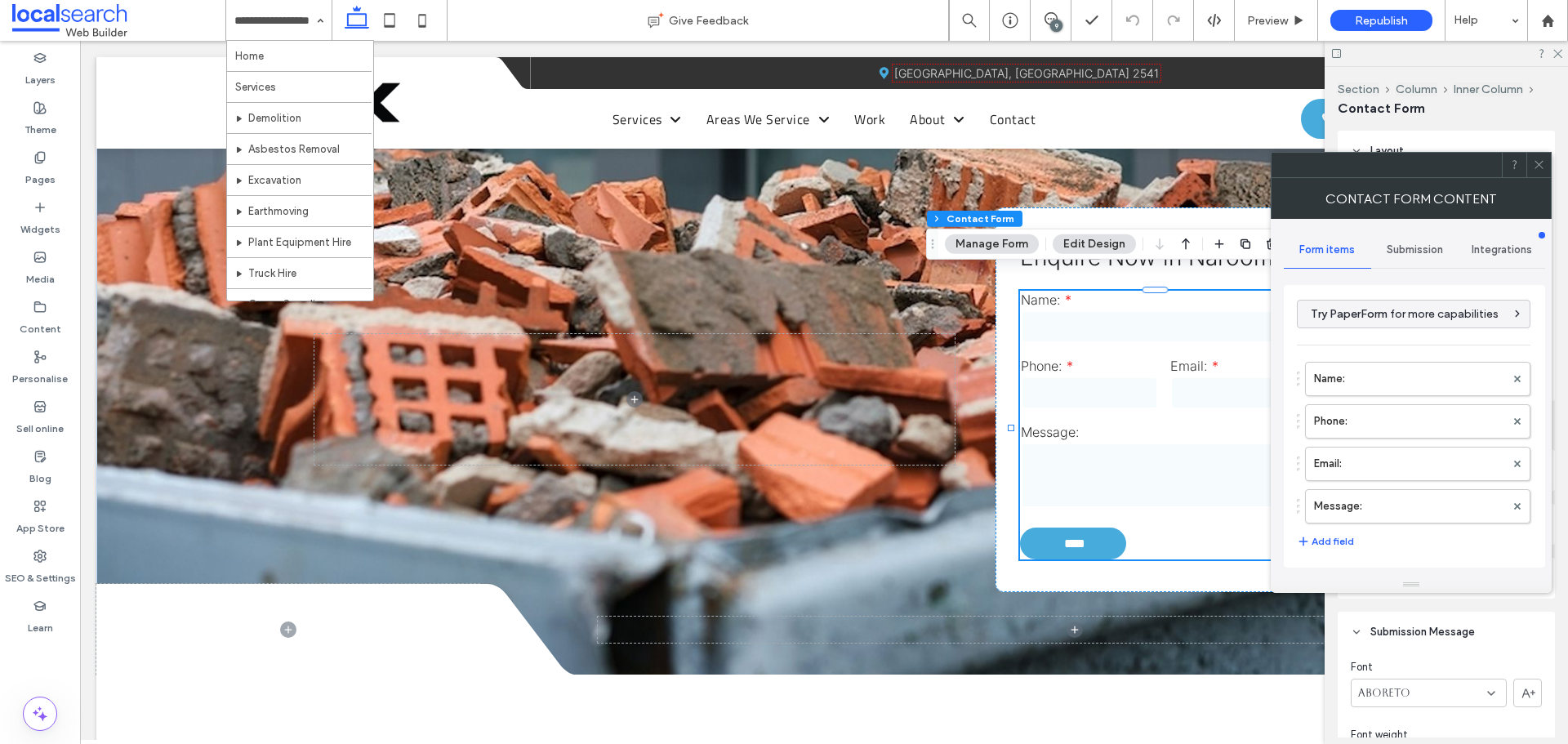
type input "*"
type input "***"
click at [1541, 167] on icon at bounding box center [1539, 164] width 12 height 12
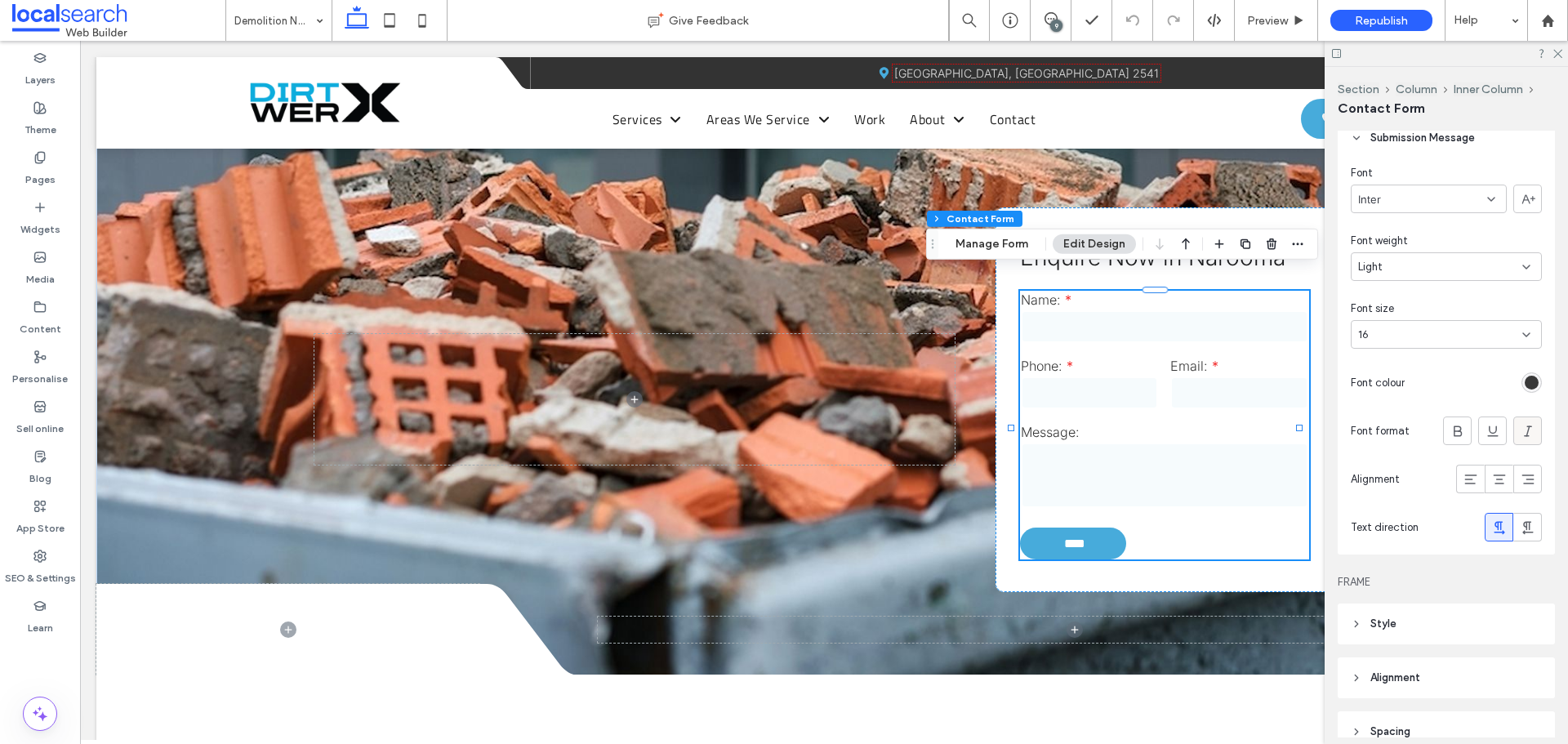
scroll to position [572, 0]
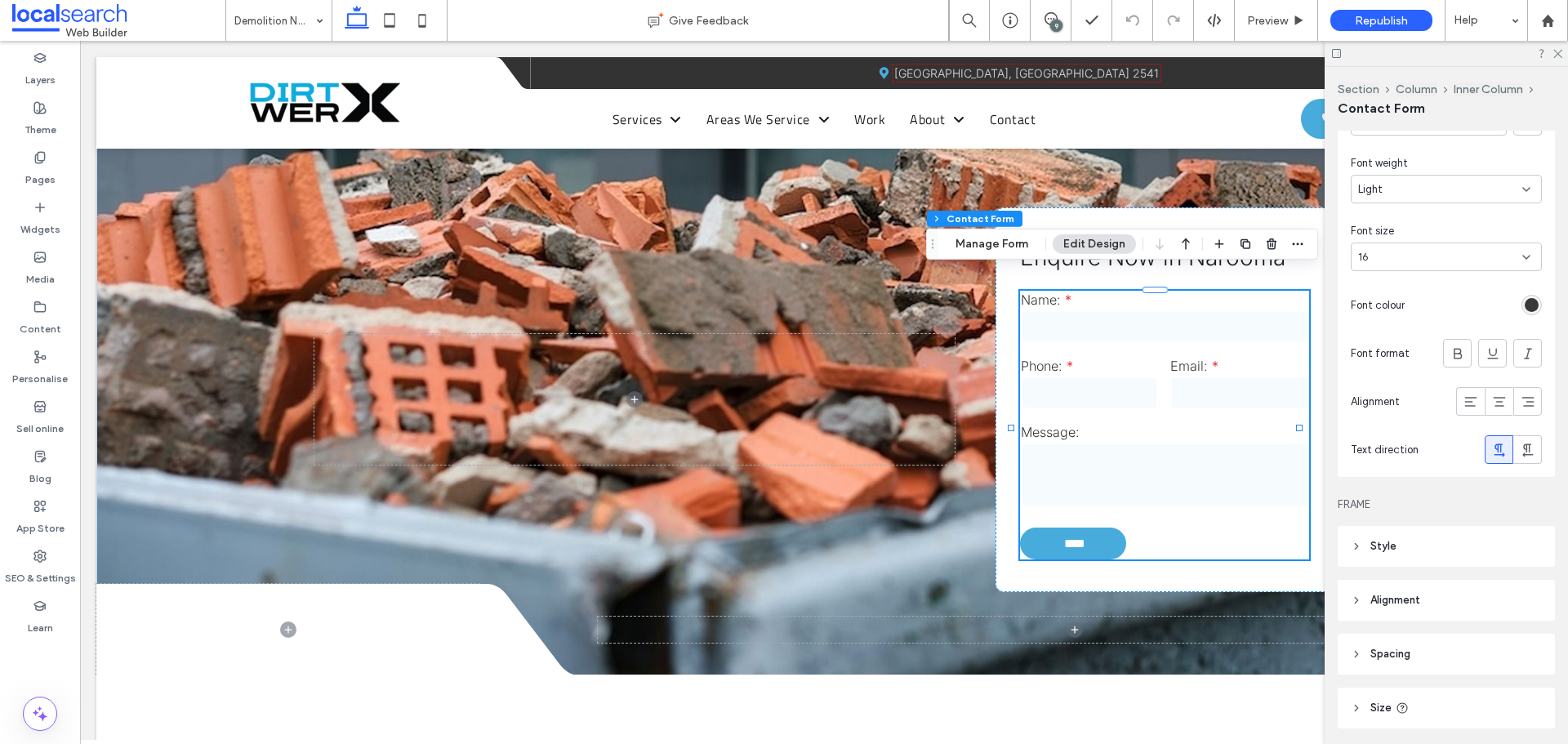
click at [1526, 307] on div "rgb(56, 56, 56)" at bounding box center [1531, 305] width 14 height 14
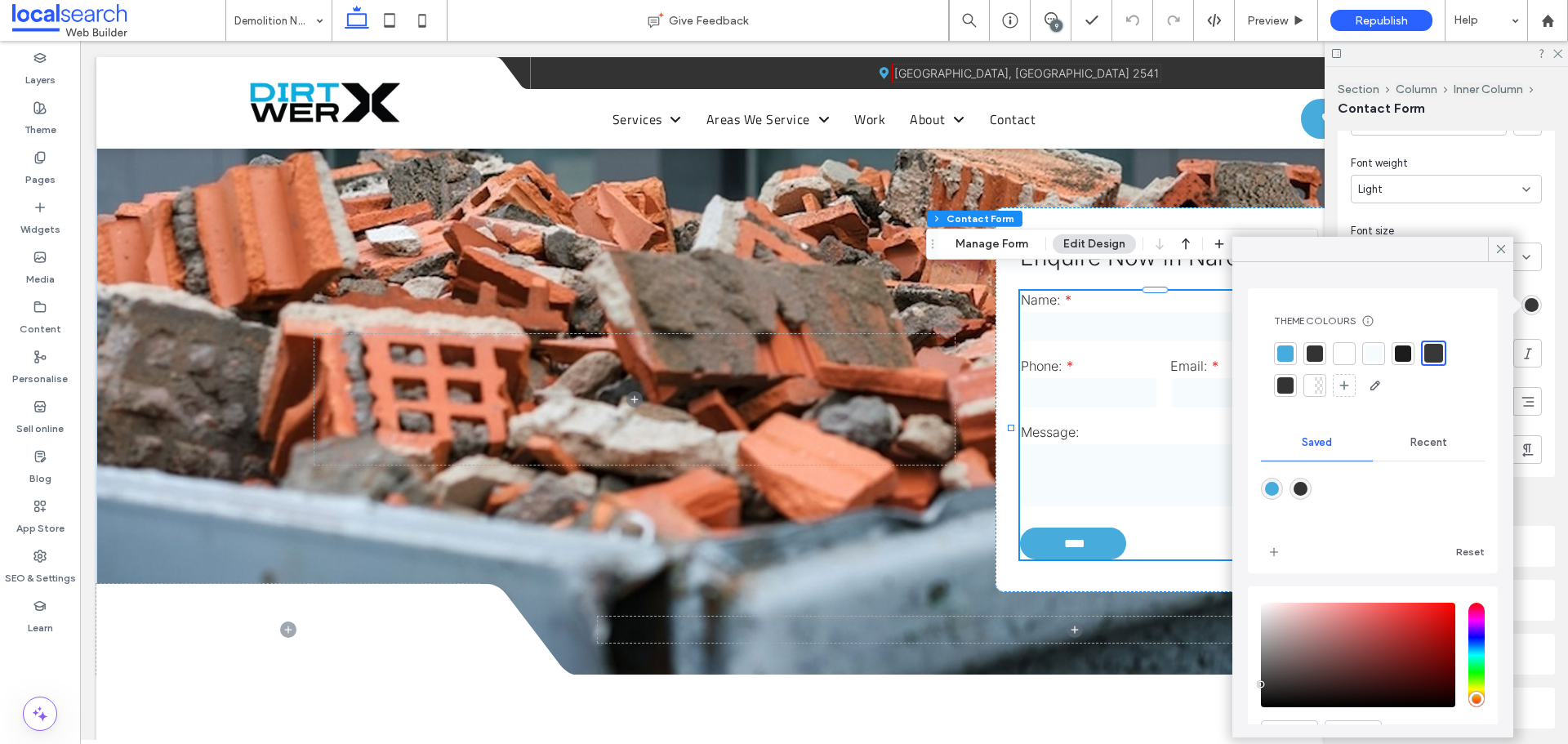
click at [1434, 346] on div at bounding box center [1433, 353] width 19 height 19
click at [1502, 244] on icon at bounding box center [1501, 249] width 15 height 15
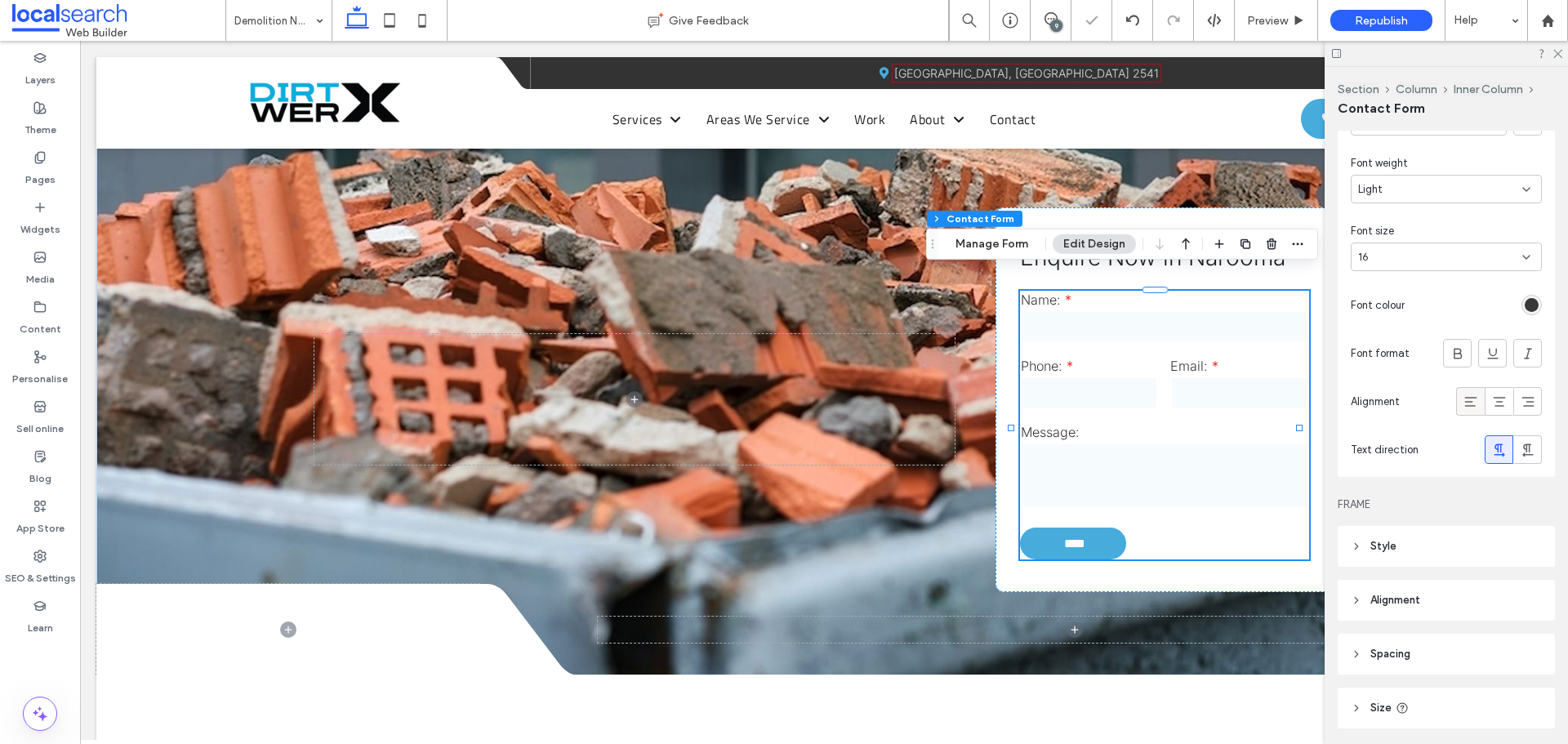
click at [1465, 398] on use at bounding box center [1470, 402] width 12 height 10
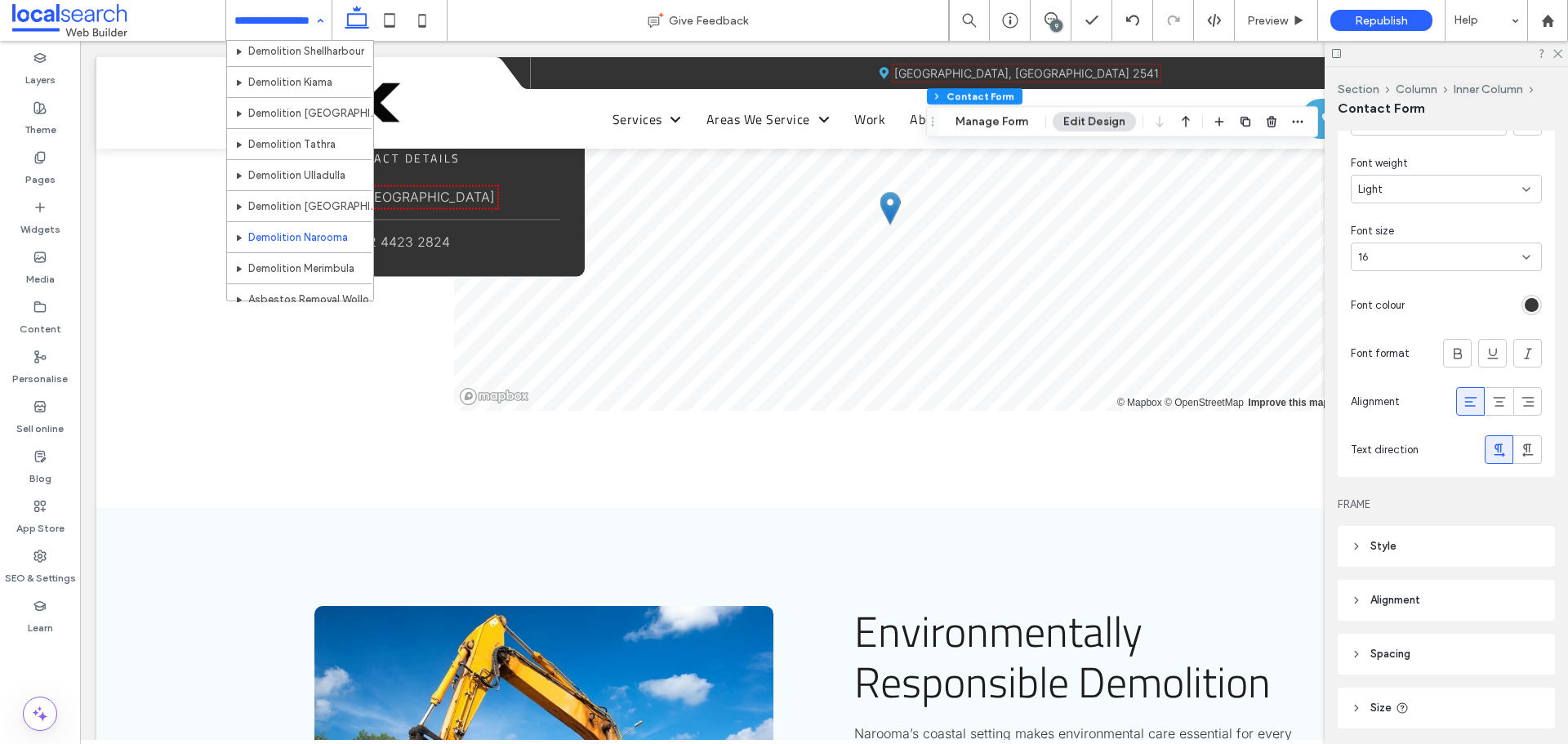
scroll to position [490, 0]
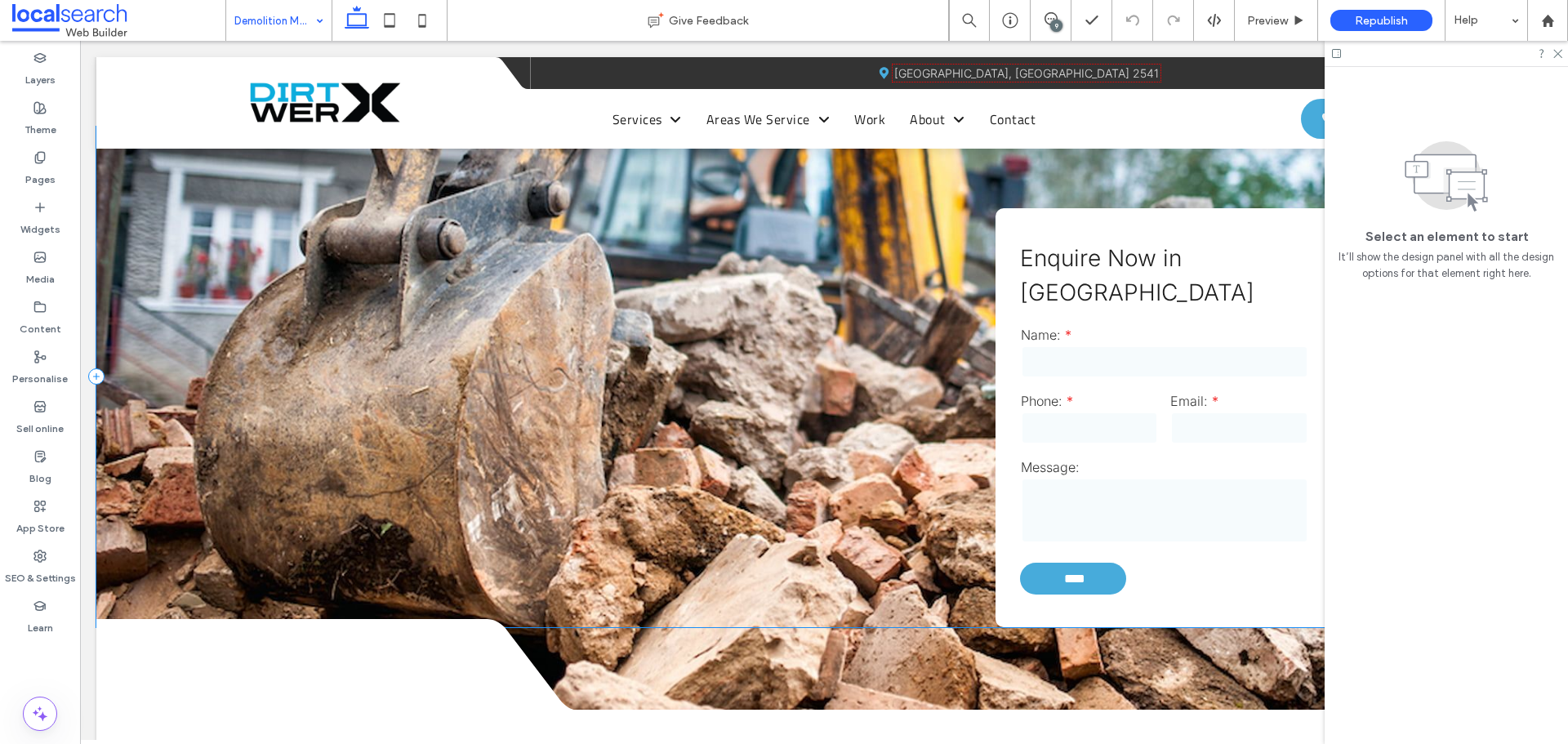
scroll to position [1796, 0]
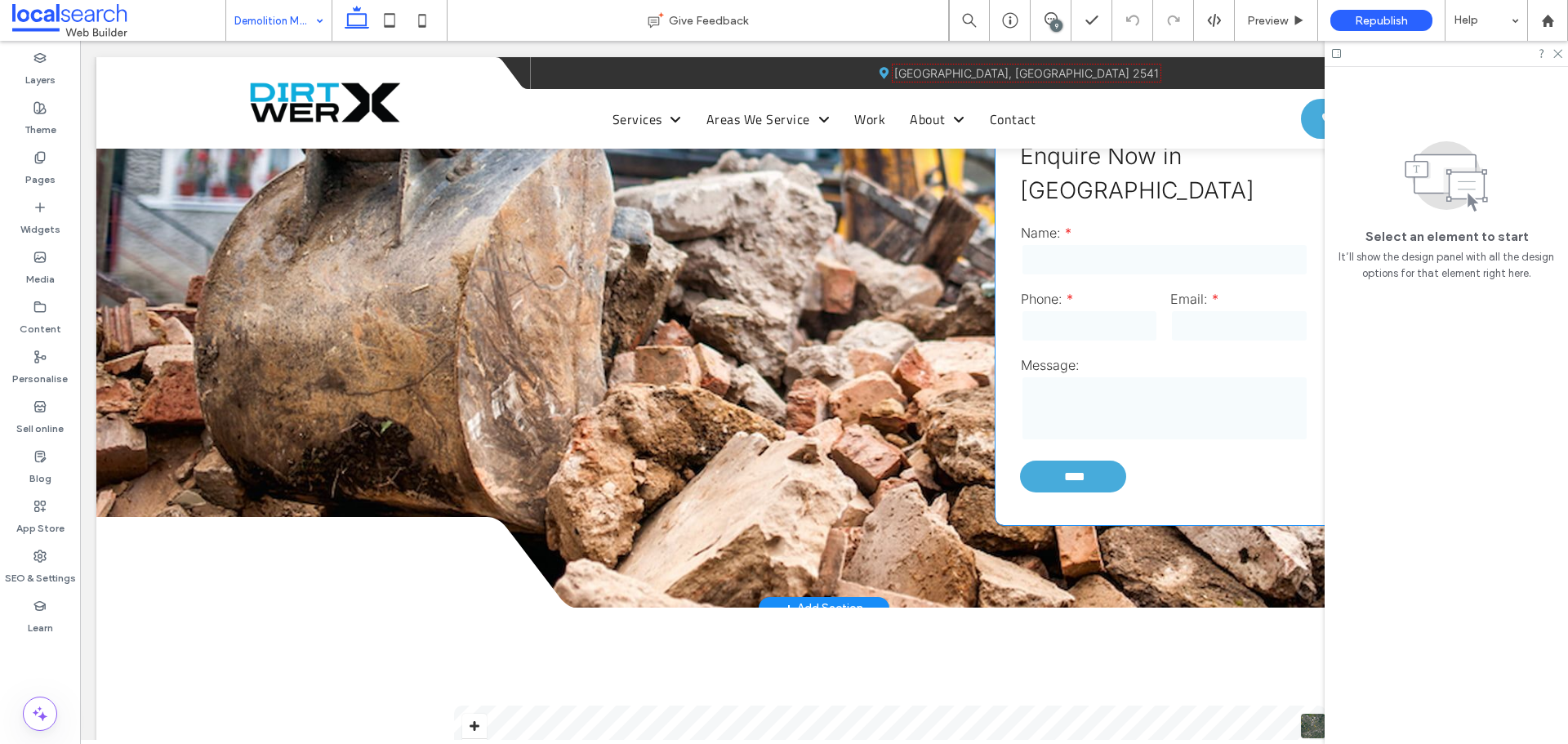
click at [1066, 309] on input "tel" at bounding box center [1089, 326] width 138 height 33
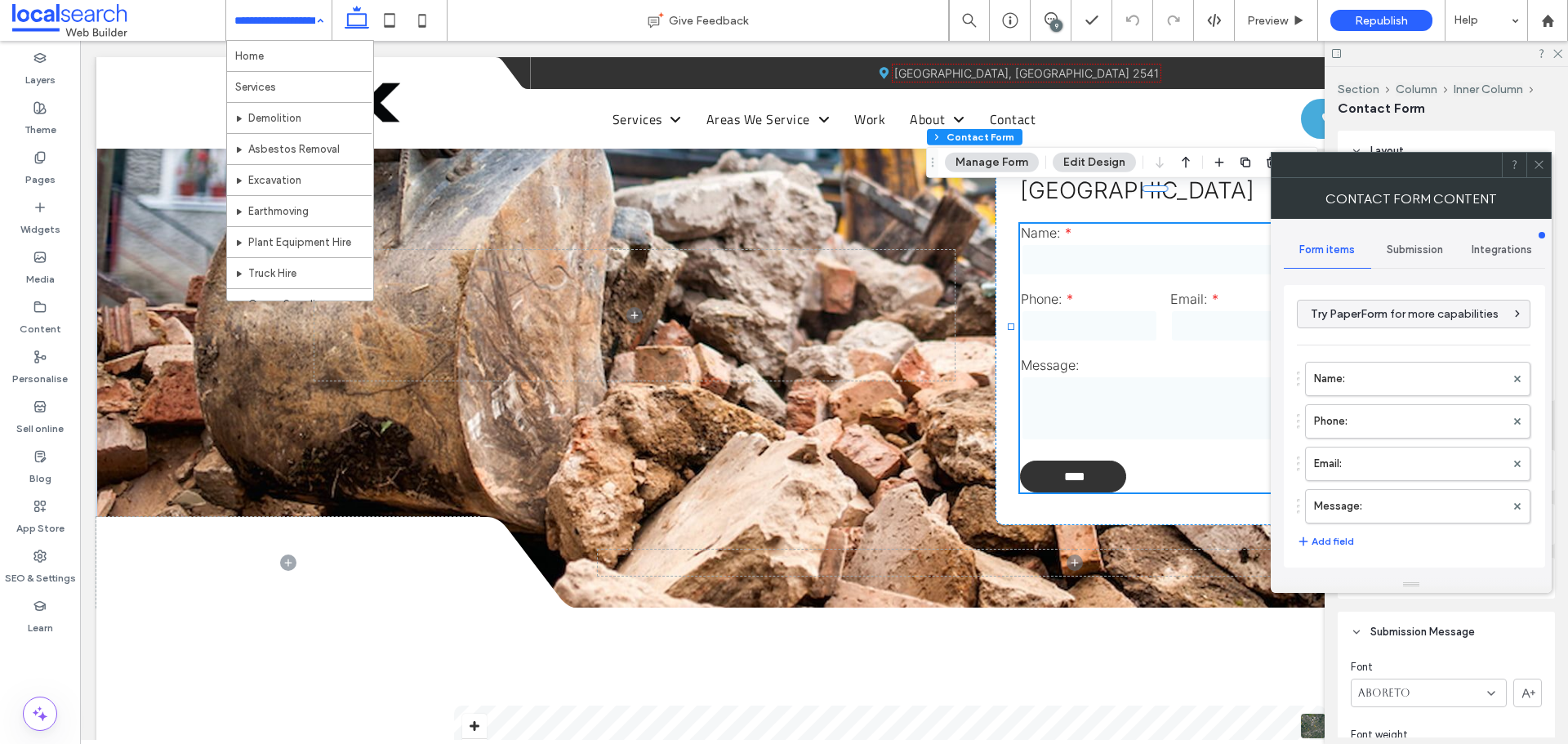
type input "****"
type input "*"
type input "***"
type input "*"
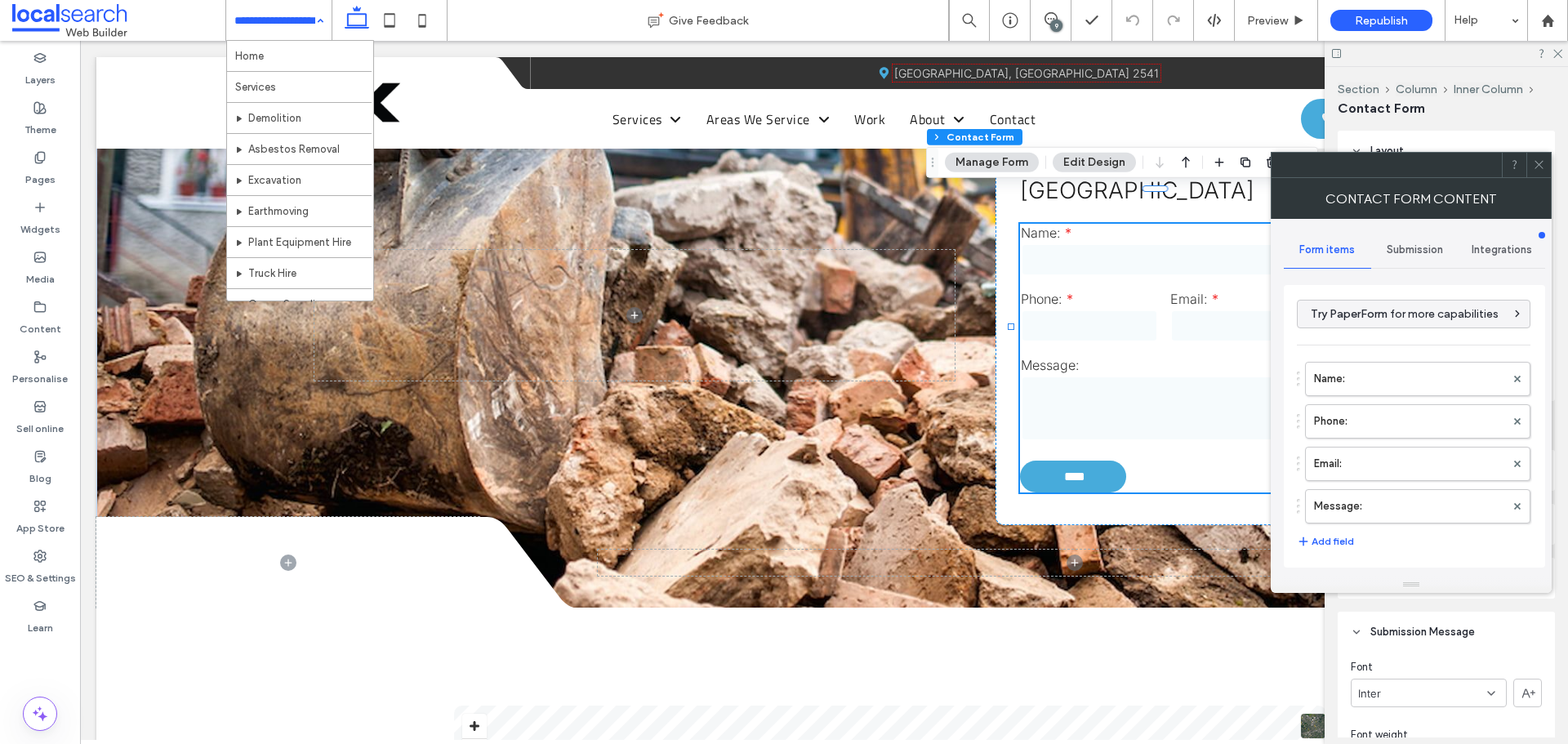
type input "*"
type input "***"
click at [1535, 164] on icon at bounding box center [1539, 164] width 12 height 12
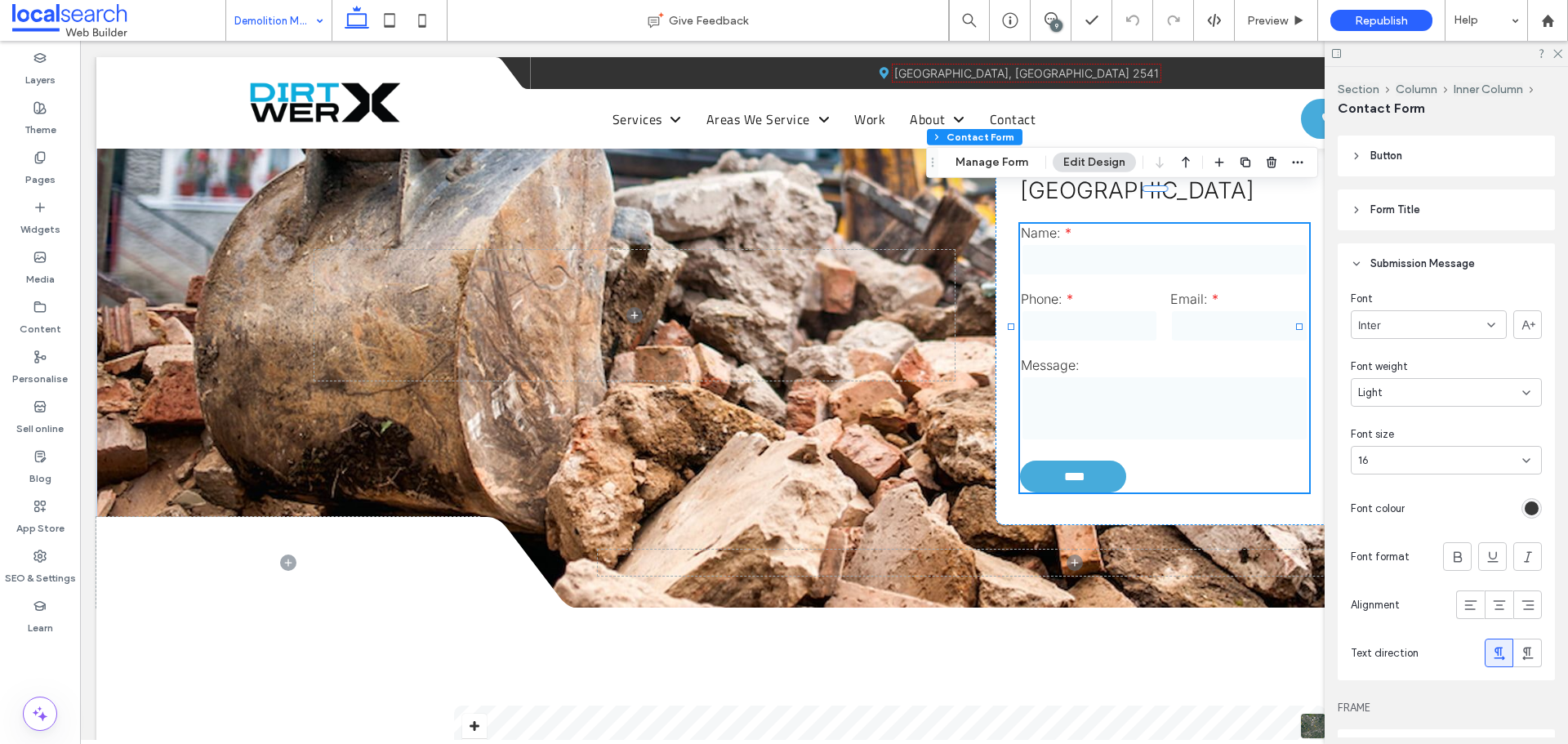
scroll to position [490, 0]
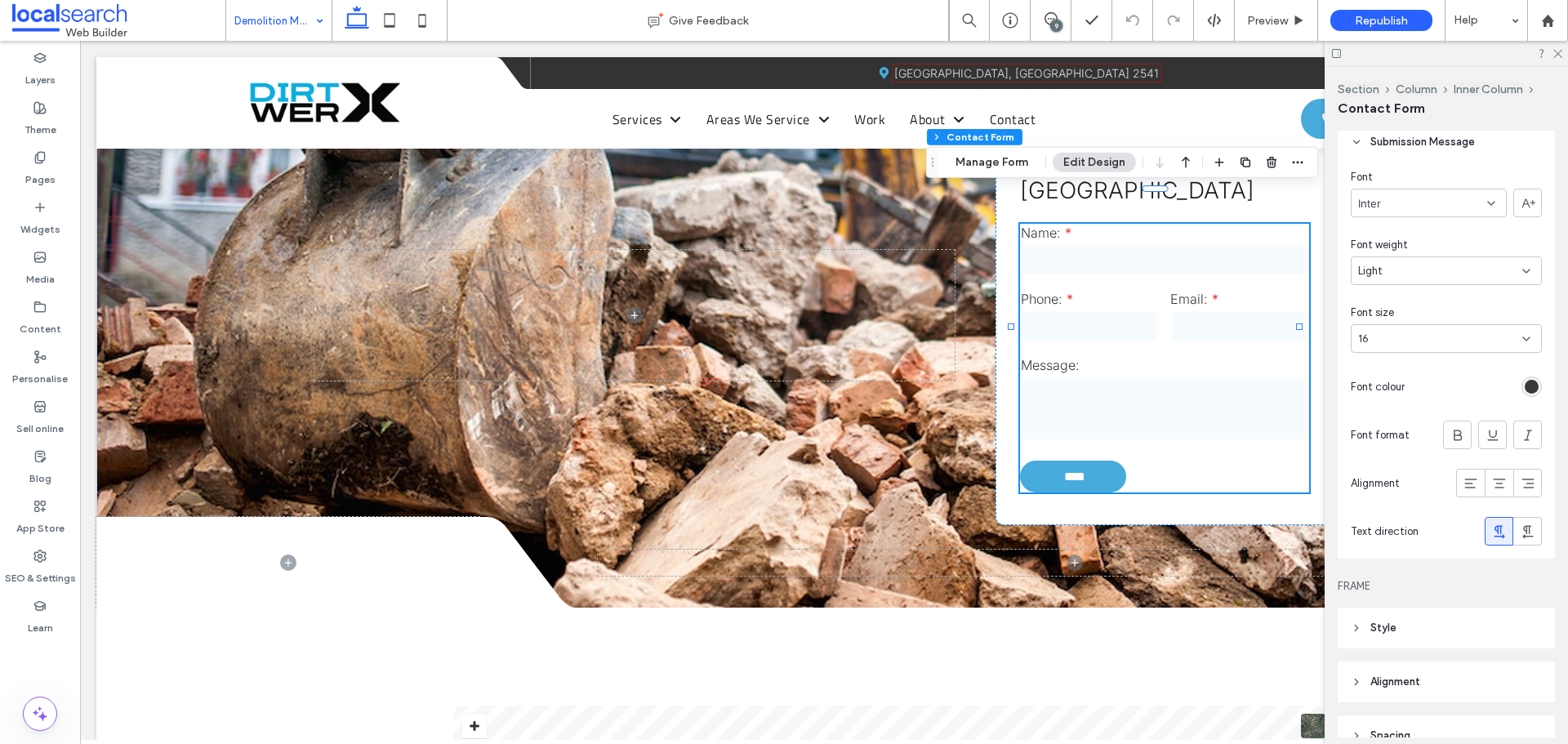
click at [1527, 394] on div "rgb(56, 56, 56)" at bounding box center [1531, 386] width 20 height 20
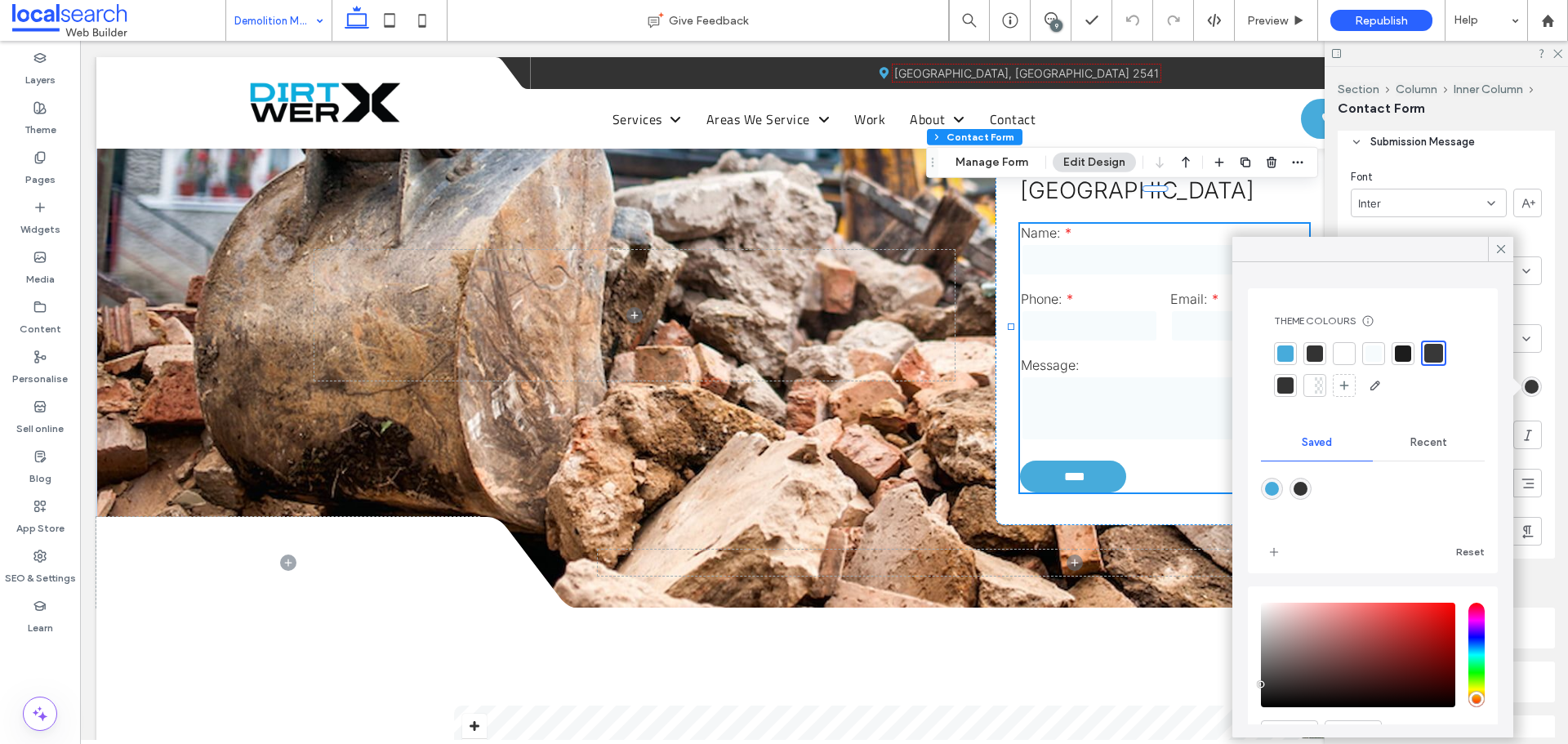
click at [1437, 355] on div at bounding box center [1433, 353] width 19 height 19
click at [1435, 345] on div at bounding box center [1433, 353] width 19 height 19
click at [1499, 247] on use at bounding box center [1501, 249] width 8 height 8
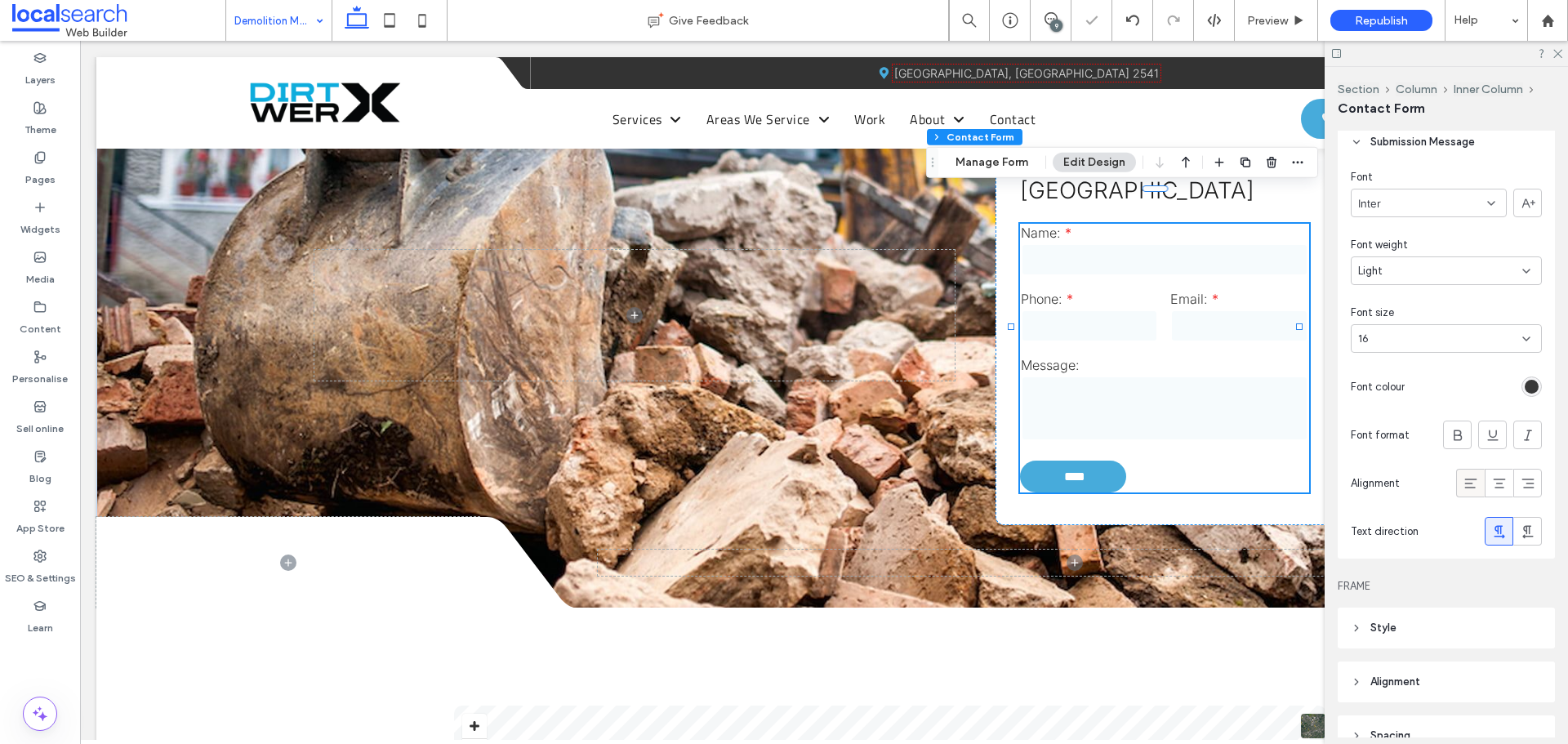
click at [1463, 477] on icon at bounding box center [1471, 483] width 16 height 16
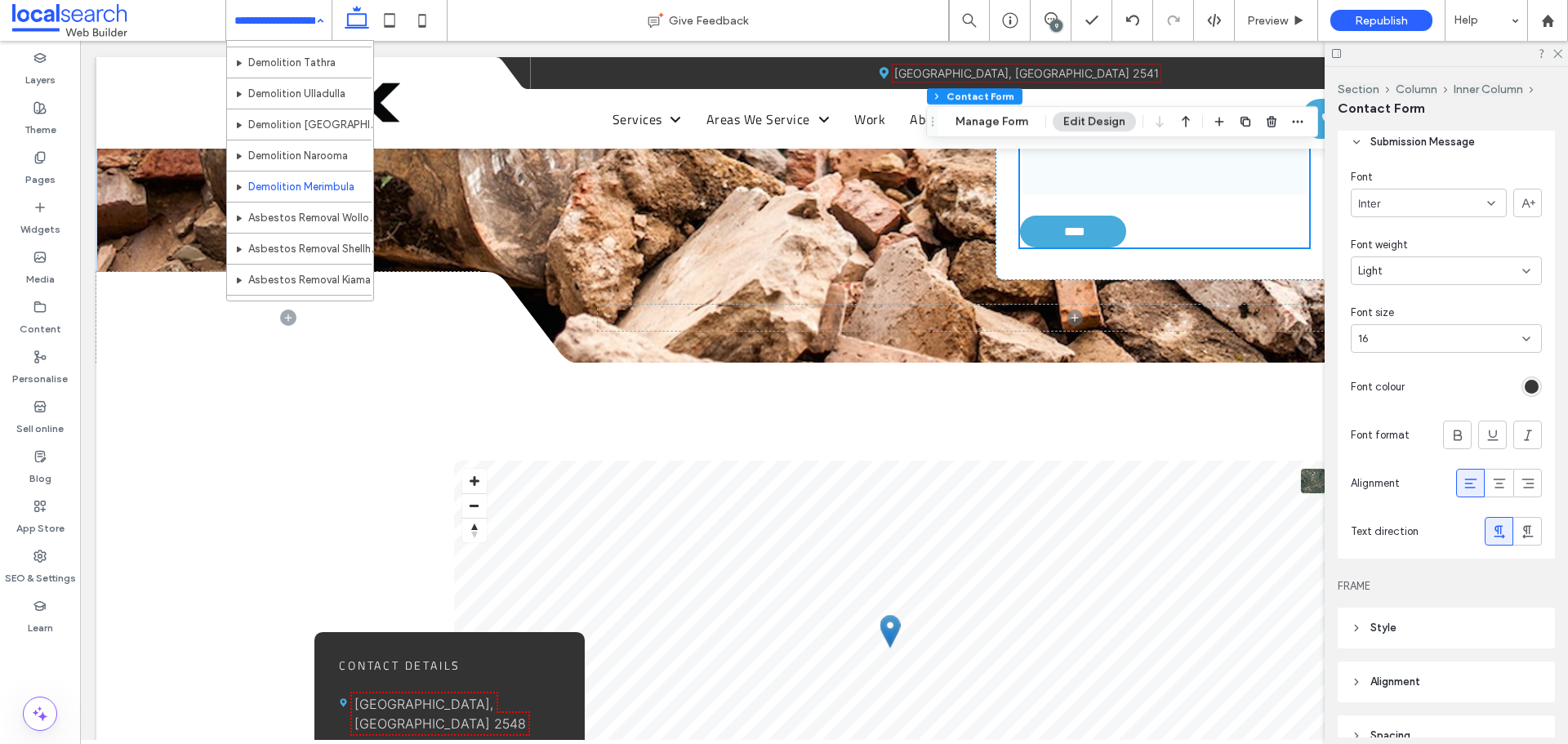
scroll to position [572, 0]
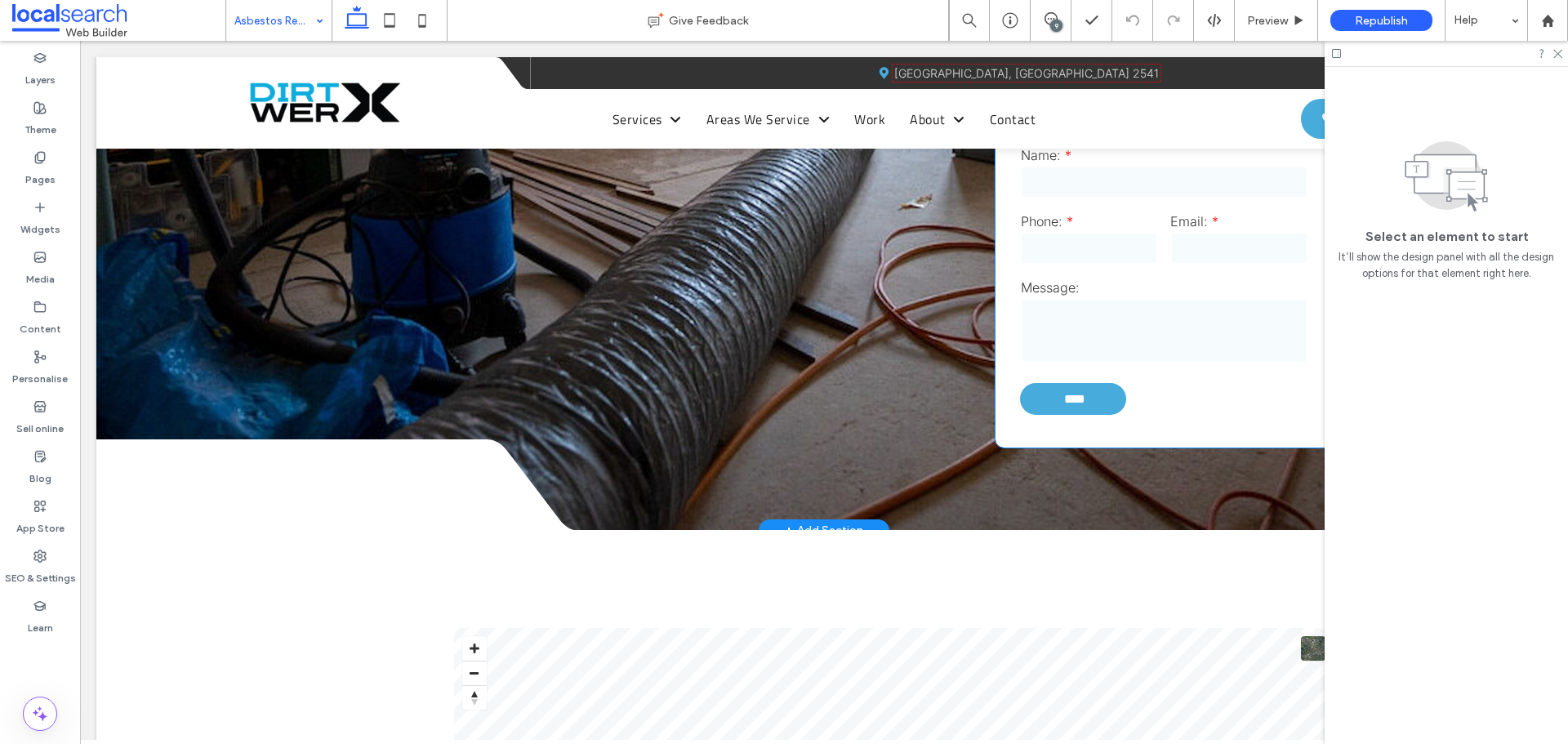
scroll to position [1878, 0]
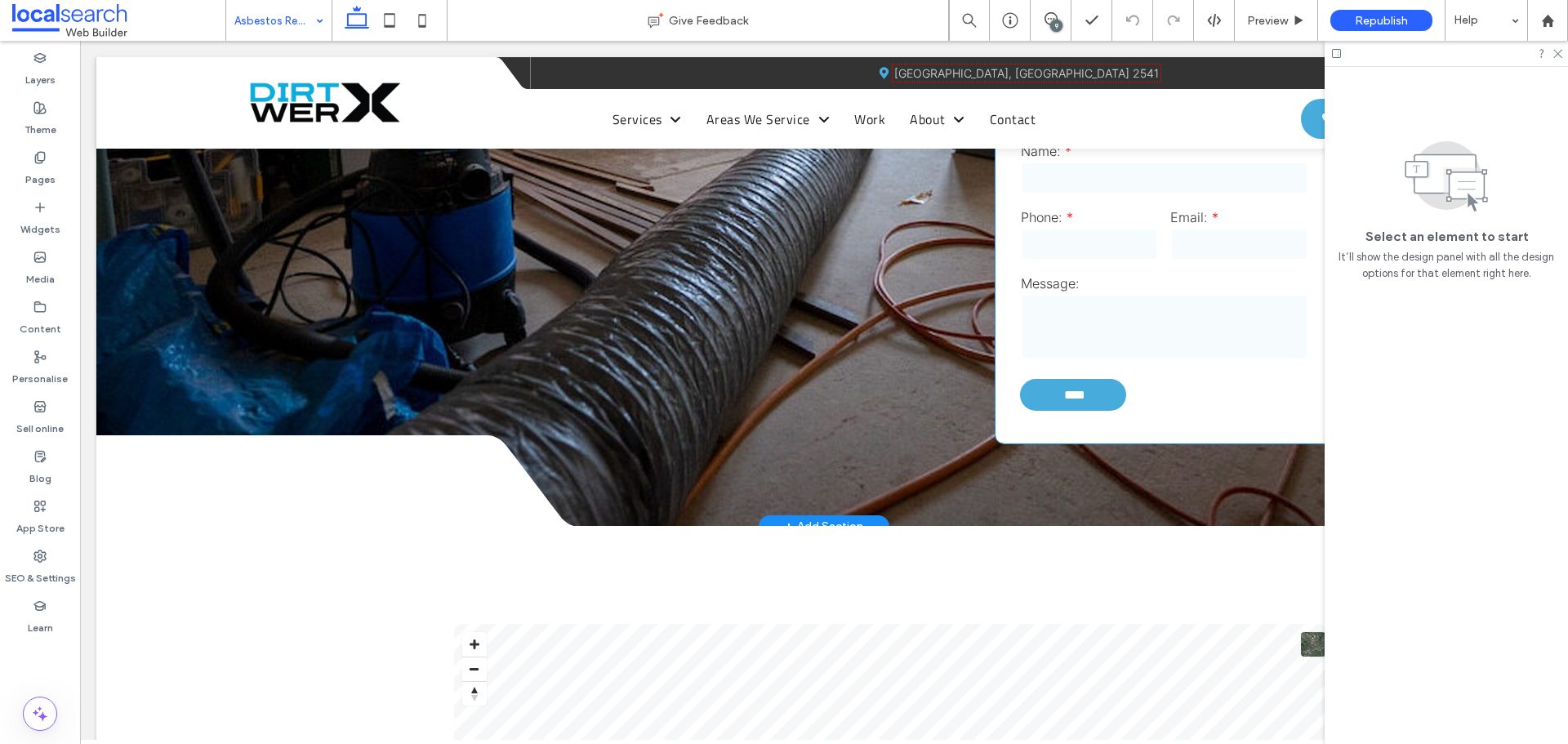
click at [1115, 278] on label "Message:" at bounding box center [1164, 284] width 287 height 16
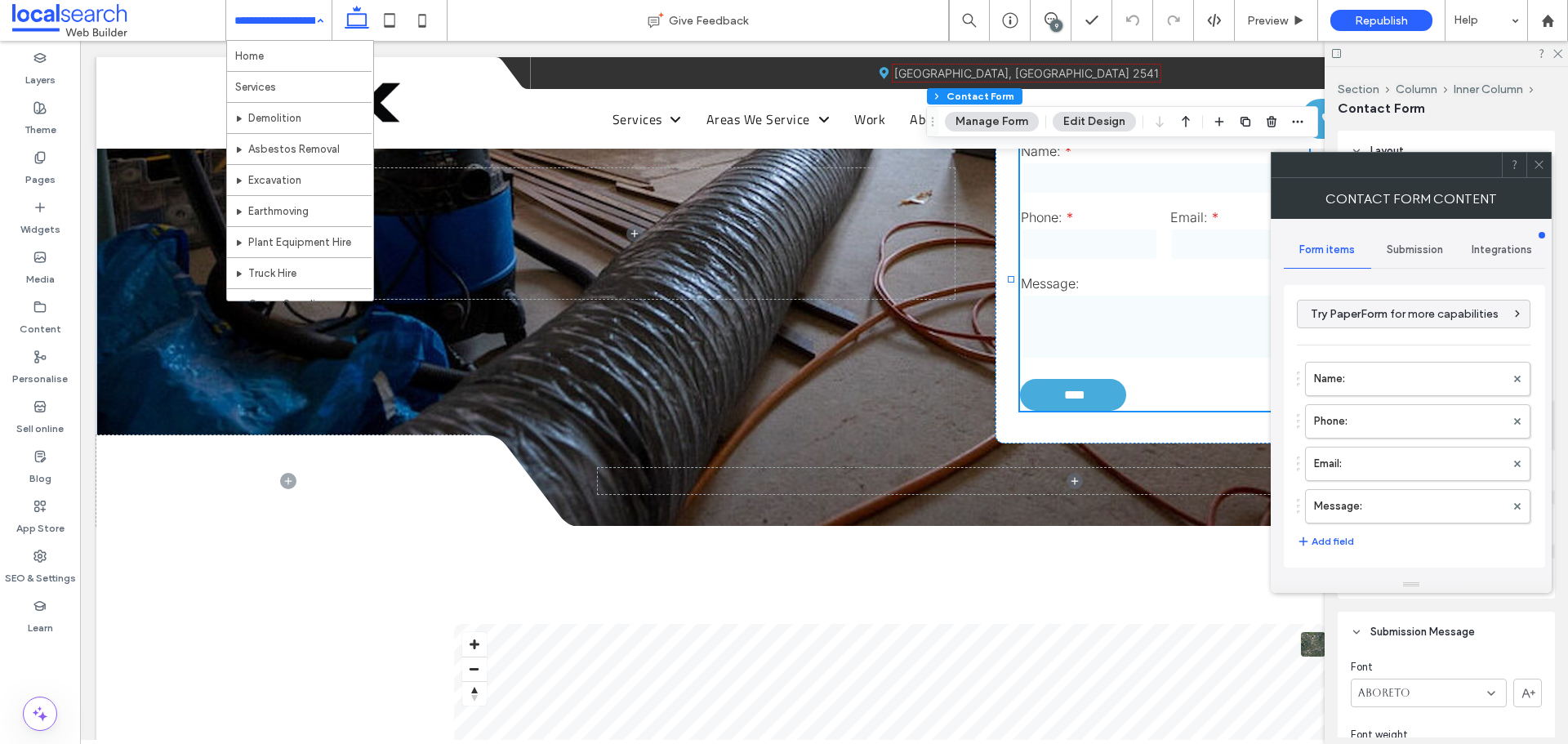
type input "****"
type input "*"
type input "***"
type input "*"
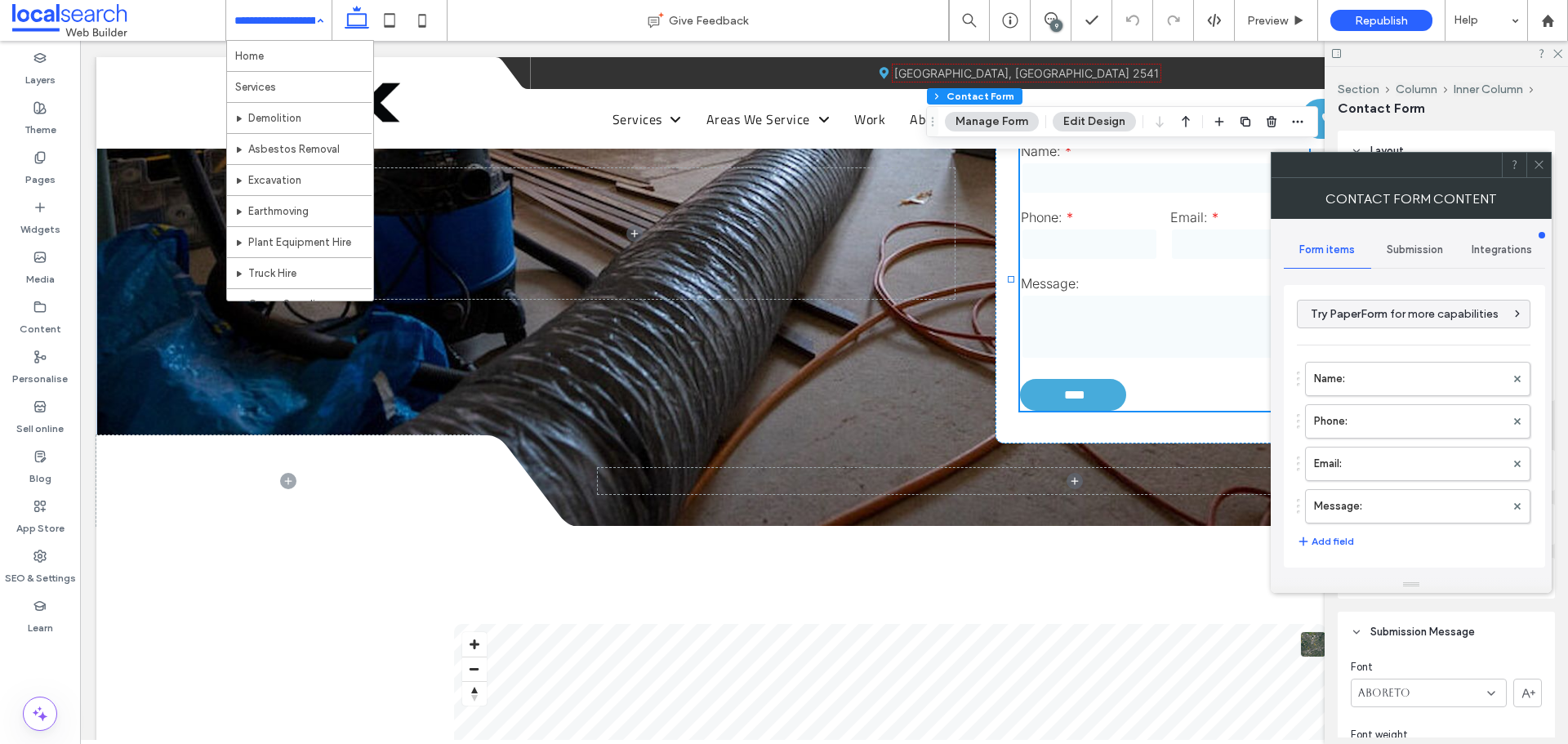
type input "*"
type input "***"
click at [1535, 160] on icon at bounding box center [1539, 164] width 12 height 12
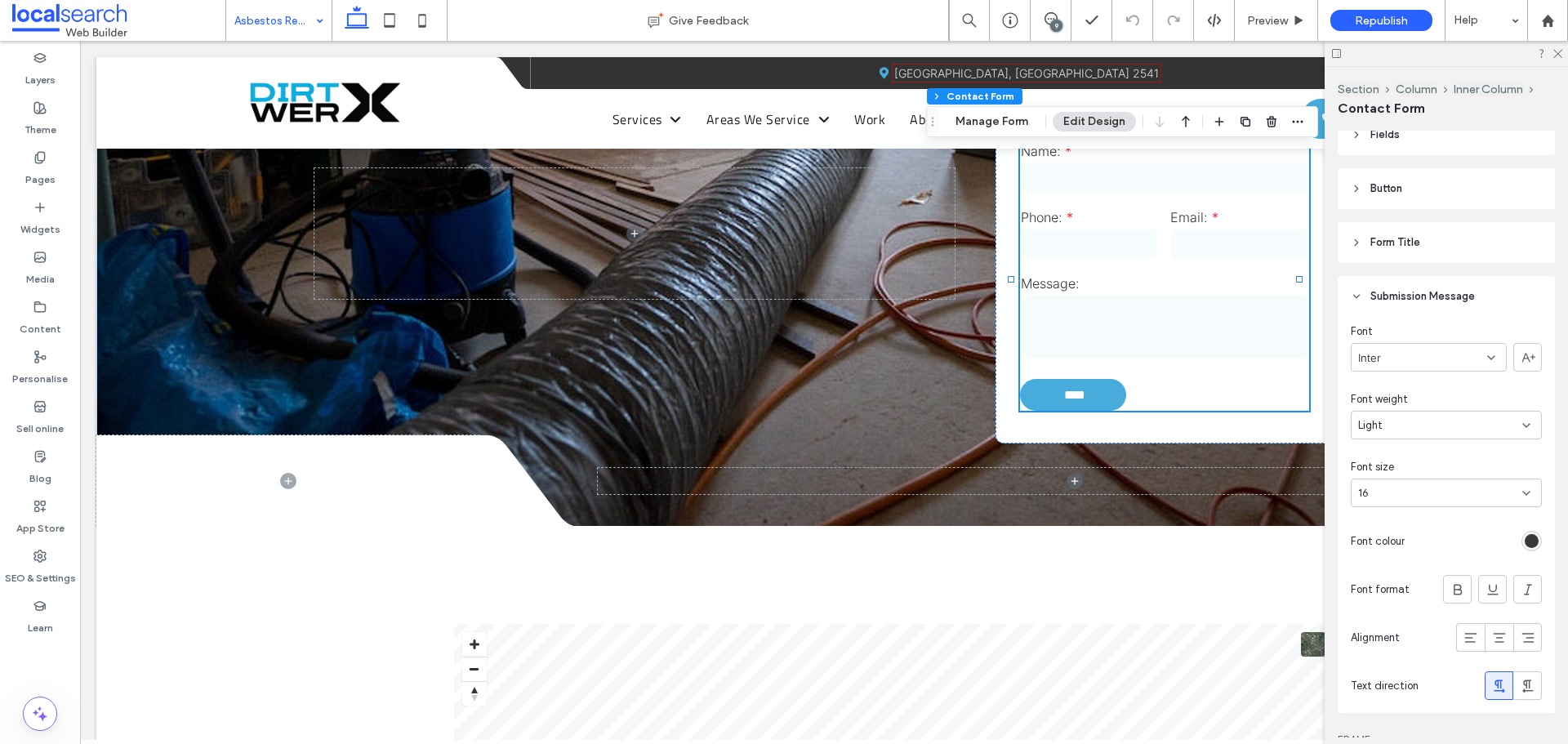
scroll to position [490, 0]
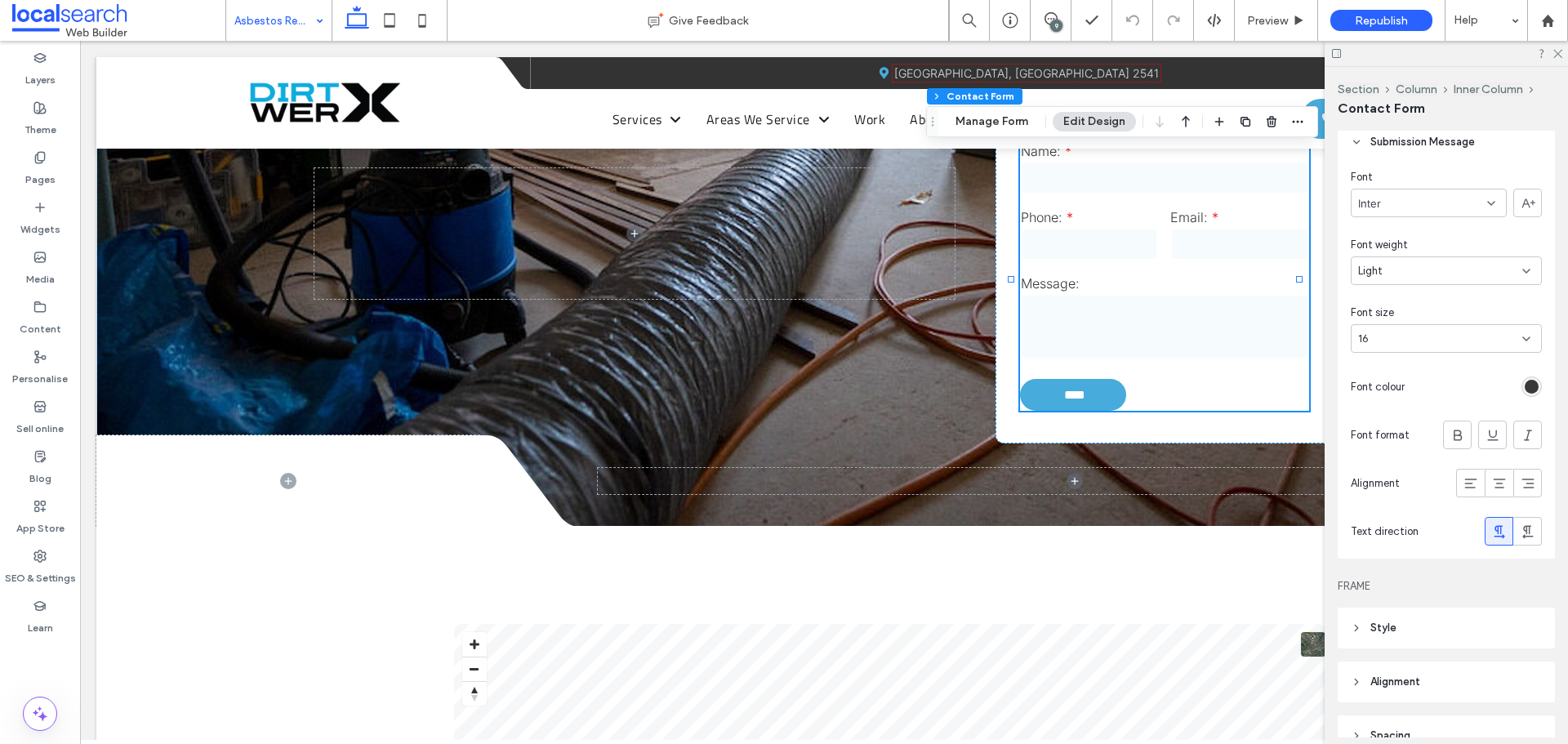
click at [1525, 393] on div "rgb(56, 56, 56)" at bounding box center [1531, 386] width 14 height 14
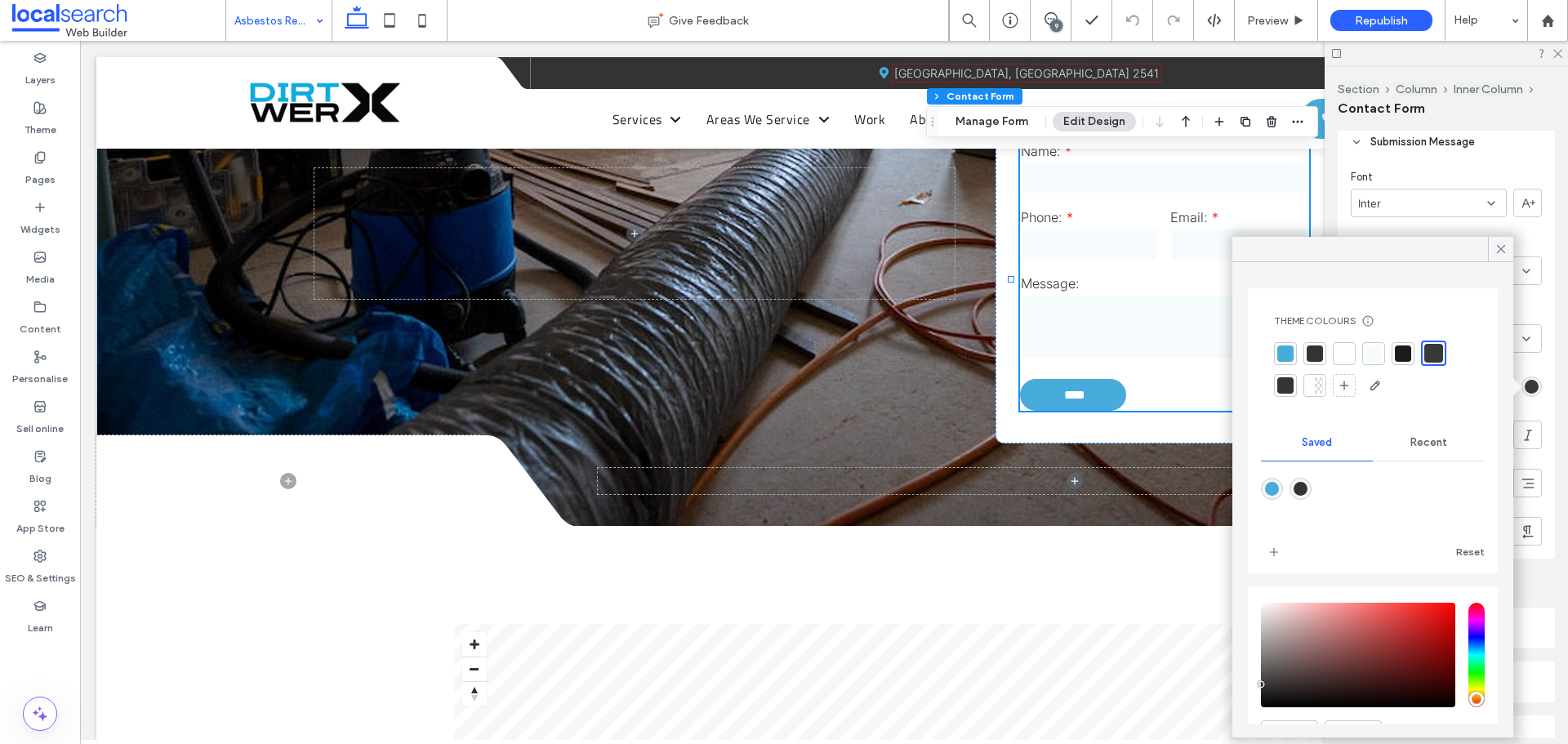
click at [1432, 350] on div at bounding box center [1433, 353] width 19 height 19
click at [1502, 245] on icon at bounding box center [1501, 249] width 15 height 15
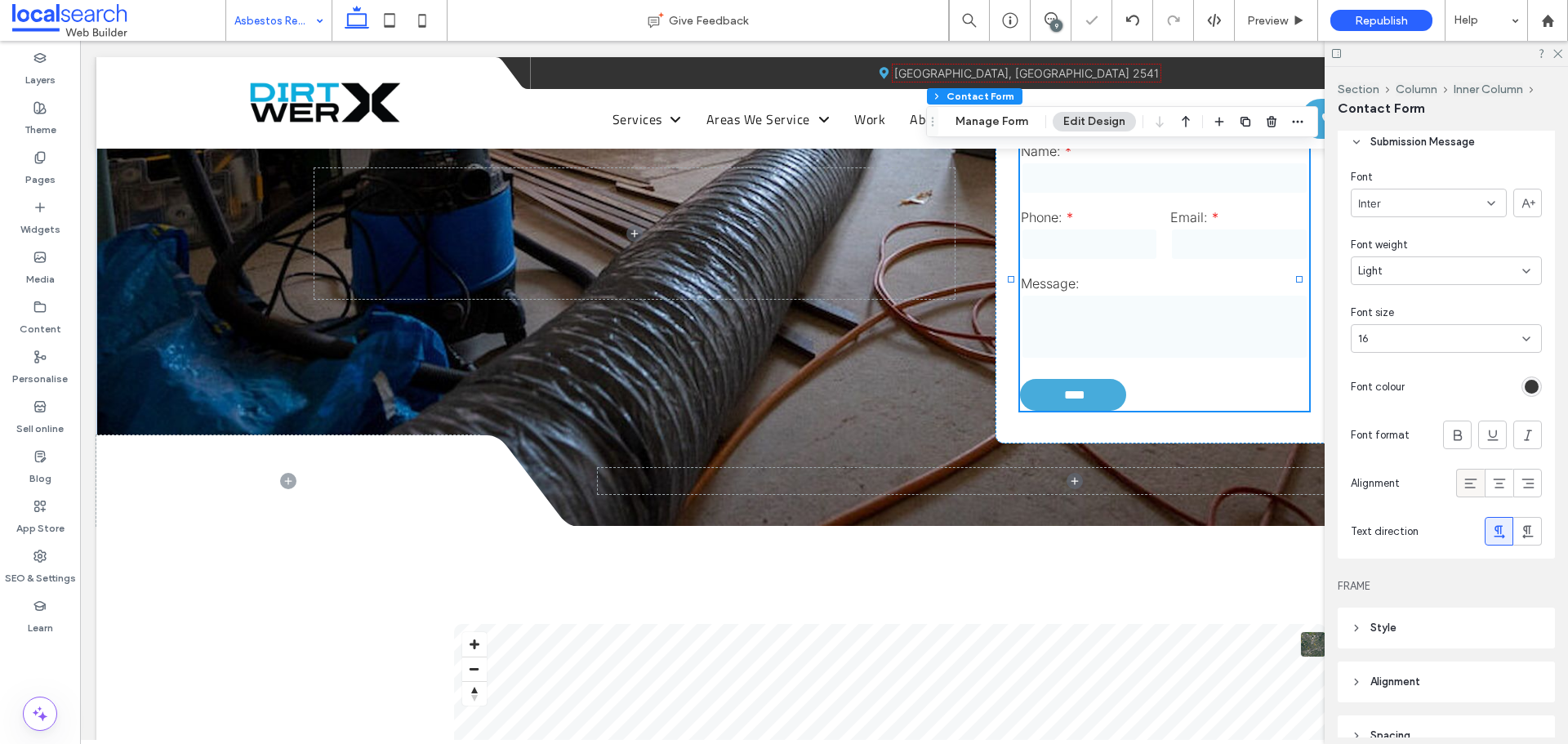
drag, startPoint x: 1460, startPoint y: 480, endPoint x: 1186, endPoint y: 383, distance: 290.7
click at [1465, 480] on use at bounding box center [1470, 483] width 12 height 10
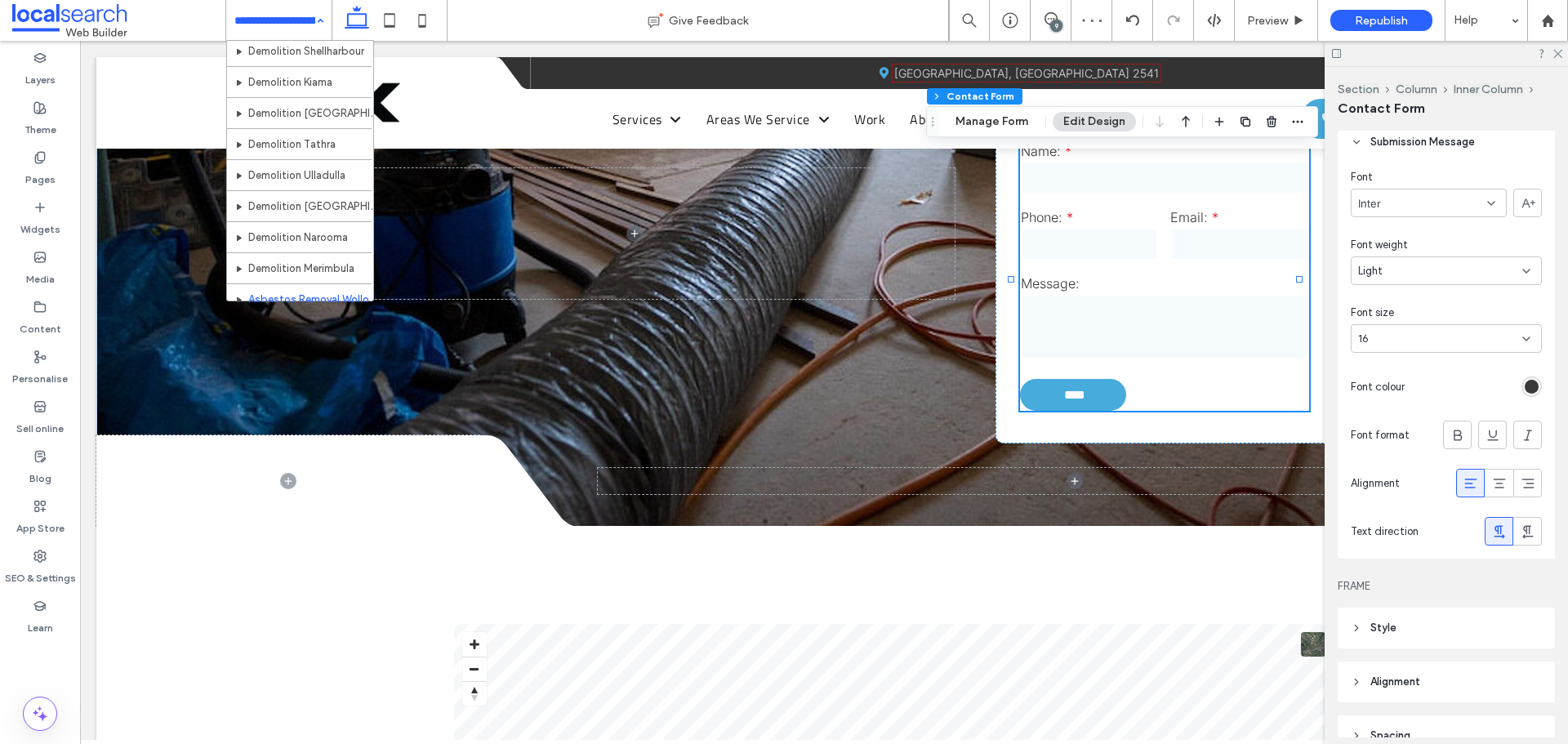
scroll to position [572, 0]
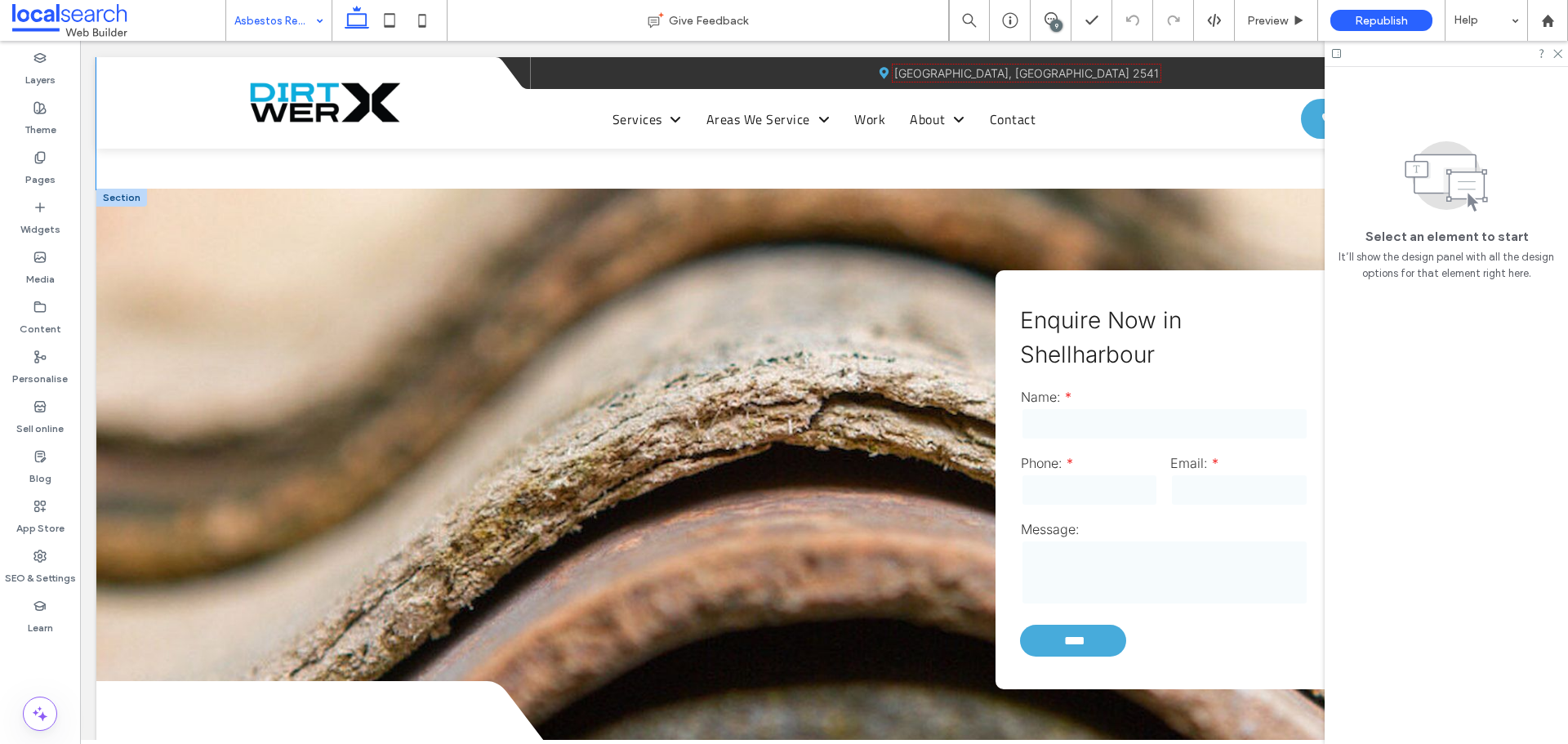
scroll to position [1634, 0]
click at [1036, 406] on input "text" at bounding box center [1164, 423] width 287 height 33
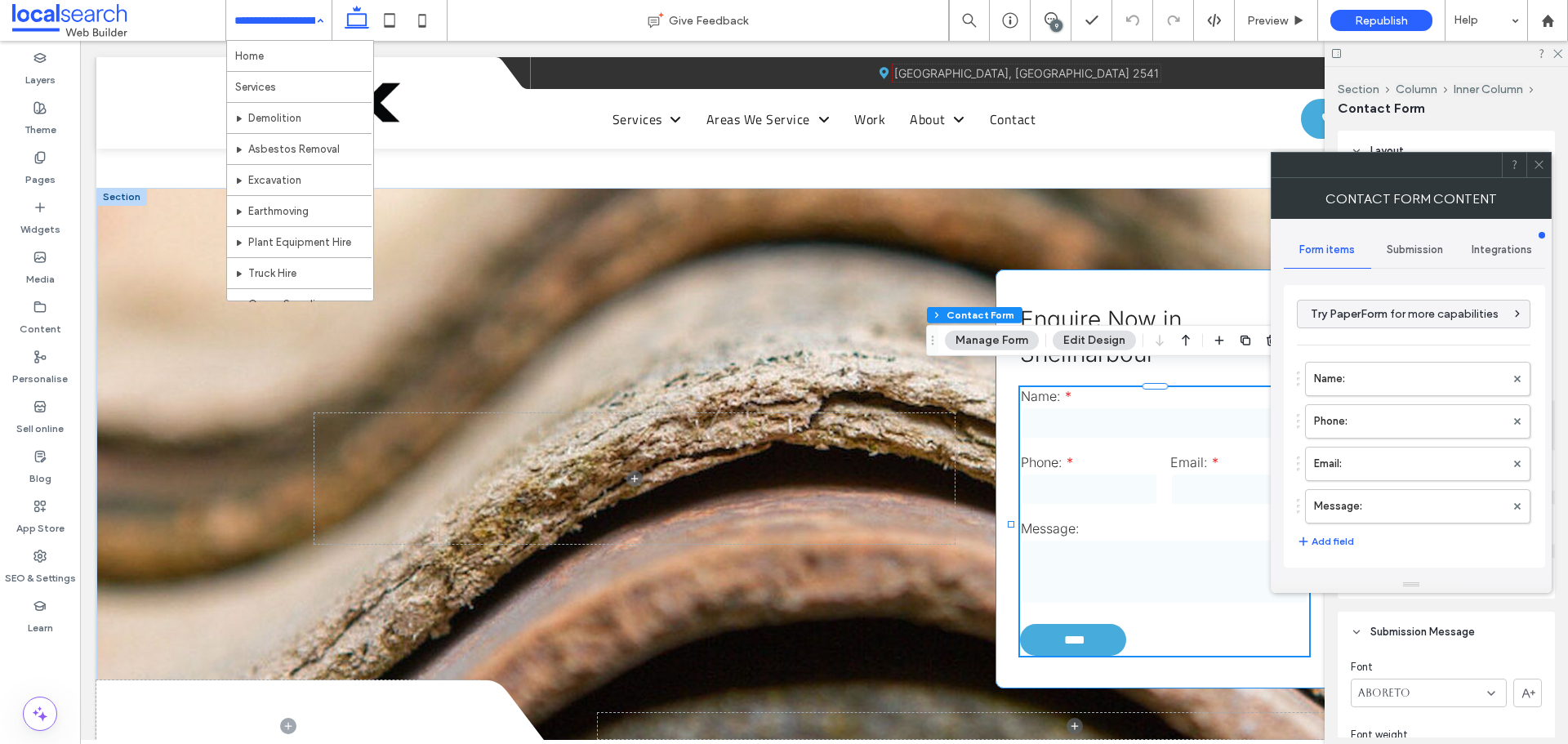
type input "****"
type input "*"
type input "***"
type input "*"
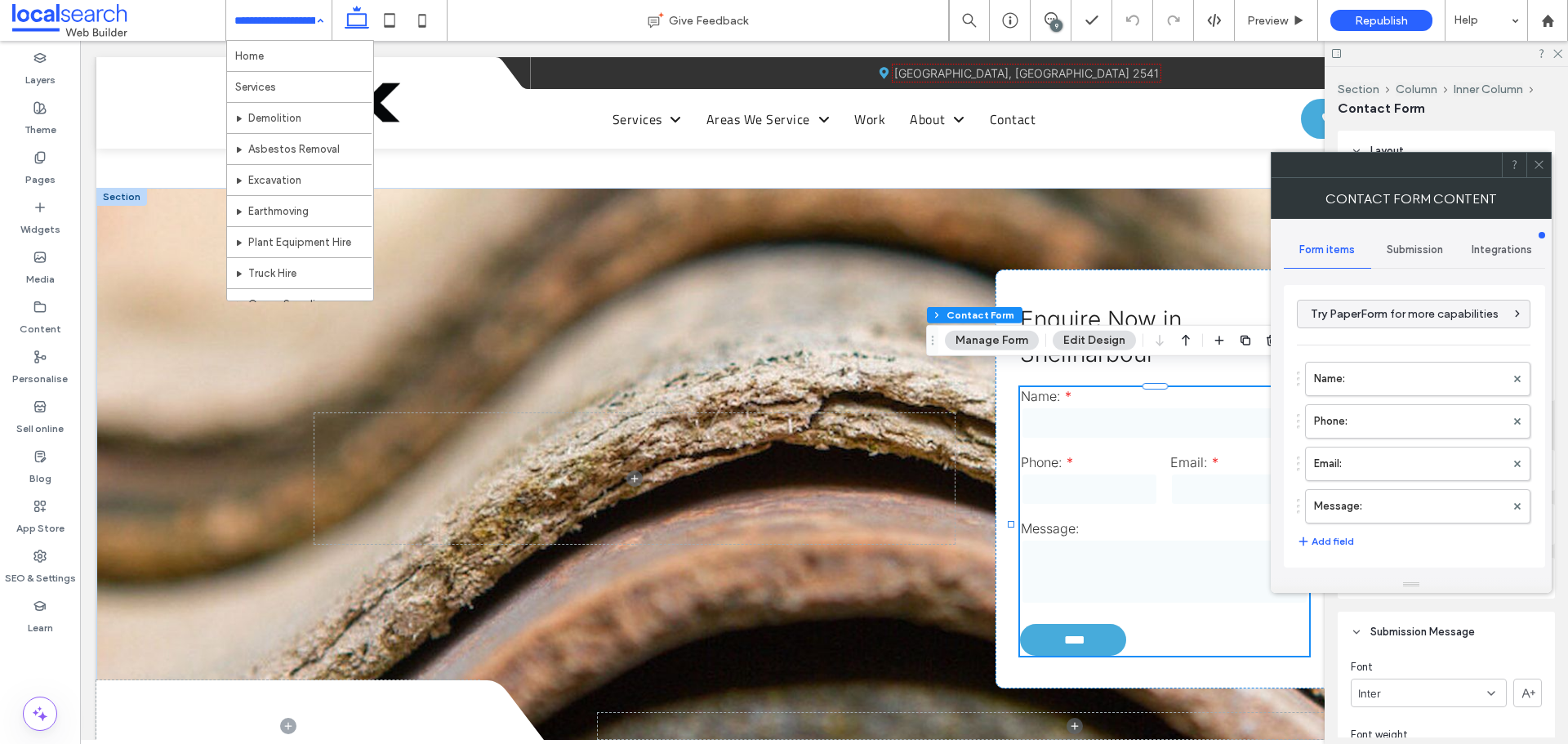
type input "*"
type input "***"
click at [1549, 161] on div at bounding box center [1539, 165] width 25 height 25
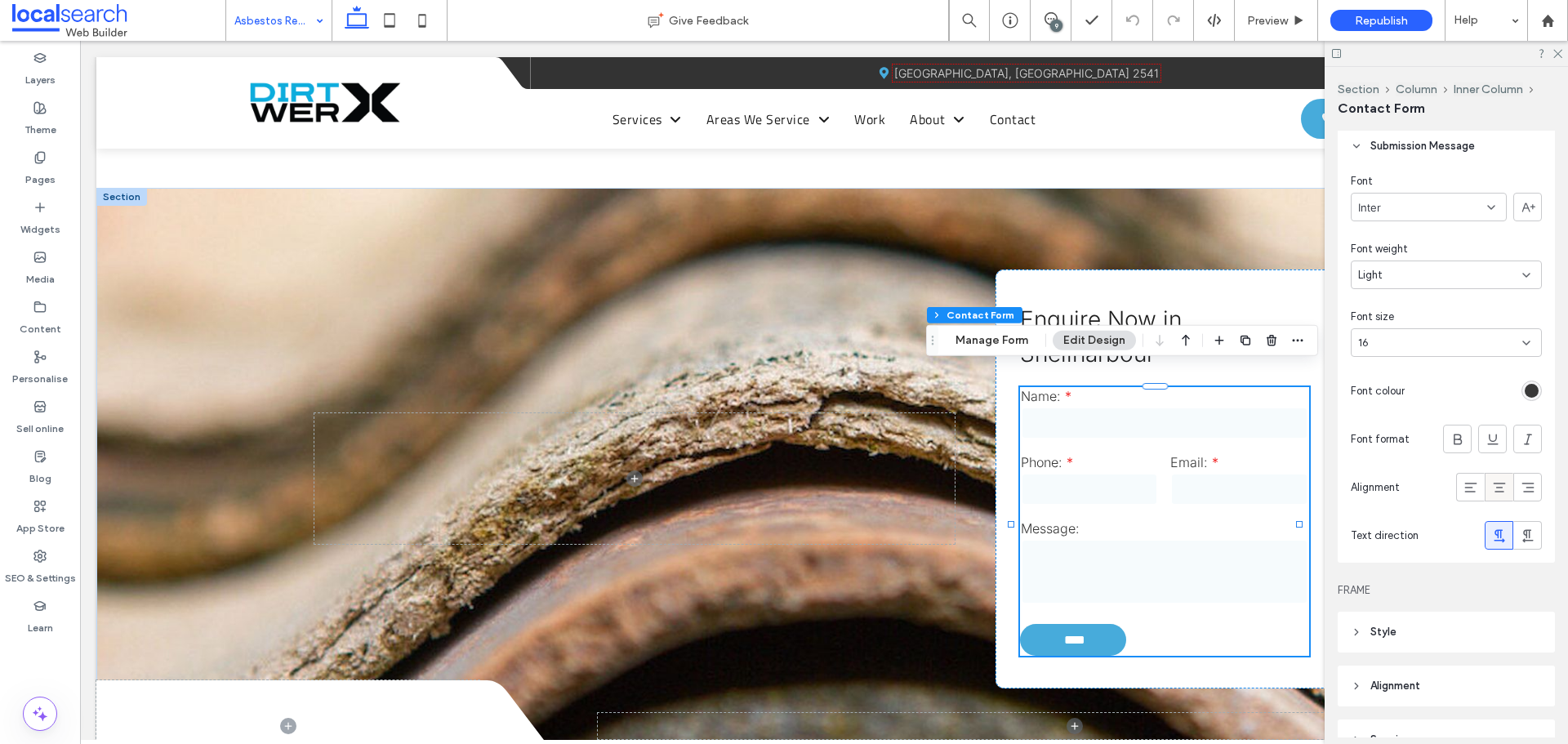
scroll to position [490, 0]
click at [1525, 381] on div "rgb(56, 56, 56)" at bounding box center [1531, 386] width 14 height 14
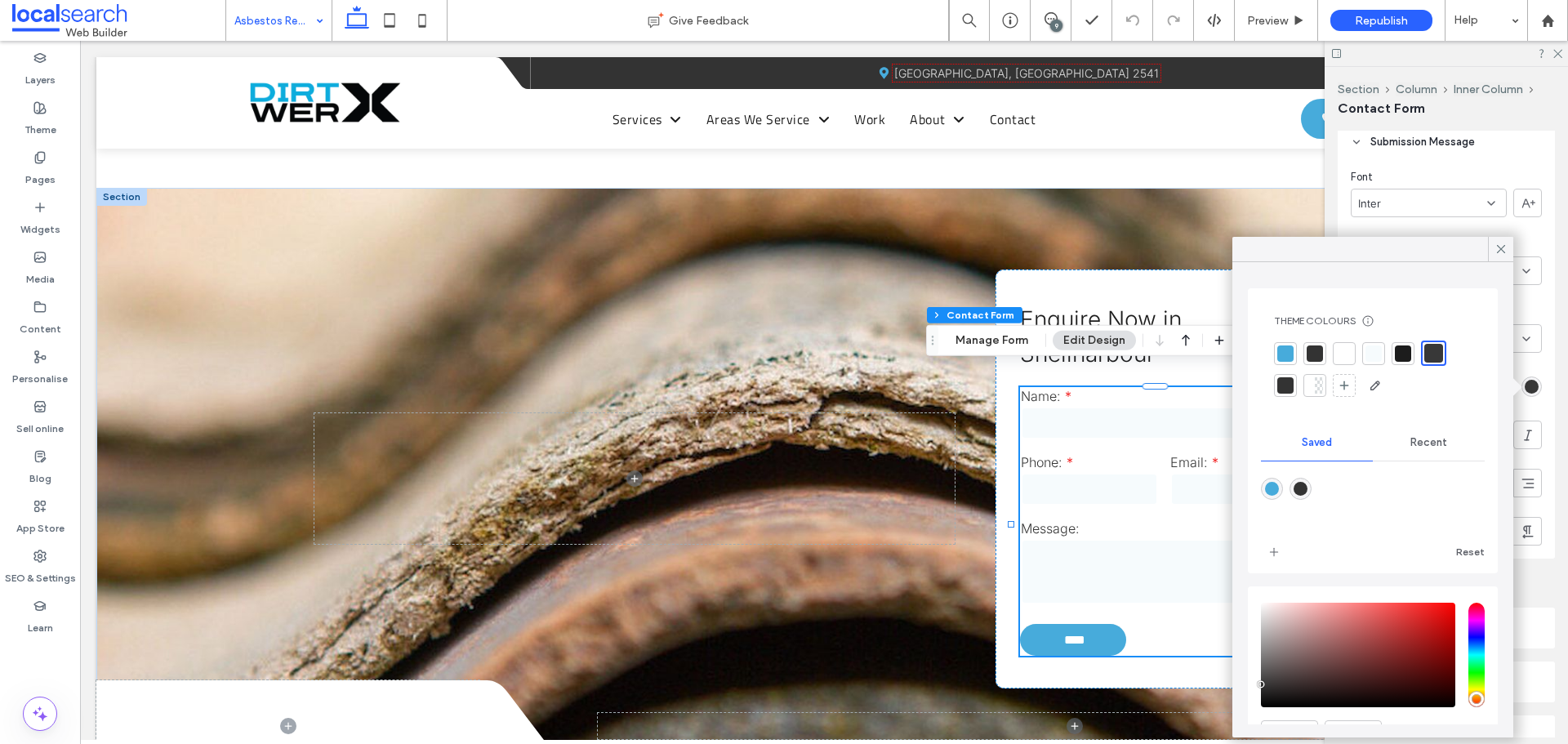
click at [1428, 350] on div at bounding box center [1433, 353] width 19 height 19
click at [1496, 246] on icon at bounding box center [1501, 249] width 15 height 15
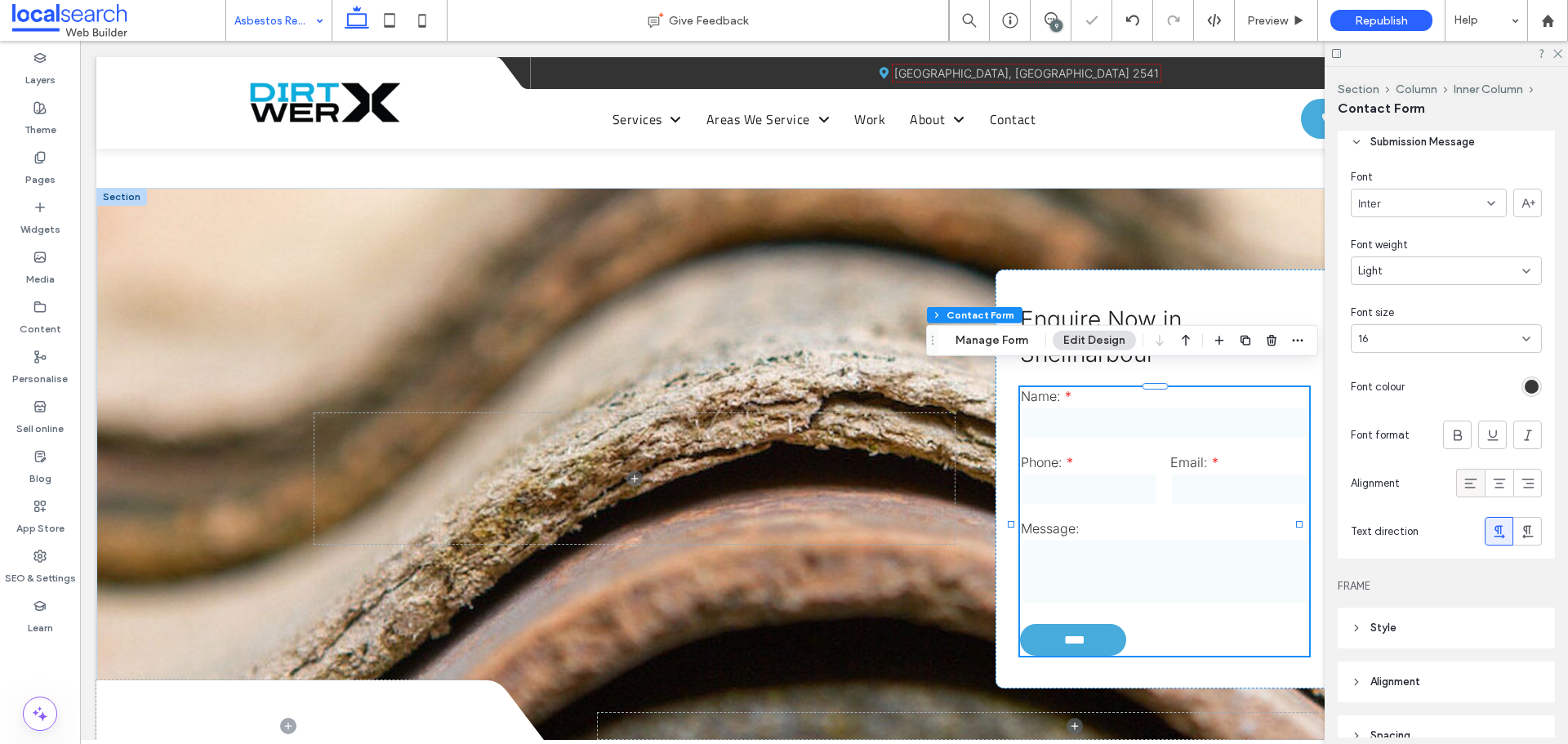
drag, startPoint x: 1455, startPoint y: 480, endPoint x: 865, endPoint y: 262, distance: 629.0
click at [1463, 480] on icon at bounding box center [1471, 483] width 16 height 16
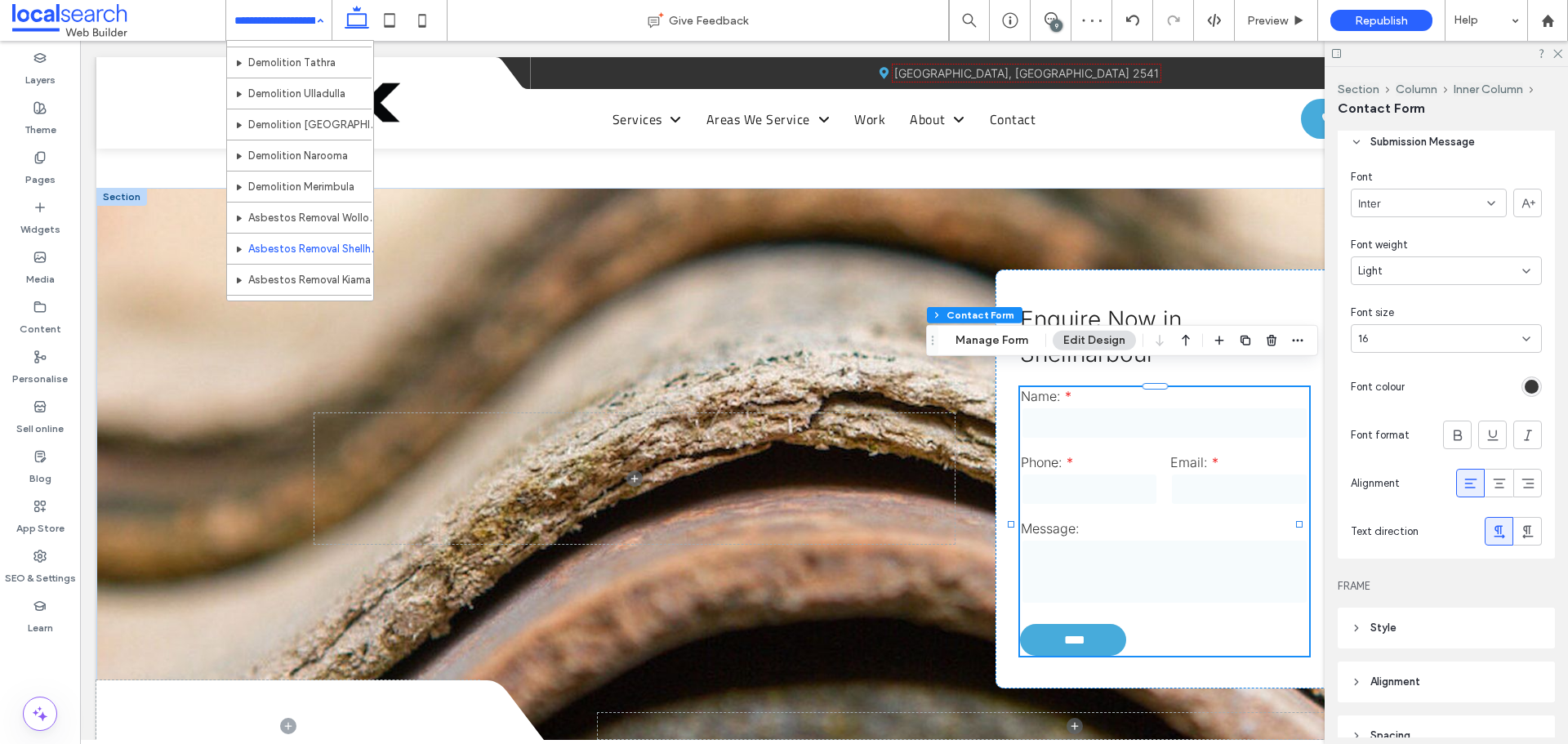
scroll to position [572, 0]
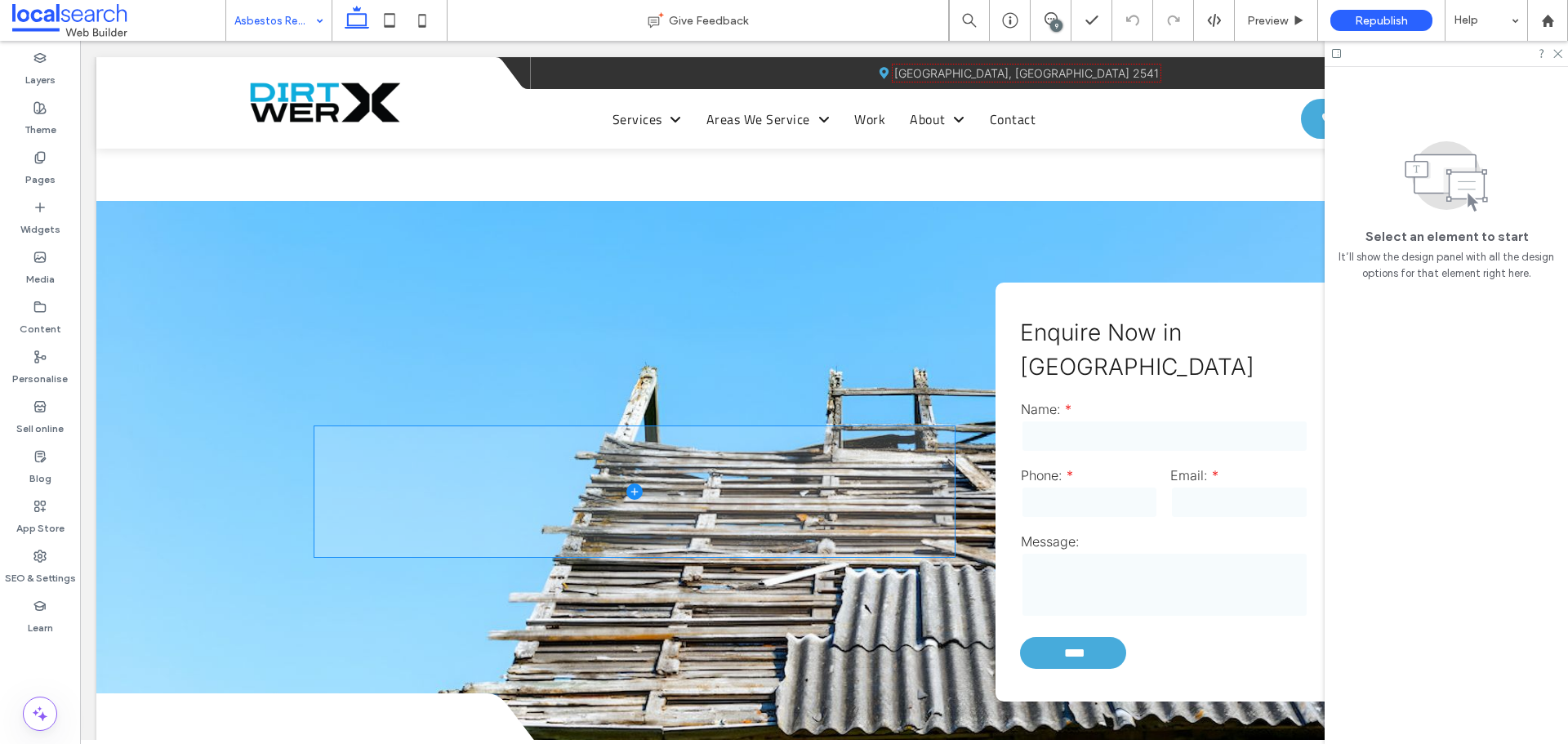
scroll to position [1715, 0]
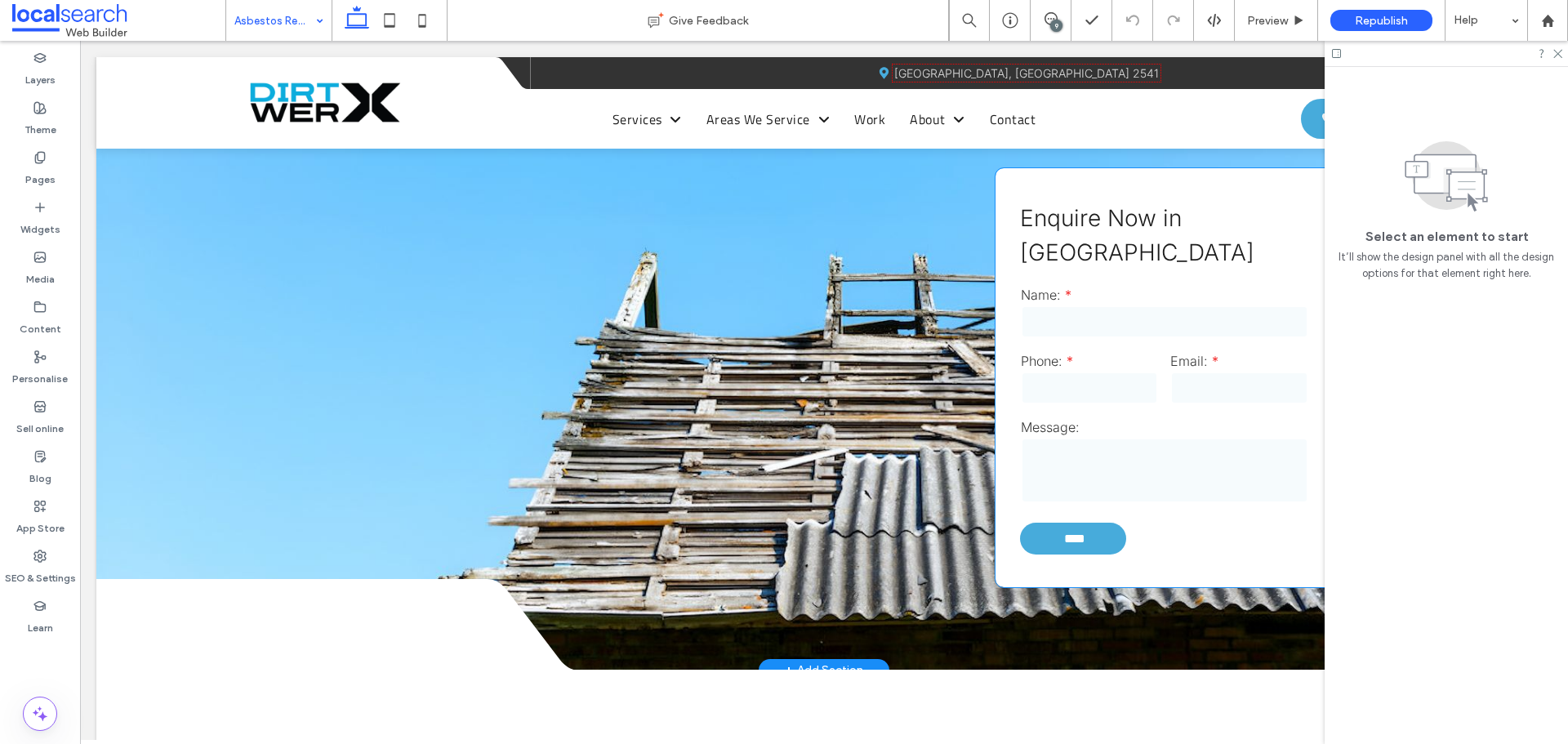
click at [1092, 419] on label "Message:" at bounding box center [1164, 427] width 287 height 16
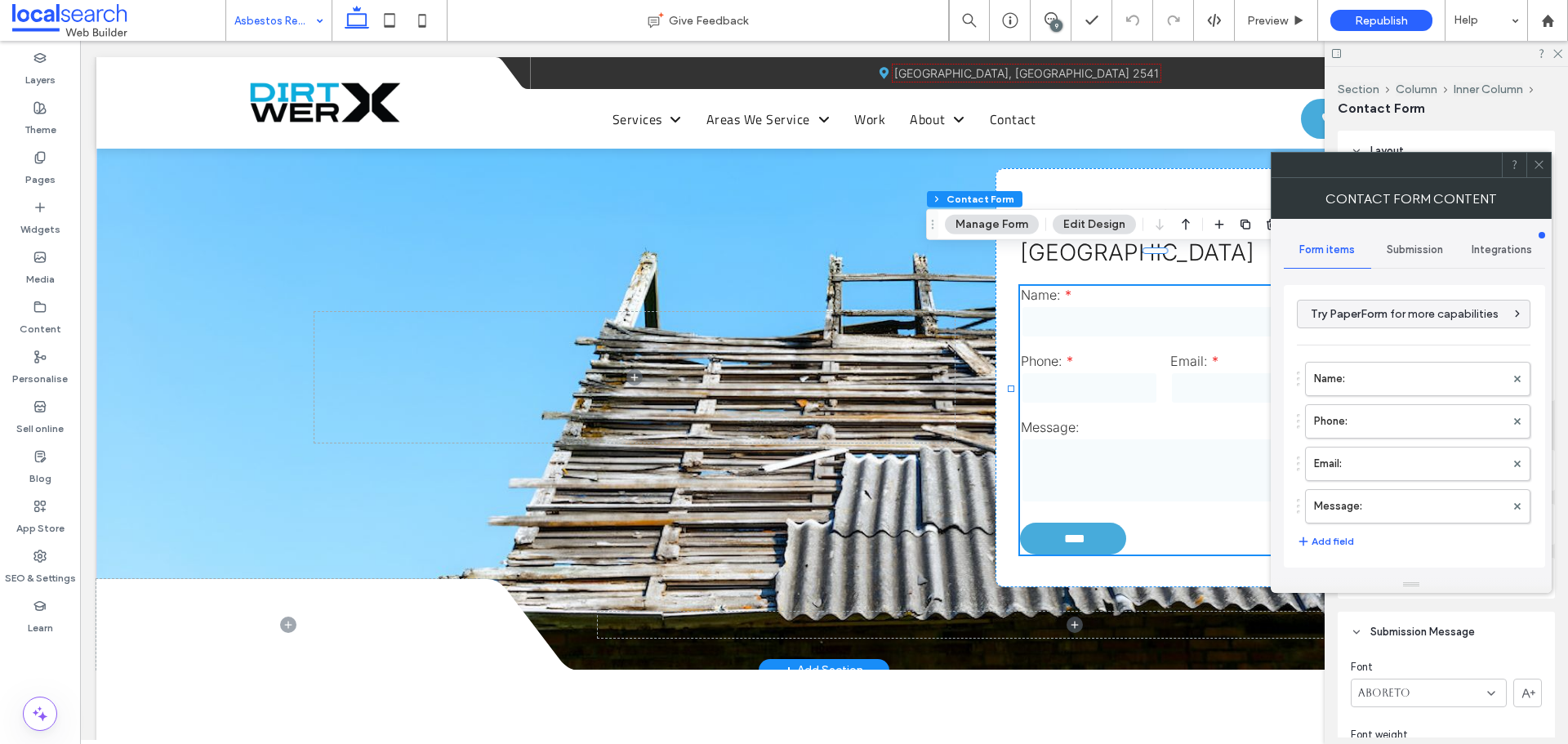
type input "****"
type input "*"
type input "***"
type input "*"
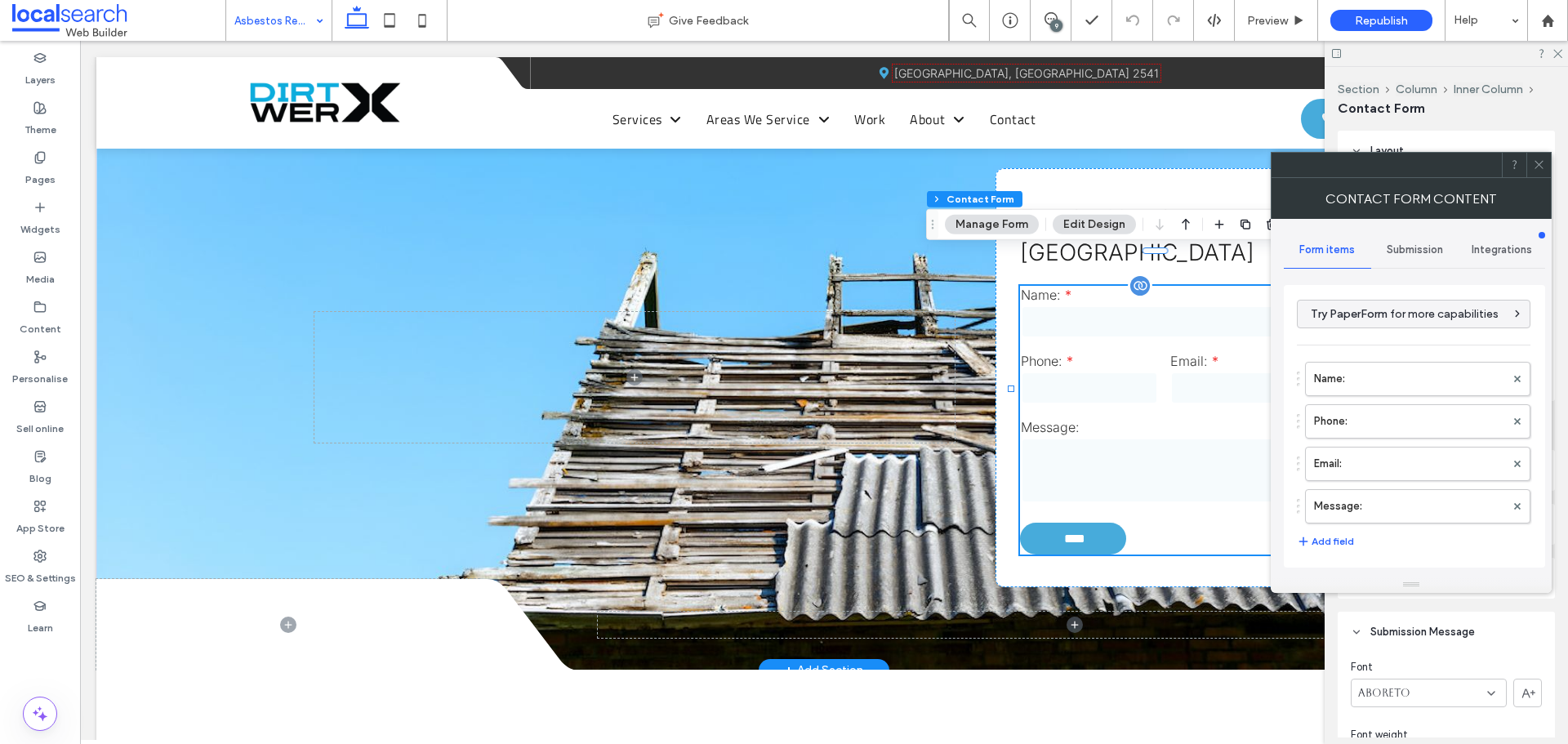
type input "*"
type input "***"
click at [1535, 158] on icon at bounding box center [1539, 164] width 12 height 12
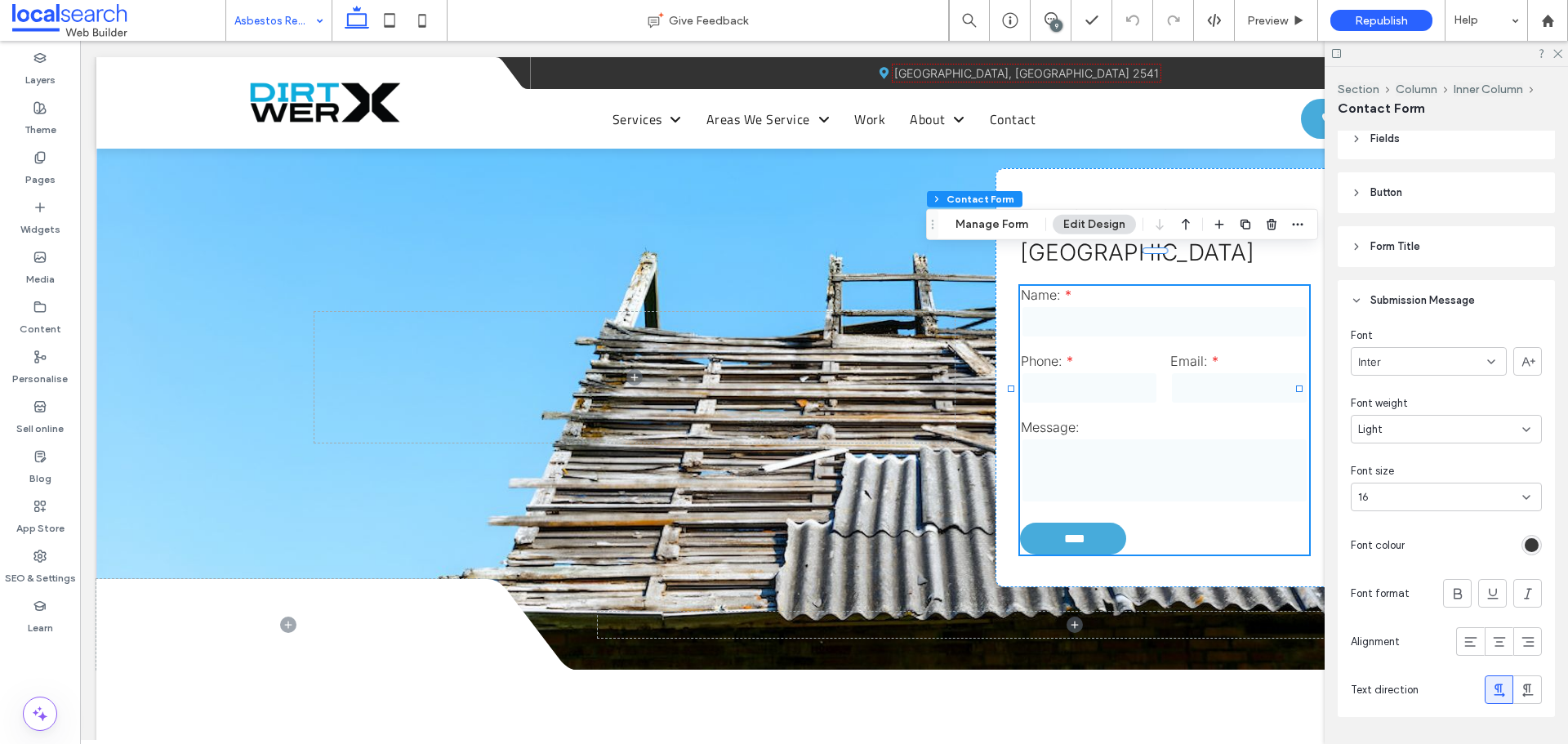
scroll to position [408, 0]
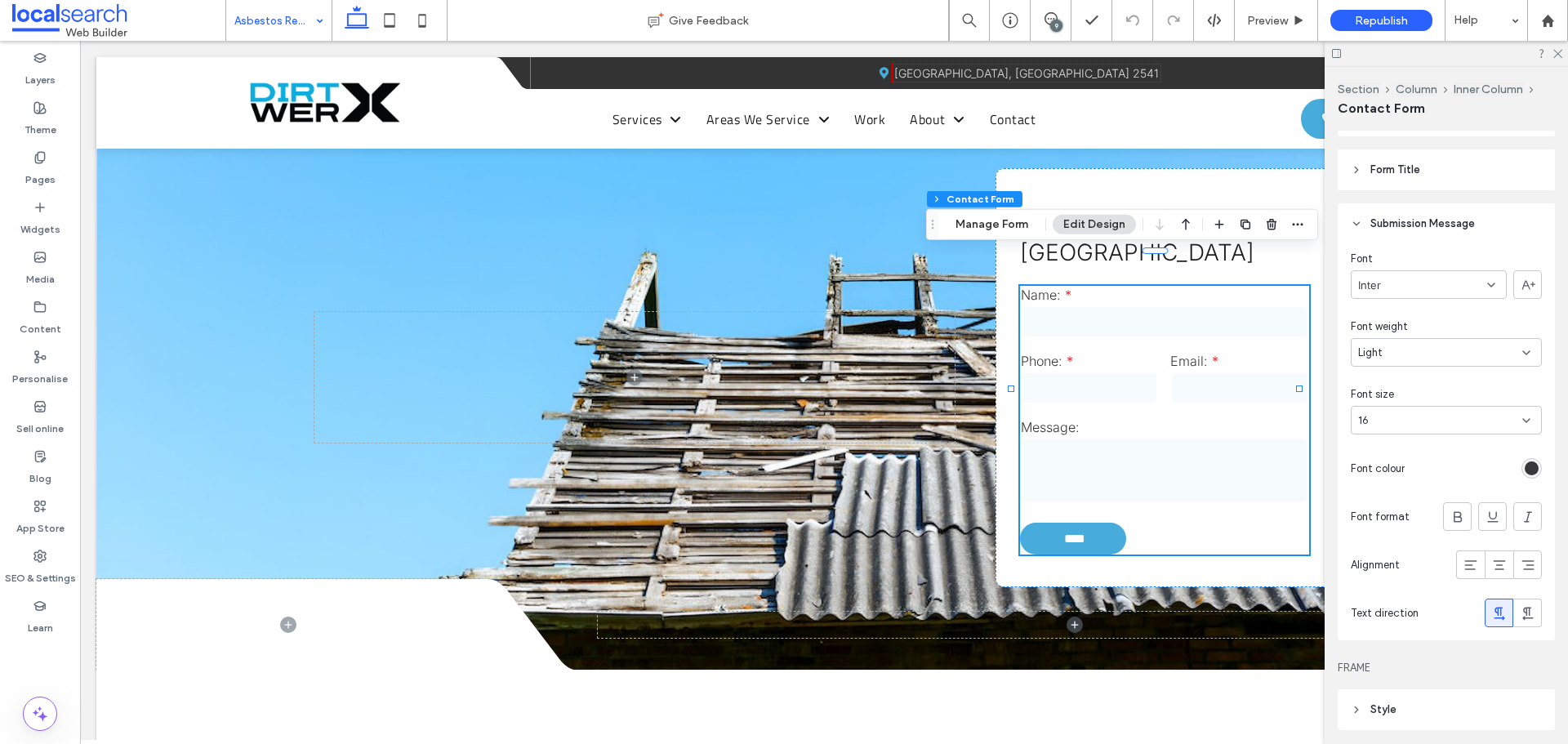
click at [1525, 466] on div "rgb(56, 56, 56)" at bounding box center [1531, 468] width 14 height 14
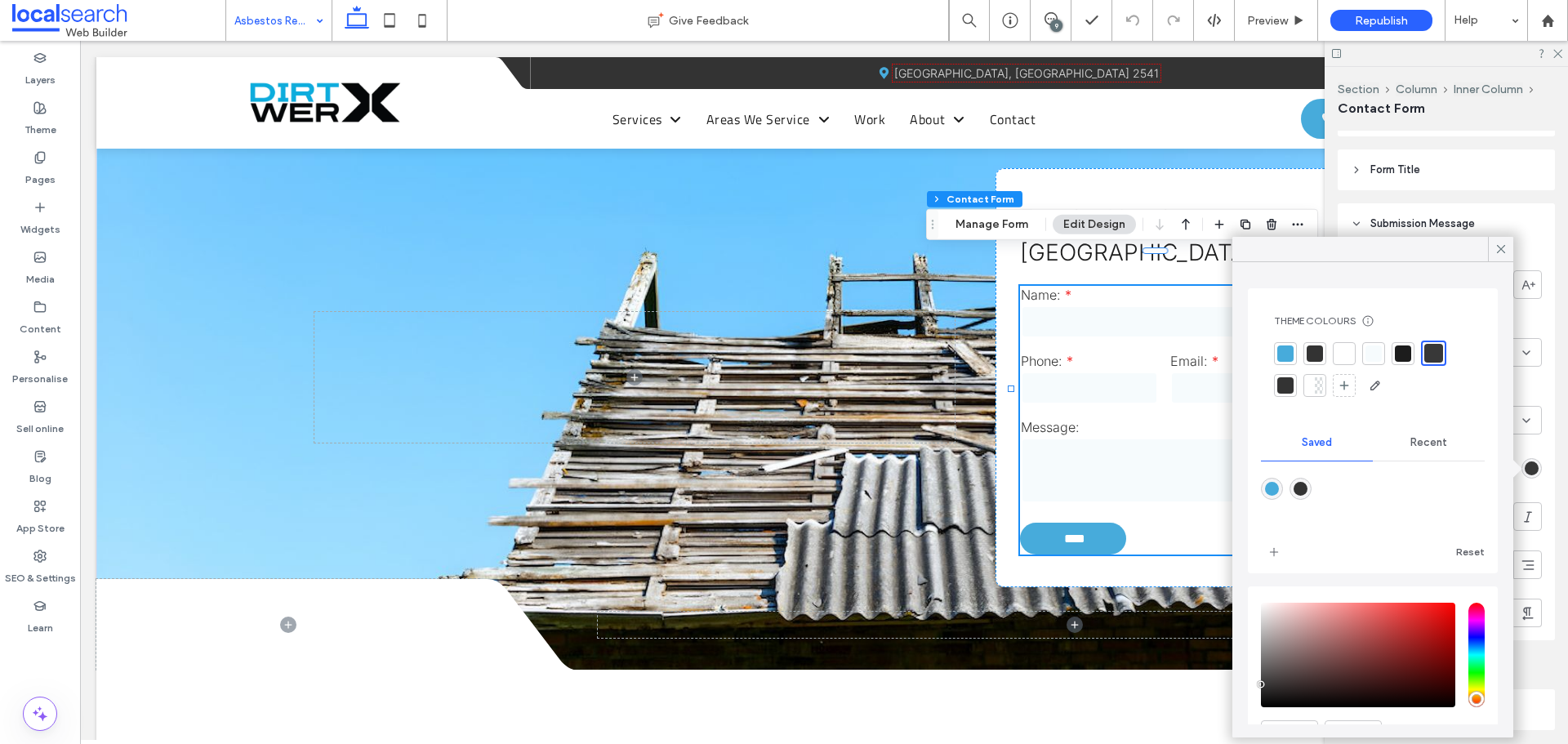
click at [1437, 350] on div at bounding box center [1433, 353] width 19 height 19
click at [1430, 349] on div at bounding box center [1433, 353] width 19 height 19
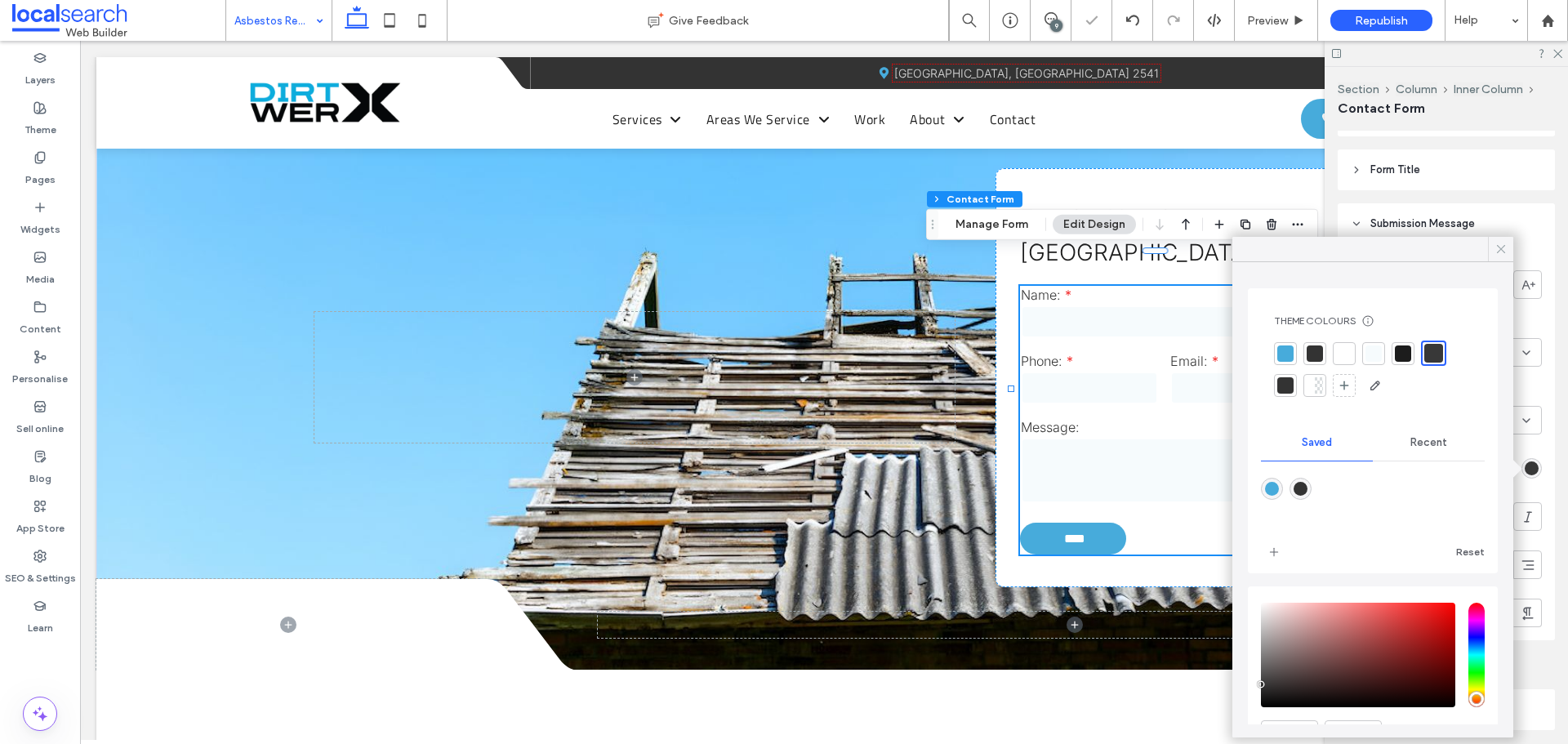
click at [1494, 252] on icon at bounding box center [1501, 249] width 15 height 15
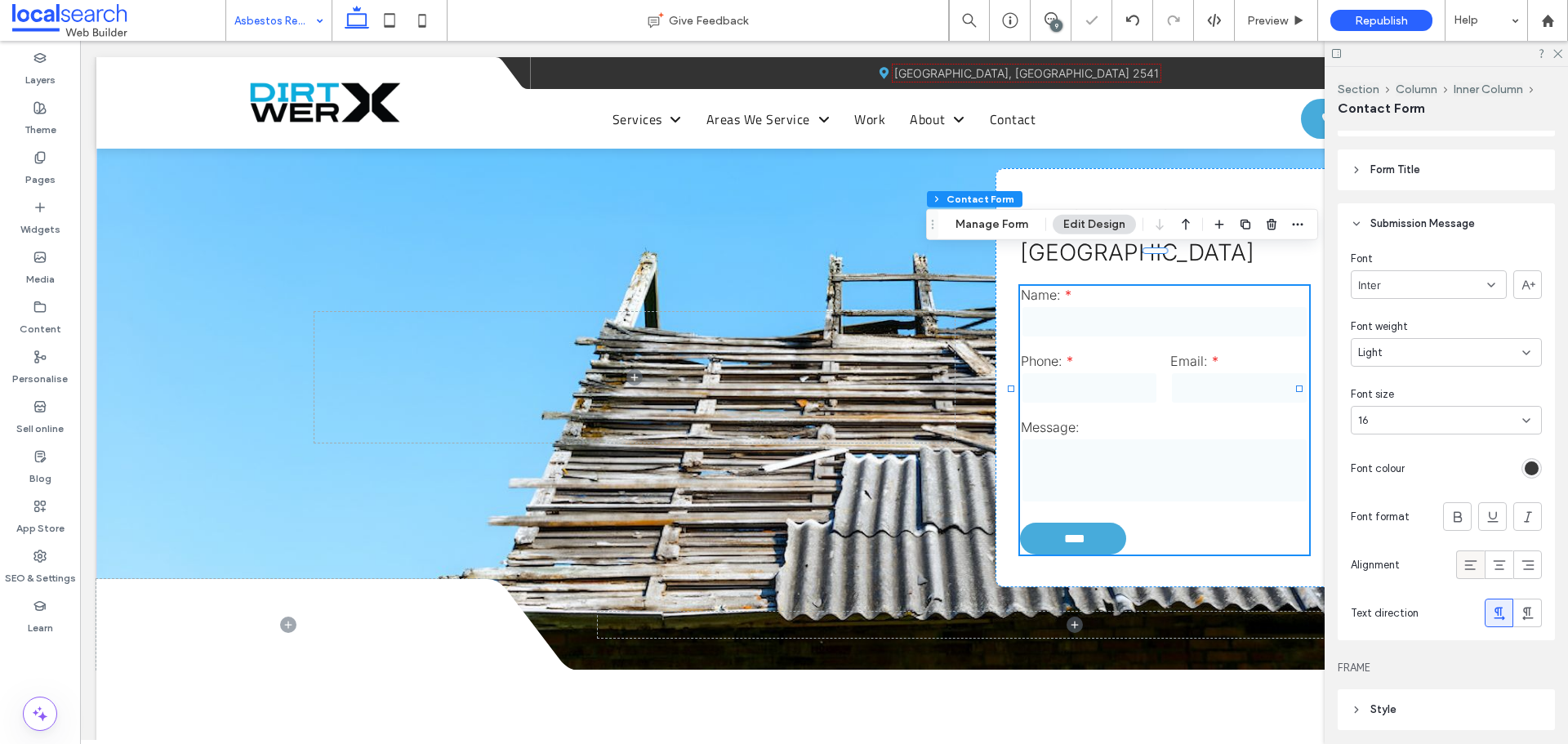
click at [1463, 562] on icon at bounding box center [1471, 566] width 16 height 16
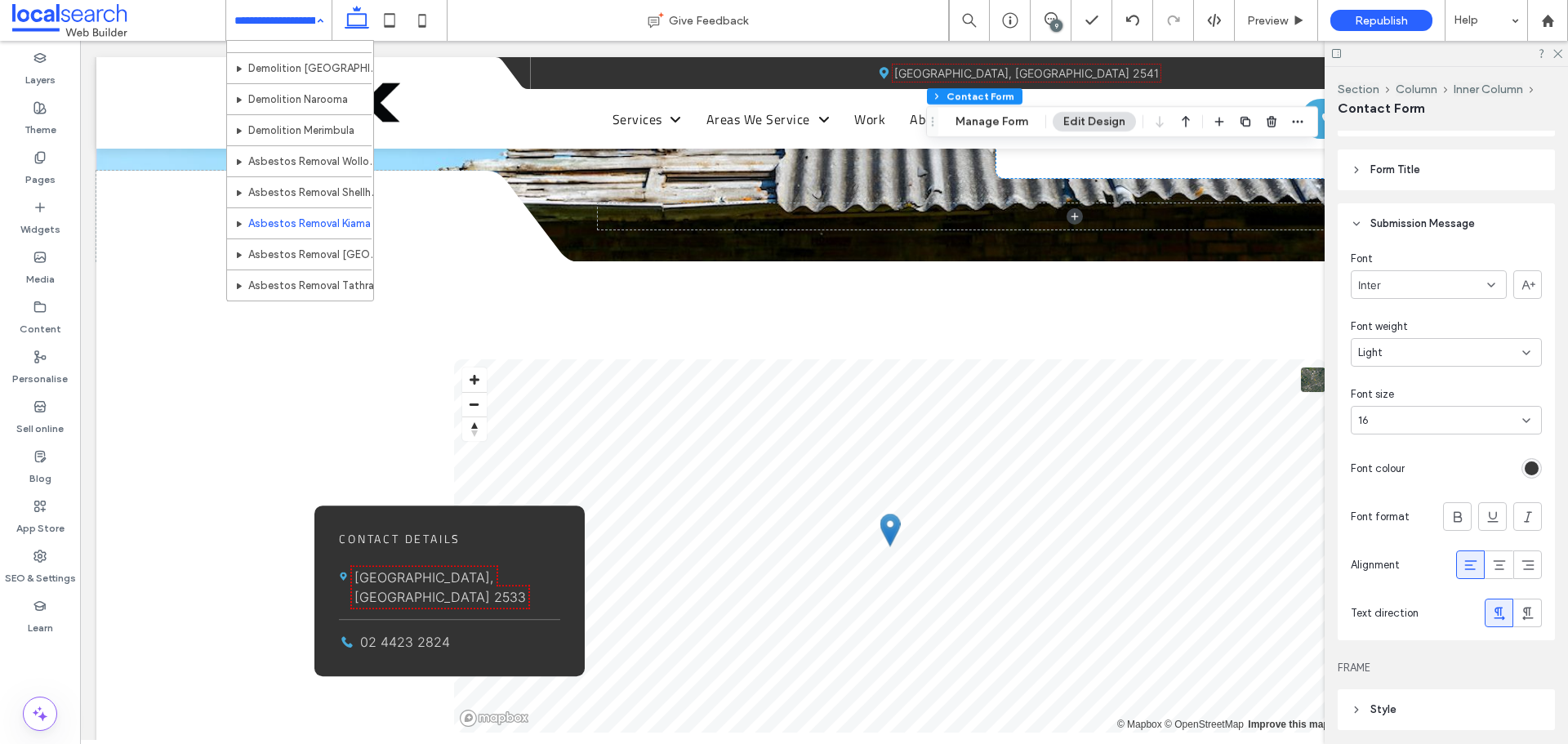
scroll to position [572, 0]
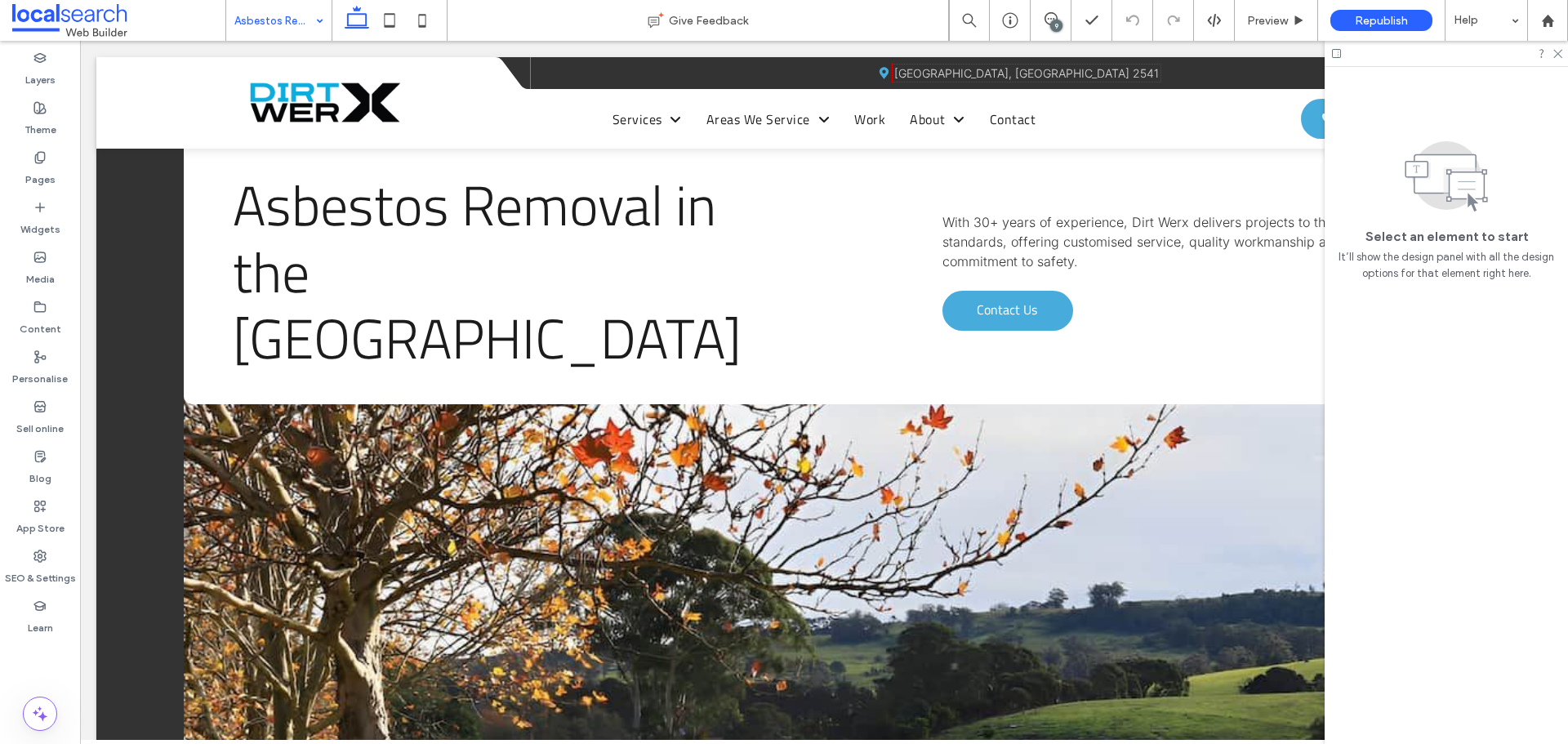
drag, startPoint x: 274, startPoint y: 12, endPoint x: 278, endPoint y: 31, distance: 19.4
click at [274, 12] on input at bounding box center [275, 20] width 81 height 41
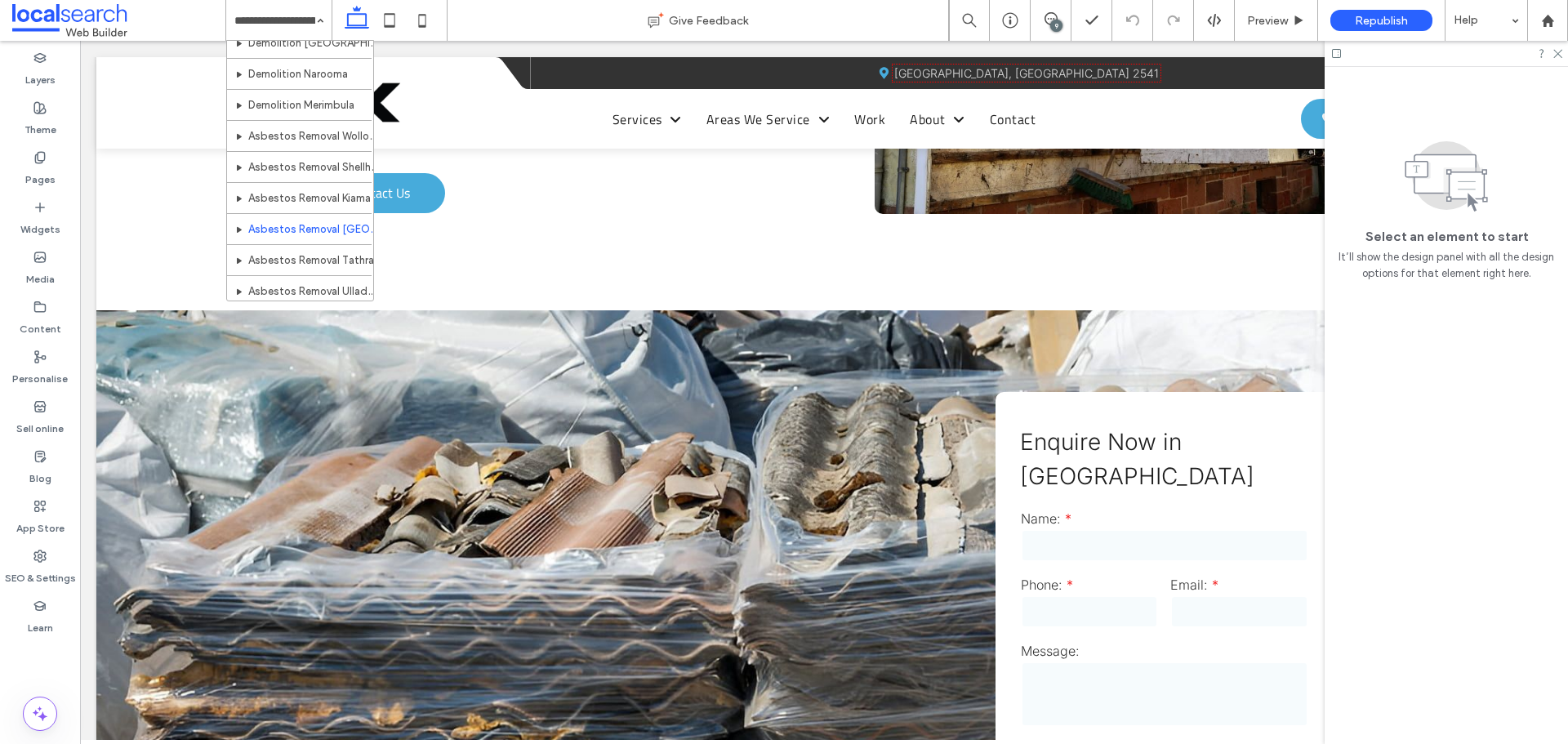
scroll to position [1715, 0]
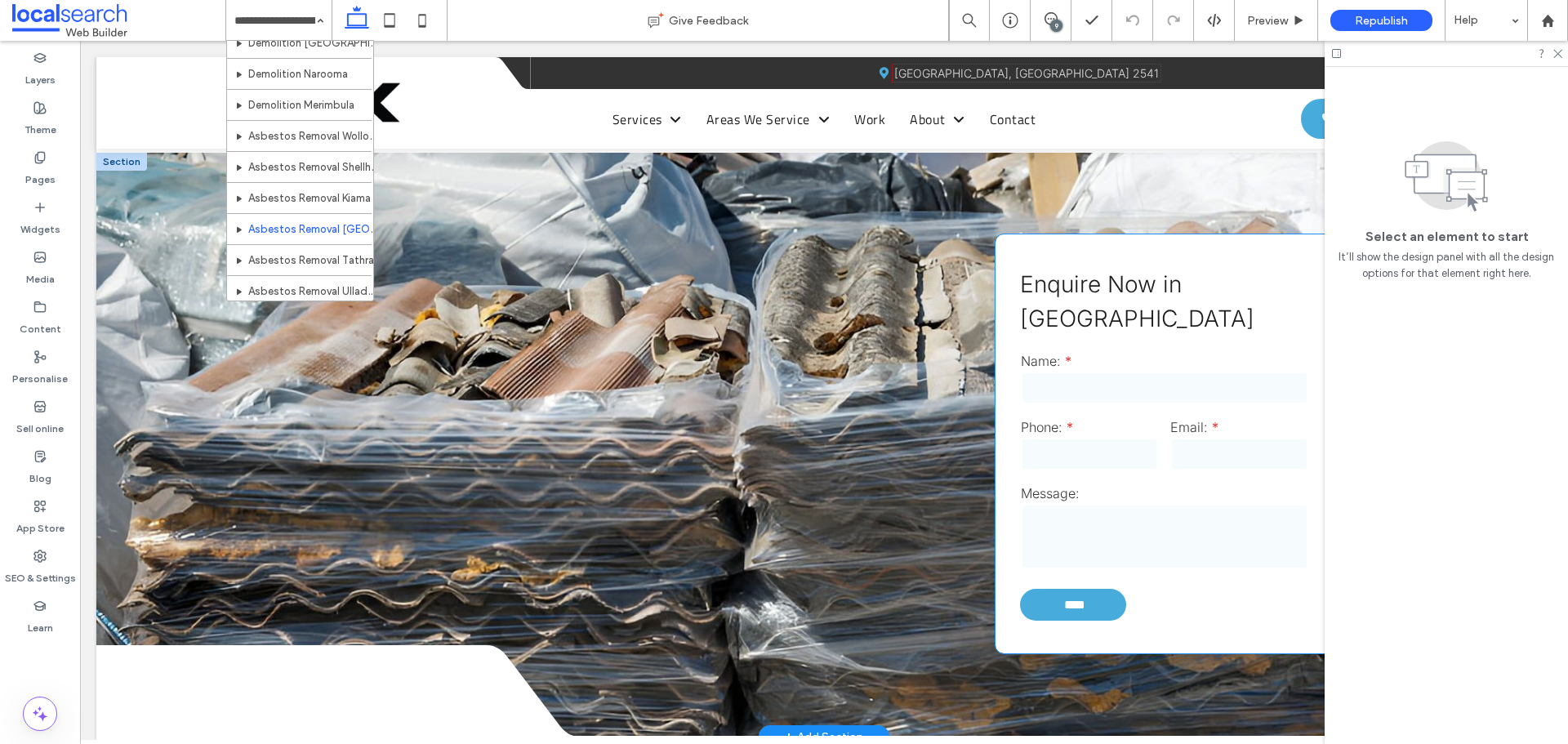
click at [1098, 383] on input "text" at bounding box center [1164, 388] width 287 height 33
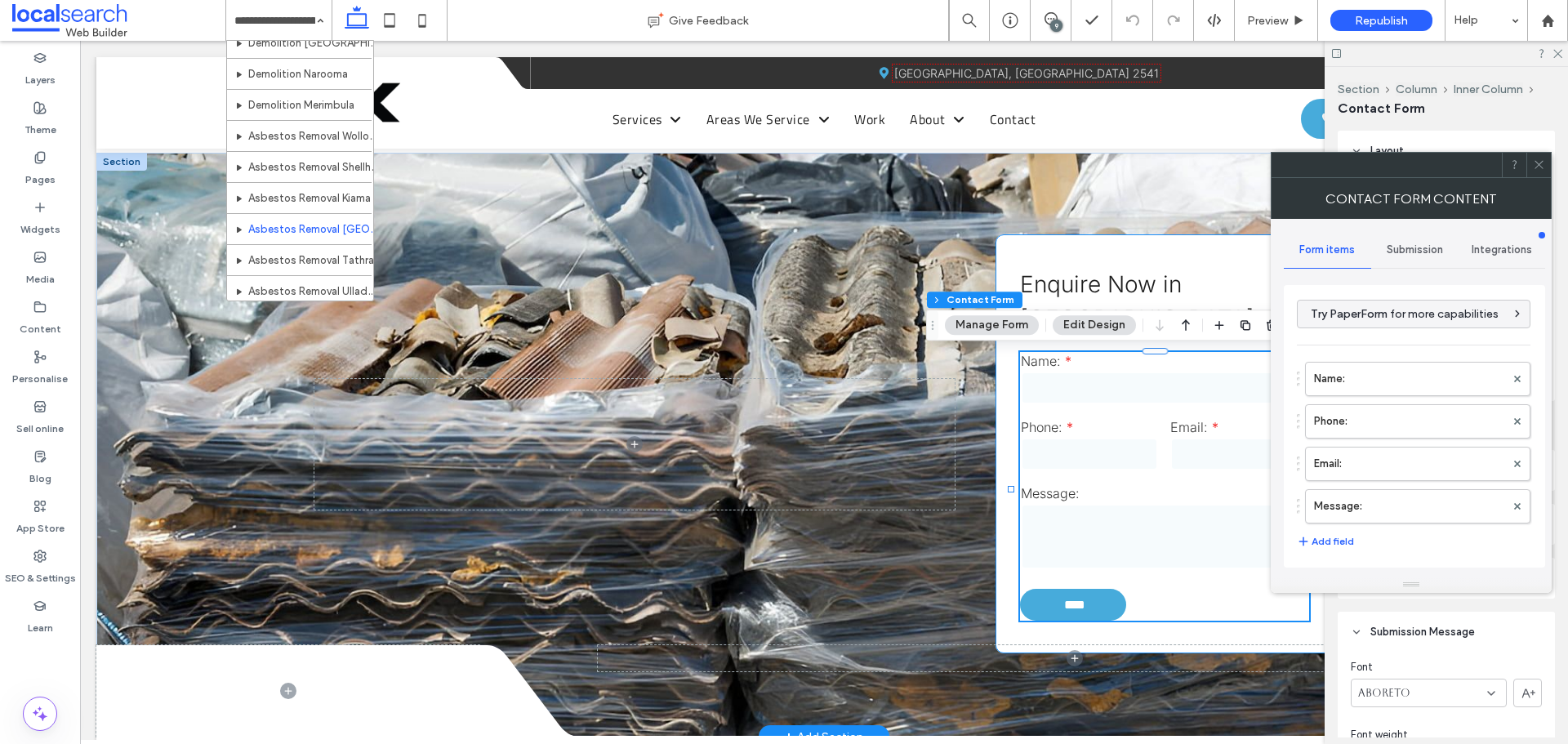
type input "****"
type input "*"
type input "***"
type input "*"
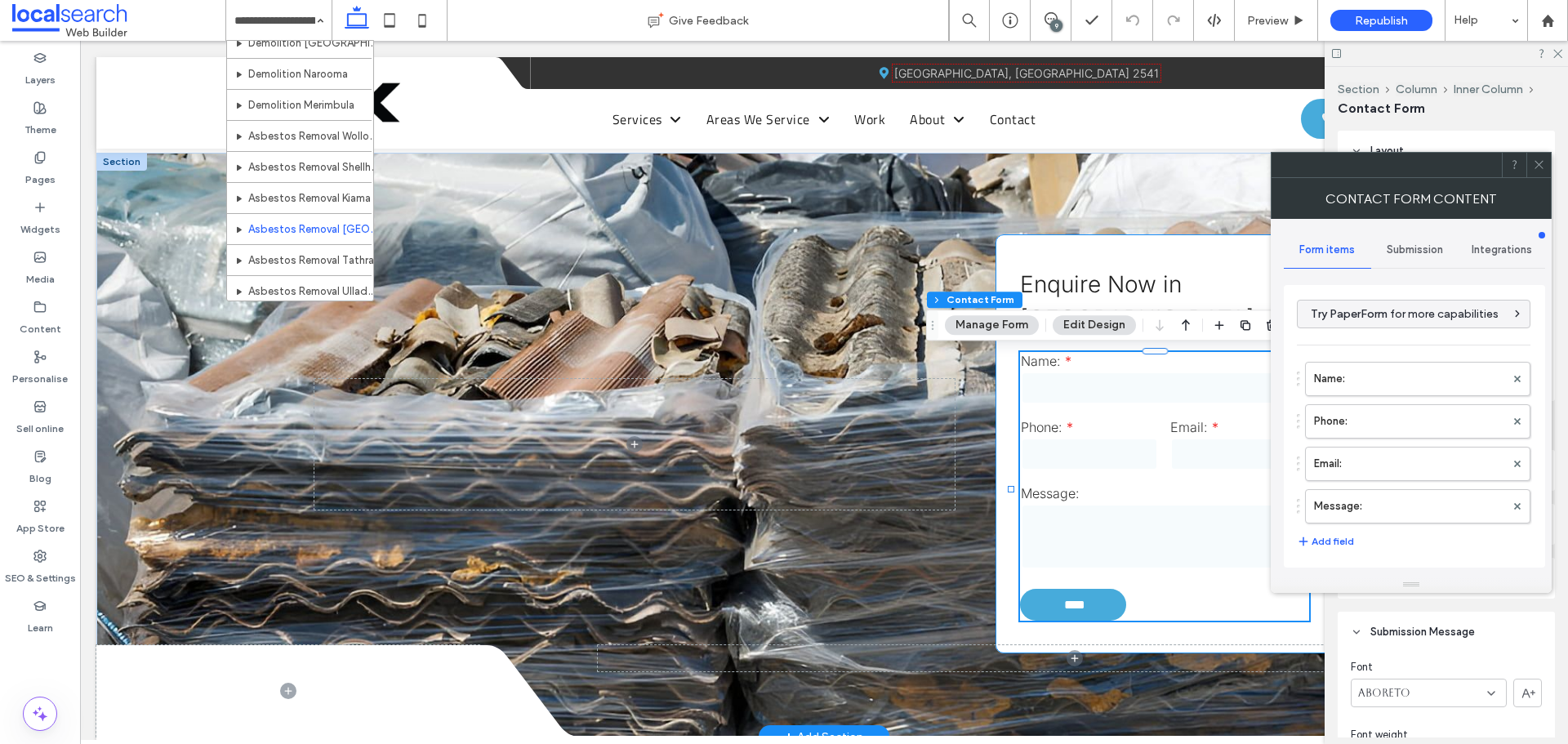
type input "*"
type input "***"
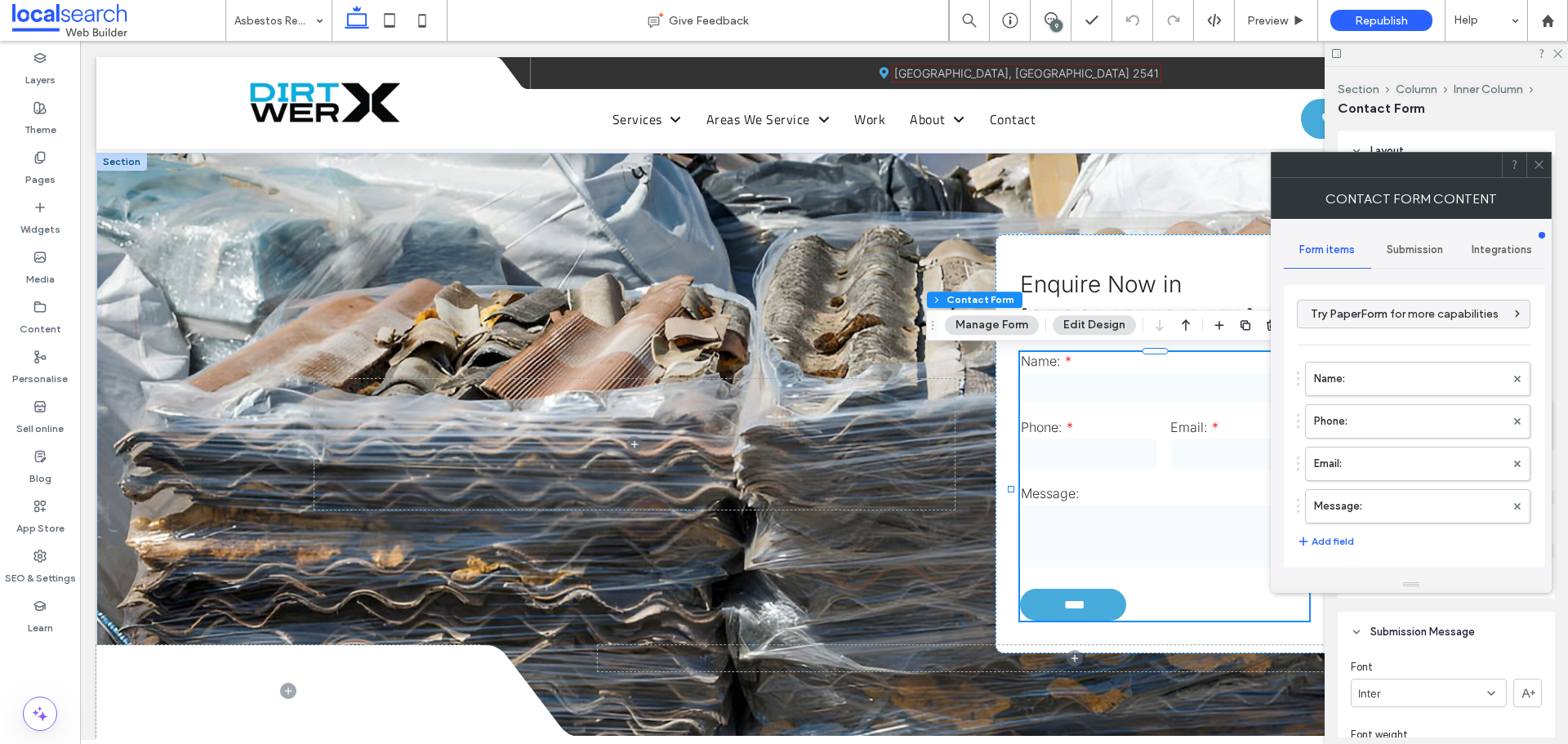
click at [1535, 156] on span at bounding box center [1539, 165] width 12 height 25
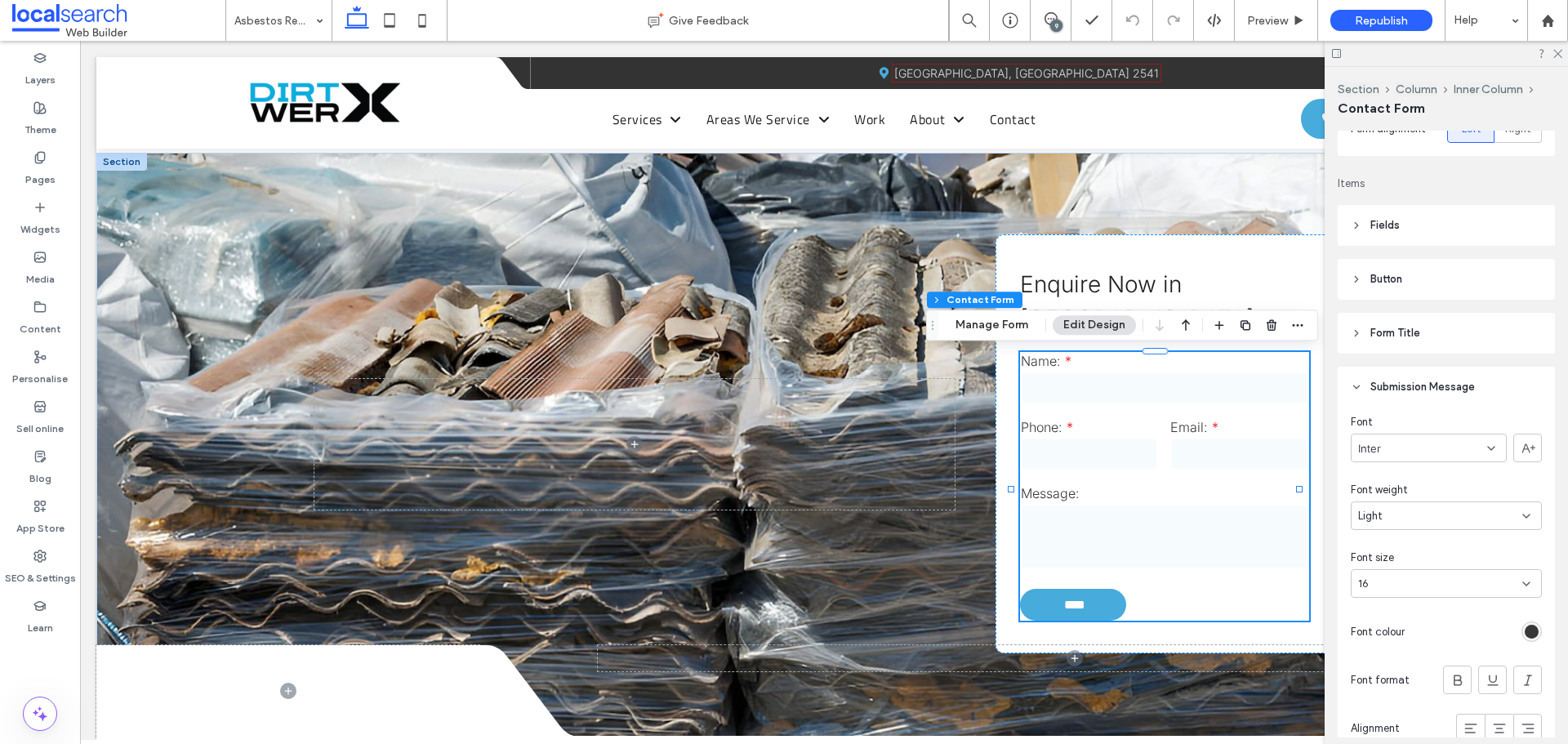
scroll to position [408, 0]
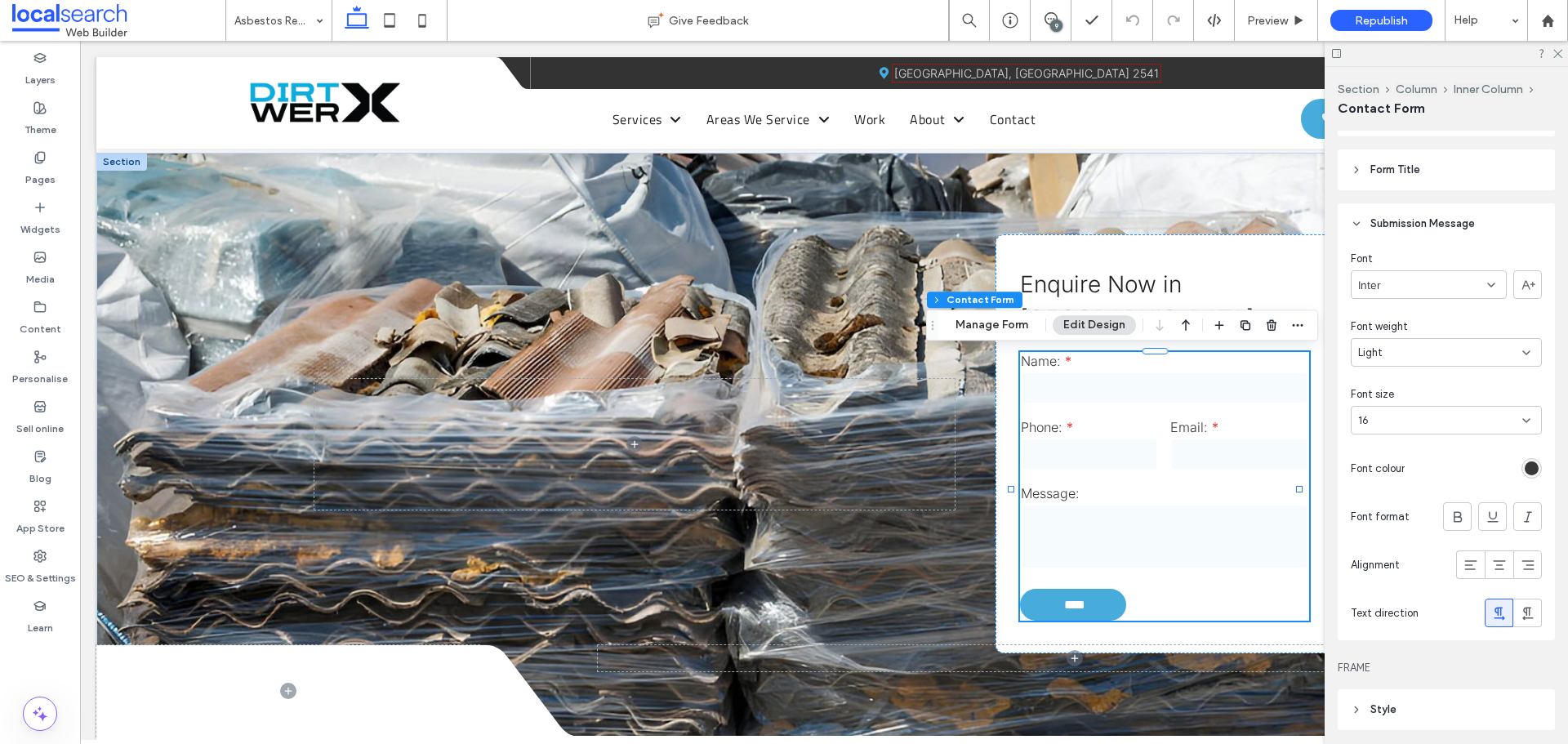
click at [1525, 468] on div "rgb(56, 56, 56)" at bounding box center [1531, 468] width 14 height 14
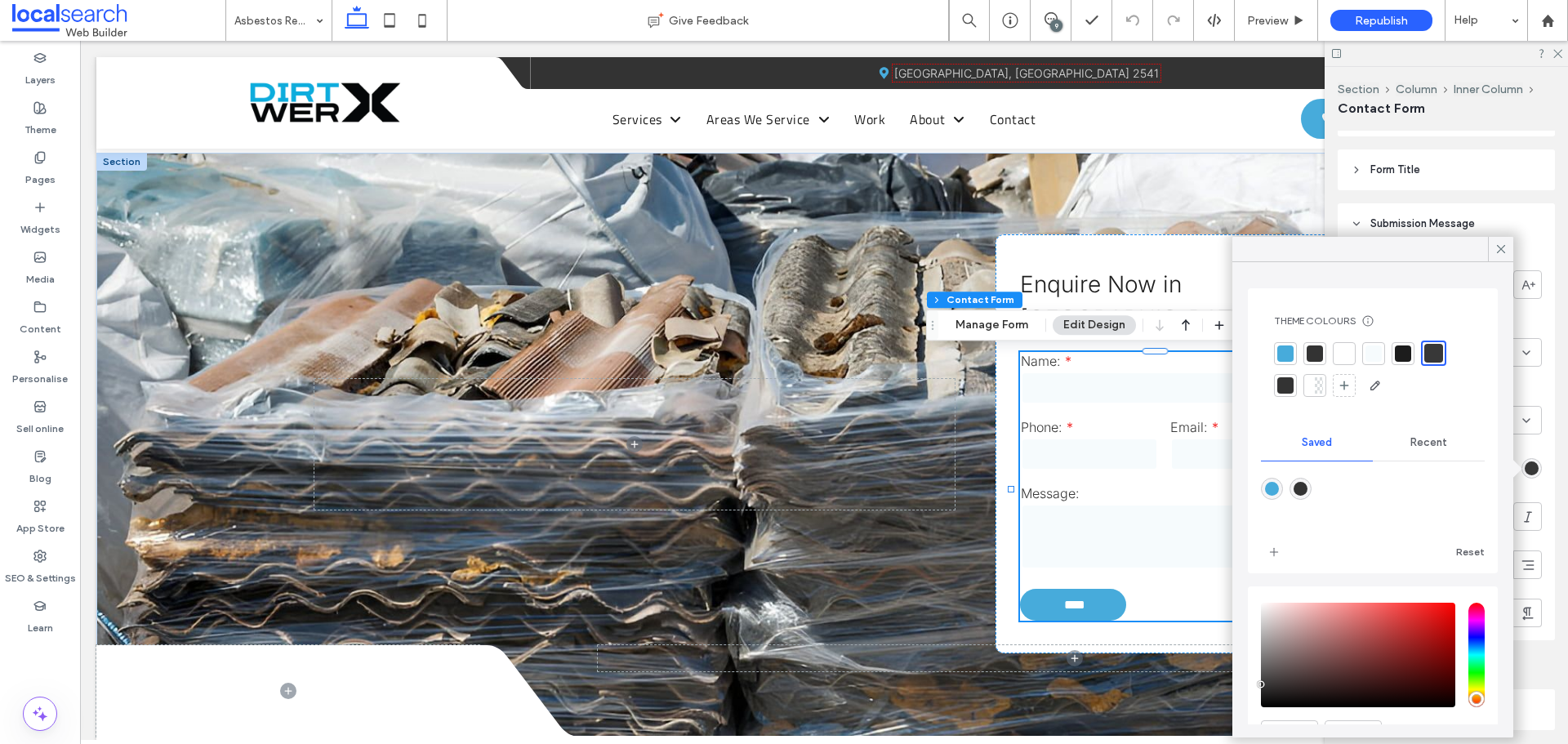
click at [1429, 352] on div at bounding box center [1433, 353] width 19 height 19
click at [1494, 245] on icon at bounding box center [1501, 249] width 15 height 15
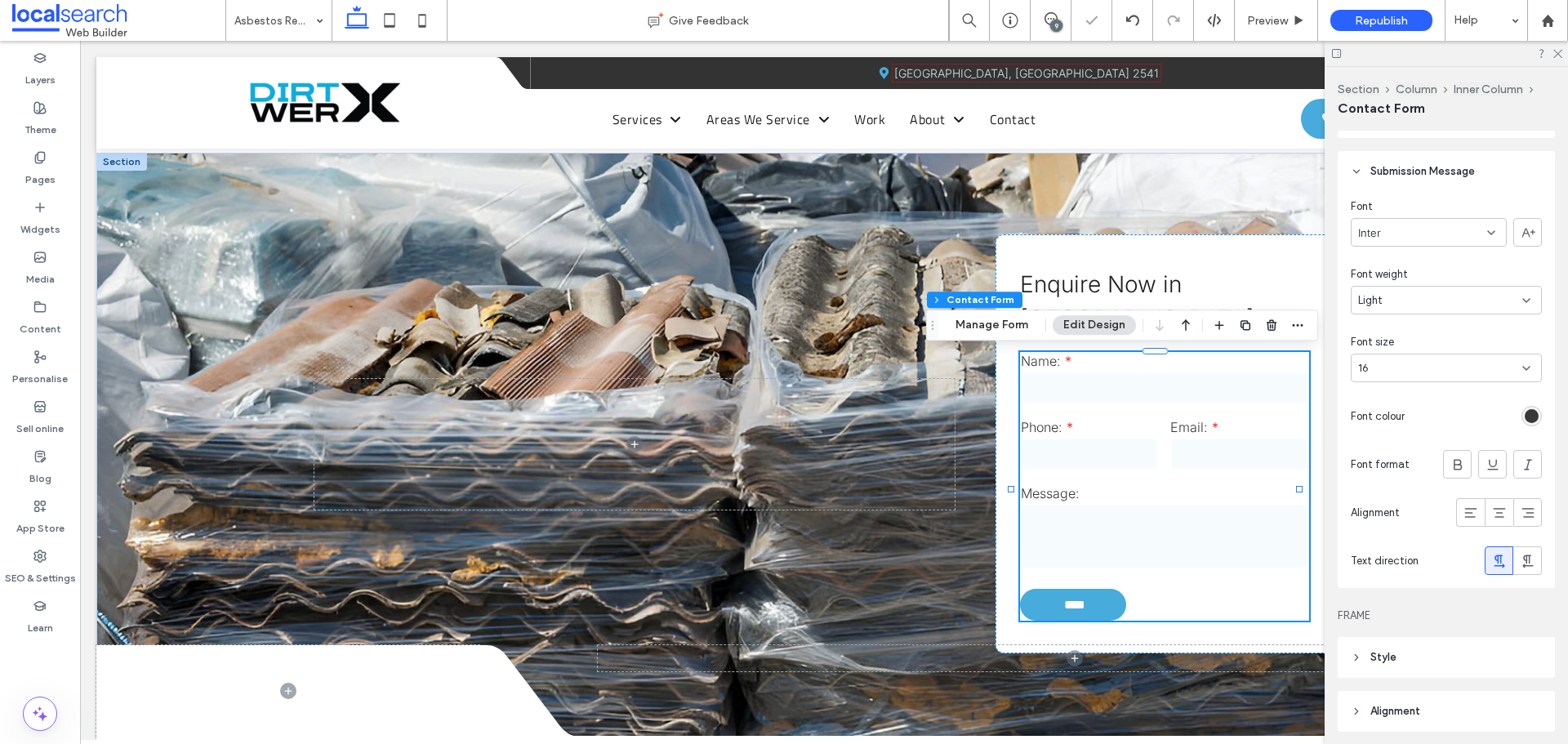
scroll to position [490, 0]
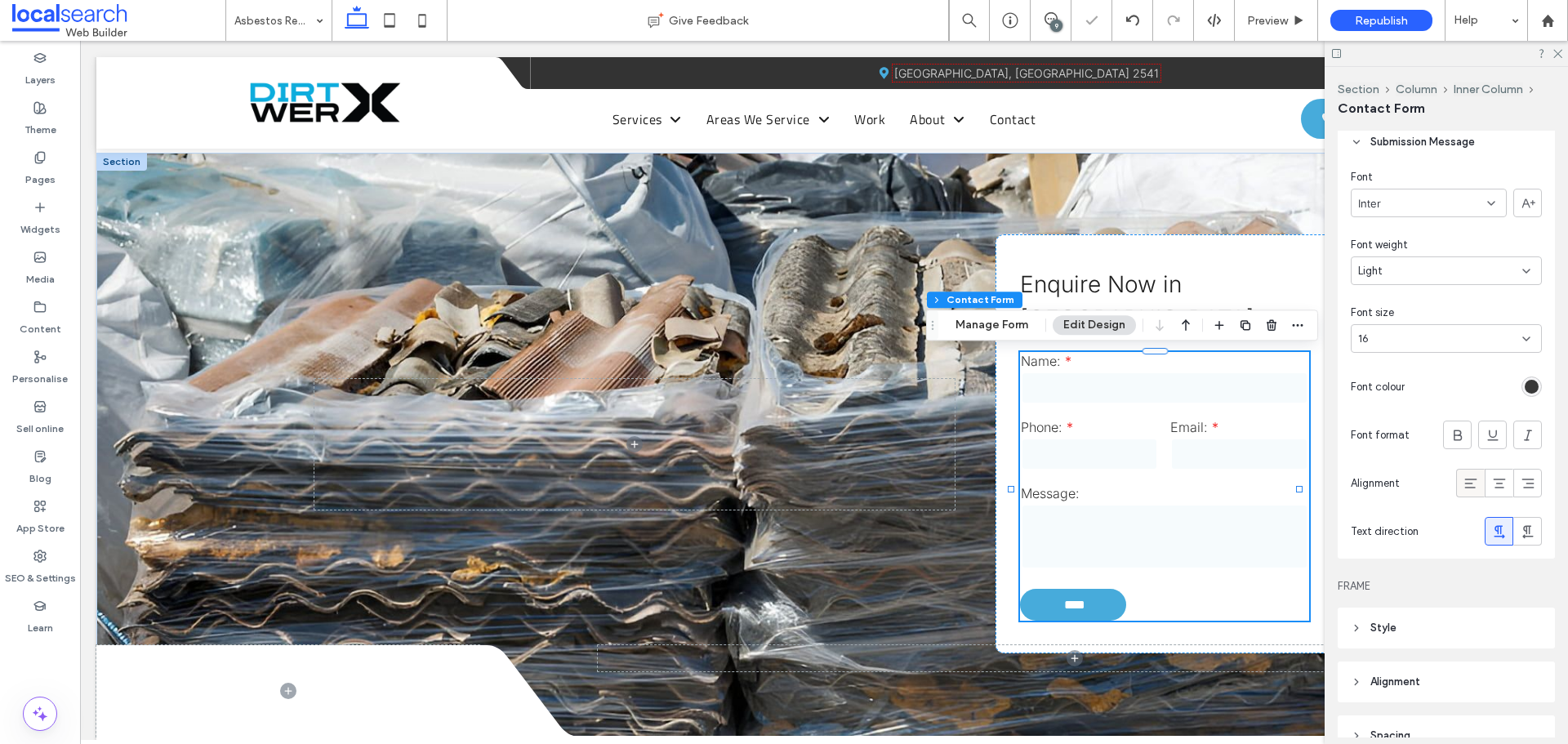
click at [1463, 485] on icon at bounding box center [1471, 483] width 16 height 16
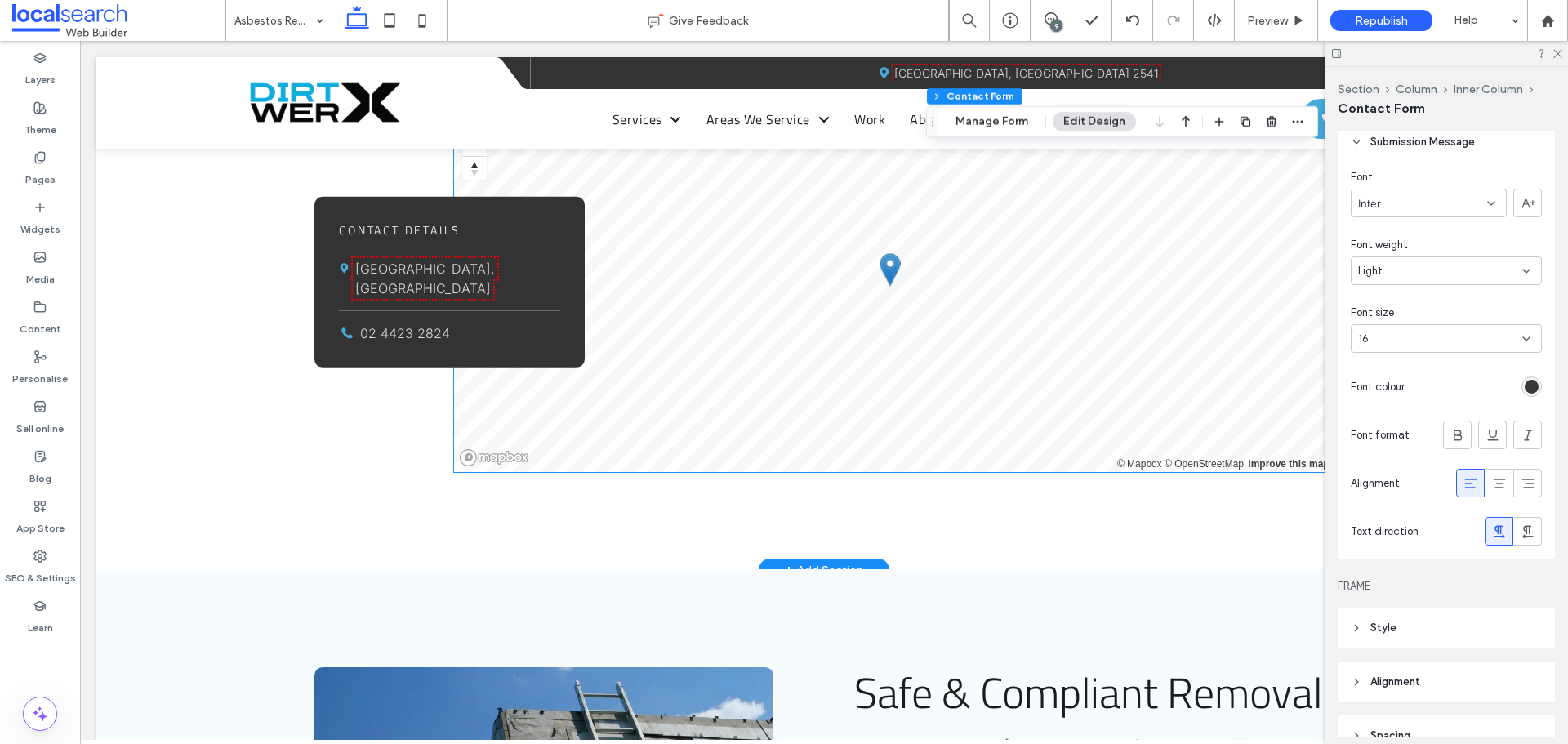
scroll to position [2368, 0]
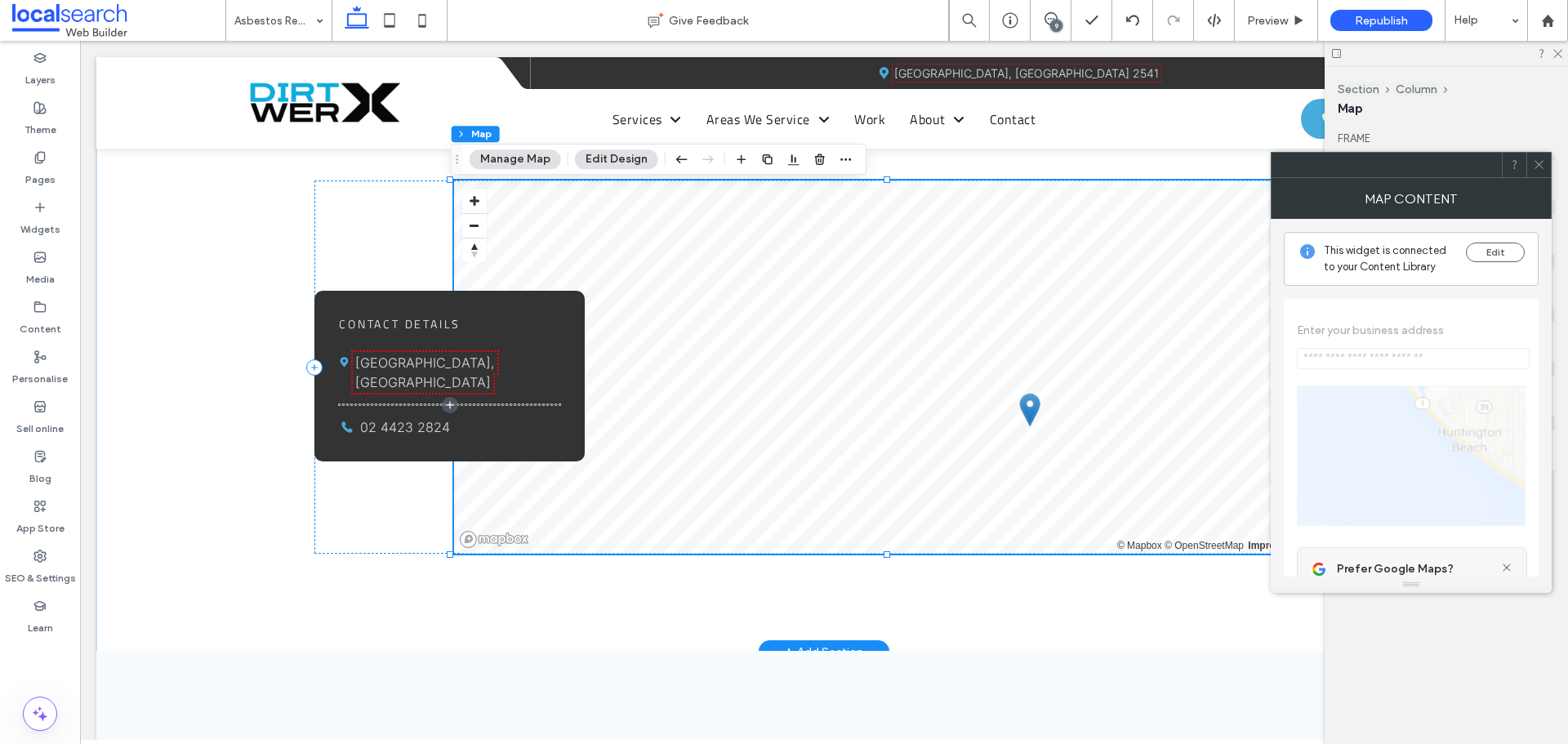
type input "**********"
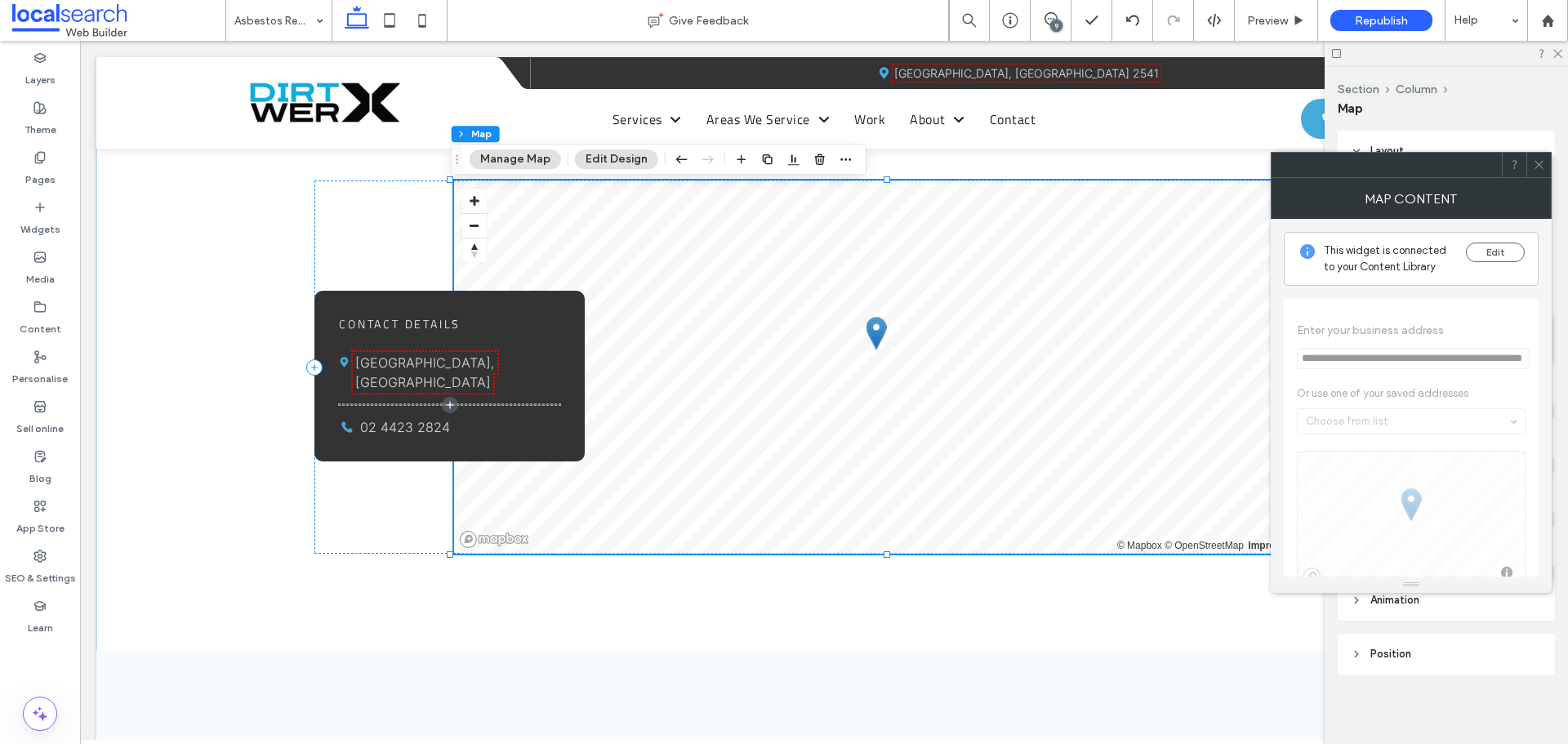
click at [1534, 156] on span at bounding box center [1539, 165] width 12 height 25
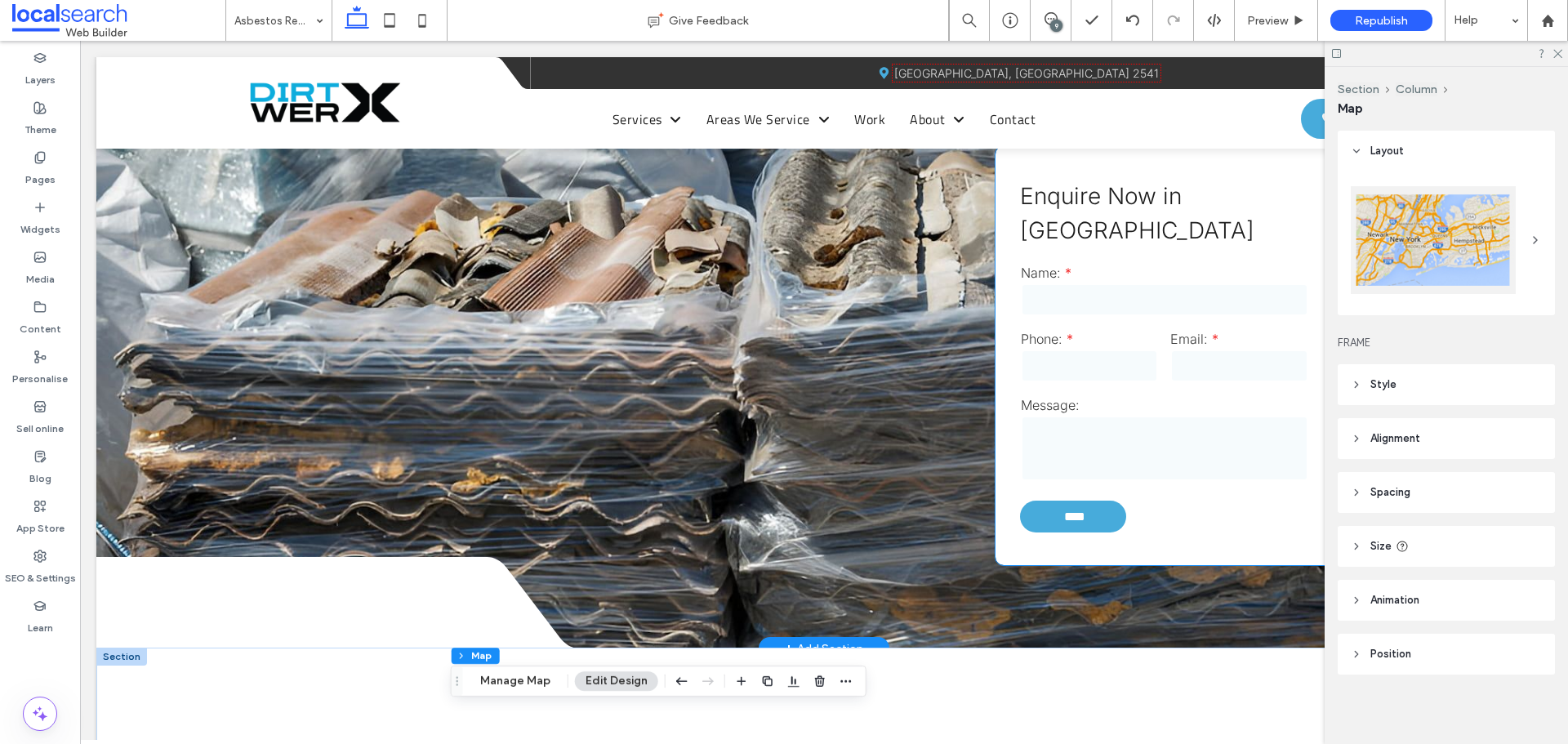
scroll to position [1715, 0]
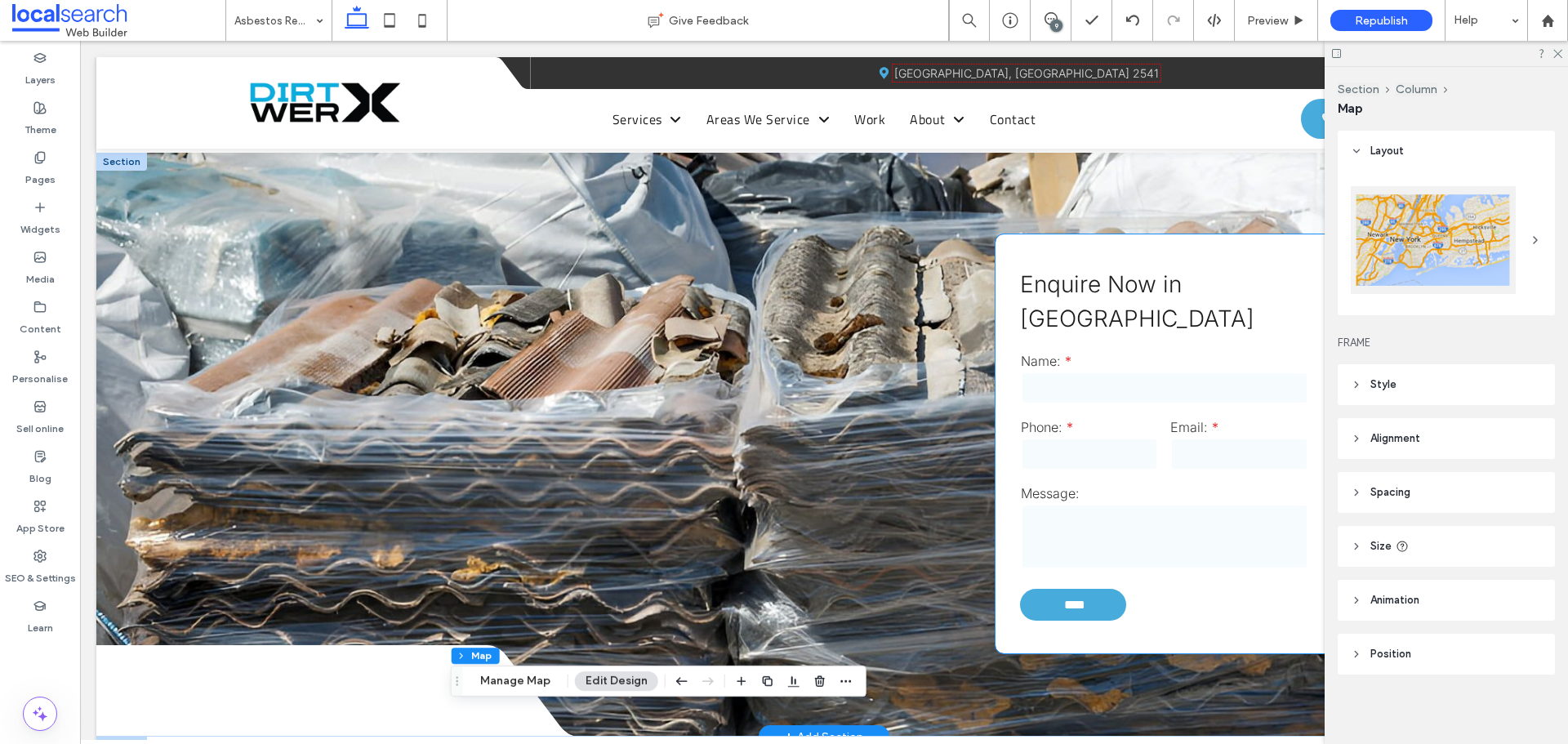
click at [1122, 415] on div "Phone:" at bounding box center [1089, 446] width 150 height 66
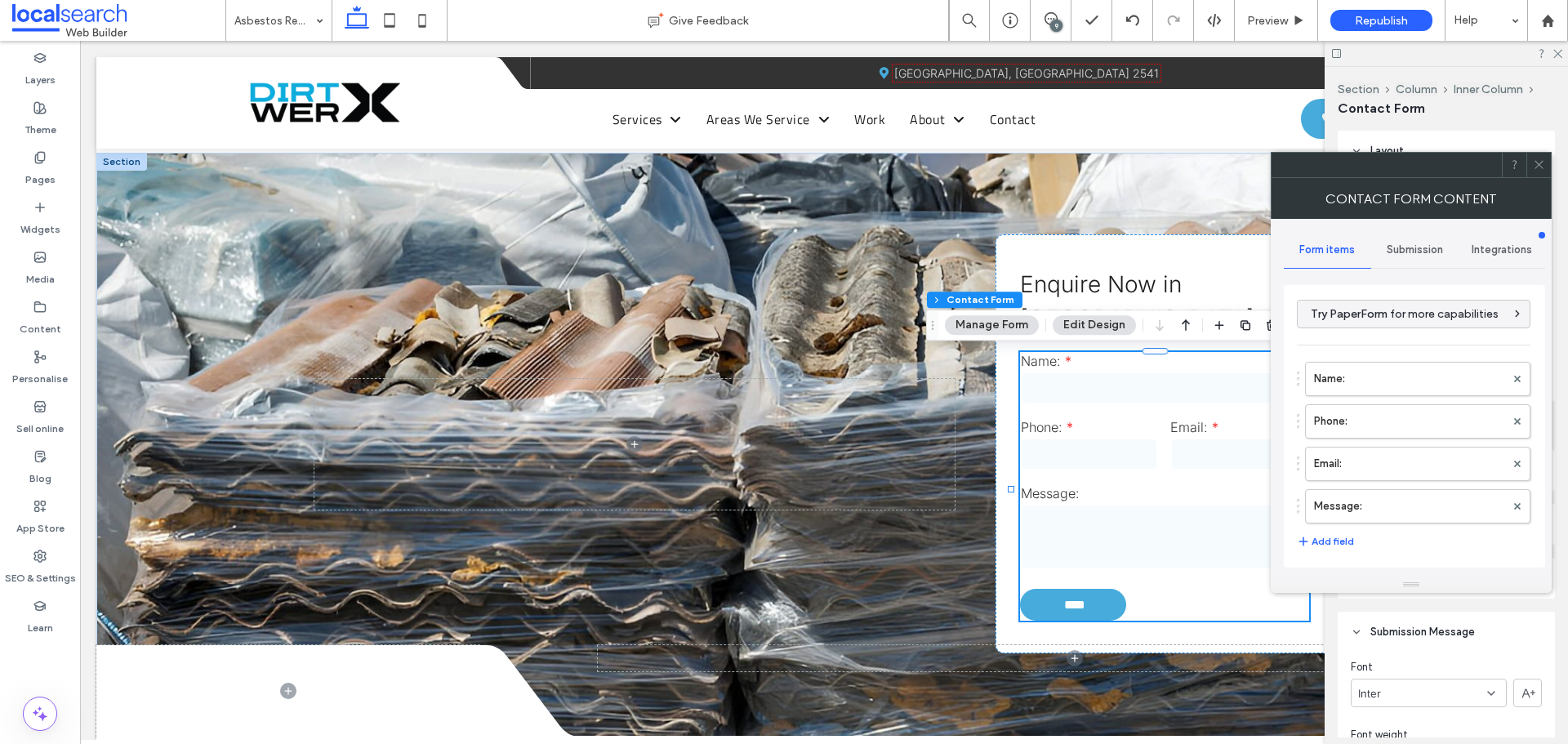
type input "*"
type input "***"
type input "*"
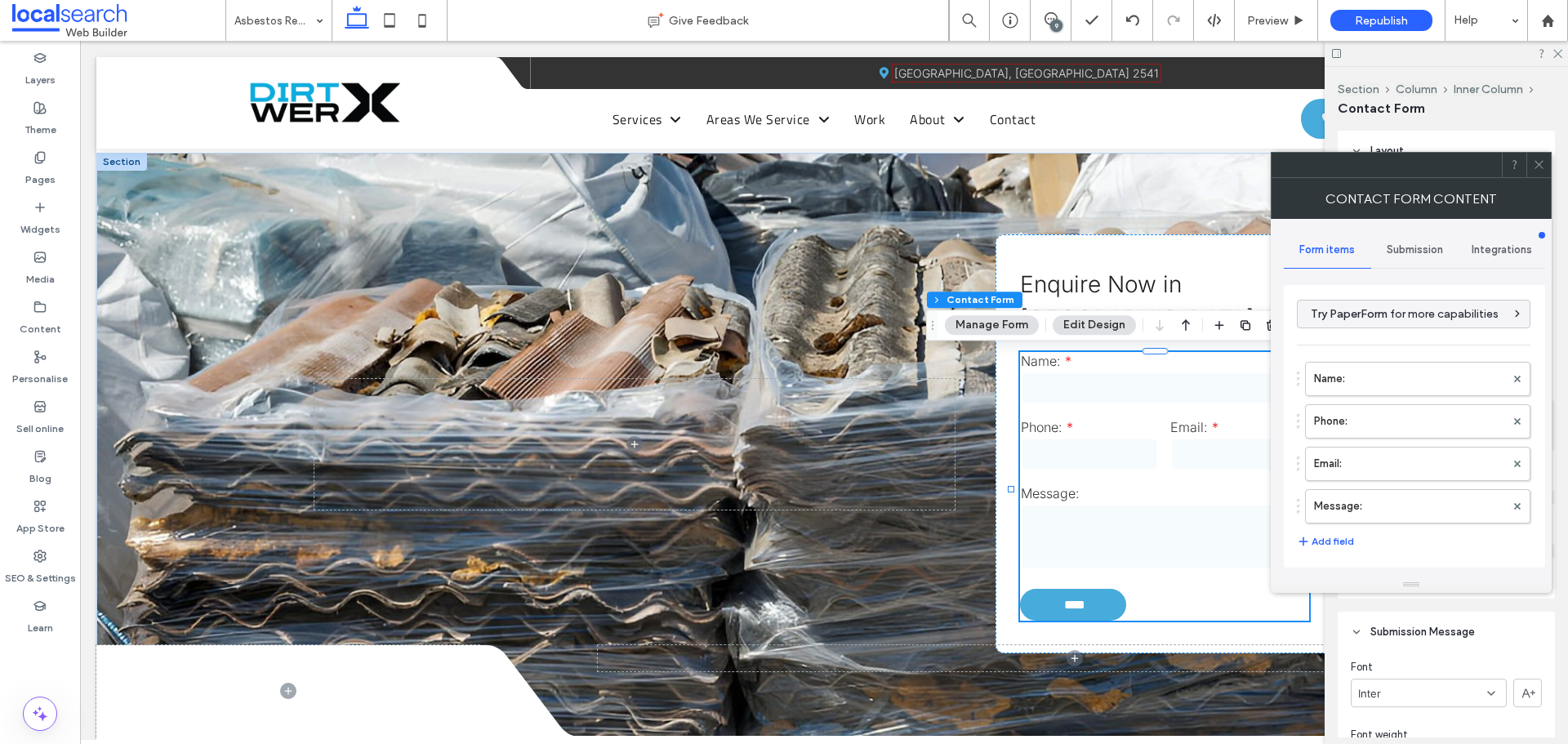
type input "***"
click at [1544, 163] on icon at bounding box center [1539, 164] width 12 height 12
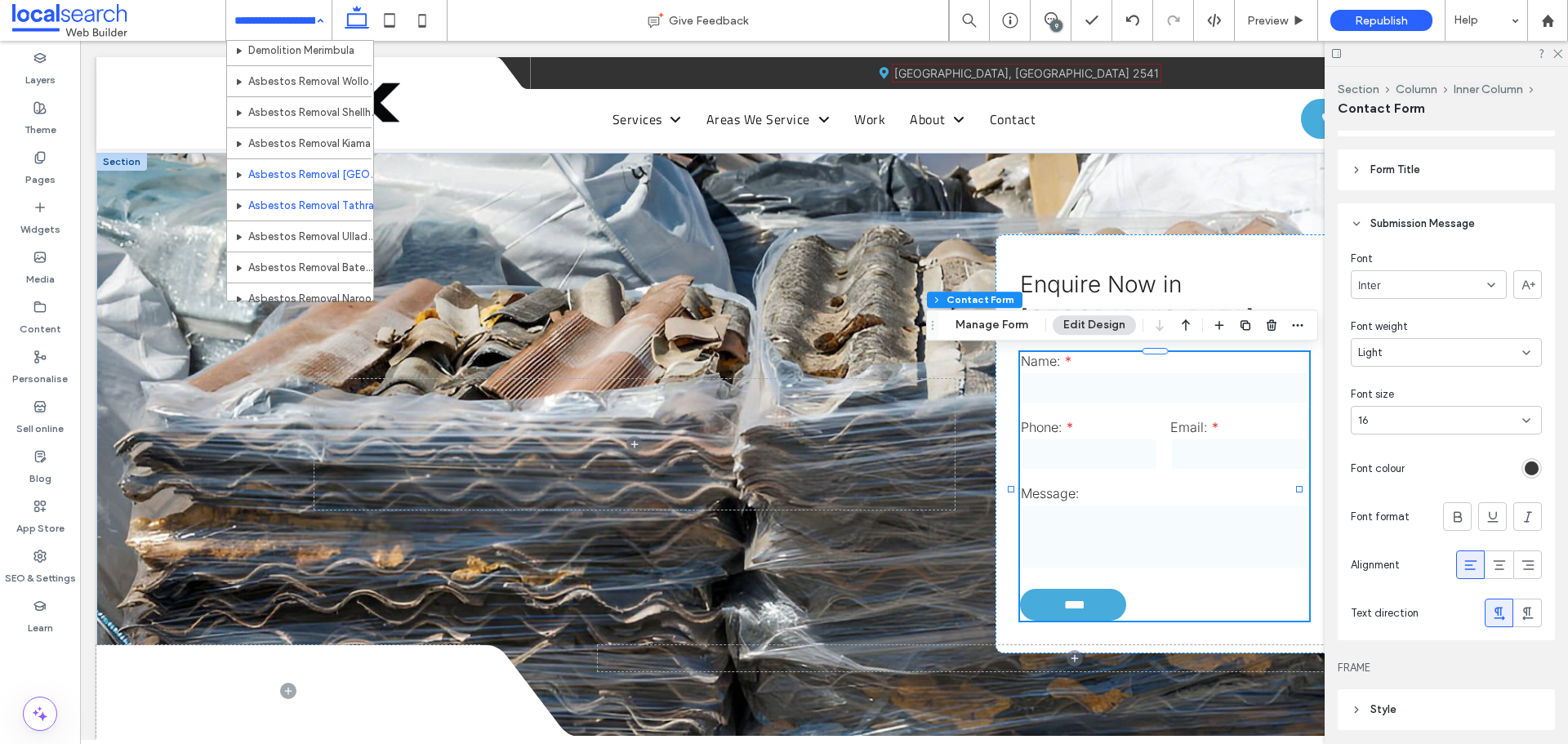
scroll to position [653, 0]
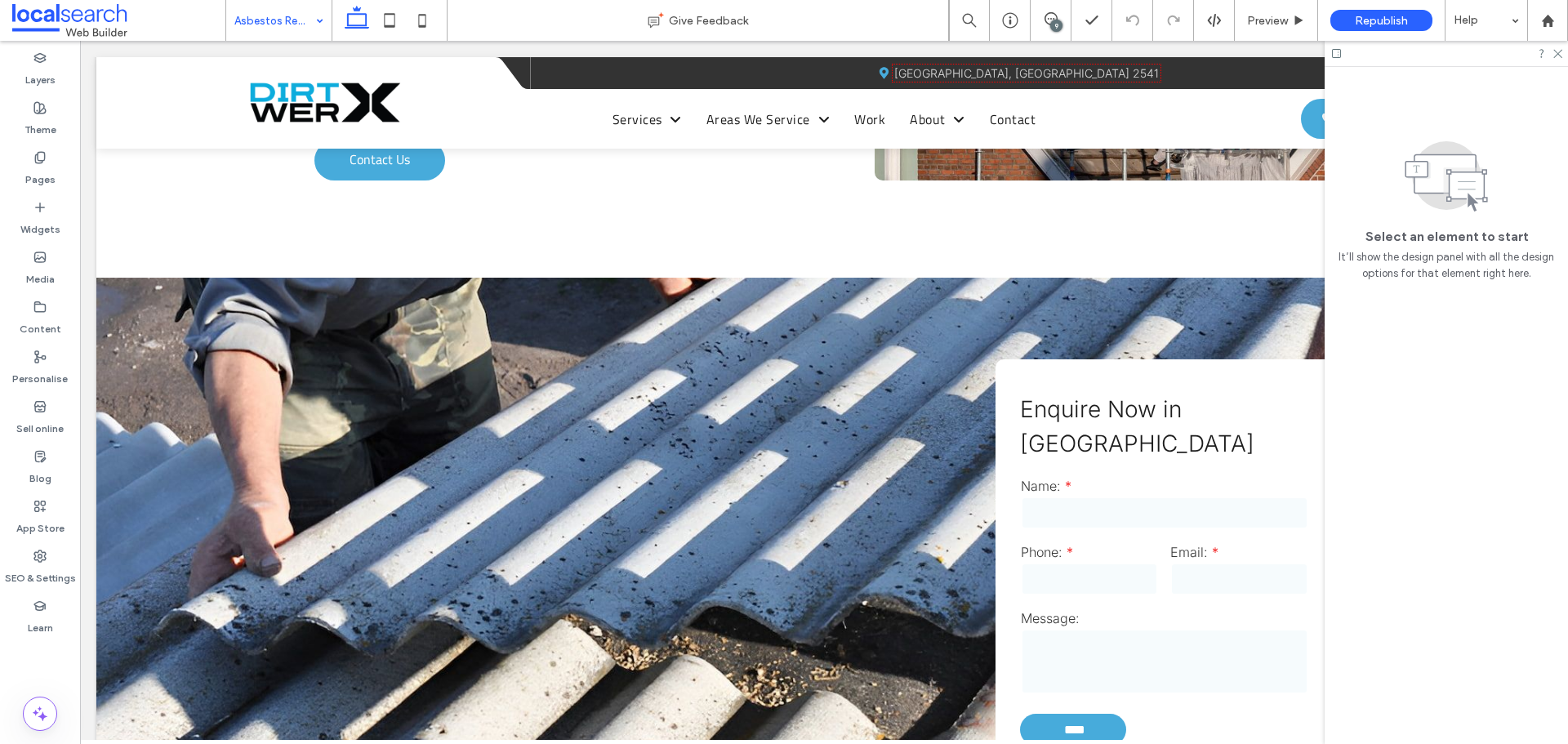
scroll to position [1634, 0]
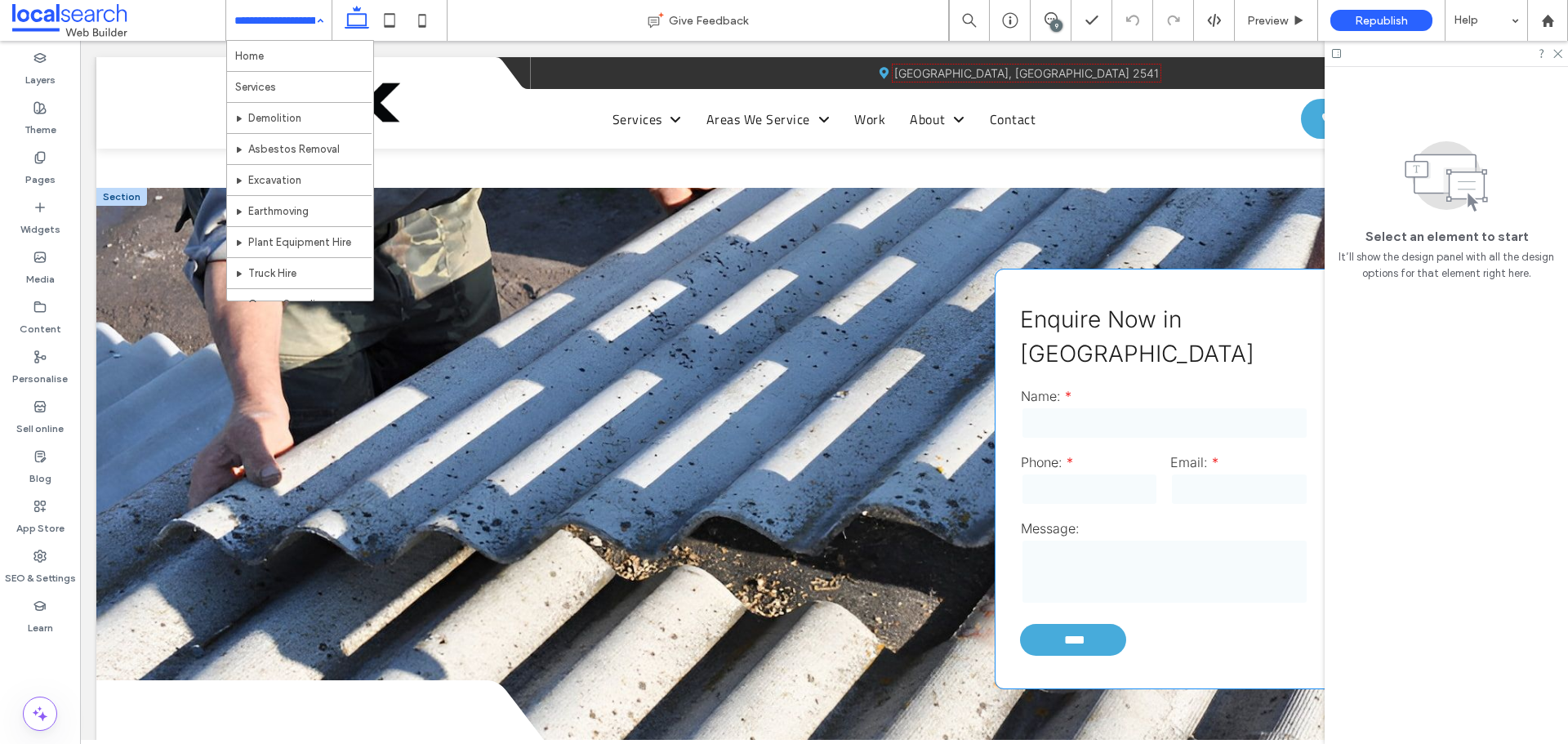
click at [1056, 454] on label "Phone:" at bounding box center [1089, 462] width 138 height 16
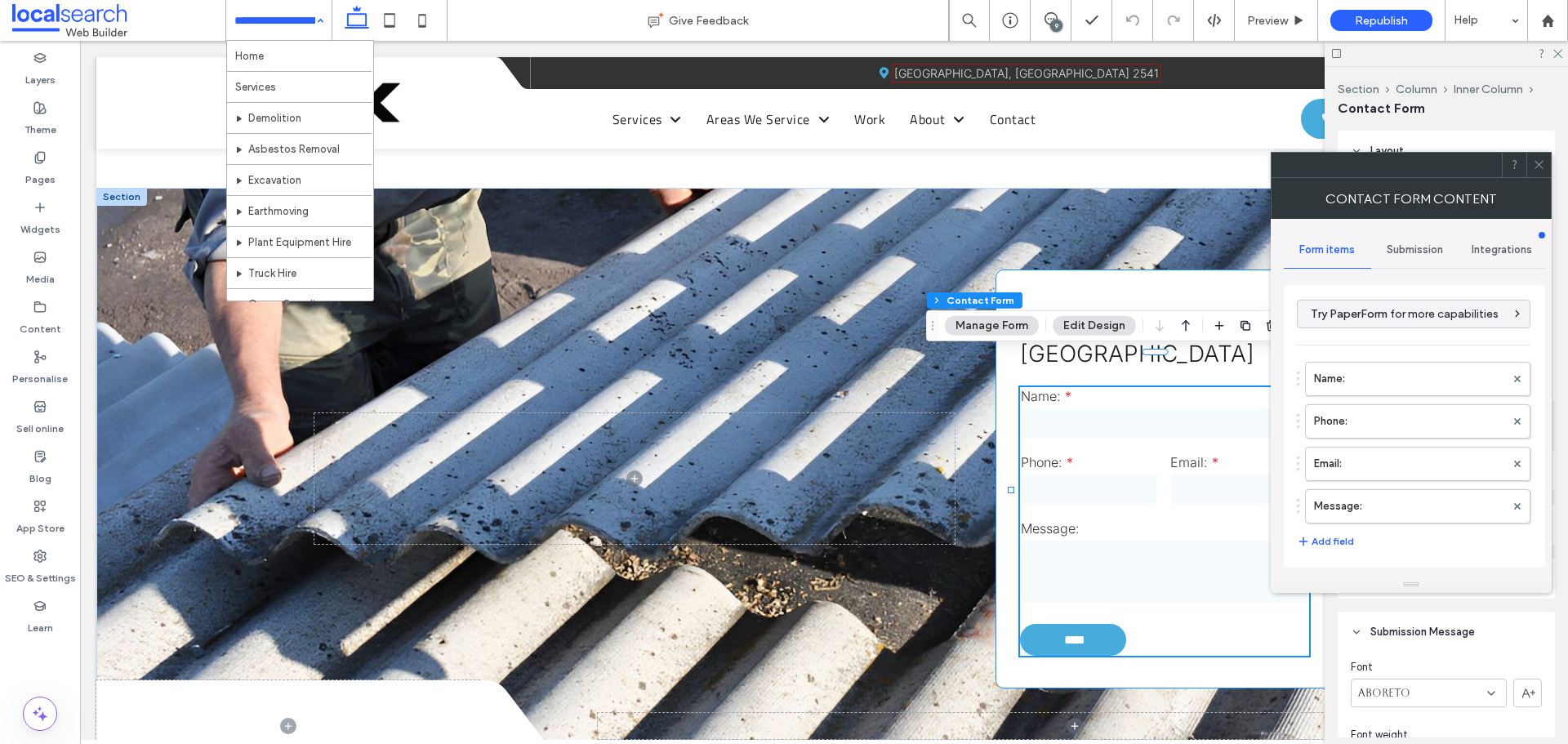
type input "****"
type input "*"
type input "***"
type input "*"
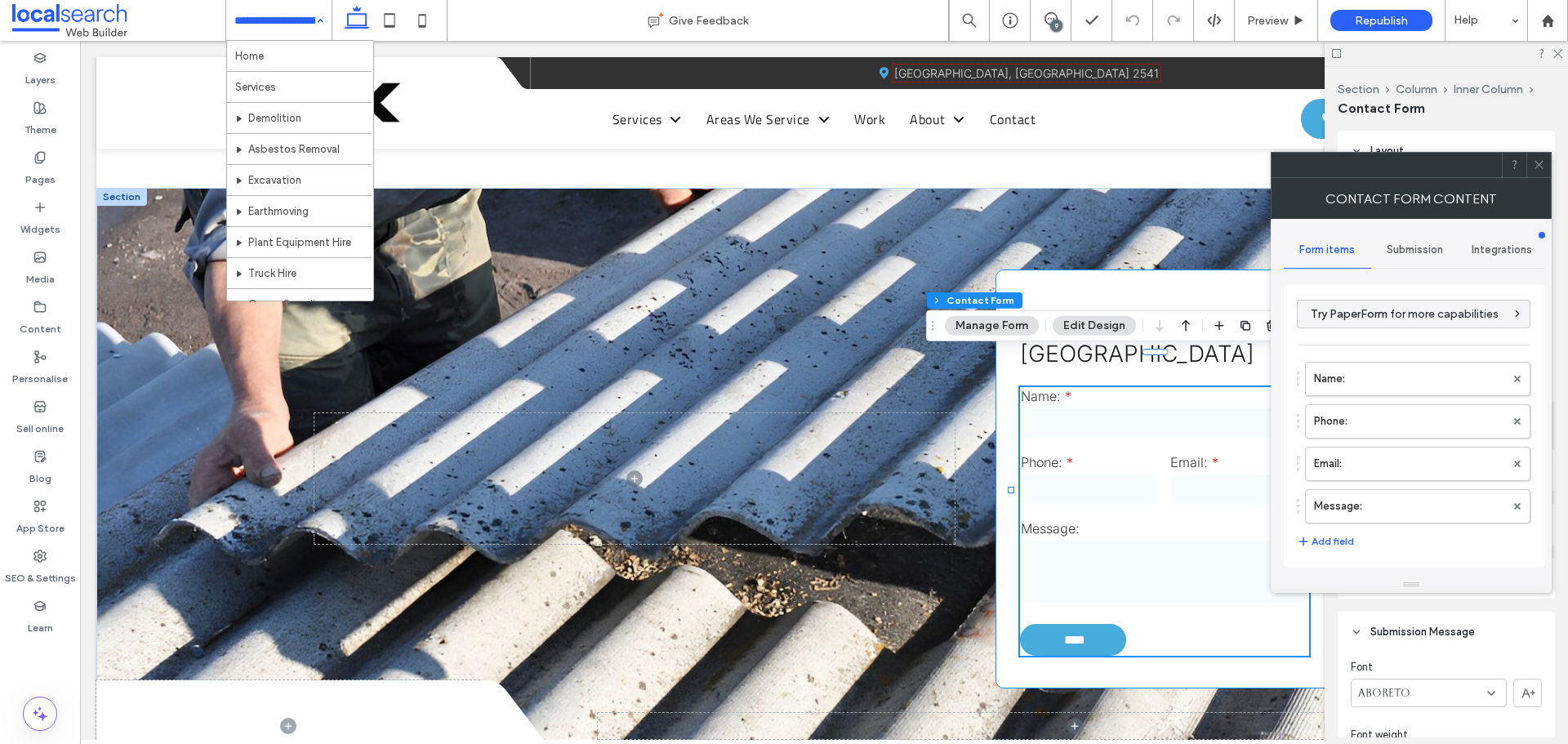
type input "*"
type input "***"
click at [1544, 156] on span at bounding box center [1539, 165] width 12 height 25
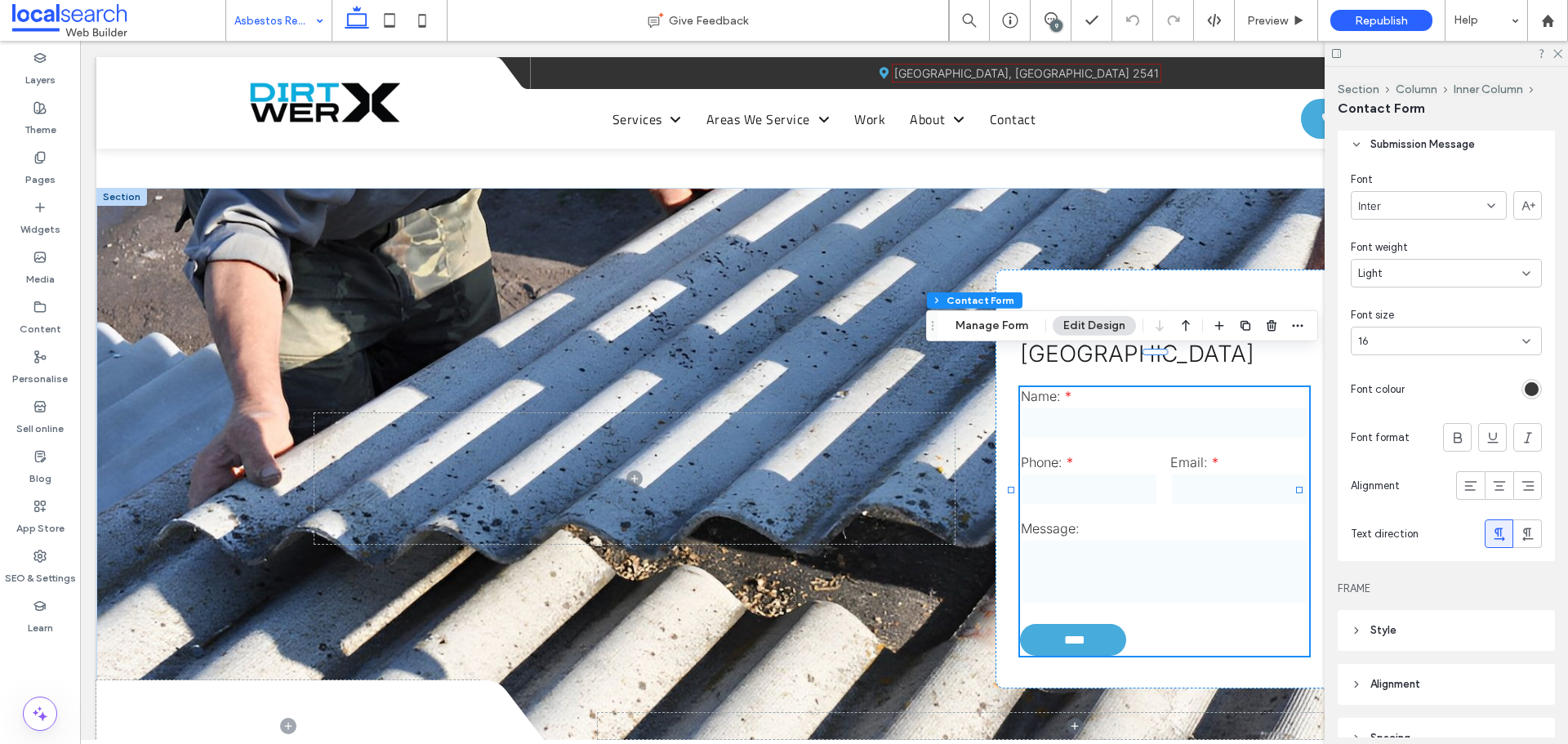
scroll to position [490, 0]
click at [1525, 387] on div "rgb(56, 56, 56)" at bounding box center [1531, 386] width 14 height 14
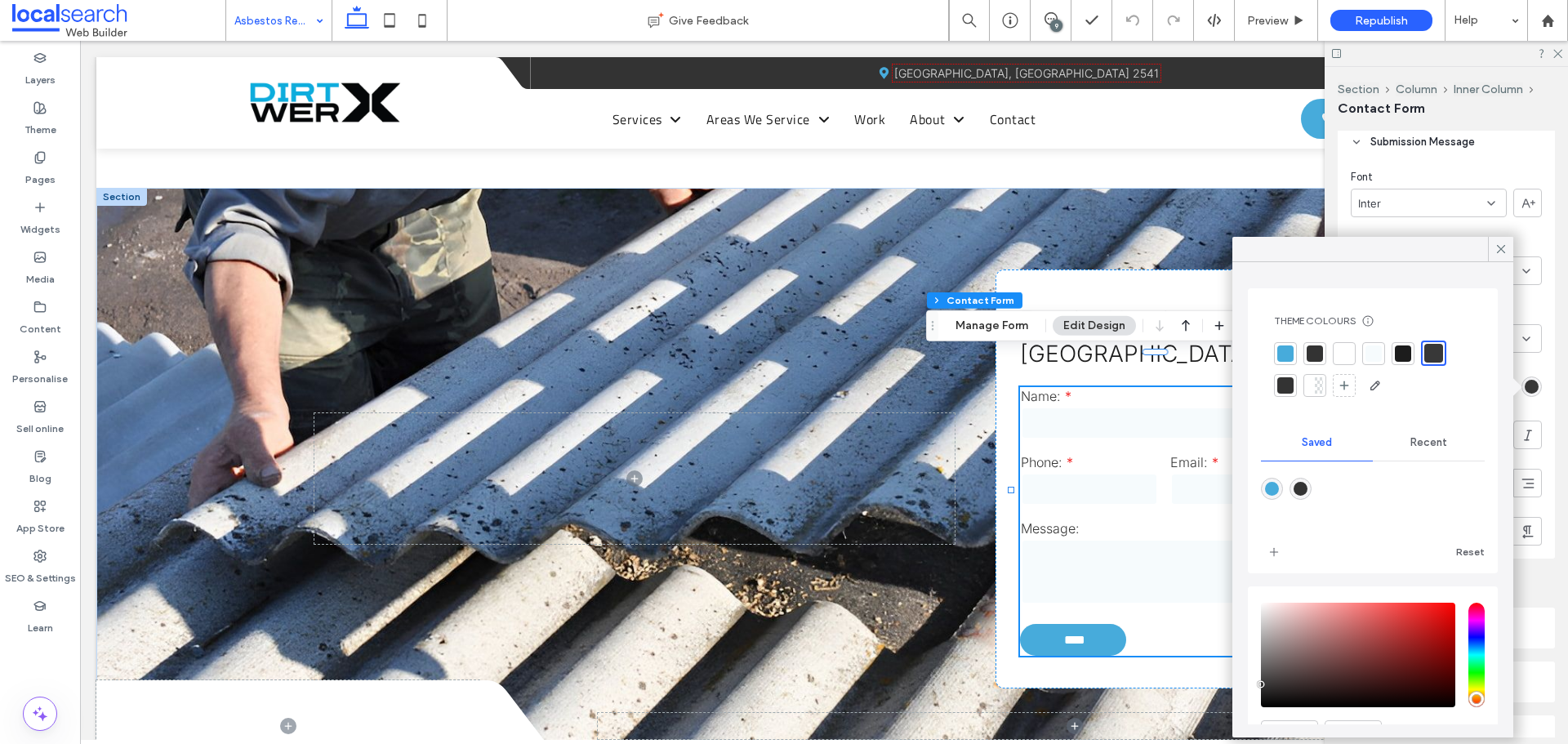
click at [1433, 355] on div at bounding box center [1433, 353] width 19 height 19
click at [1490, 252] on div at bounding box center [1501, 249] width 26 height 25
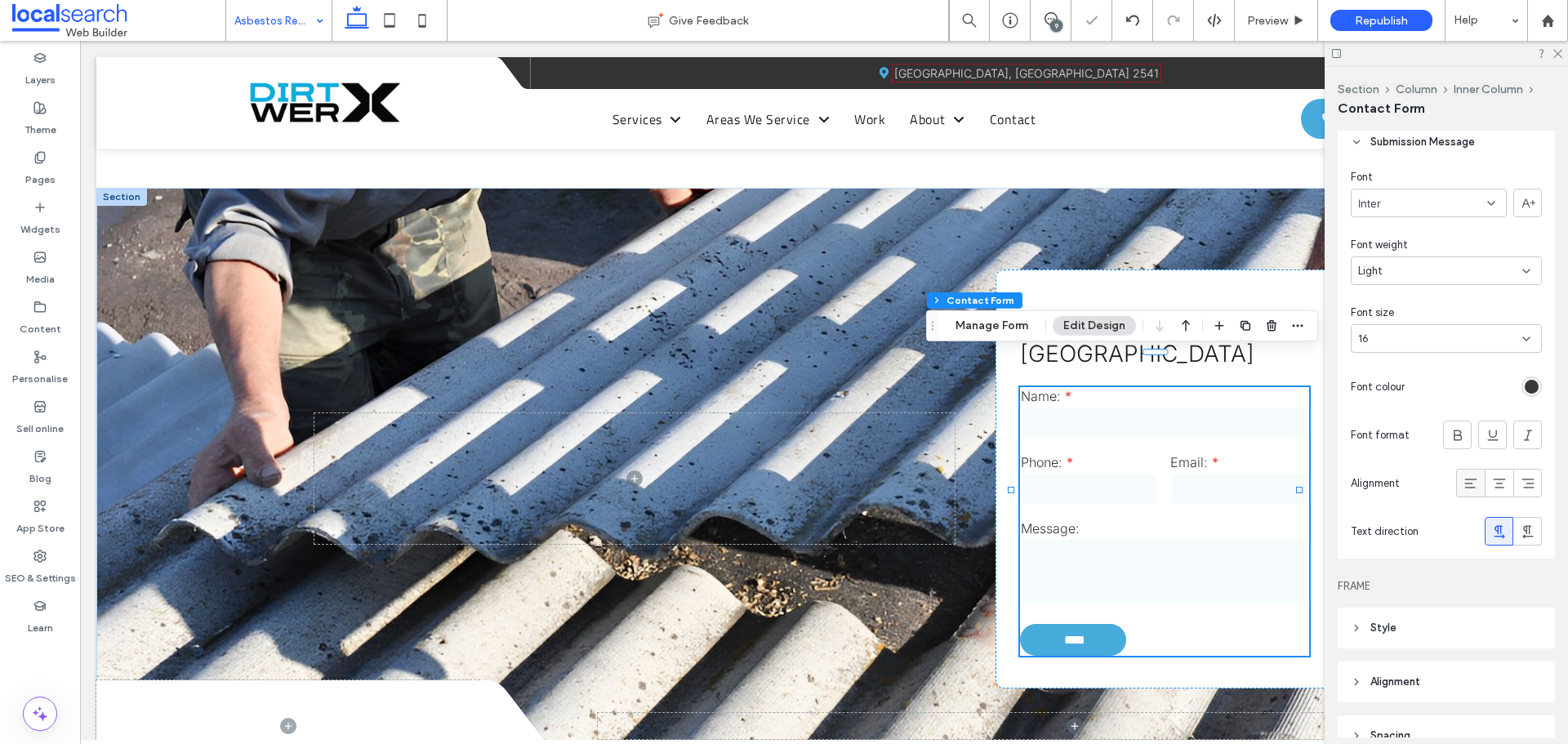
click at [1463, 491] on span at bounding box center [1471, 482] width 16 height 27
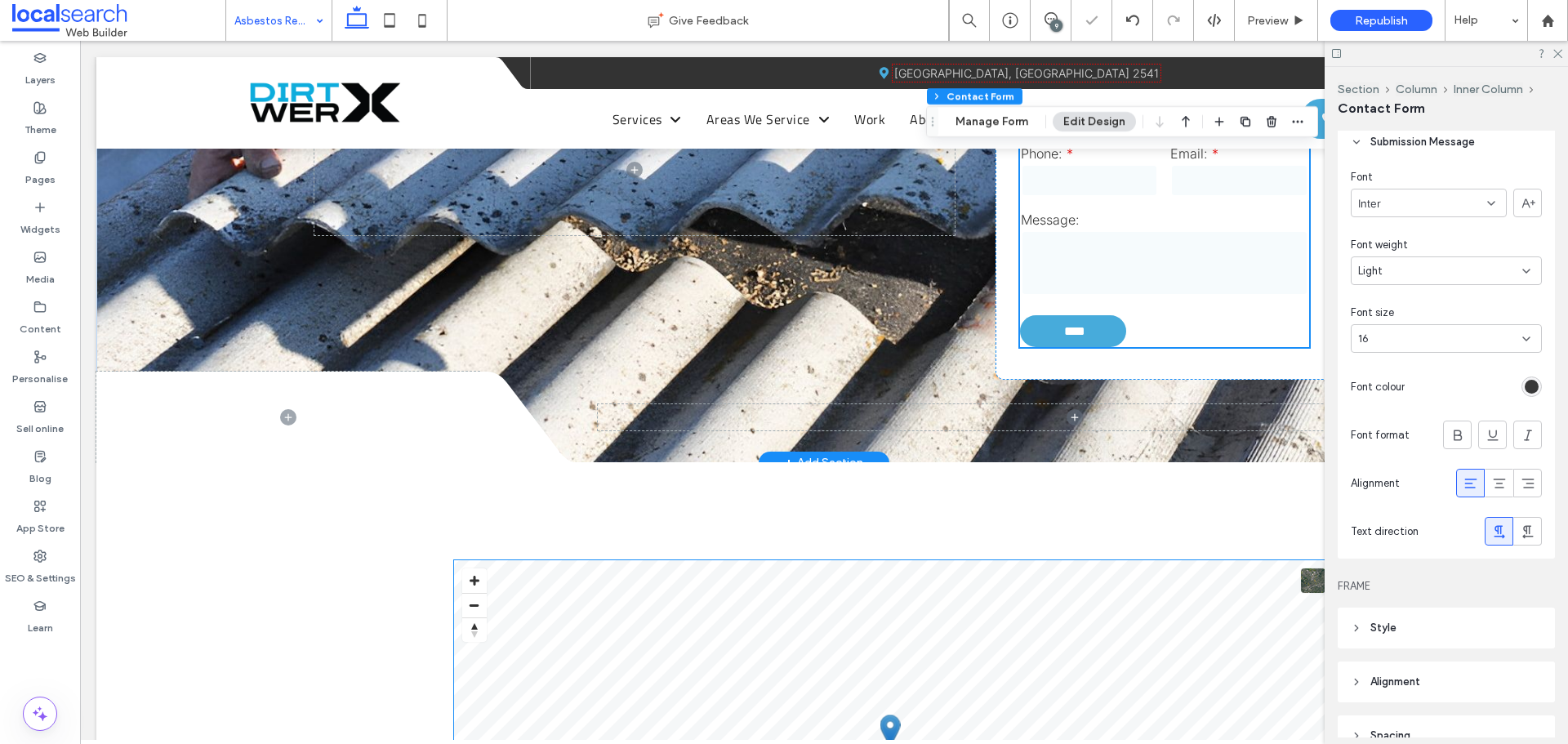
scroll to position [2042, 0]
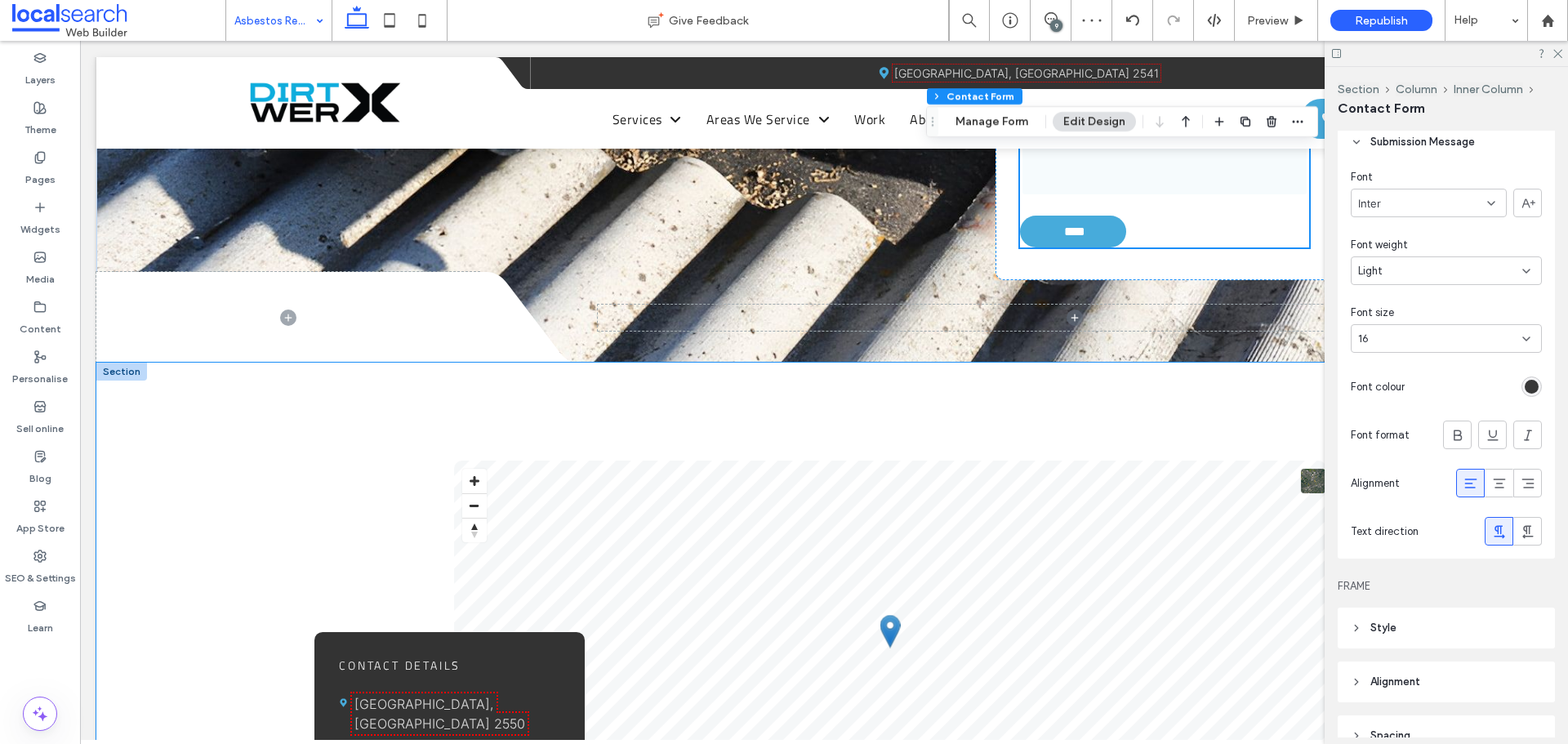
click at [810, 386] on div "Contact Details Map Icon Tathra, NSW 2550 Phone Icon P 02 4423 2824 © Mapbox © …" at bounding box center [824, 647] width 1455 height 569
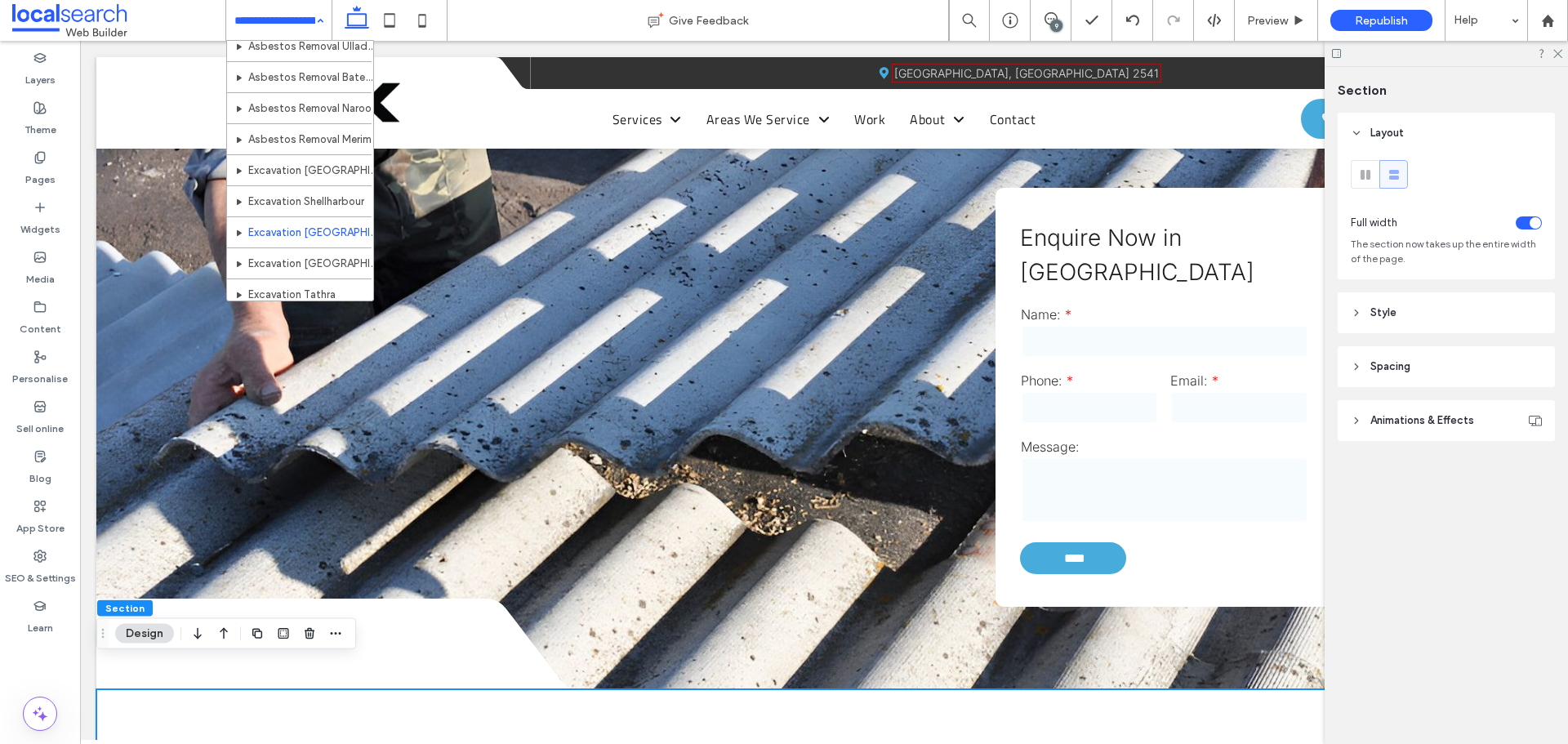
scroll to position [735, 0]
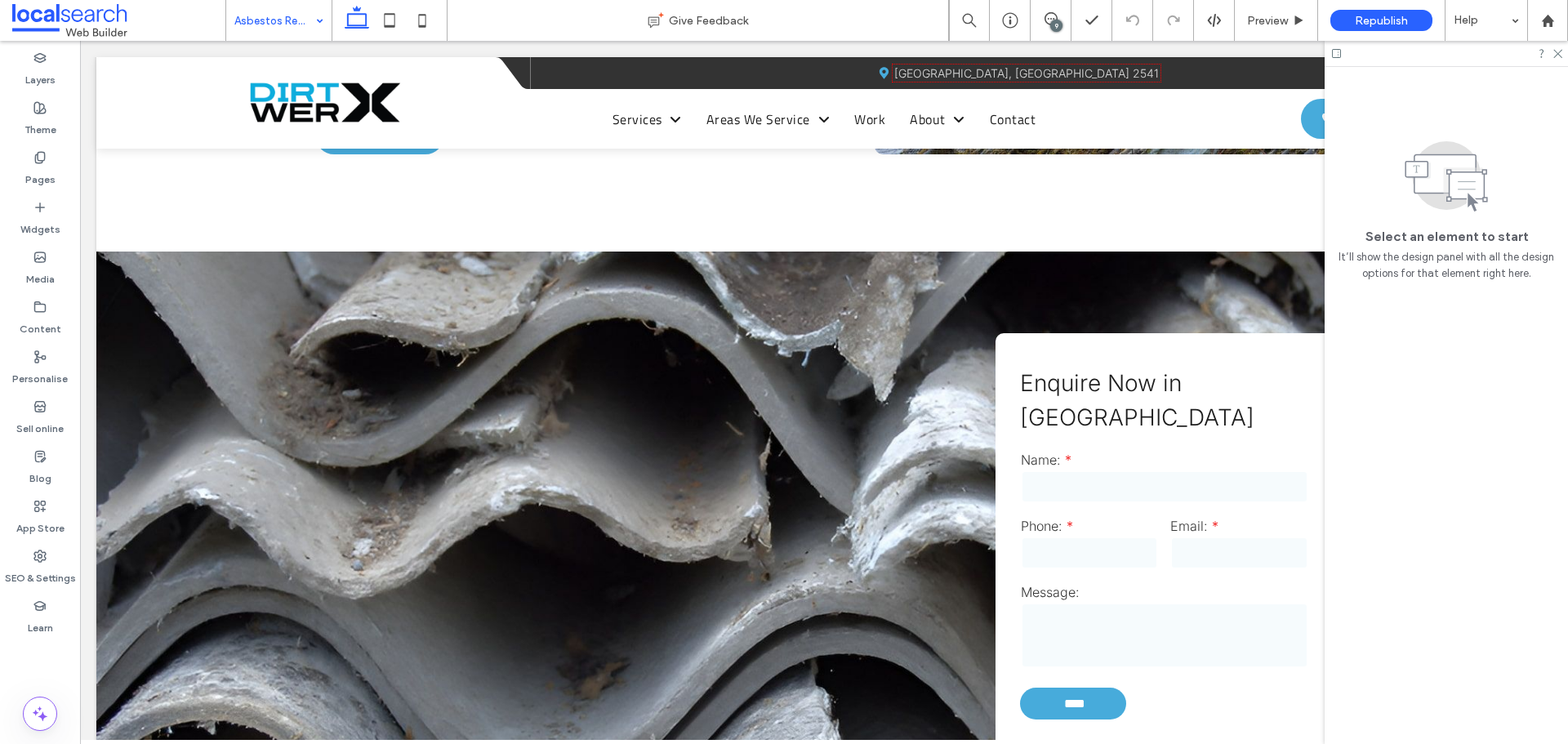
scroll to position [1551, 0]
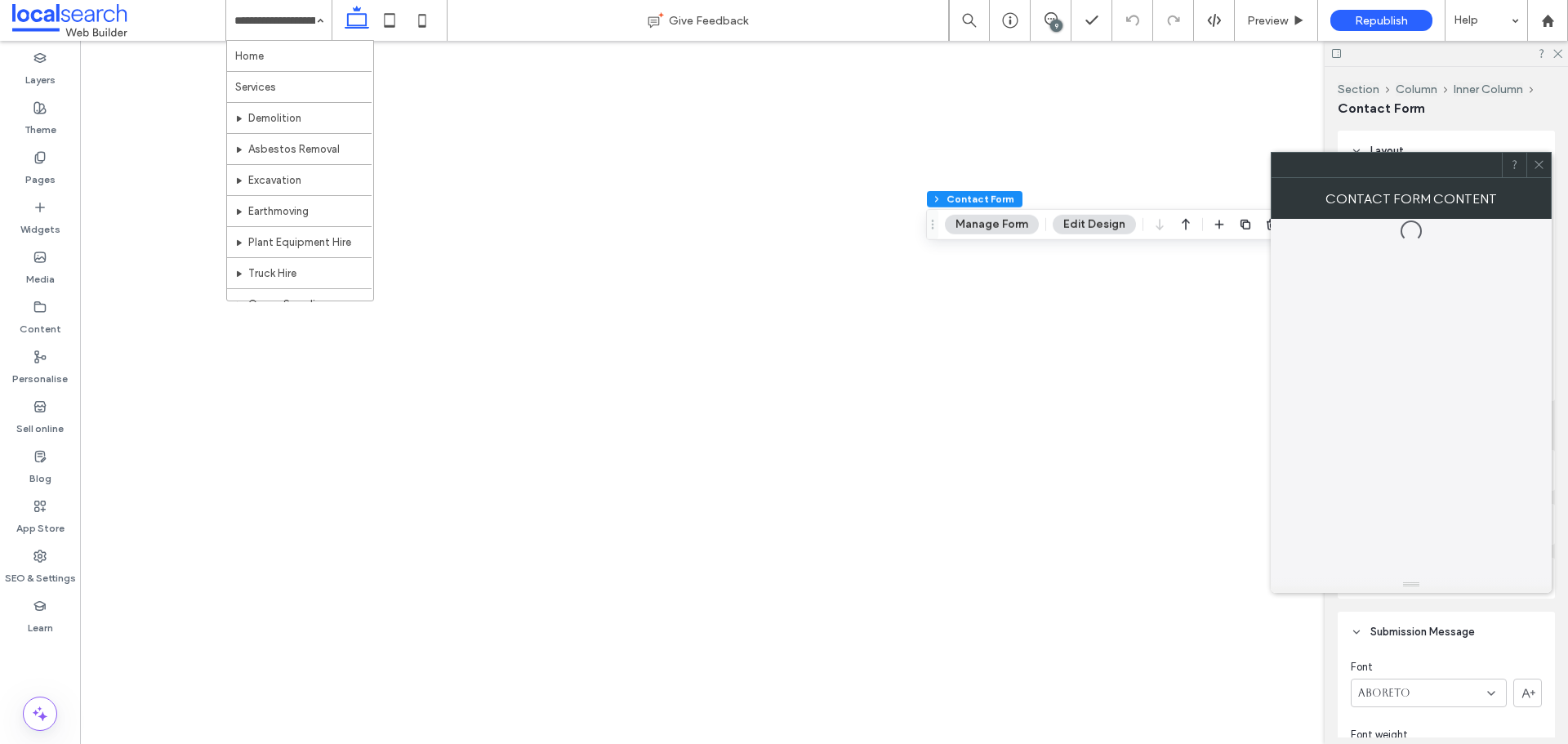
type input "*"
type input "***"
type input "*"
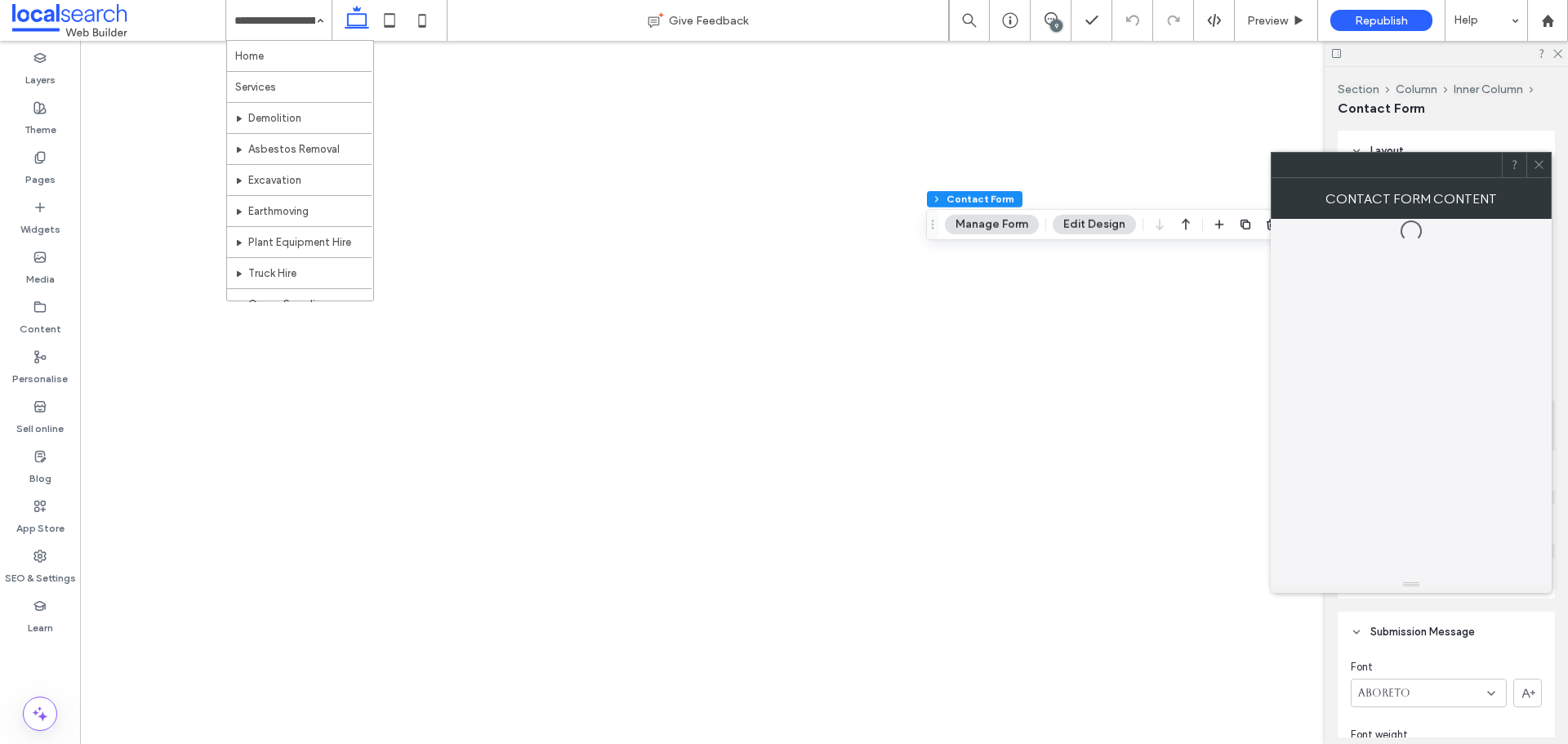
type input "***"
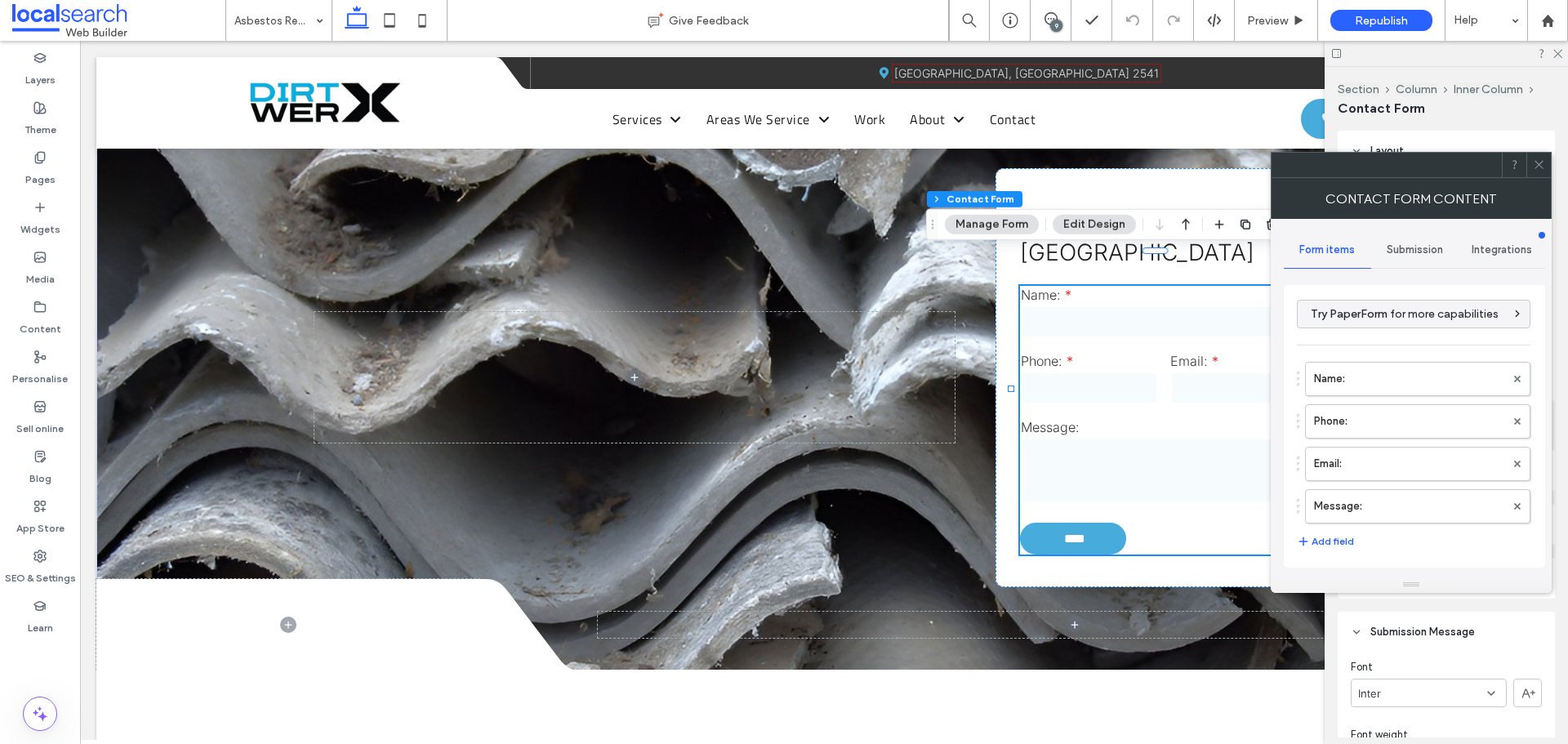
click at [1540, 171] on span at bounding box center [1539, 165] width 12 height 25
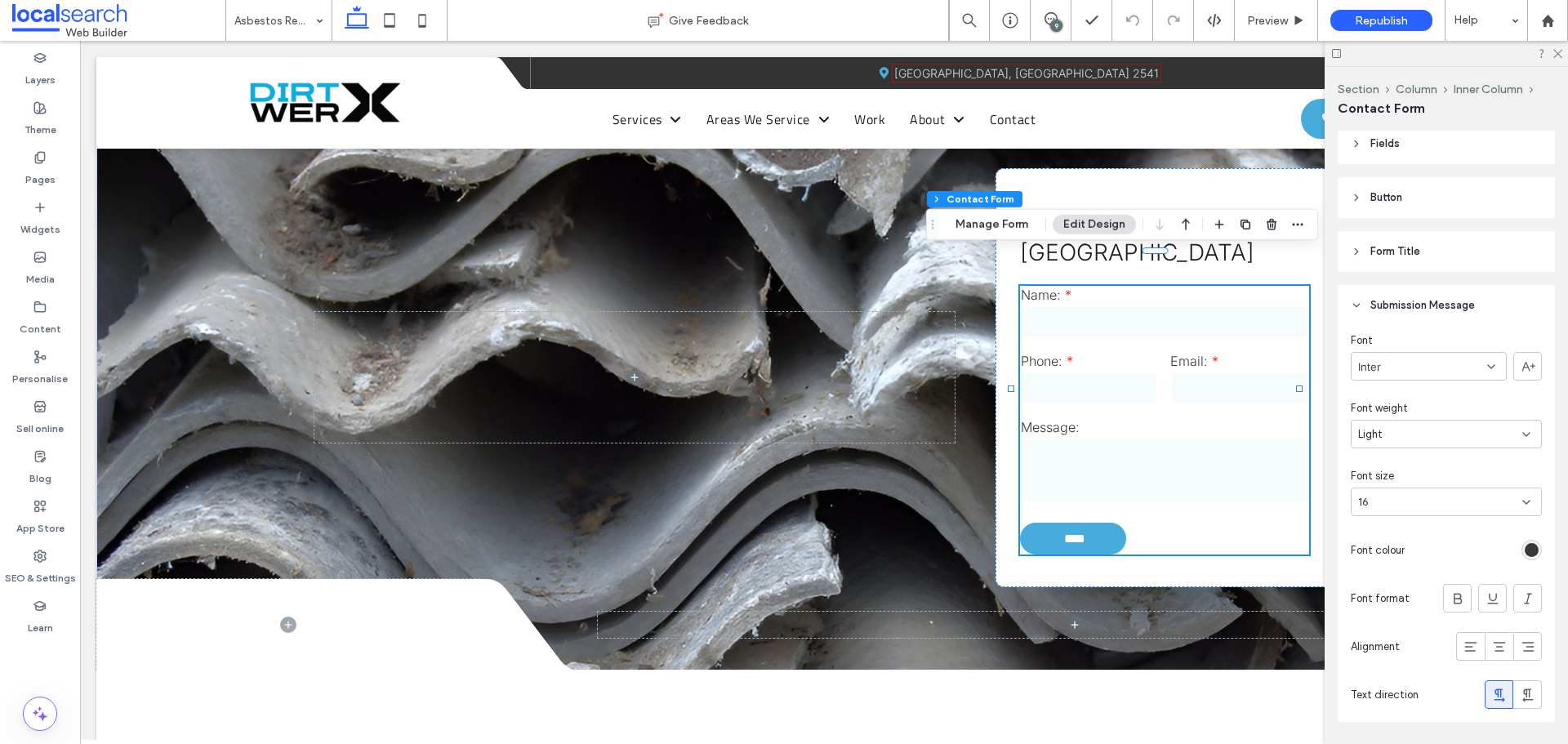
scroll to position [490, 0]
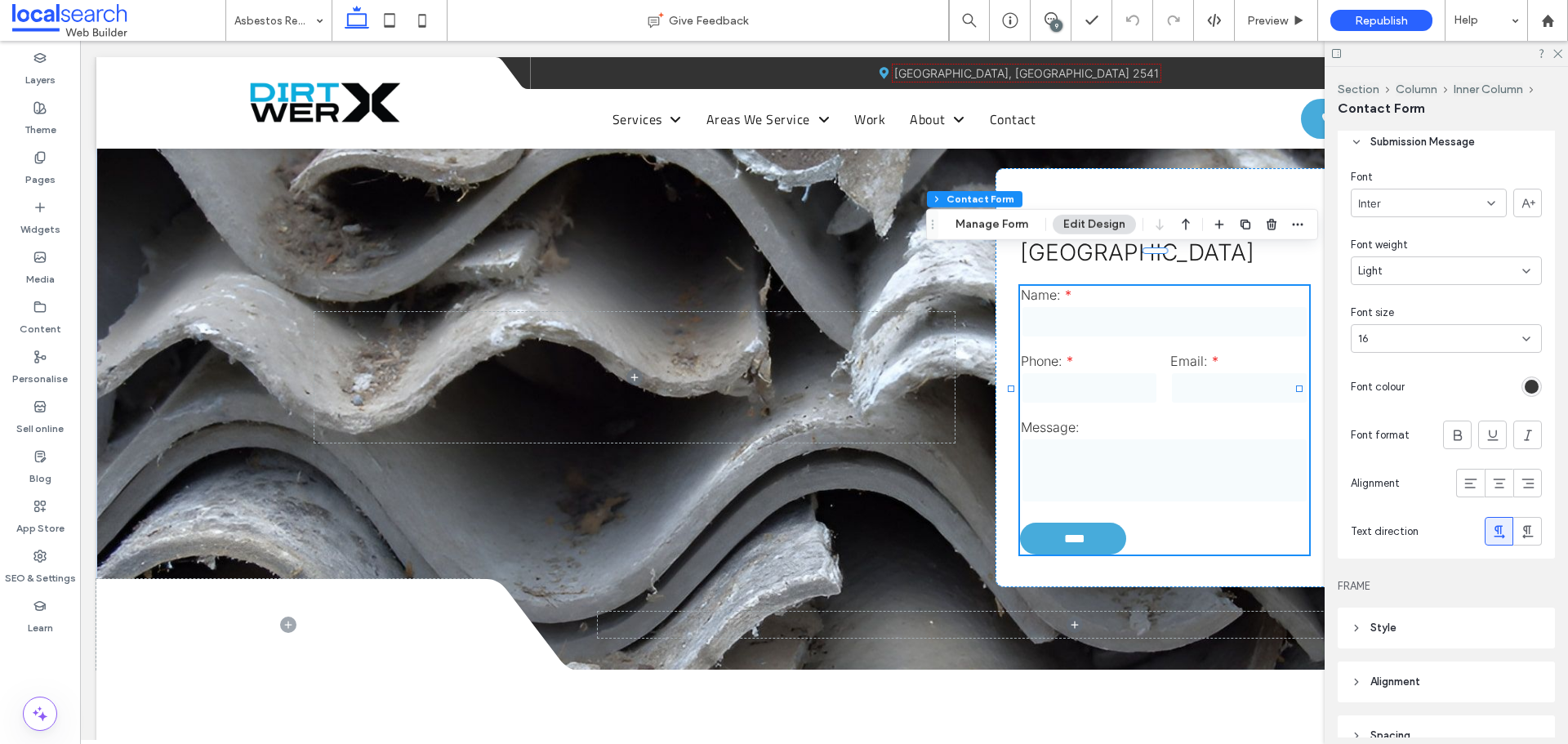
click at [1525, 387] on div "rgb(56, 56, 56)" at bounding box center [1531, 386] width 14 height 14
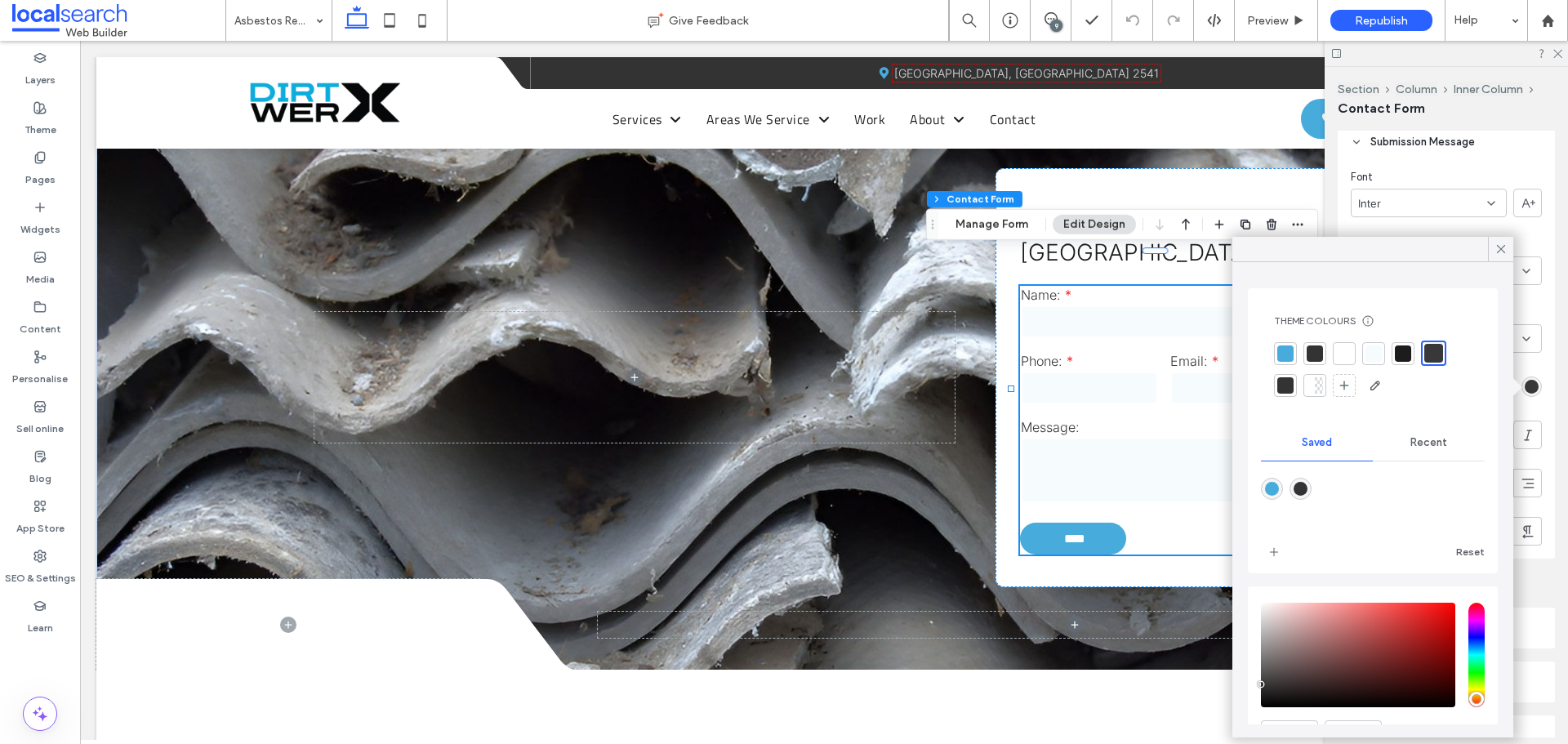
click at [1429, 343] on div at bounding box center [1434, 353] width 26 height 26
click at [1495, 248] on icon at bounding box center [1501, 249] width 15 height 15
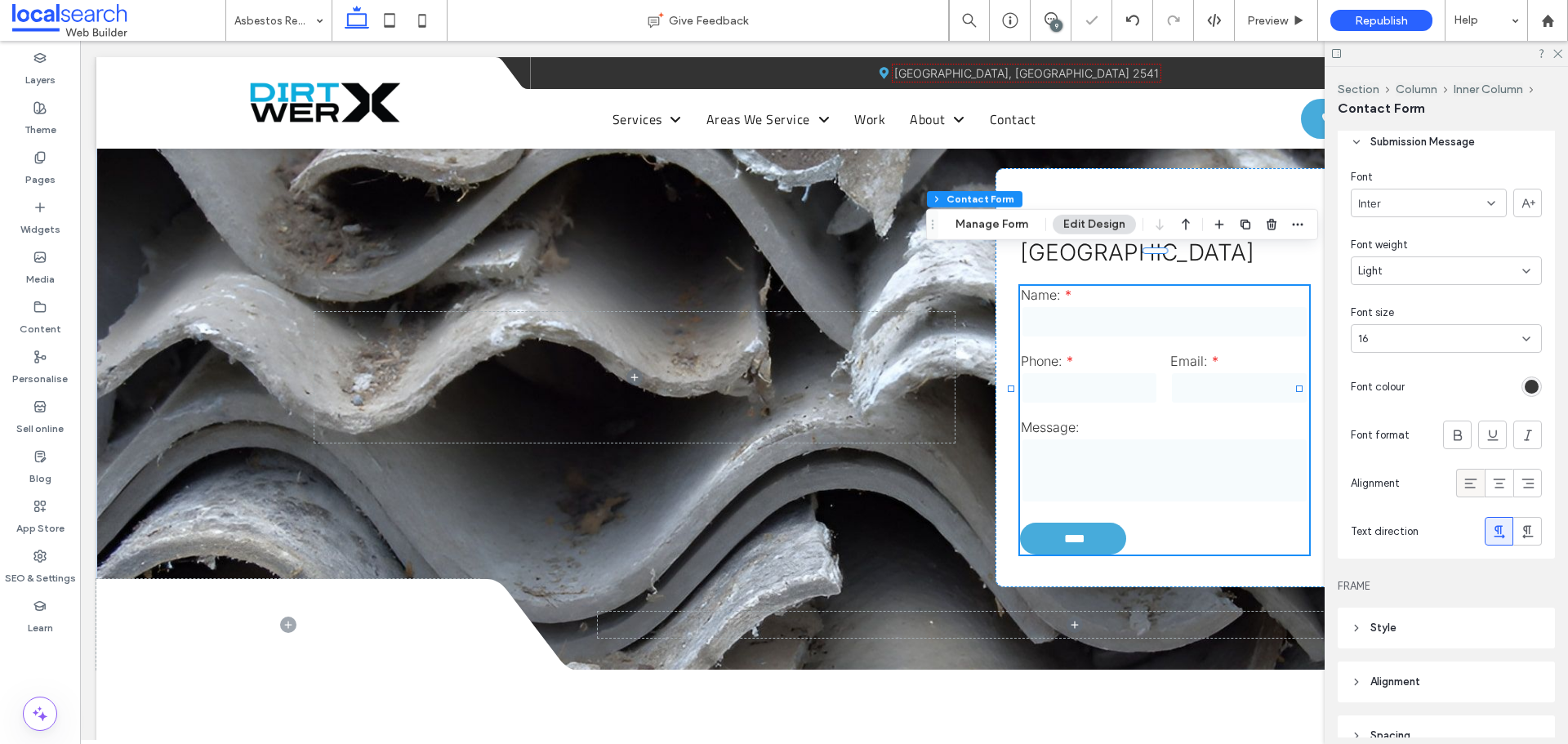
drag, startPoint x: 1456, startPoint y: 479, endPoint x: 839, endPoint y: 352, distance: 629.9
click at [1463, 479] on icon at bounding box center [1471, 483] width 16 height 16
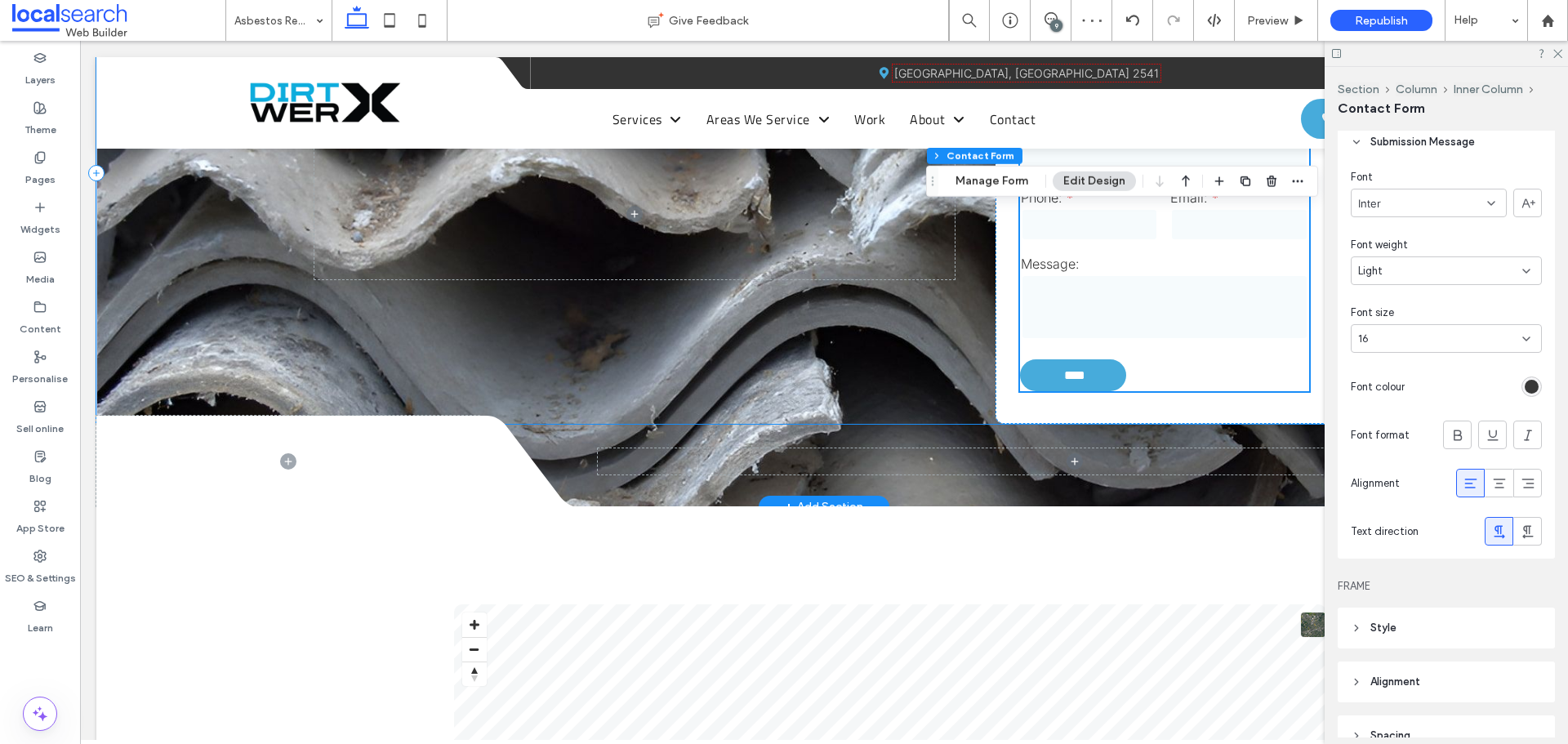
scroll to position [1715, 0]
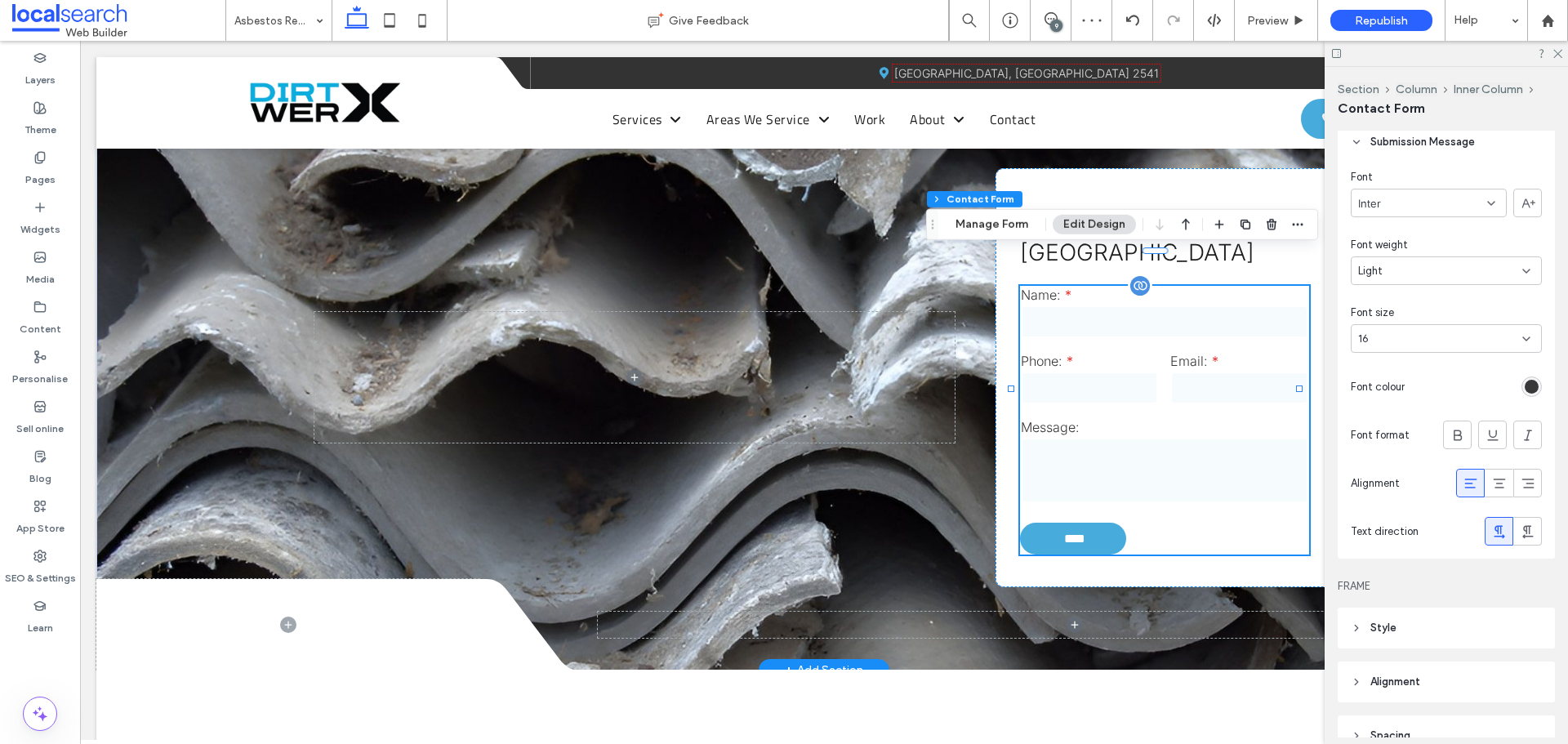
click at [1041, 352] on label "Phone:" at bounding box center [1089, 361] width 138 height 16
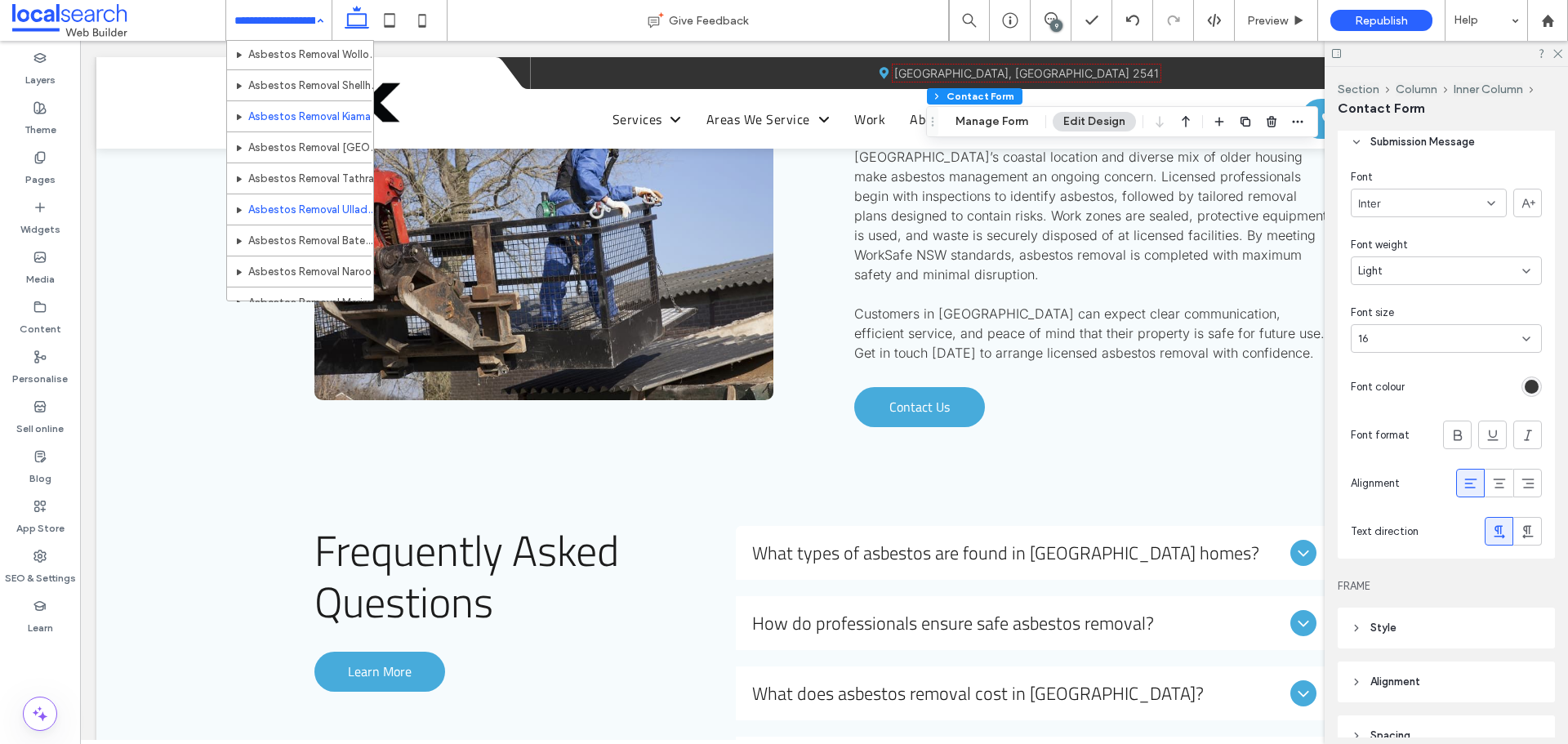
scroll to position [735, 0]
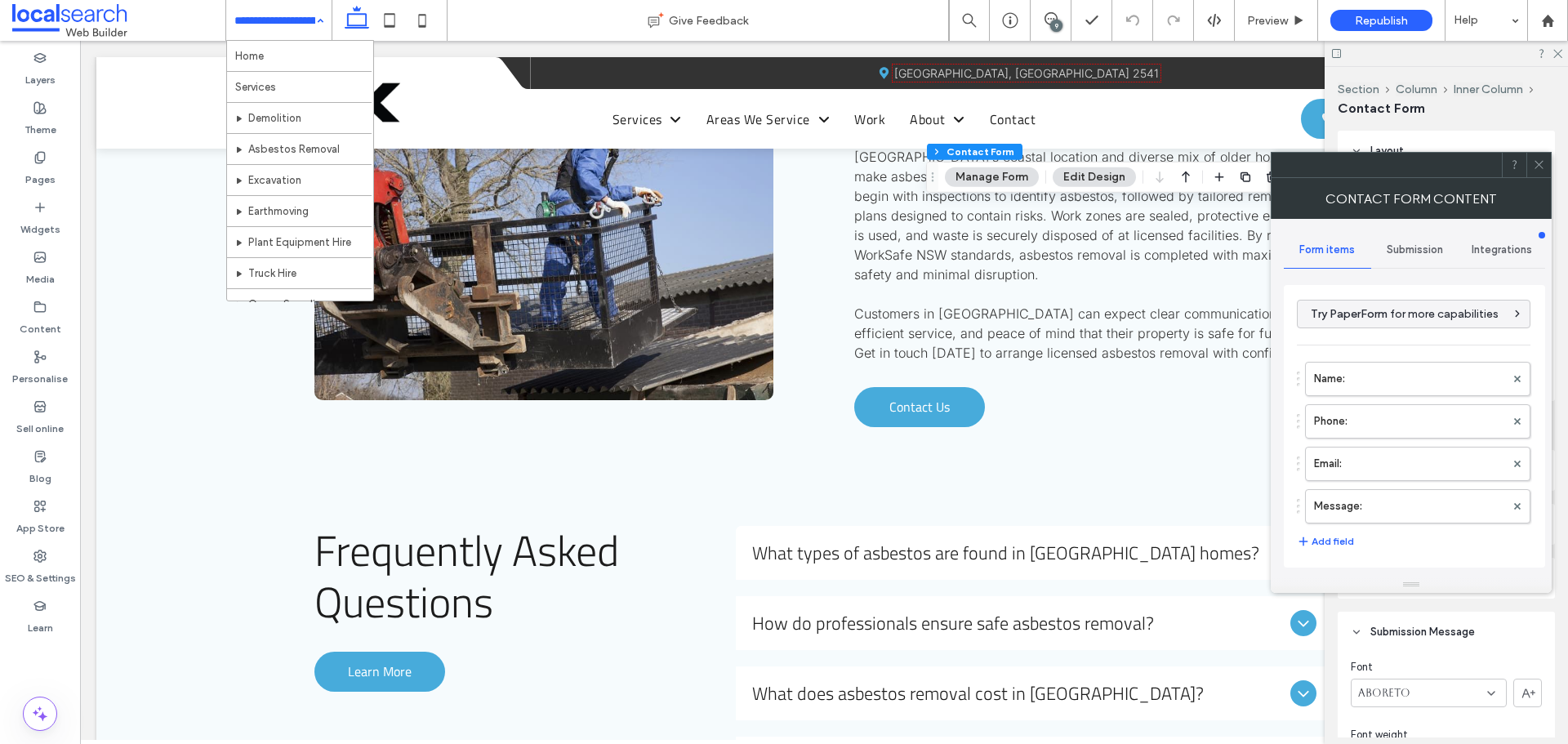
type input "*"
type input "***"
type input "*"
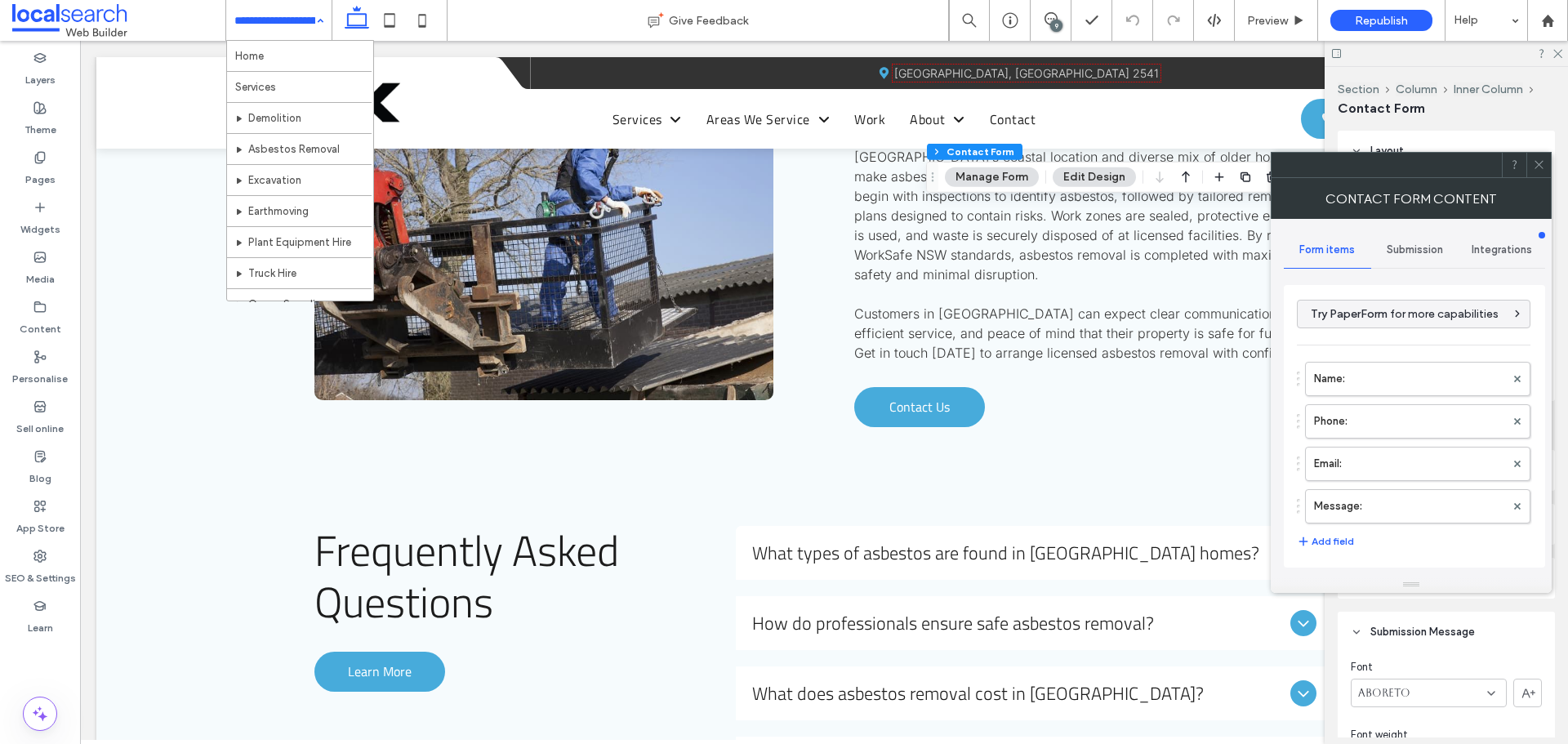
type input "***"
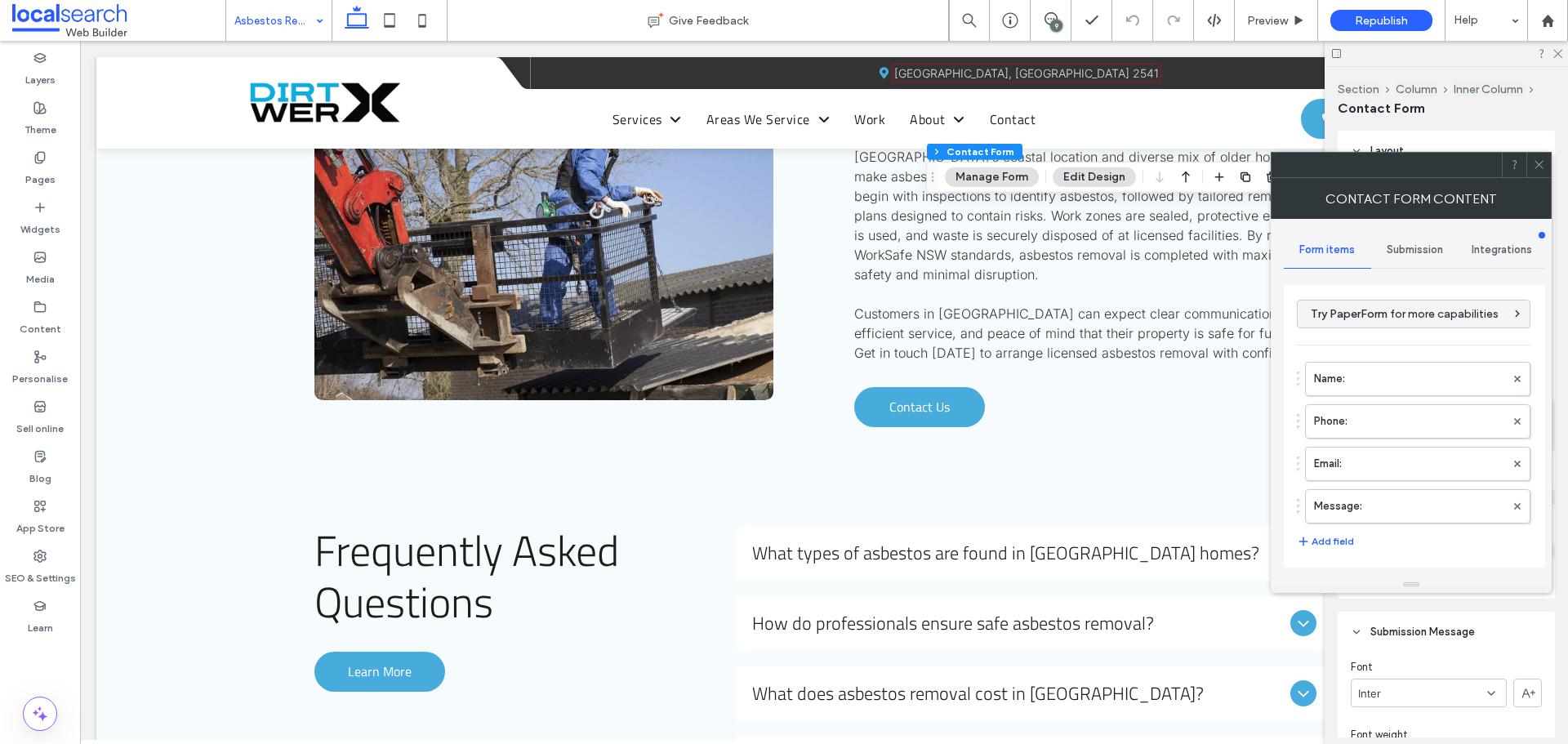
click at [1534, 157] on span at bounding box center [1539, 165] width 12 height 25
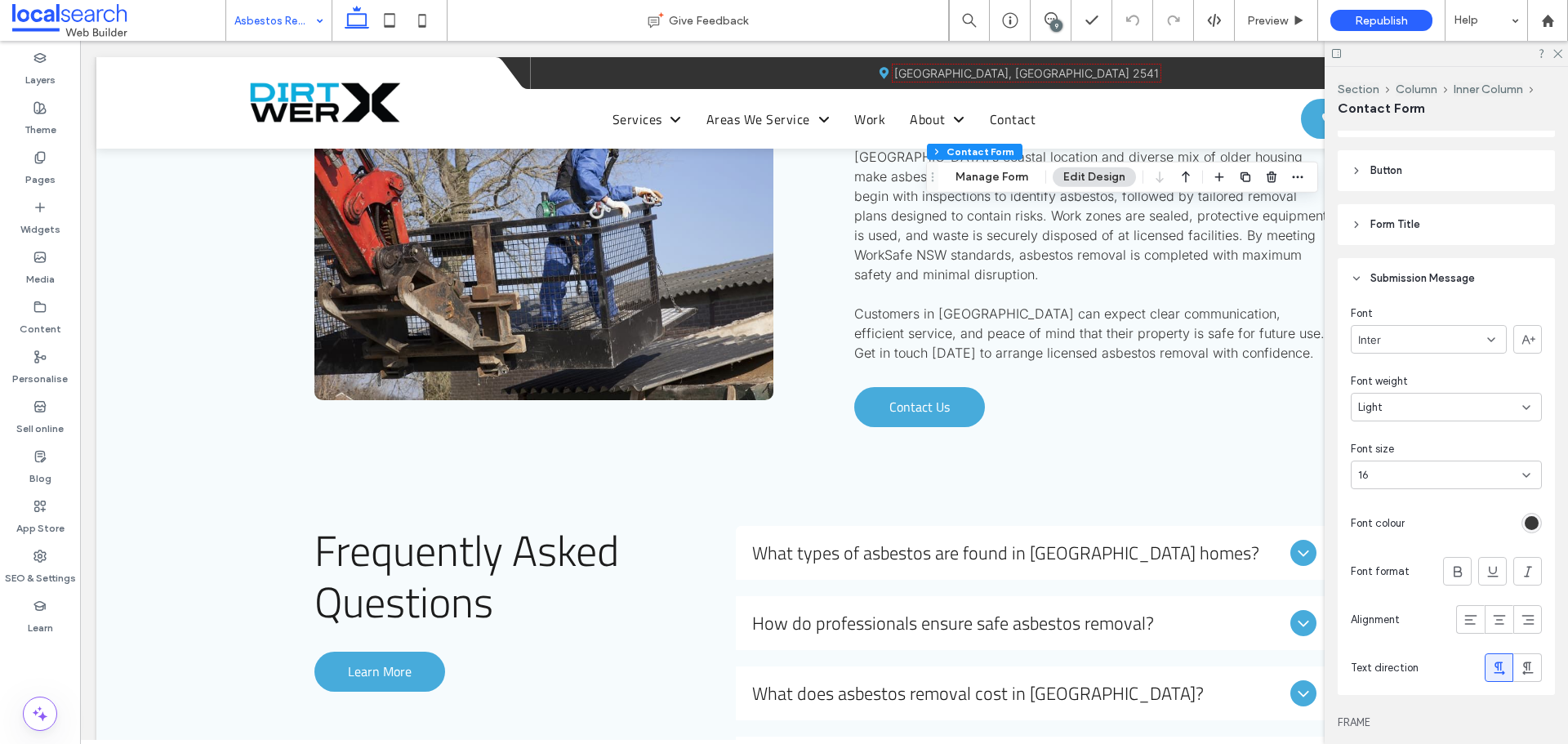
scroll to position [490, 0]
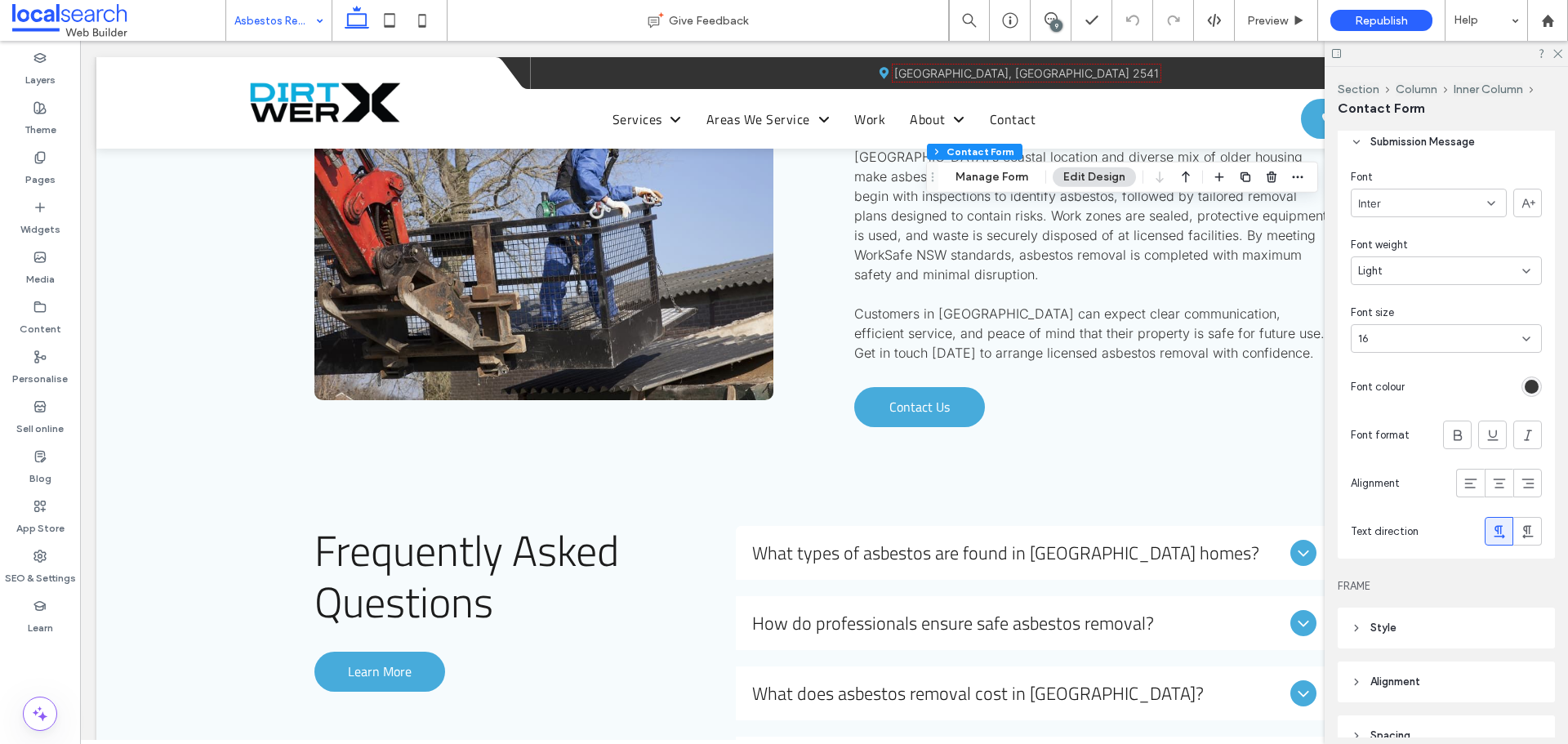
click at [1527, 374] on div at bounding box center [1476, 386] width 131 height 28
click at [1526, 382] on div "rgb(56, 56, 56)" at bounding box center [1531, 386] width 14 height 14
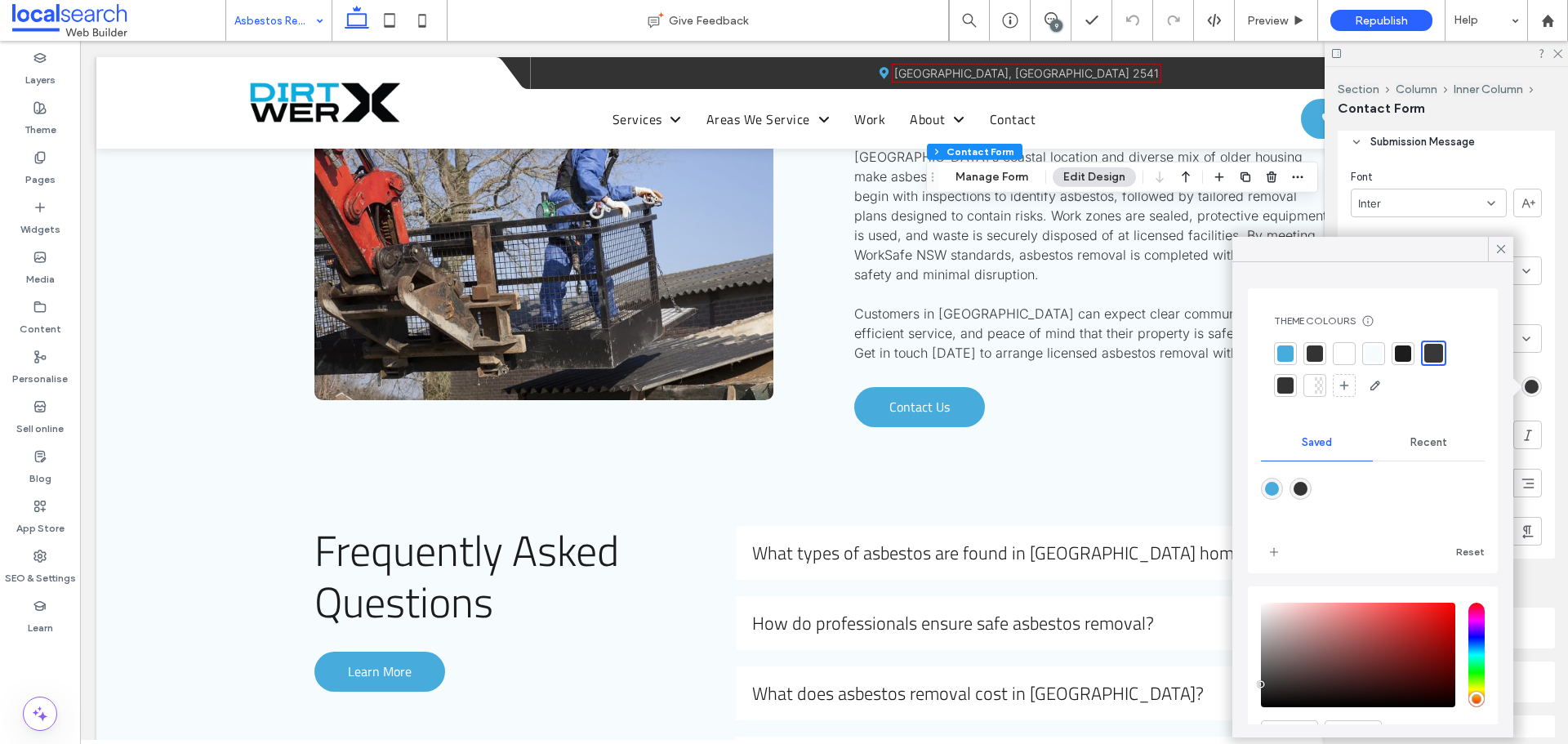
click at [1432, 350] on div at bounding box center [1433, 353] width 19 height 19
click at [1503, 240] on span at bounding box center [1501, 249] width 15 height 25
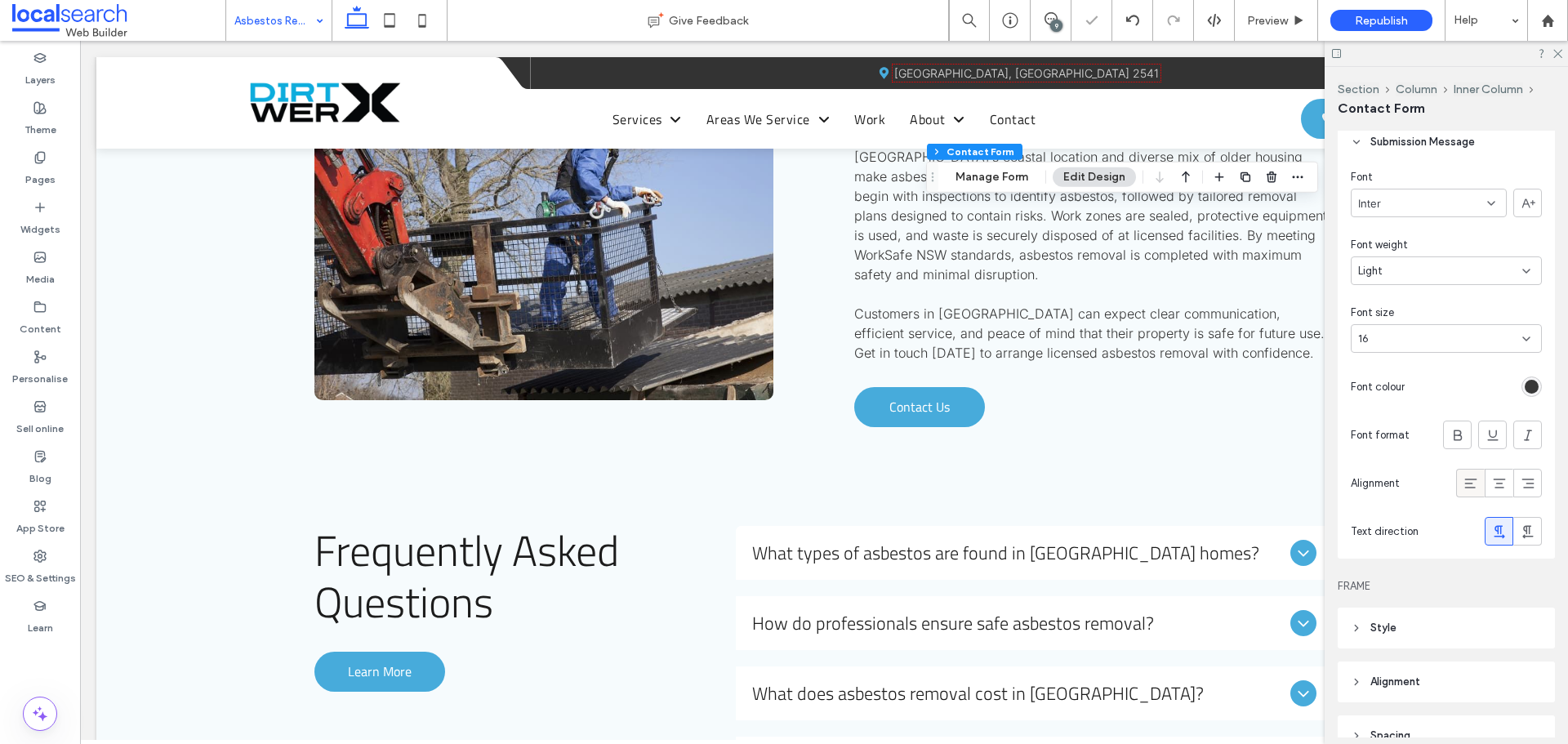
click at [1463, 480] on icon at bounding box center [1471, 483] width 16 height 16
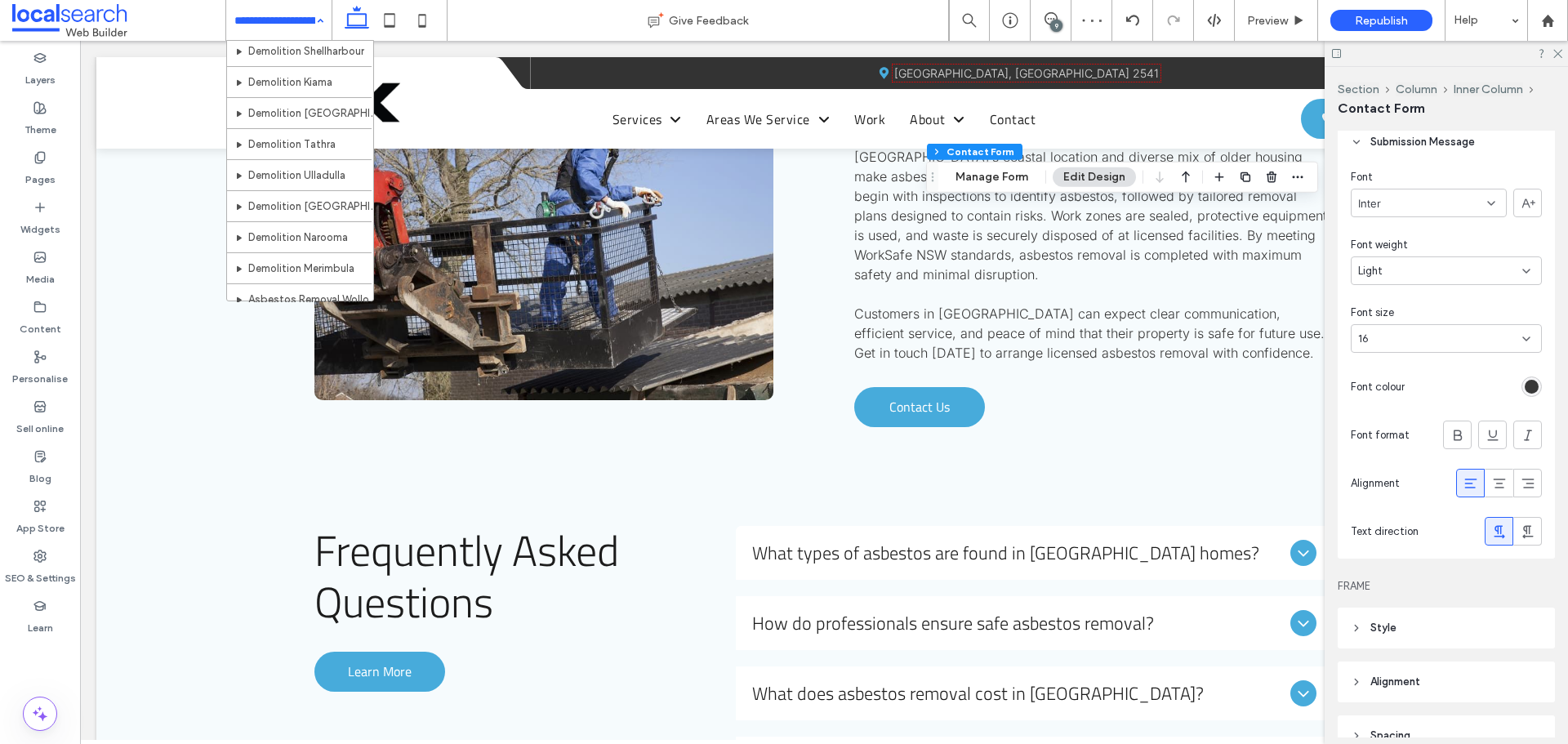
scroll to position [816, 0]
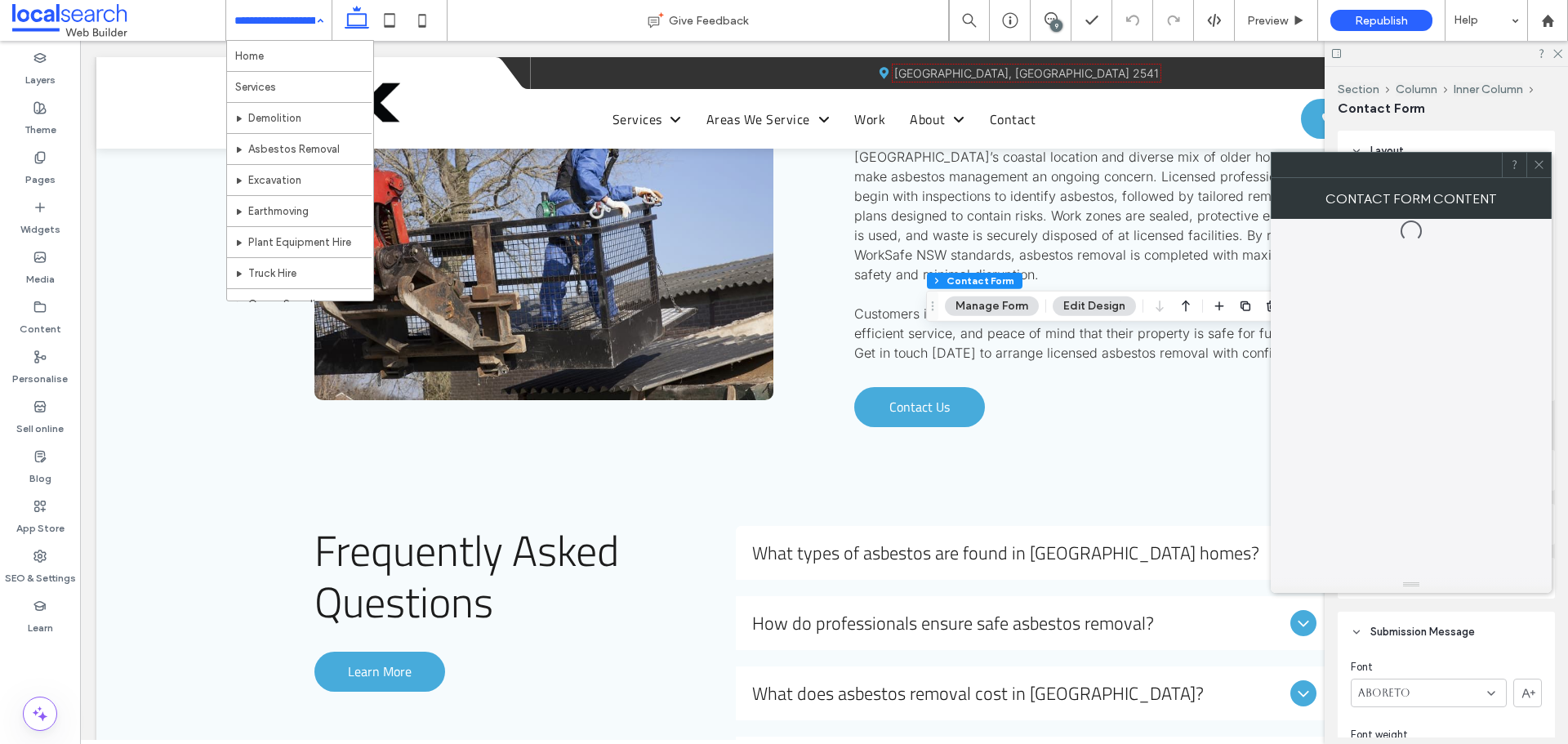
type input "*"
type input "***"
type input "*"
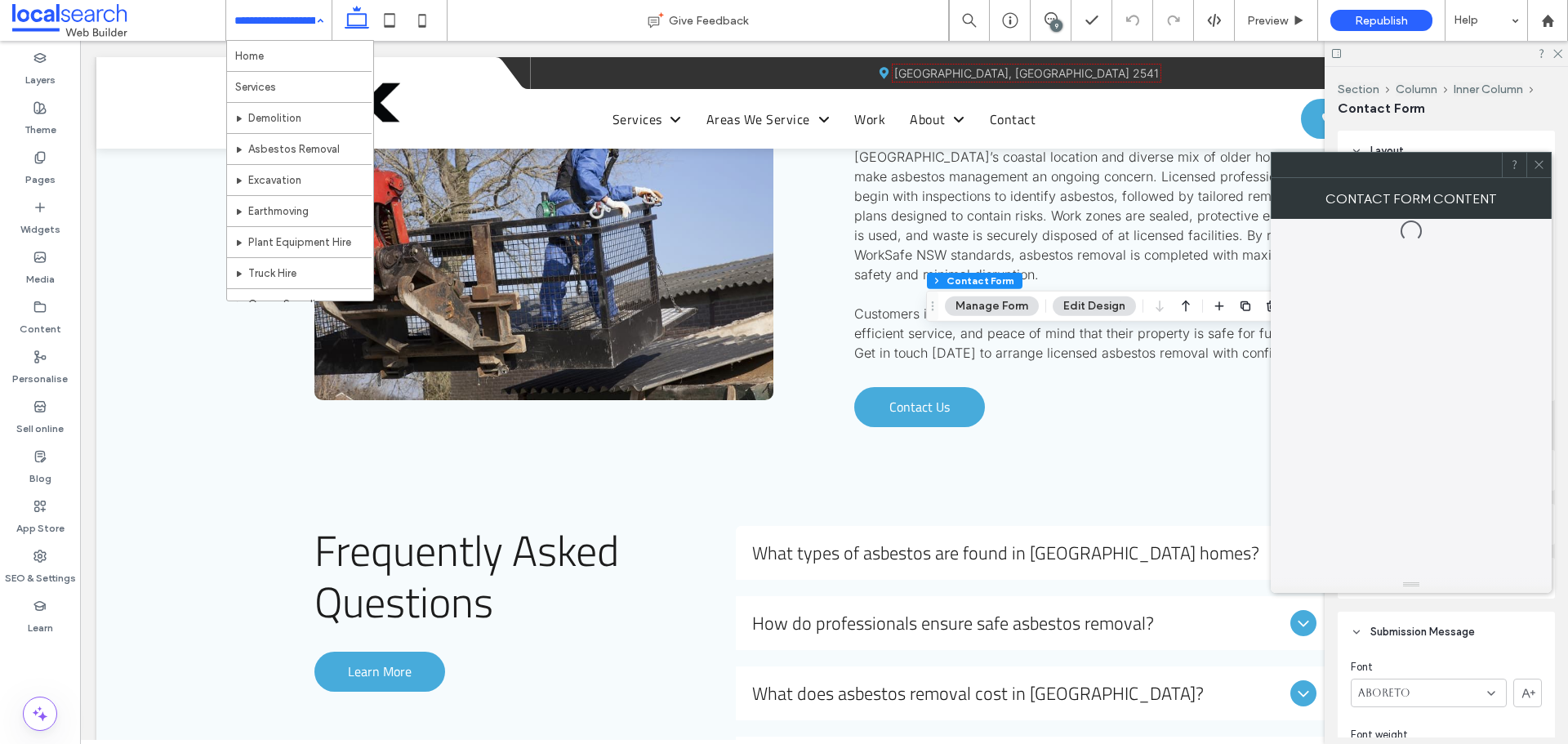
type input "***"
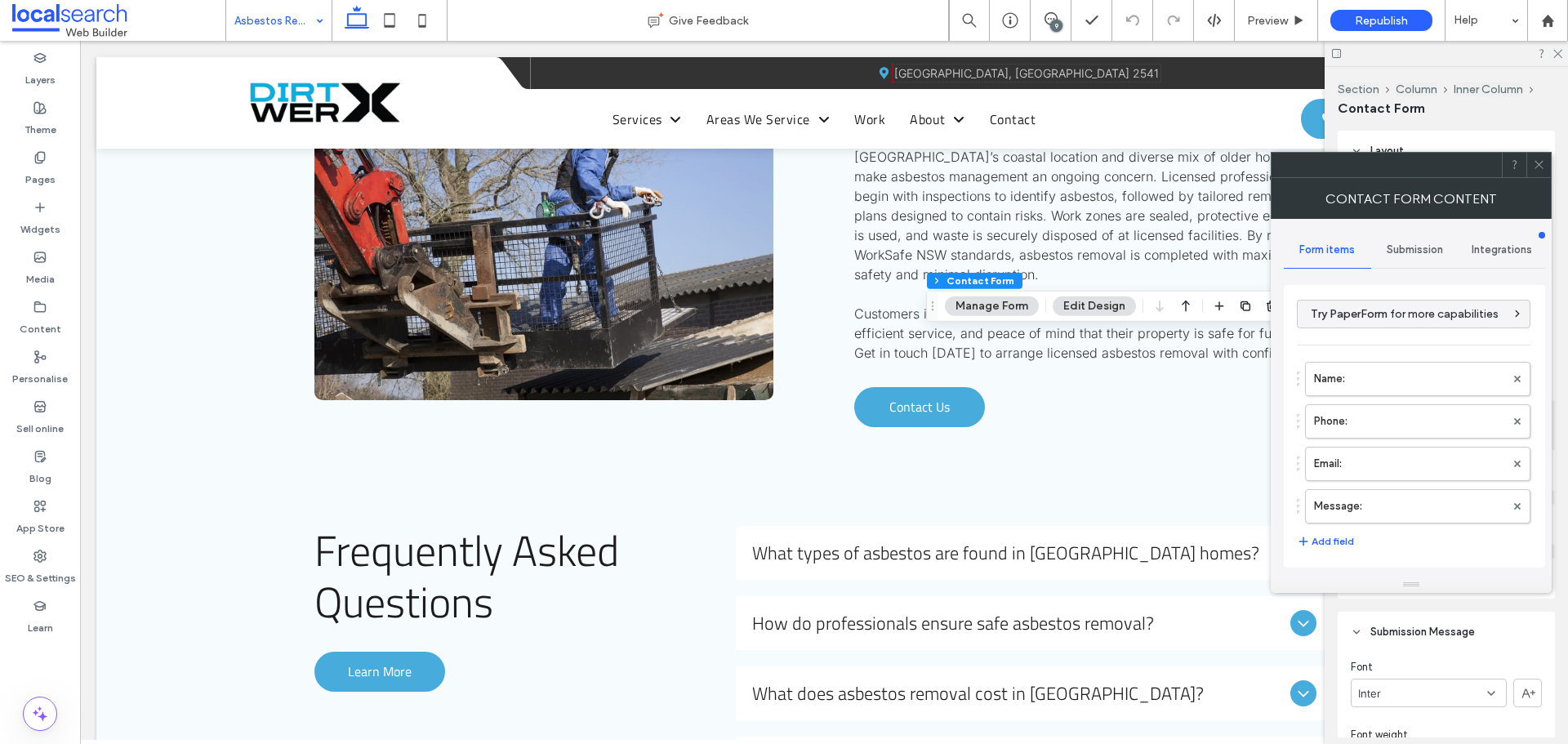
click at [1540, 162] on icon at bounding box center [1539, 164] width 12 height 12
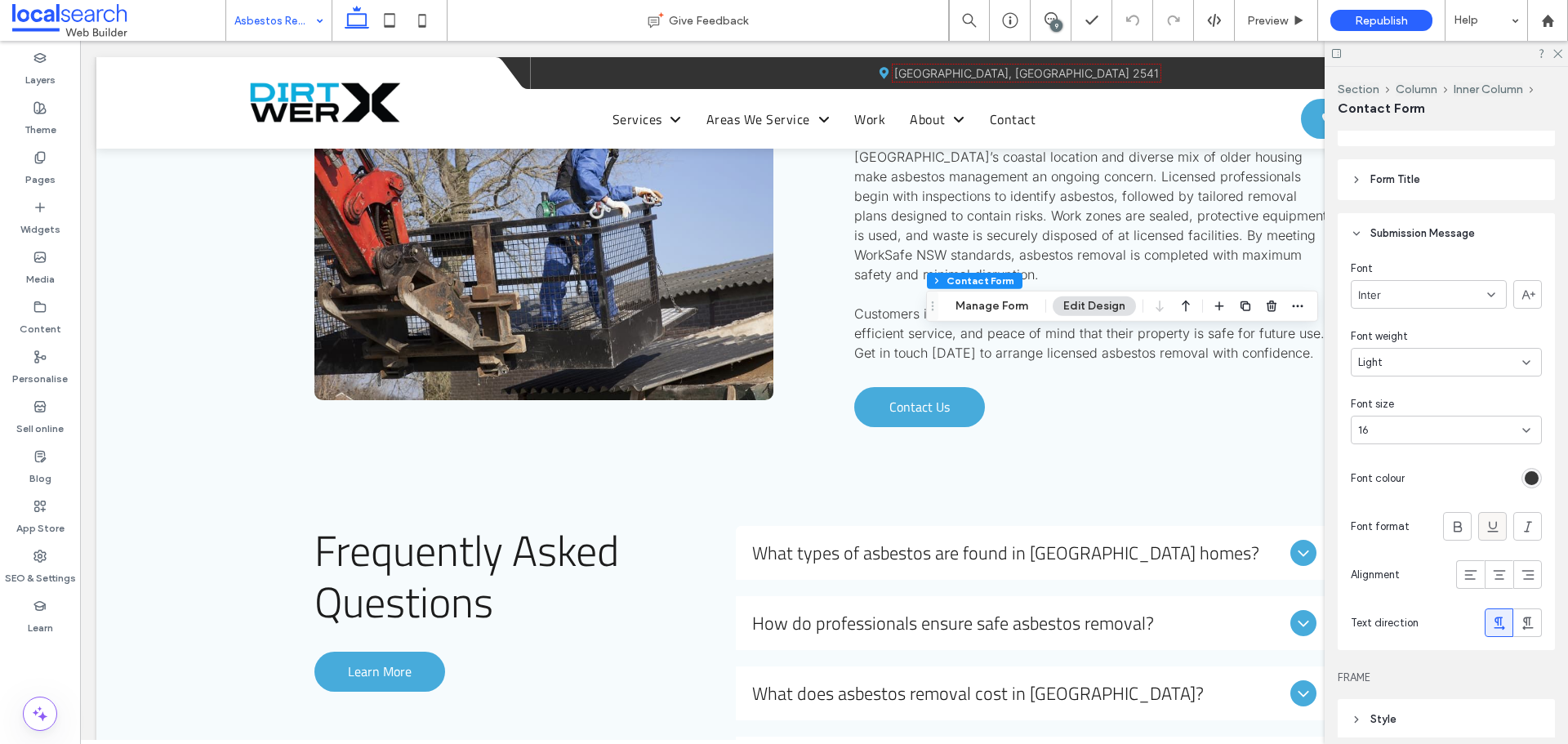
scroll to position [490, 0]
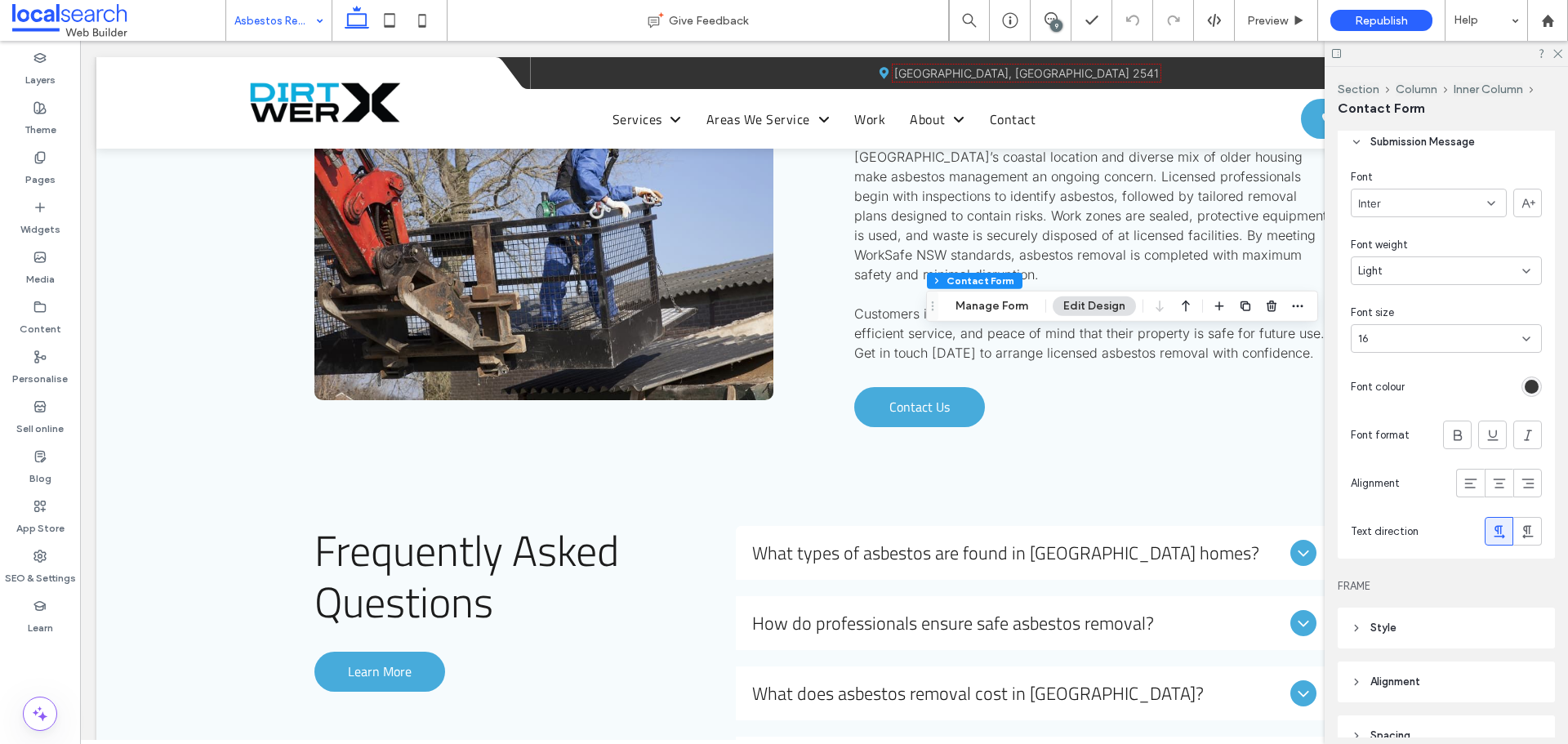
click at [1525, 387] on div "rgb(56, 56, 56)" at bounding box center [1531, 386] width 14 height 14
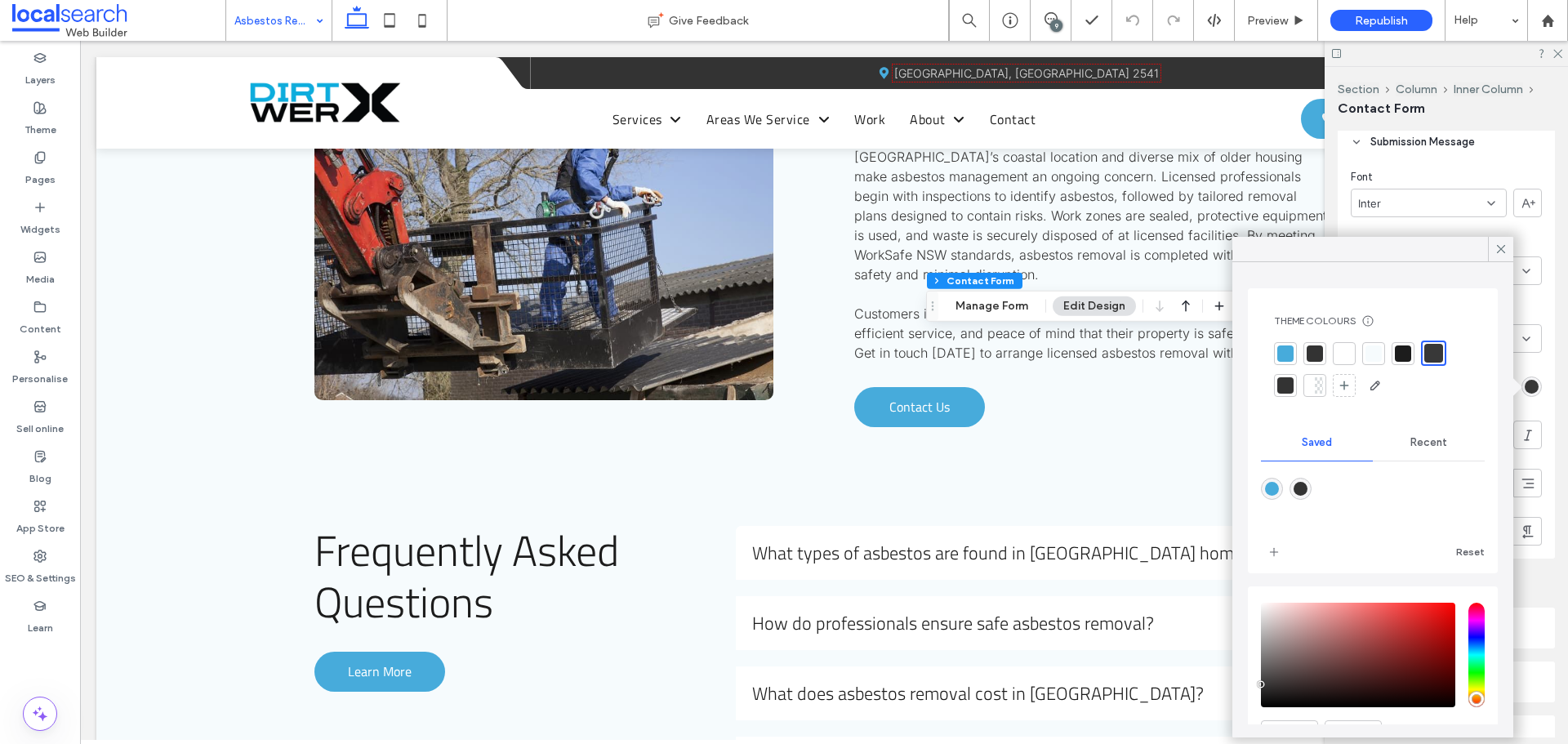
click at [1436, 350] on div at bounding box center [1433, 353] width 19 height 19
click at [1502, 246] on icon at bounding box center [1501, 249] width 15 height 15
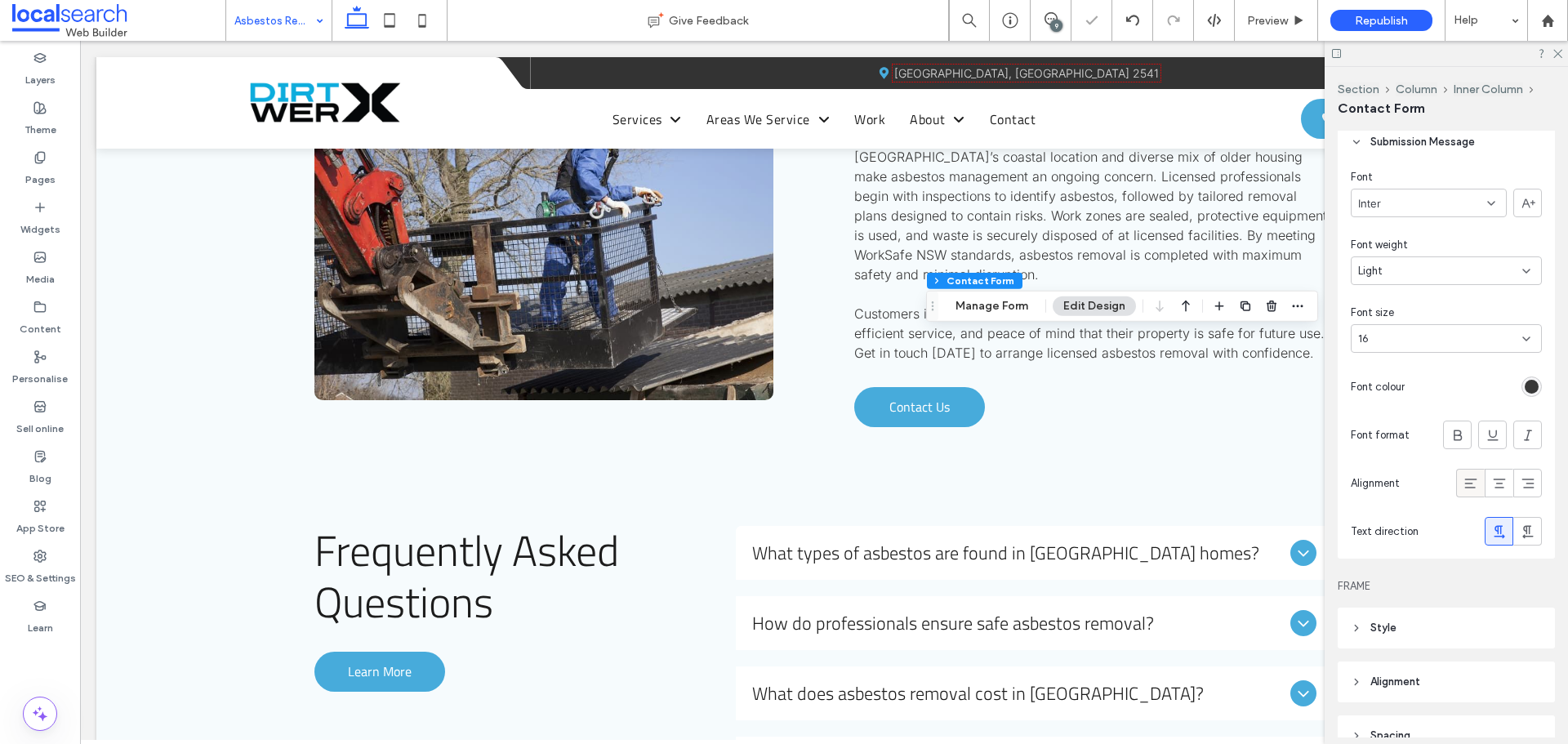
click at [1465, 476] on icon at bounding box center [1471, 483] width 16 height 16
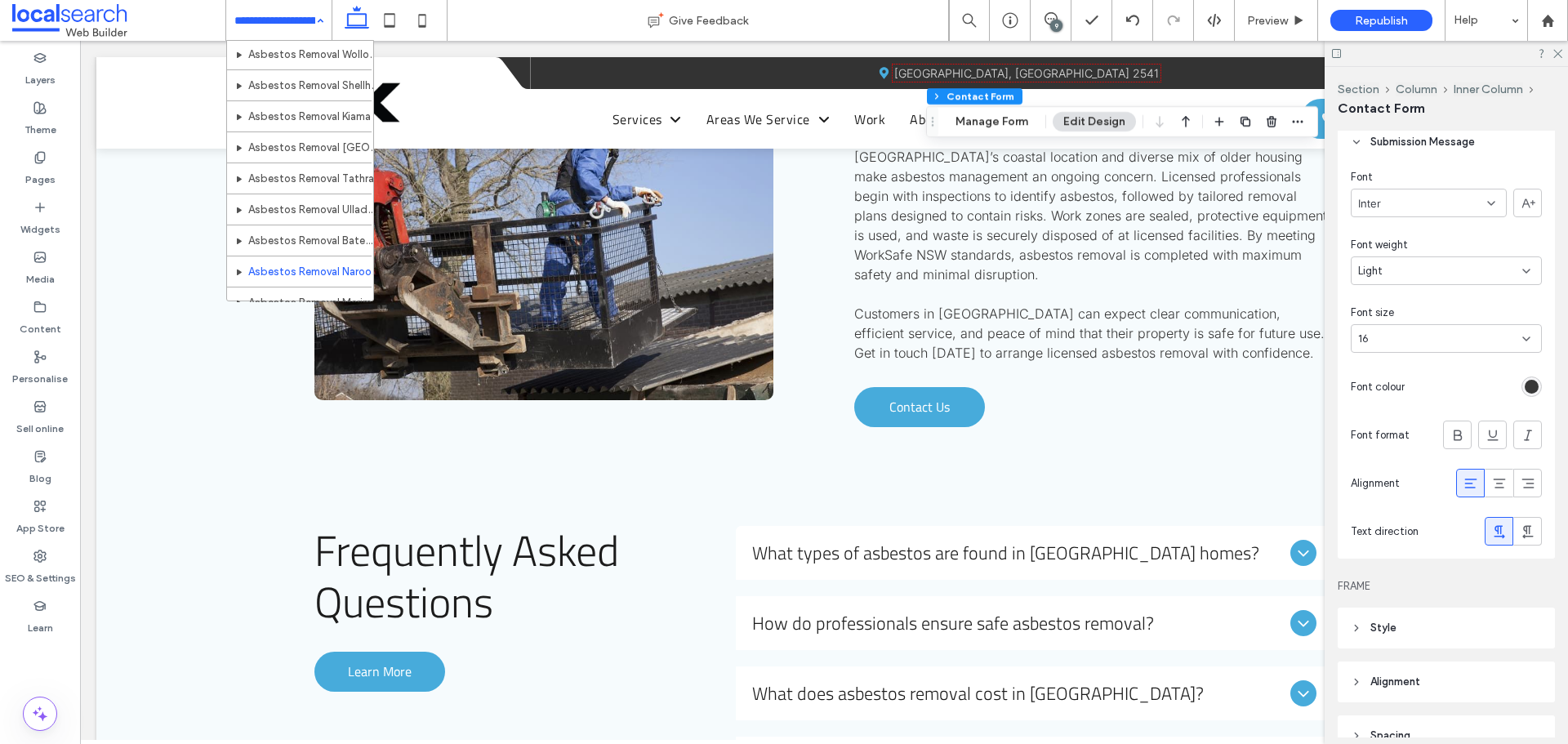
scroll to position [735, 0]
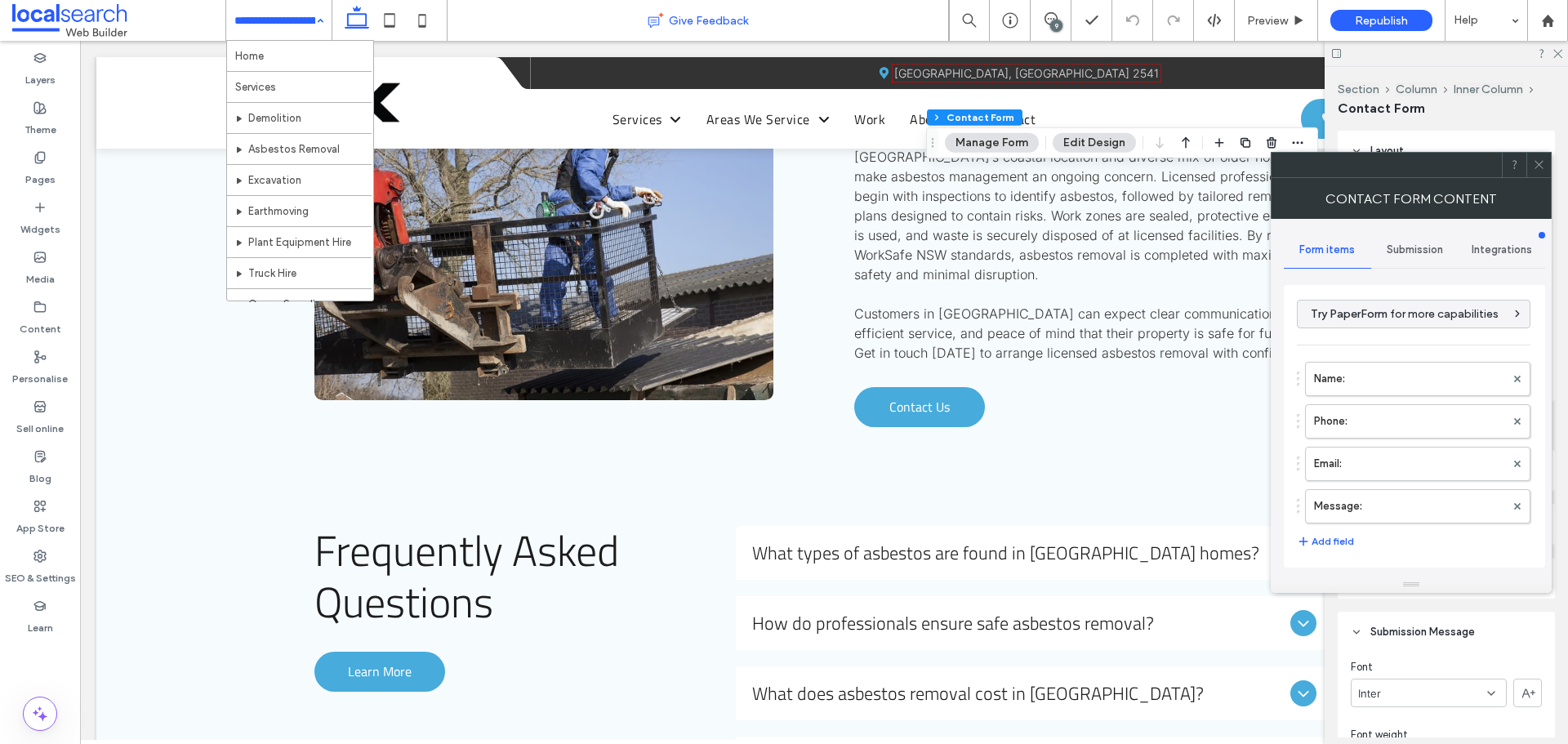
type input "*"
type input "***"
type input "*"
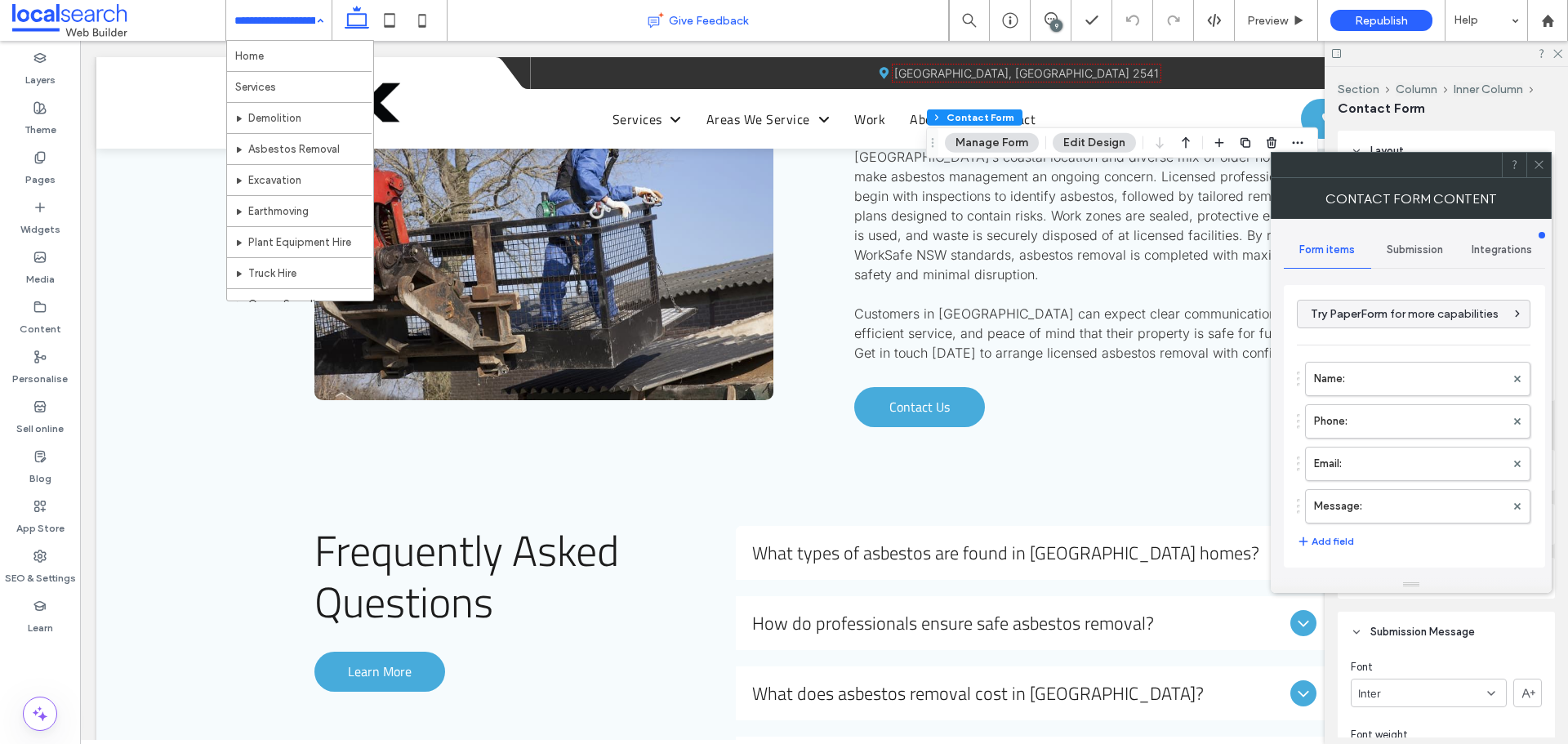
type input "***"
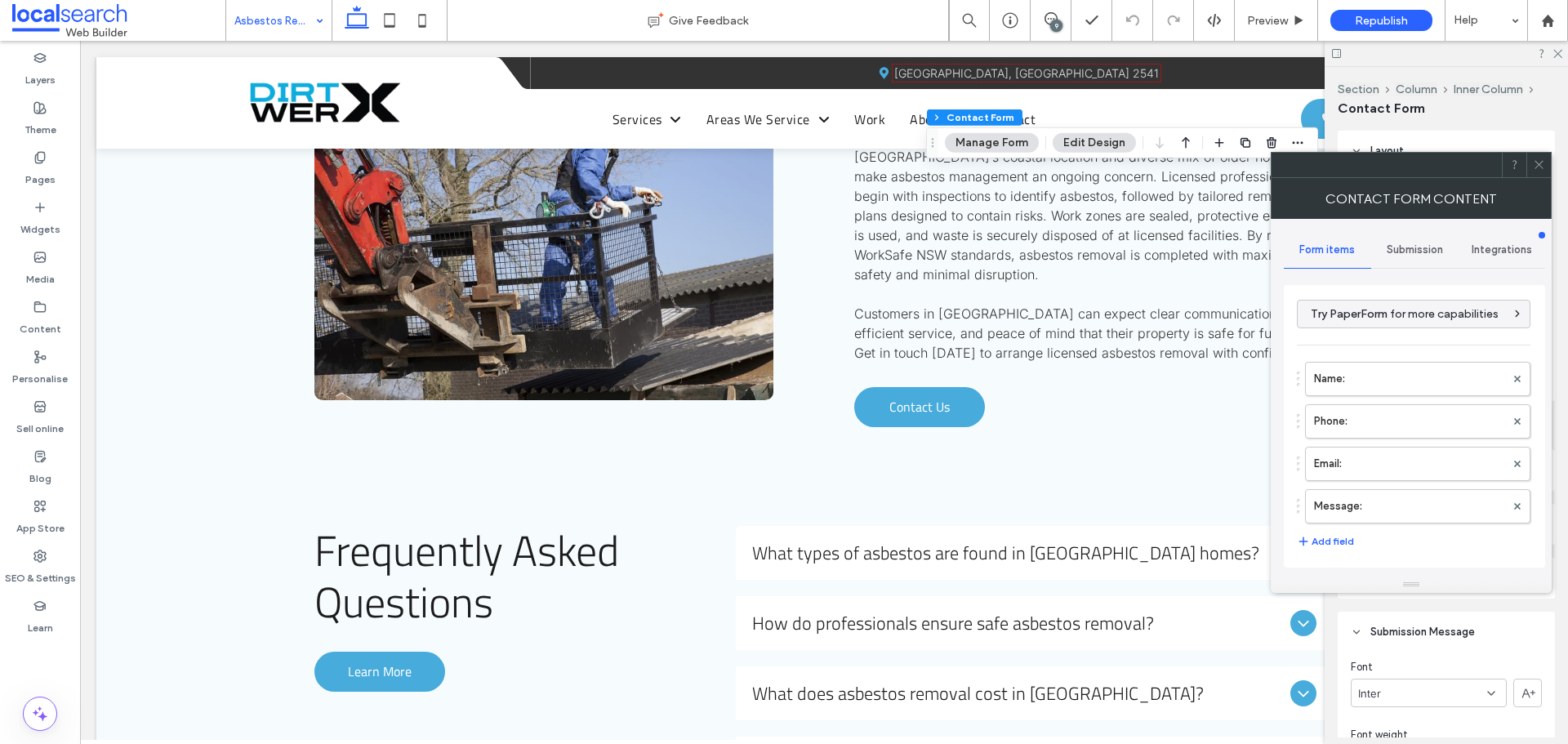
click at [1537, 153] on span at bounding box center [1539, 165] width 12 height 25
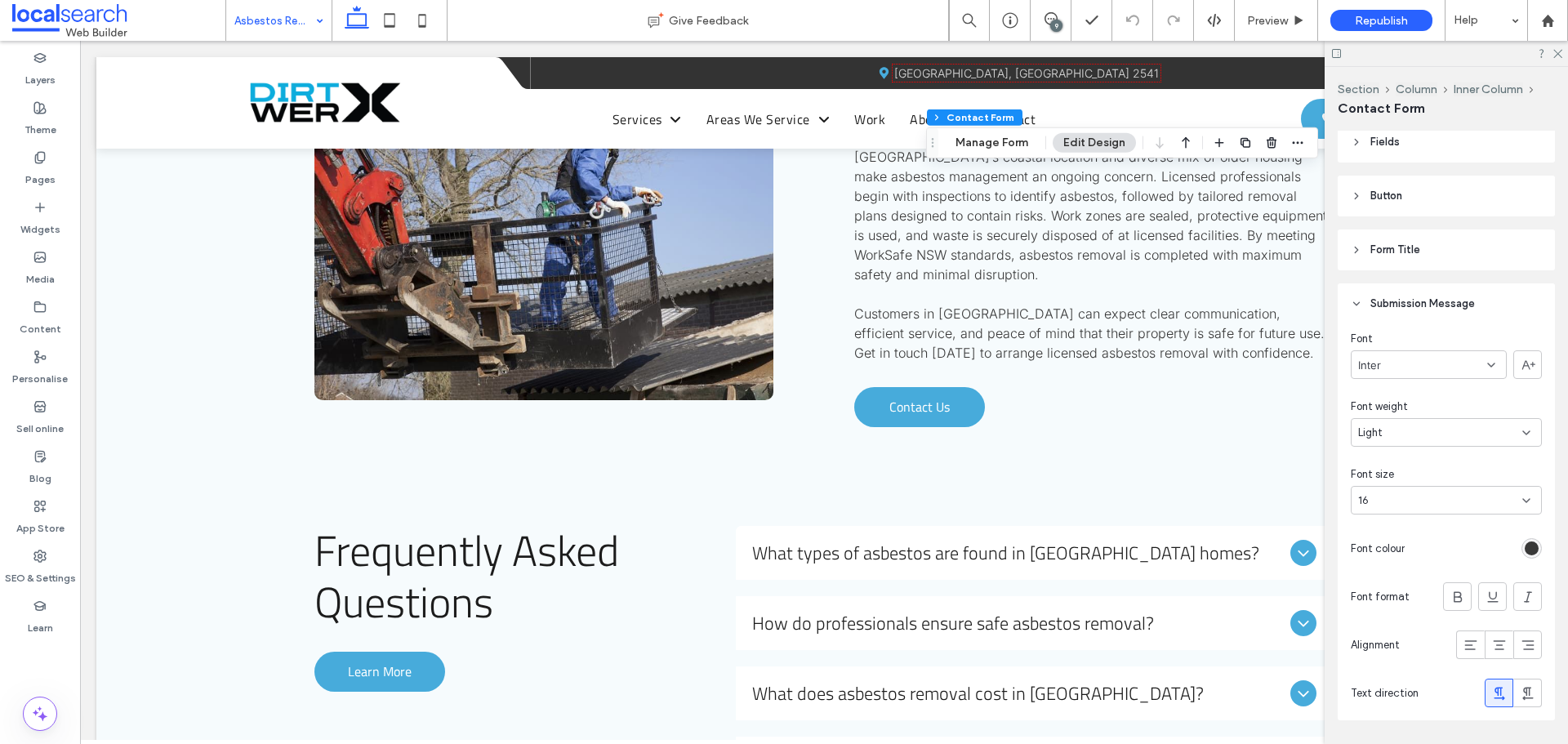
scroll to position [408, 0]
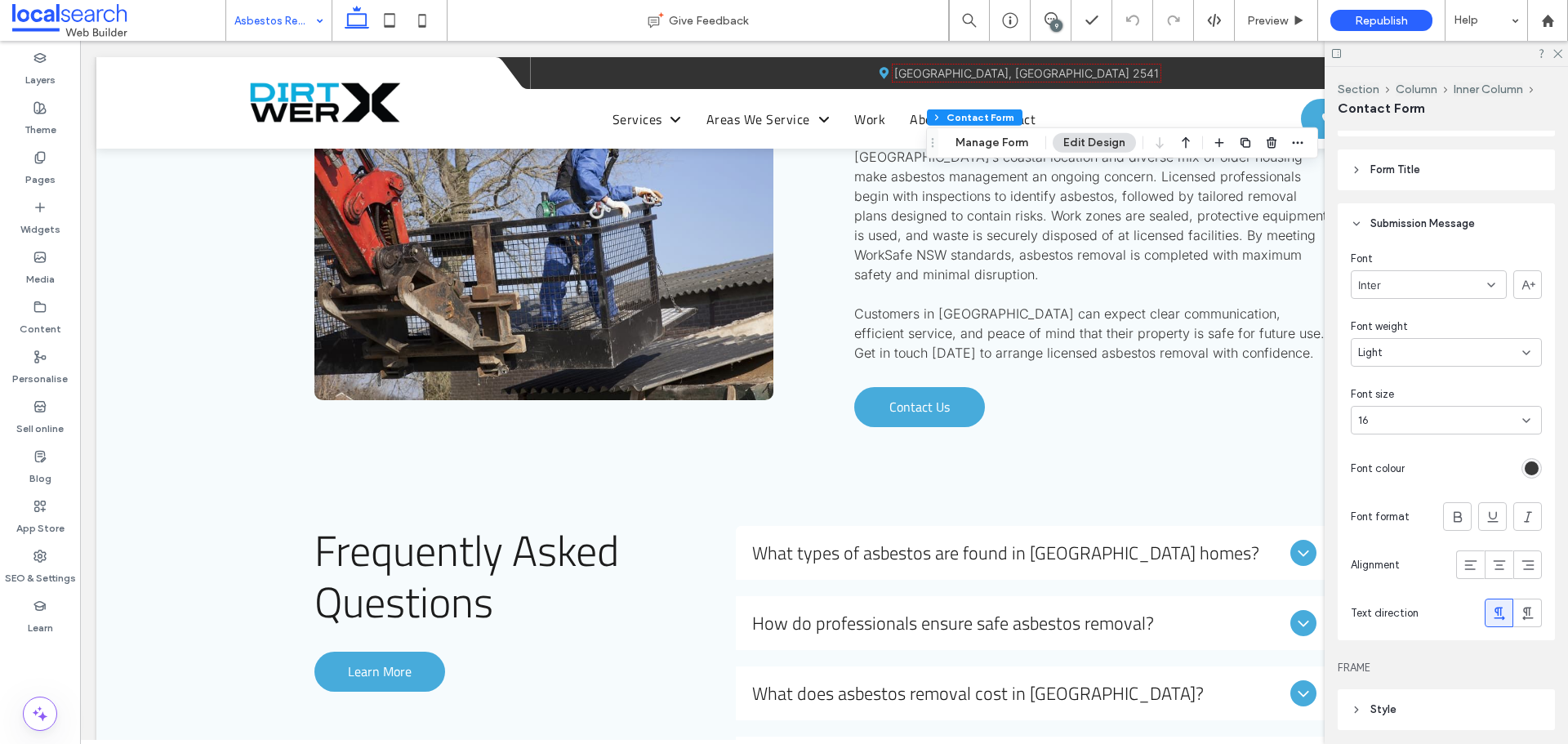
click at [1521, 466] on div "rgb(56, 56, 56)" at bounding box center [1531, 469] width 20 height 20
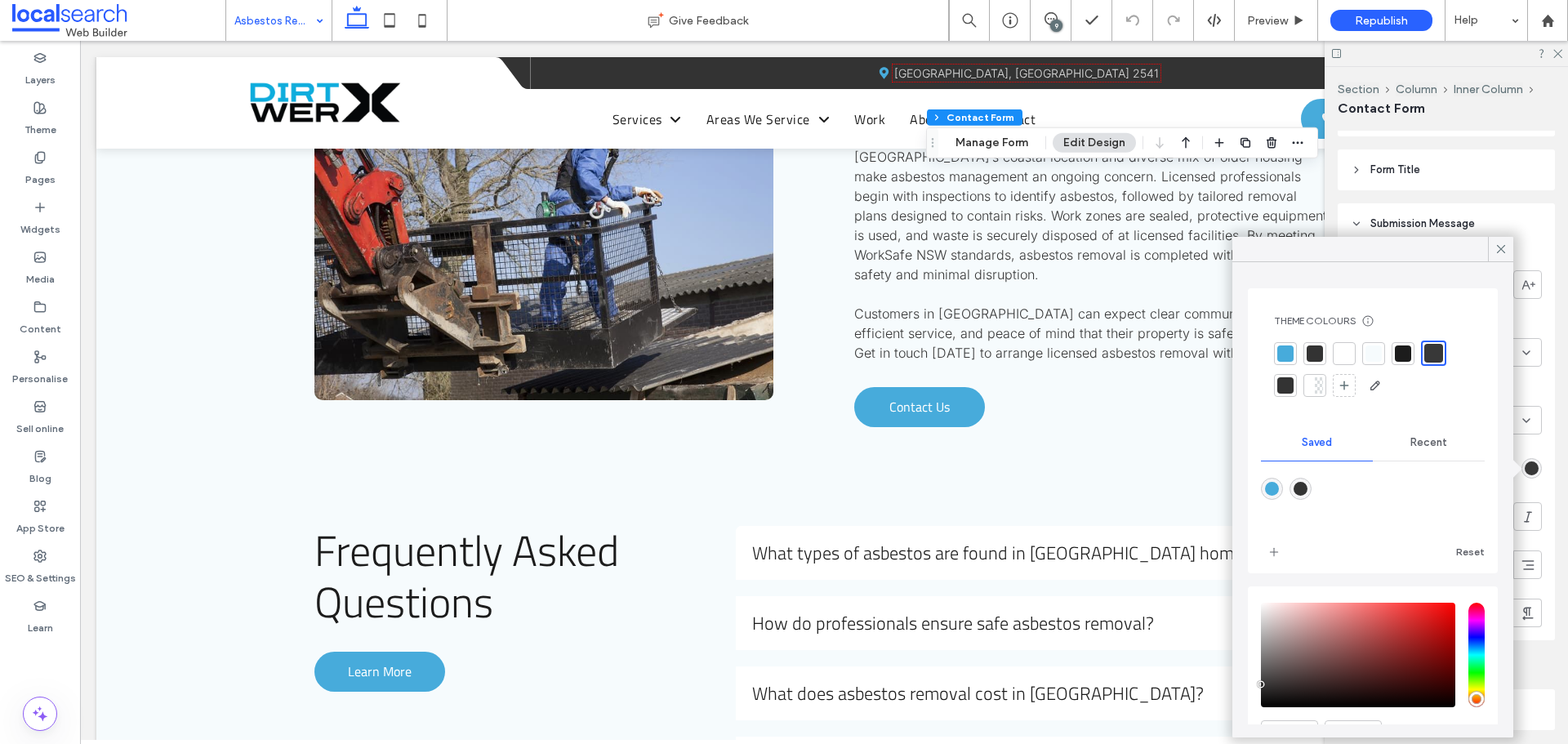
click at [1439, 350] on div at bounding box center [1433, 353] width 19 height 19
click at [1438, 350] on div at bounding box center [1433, 353] width 19 height 19
click at [1499, 249] on icon at bounding box center [1501, 249] width 15 height 15
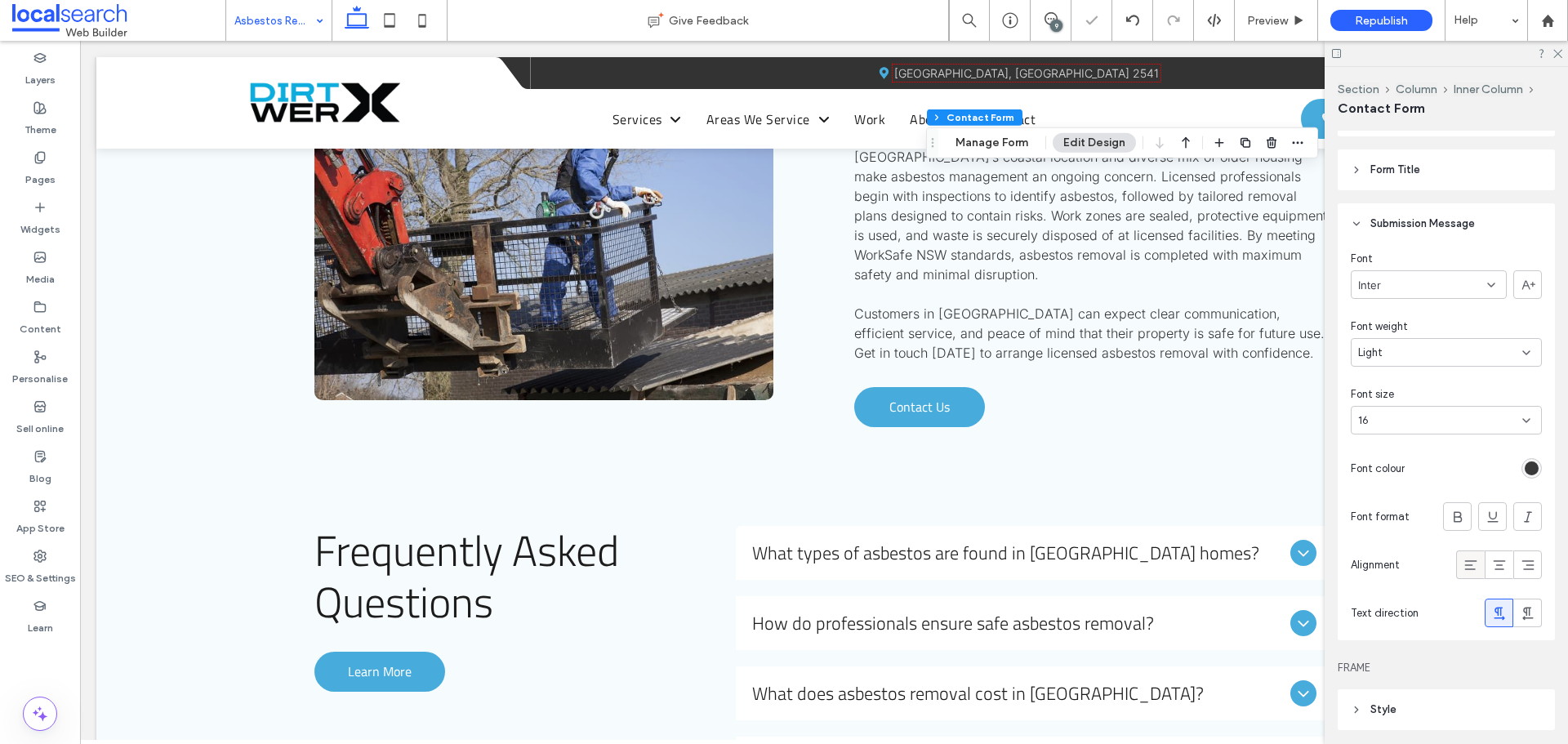
click at [1463, 566] on icon at bounding box center [1471, 566] width 16 height 16
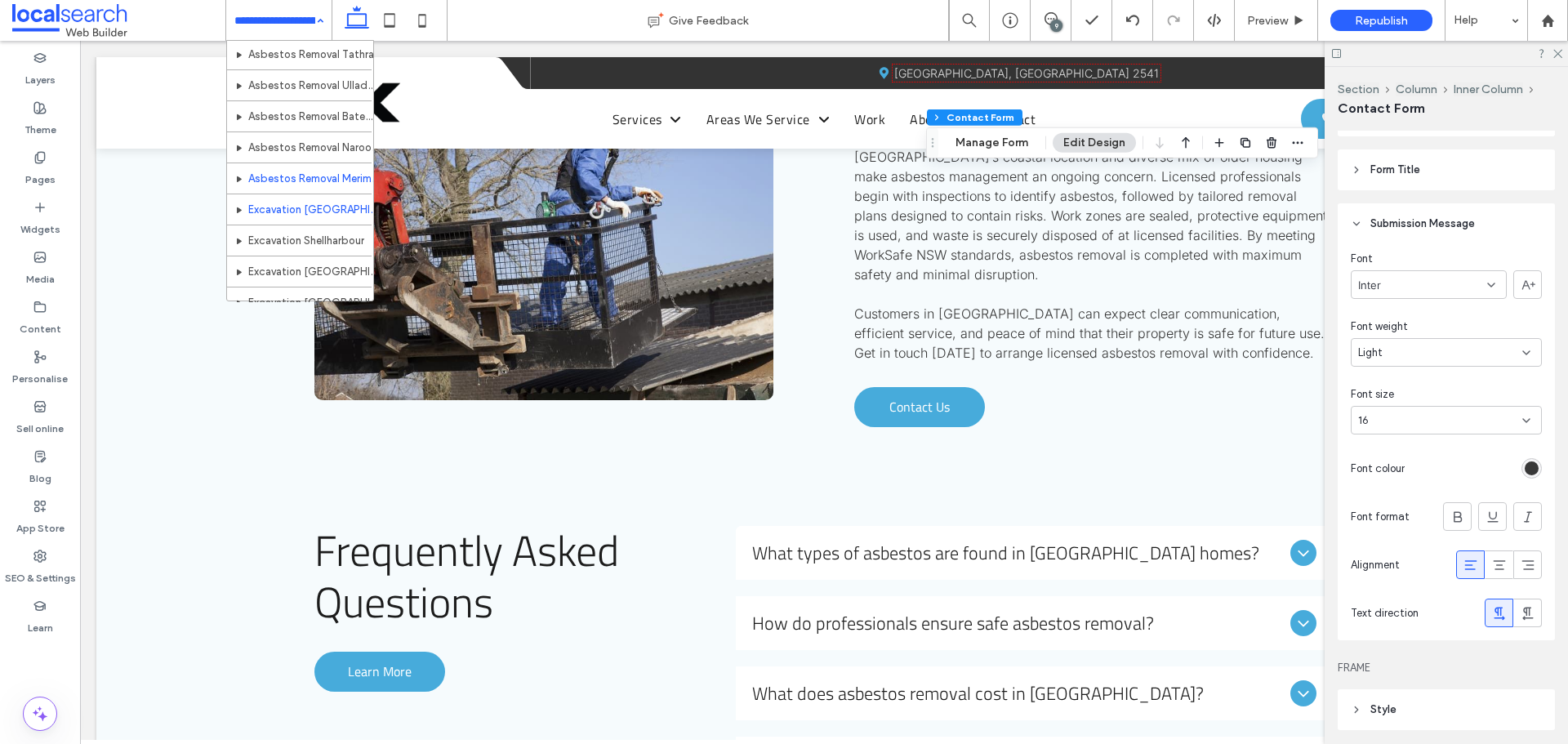
scroll to position [816, 0]
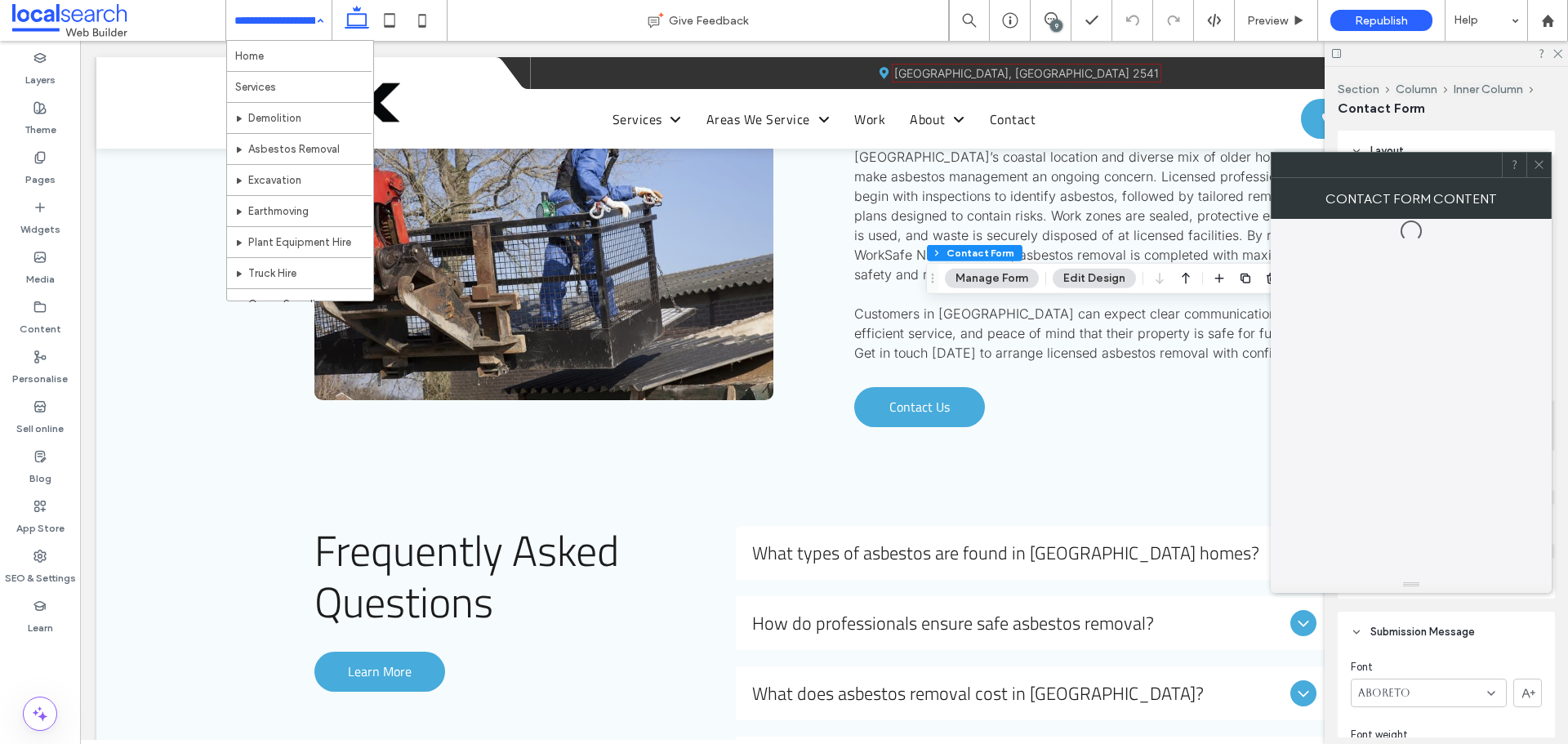
type input "*"
type input "***"
type input "*"
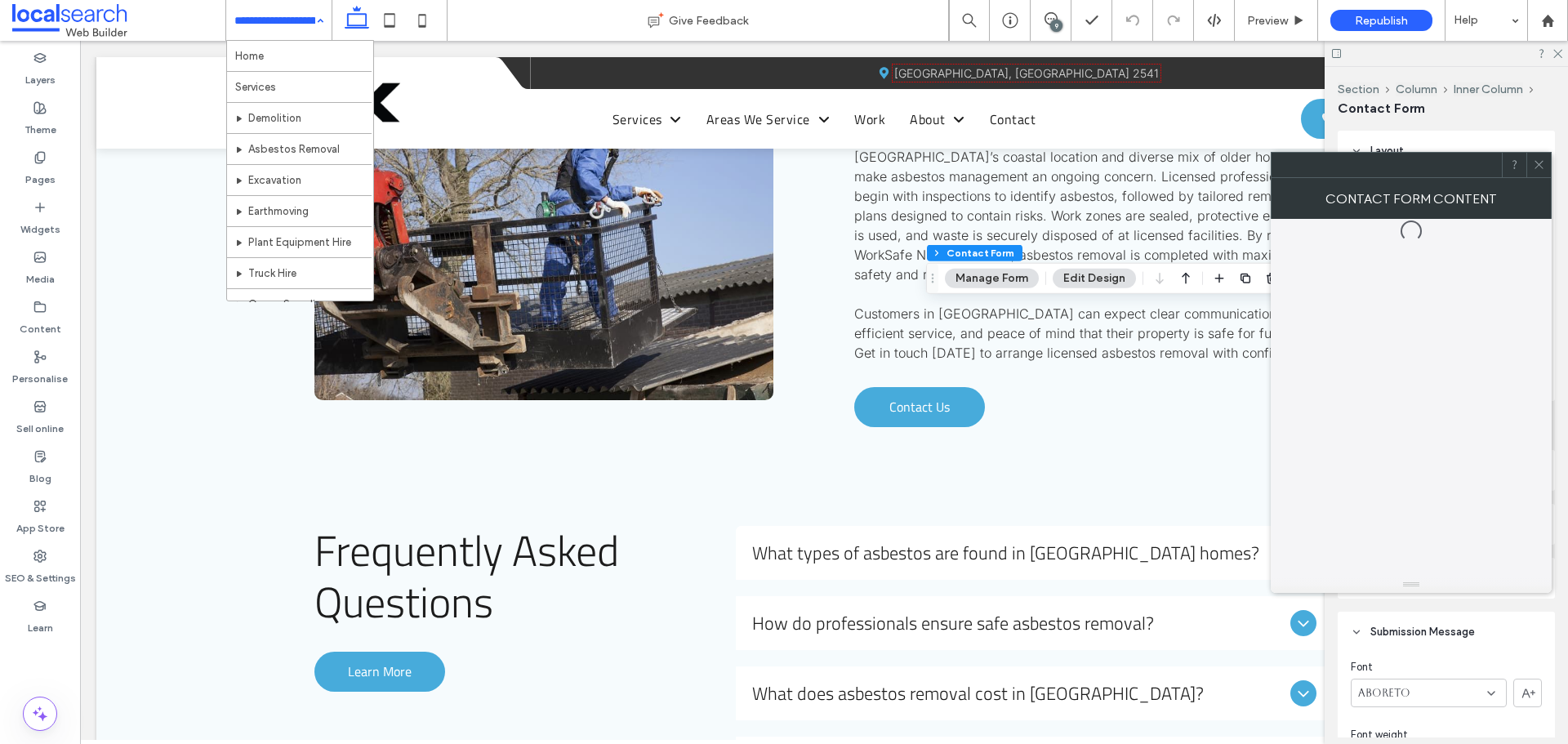
type input "***"
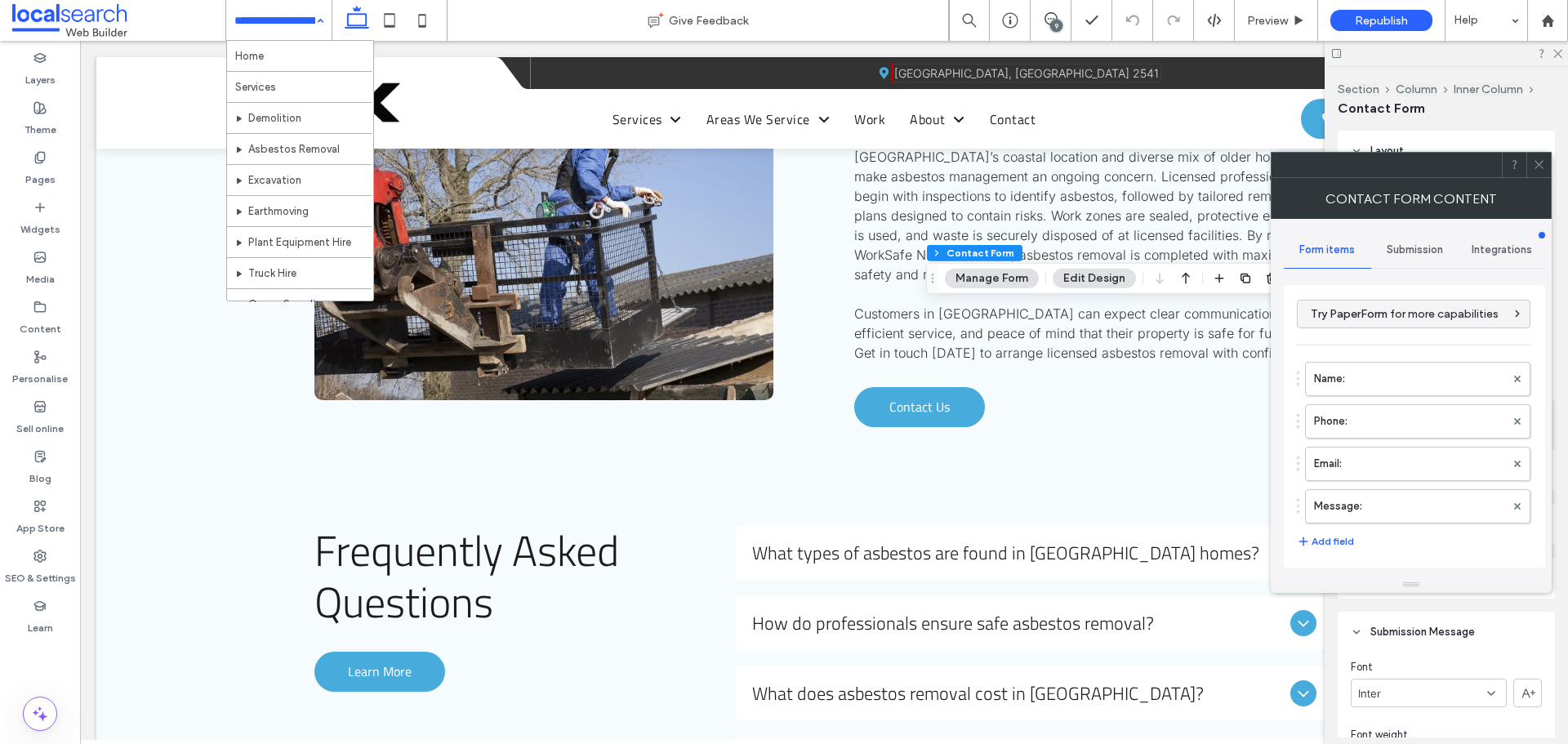
click at [1530, 184] on div "Contact form content" at bounding box center [1411, 199] width 281 height 41
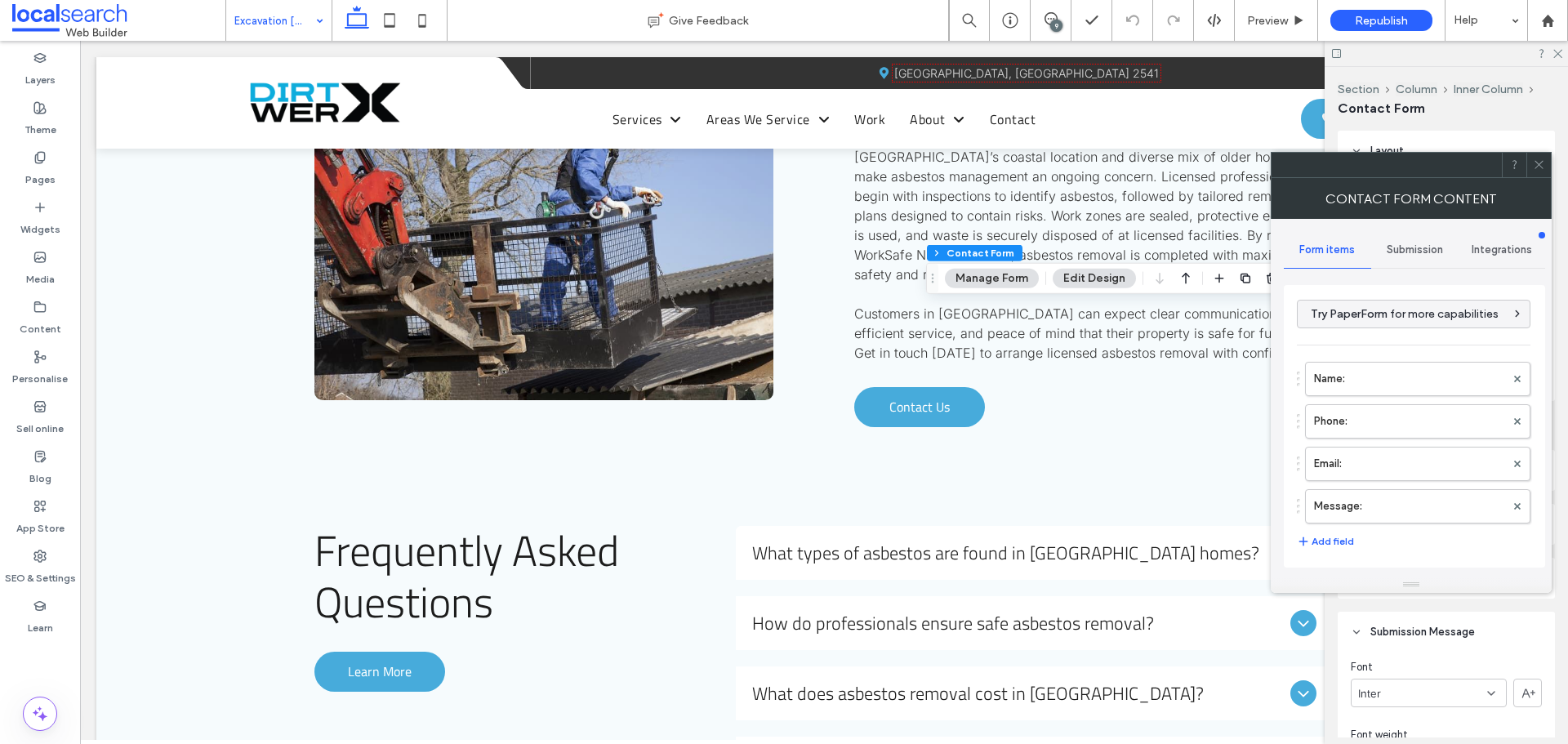
click at [1543, 169] on icon at bounding box center [1539, 164] width 12 height 12
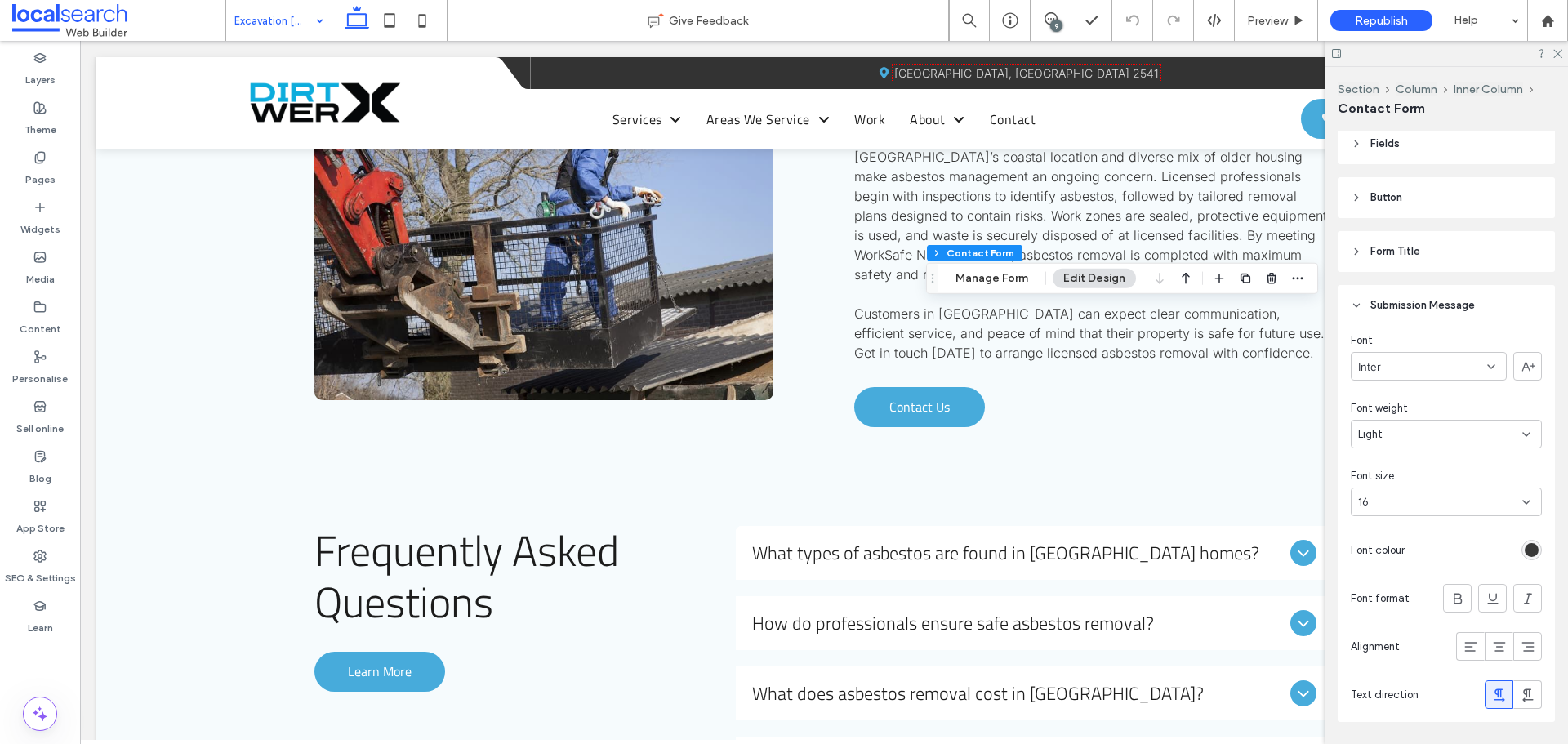
scroll to position [490, 0]
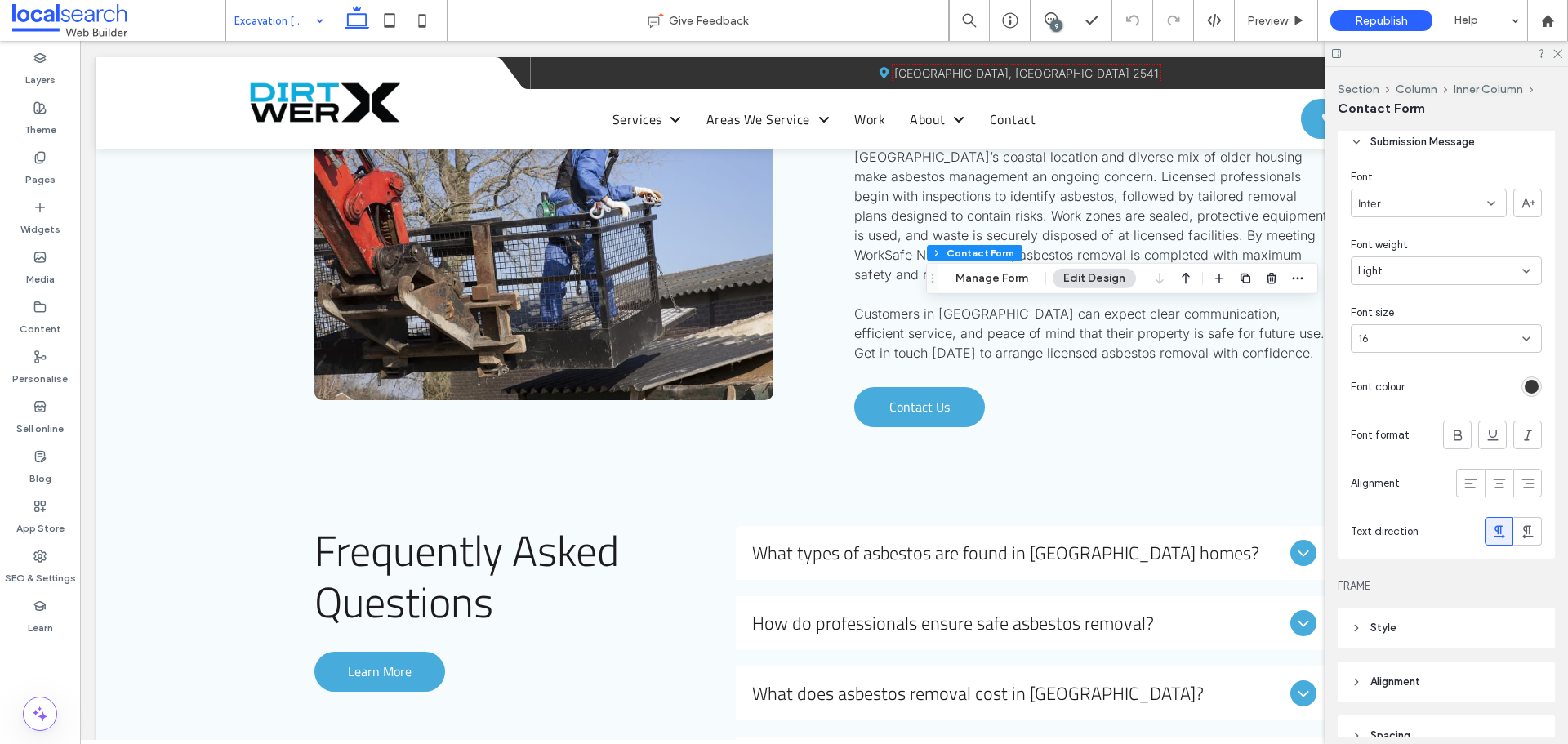
click at [1525, 387] on div "rgb(56, 56, 56)" at bounding box center [1531, 386] width 14 height 14
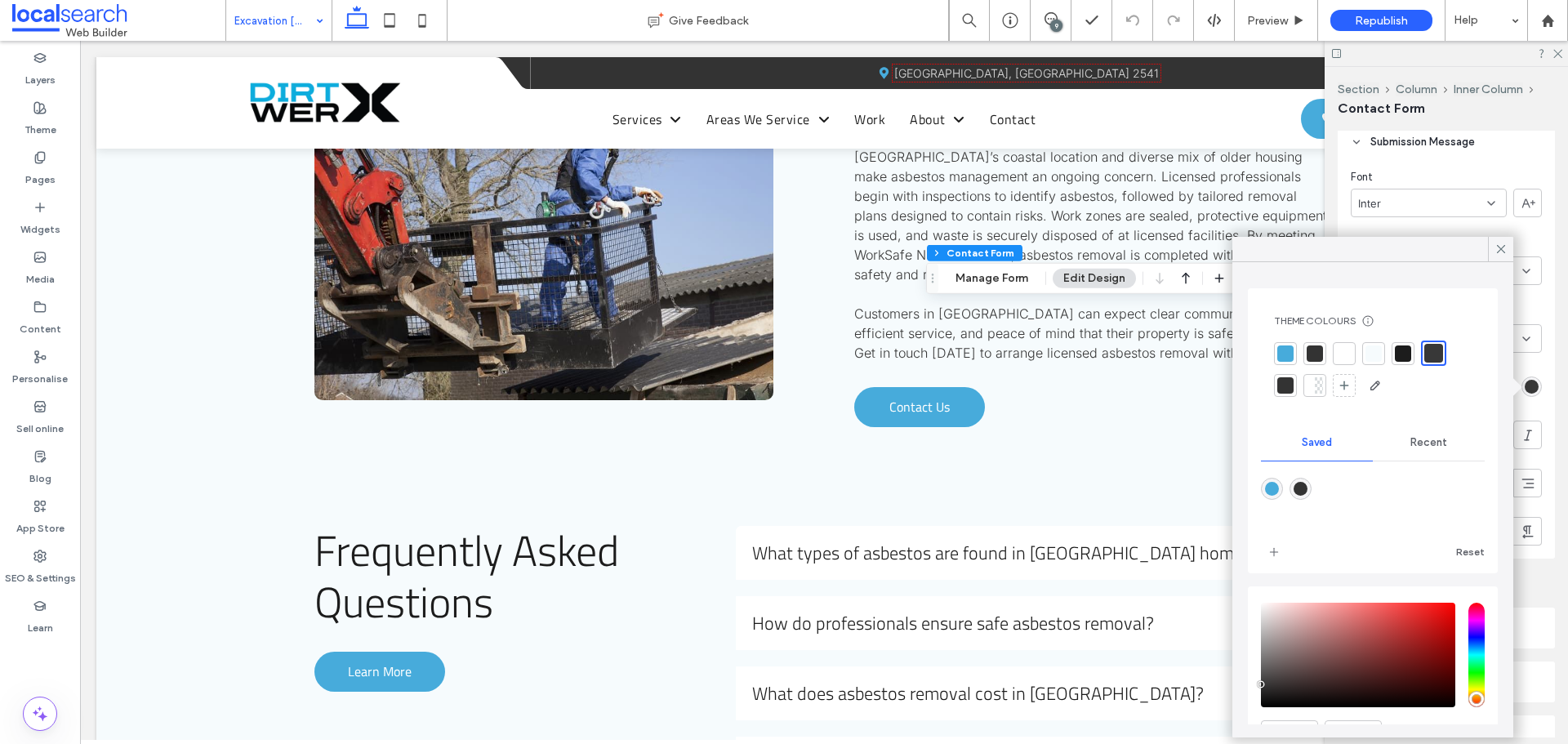
click at [1437, 352] on div at bounding box center [1433, 353] width 19 height 19
click at [1495, 250] on icon at bounding box center [1501, 249] width 15 height 15
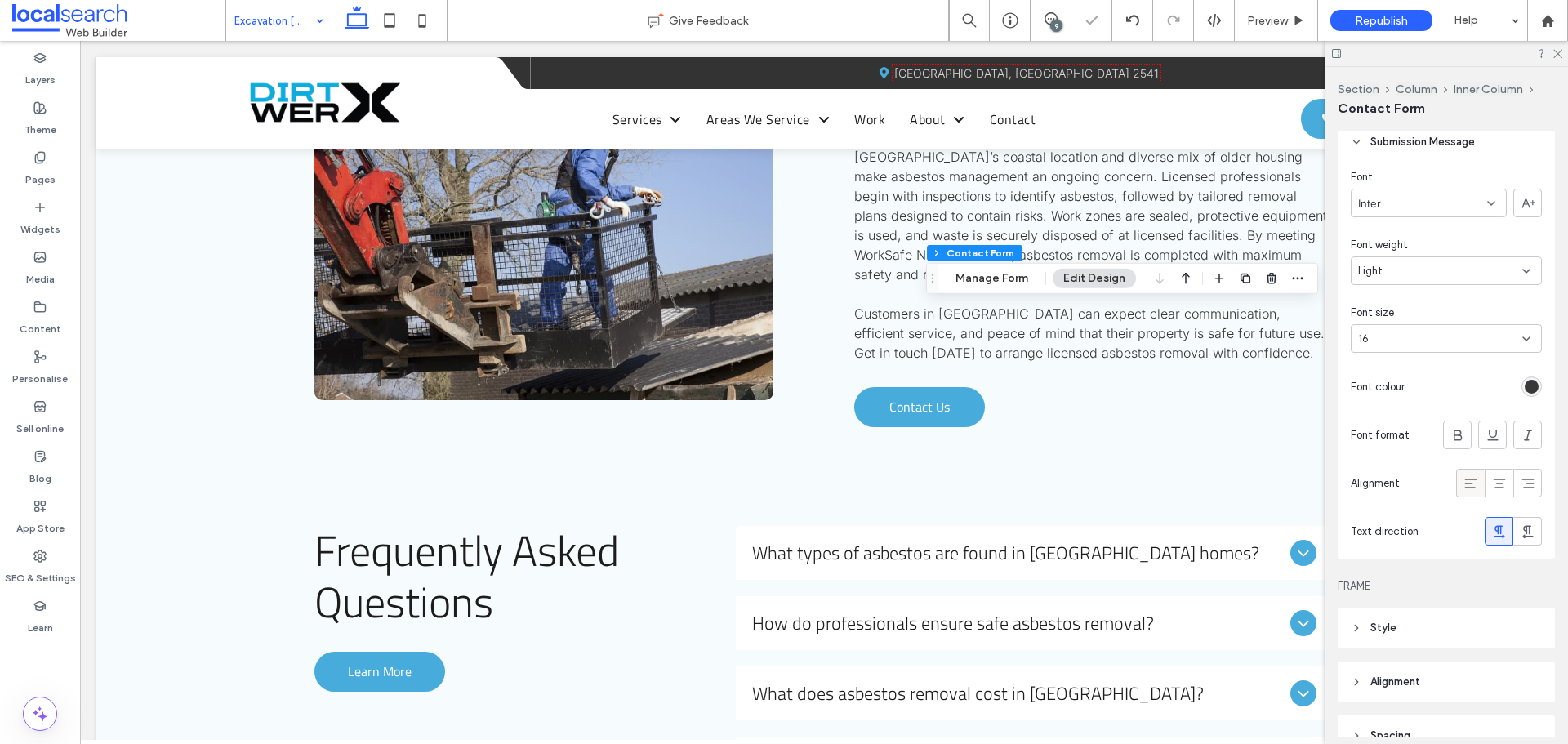
click at [1468, 481] on icon at bounding box center [1471, 483] width 16 height 16
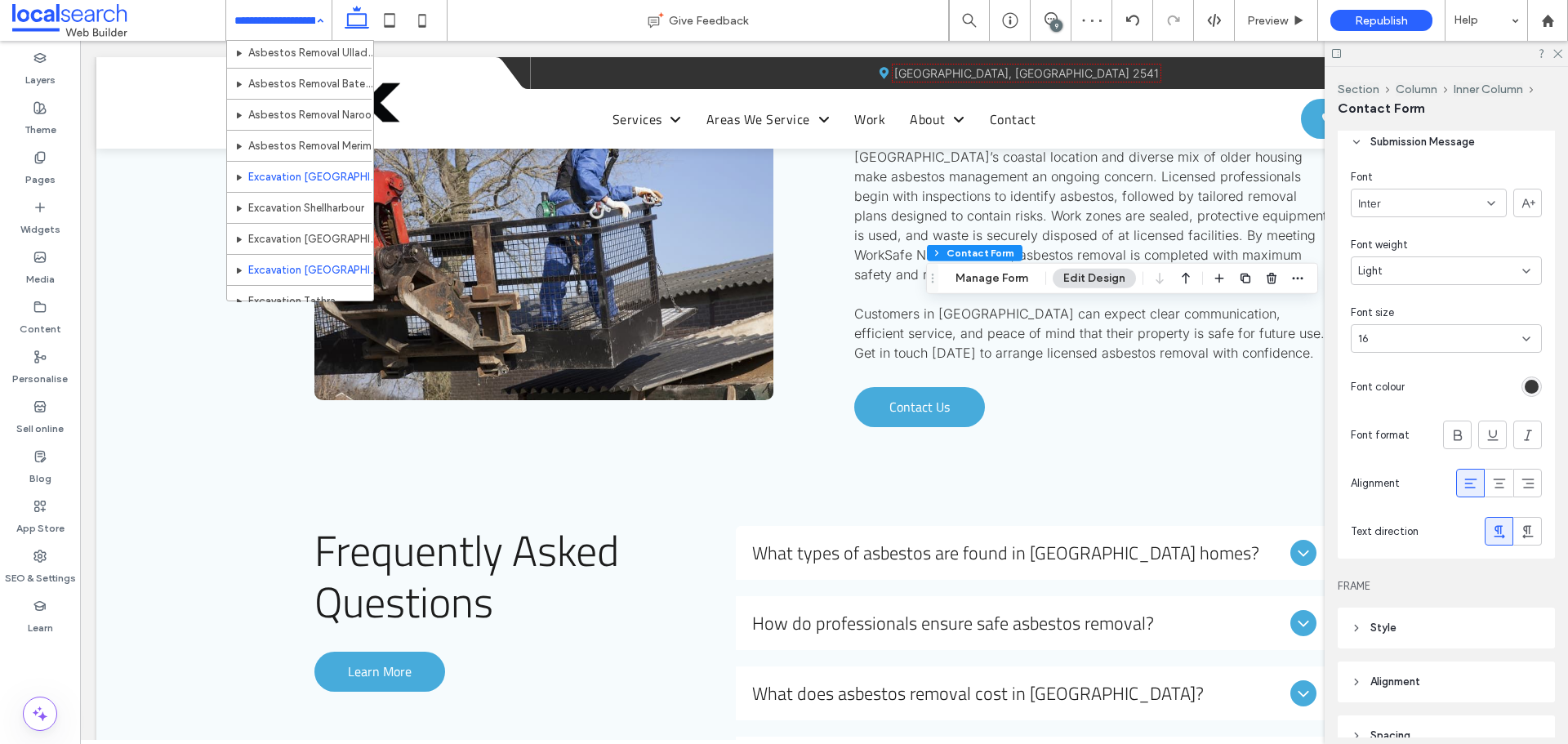
scroll to position [816, 0]
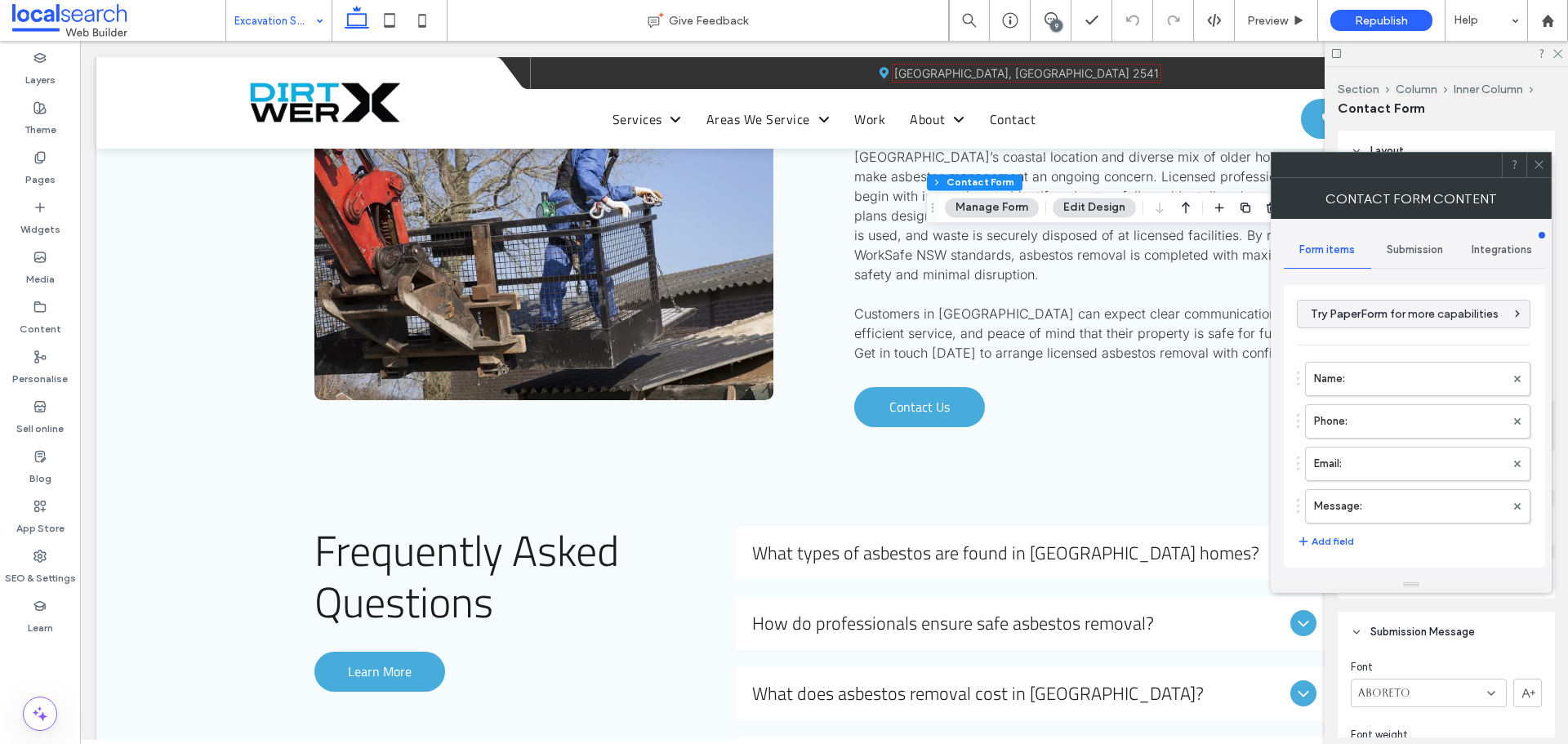
type input "****"
type input "*"
type input "***"
type input "*"
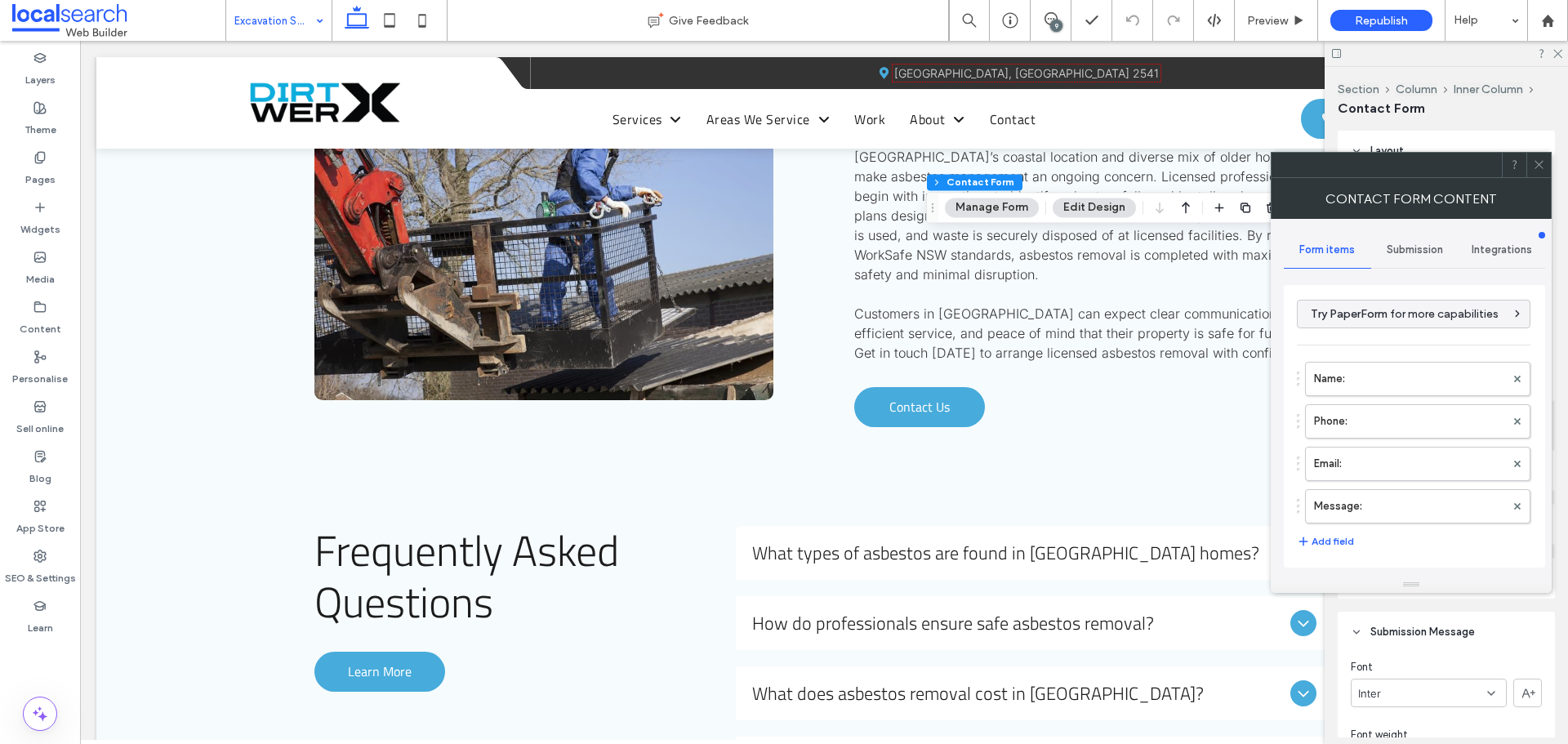
type input "*"
type input "***"
click at [1532, 165] on div at bounding box center [1539, 165] width 25 height 25
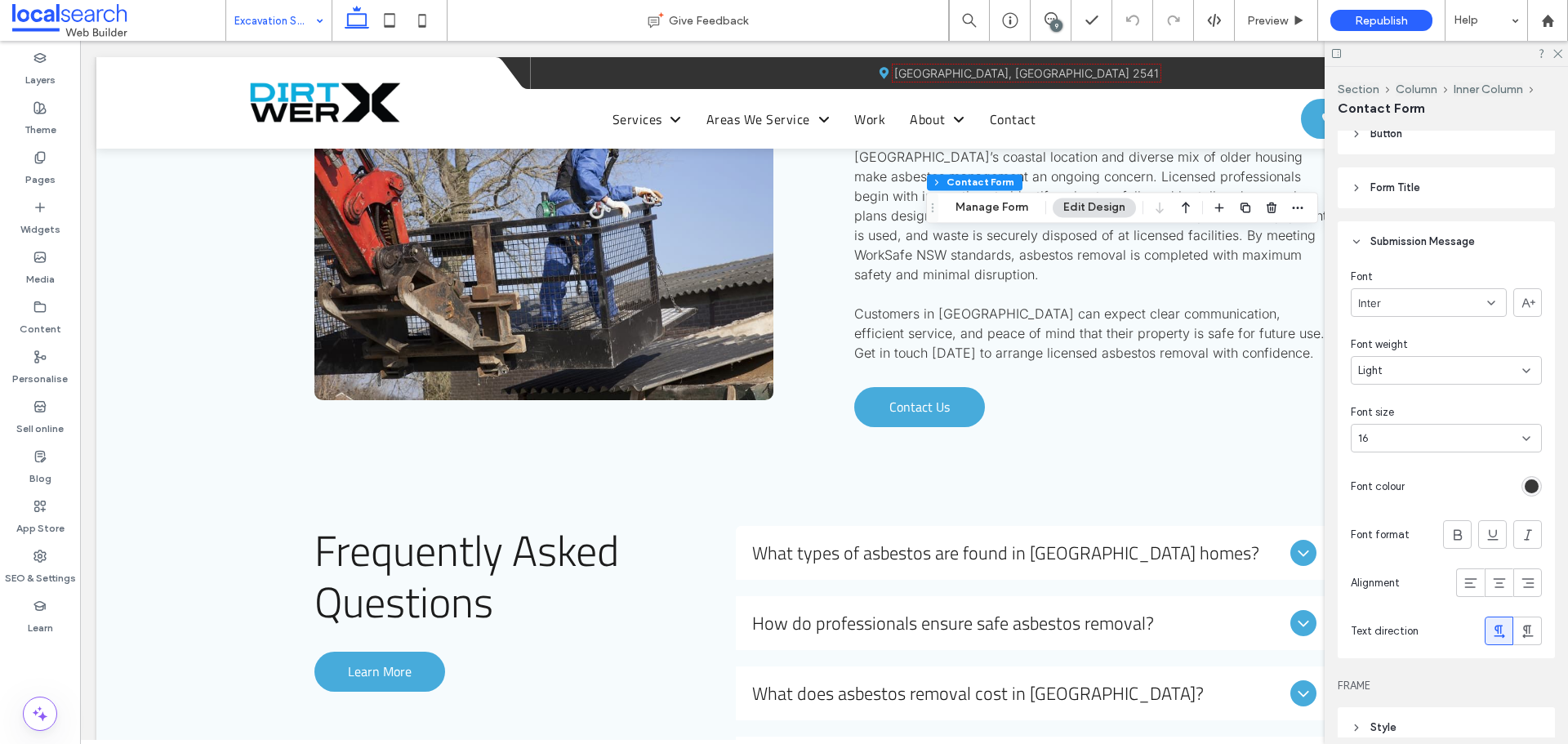
scroll to position [490, 0]
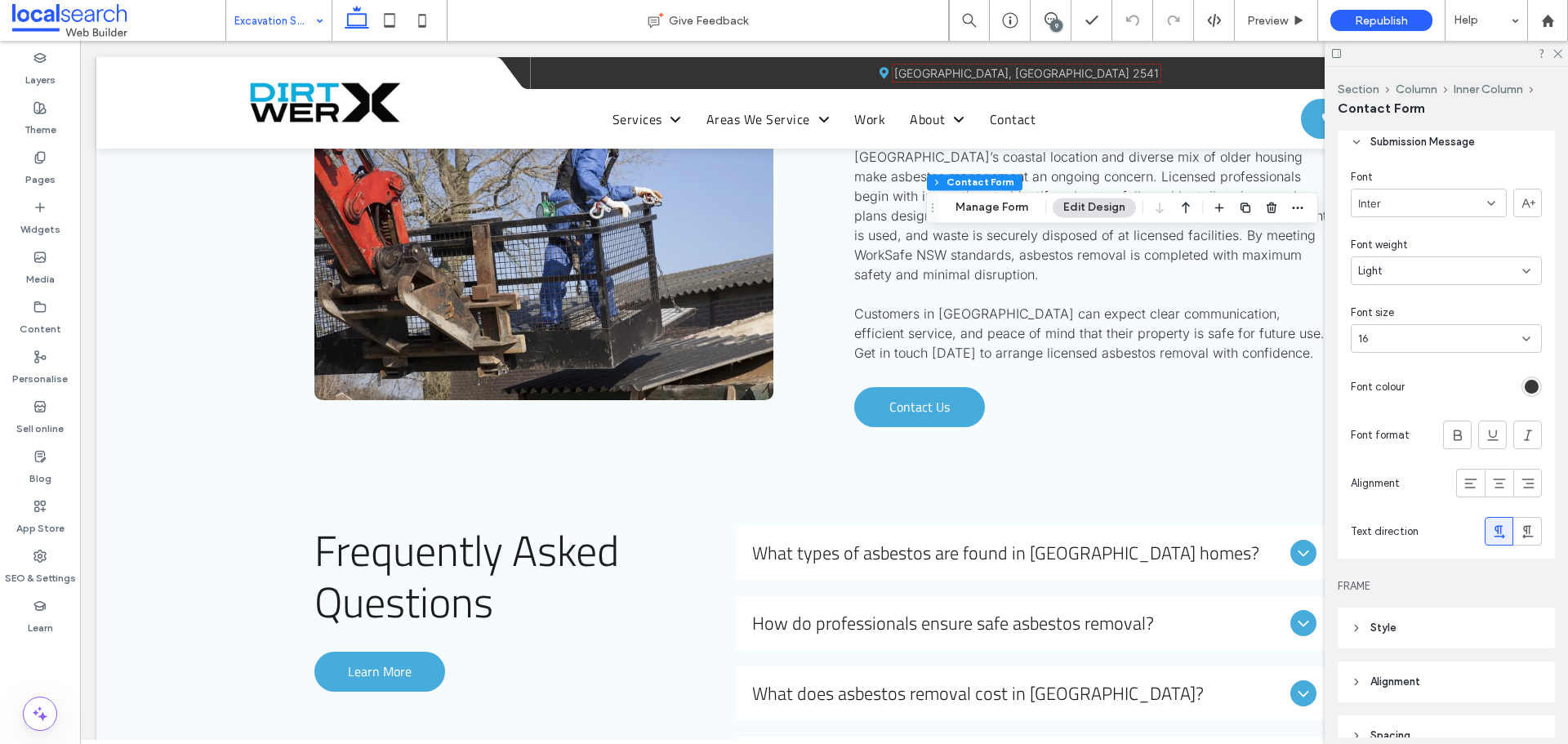
click at [1525, 386] on div "rgb(56, 56, 56)" at bounding box center [1531, 386] width 14 height 14
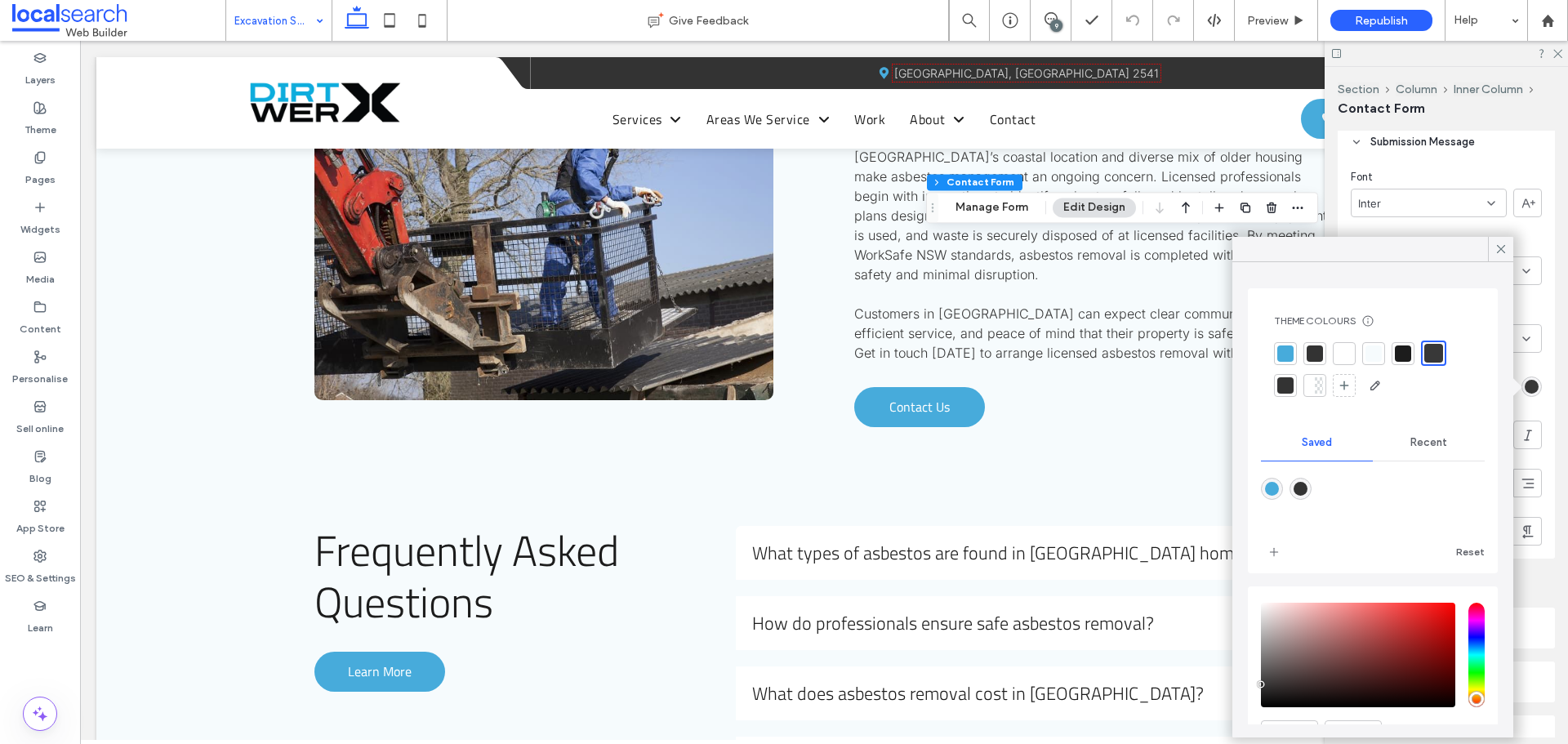
click at [1424, 358] on div at bounding box center [1433, 353] width 19 height 19
click at [1500, 247] on icon at bounding box center [1501, 249] width 15 height 15
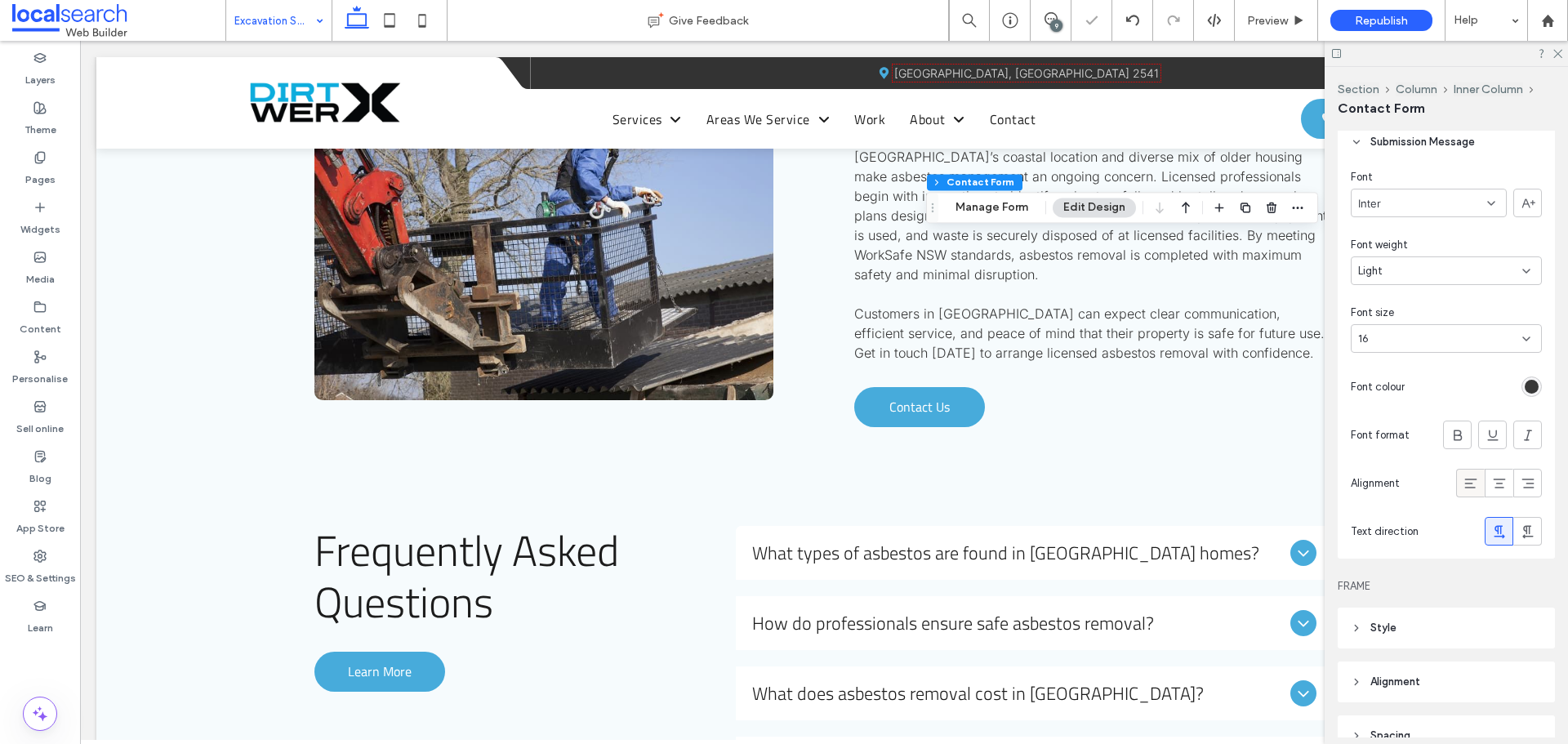
click at [1463, 496] on span at bounding box center [1471, 482] width 16 height 27
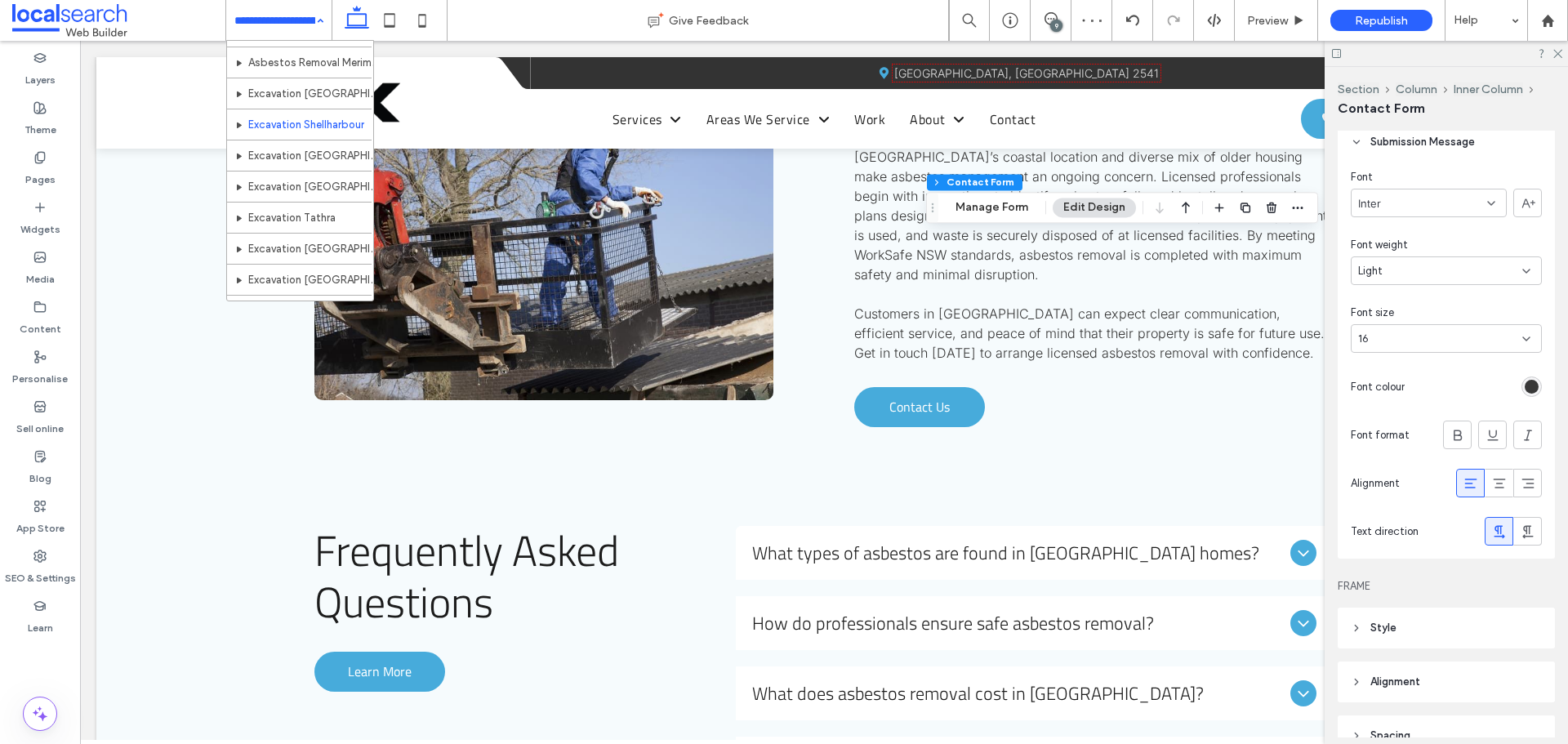
scroll to position [899, 0]
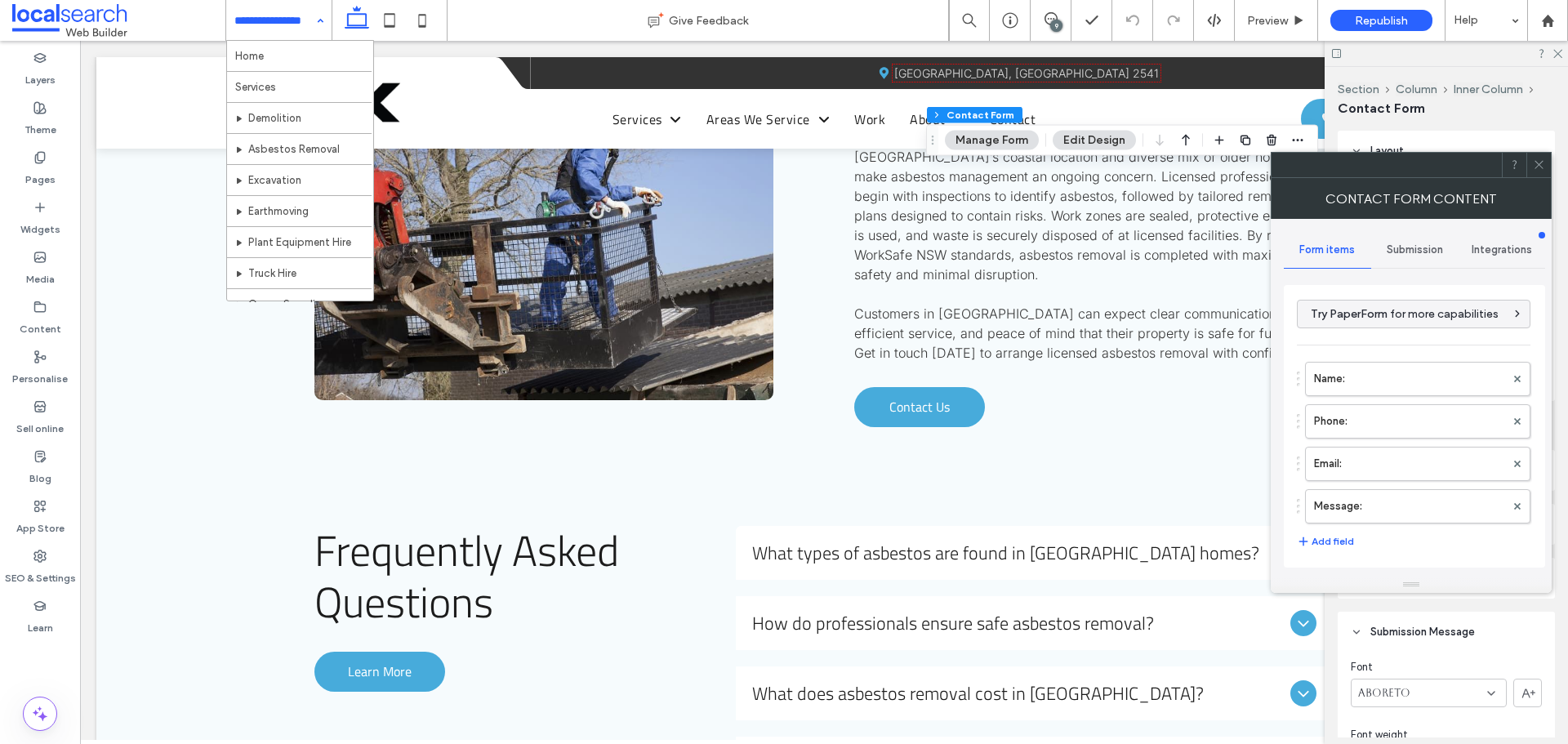
type input "****"
type input "*"
type input "***"
type input "*"
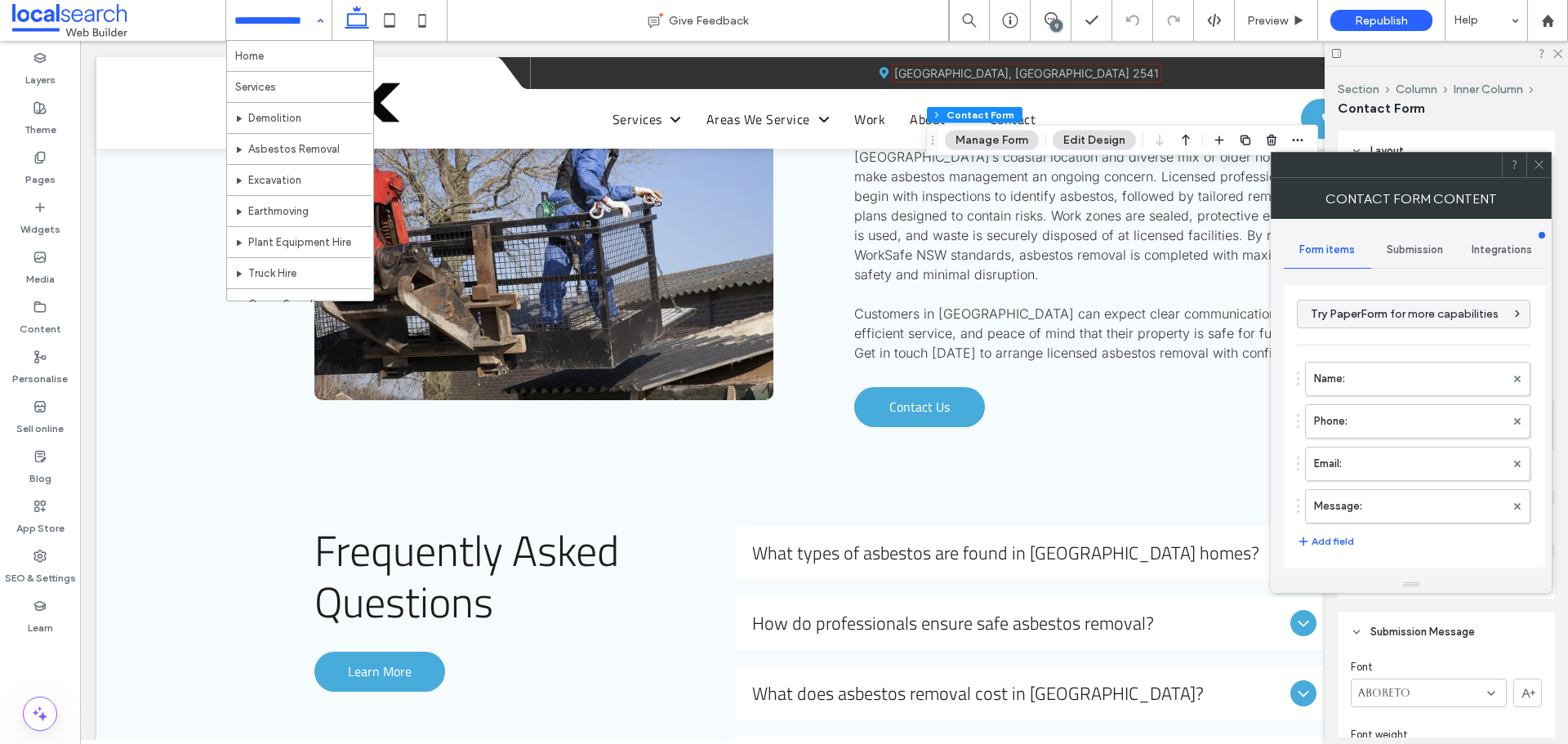
type input "*"
type input "***"
click at [1536, 160] on icon at bounding box center [1539, 164] width 12 height 12
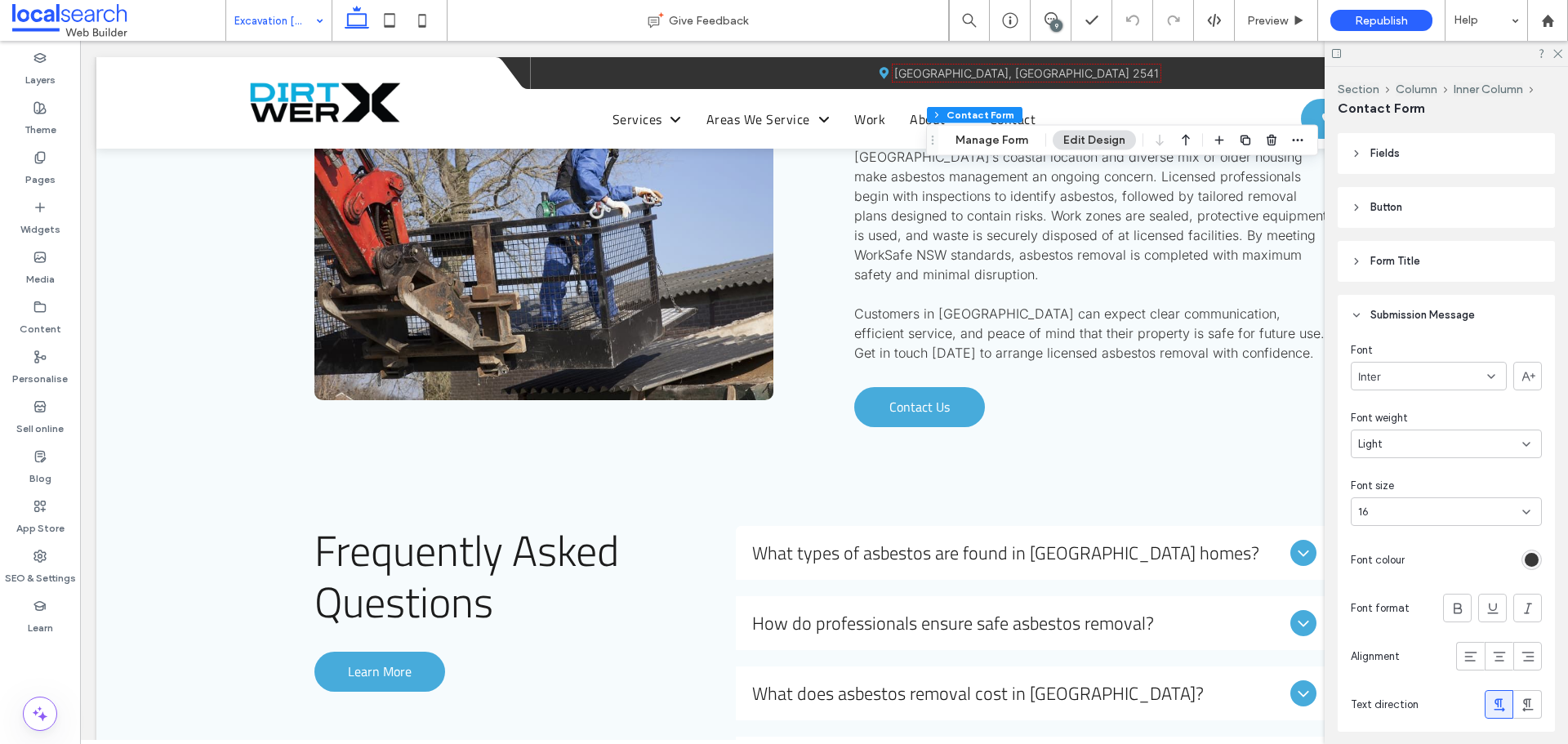
scroll to position [408, 0]
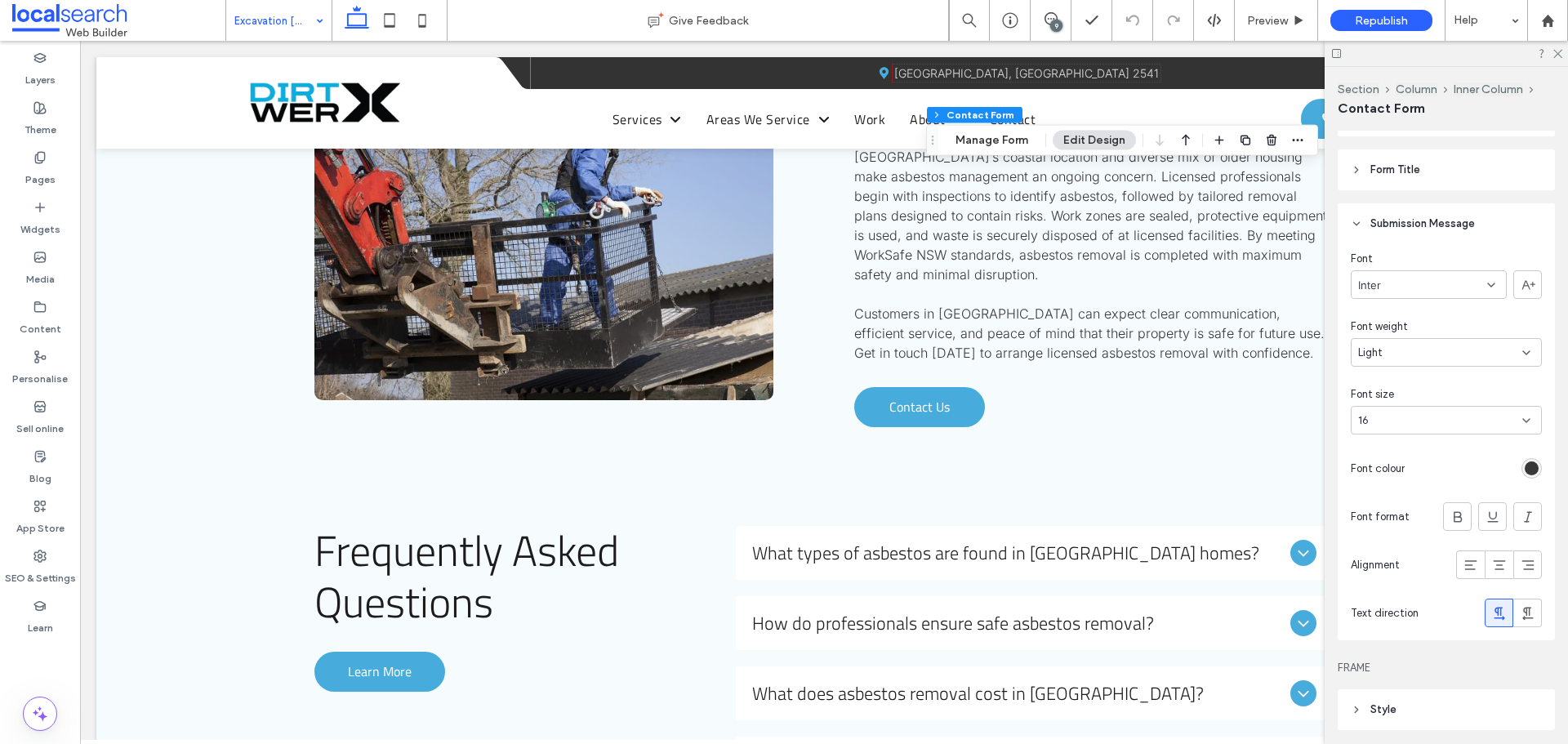
click at [1521, 468] on div "rgb(56, 56, 56)" at bounding box center [1531, 469] width 20 height 20
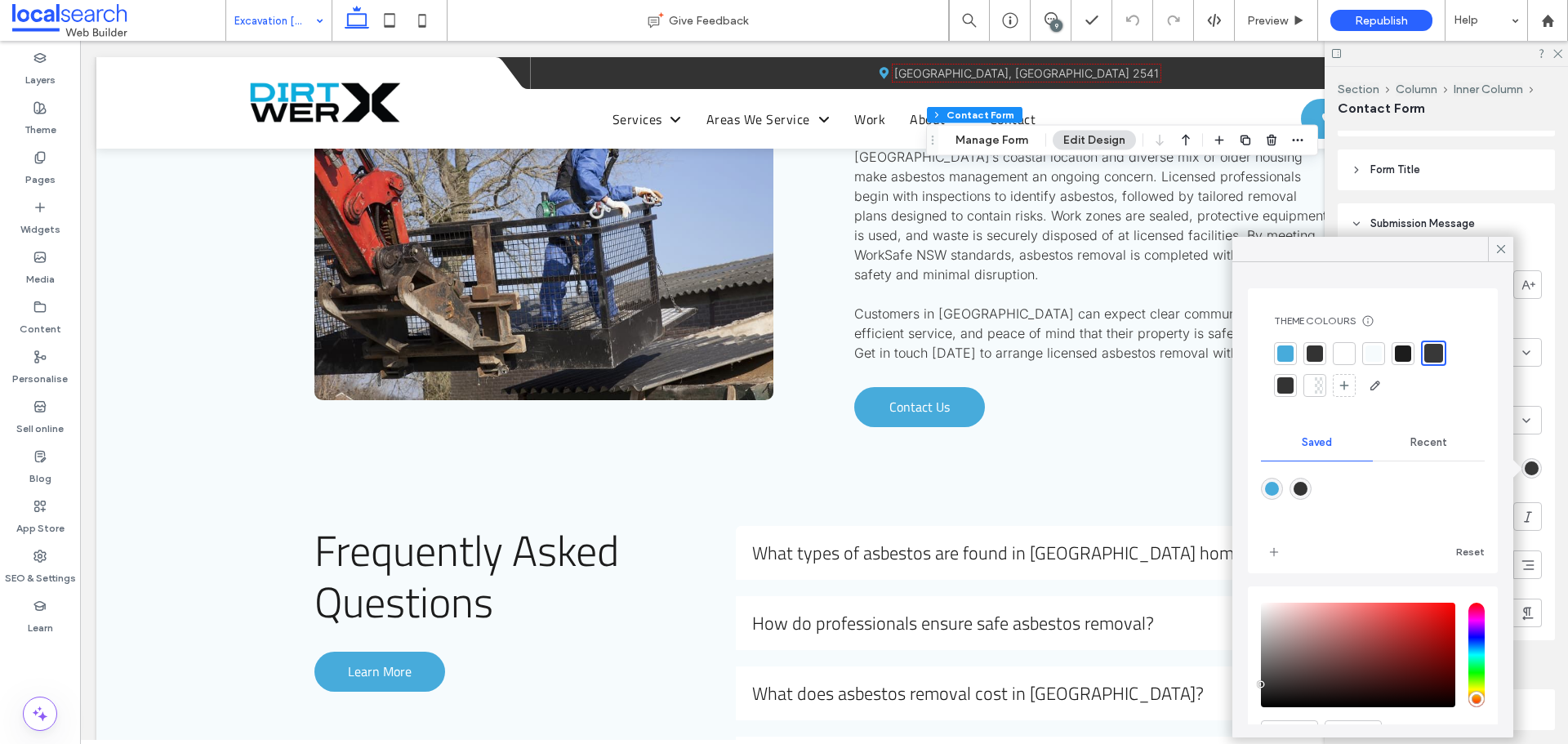
click at [1427, 352] on div at bounding box center [1433, 353] width 19 height 19
click at [1500, 248] on use at bounding box center [1501, 249] width 8 height 8
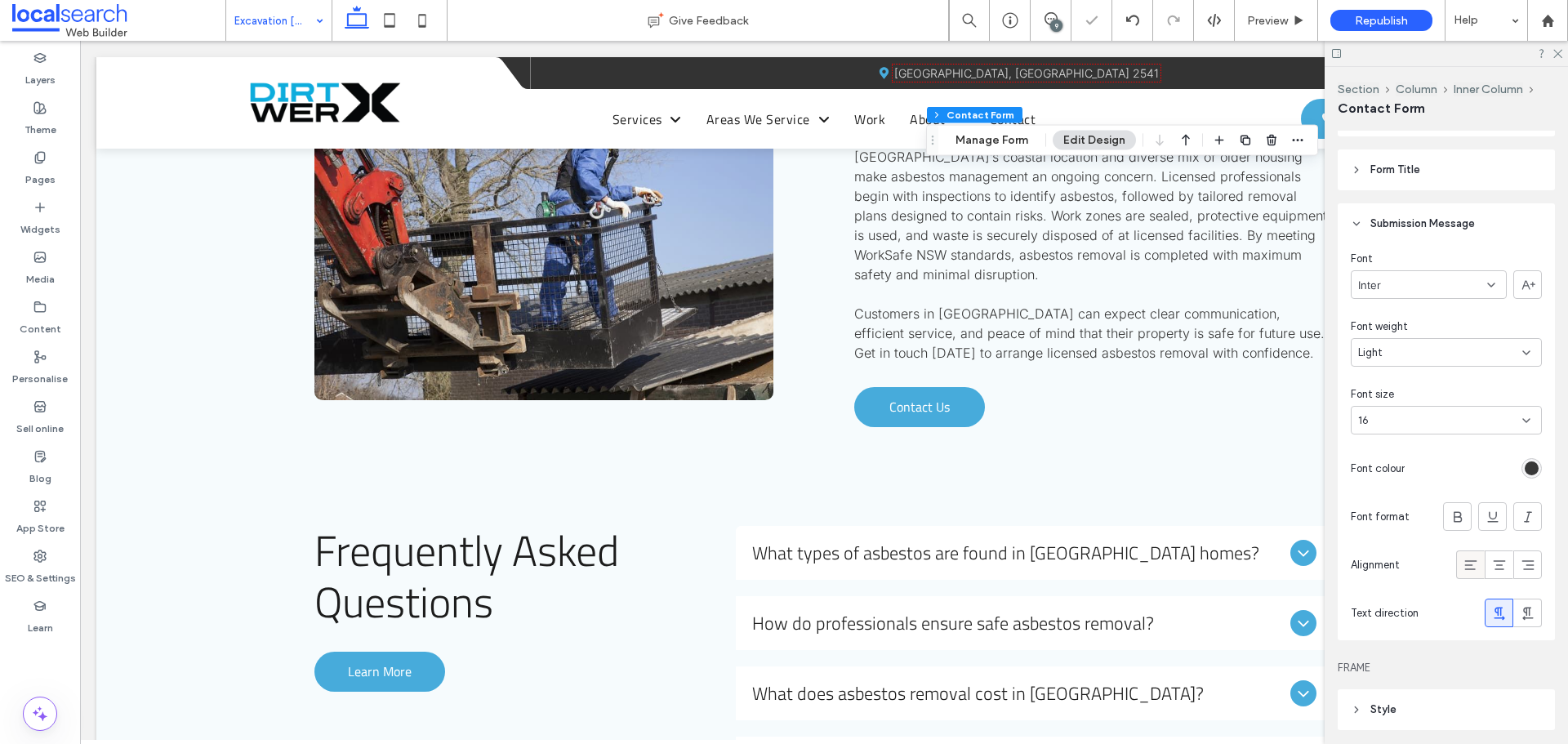
click at [1463, 552] on span at bounding box center [1471, 564] width 16 height 27
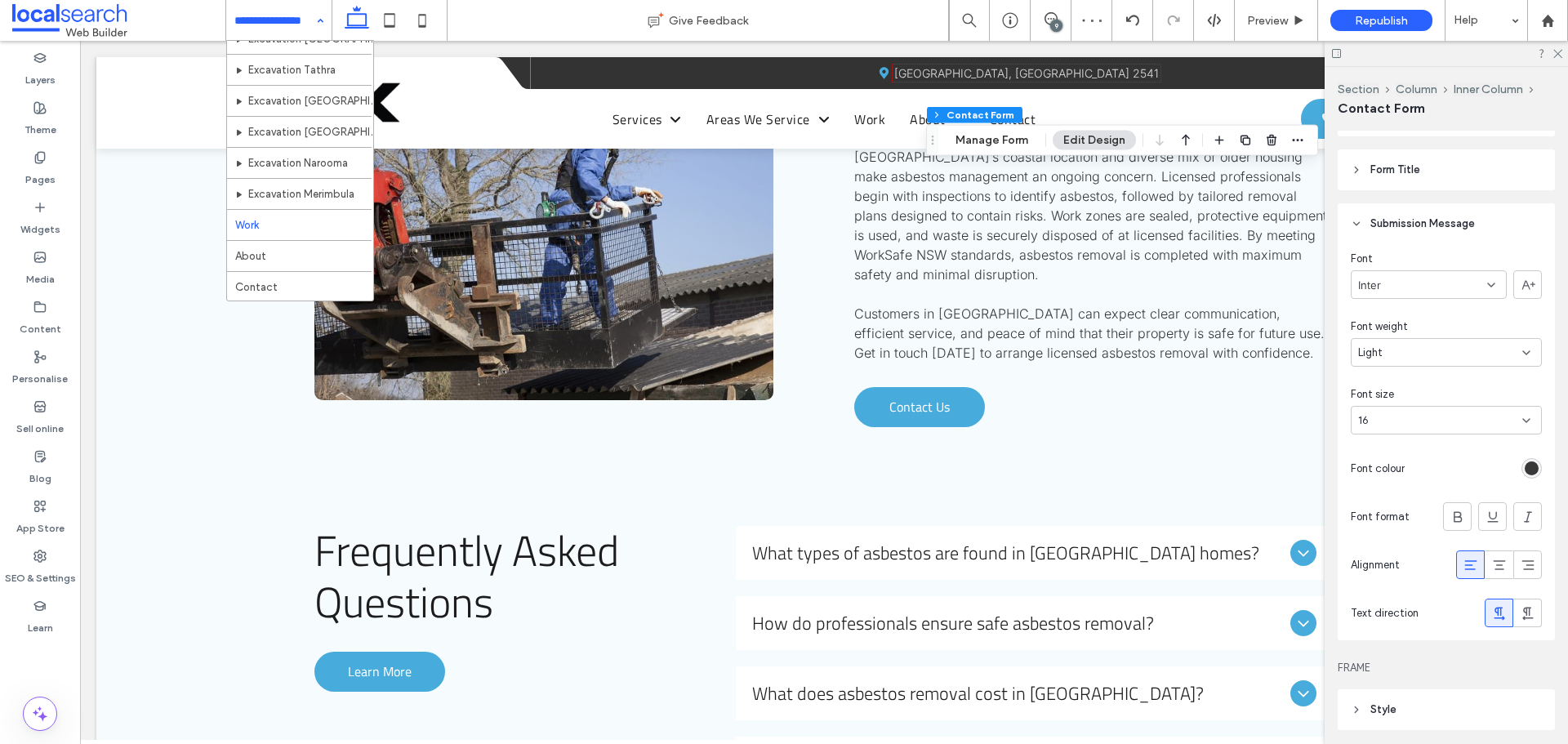
scroll to position [959, 0]
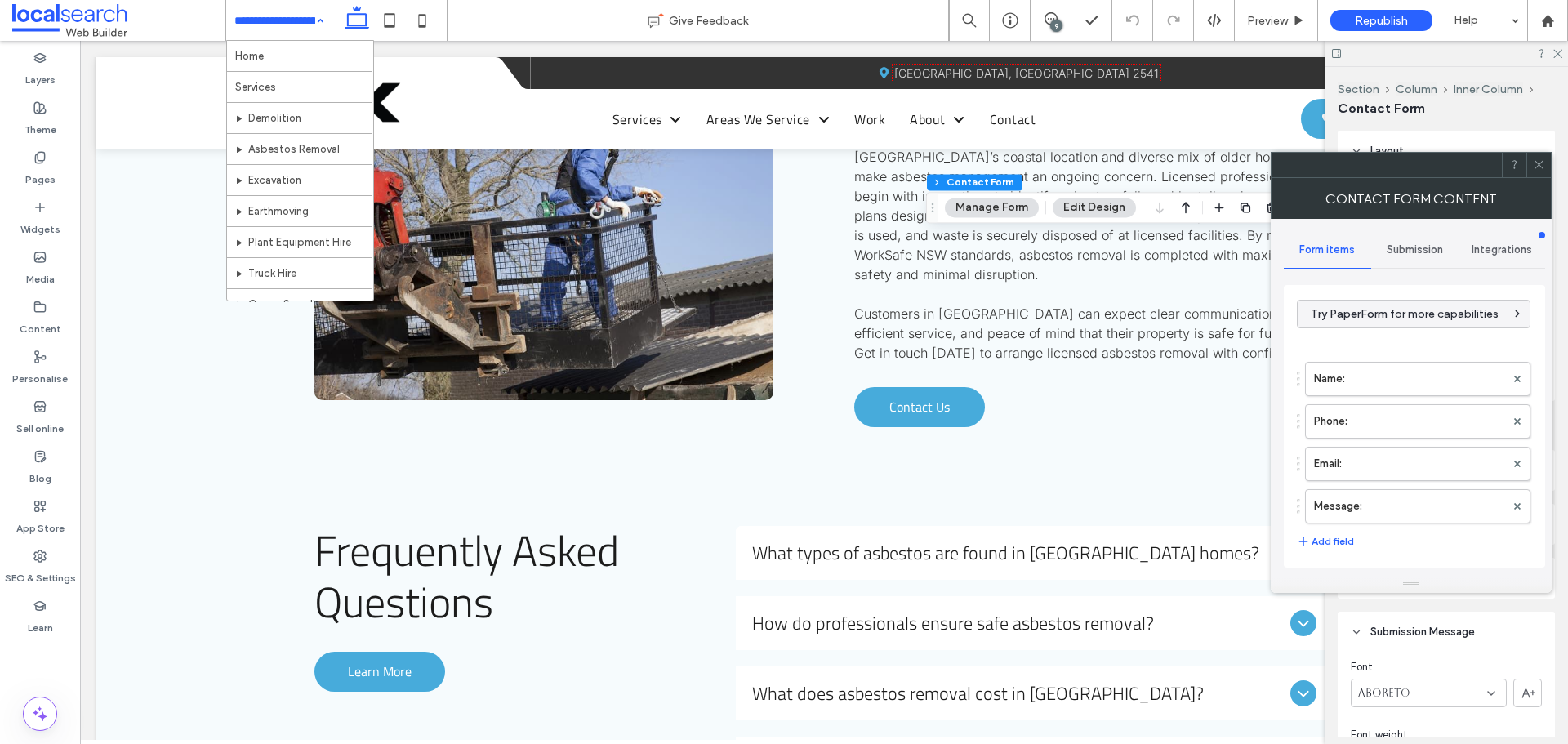
type input "****"
type input "*"
type input "***"
type input "*"
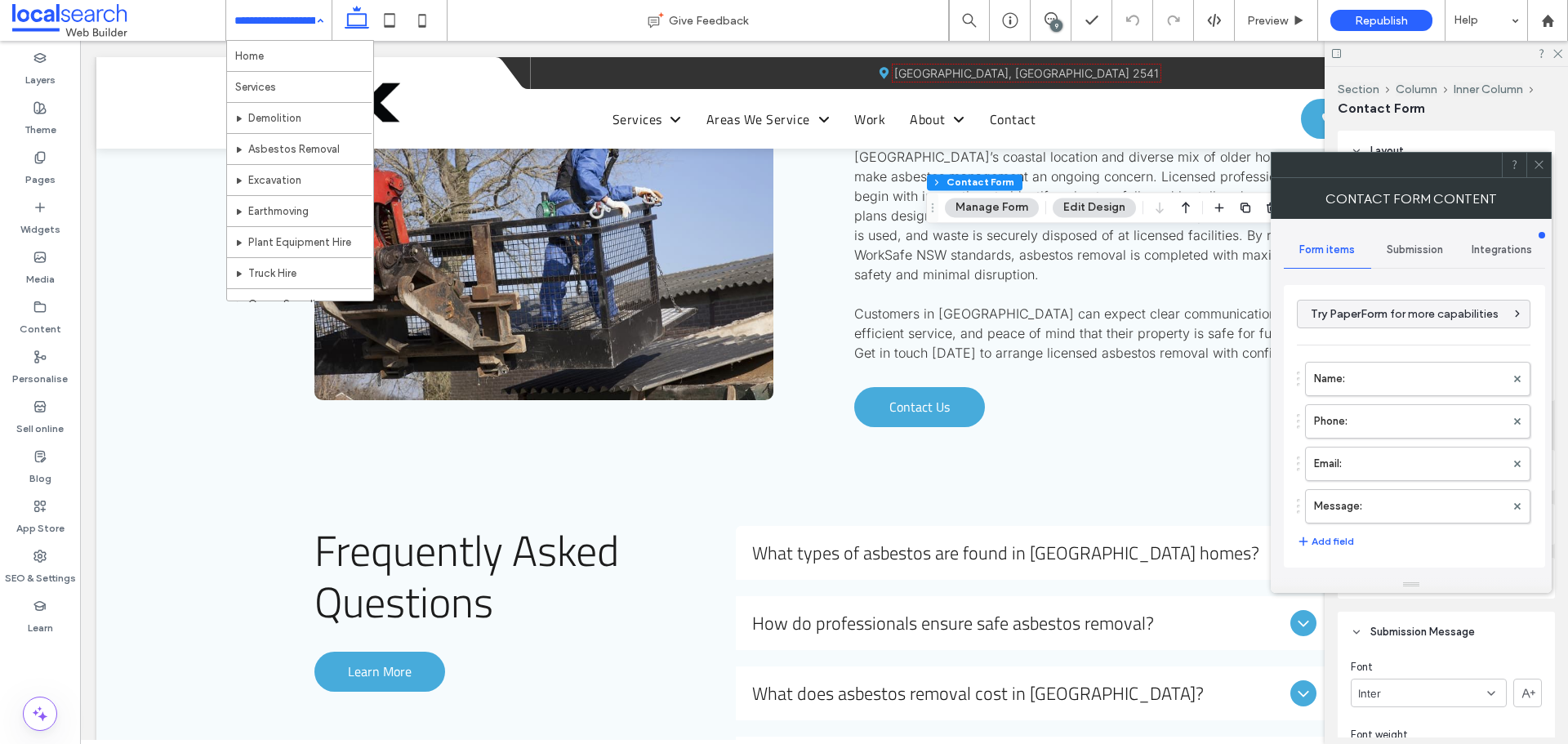
type input "*"
type input "***"
click at [1536, 165] on icon at bounding box center [1539, 164] width 12 height 12
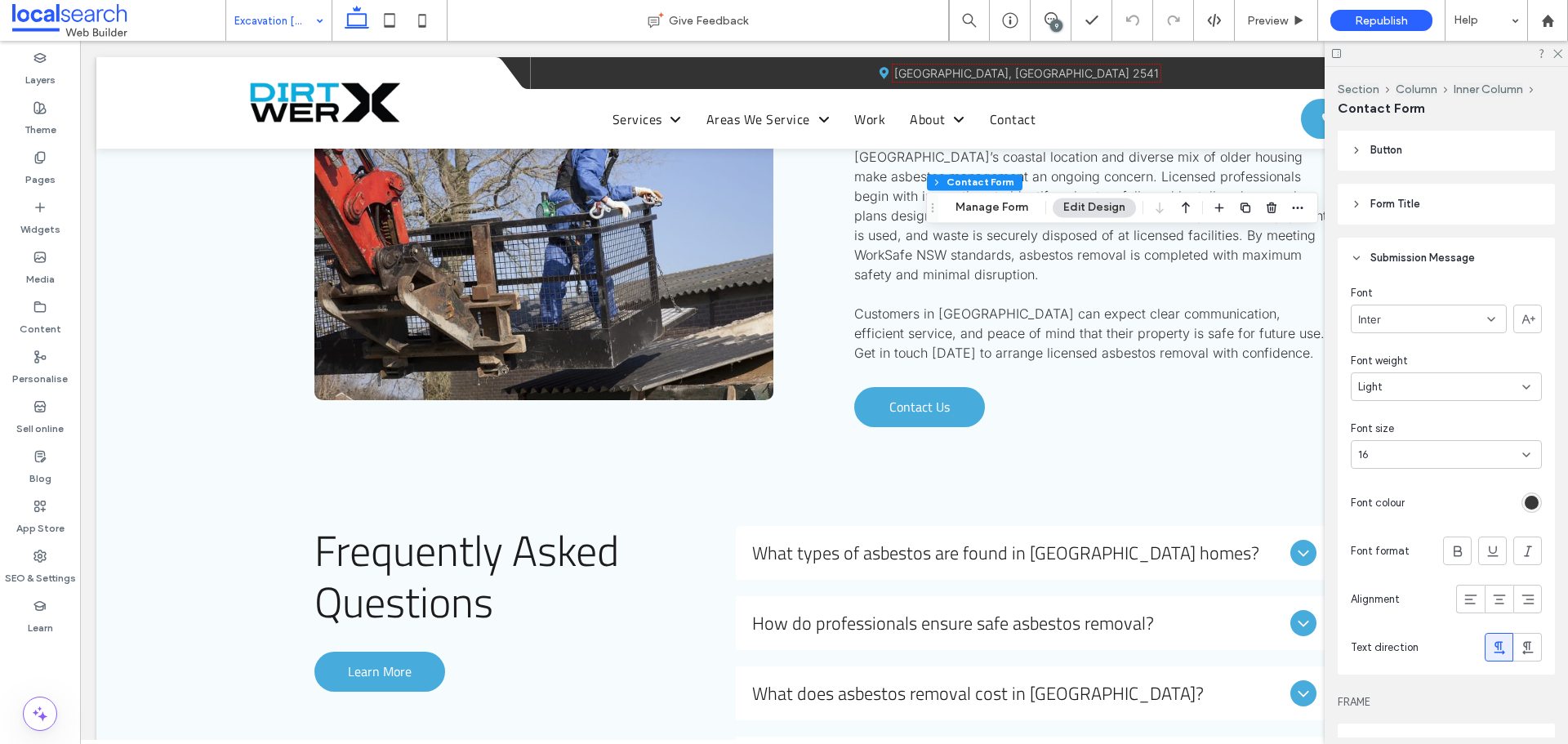
scroll to position [490, 0]
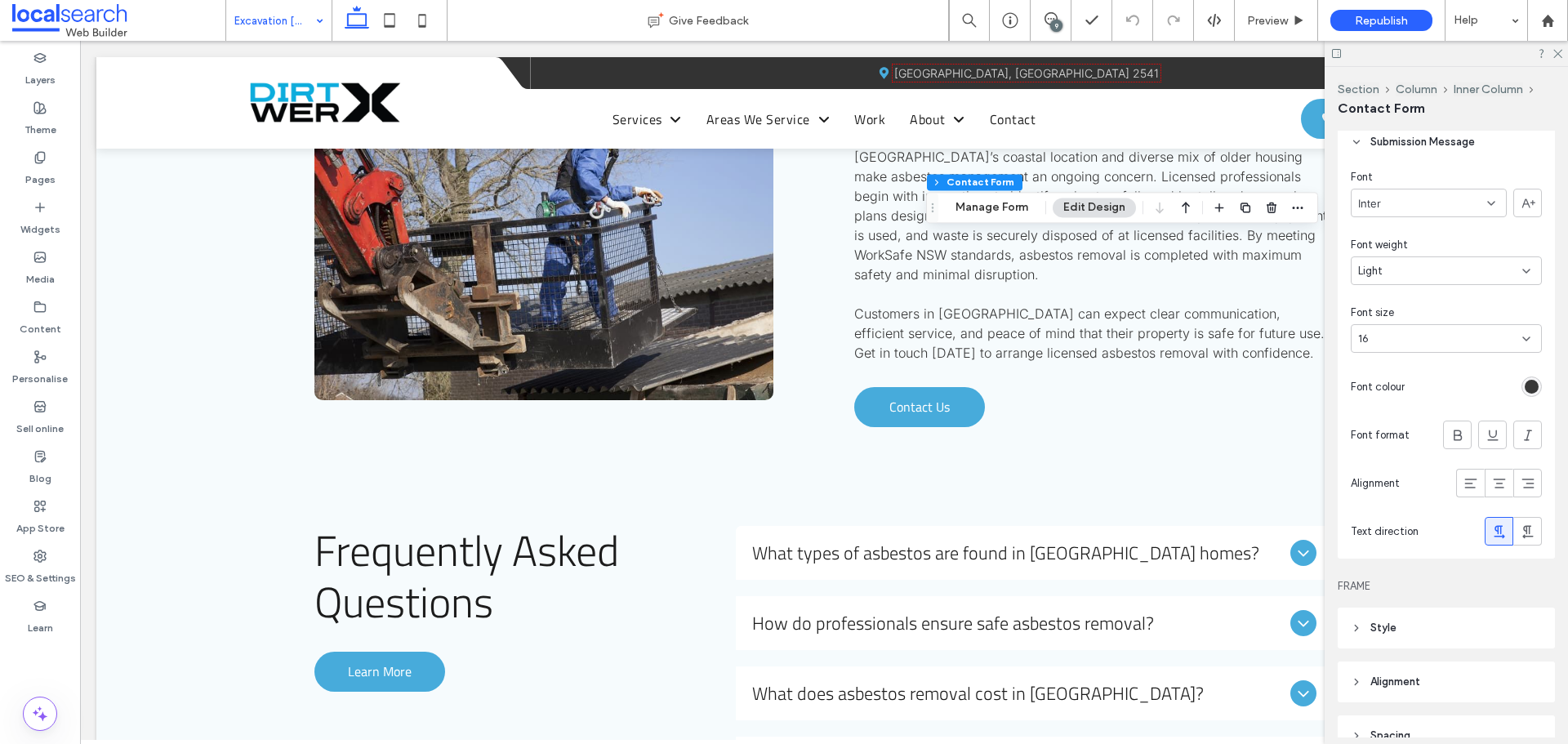
click at [1525, 384] on div "rgb(56, 56, 56)" at bounding box center [1531, 386] width 14 height 14
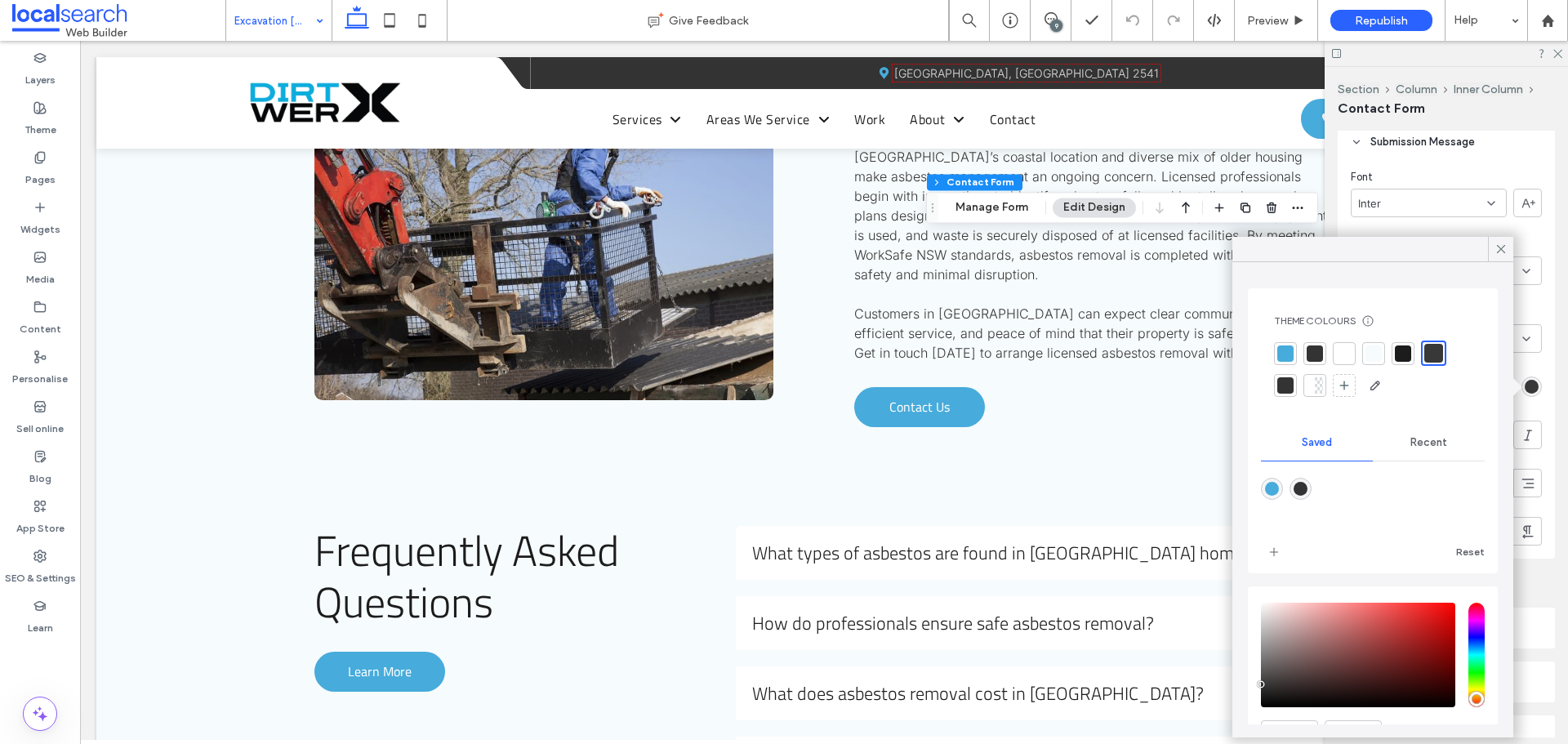
click at [1433, 348] on div at bounding box center [1433, 353] width 19 height 19
click at [1501, 262] on div at bounding box center [1372, 250] width 281 height 26
click at [1498, 243] on icon at bounding box center [1501, 249] width 15 height 15
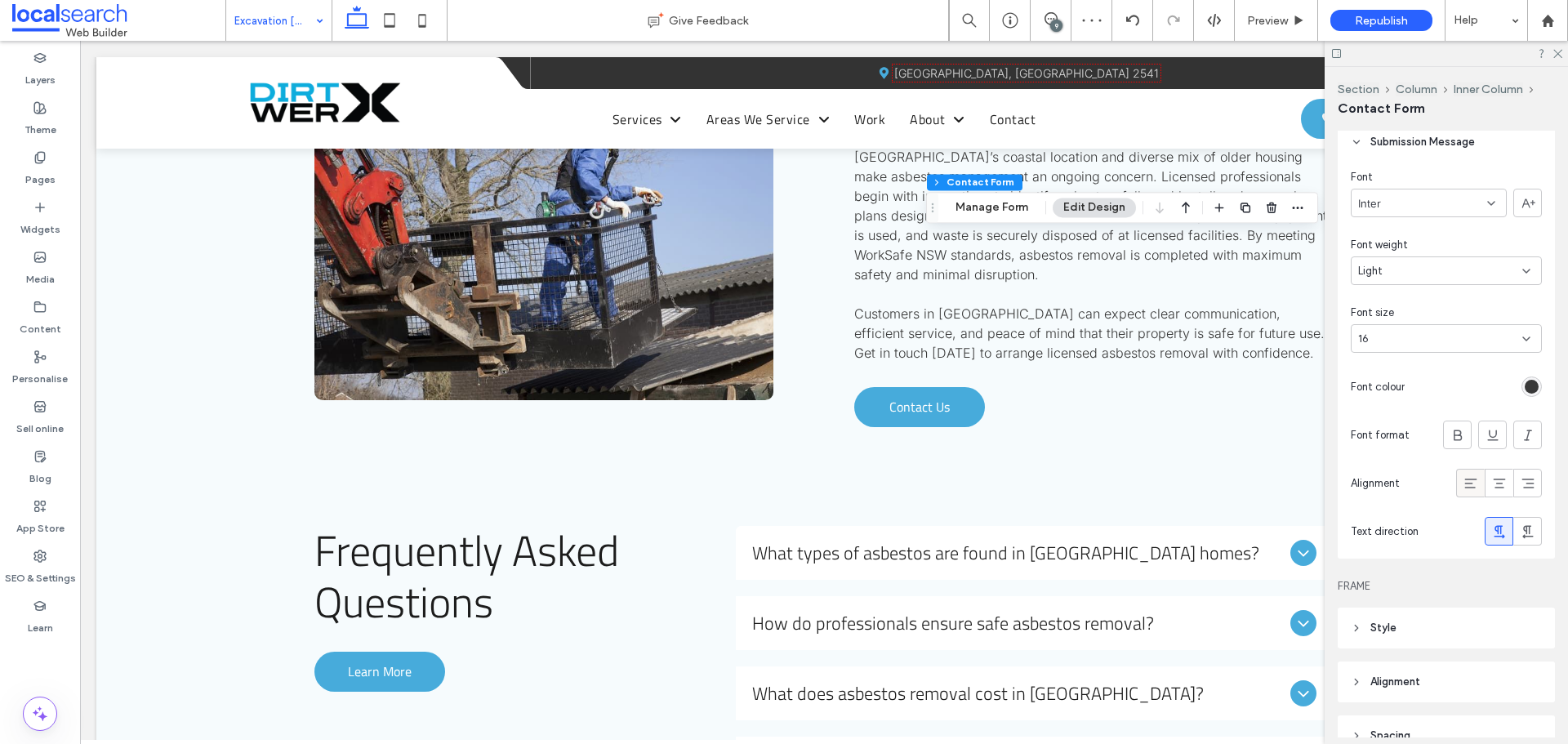
click at [1463, 479] on icon at bounding box center [1471, 483] width 16 height 16
click at [1463, 484] on icon at bounding box center [1471, 483] width 16 height 16
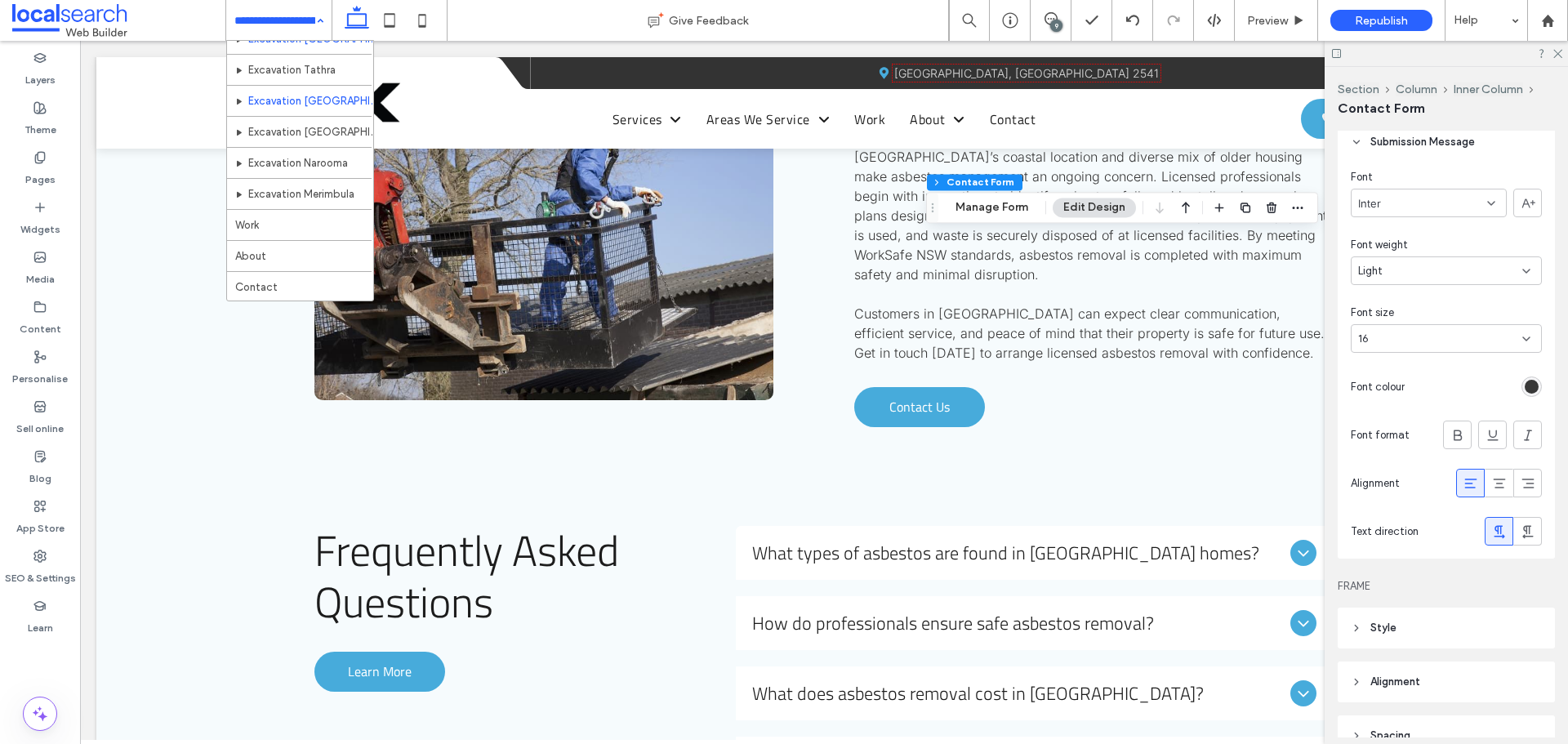
scroll to position [959, 0]
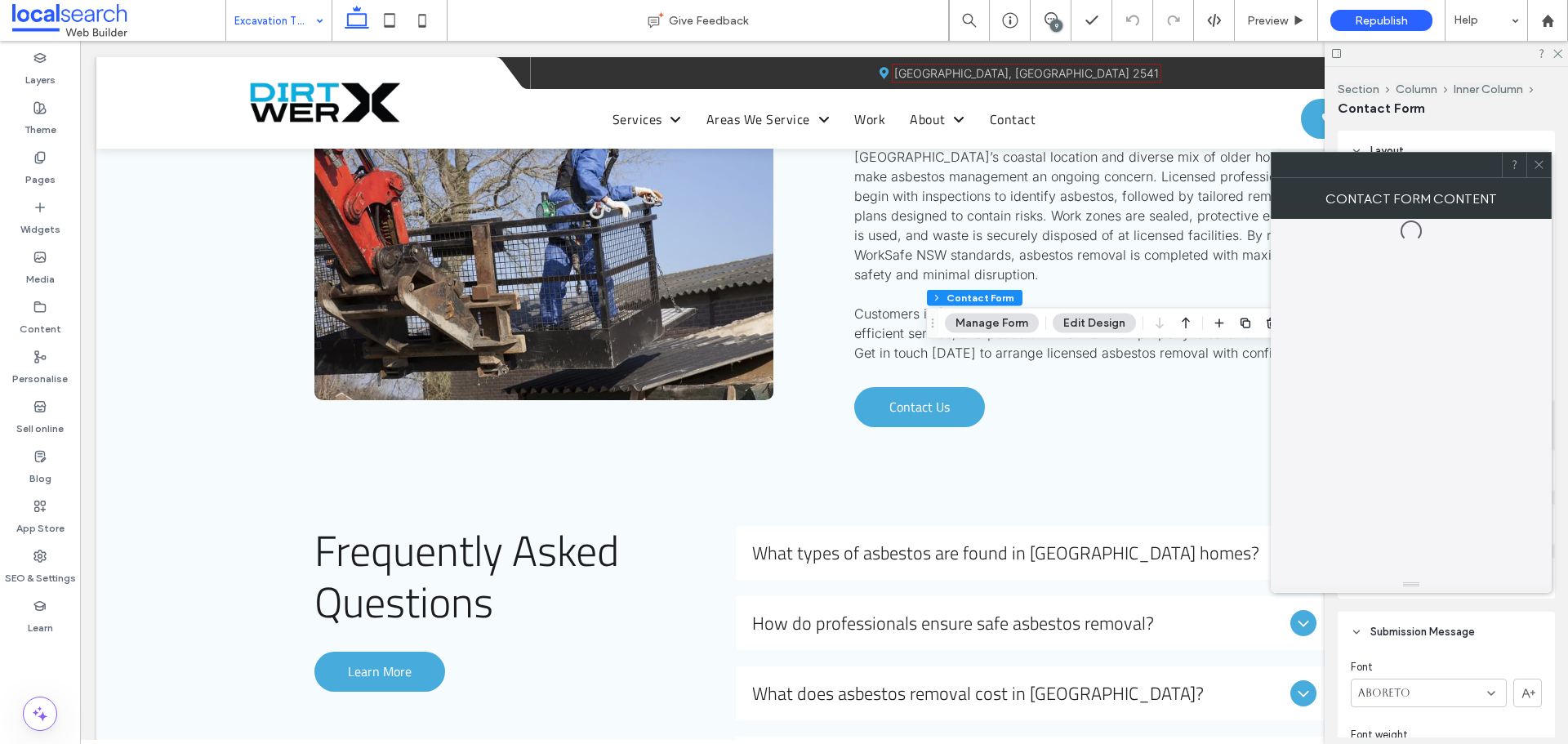
type input "*"
type input "***"
type input "*"
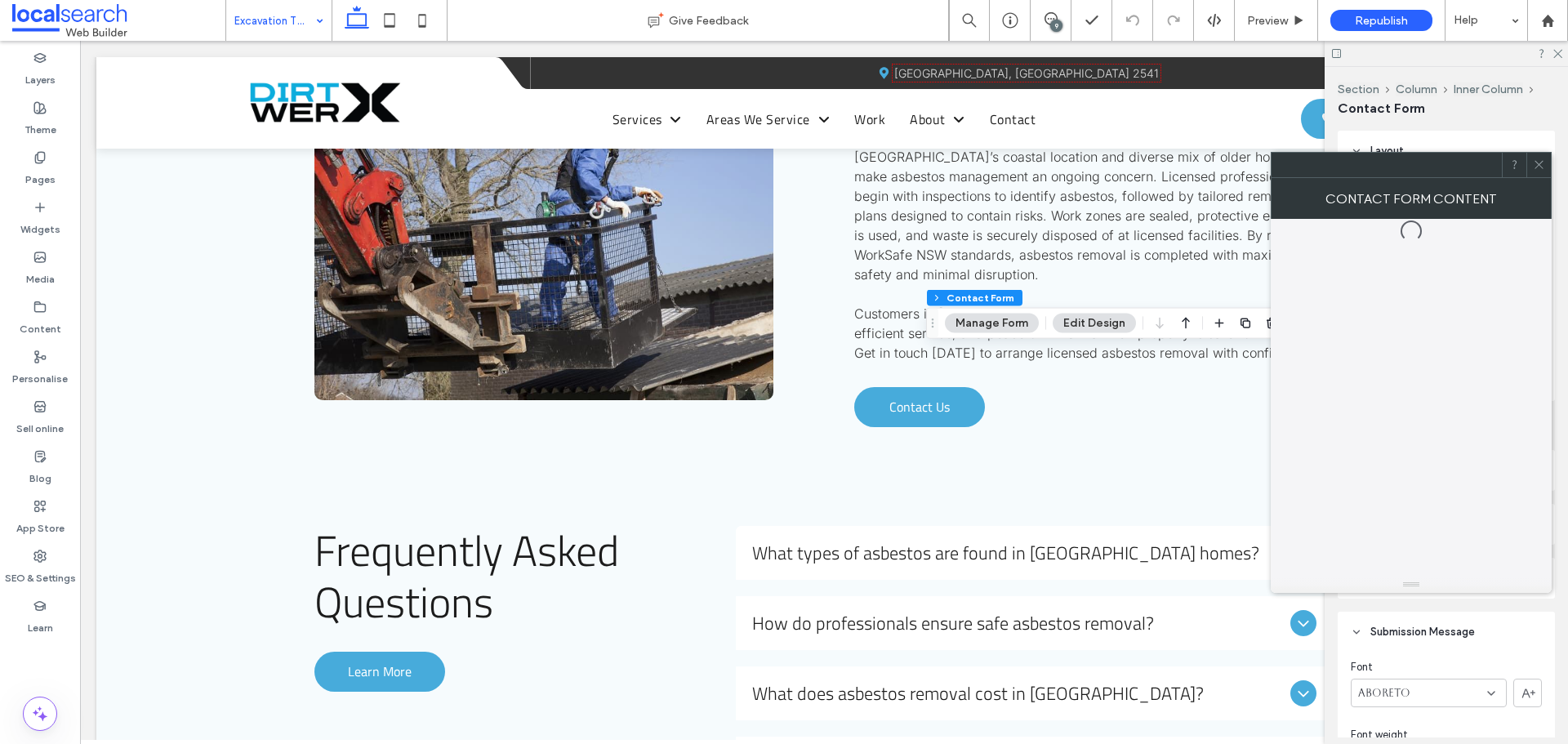
type input "***"
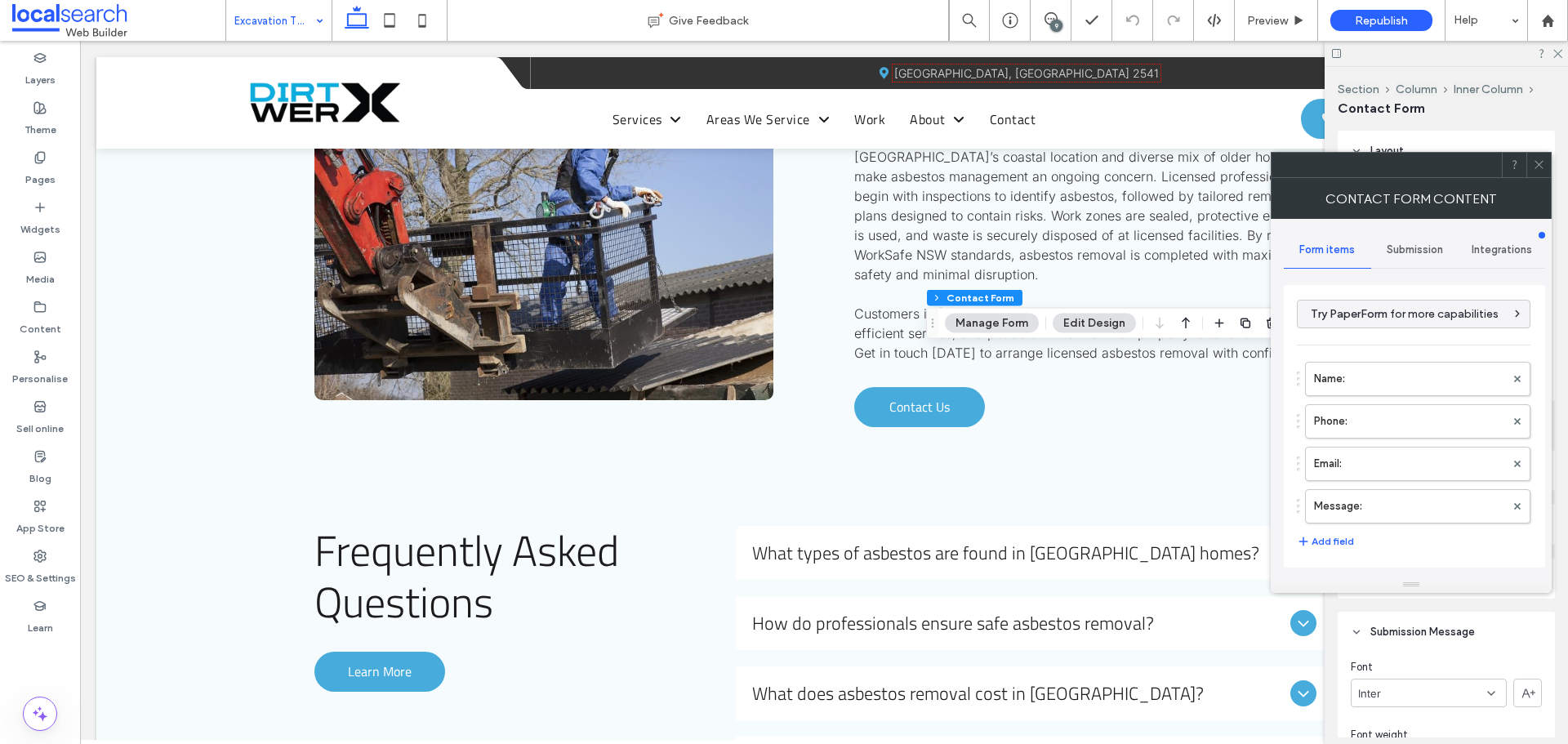
click at [1539, 161] on icon at bounding box center [1539, 164] width 12 height 12
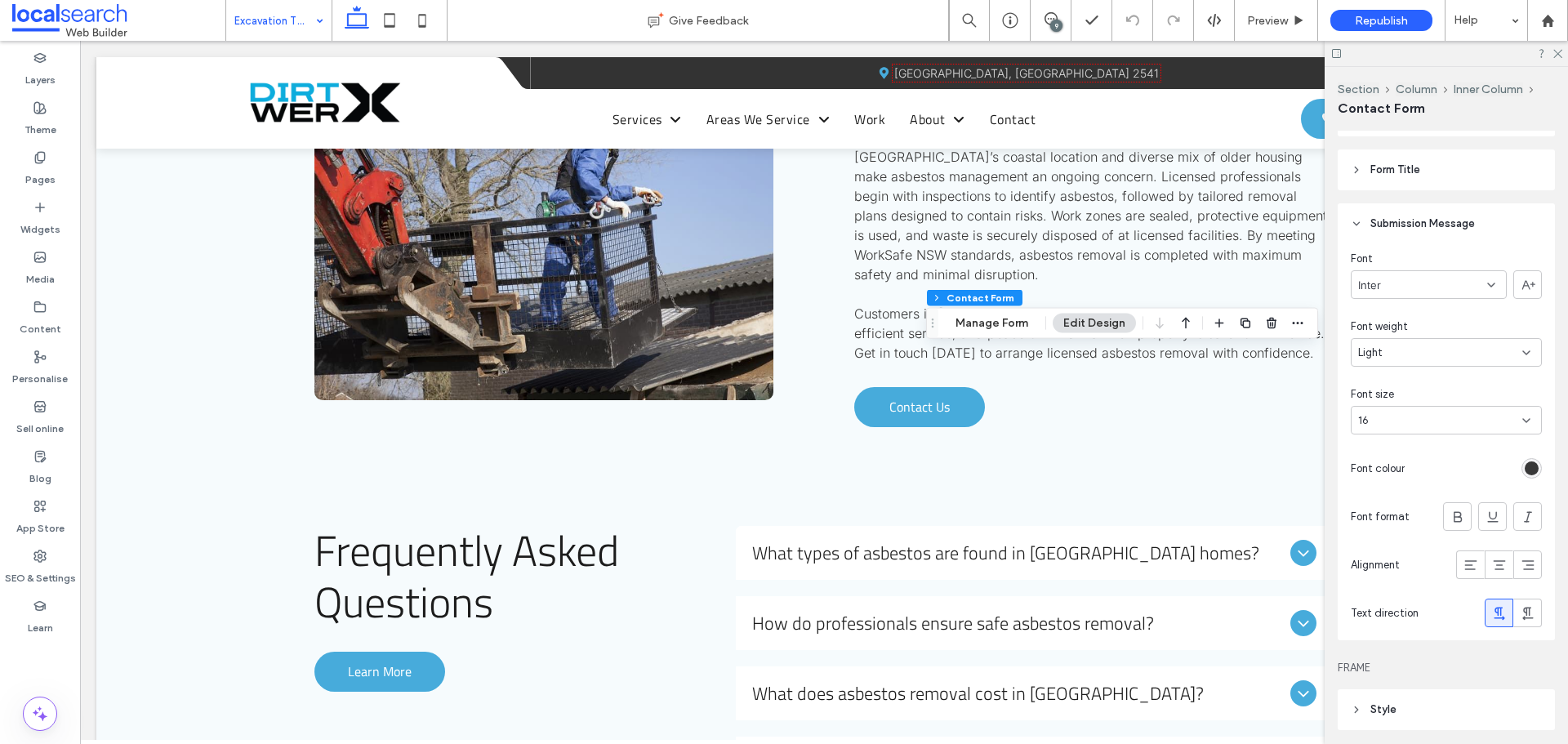
scroll to position [572, 0]
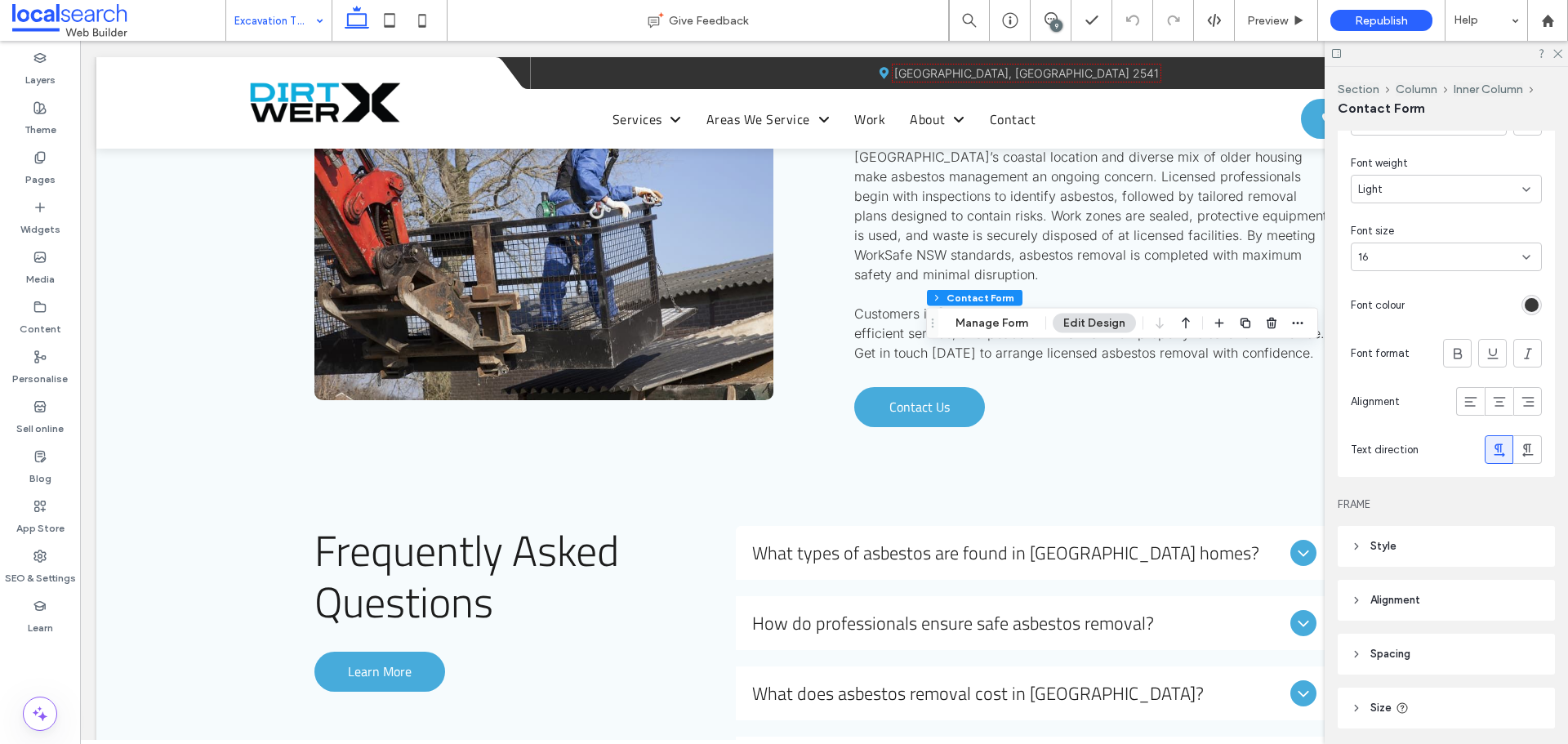
click at [1525, 299] on div "rgb(56, 56, 56)" at bounding box center [1531, 305] width 14 height 14
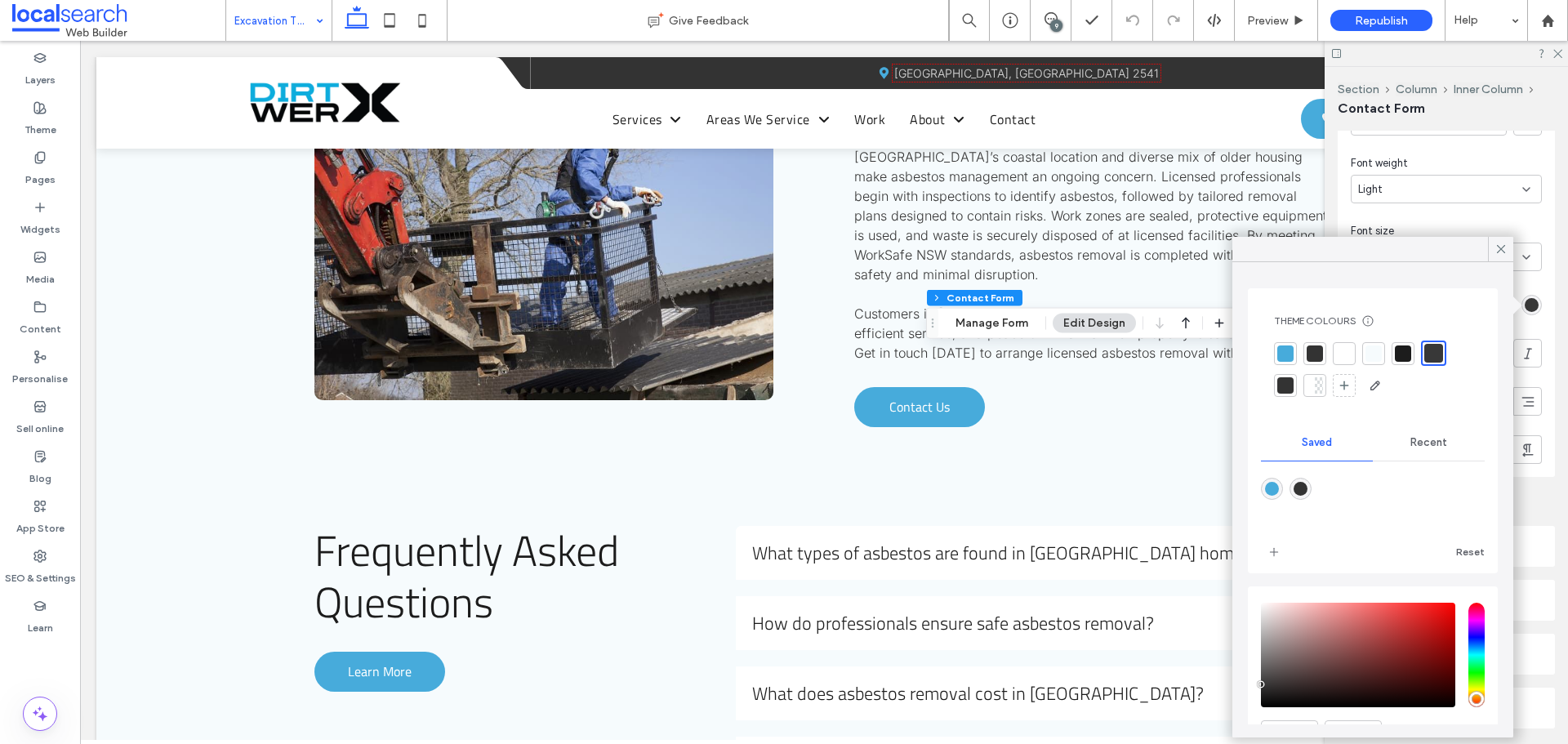
click at [1433, 350] on div at bounding box center [1433, 353] width 19 height 19
click at [1496, 250] on icon at bounding box center [1501, 249] width 15 height 15
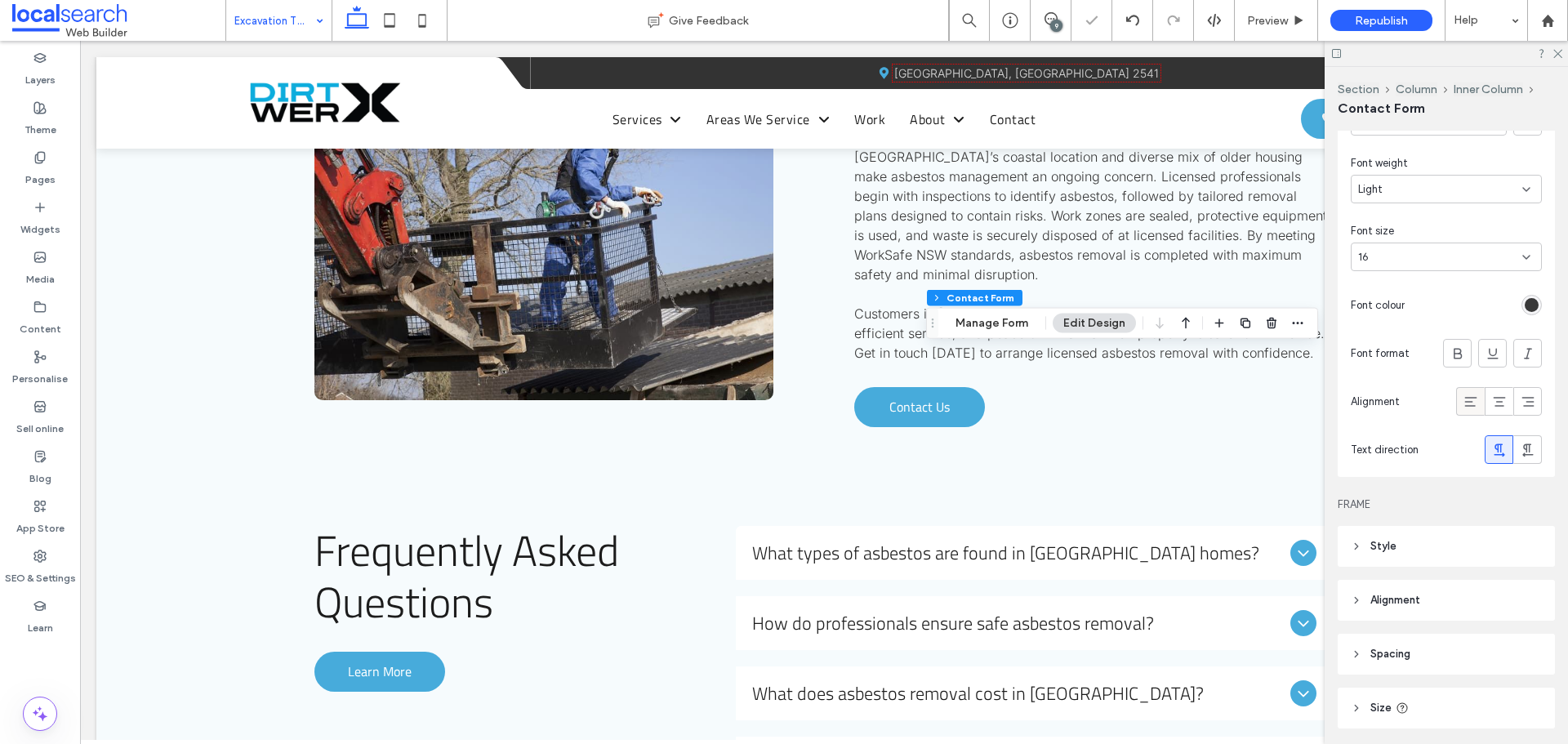
click at [1465, 401] on use at bounding box center [1470, 402] width 12 height 10
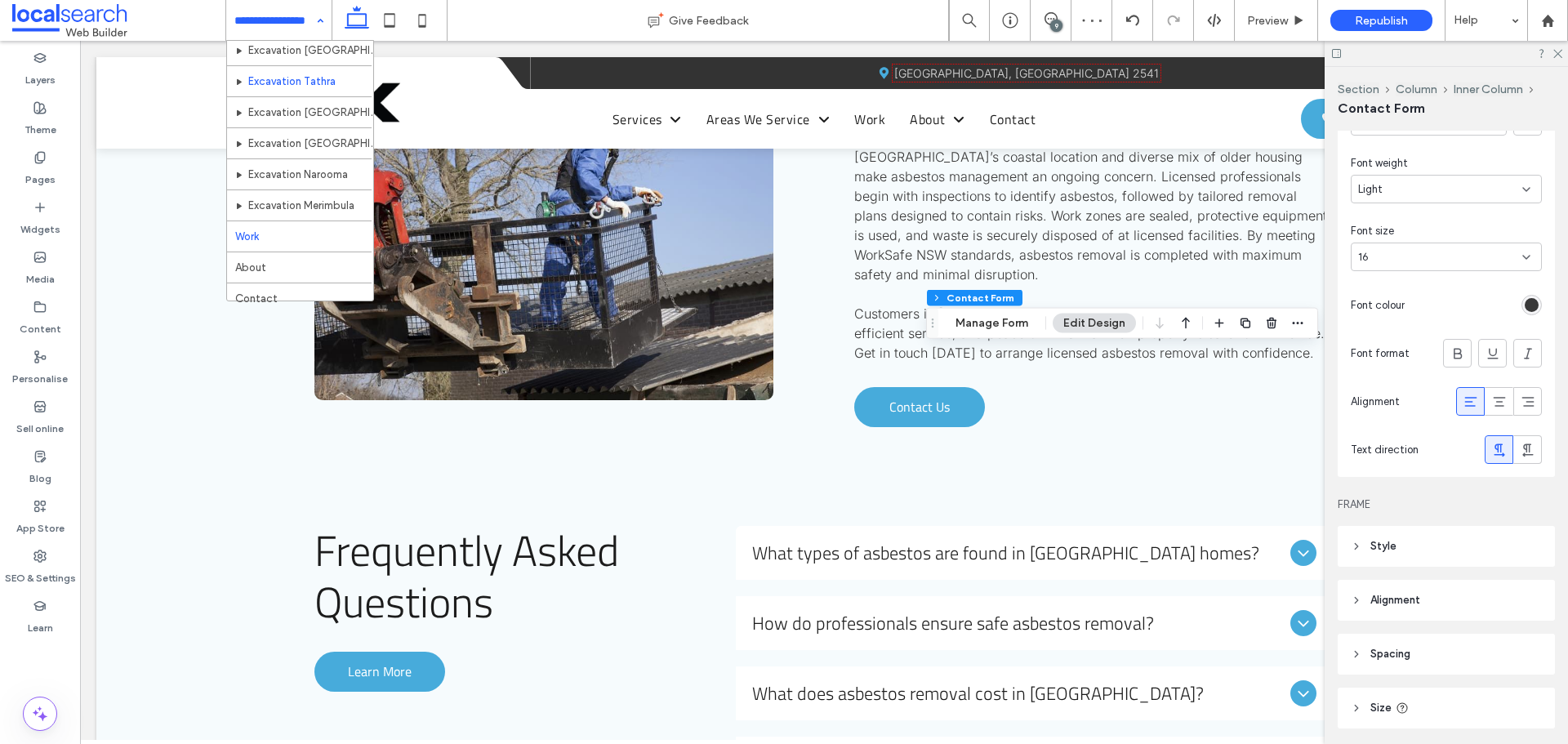
scroll to position [1041, 0]
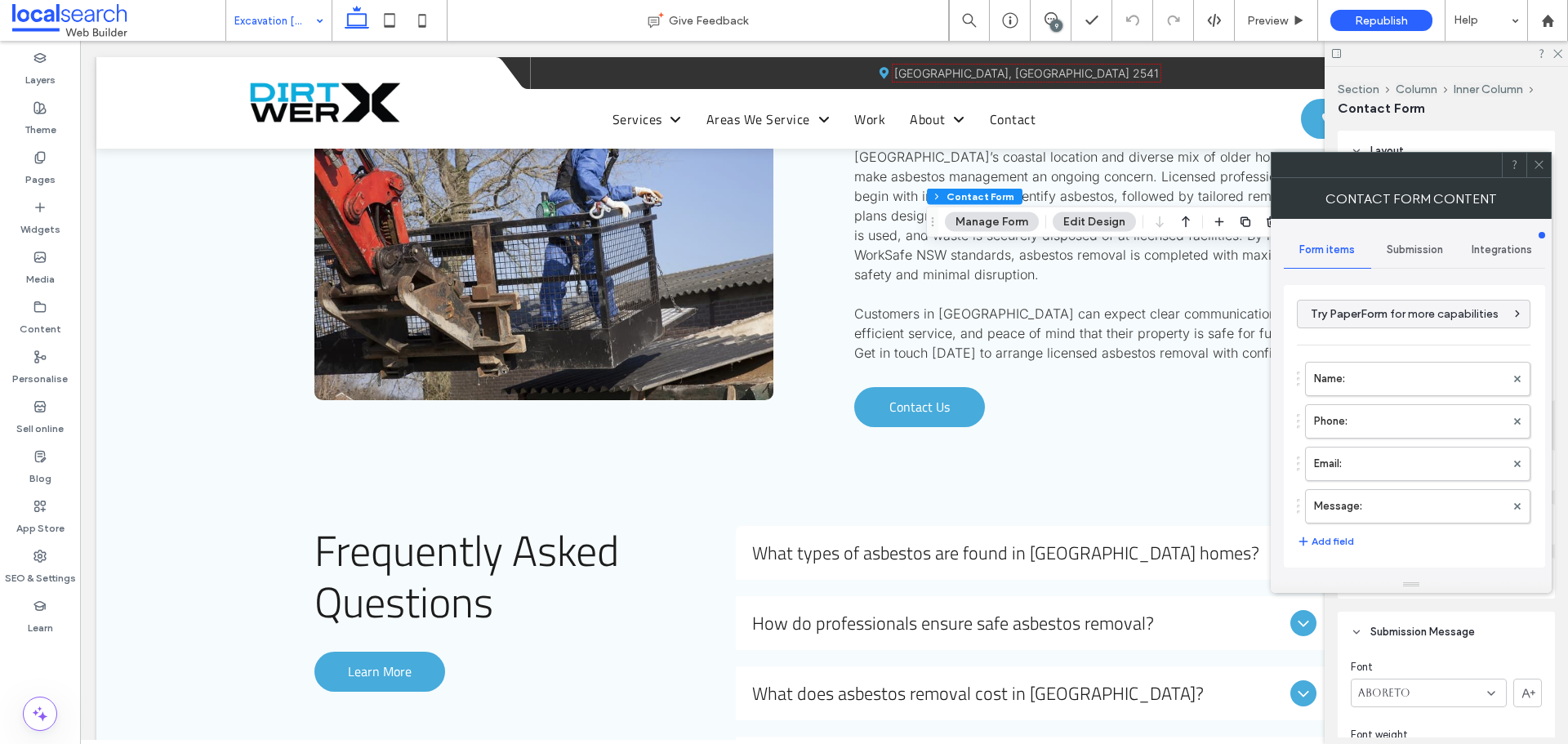
type input "****"
type input "*"
type input "***"
type input "*"
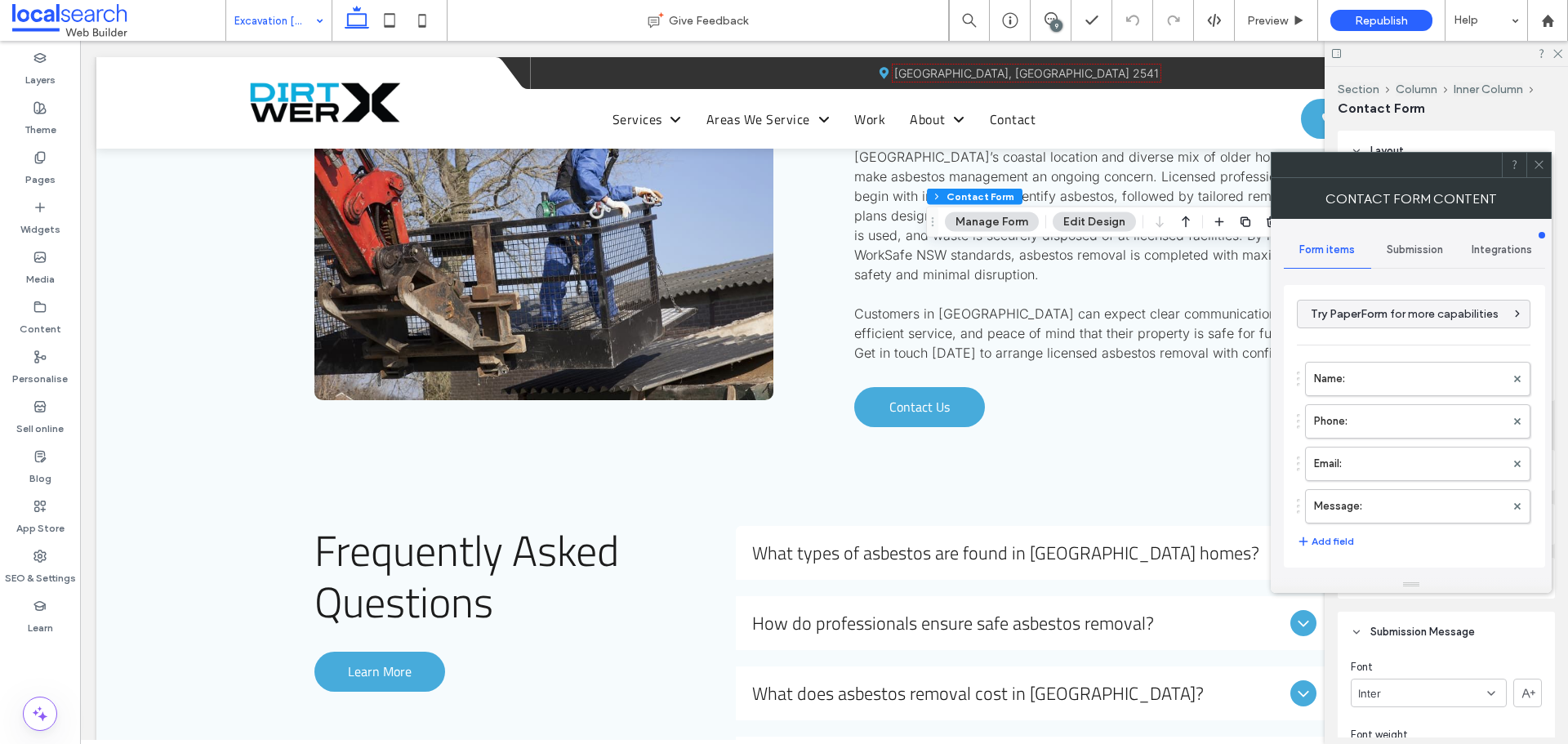
type input "*"
type input "***"
click at [1538, 163] on icon at bounding box center [1539, 164] width 12 height 12
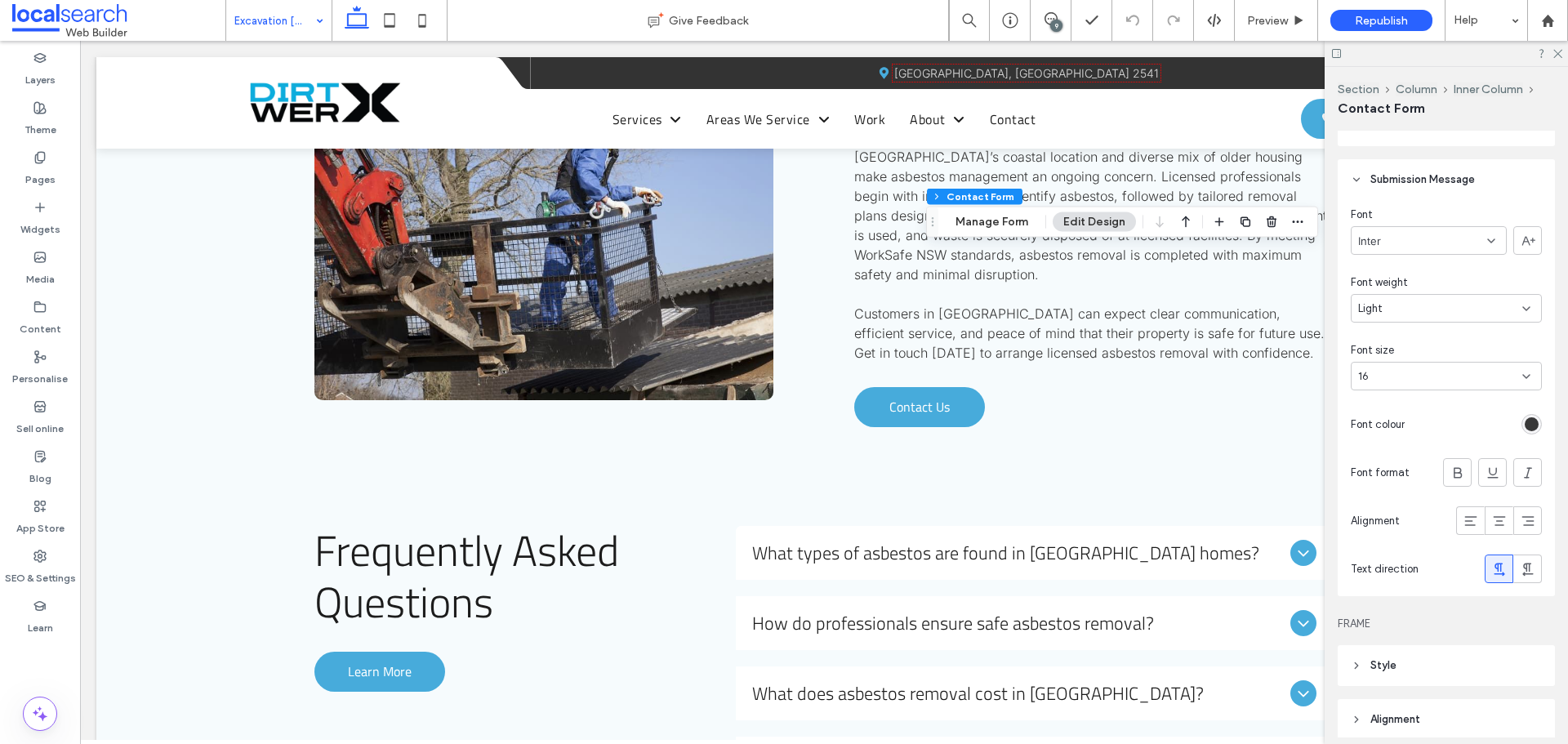
scroll to position [490, 0]
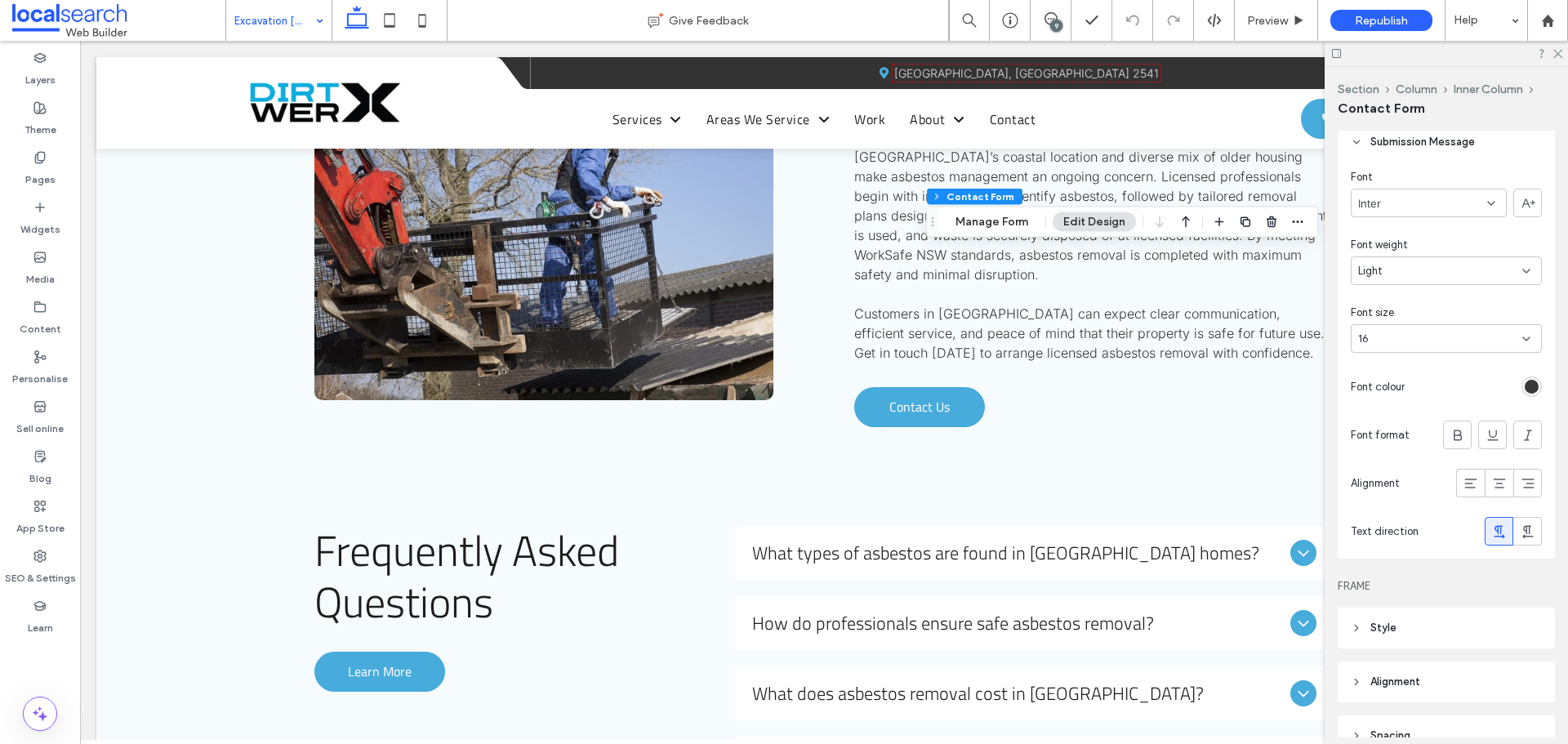
click at [1530, 384] on div "rgb(56, 56, 56)" at bounding box center [1531, 386] width 20 height 20
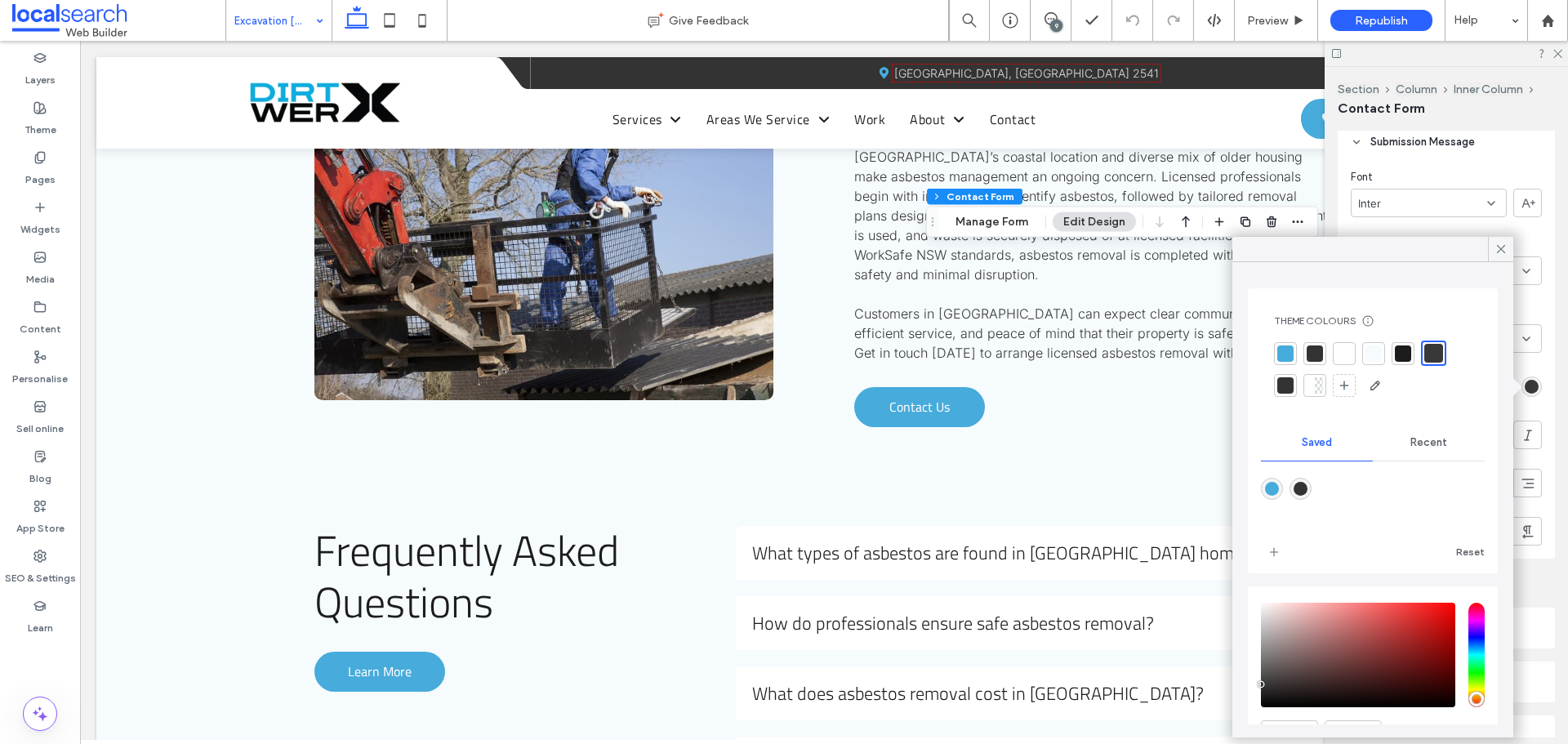
click at [1429, 345] on div at bounding box center [1433, 353] width 19 height 19
click at [1498, 244] on icon at bounding box center [1501, 249] width 15 height 15
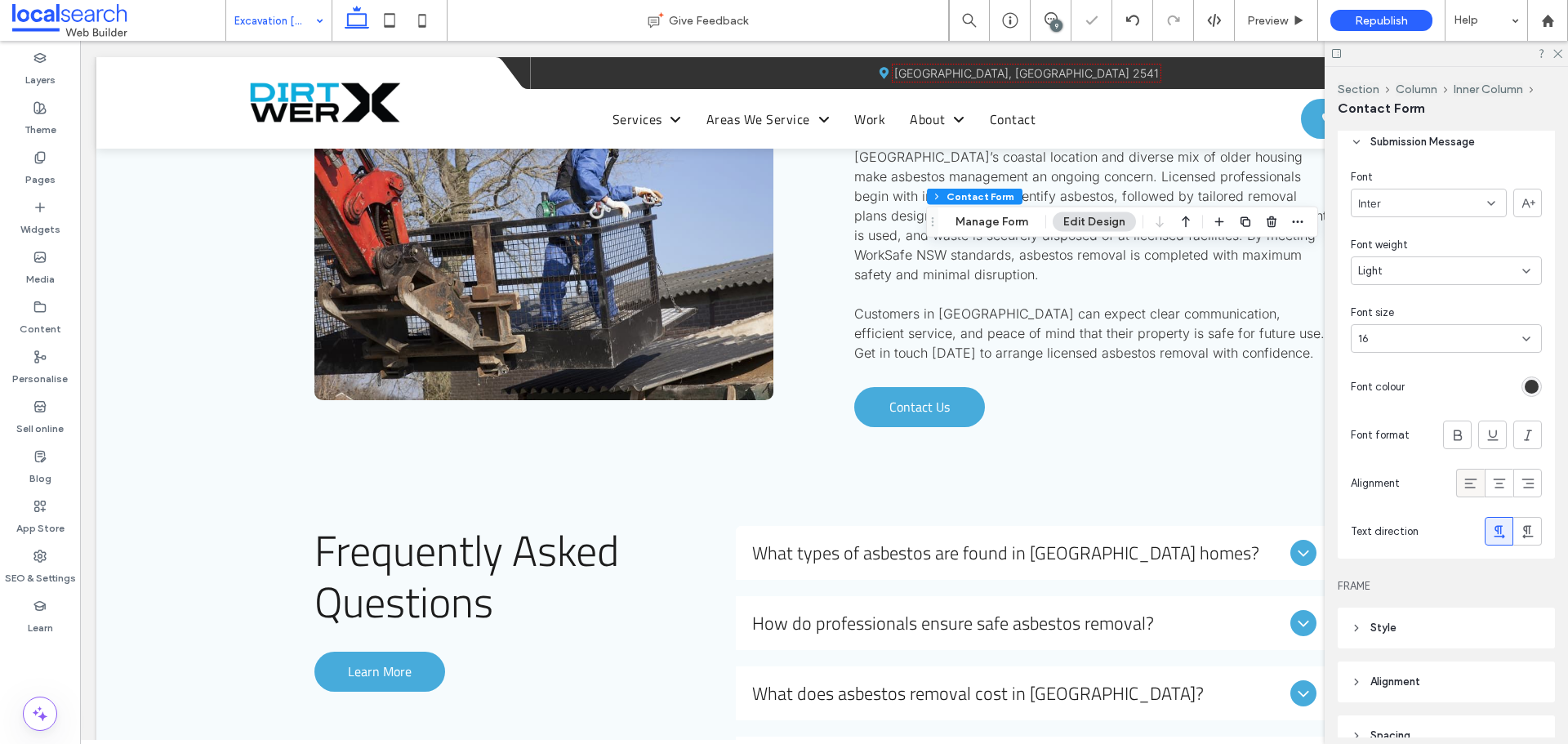
click at [1467, 484] on icon at bounding box center [1471, 483] width 16 height 16
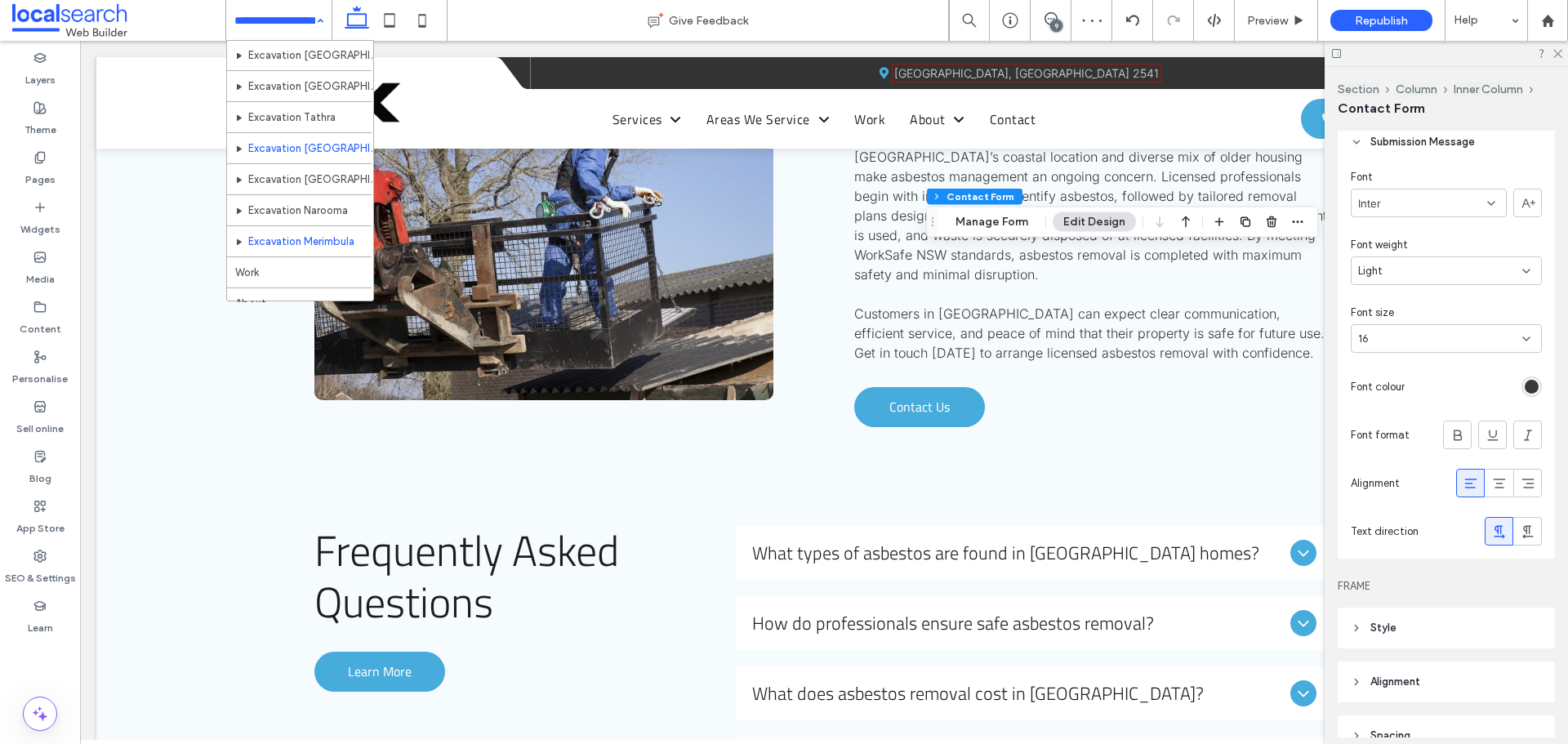
scroll to position [1041, 0]
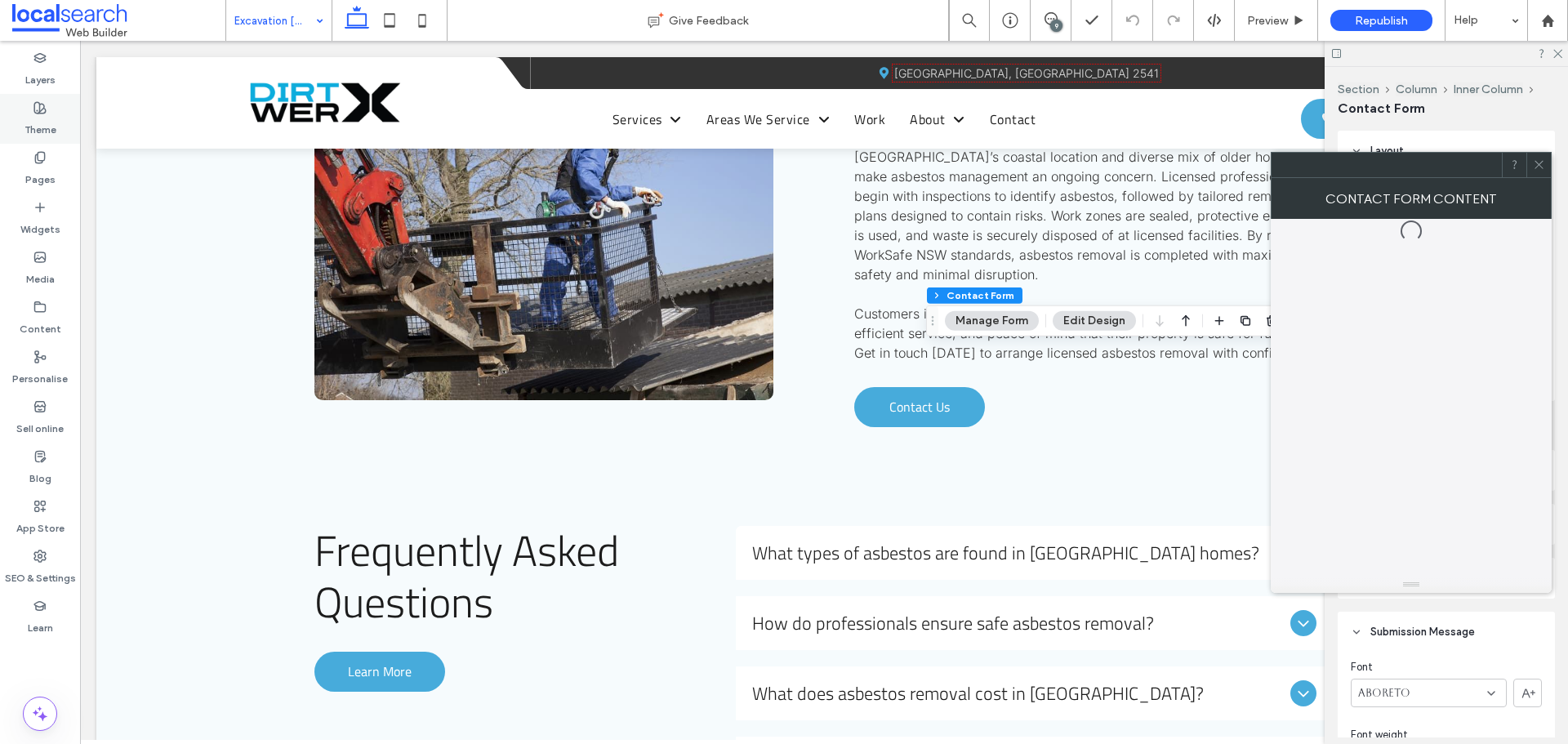
type input "*"
type input "***"
type input "*"
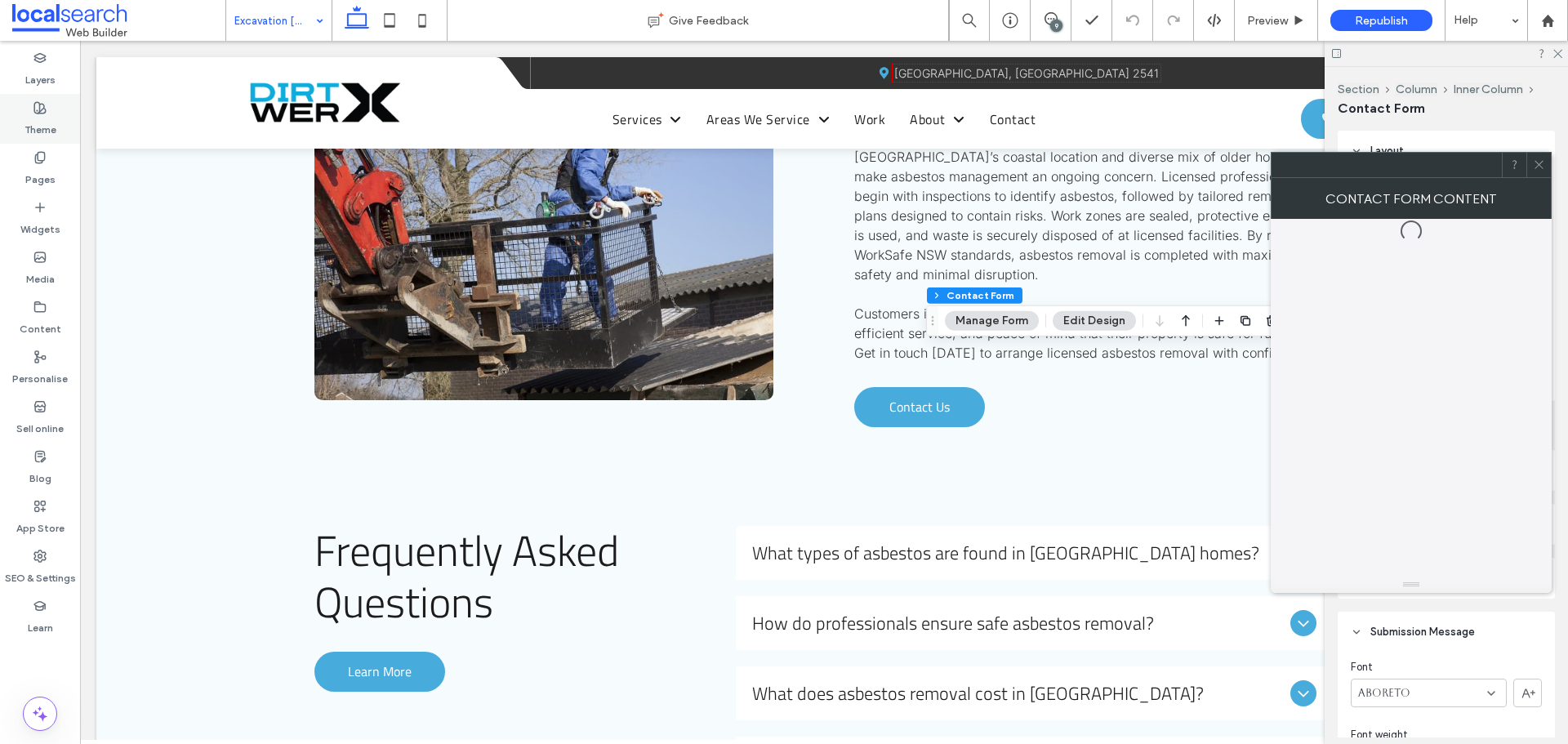
type input "***"
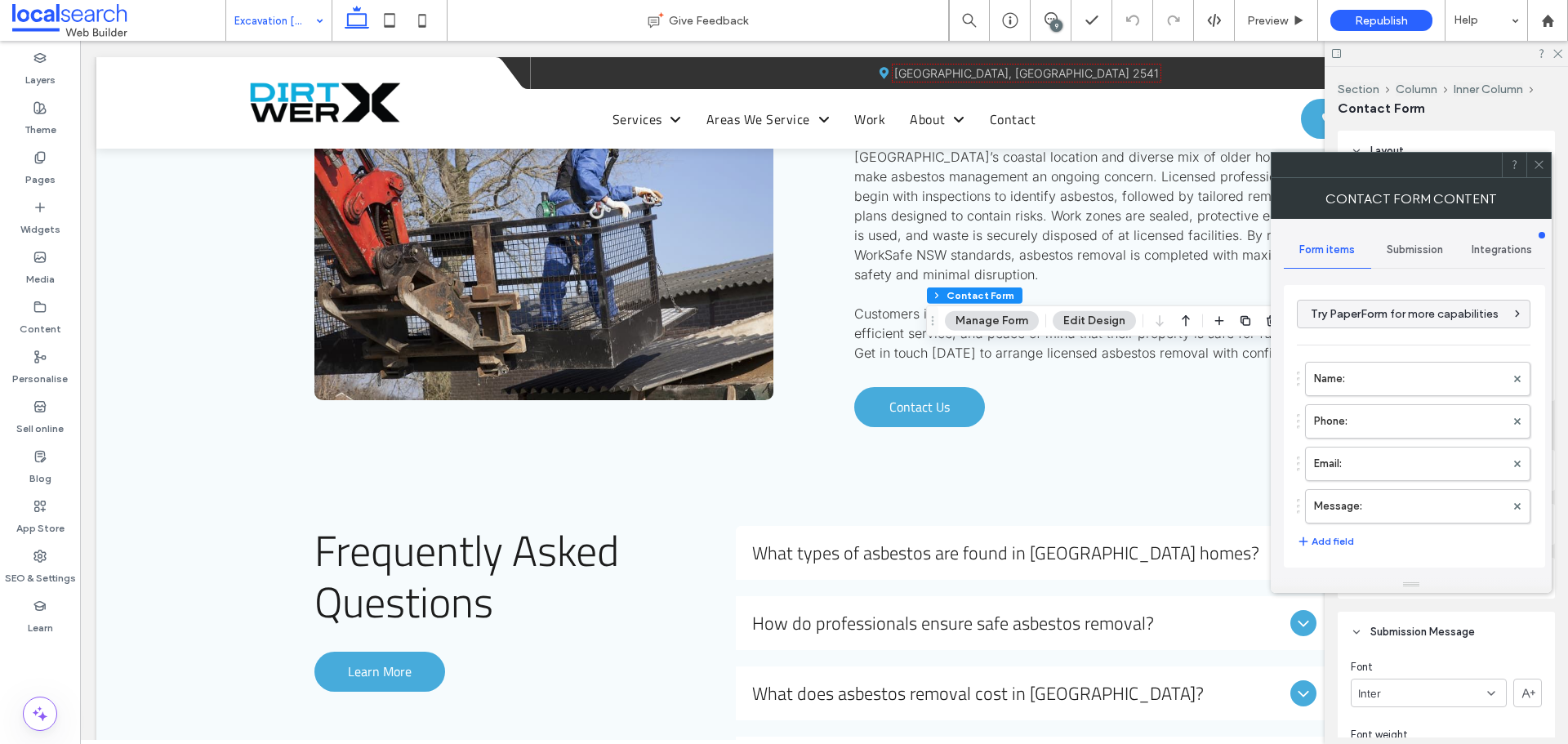
click at [1541, 159] on icon at bounding box center [1539, 164] width 12 height 12
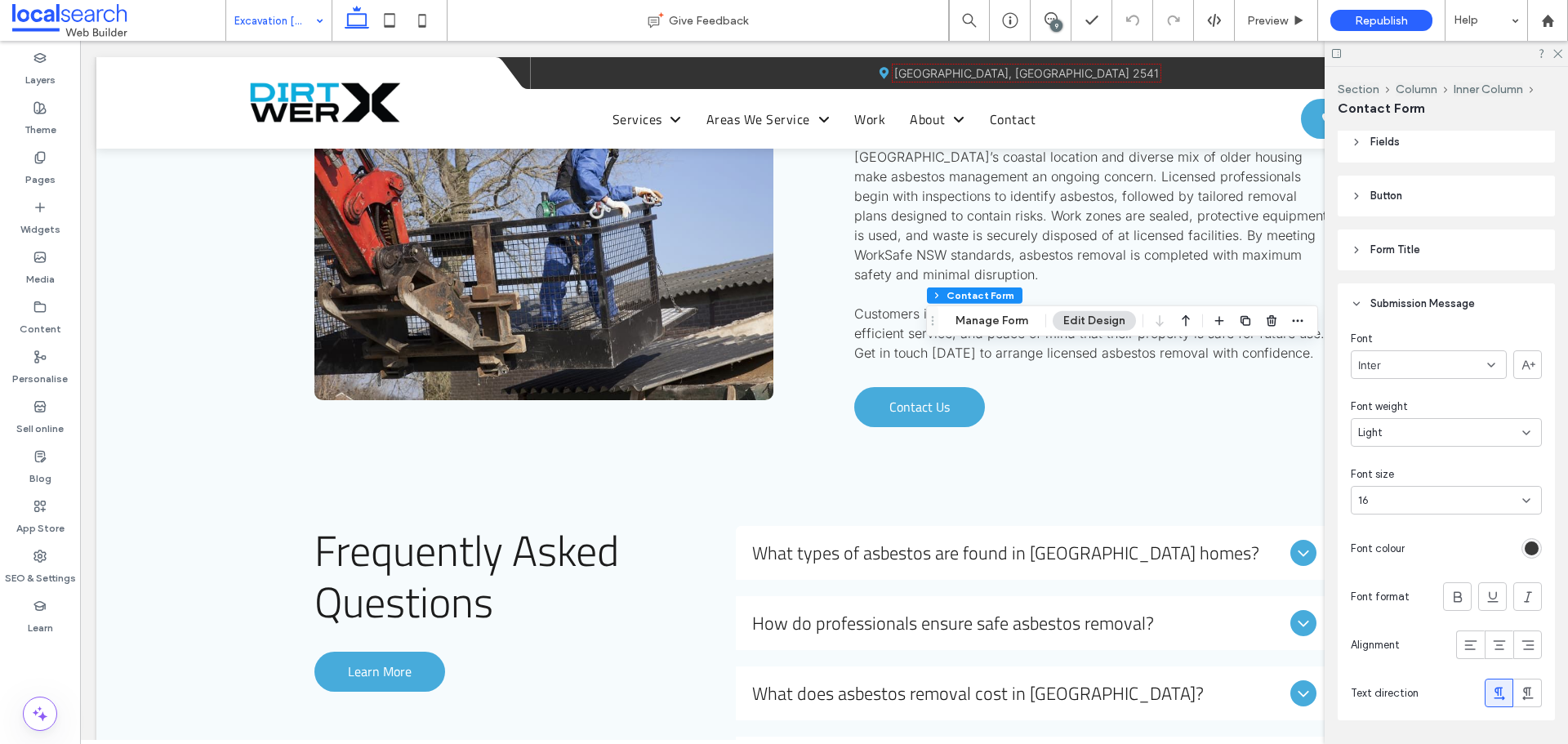
scroll to position [490, 0]
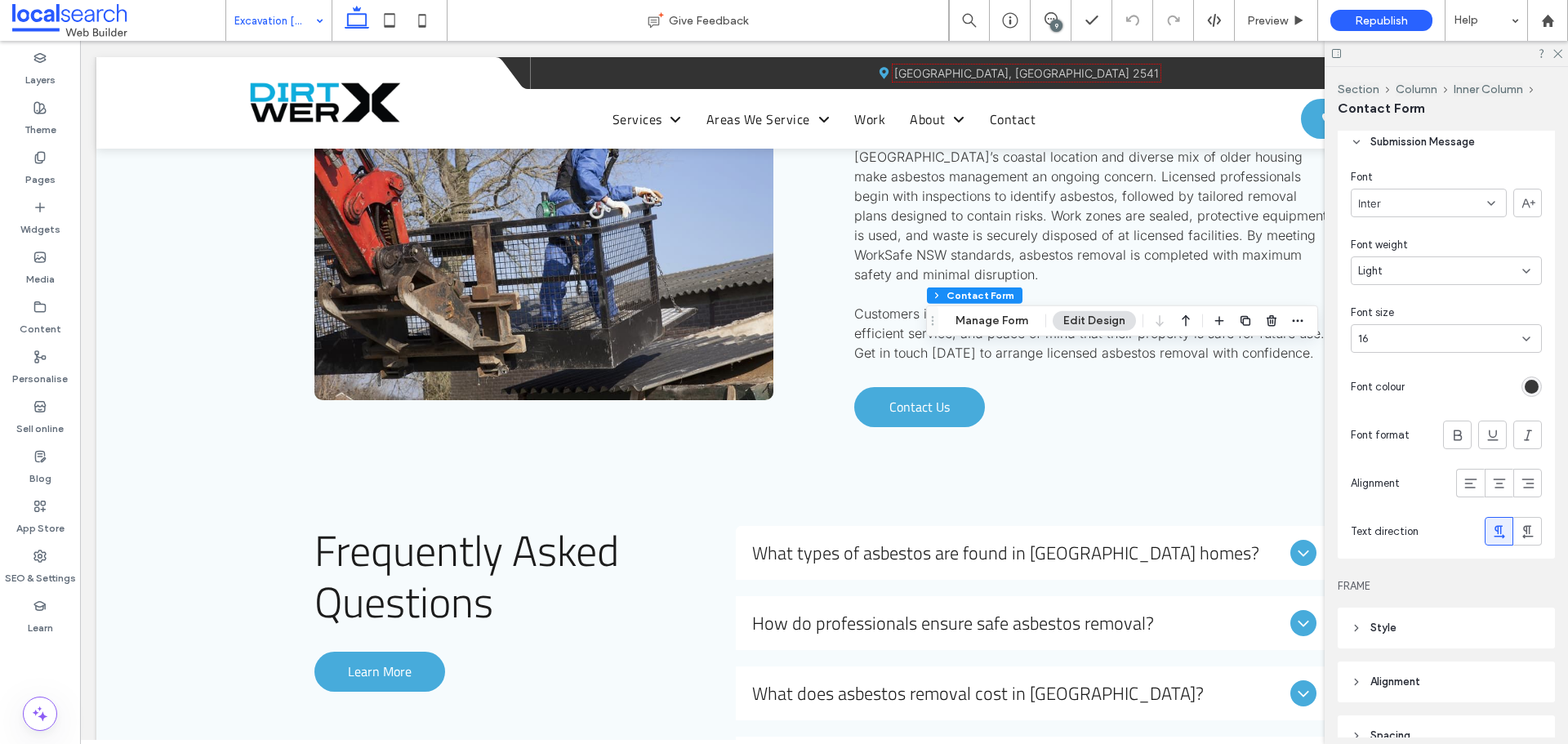
click at [1525, 384] on div "rgb(56, 56, 56)" at bounding box center [1531, 386] width 14 height 14
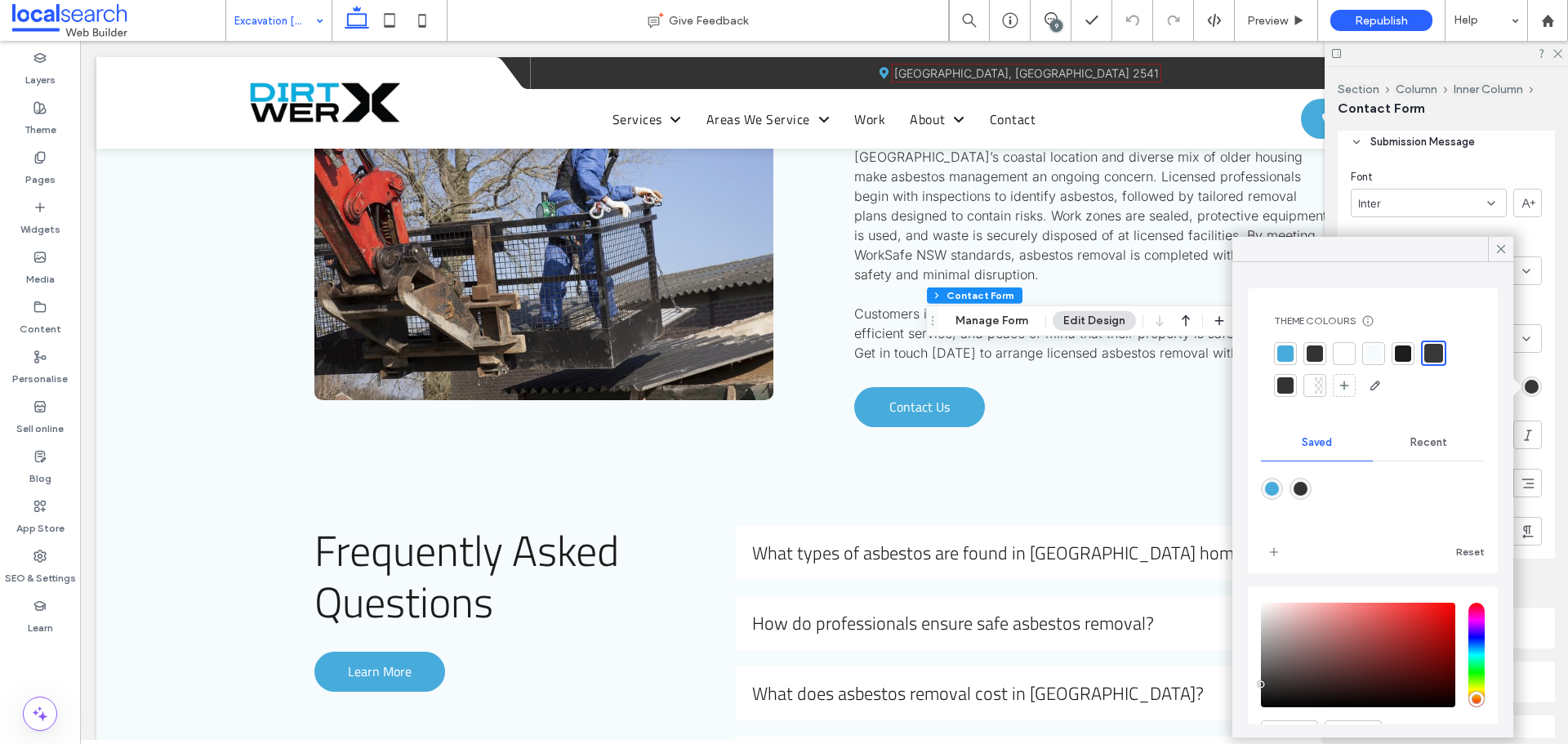
click at [1431, 350] on div at bounding box center [1433, 353] width 19 height 19
click at [1502, 243] on icon at bounding box center [1501, 249] width 15 height 15
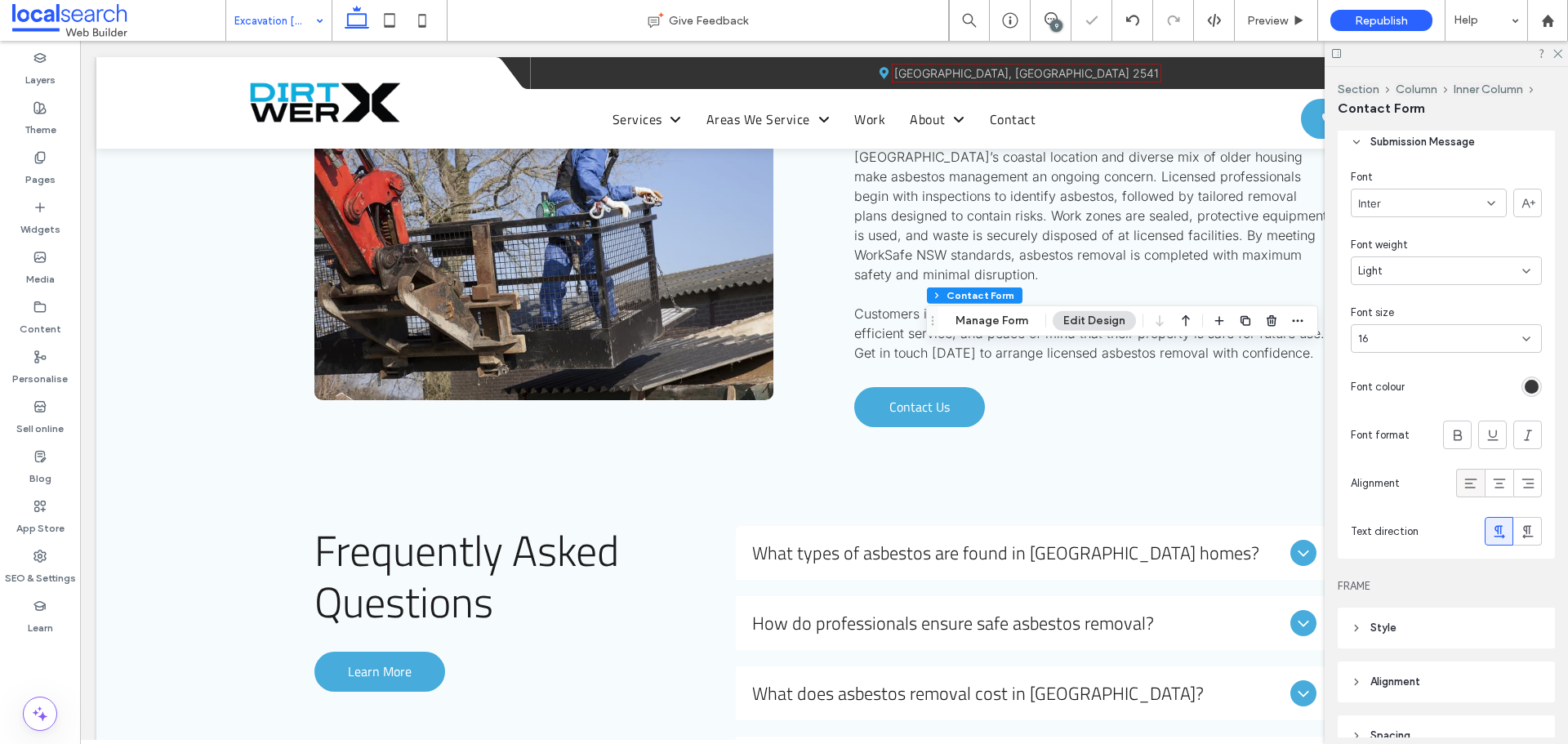
click at [1465, 480] on icon at bounding box center [1471, 483] width 16 height 16
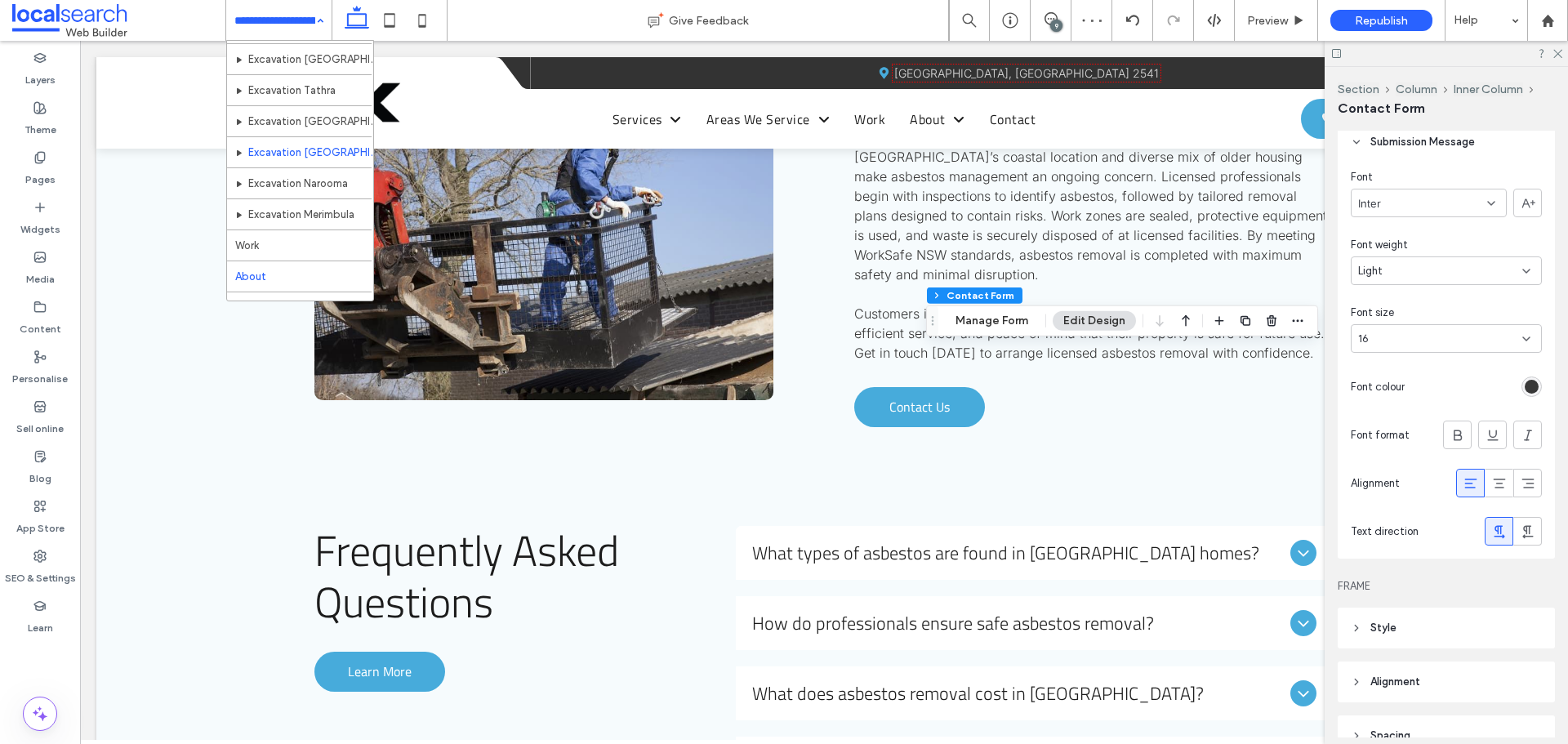
scroll to position [1041, 0]
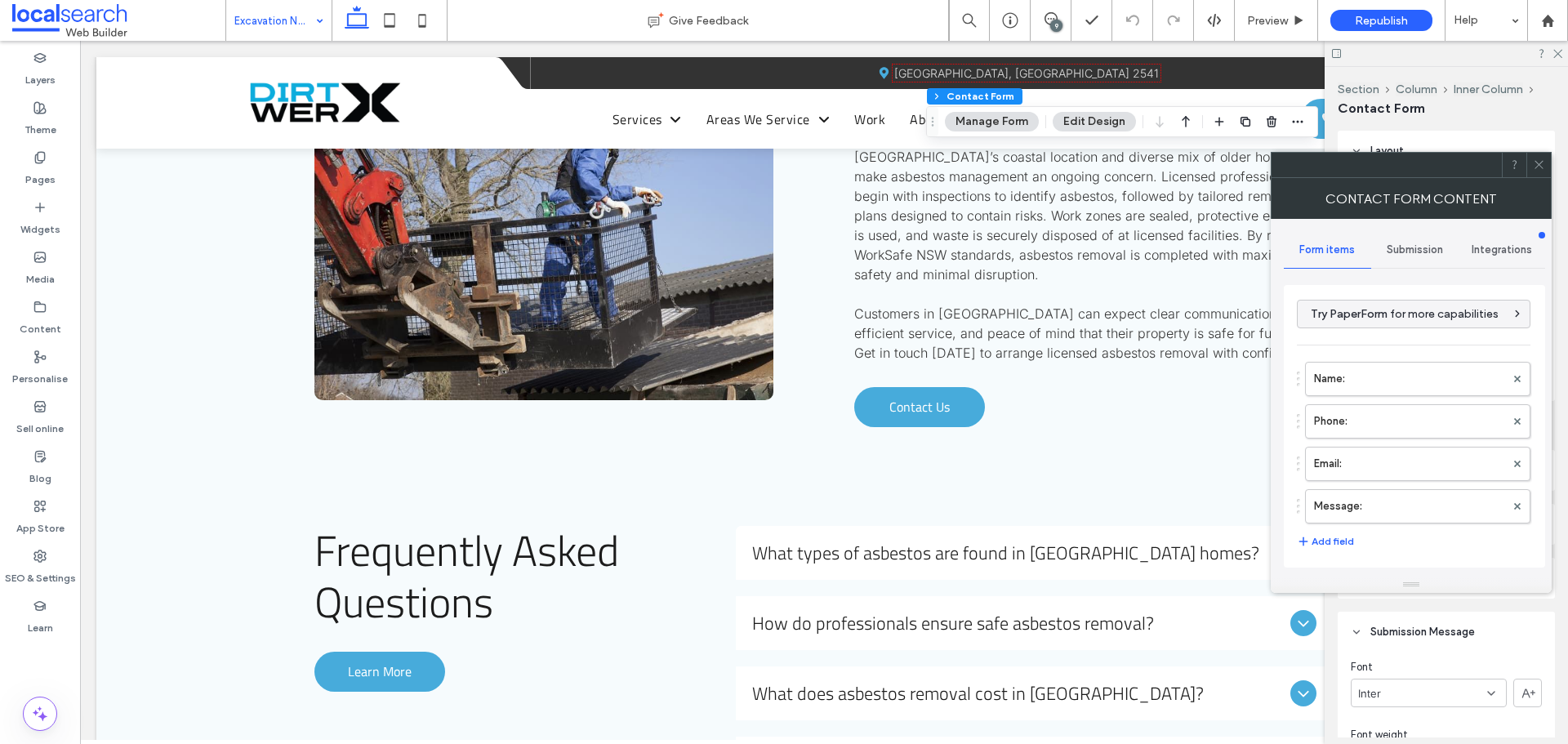
type input "*"
type input "***"
type input "*"
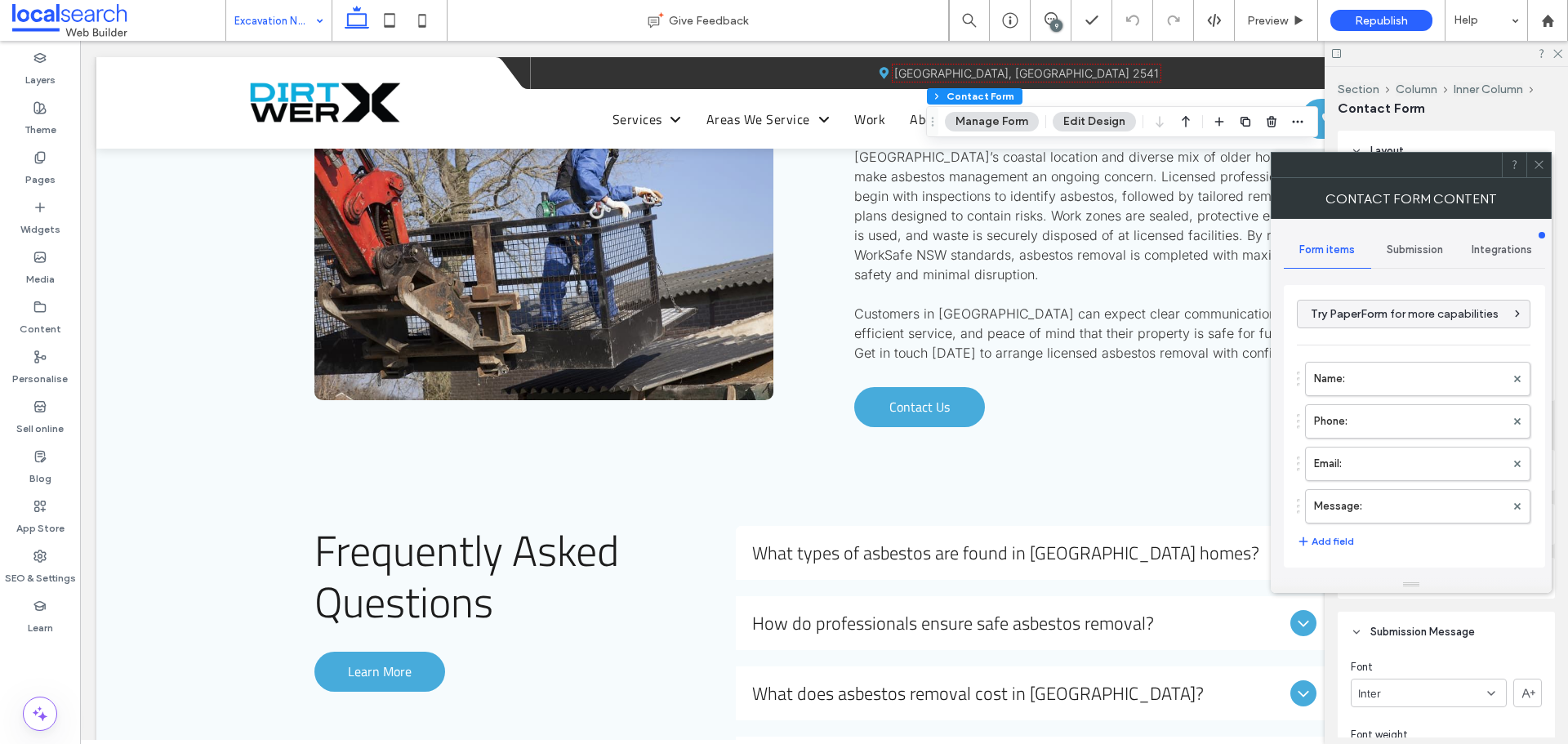
type input "***"
click at [1537, 167] on use at bounding box center [1539, 165] width 8 height 8
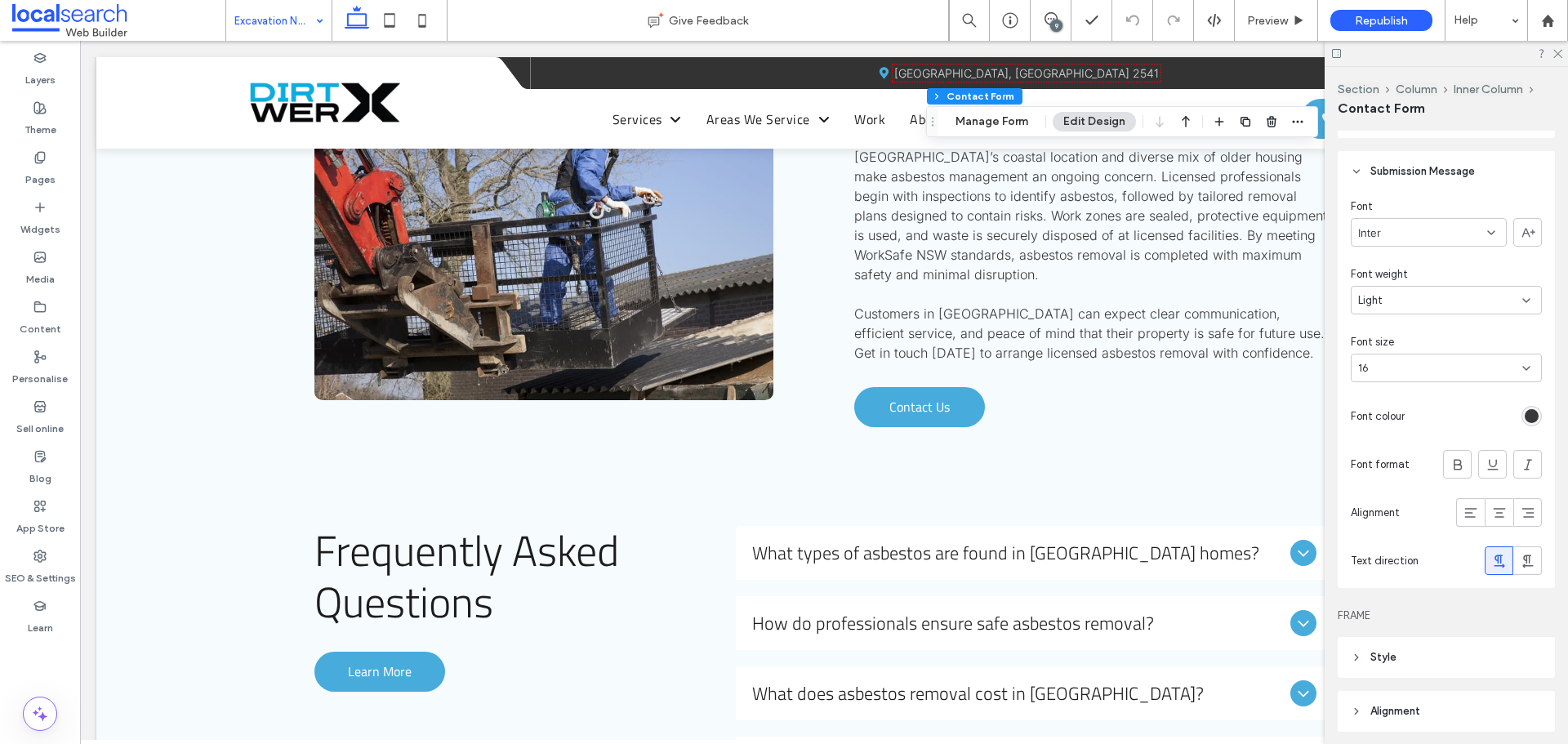
scroll to position [490, 0]
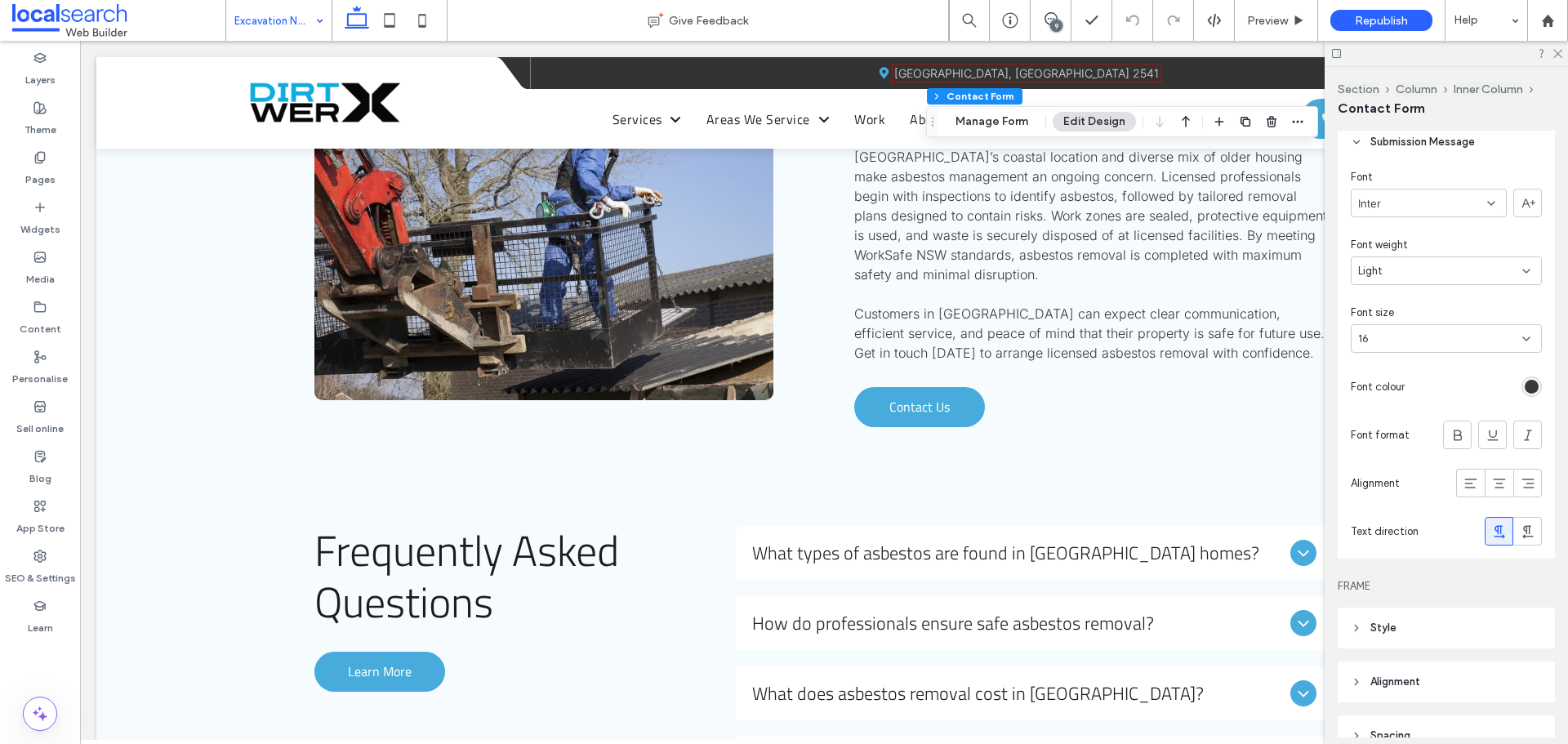
click at [1528, 383] on div "rgb(56, 56, 56)" at bounding box center [1531, 386] width 14 height 14
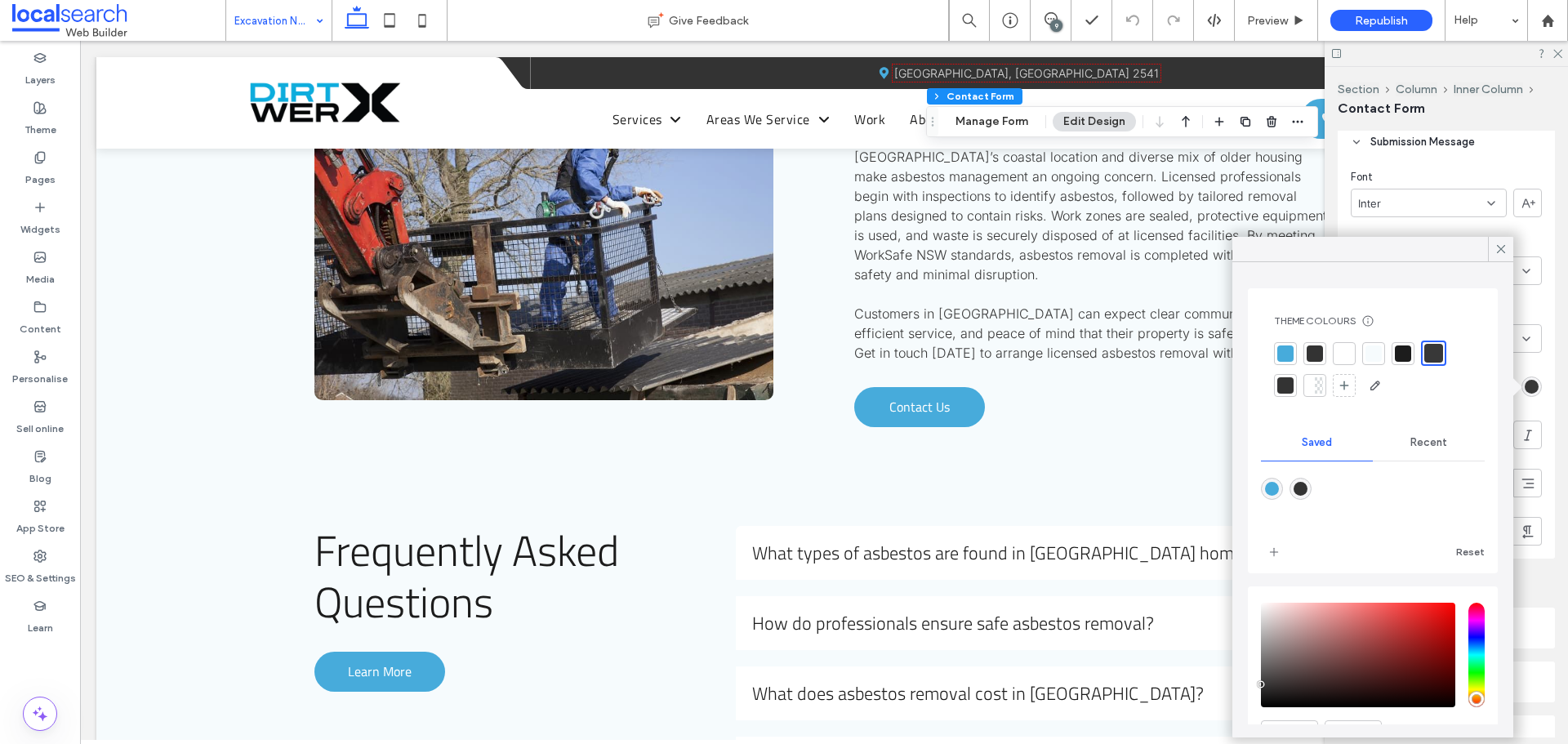
click at [1431, 346] on div at bounding box center [1433, 353] width 19 height 19
click at [1505, 240] on span at bounding box center [1501, 249] width 15 height 25
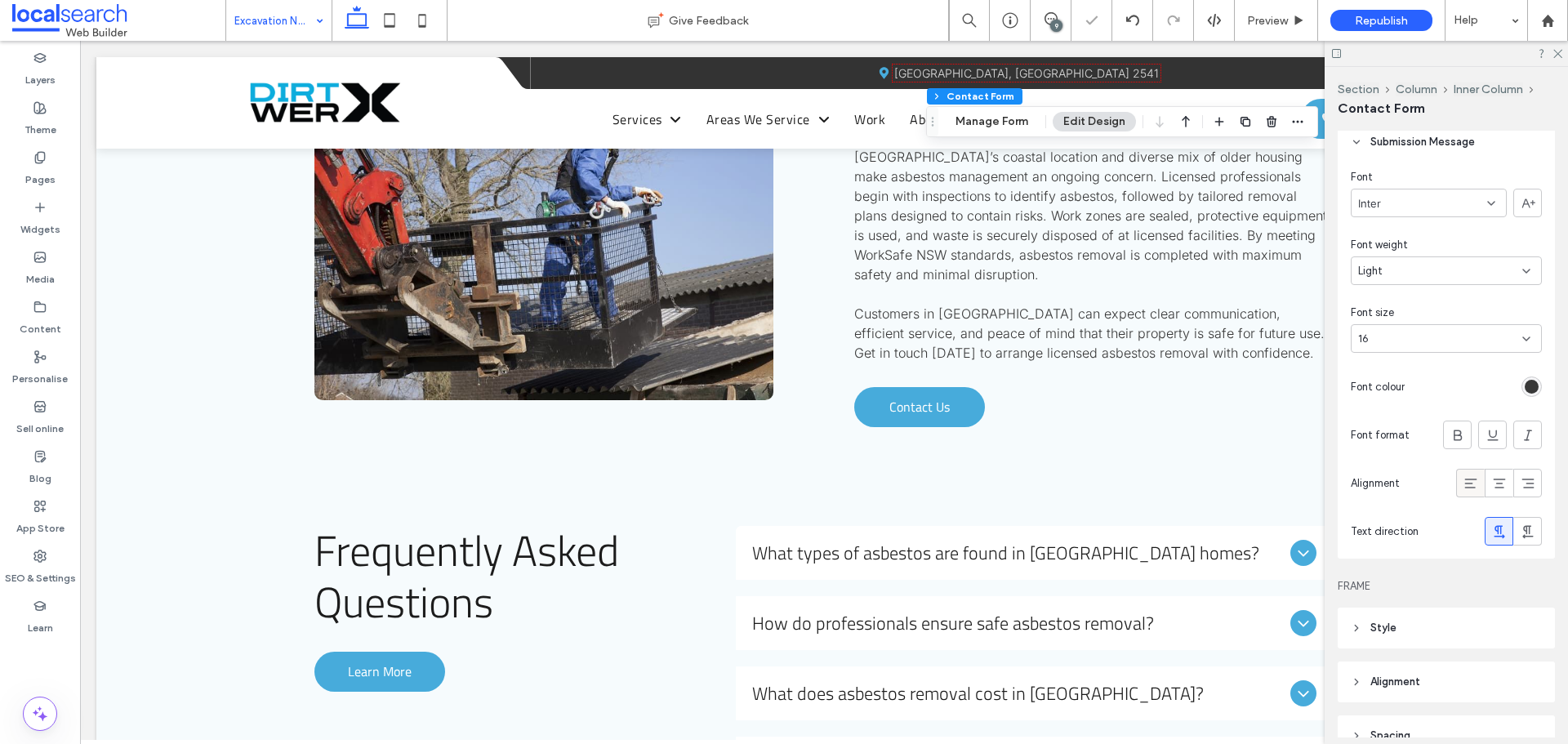
click at [1463, 481] on icon at bounding box center [1471, 483] width 16 height 16
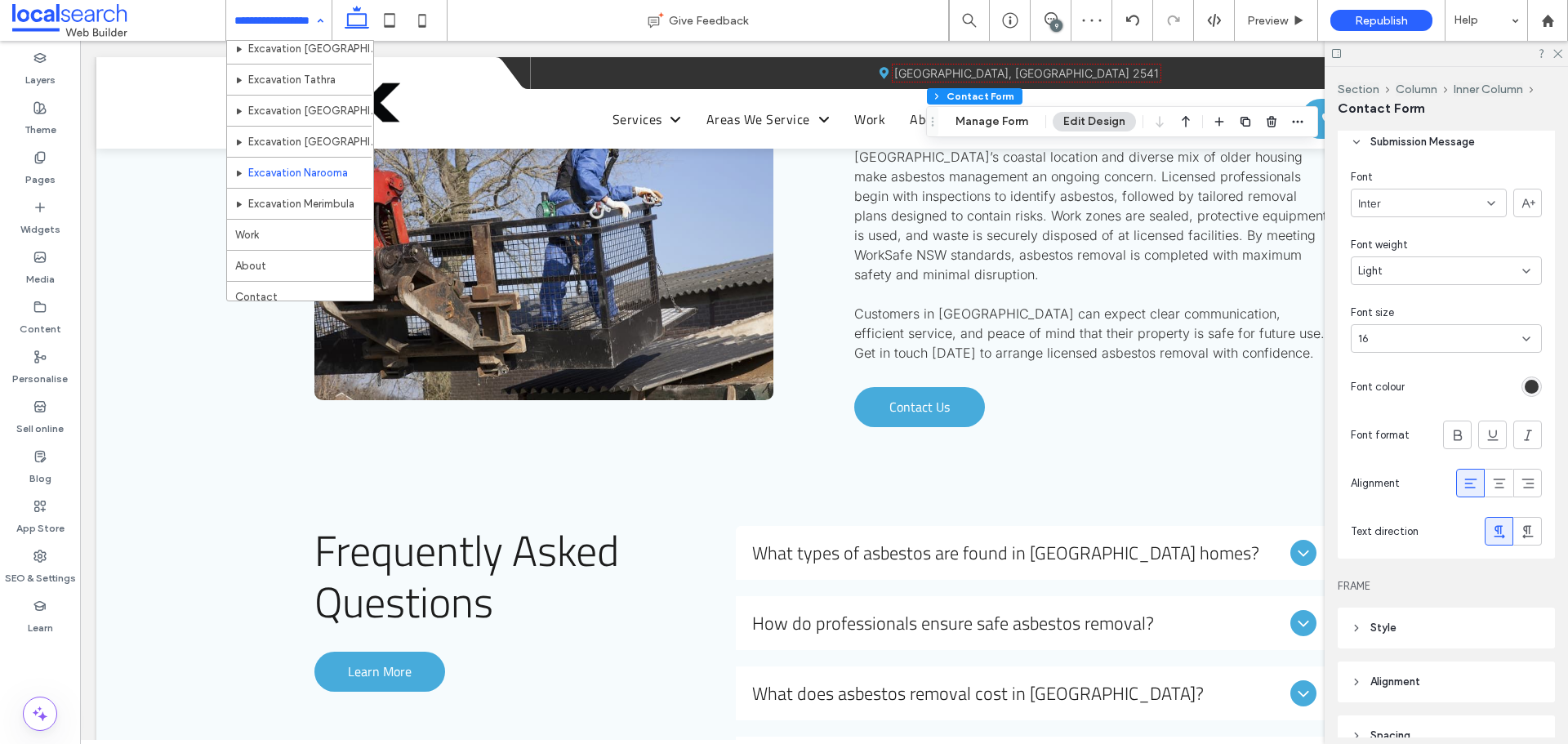
scroll to position [1041, 0]
drag, startPoint x: 287, startPoint y: 191, endPoint x: 25, endPoint y: 201, distance: 262.2
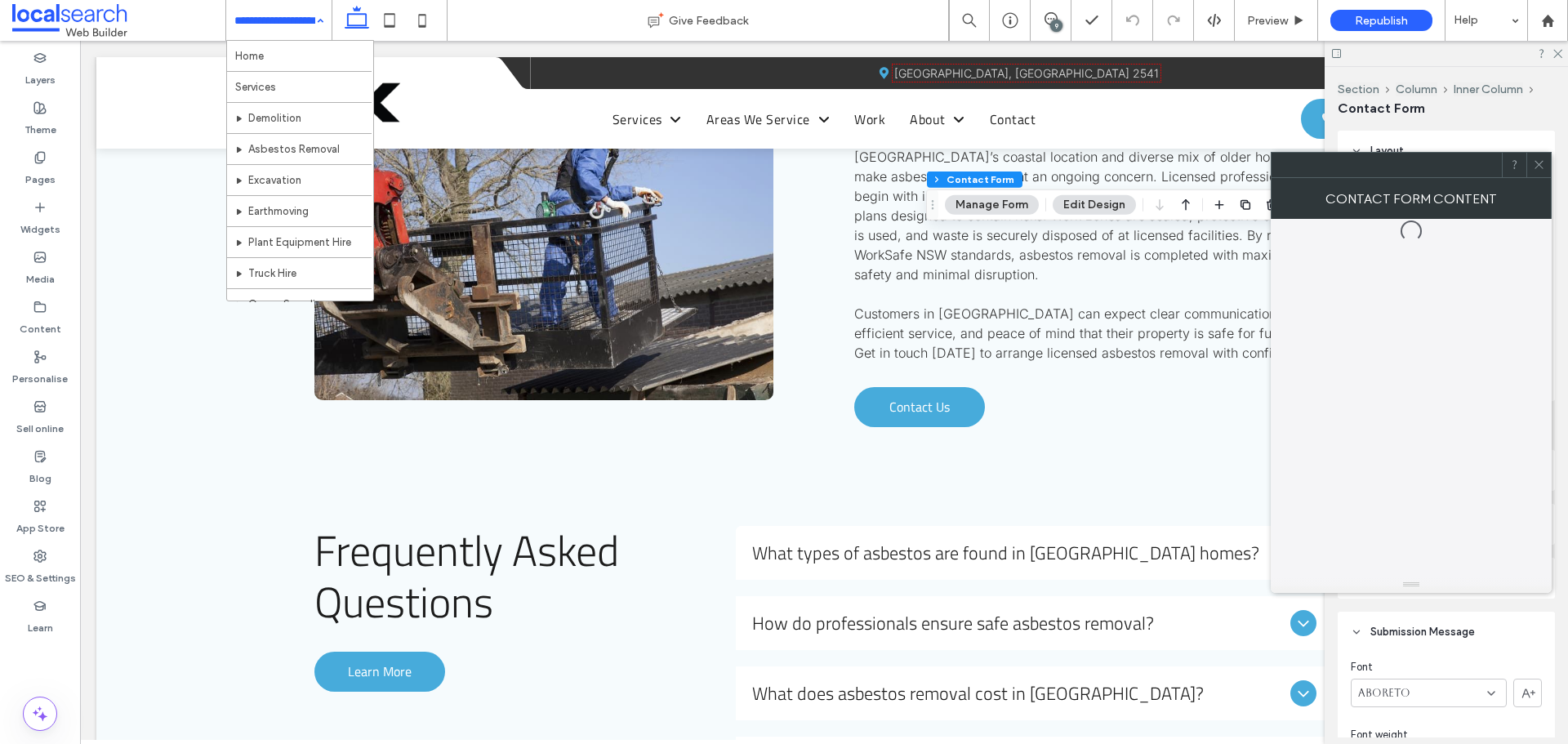
type input "*"
type input "***"
type input "*"
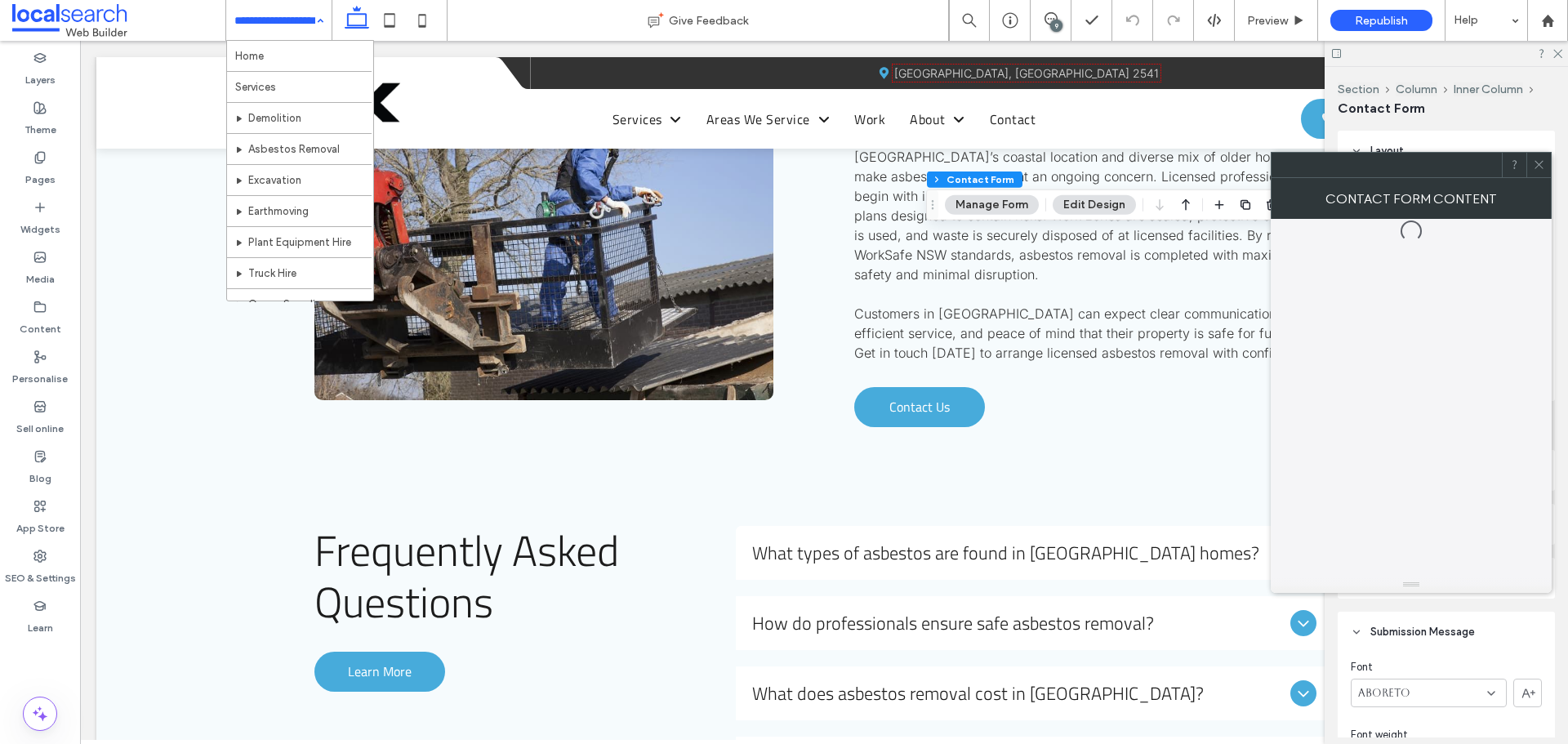
type input "***"
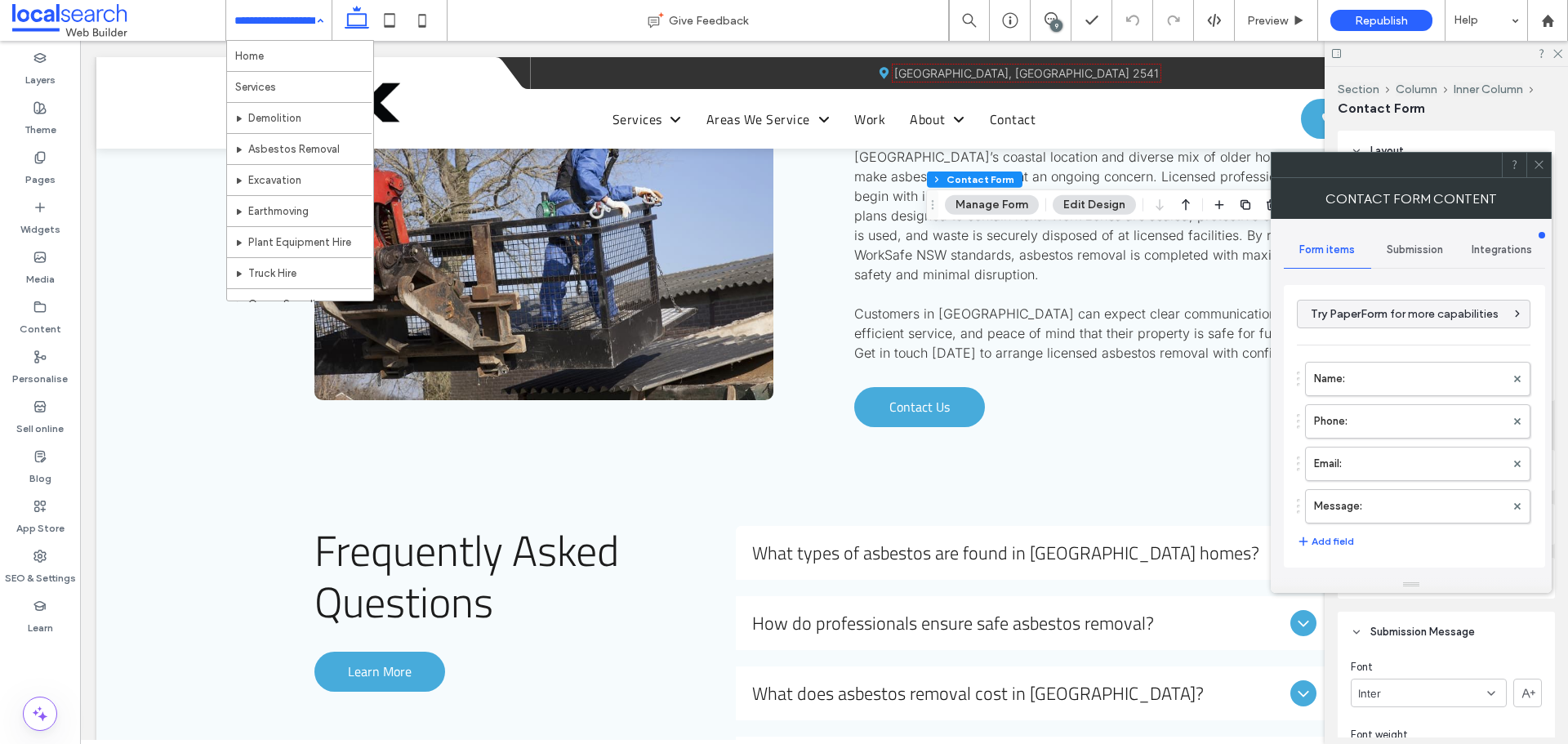
drag, startPoint x: 1535, startPoint y: 163, endPoint x: 1543, endPoint y: 221, distance: 58.5
click at [1536, 163] on icon at bounding box center [1539, 164] width 12 height 12
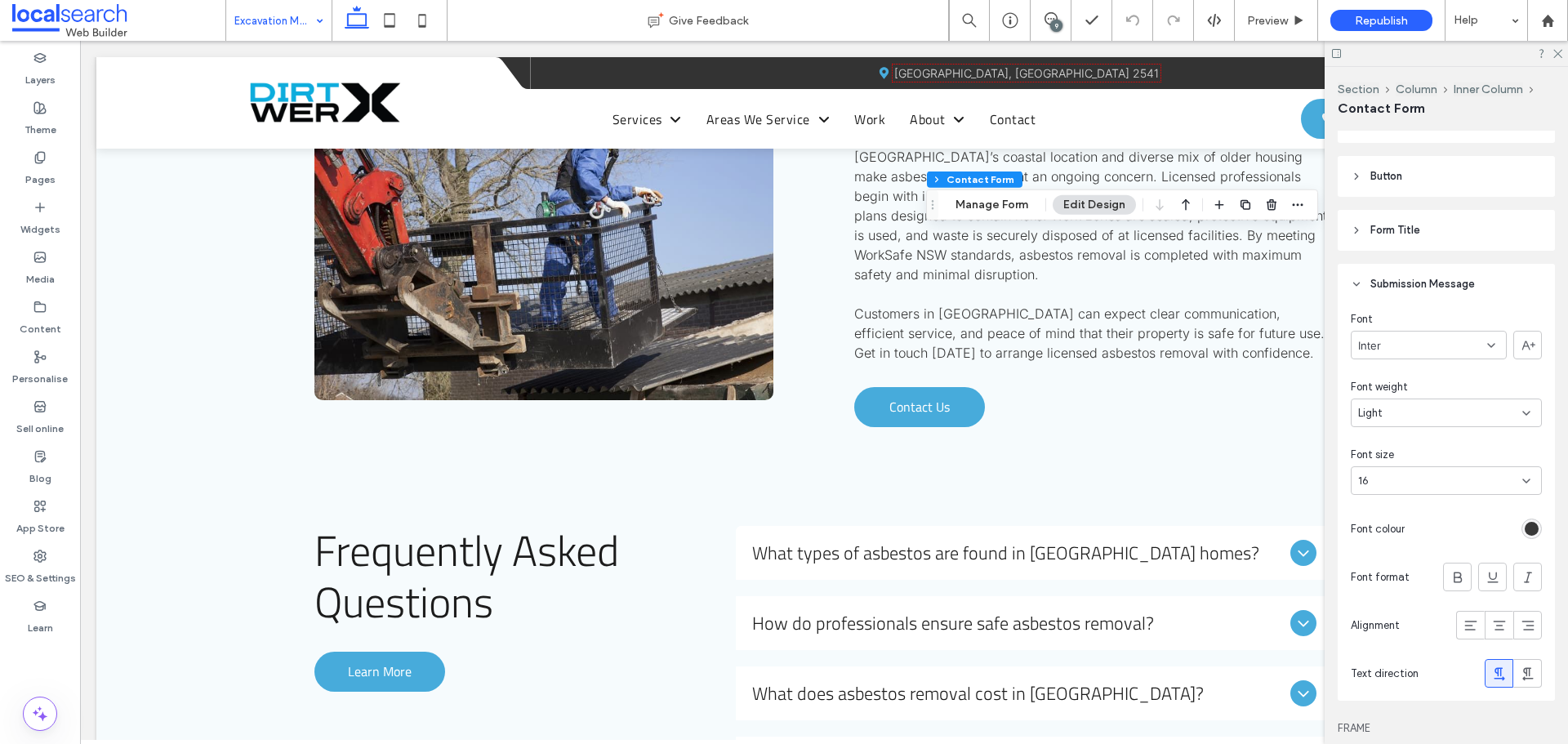
scroll to position [490, 0]
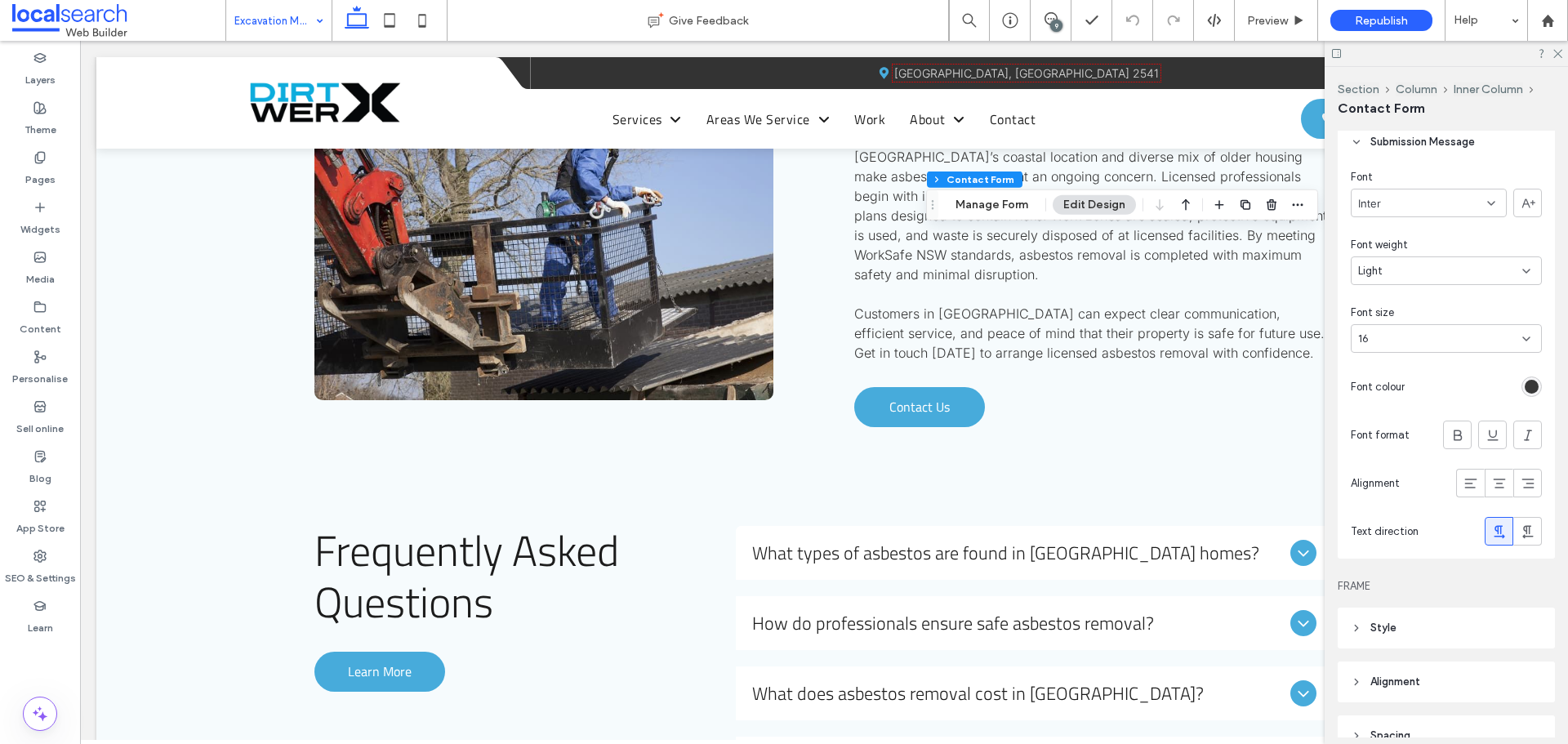
click at [1525, 385] on div "rgb(56, 56, 56)" at bounding box center [1531, 386] width 14 height 14
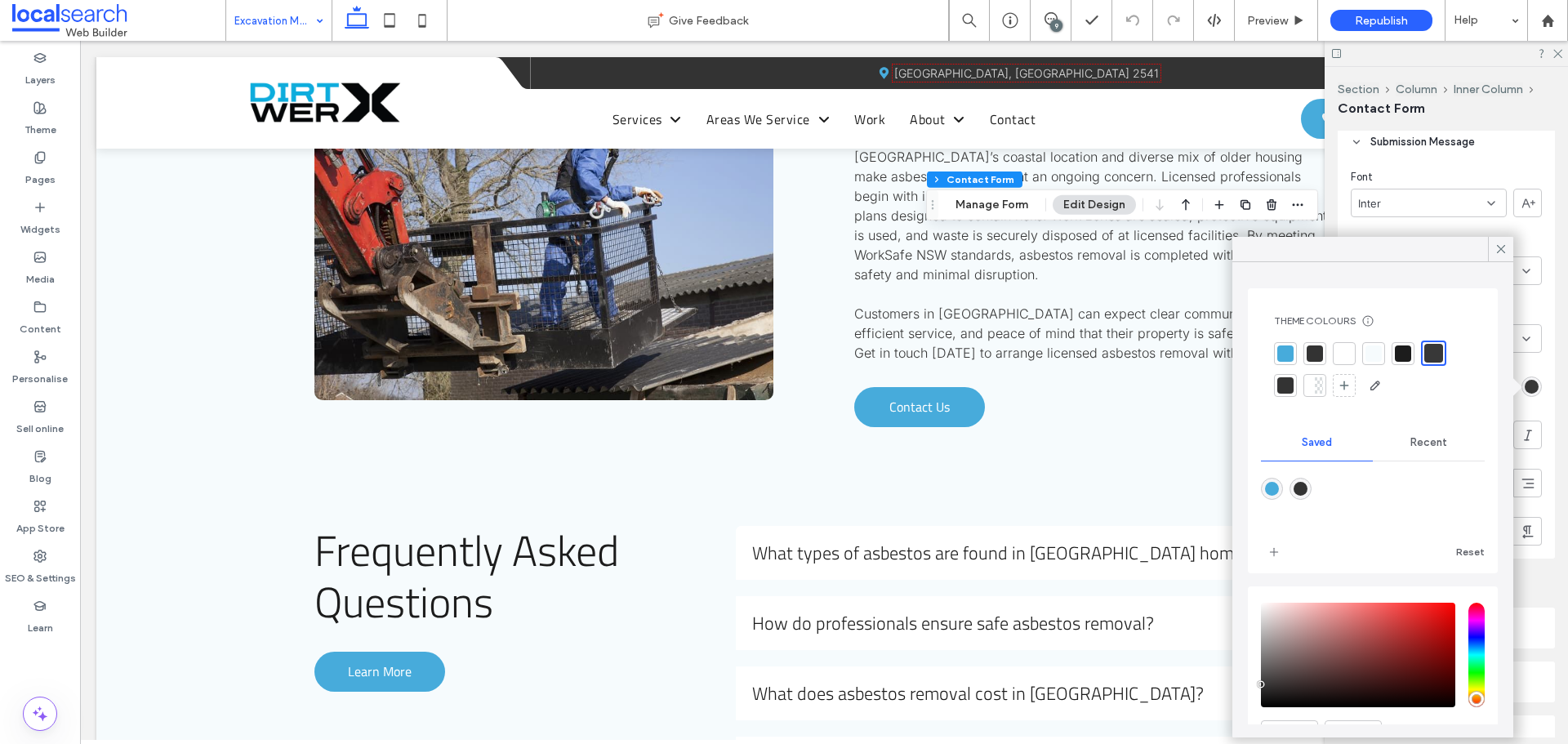
click at [1435, 355] on div at bounding box center [1433, 353] width 19 height 19
click at [1500, 249] on icon at bounding box center [1501, 249] width 15 height 15
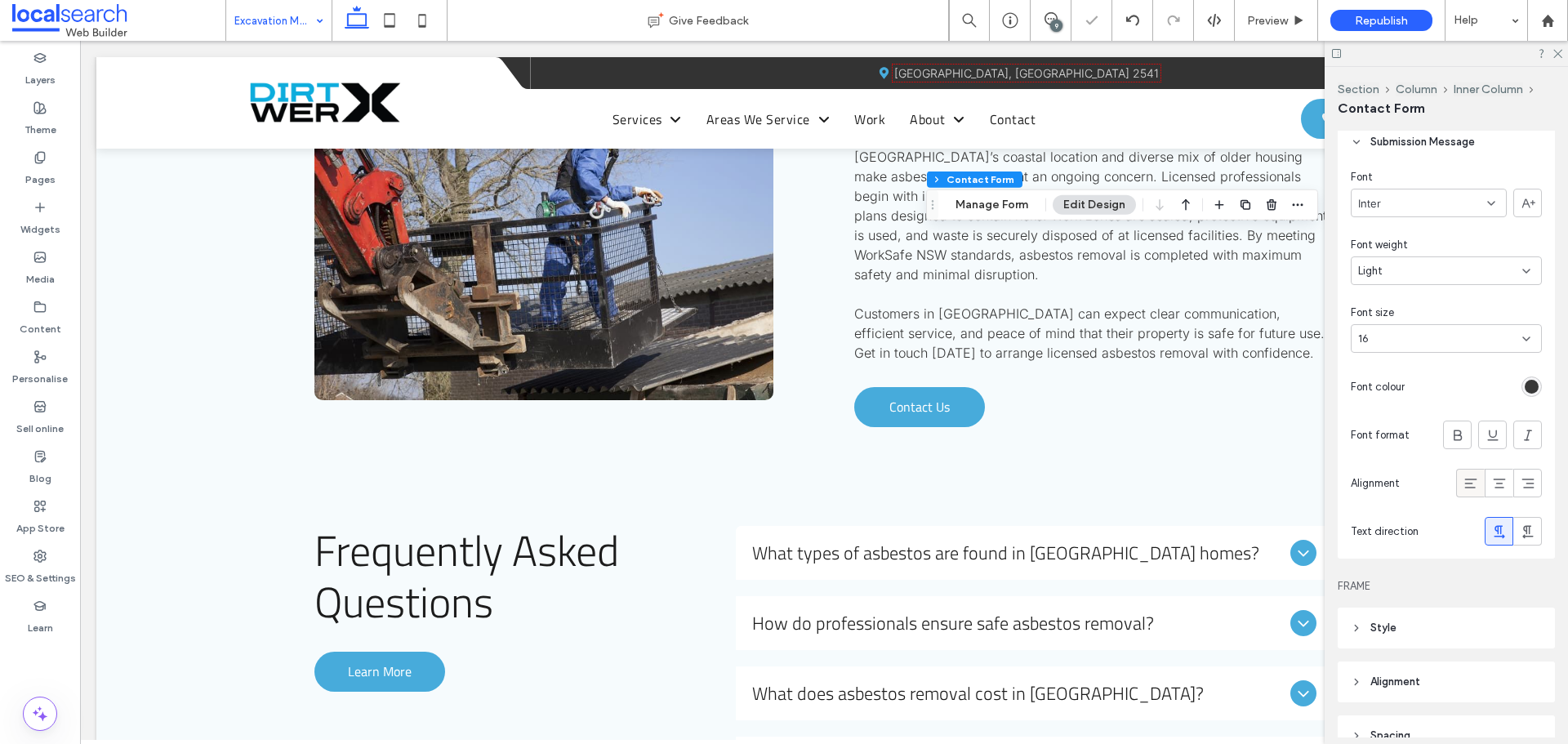
click at [1467, 475] on icon at bounding box center [1471, 483] width 16 height 16
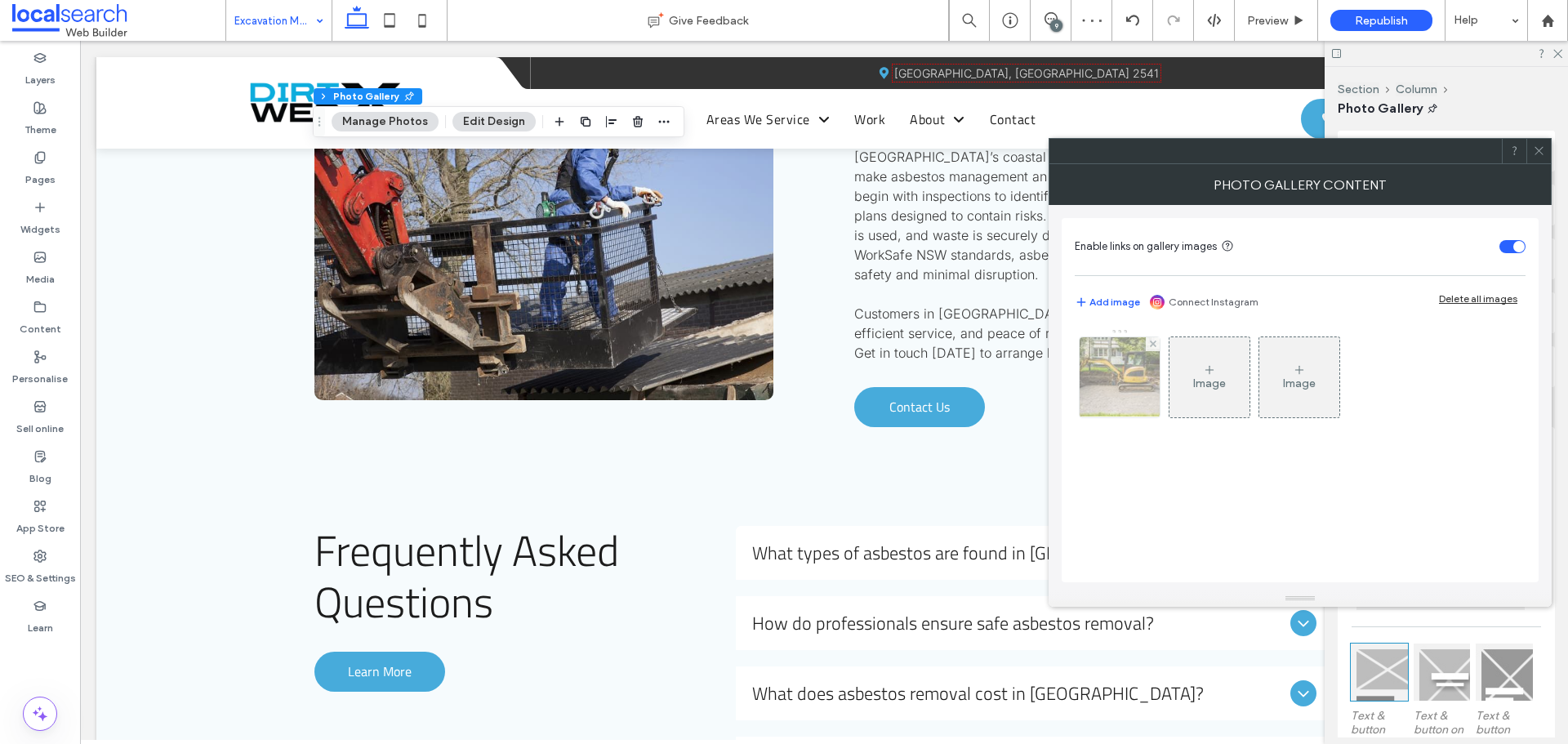
click at [1112, 384] on img at bounding box center [1119, 377] width 121 height 80
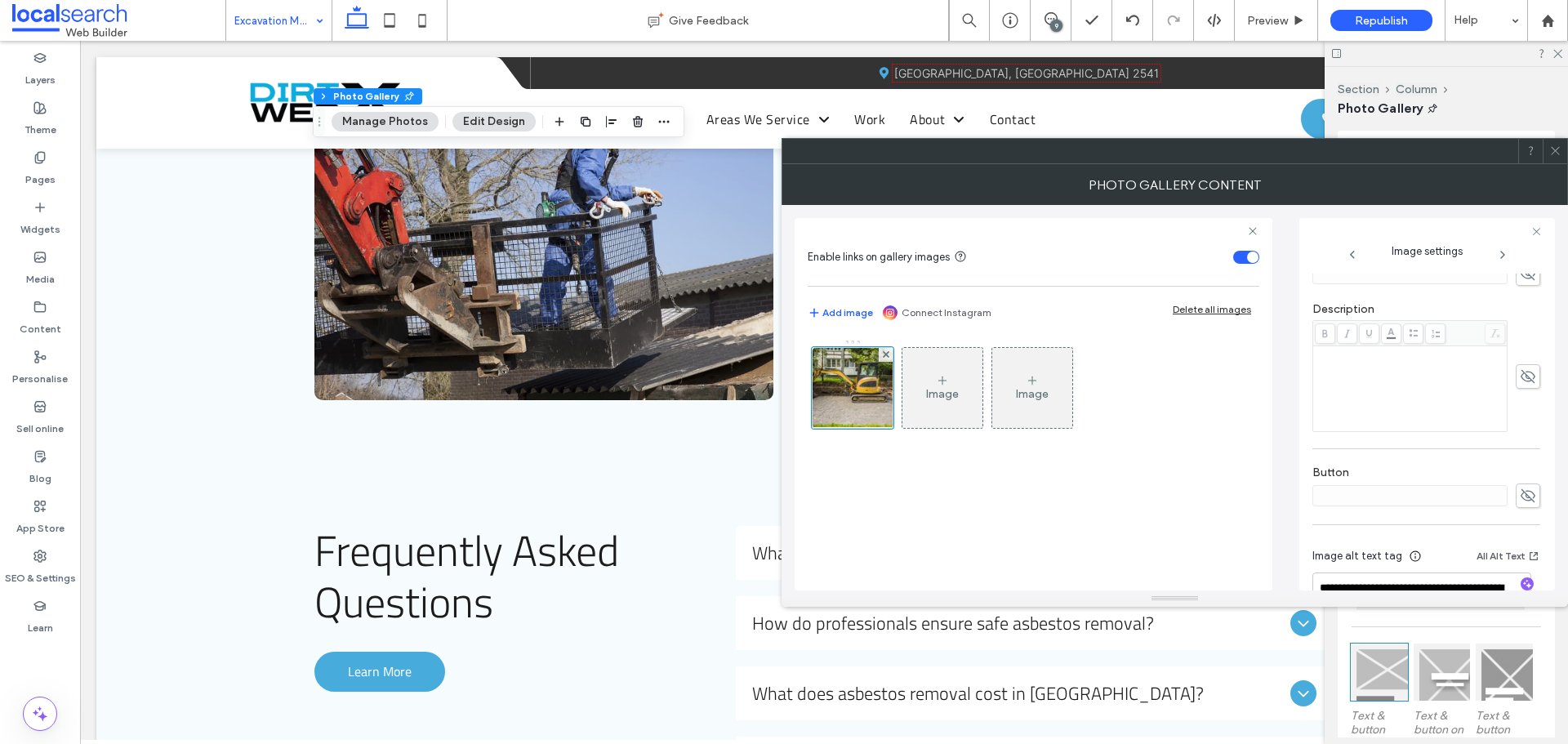
scroll to position [483, 0]
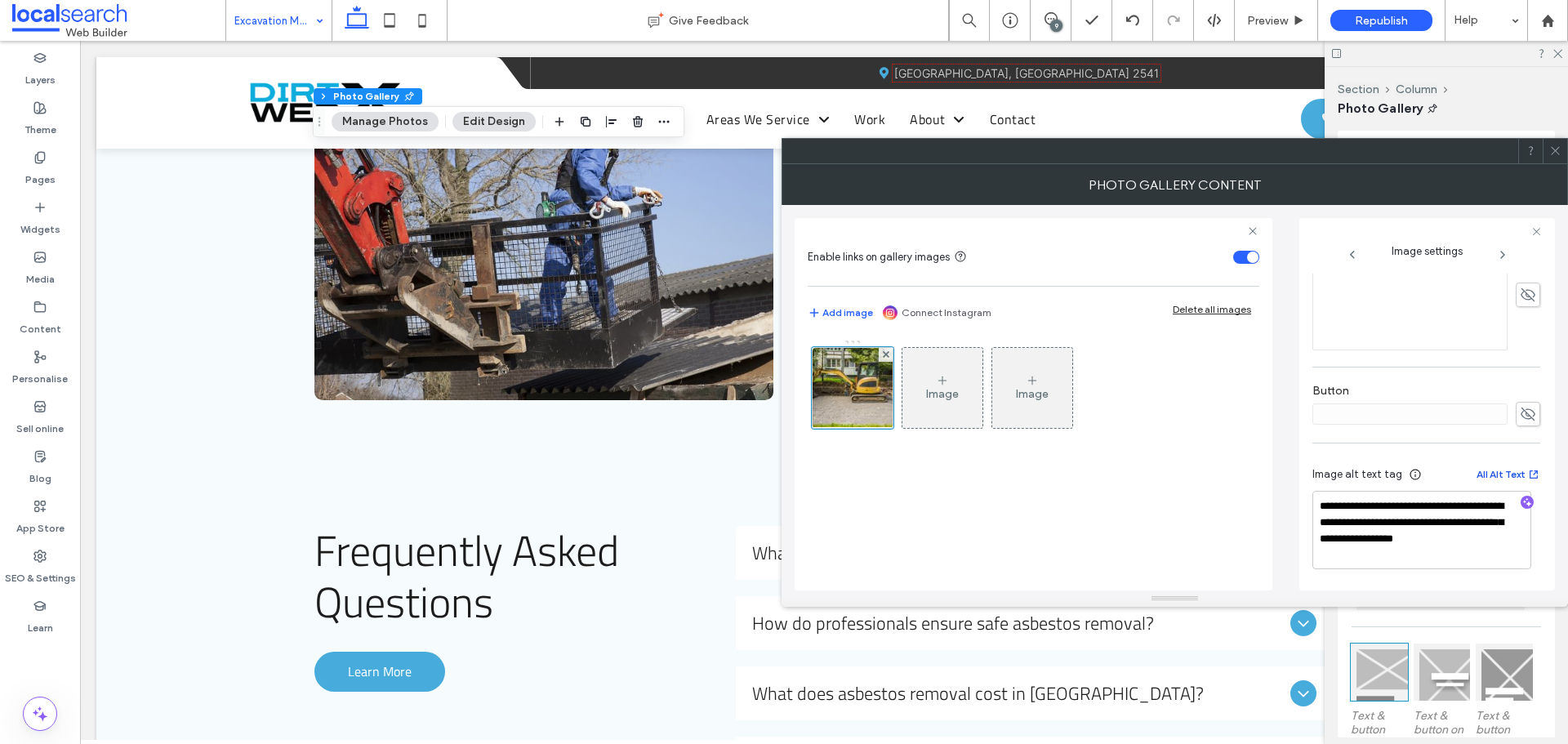
click at [1481, 470] on button "All Alt Text" at bounding box center [1509, 474] width 64 height 19
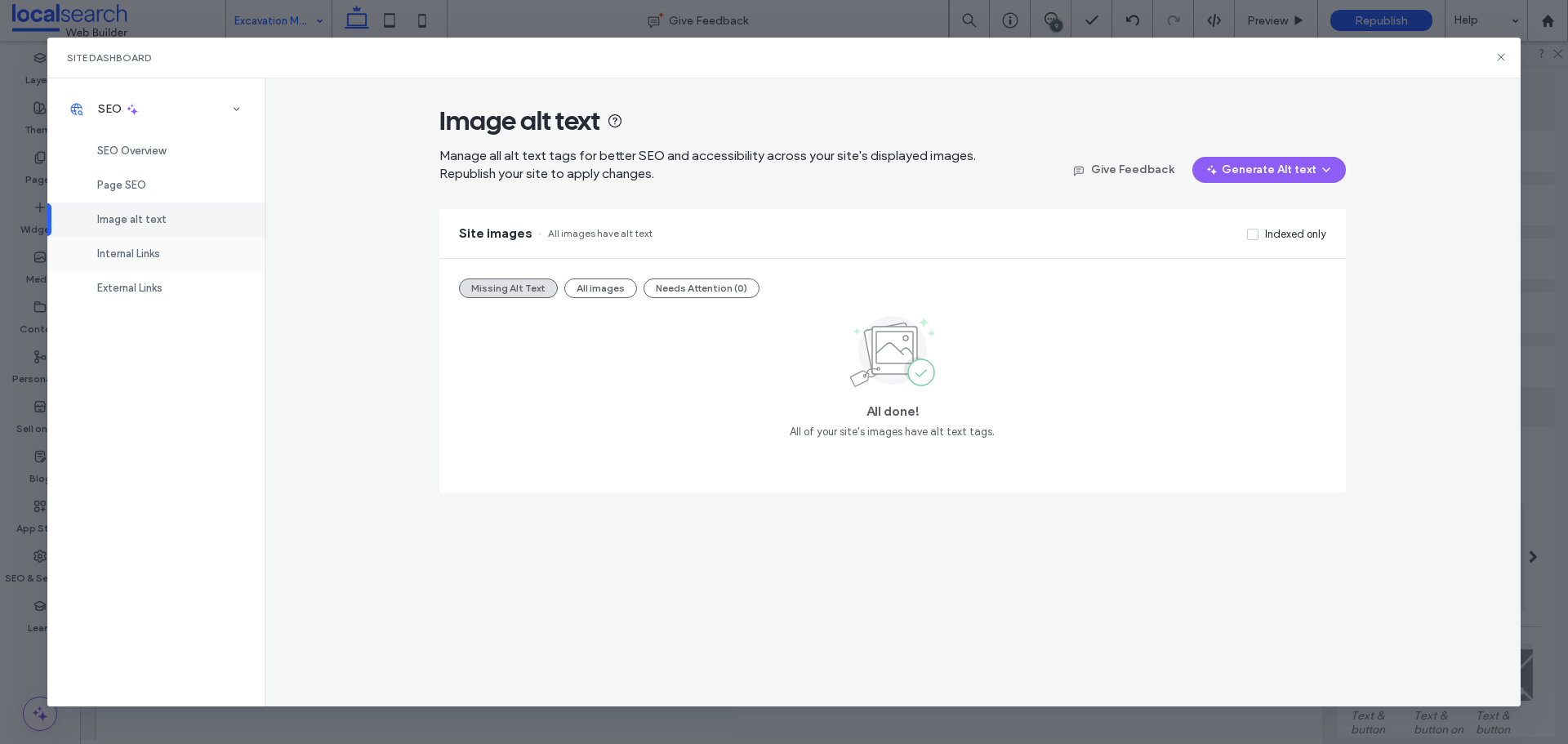
click at [168, 253] on div "Internal Links" at bounding box center [156, 253] width 217 height 34
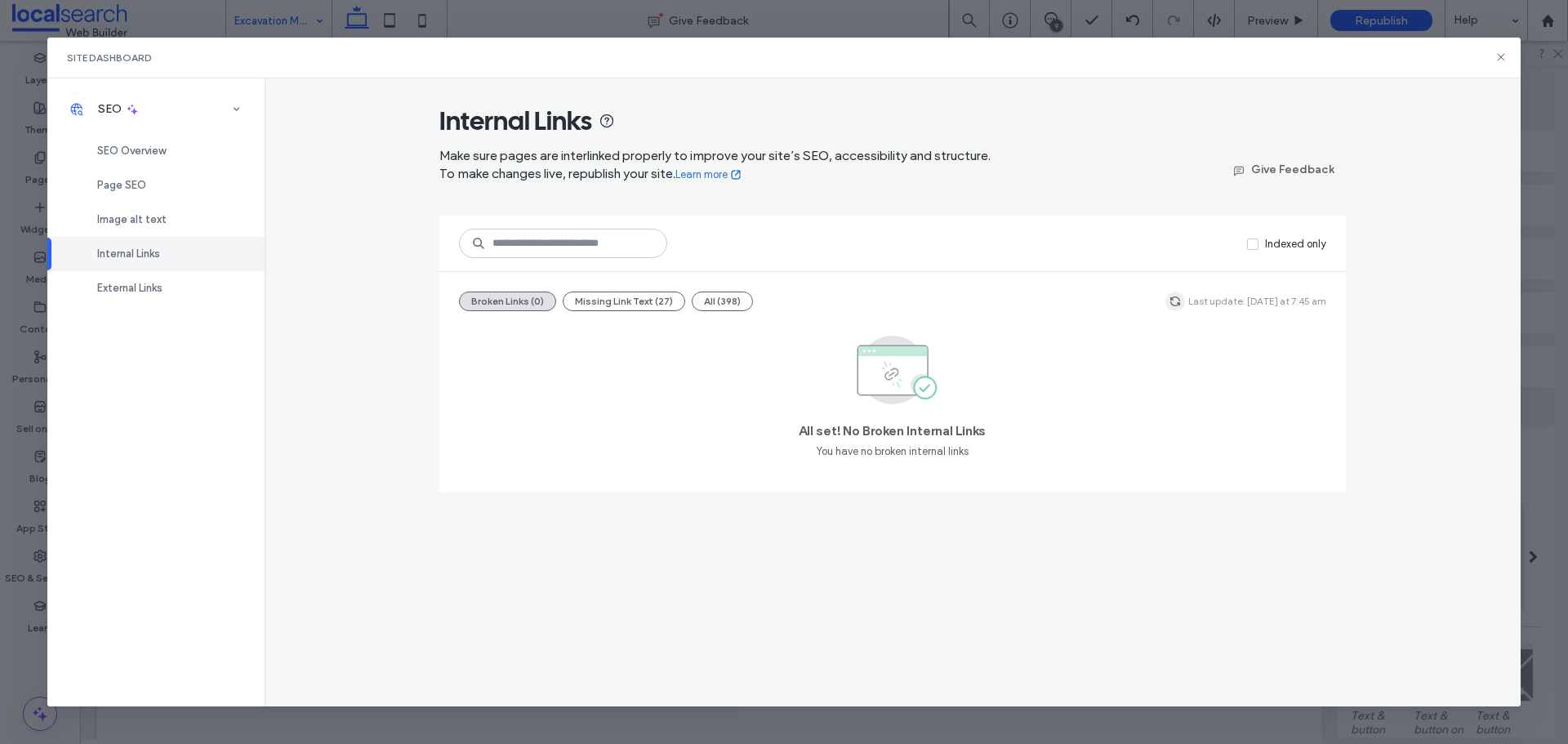
click at [1179, 297] on use "button" at bounding box center [1175, 301] width 10 height 10
click at [148, 286] on span "External Links" at bounding box center [129, 287] width 65 height 12
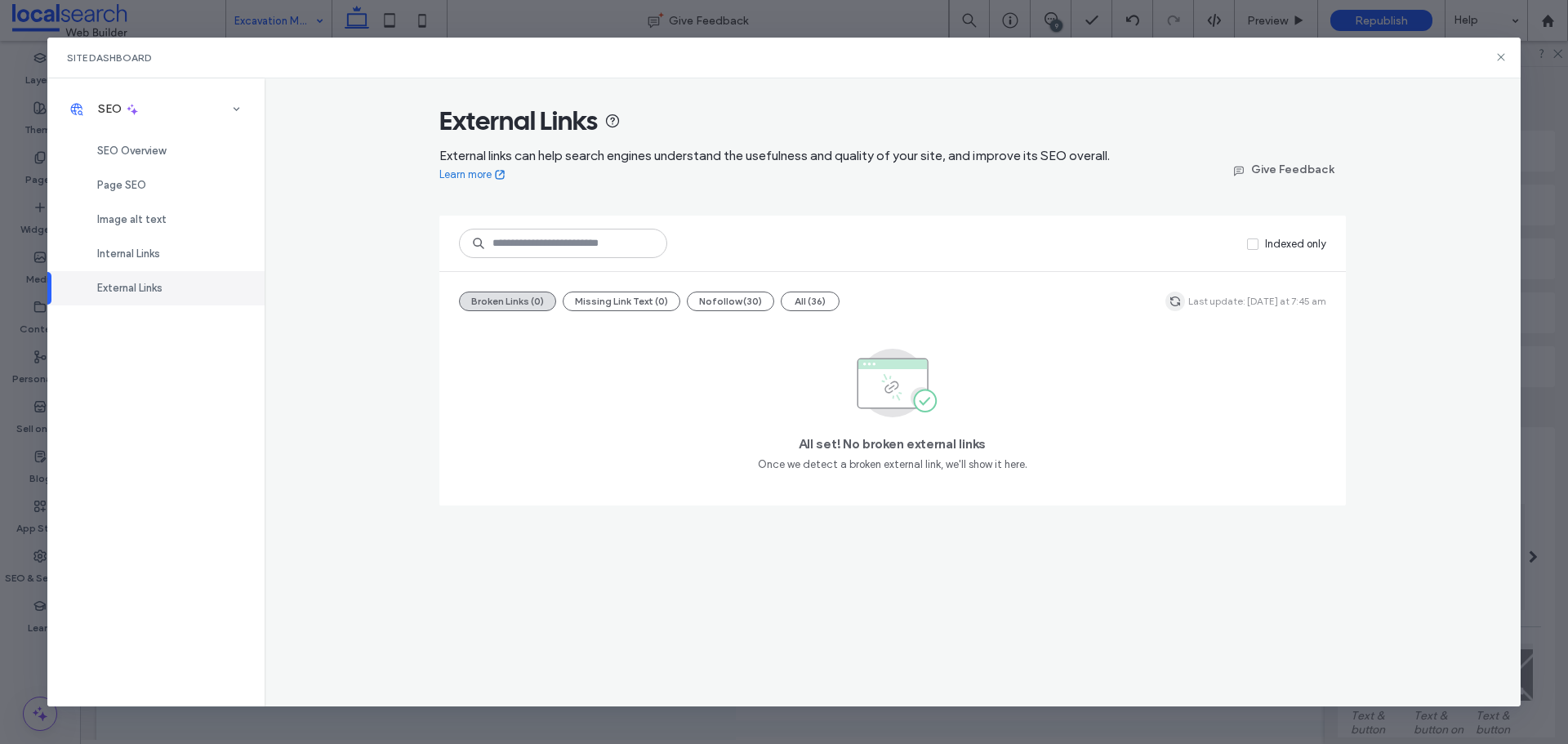
click at [1173, 297] on span "button" at bounding box center [1174, 301] width 19 height 19
click at [1500, 58] on use at bounding box center [1501, 58] width 7 height 7
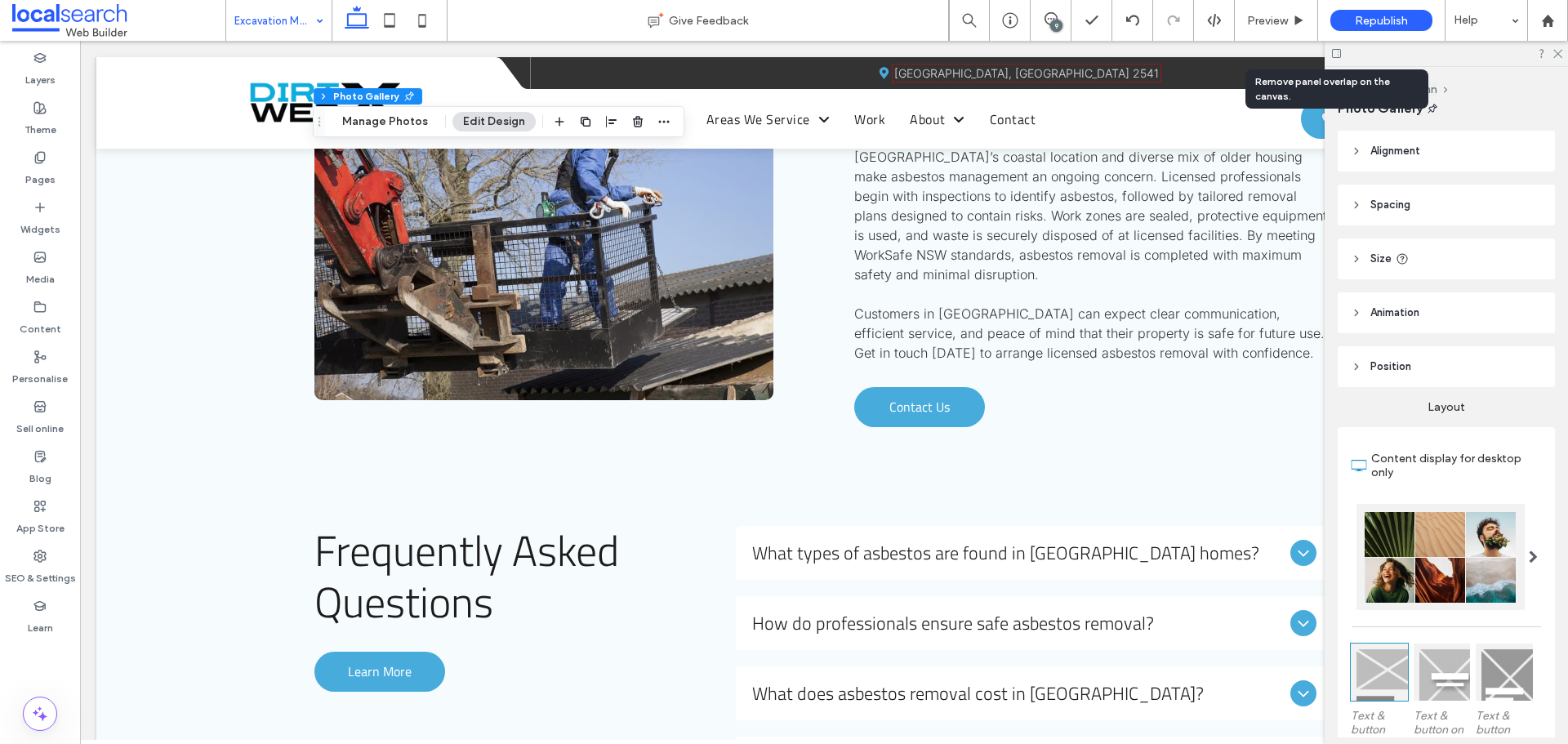
click at [1334, 52] on icon at bounding box center [1336, 53] width 12 height 12
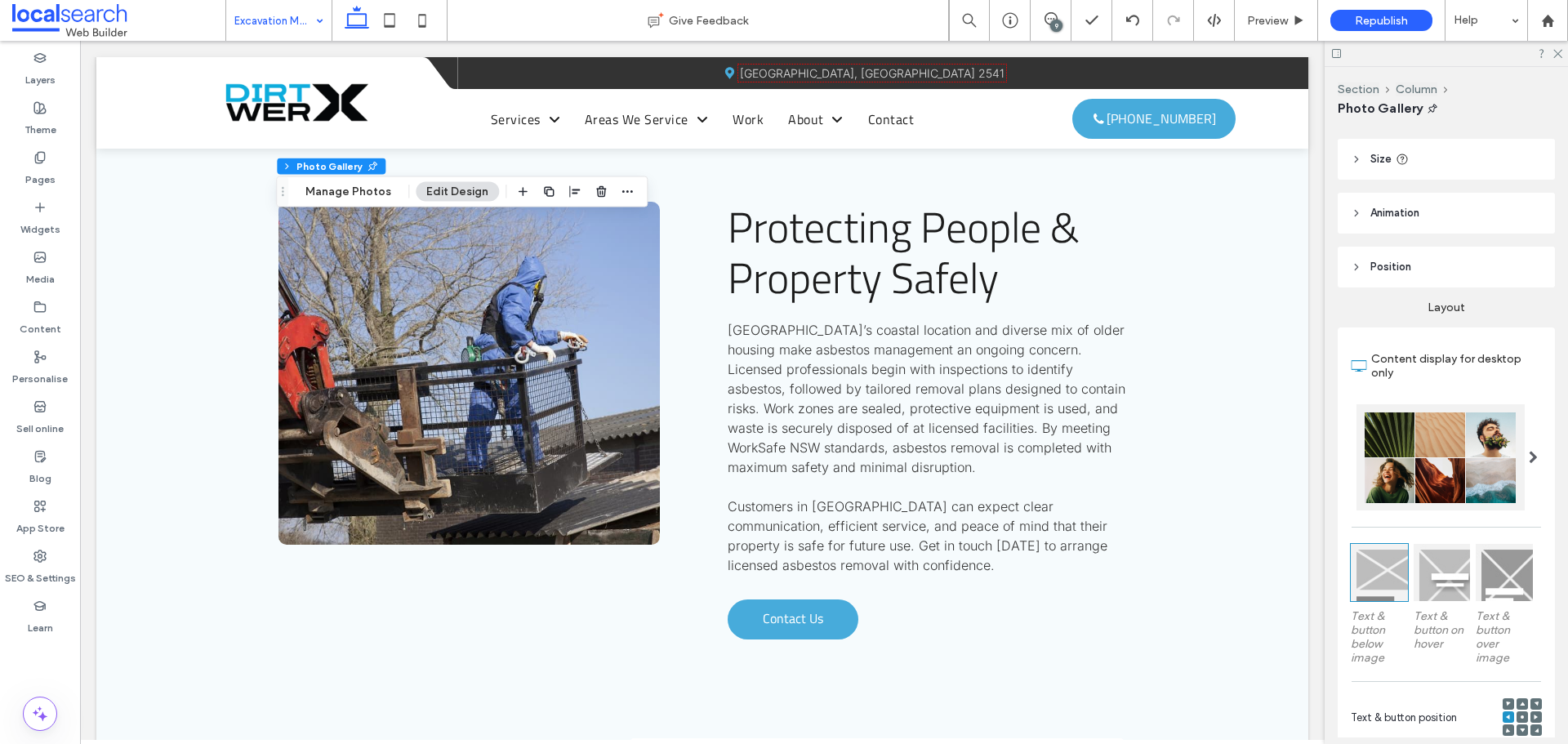
scroll to position [245, 0]
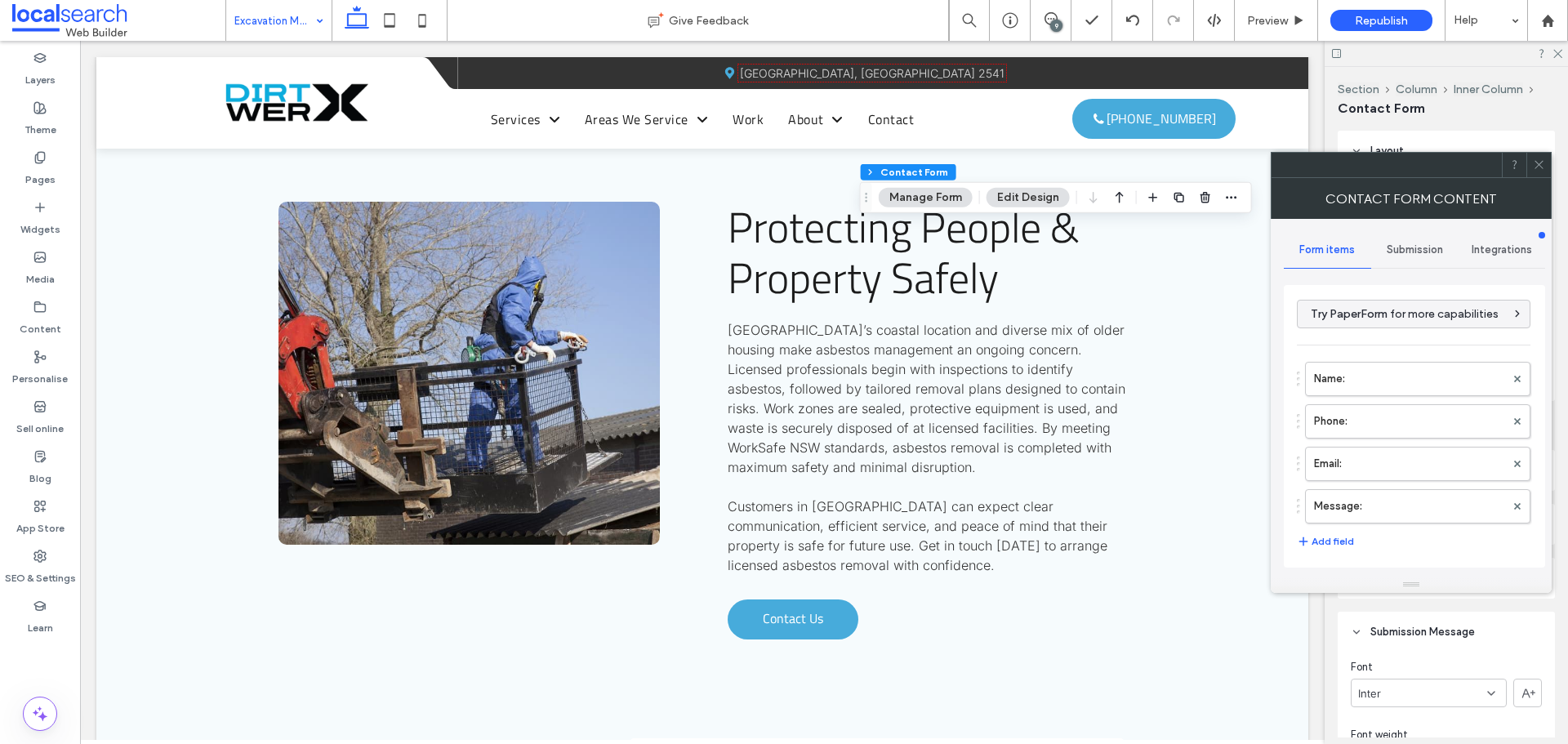
type input "*"
type input "***"
type input "*"
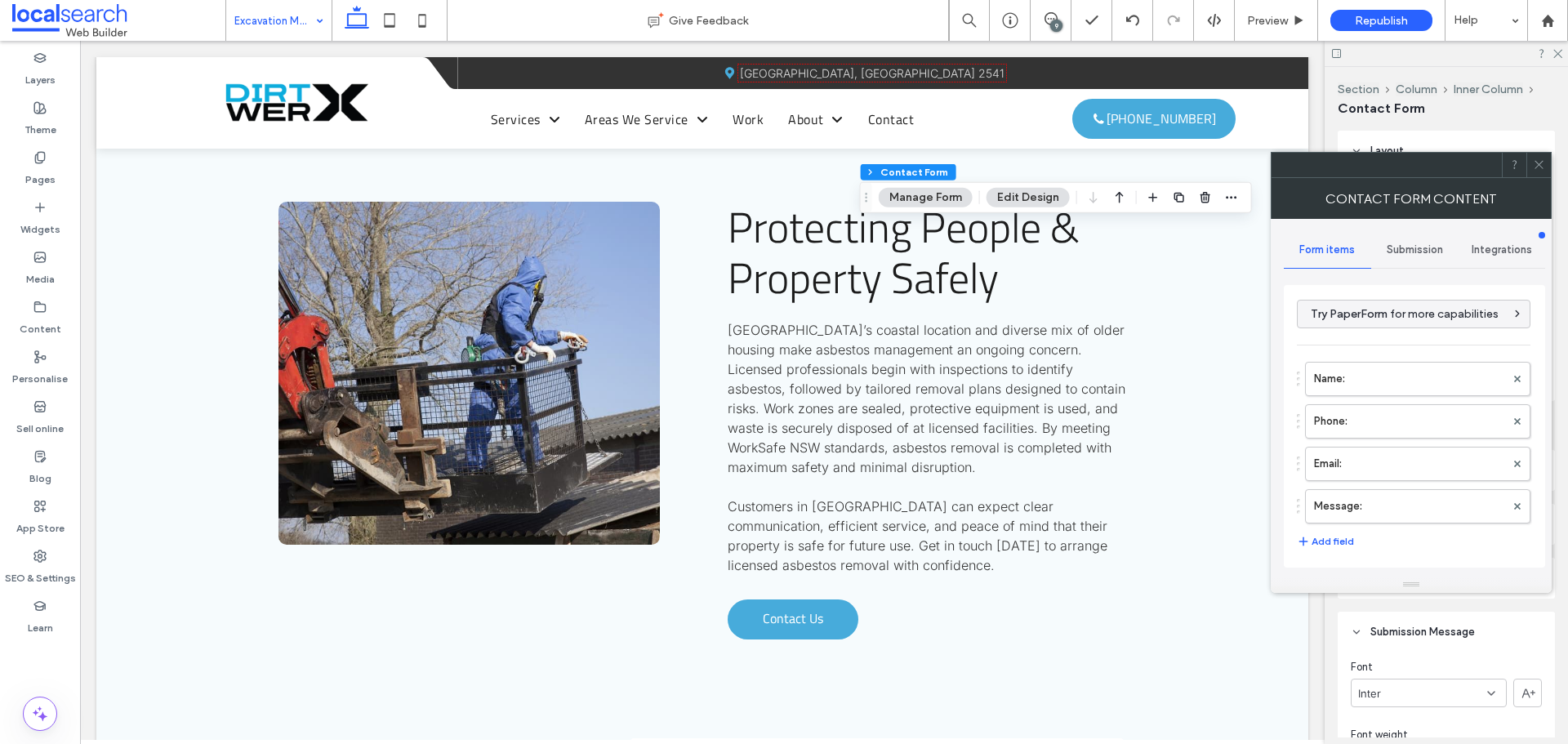
type input "***"
click at [1537, 171] on span at bounding box center [1539, 165] width 12 height 25
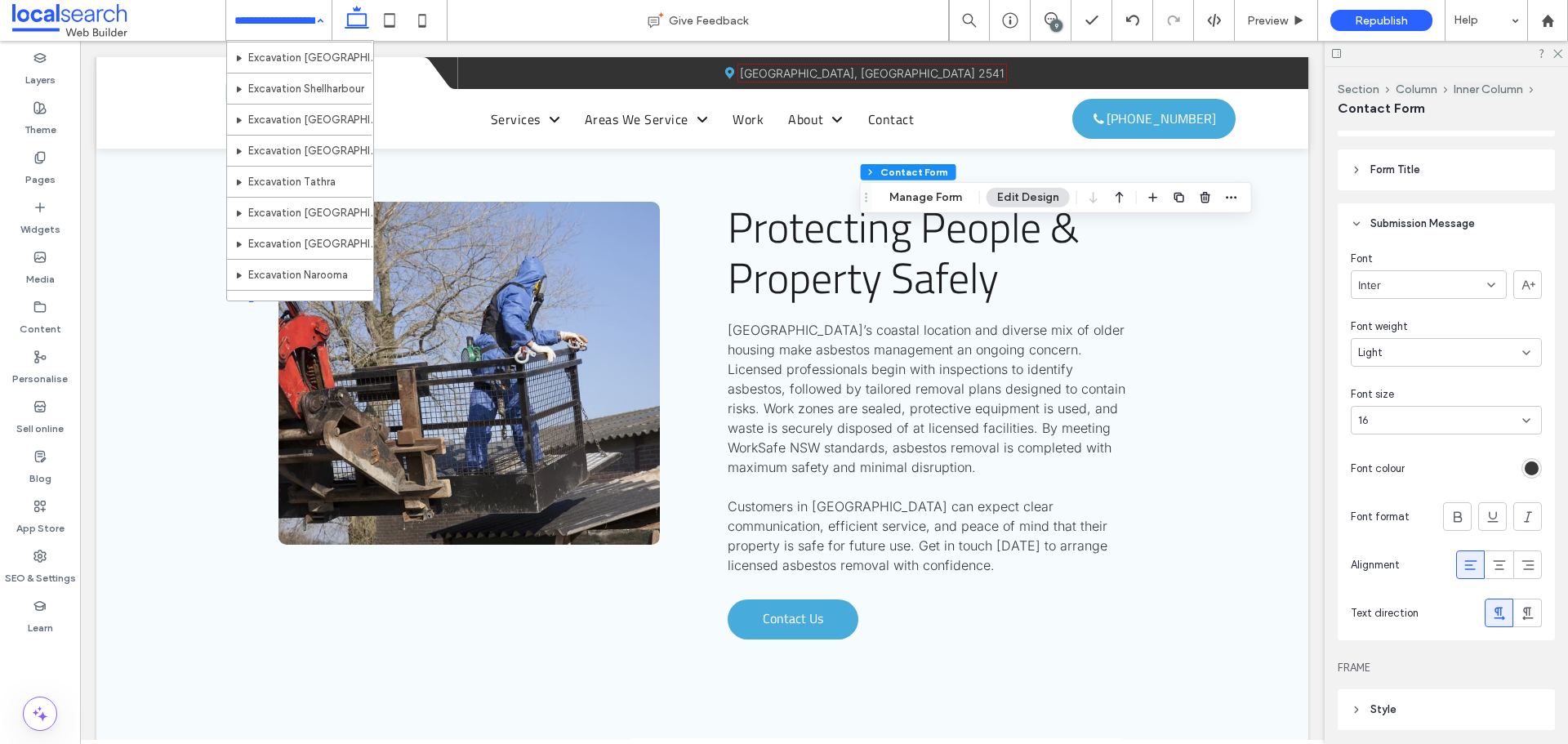
scroll to position [1041, 0]
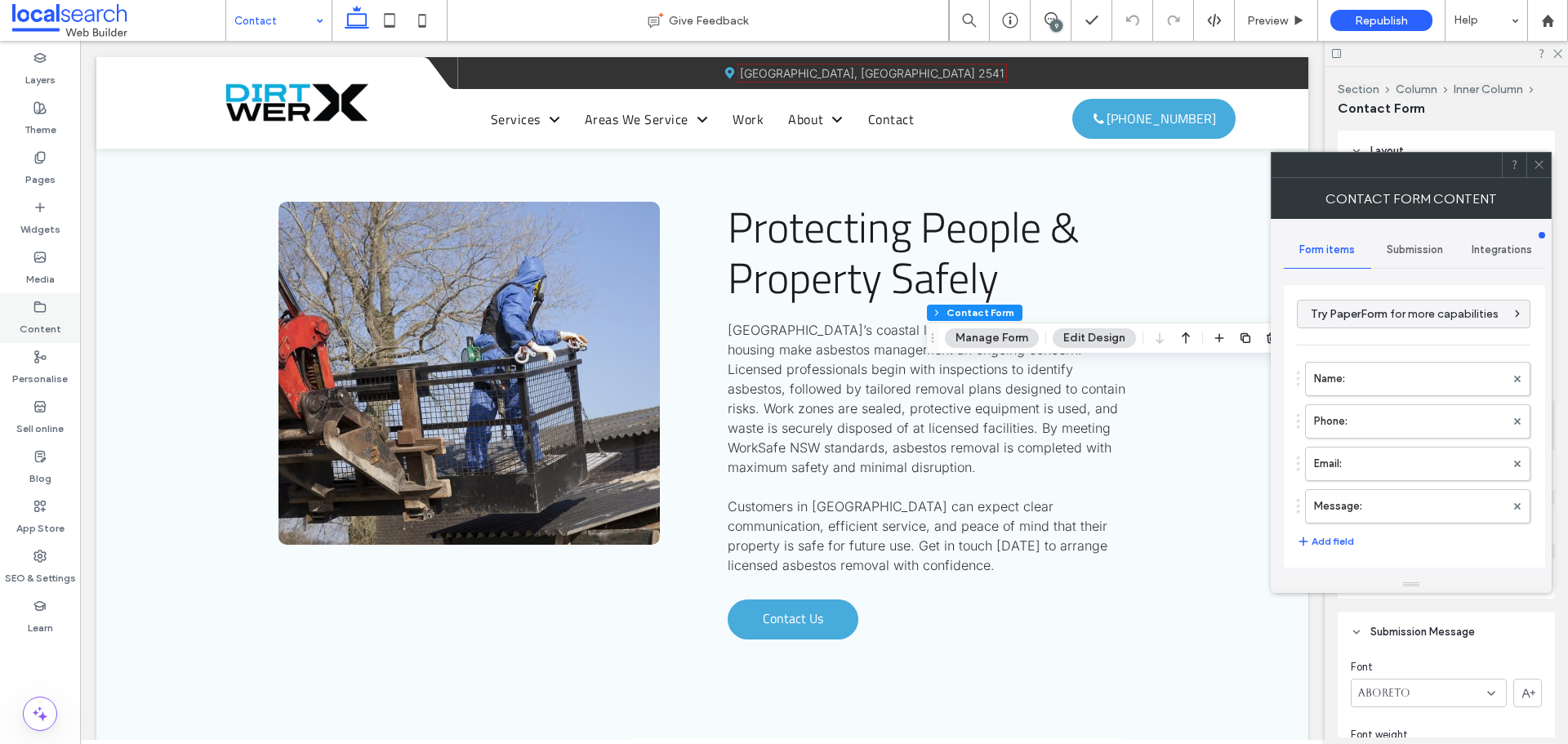
type input "****"
type input "*"
type input "***"
type input "*"
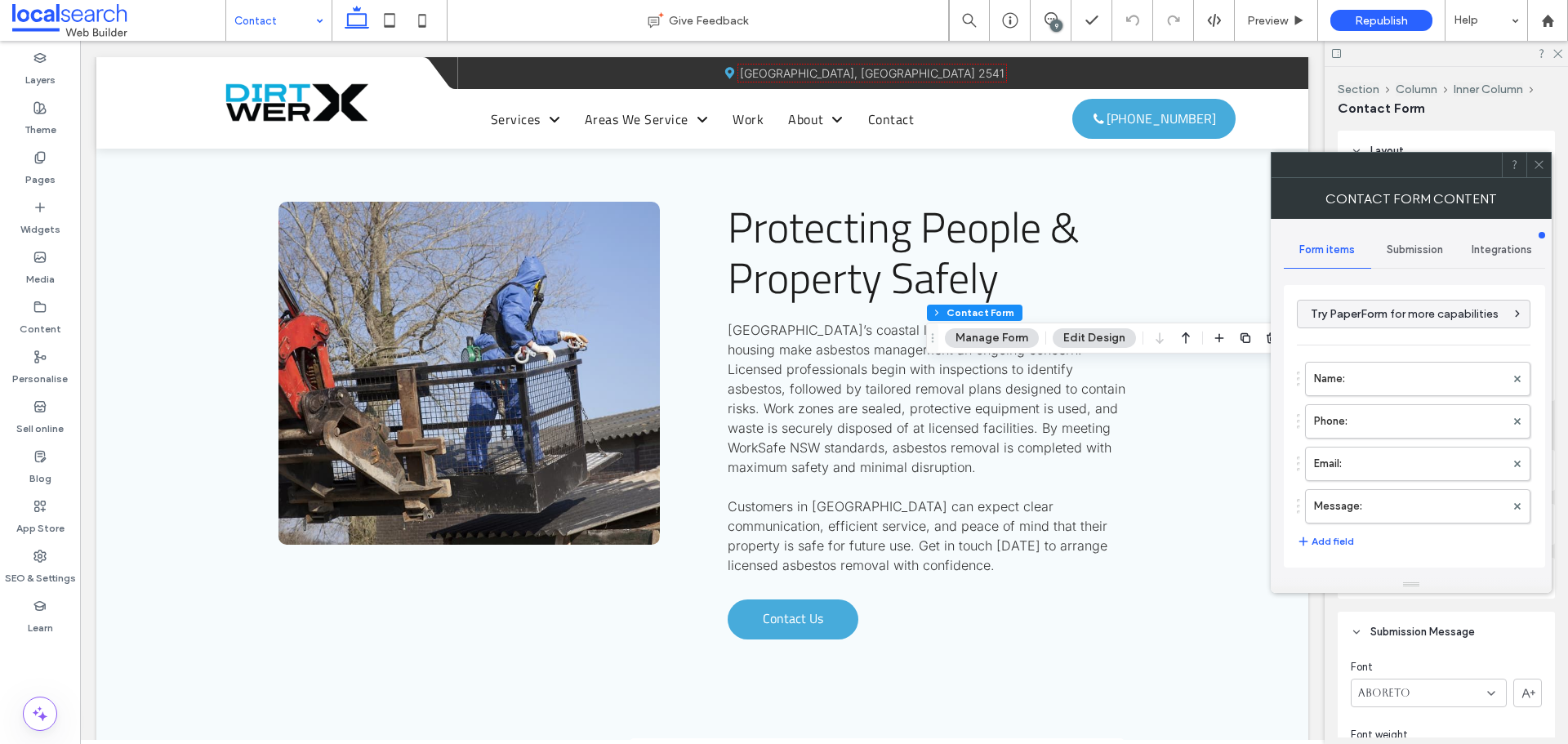
type input "*"
type input "***"
click at [1543, 163] on icon at bounding box center [1539, 164] width 12 height 12
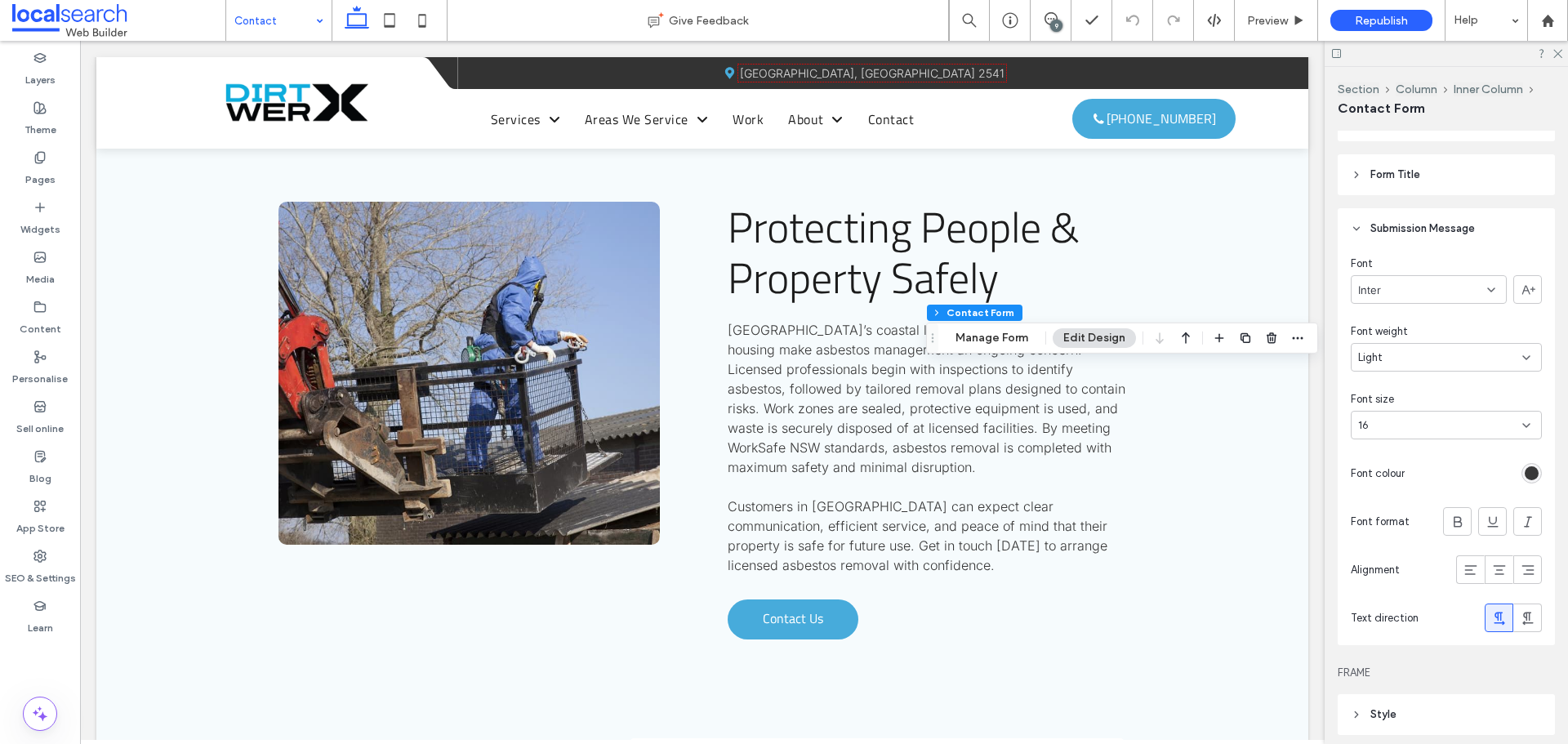
scroll to position [408, 0]
click at [1528, 469] on div "rgb(56, 56, 56)" at bounding box center [1531, 468] width 14 height 14
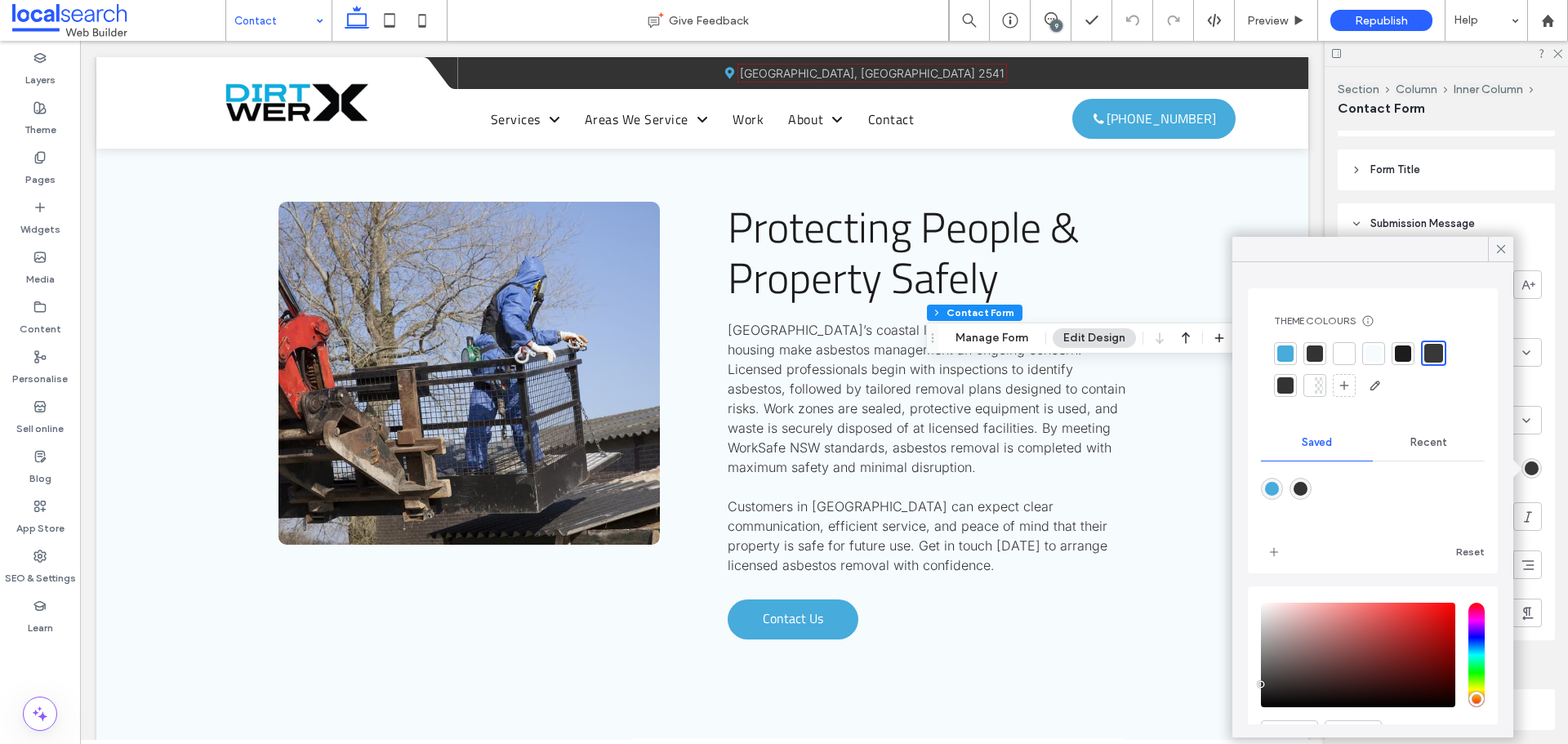
click at [1429, 352] on div at bounding box center [1433, 353] width 19 height 19
click at [1498, 248] on icon at bounding box center [1501, 249] width 15 height 15
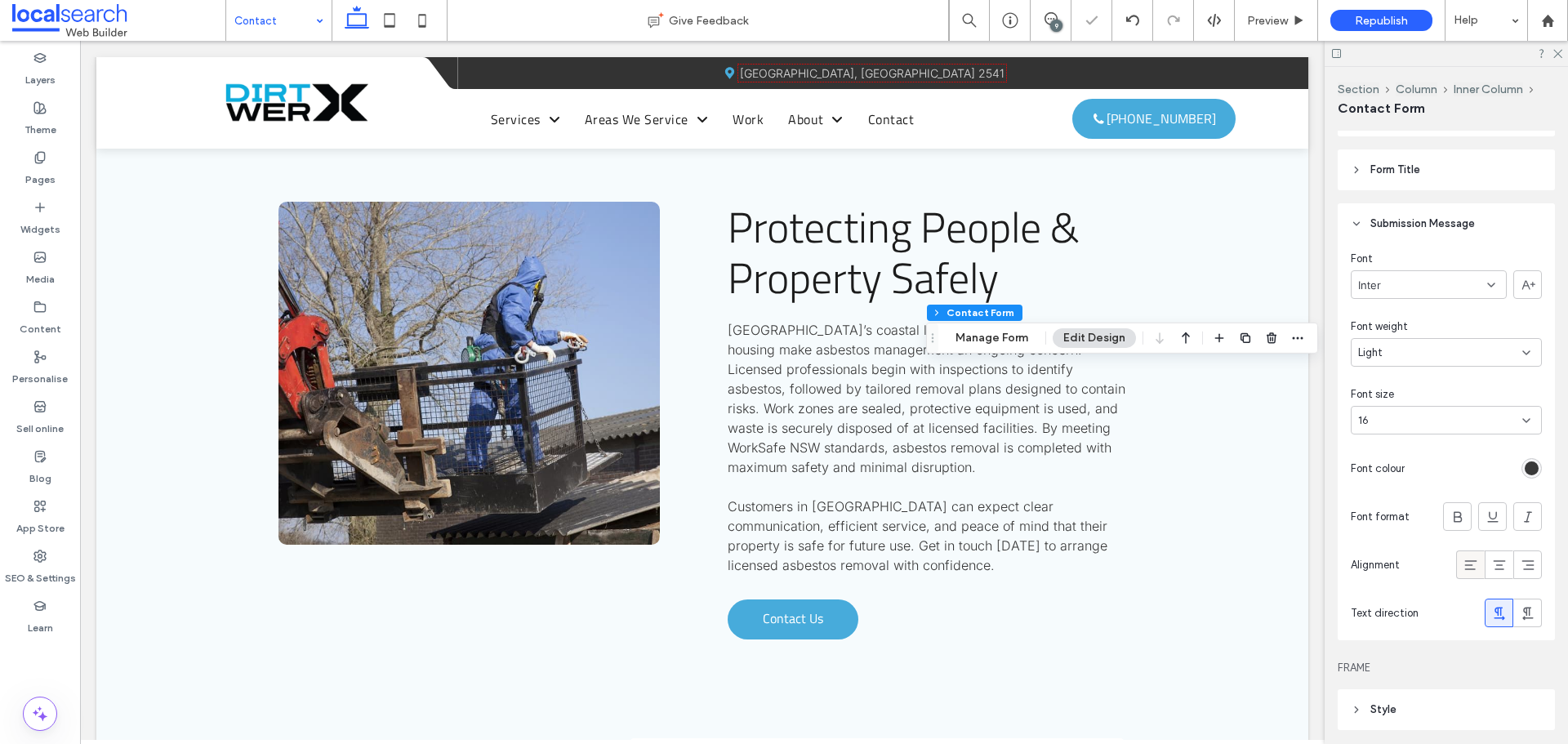
click at [1463, 565] on icon at bounding box center [1471, 566] width 16 height 16
drag, startPoint x: 1363, startPoint y: 16, endPoint x: 10, endPoint y: 110, distance: 1356.3
click at [1360, 16] on span "Republish" at bounding box center [1381, 20] width 53 height 14
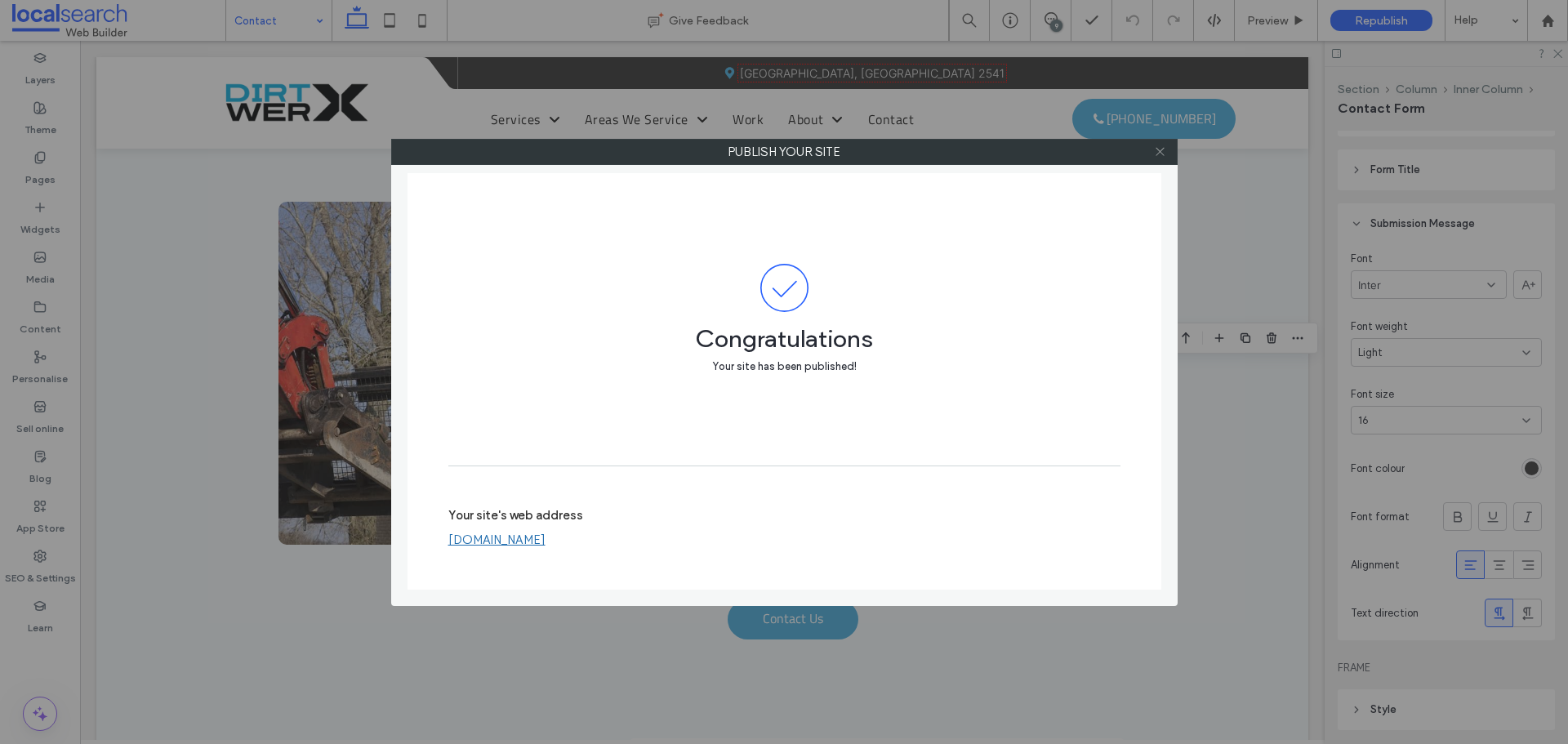
click at [1158, 149] on use at bounding box center [1160, 152] width 8 height 8
